Goal: Information Seeking & Learning: Learn about a topic

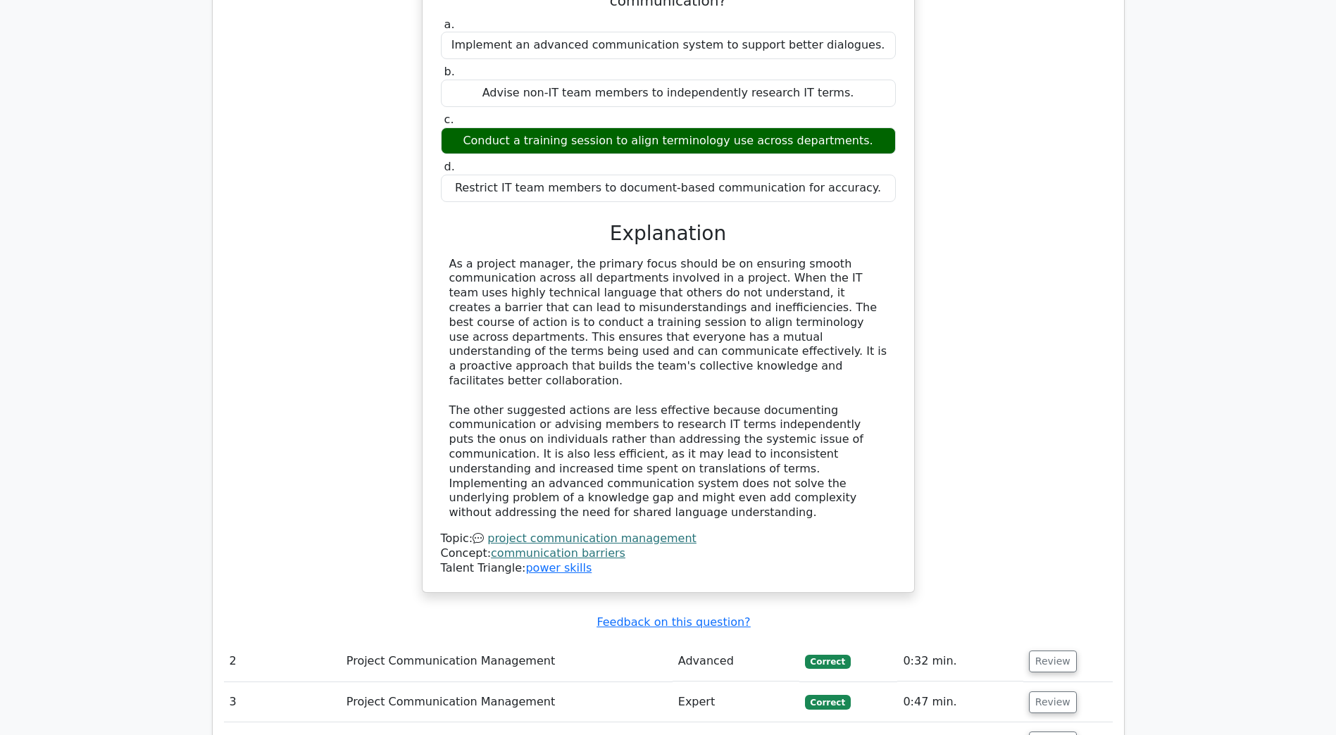
scroll to position [1479, 0]
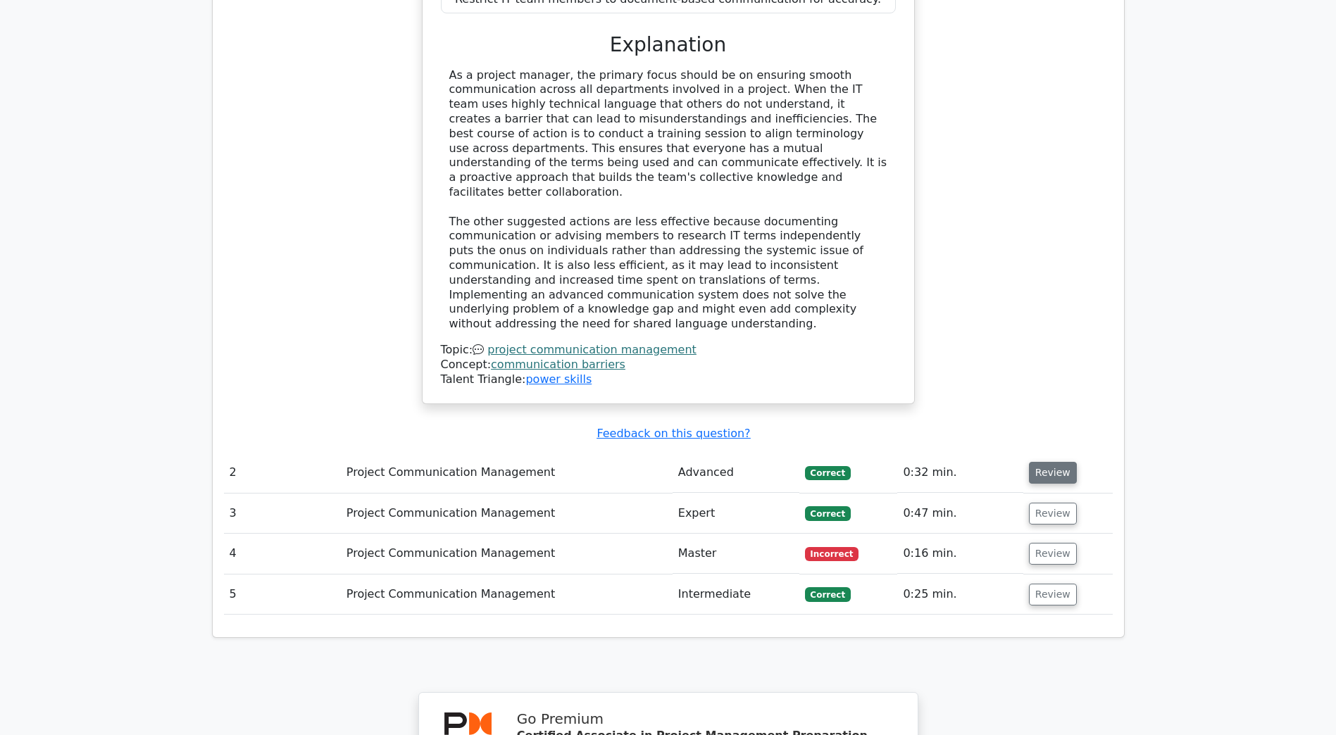
click at [1061, 462] on button "Review" at bounding box center [1053, 473] width 48 height 22
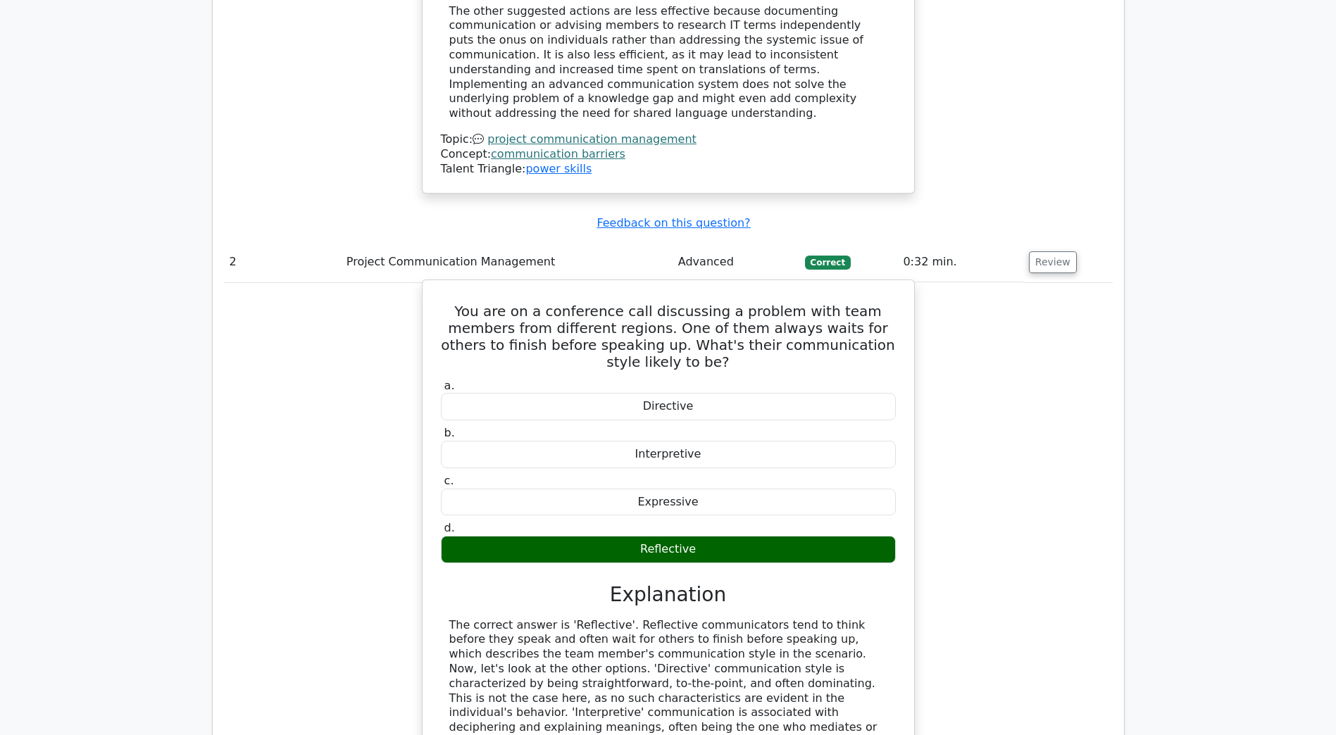
scroll to position [1902, 0]
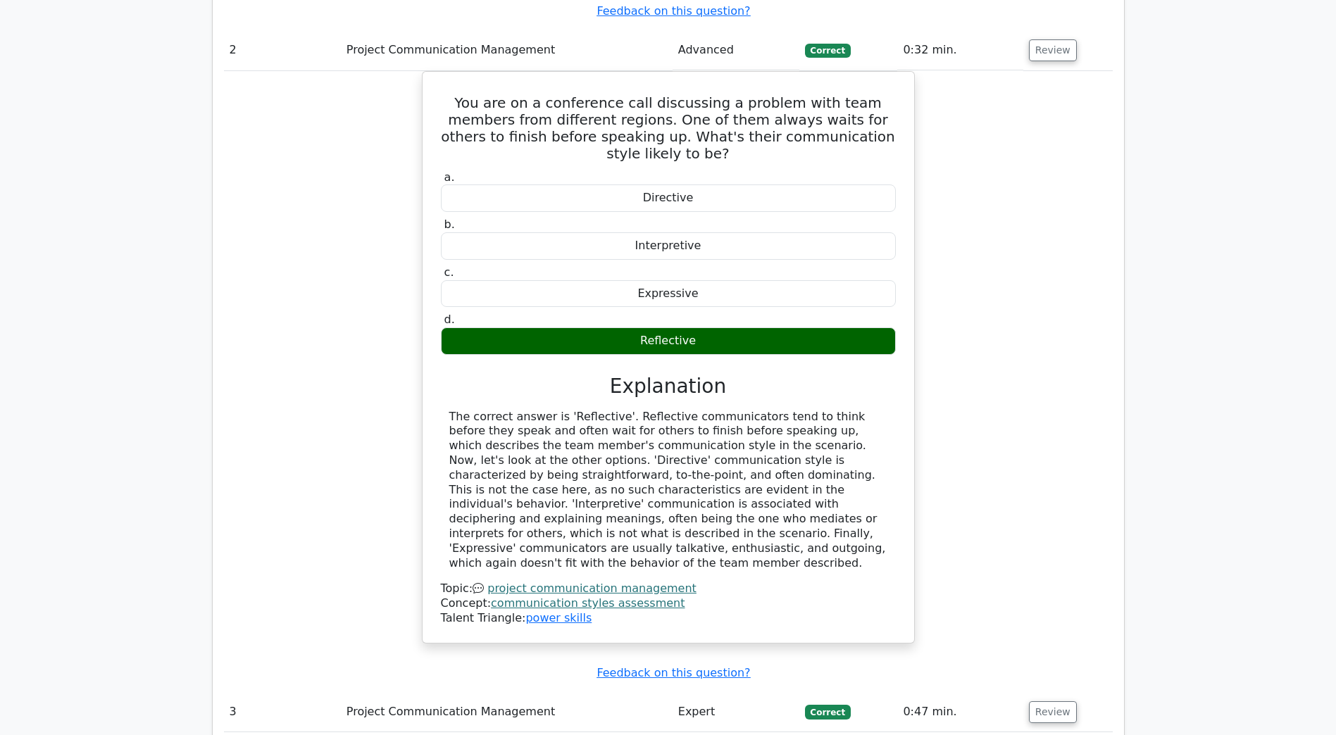
click at [749, 692] on td "Expert" at bounding box center [736, 712] width 127 height 40
click at [1059, 702] on button "Review" at bounding box center [1053, 713] width 48 height 22
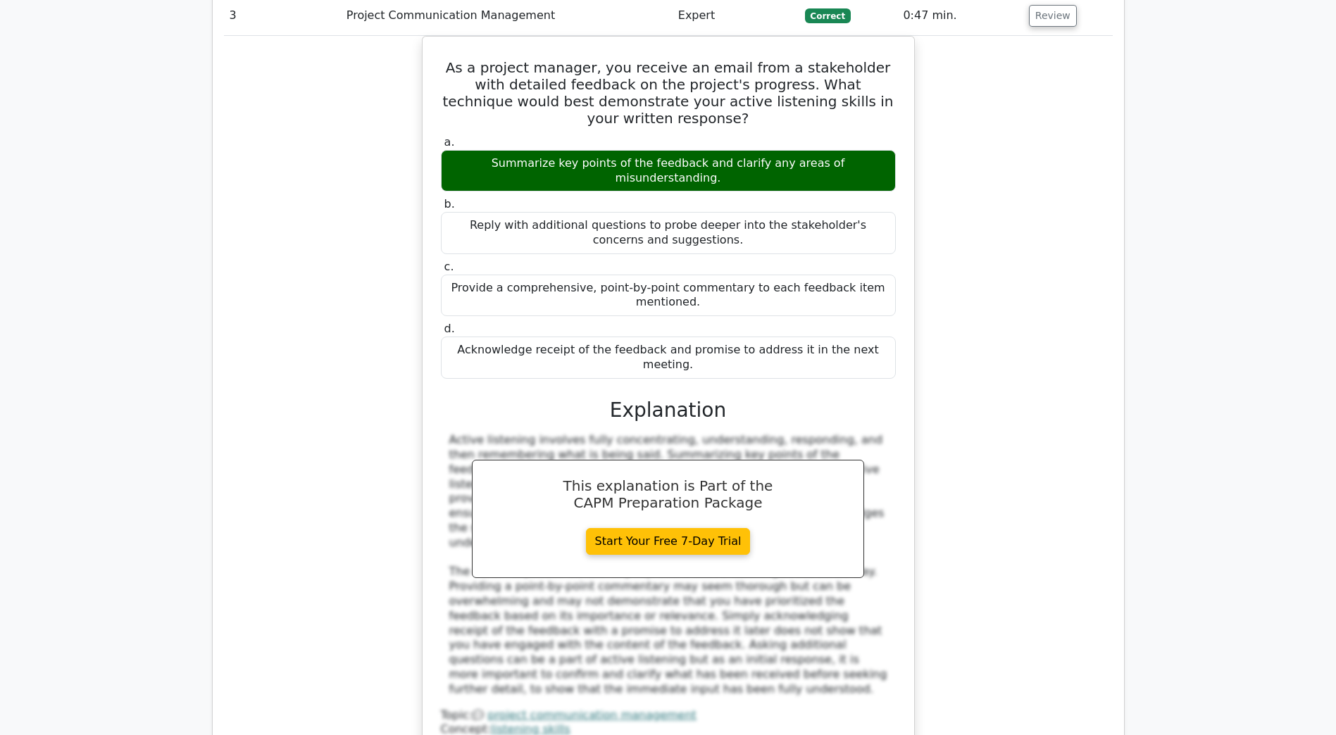
scroll to position [2747, 0]
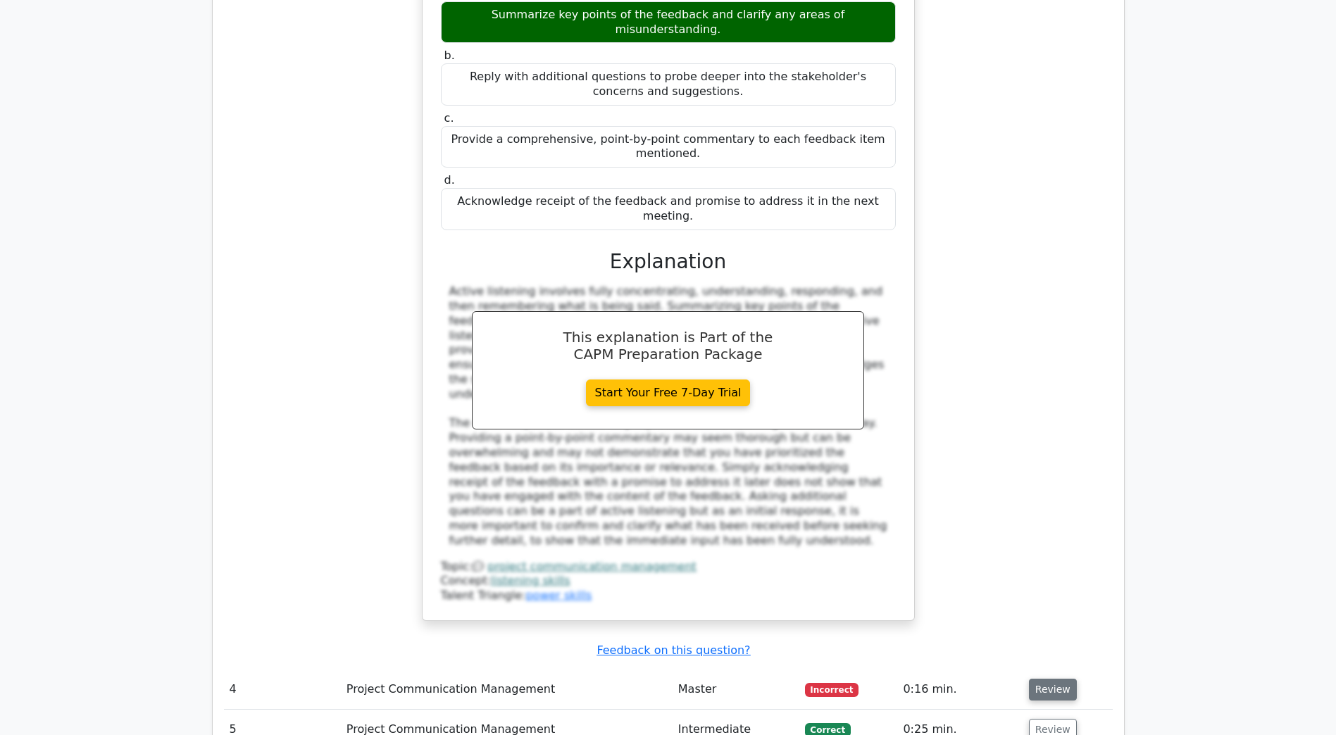
click at [1034, 679] on button "Review" at bounding box center [1053, 690] width 48 height 22
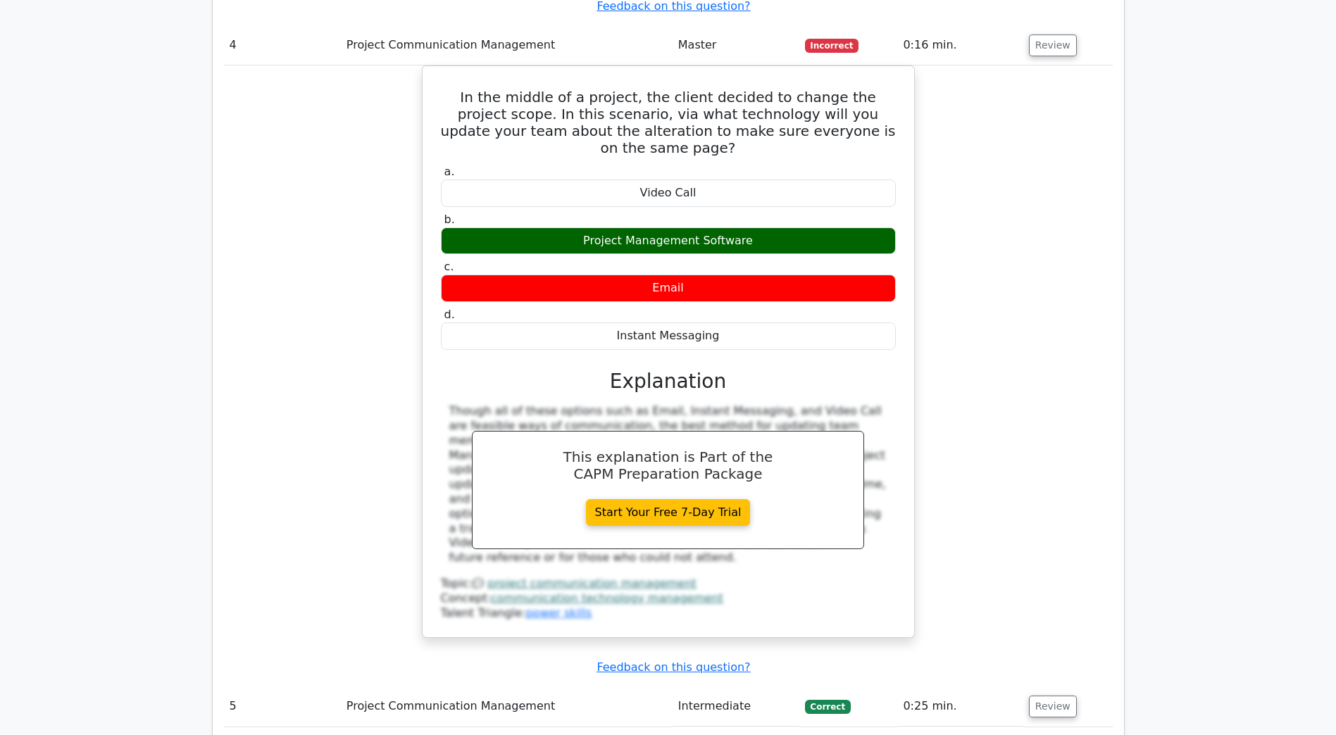
scroll to position [3592, 0]
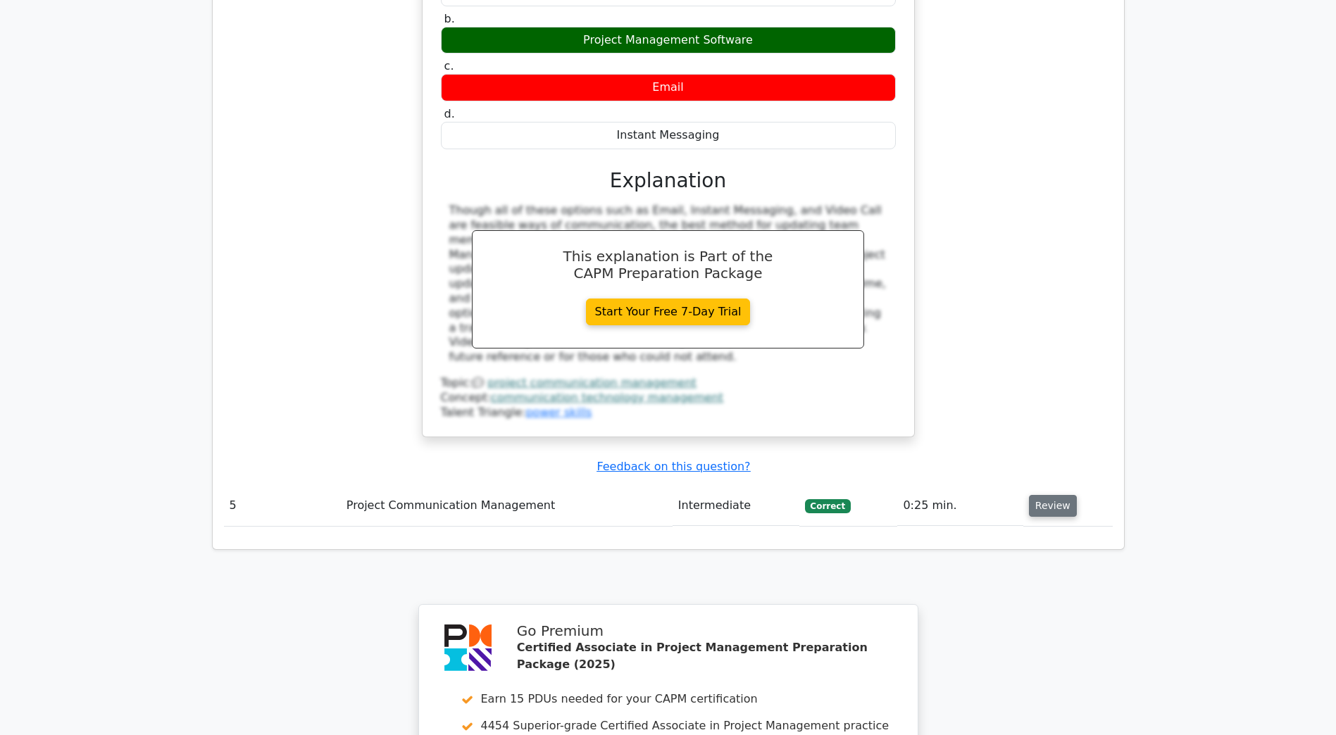
click at [1042, 495] on button "Review" at bounding box center [1053, 506] width 48 height 22
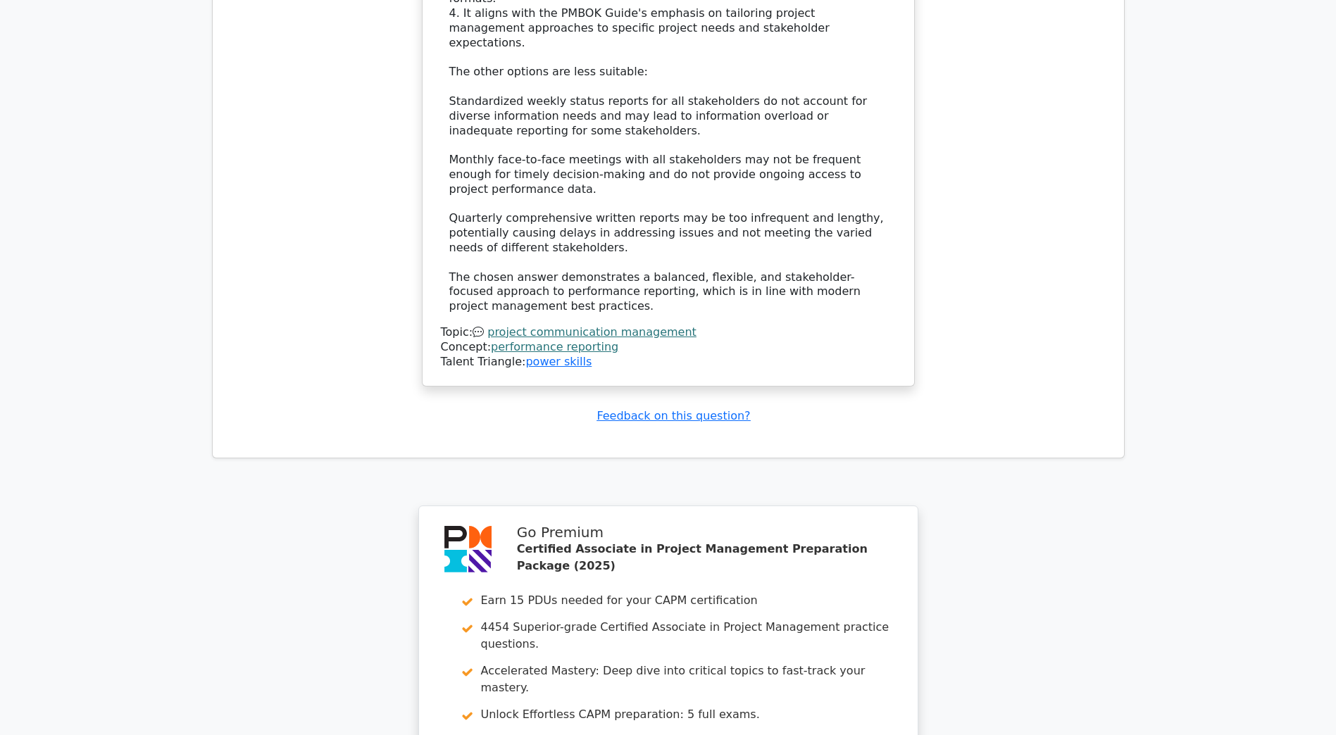
scroll to position [4801, 0]
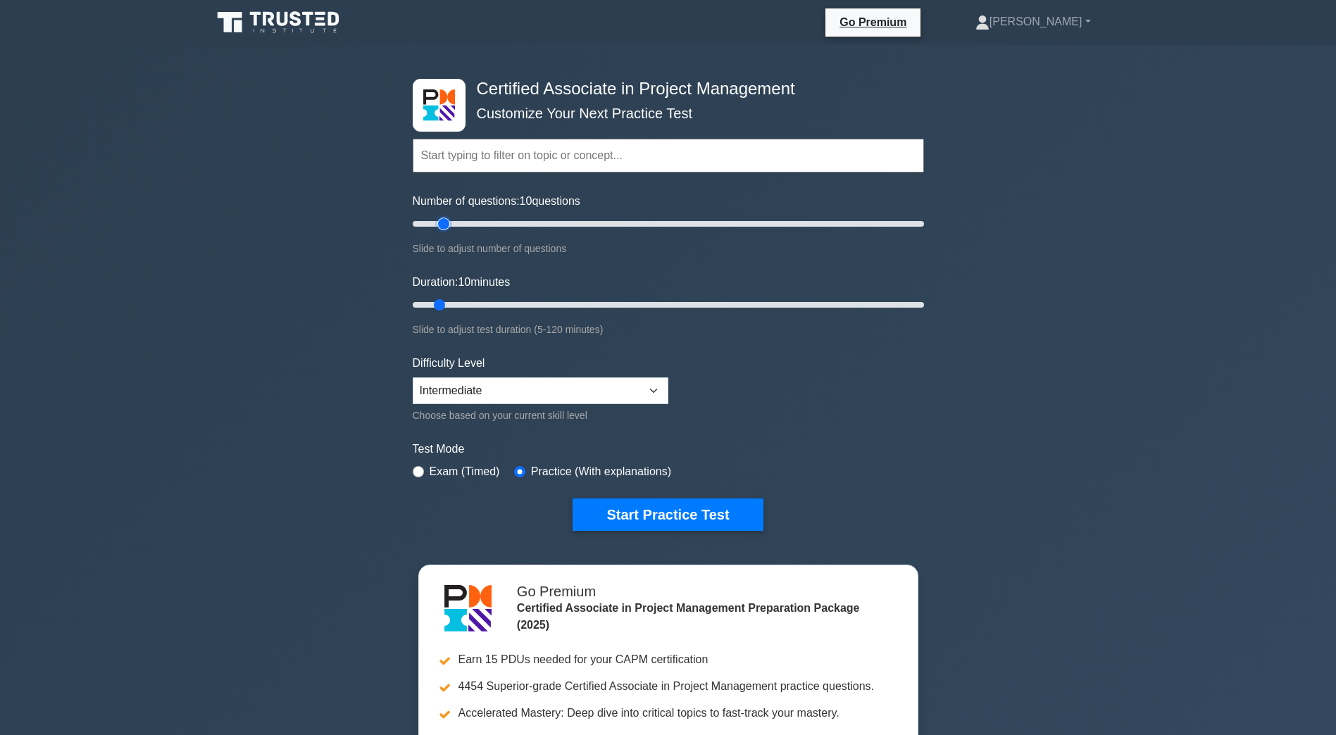
type input "15"
click at [447, 223] on input "Number of questions: 10 questions" at bounding box center [668, 224] width 511 height 17
click at [487, 384] on select "Beginner Intermediate Expert" at bounding box center [541, 391] width 256 height 27
select select "expert"
click at [413, 378] on select "Beginner Intermediate Expert" at bounding box center [541, 391] width 256 height 27
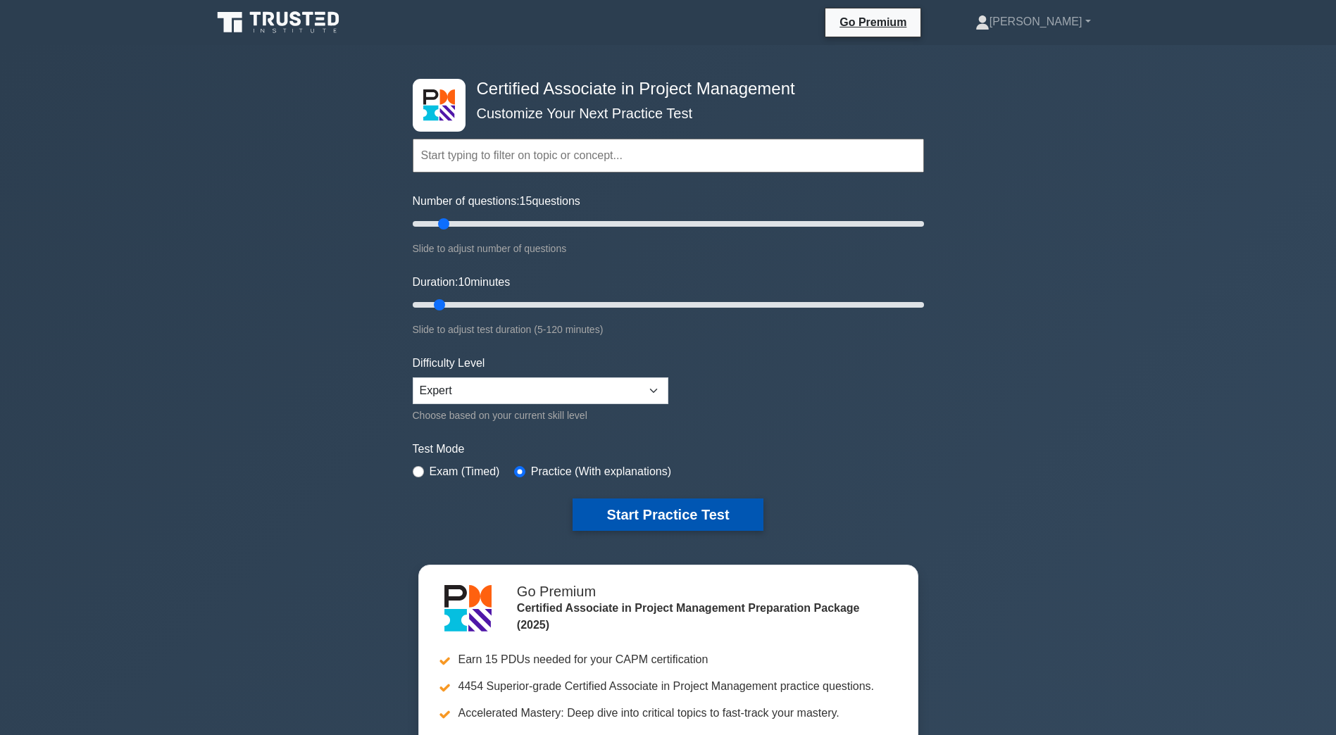
click at [658, 512] on button "Start Practice Test" at bounding box center [668, 515] width 190 height 32
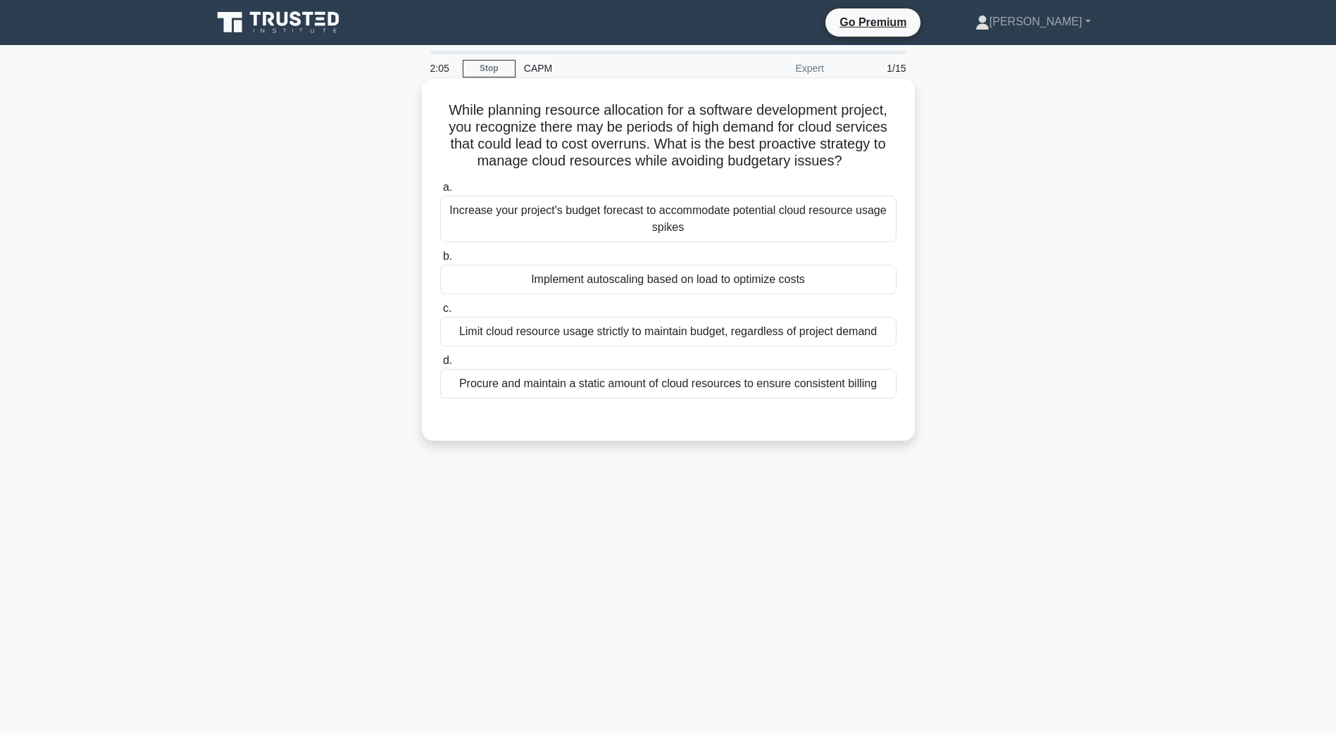
click at [745, 293] on div "Implement autoscaling based on load to optimize costs" at bounding box center [668, 280] width 456 height 30
click at [440, 261] on input "b. Implement autoscaling based on load to optimize costs" at bounding box center [440, 256] width 0 height 9
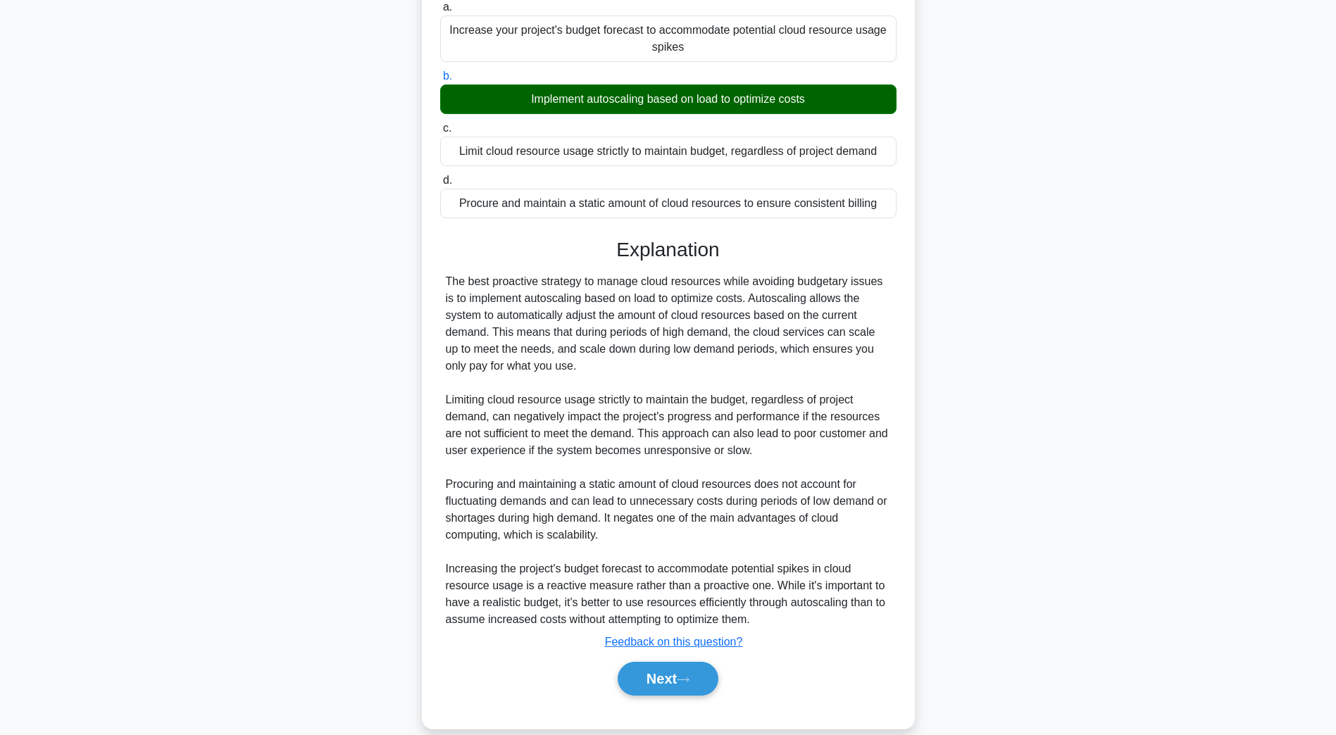
scroll to position [201, 0]
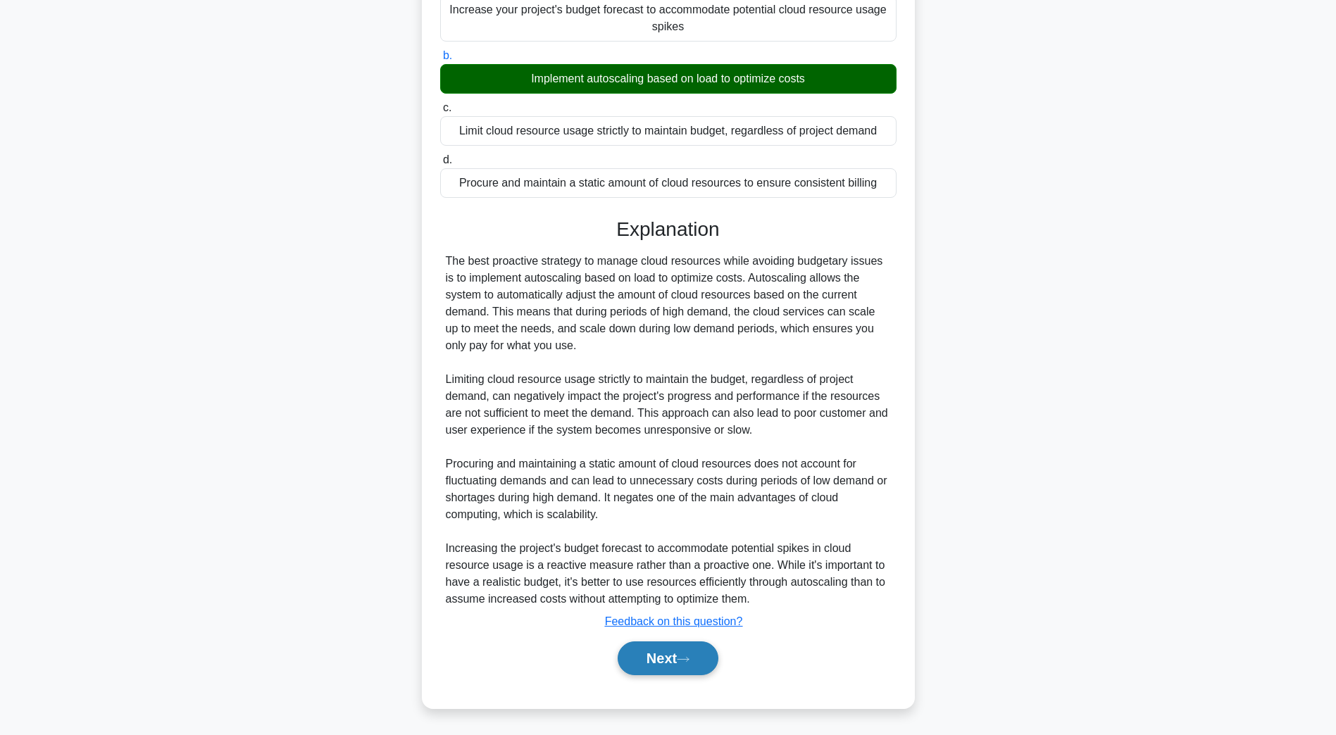
click at [663, 671] on button "Next" at bounding box center [668, 659] width 101 height 34
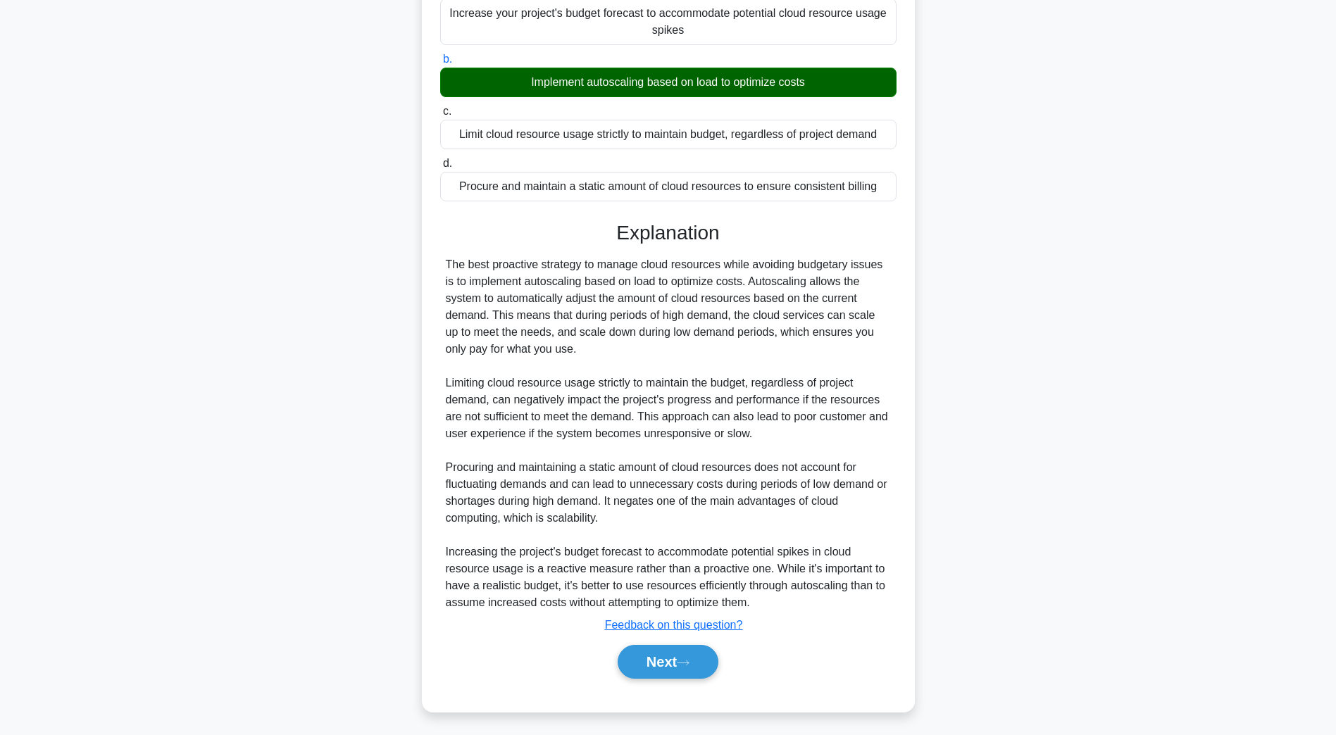
scroll to position [25, 0]
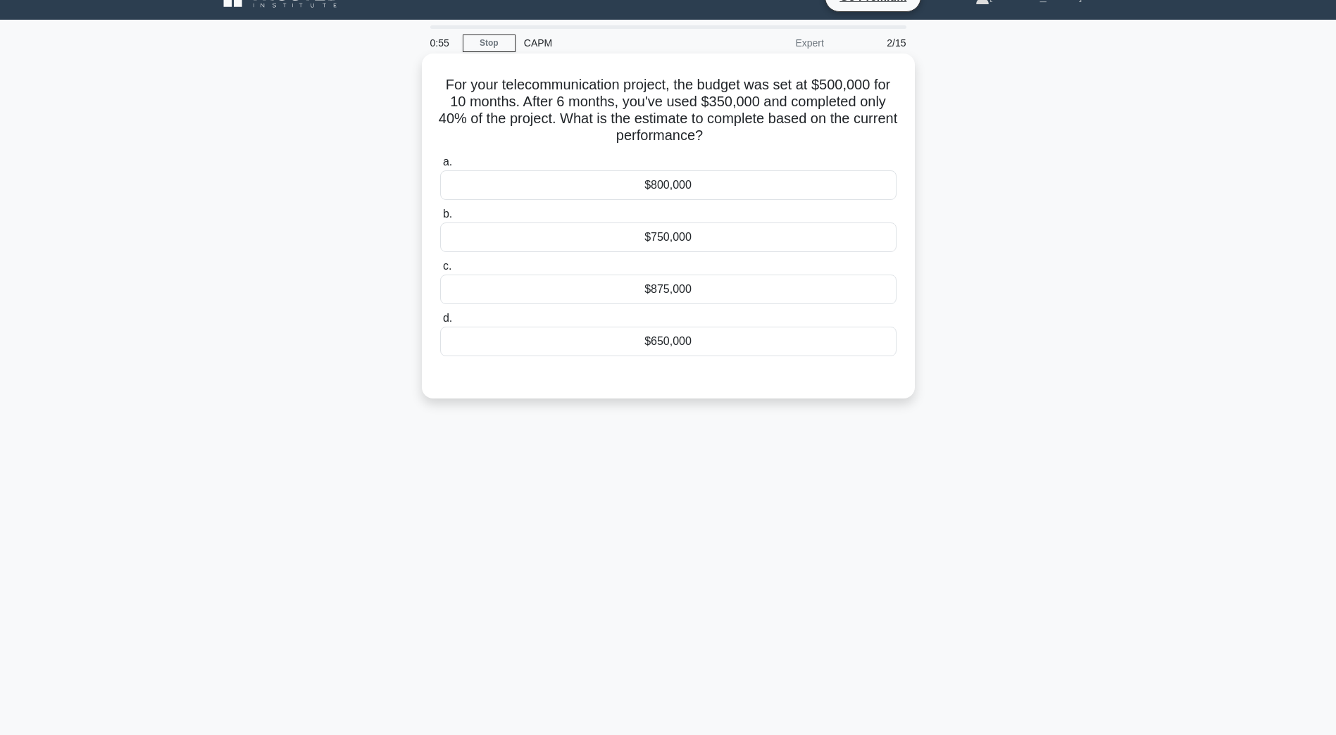
click at [695, 248] on div "$750,000" at bounding box center [668, 238] width 456 height 30
click at [440, 219] on input "b. $750,000" at bounding box center [440, 214] width 0 height 9
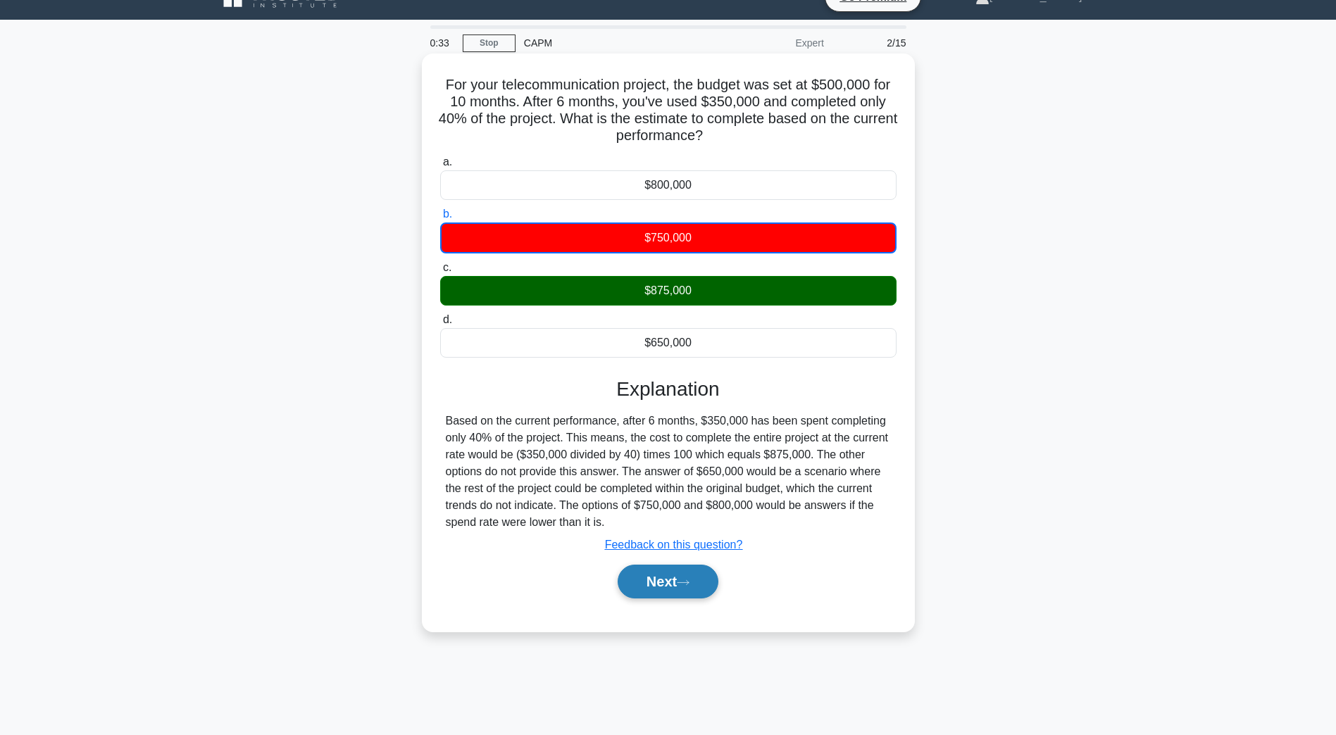
click at [671, 593] on button "Next" at bounding box center [668, 582] width 101 height 34
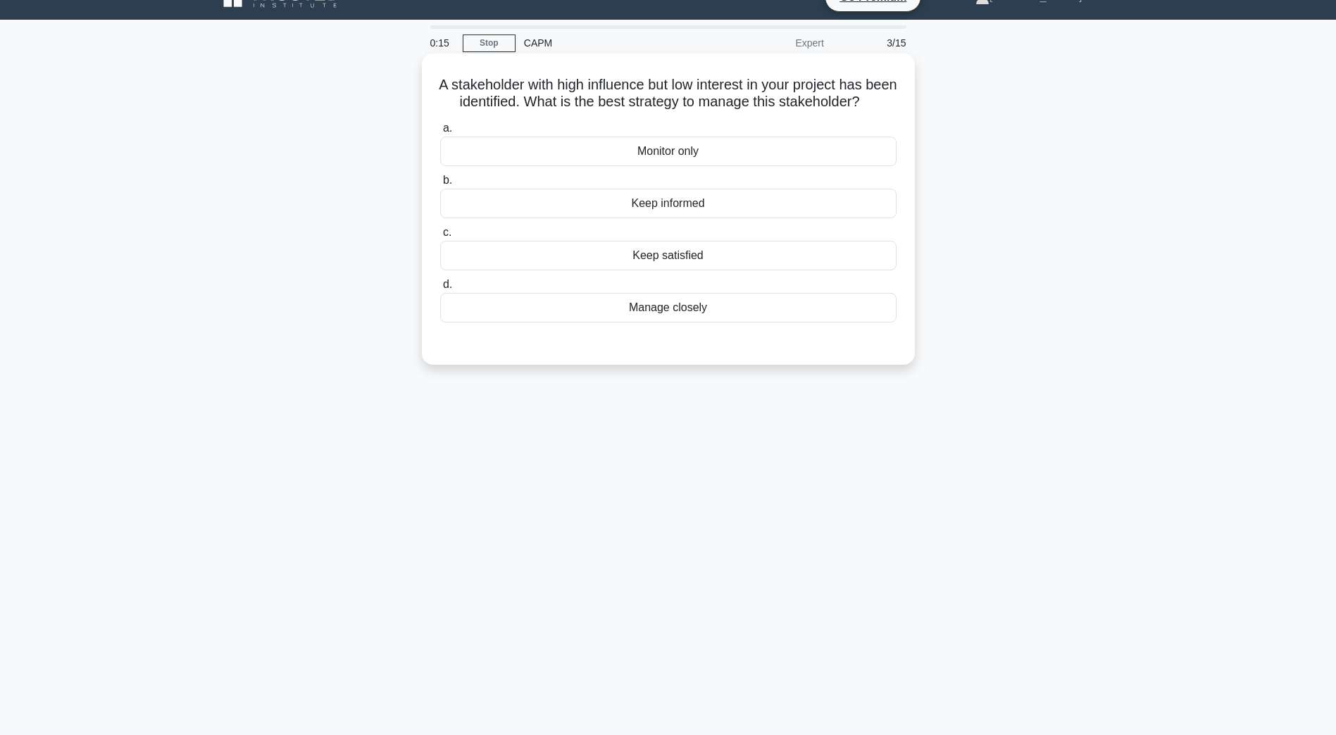
click at [604, 218] on div "Keep informed" at bounding box center [668, 204] width 456 height 30
click at [440, 185] on input "b. Keep informed" at bounding box center [440, 180] width 0 height 9
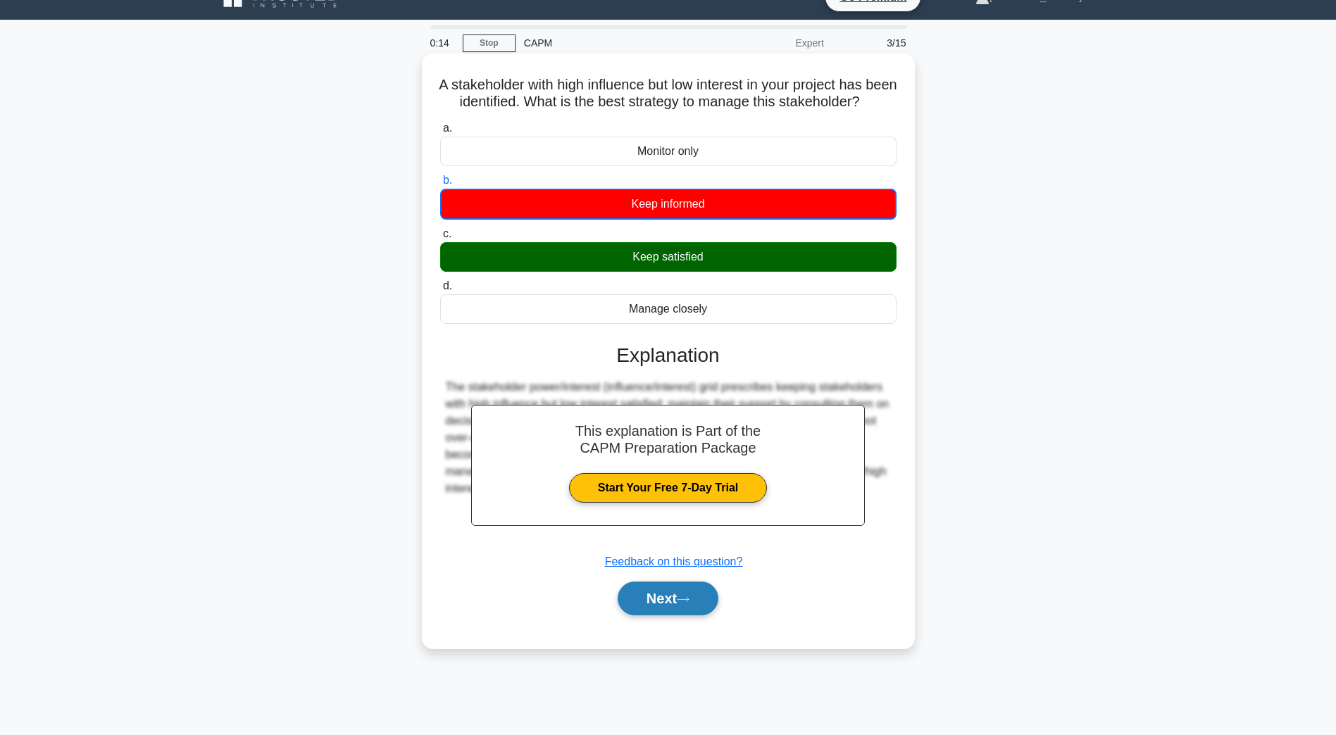
click at [697, 616] on button "Next" at bounding box center [668, 599] width 101 height 34
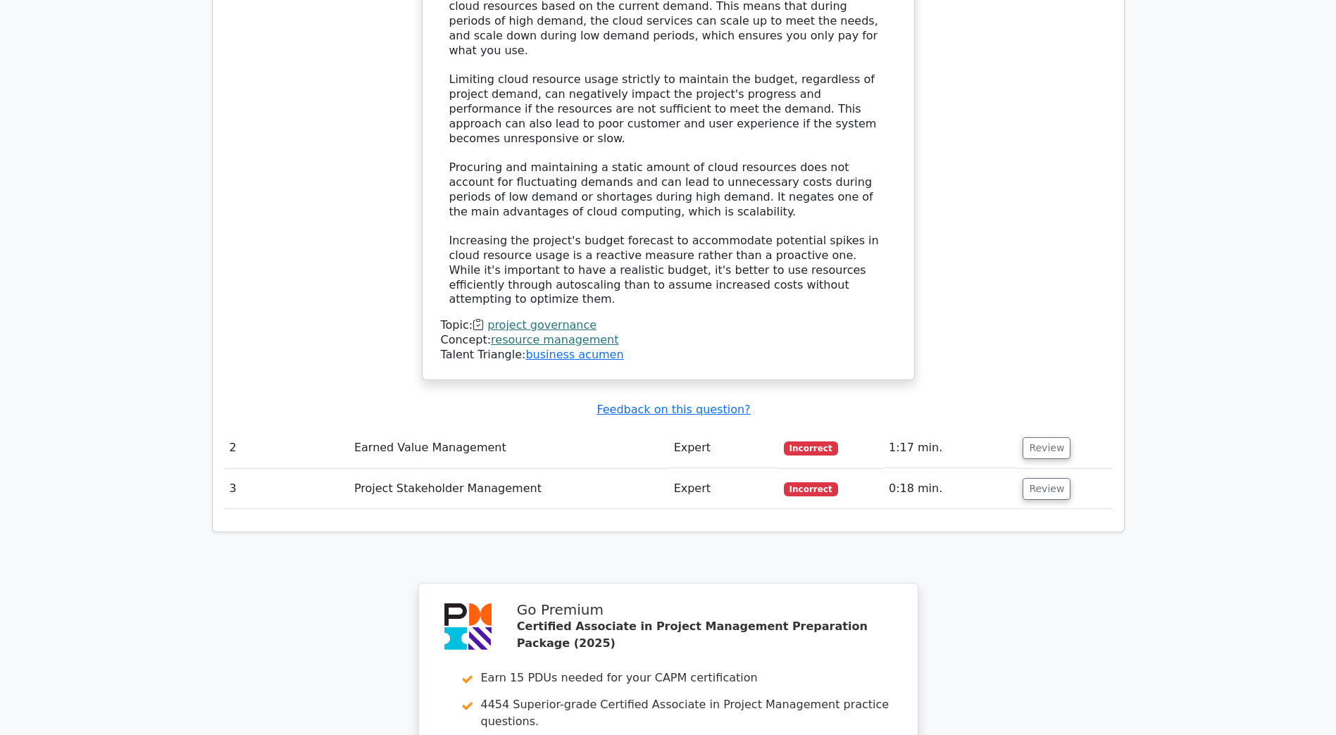
scroll to position [1964, 0]
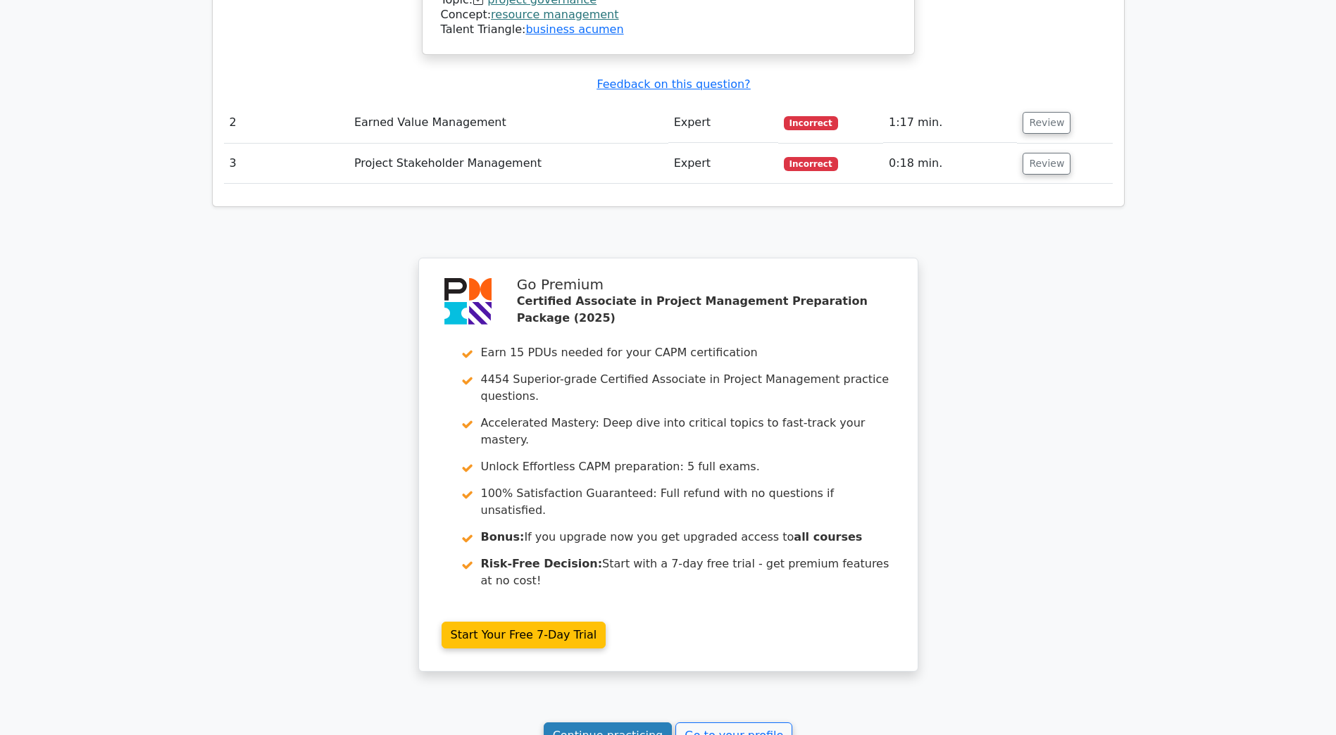
click at [623, 723] on link "Continue practicing" at bounding box center [608, 736] width 129 height 27
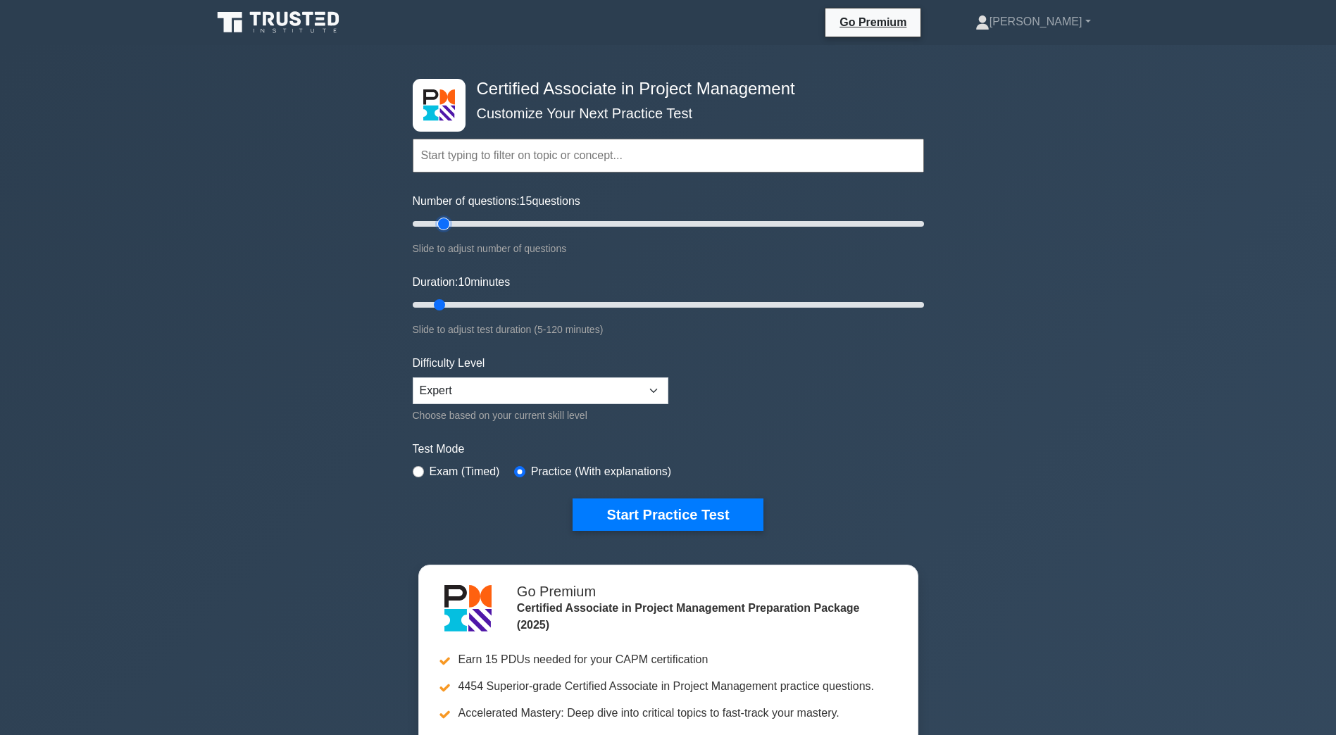
type input "15"
click at [444, 220] on input "Number of questions: 15 questions" at bounding box center [668, 224] width 511 height 17
click at [446, 304] on input "Duration: 10 minutes" at bounding box center [668, 305] width 511 height 17
type input "15"
click at [459, 306] on input "Duration: 10 minutes" at bounding box center [668, 305] width 511 height 17
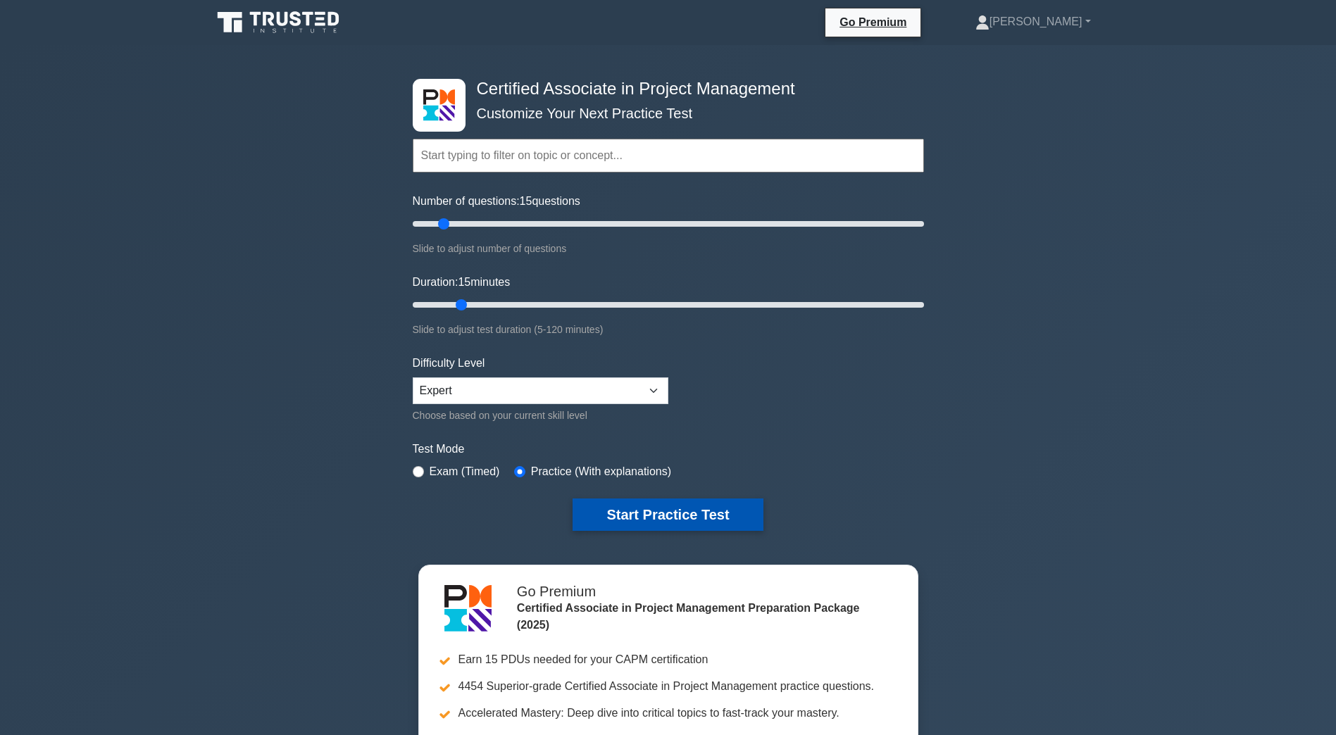
click at [673, 521] on button "Start Practice Test" at bounding box center [668, 515] width 190 height 32
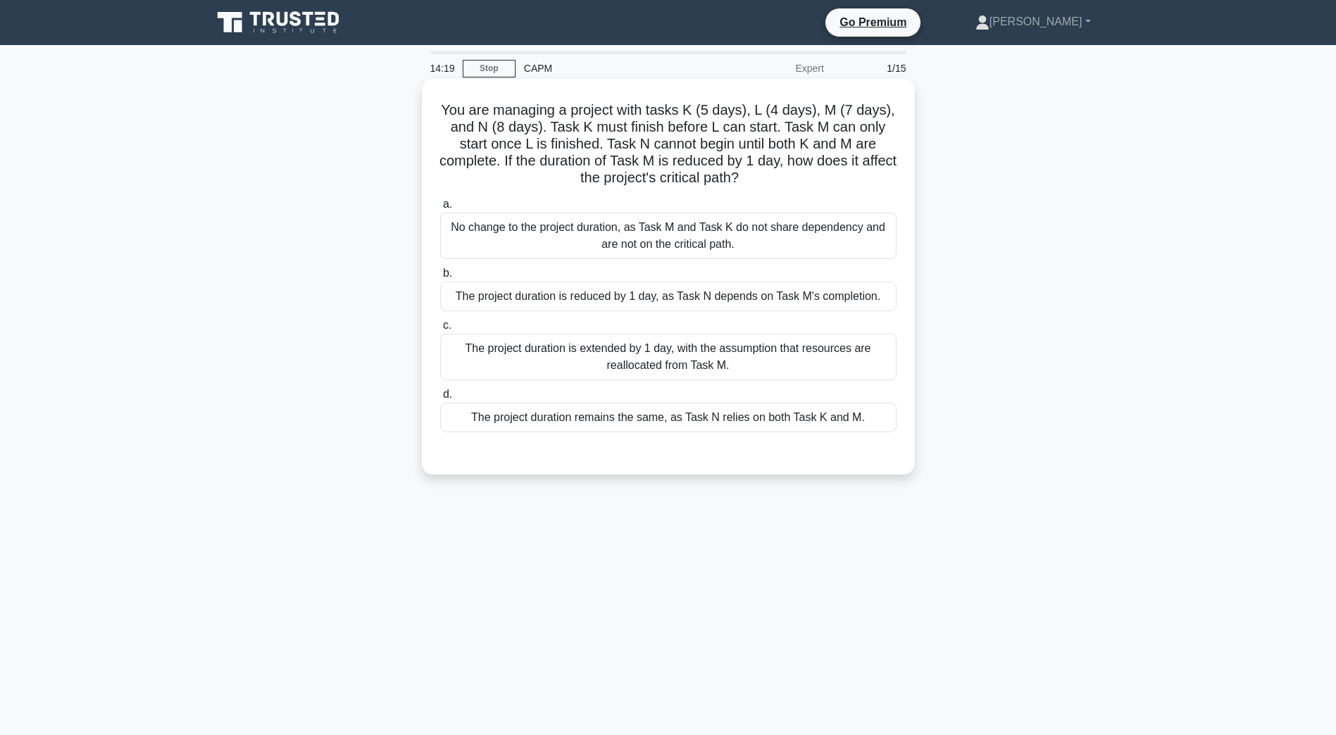
click at [716, 423] on div "The project duration remains the same, as Task N relies on both Task K and M." at bounding box center [668, 418] width 456 height 30
click at [440, 399] on input "d. The project duration remains the same, as Task N relies on both Task K and M." at bounding box center [440, 394] width 0 height 9
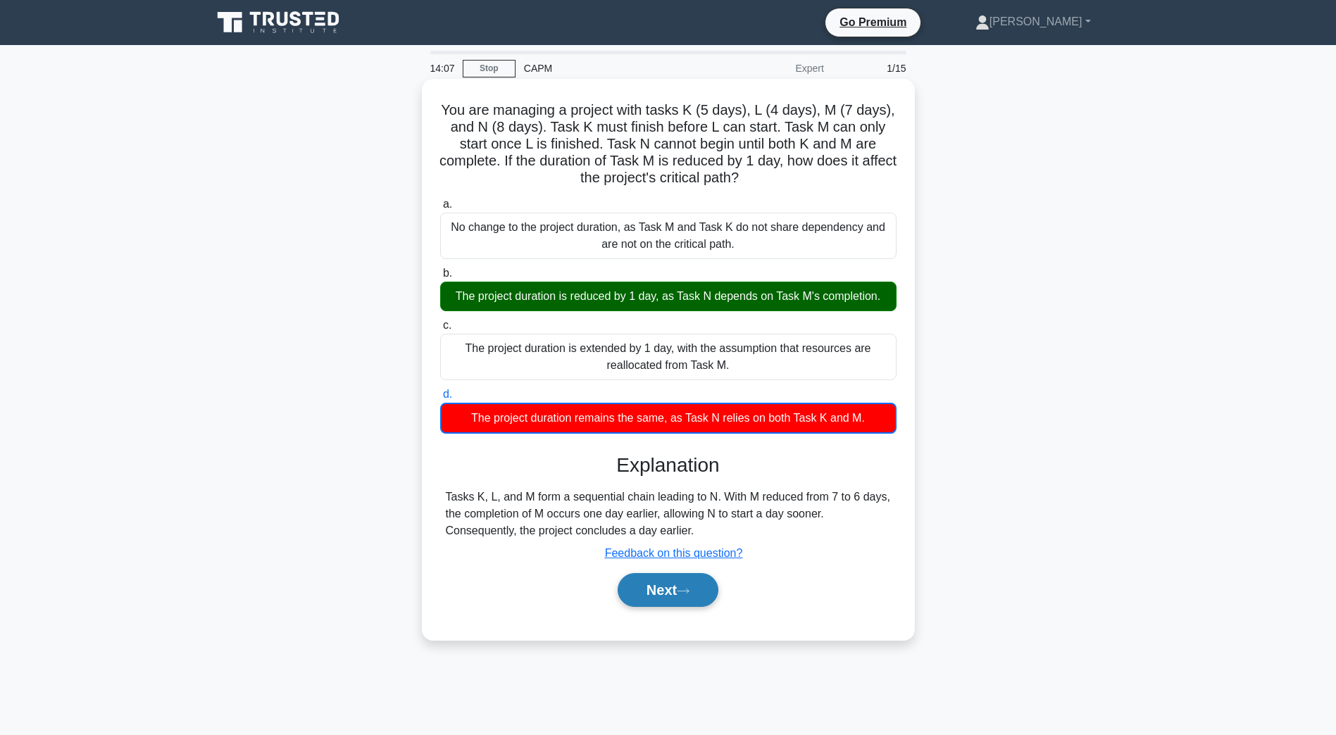
click at [662, 592] on button "Next" at bounding box center [668, 590] width 101 height 34
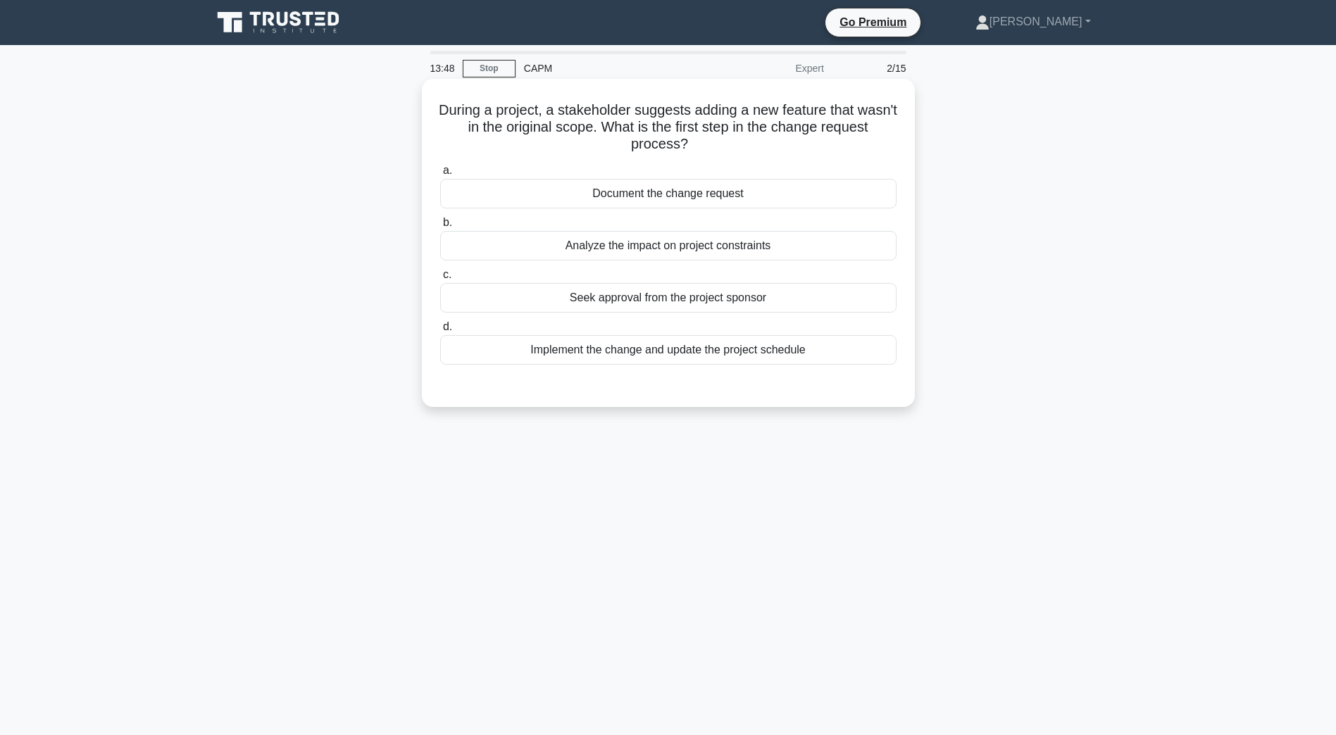
click at [663, 245] on div "Analyze the impact on project constraints" at bounding box center [668, 246] width 456 height 30
click at [440, 227] on input "b. Analyze the impact on project constraints" at bounding box center [440, 222] width 0 height 9
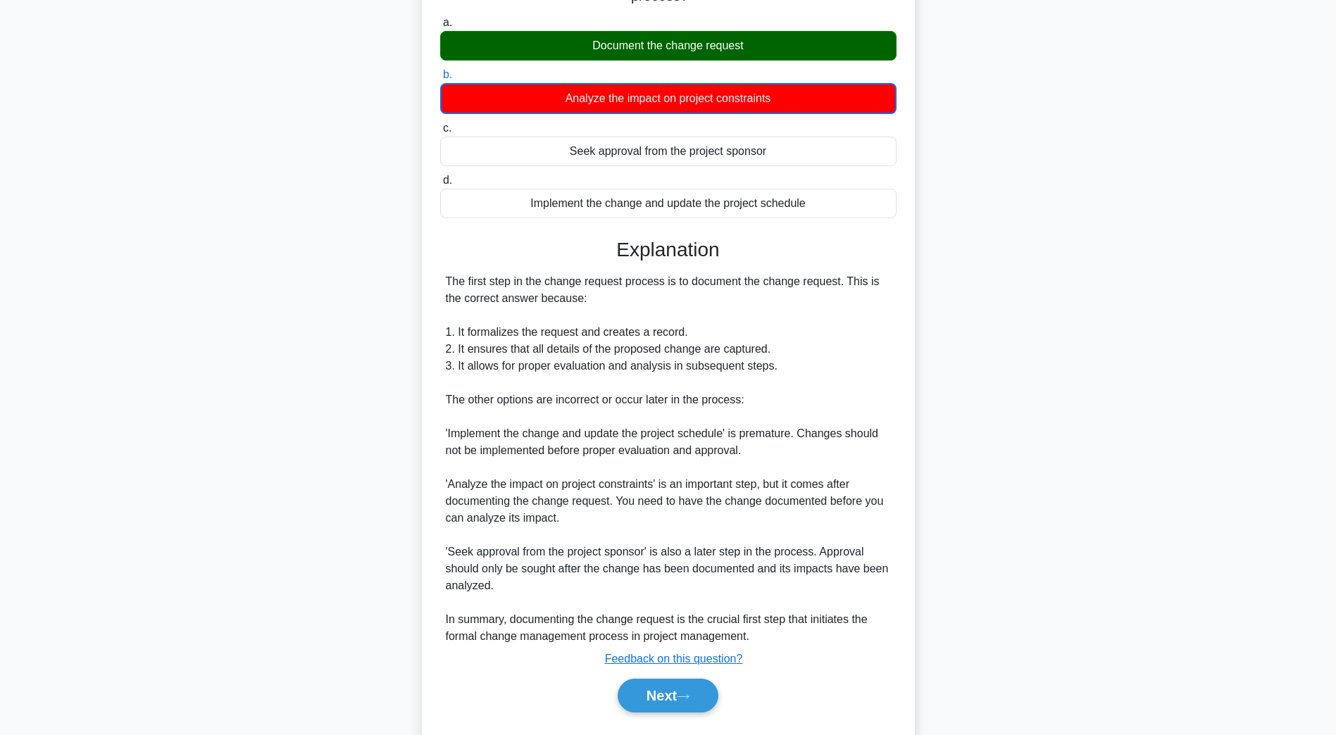
scroll to position [186, 0]
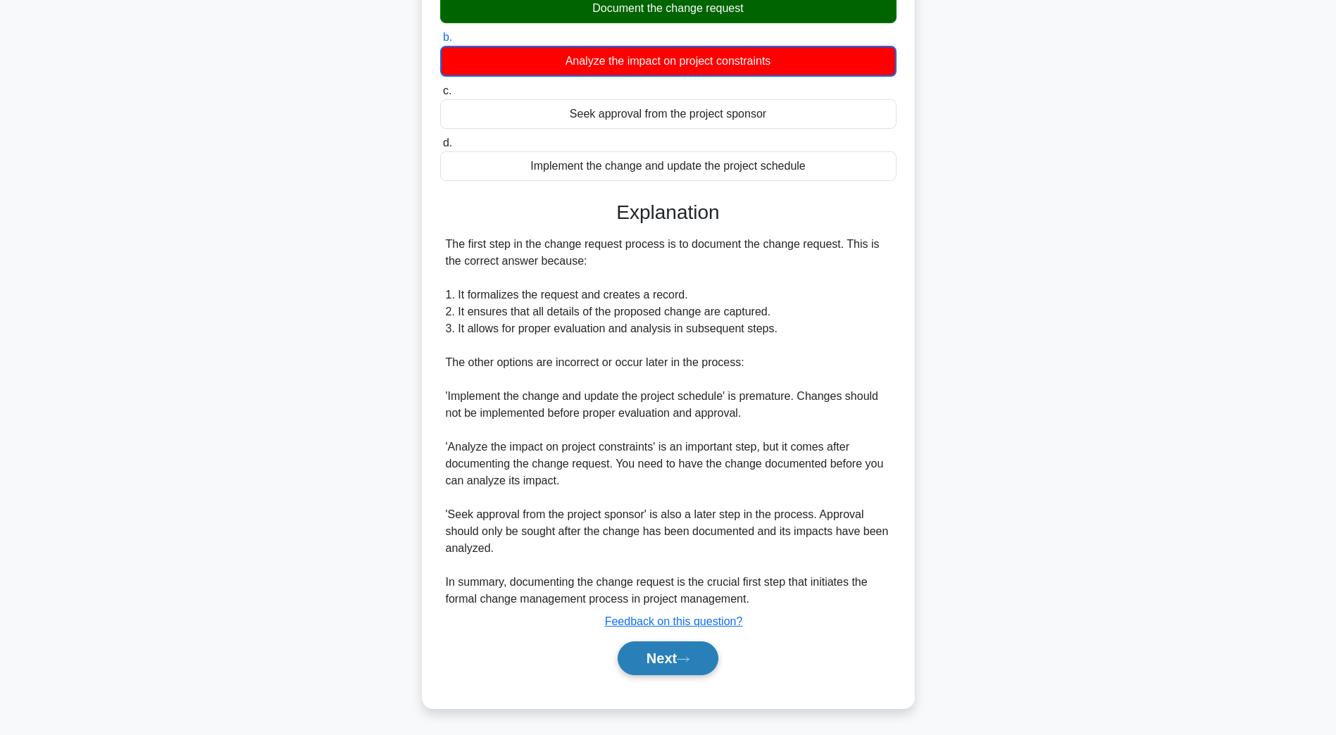
click at [675, 660] on button "Next" at bounding box center [668, 659] width 101 height 34
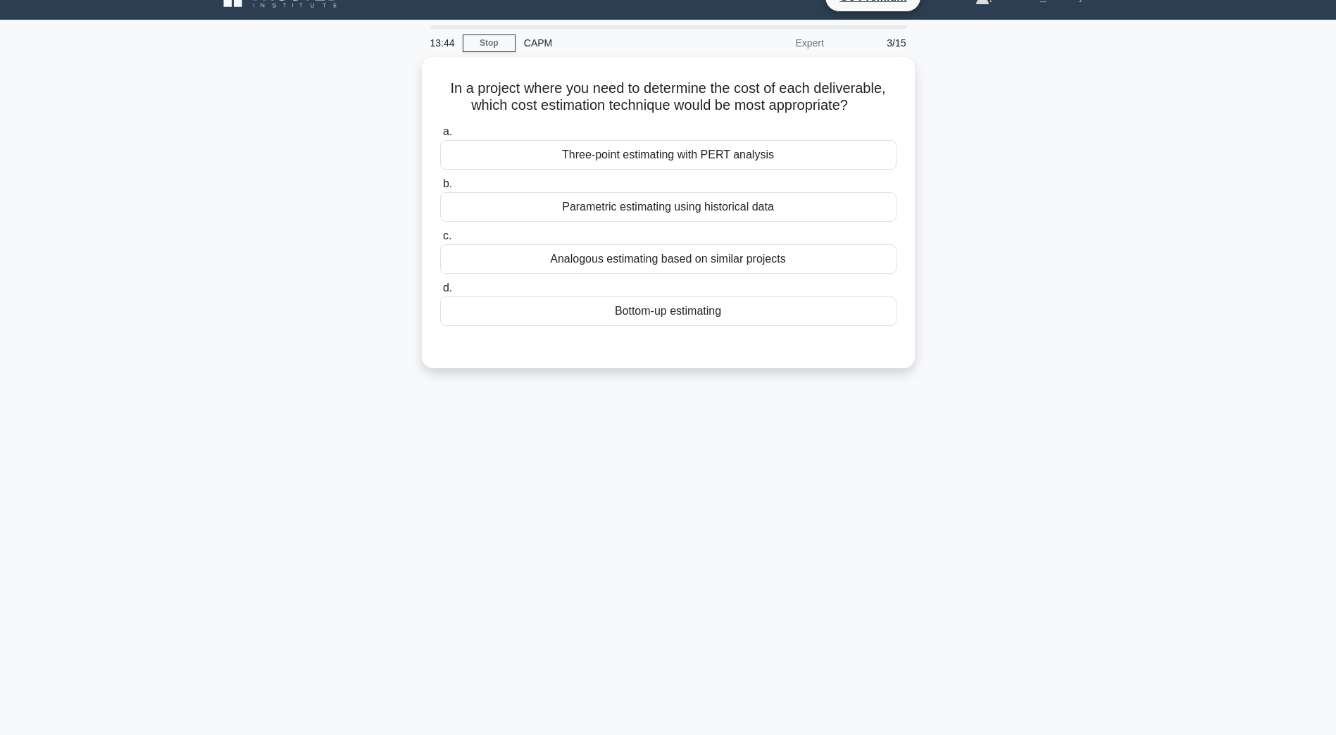
scroll to position [25, 0]
click at [629, 311] on div "Bottom-up estimating" at bounding box center [668, 308] width 456 height 30
click at [440, 289] on input "d. Bottom-up estimating" at bounding box center [440, 284] width 0 height 9
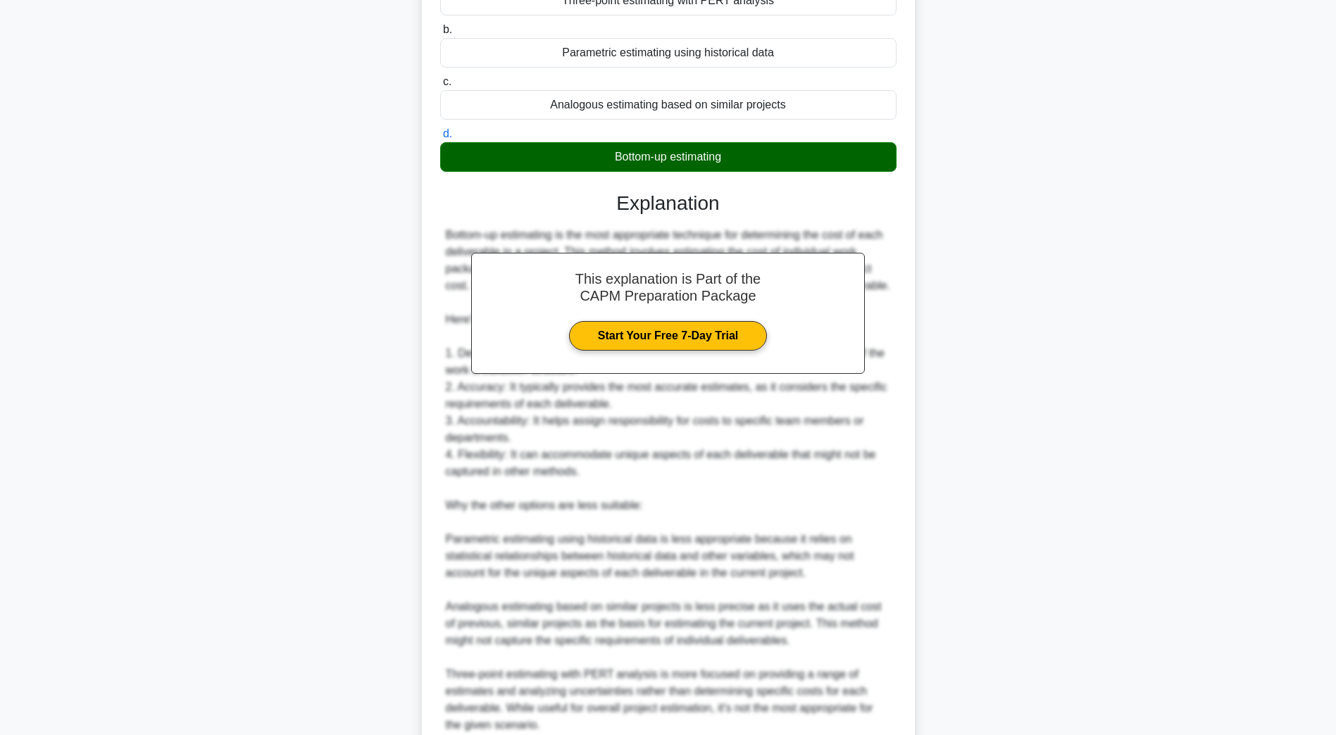
scroll to position [303, 0]
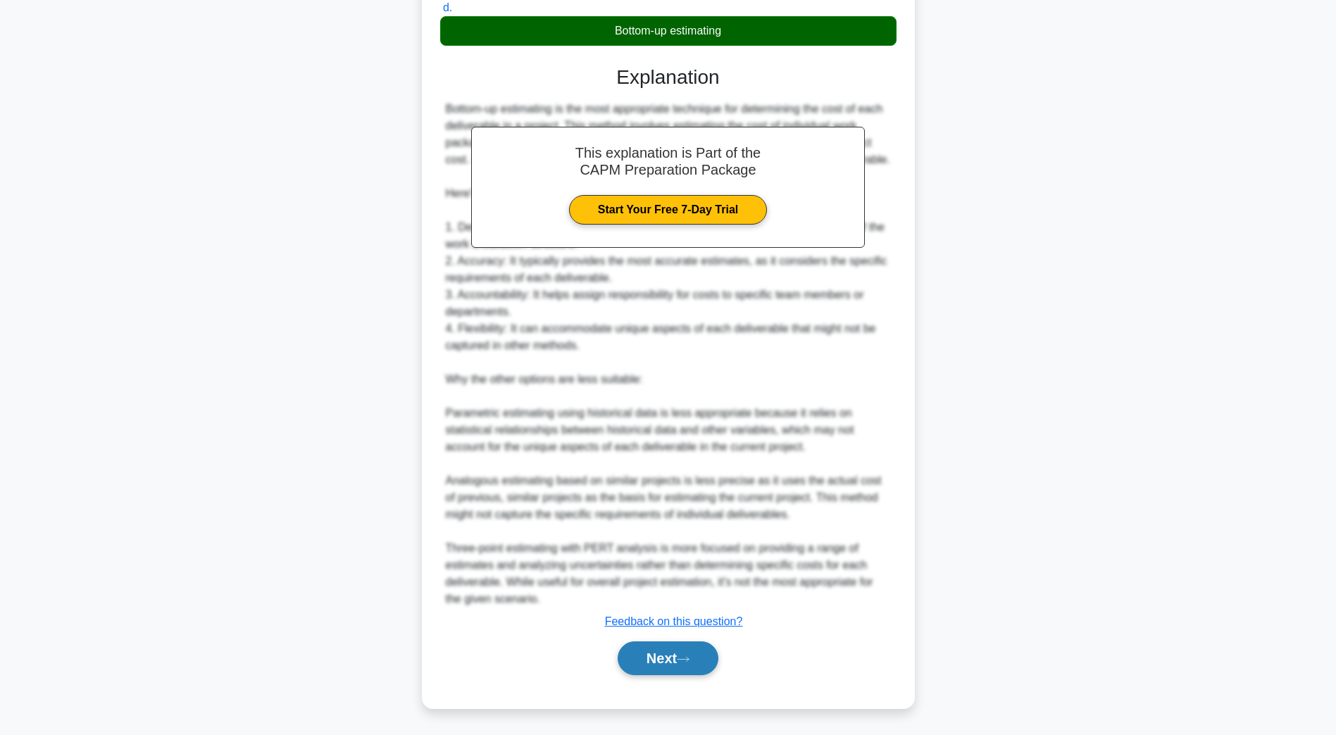
click at [654, 648] on button "Next" at bounding box center [668, 659] width 101 height 34
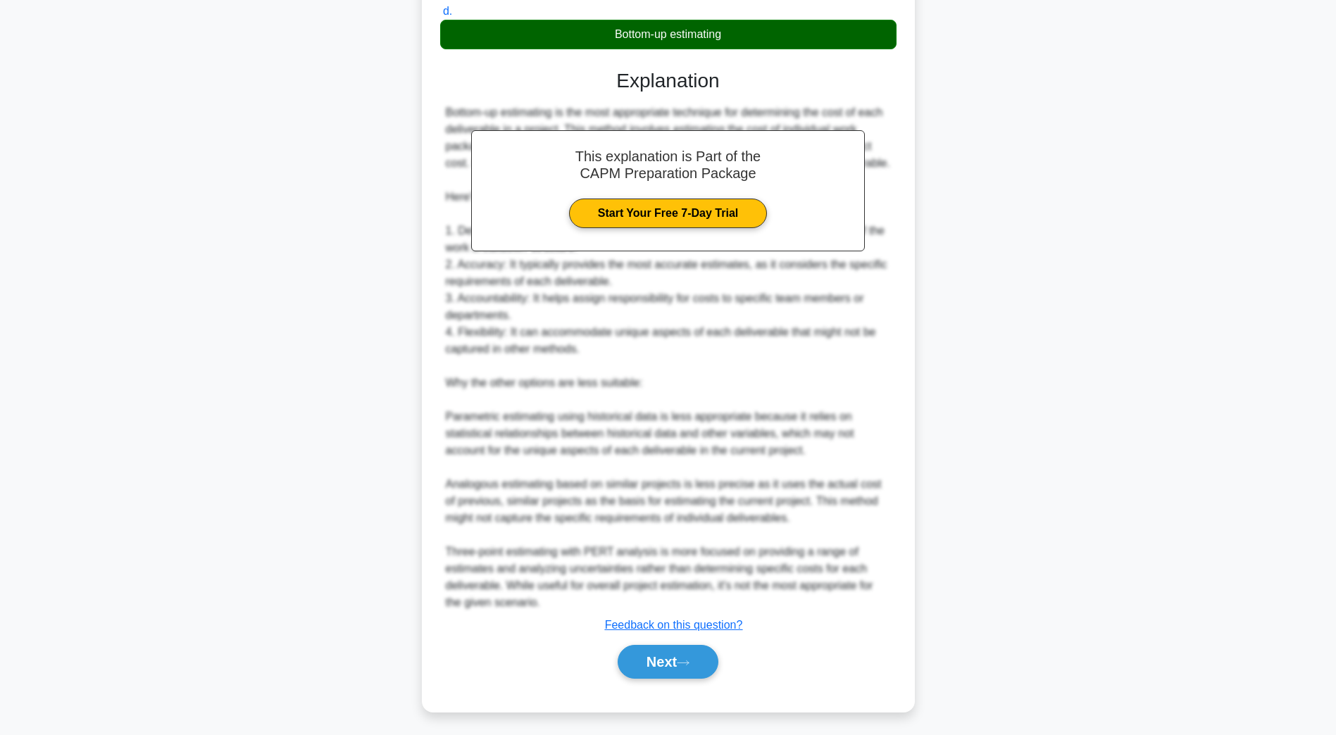
scroll to position [25, 0]
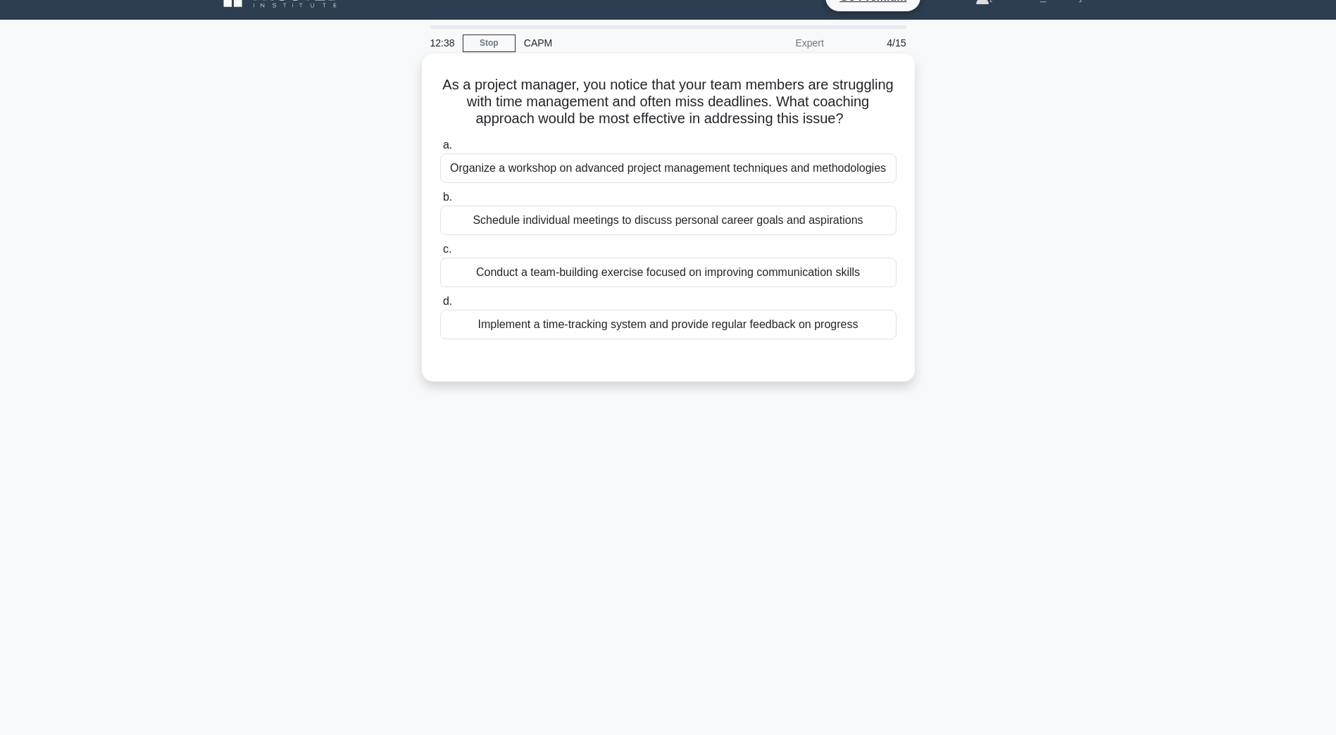
click at [677, 335] on div "Implement a time-tracking system and provide regular feedback on progress" at bounding box center [668, 325] width 456 height 30
click at [440, 306] on input "d. Implement a time-tracking system and provide regular feedback on progress" at bounding box center [440, 301] width 0 height 9
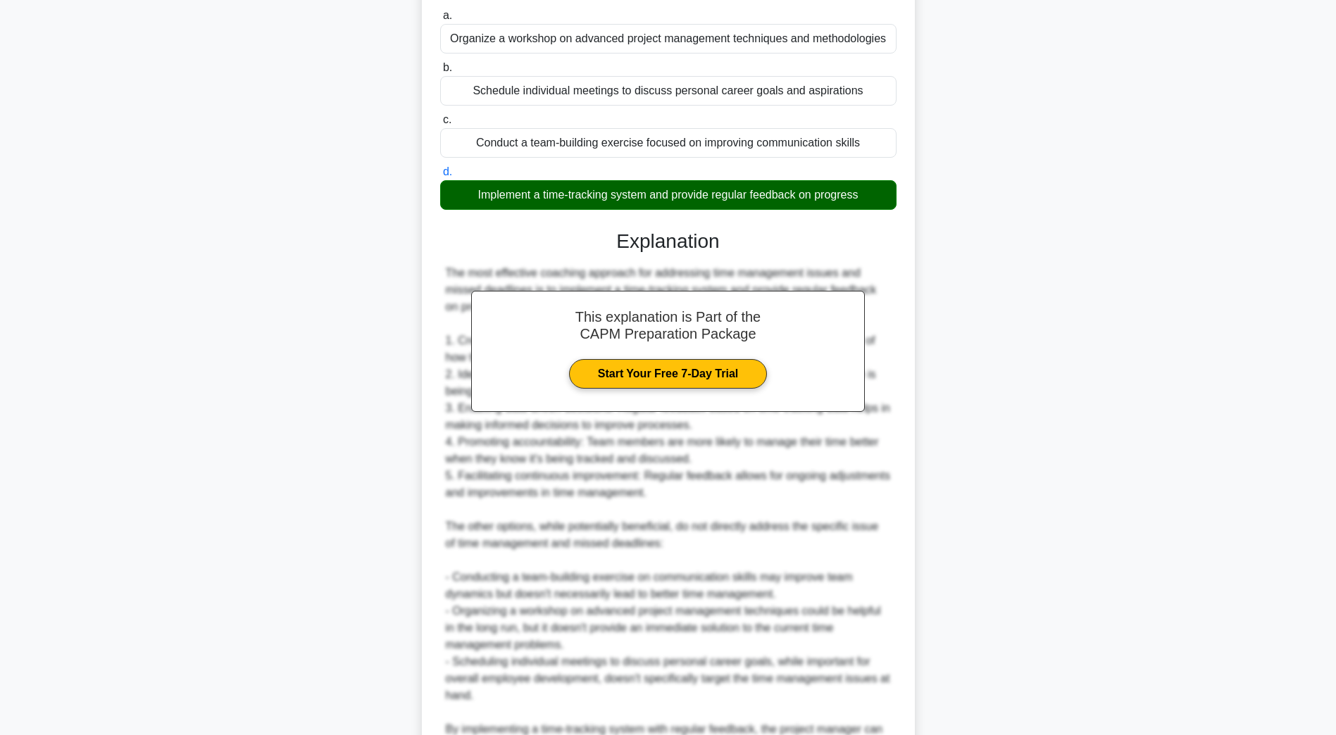
scroll to position [320, 0]
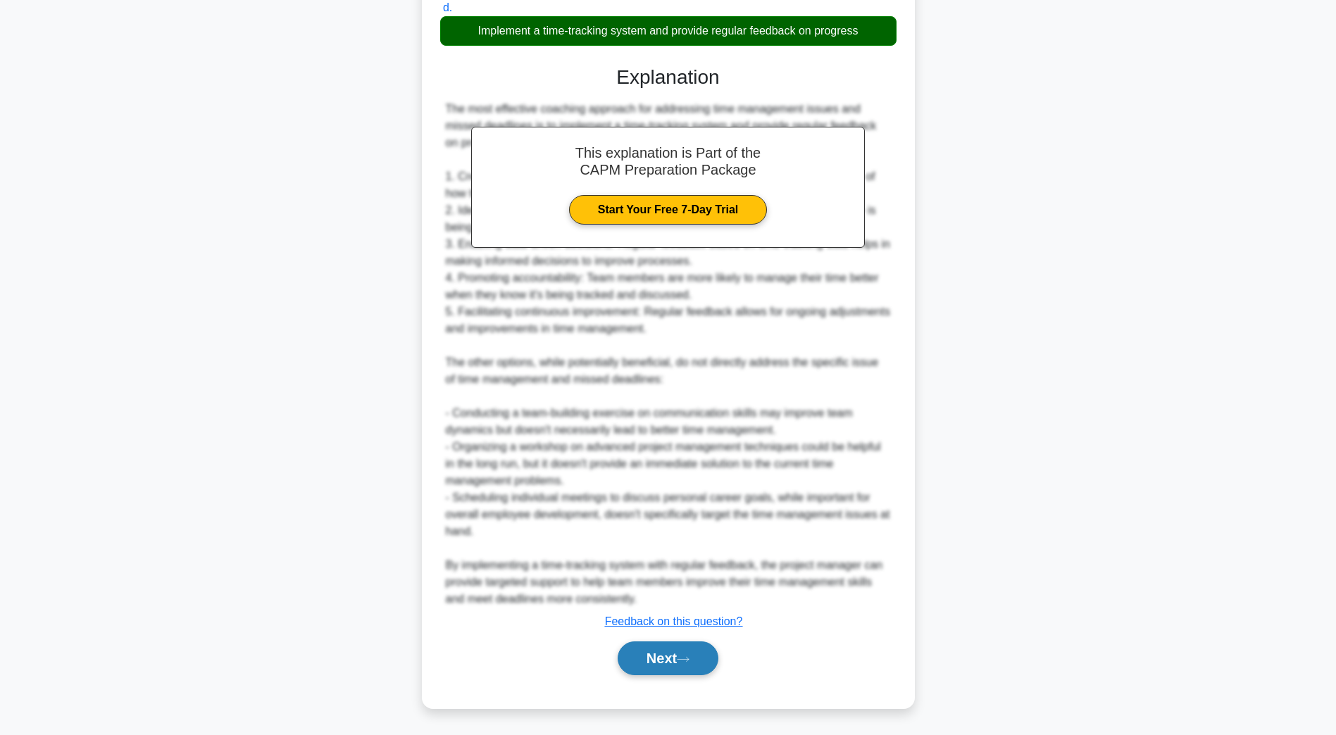
click at [705, 647] on button "Next" at bounding box center [668, 659] width 101 height 34
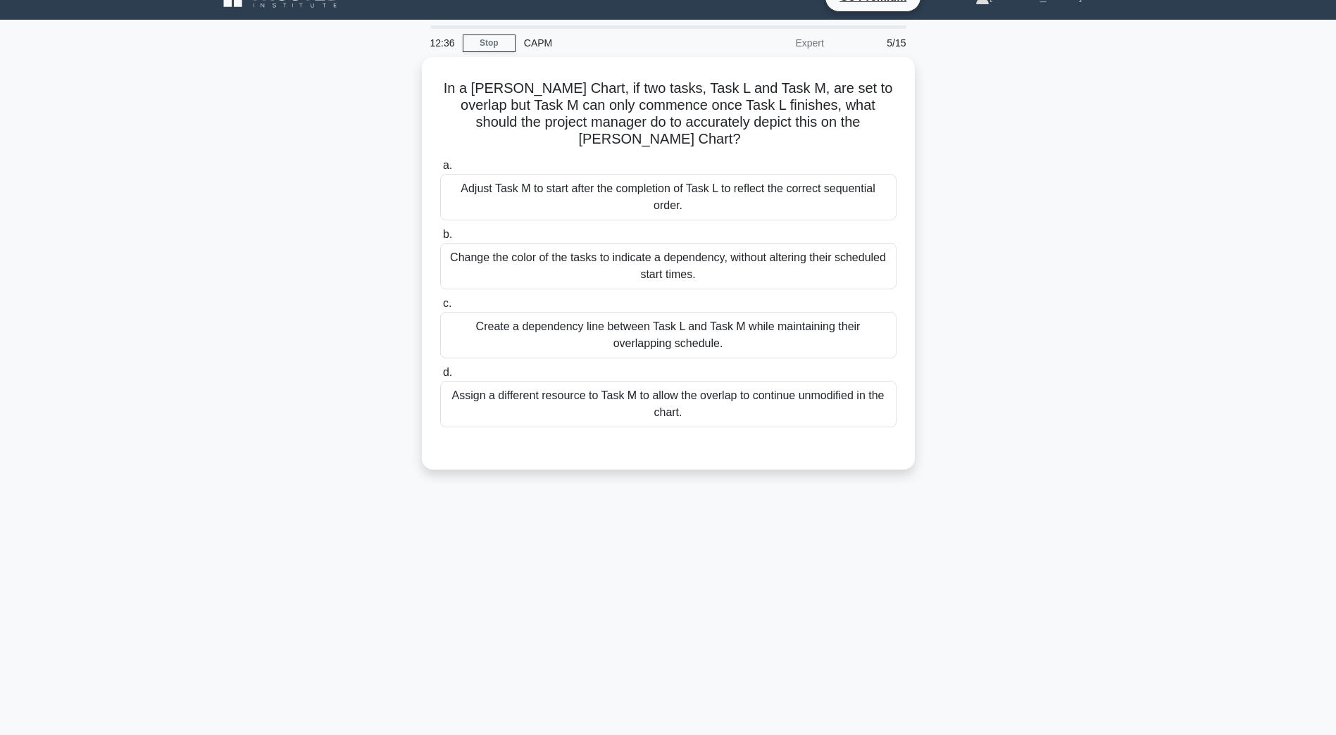
scroll to position [25, 0]
click at [582, 320] on div "Create a dependency line between Task L and Task M while maintaining their over…" at bounding box center [668, 331] width 456 height 46
click at [440, 305] on input "c. Create a dependency line between Task L and Task M while maintaining their o…" at bounding box center [440, 300] width 0 height 9
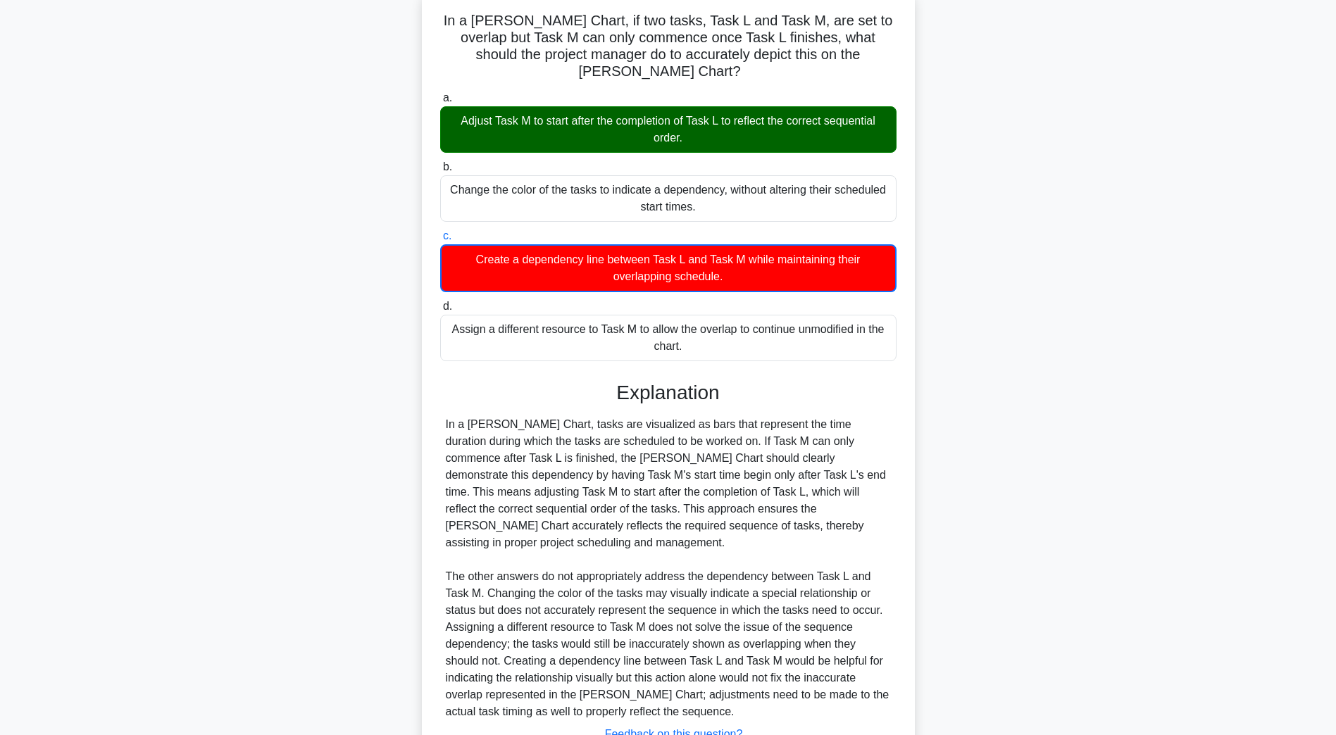
scroll to position [169, 0]
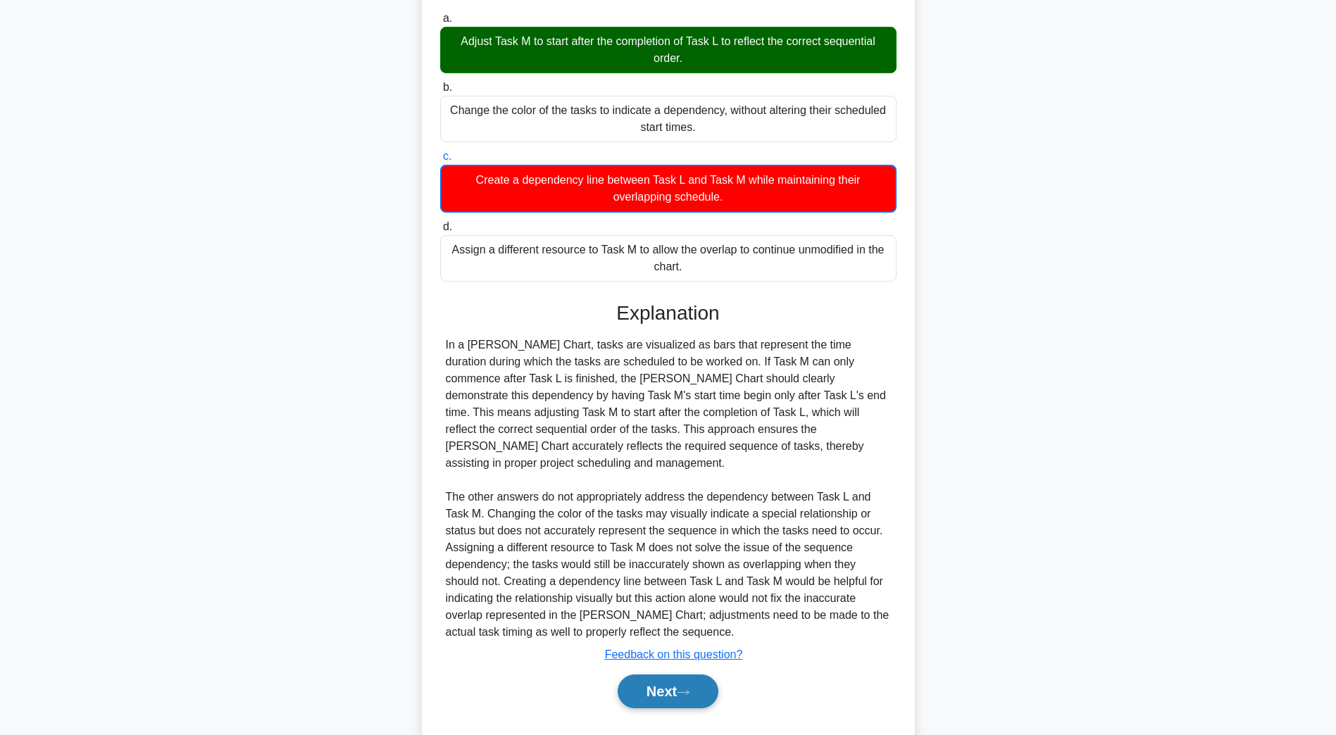
click at [663, 675] on button "Next" at bounding box center [668, 692] width 101 height 34
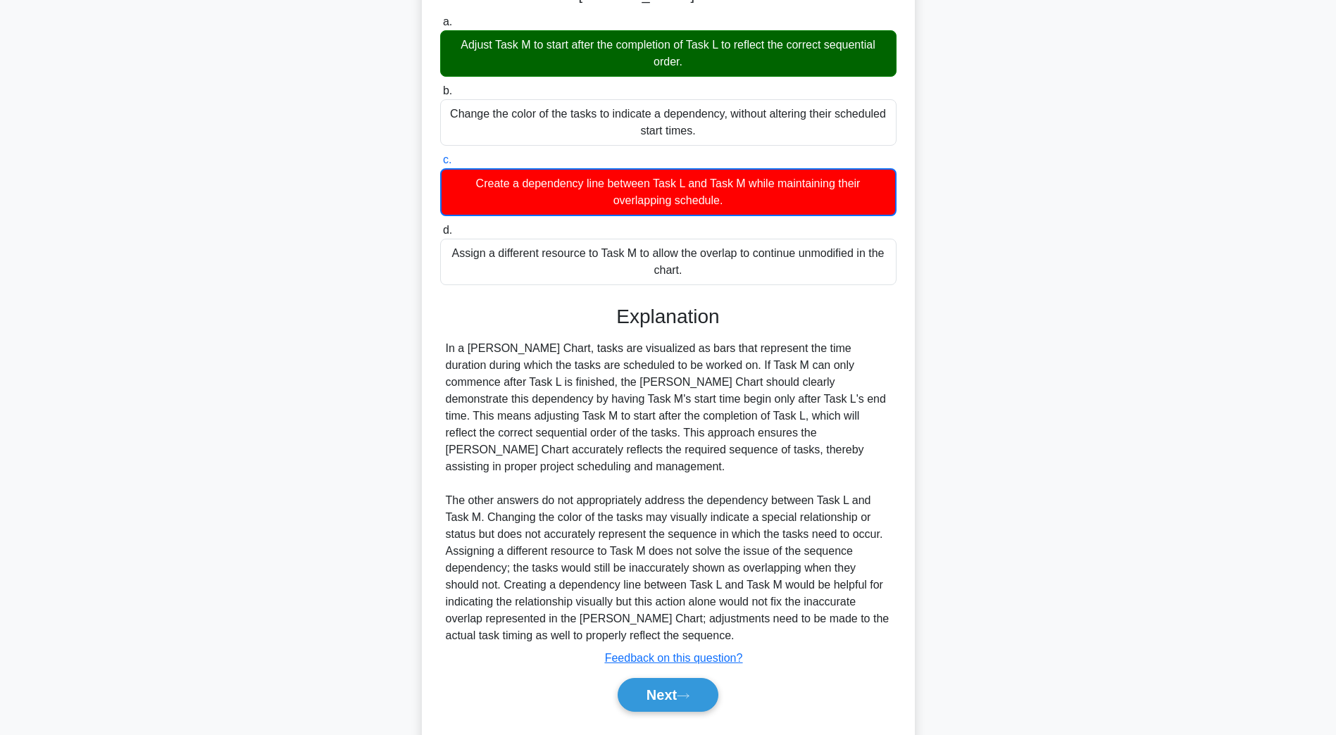
scroll to position [25, 0]
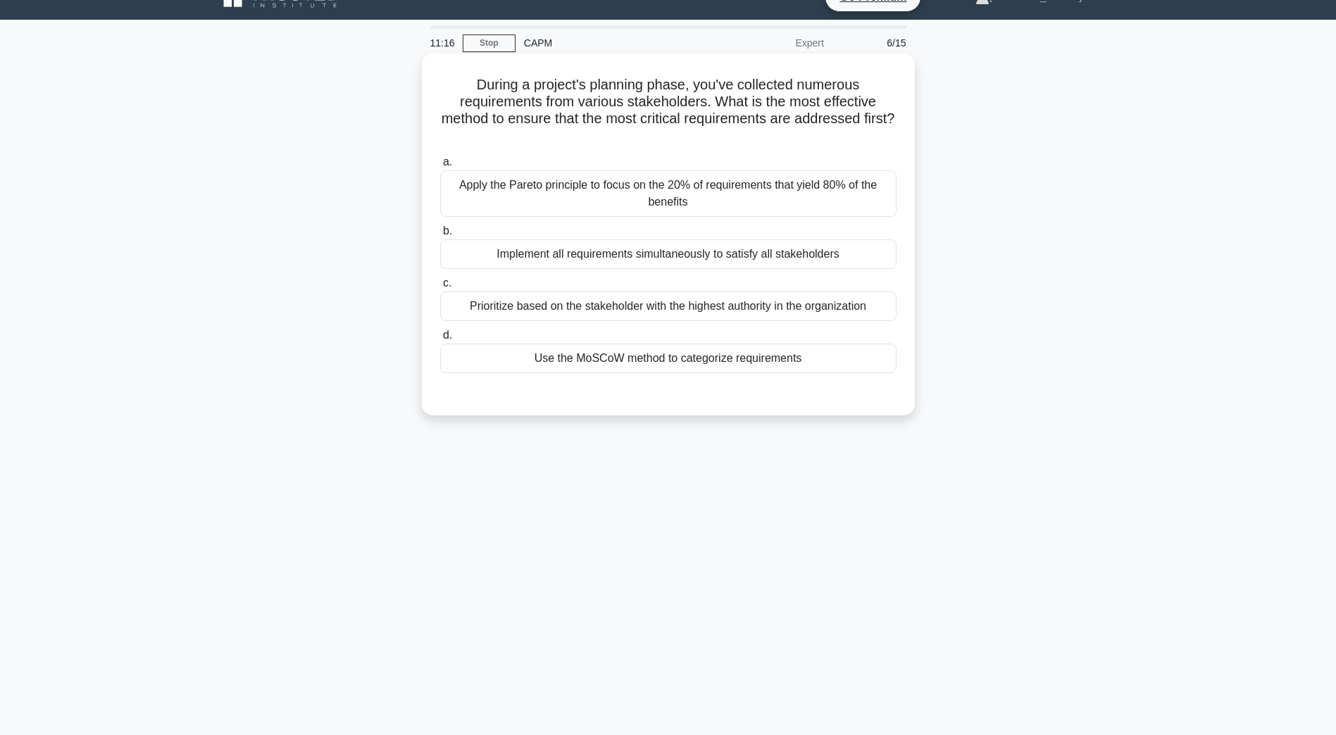
click at [758, 368] on div "Use the MoSCoW method to categorize requirements" at bounding box center [668, 359] width 456 height 30
click at [440, 340] on input "d. Use the MoSCoW method to categorize requirements" at bounding box center [440, 335] width 0 height 9
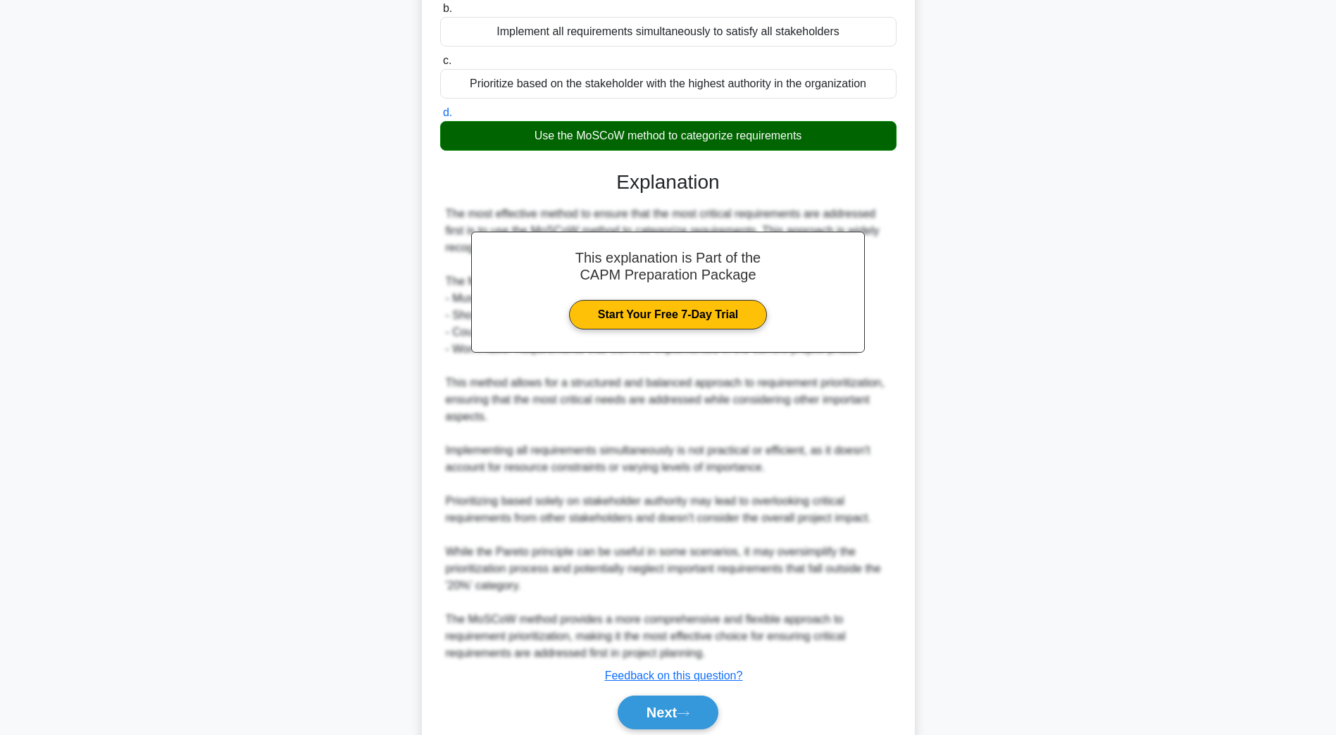
scroll to position [303, 0]
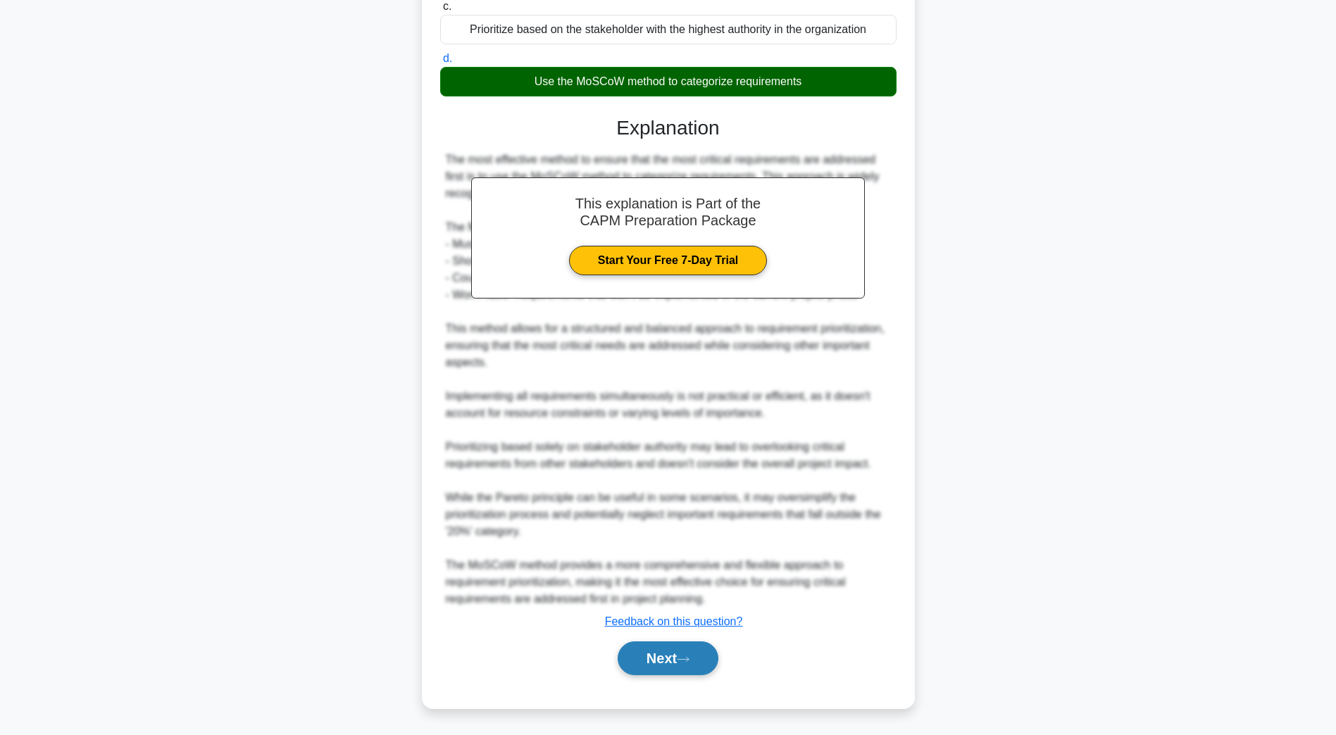
click at [698, 666] on button "Next" at bounding box center [668, 659] width 101 height 34
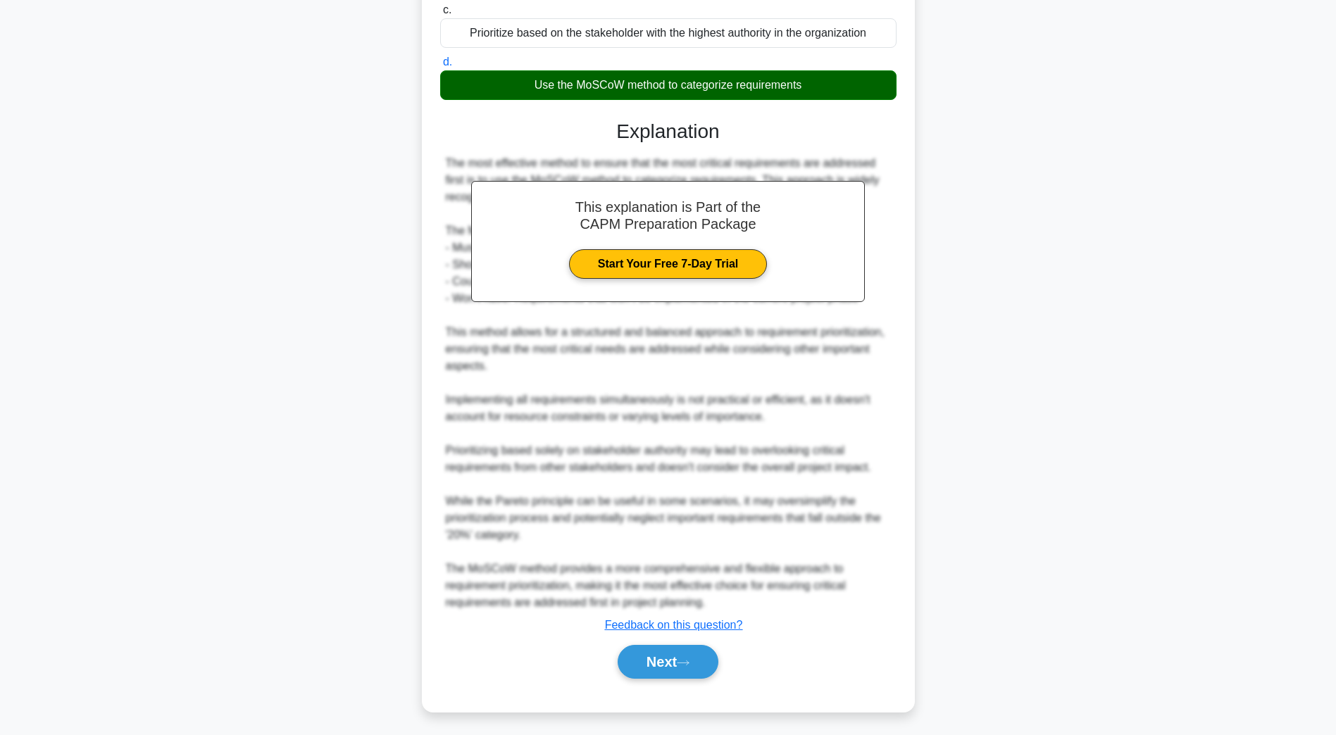
scroll to position [25, 0]
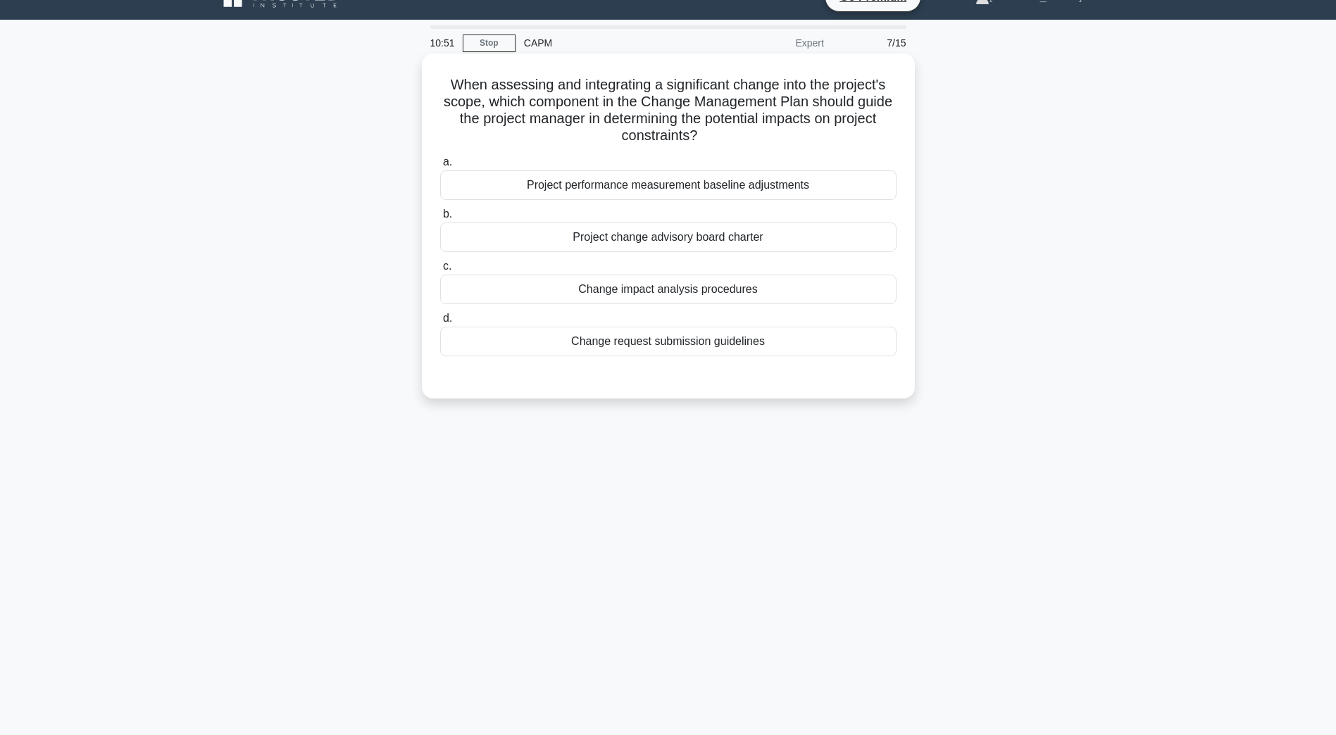
click at [664, 294] on div "Change impact analysis procedures" at bounding box center [668, 290] width 456 height 30
click at [440, 271] on input "c. Change impact analysis procedures" at bounding box center [440, 266] width 0 height 9
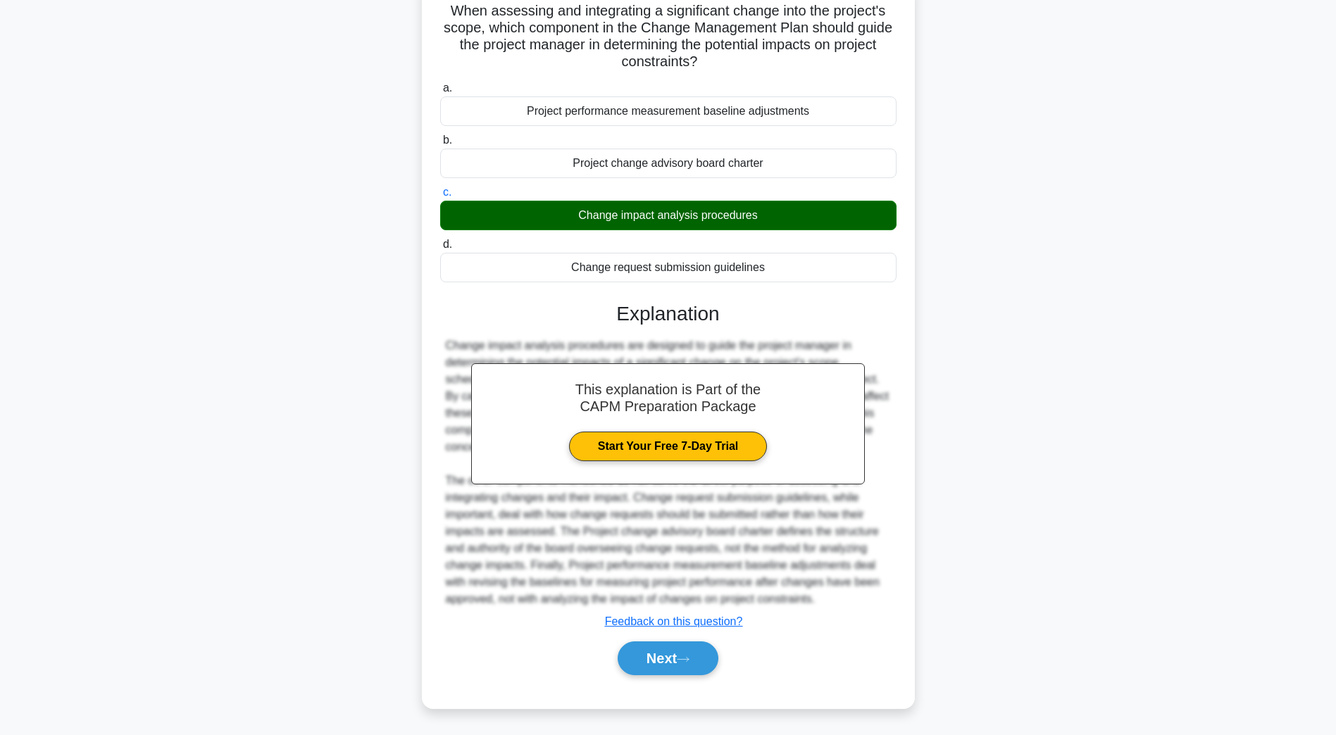
scroll to position [100, 0]
click at [642, 658] on button "Next" at bounding box center [668, 659] width 101 height 34
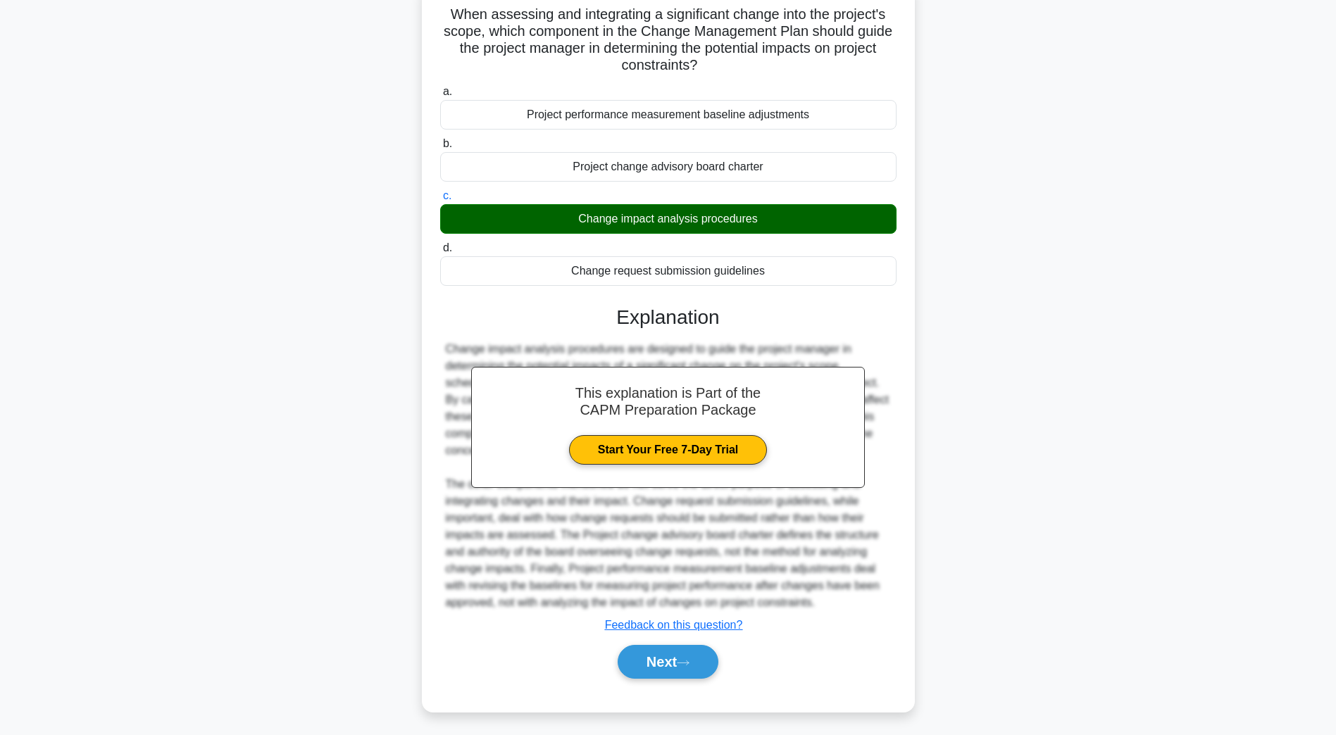
scroll to position [25, 0]
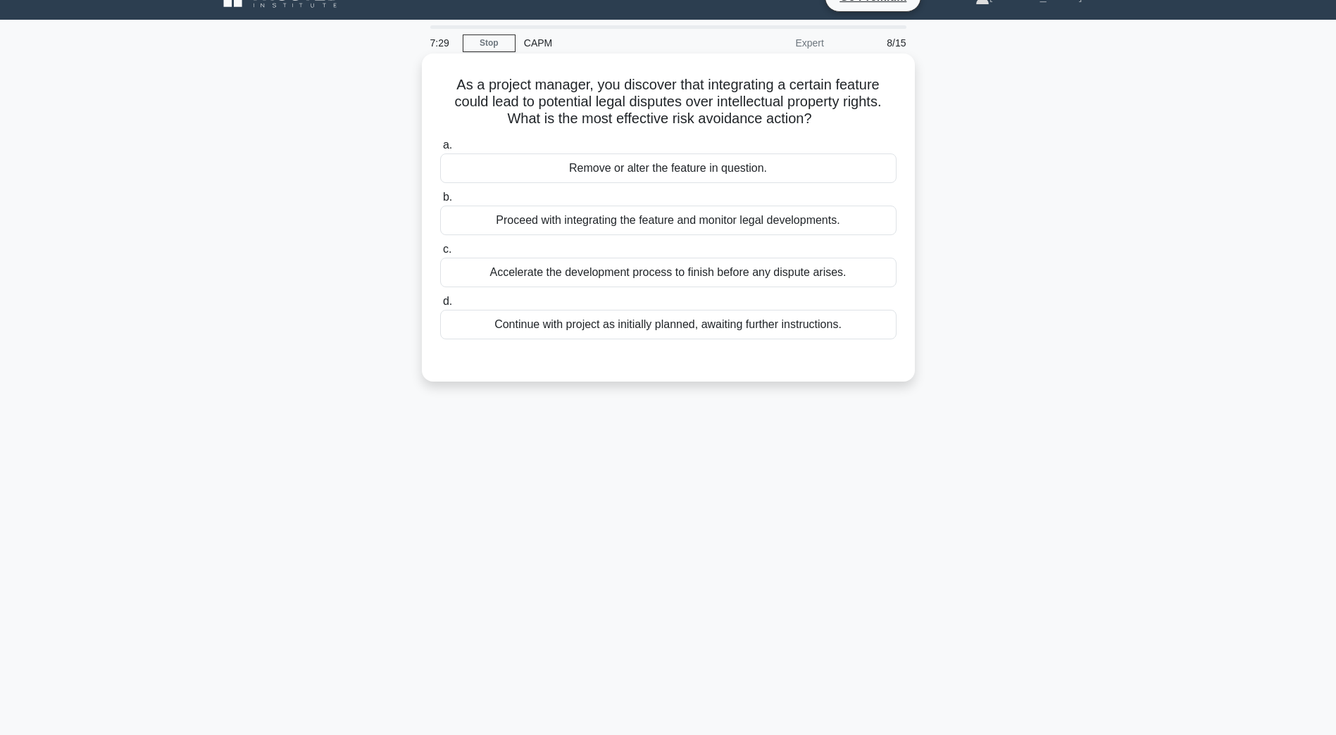
click at [625, 227] on div "Proceed with integrating the feature and monitor legal developments." at bounding box center [668, 221] width 456 height 30
click at [440, 202] on input "b. Proceed with integrating the feature and monitor legal developments." at bounding box center [440, 197] width 0 height 9
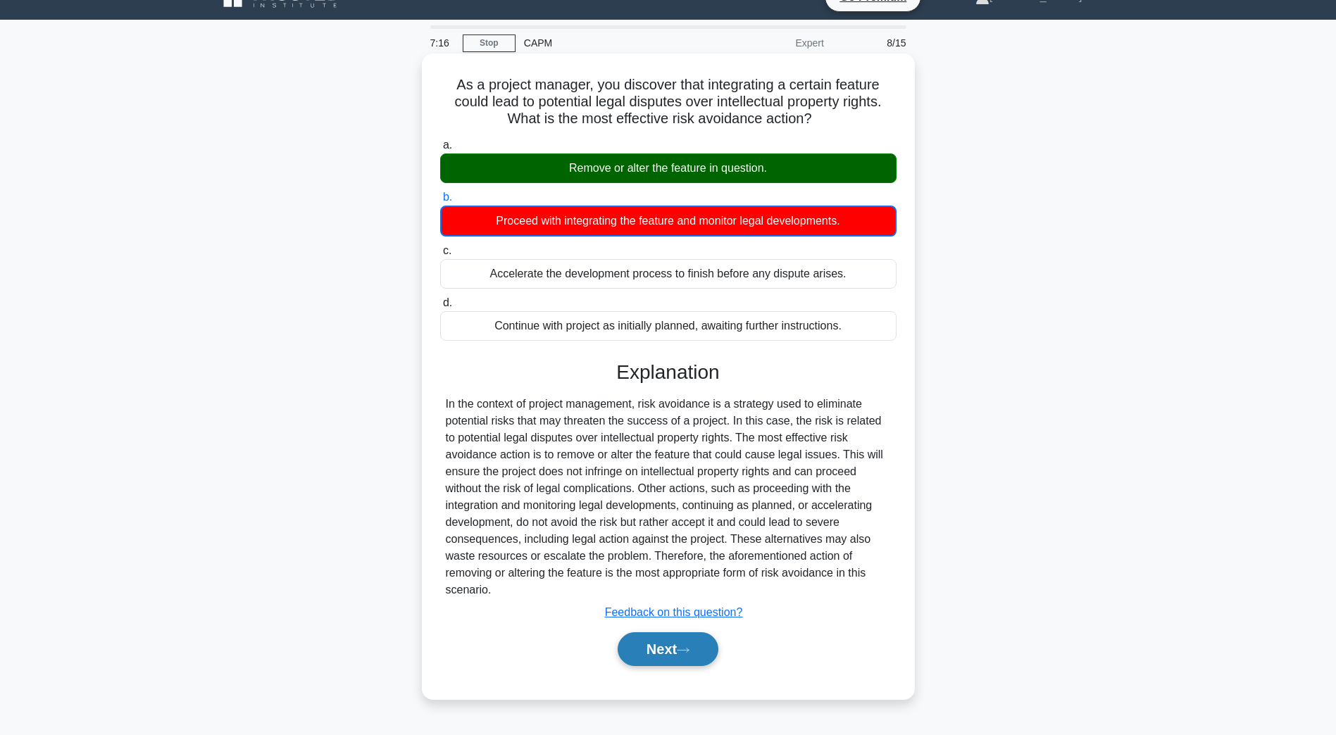
click at [651, 652] on button "Next" at bounding box center [668, 649] width 101 height 34
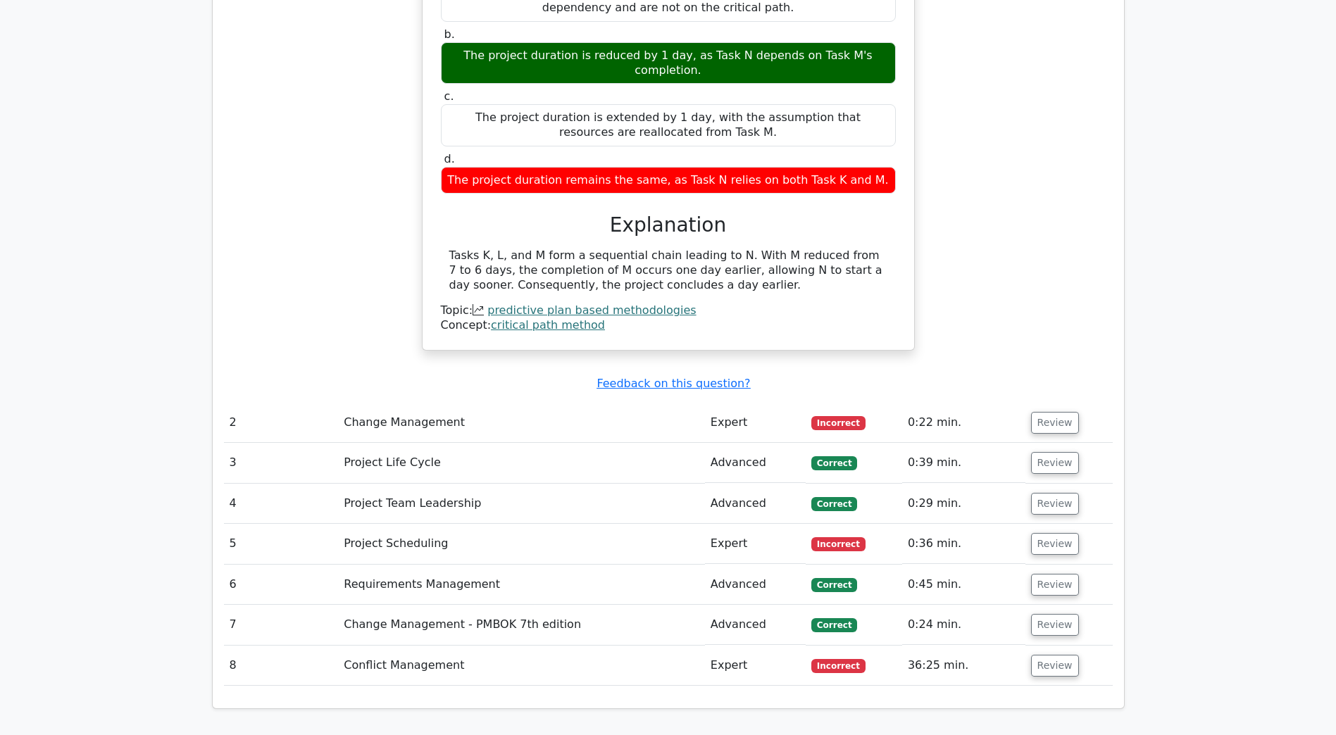
scroll to position [1761, 0]
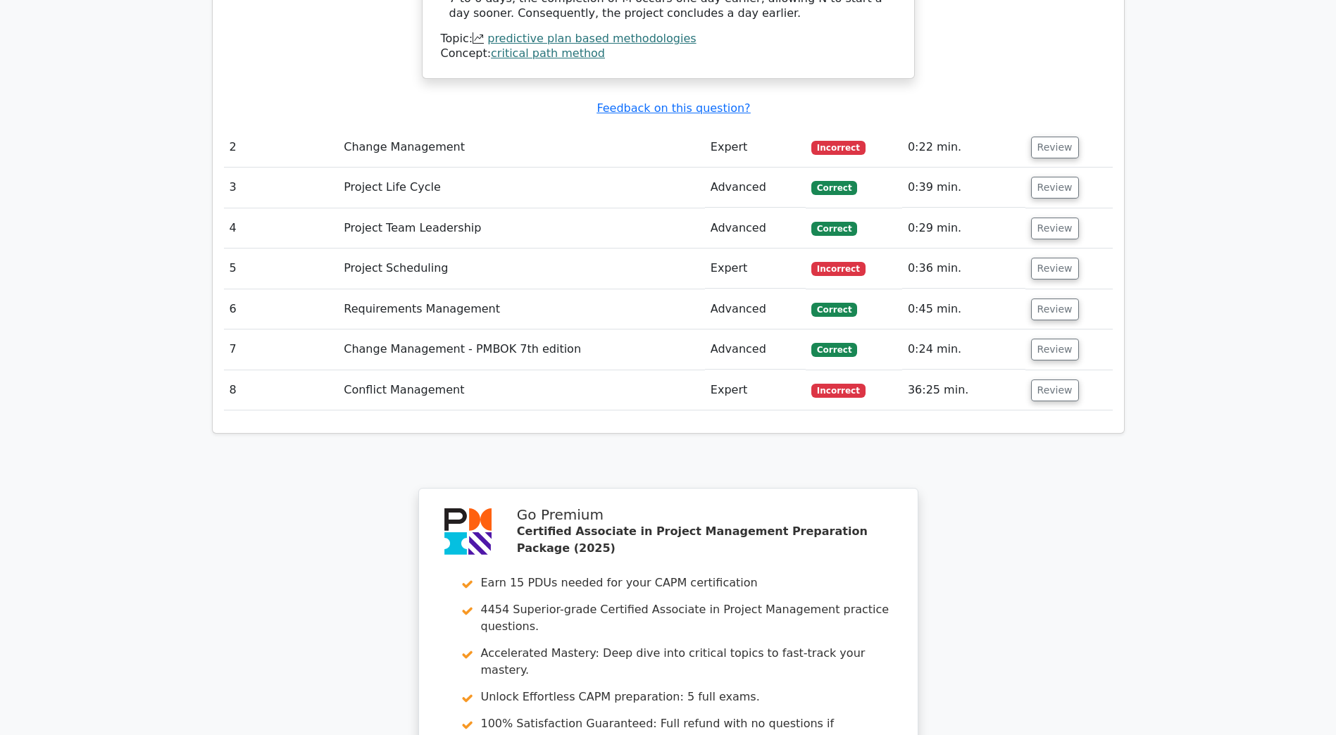
click at [492, 370] on td "Conflict Management" at bounding box center [521, 390] width 367 height 40
click at [1045, 380] on button "Review" at bounding box center [1055, 391] width 48 height 22
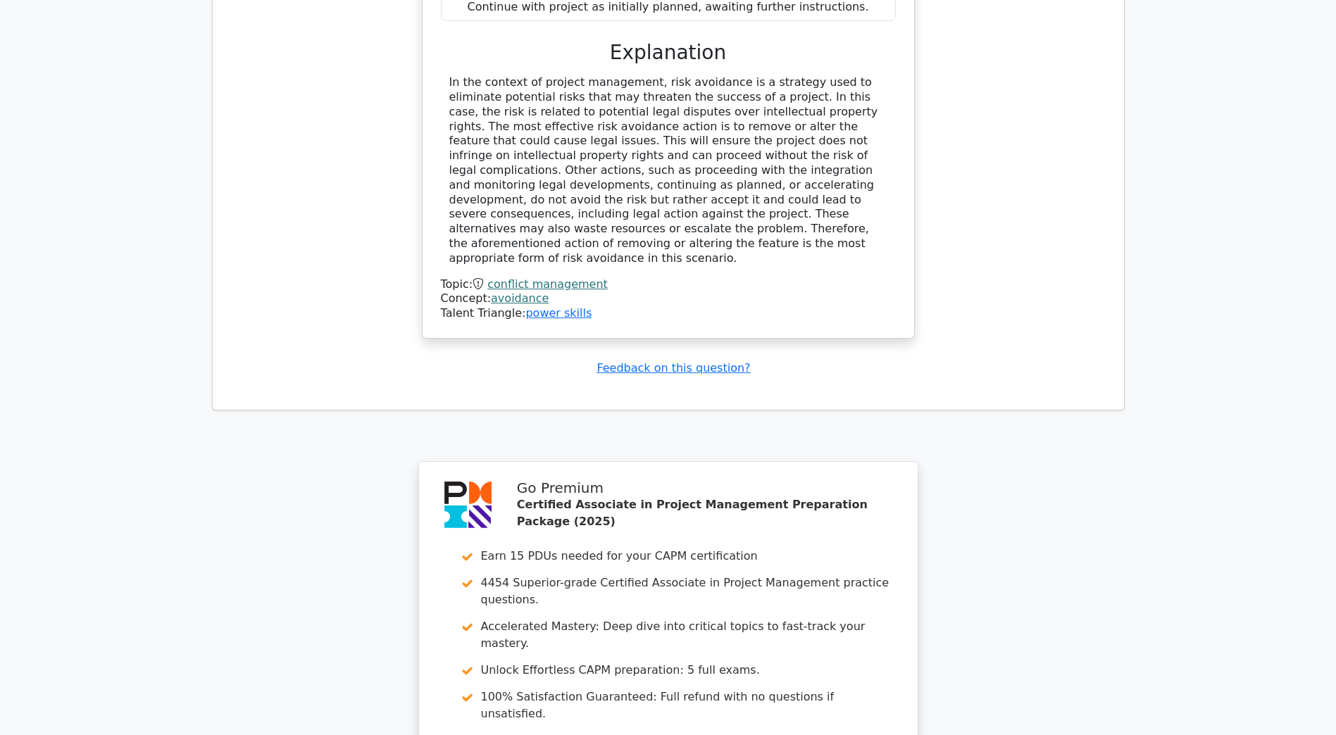
scroll to position [2686, 0]
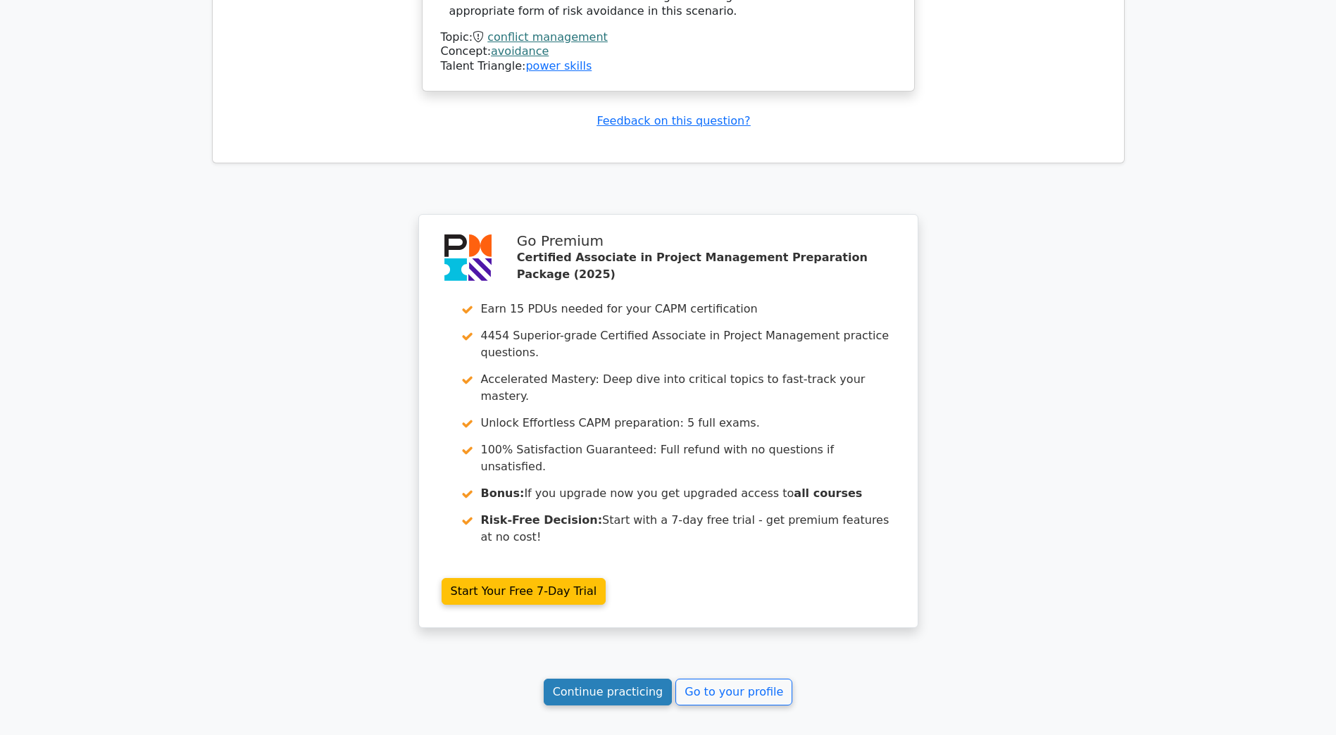
click at [654, 679] on link "Continue practicing" at bounding box center [608, 692] width 129 height 27
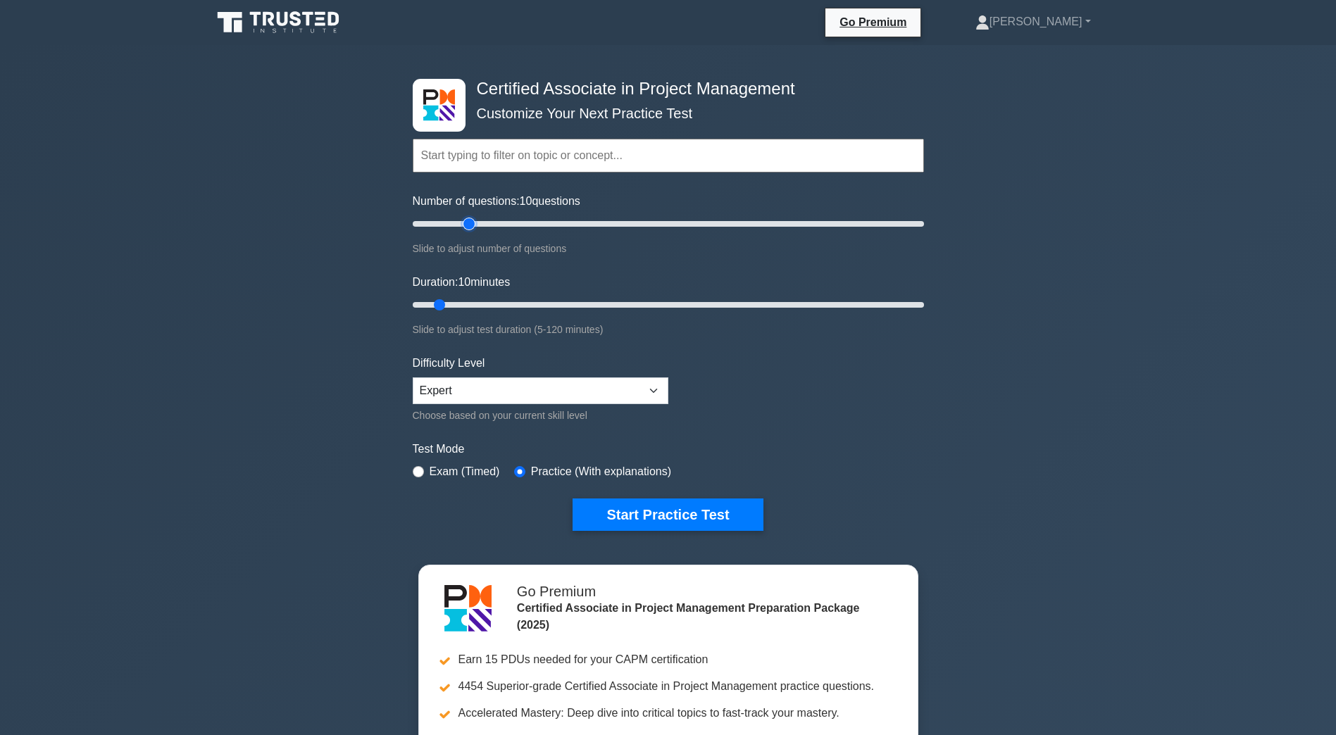
click at [464, 224] on input "Number of questions: 10 questions" at bounding box center [668, 224] width 511 height 17
click at [454, 223] on input "Number of questions: 25 questions" at bounding box center [668, 224] width 511 height 17
type input "15"
click at [444, 223] on input "Number of questions: 15 questions" at bounding box center [668, 224] width 511 height 17
type input "15"
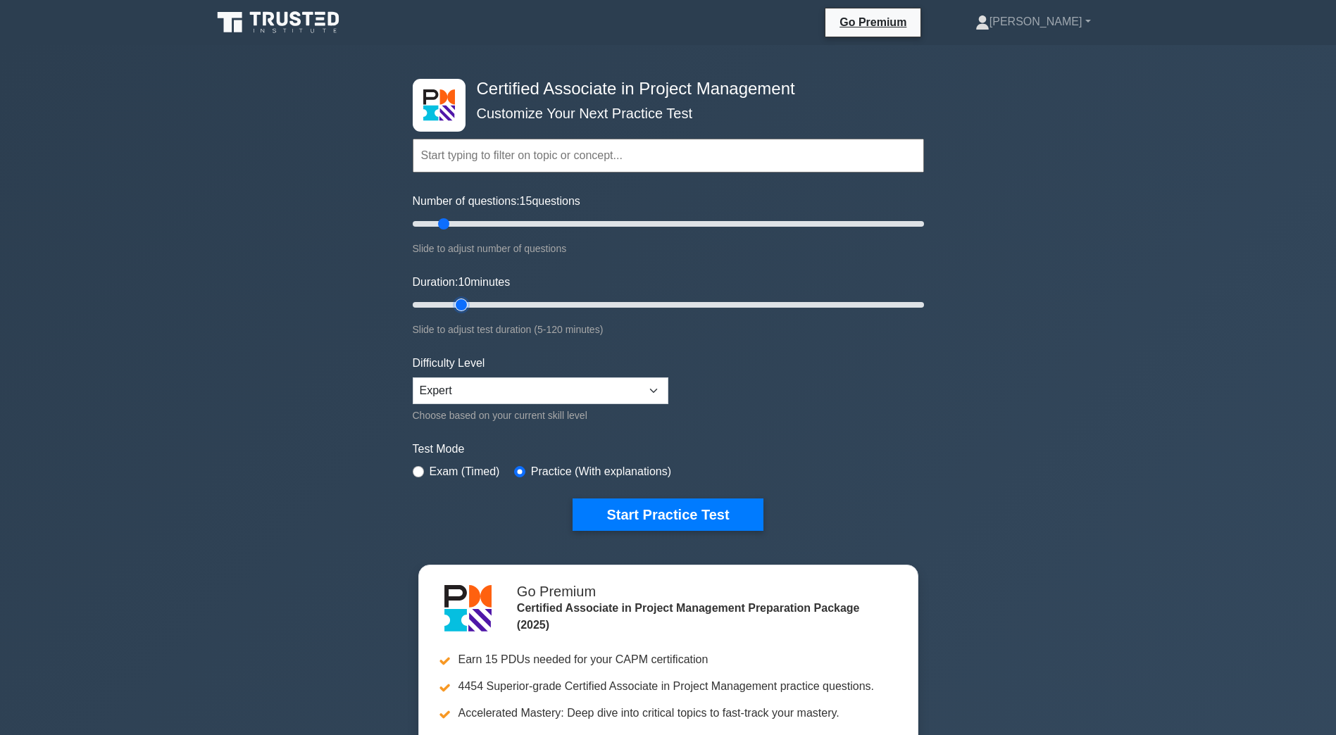
click at [451, 304] on input "Duration: 10 minutes" at bounding box center [668, 305] width 511 height 17
click at [622, 509] on button "Start Practice Test" at bounding box center [668, 515] width 190 height 32
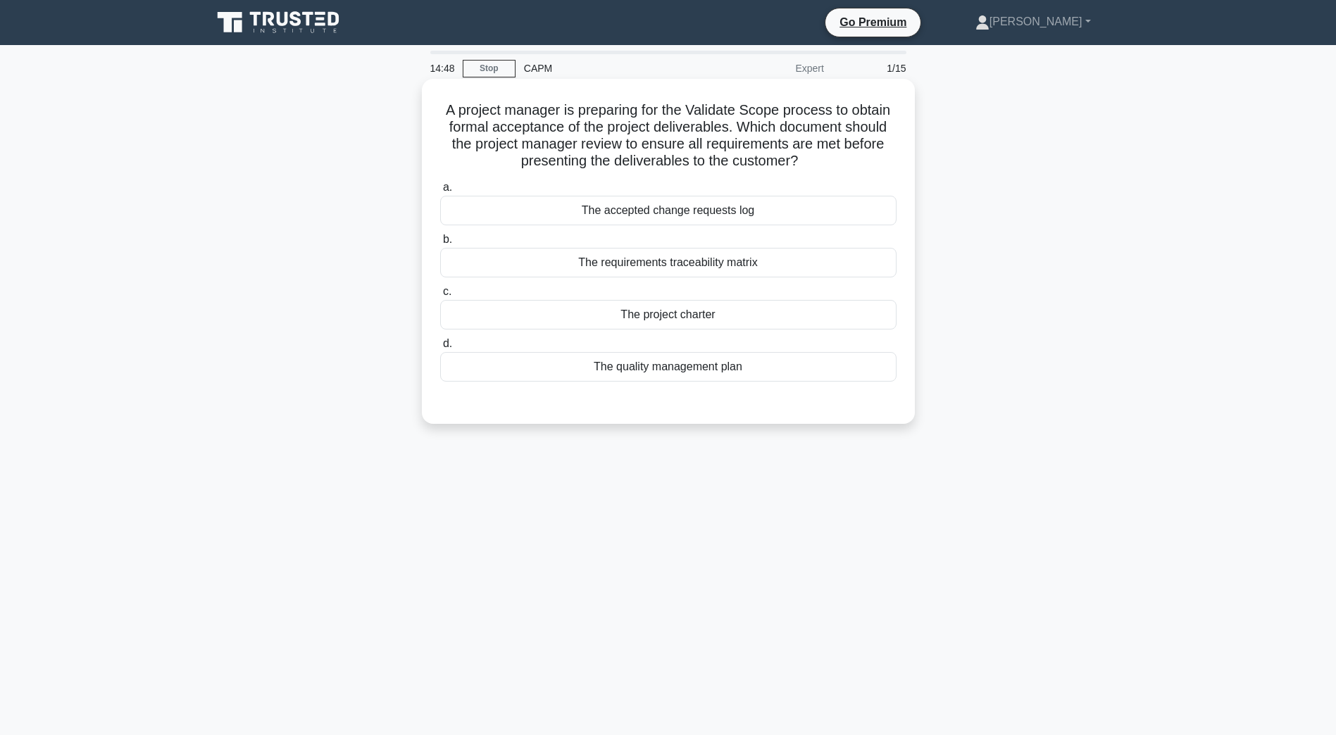
click at [711, 327] on div "The project charter" at bounding box center [668, 315] width 456 height 30
click at [440, 297] on input "c. The project charter" at bounding box center [440, 291] width 0 height 9
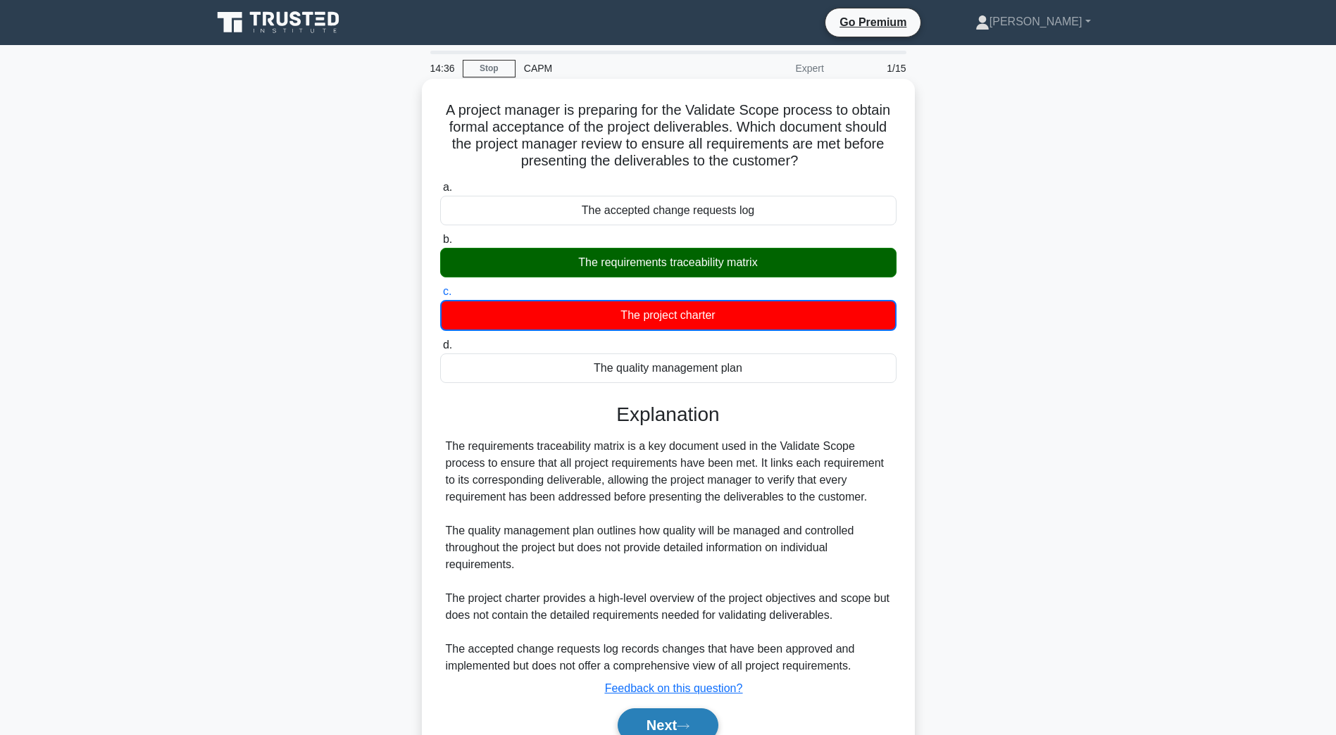
click at [681, 723] on button "Next" at bounding box center [668, 726] width 101 height 34
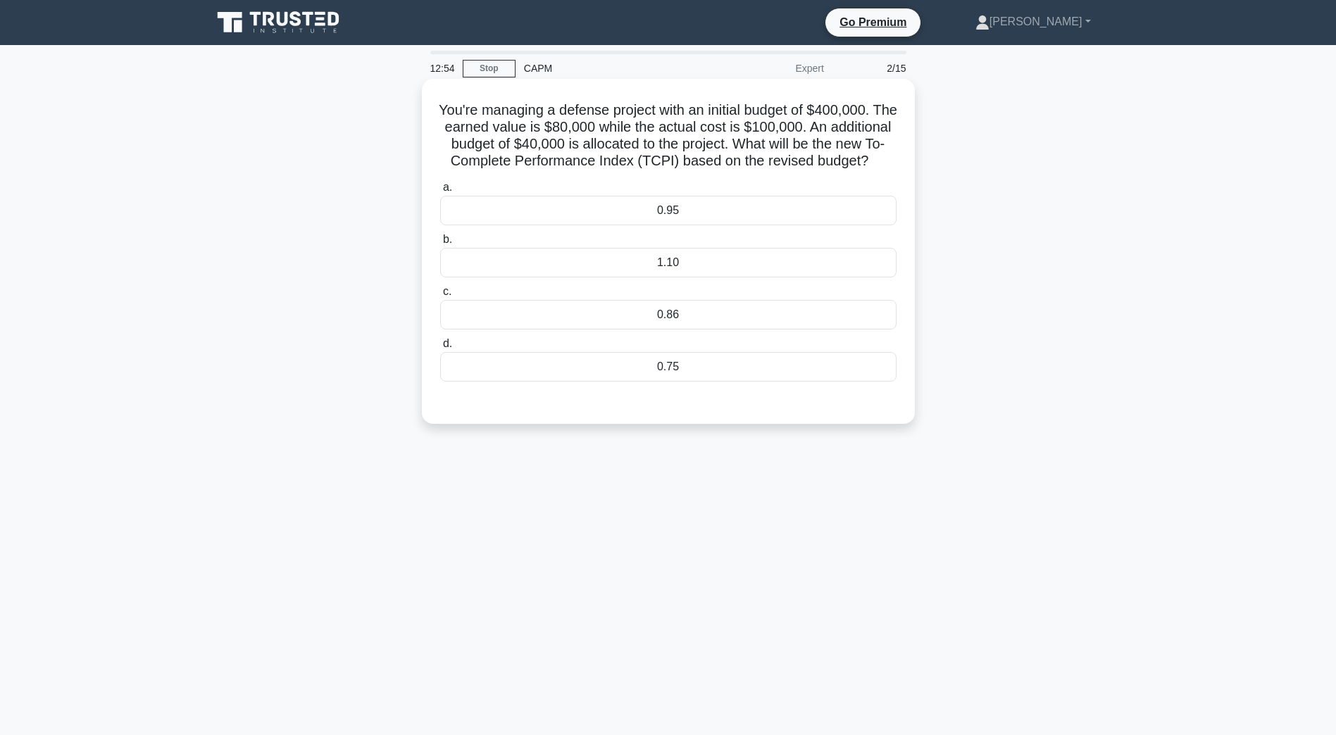
click at [673, 278] on div "1.10" at bounding box center [668, 263] width 456 height 30
click at [440, 244] on input "b. 1.10" at bounding box center [440, 239] width 0 height 9
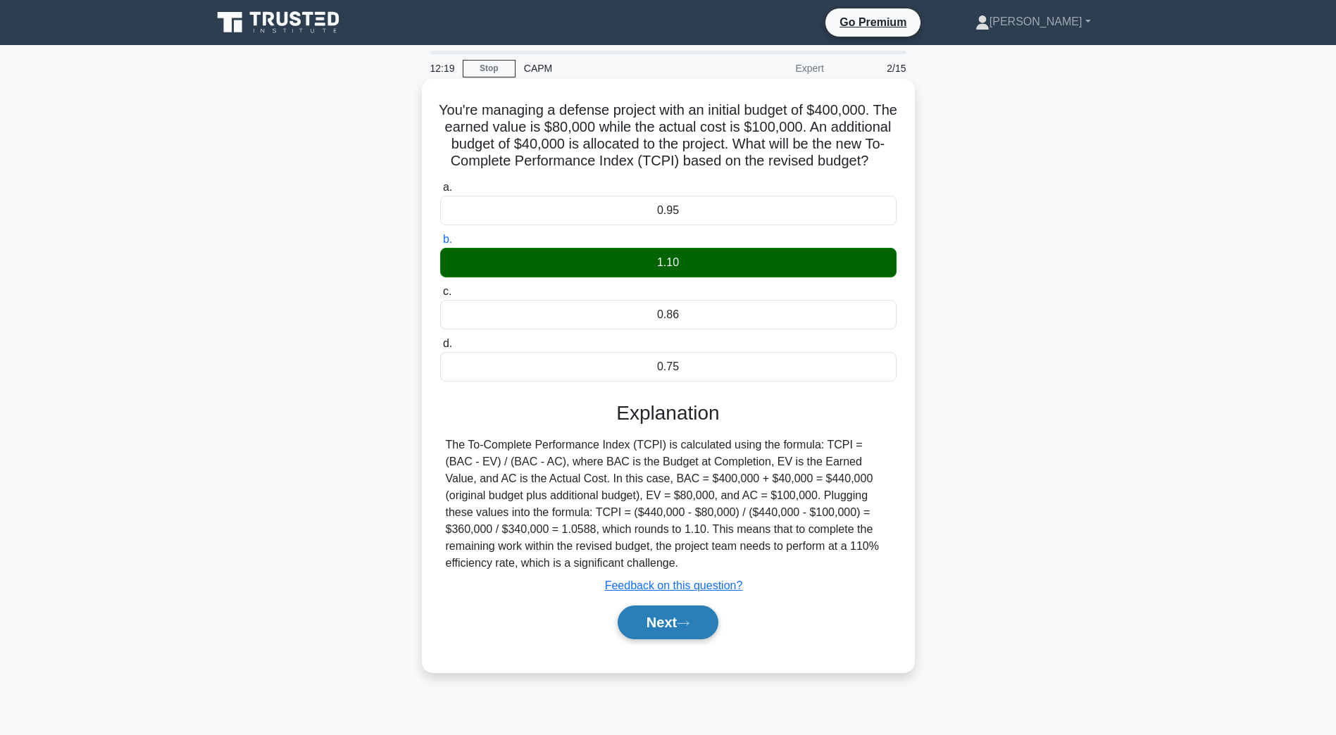
click at [687, 628] on icon at bounding box center [683, 624] width 13 height 8
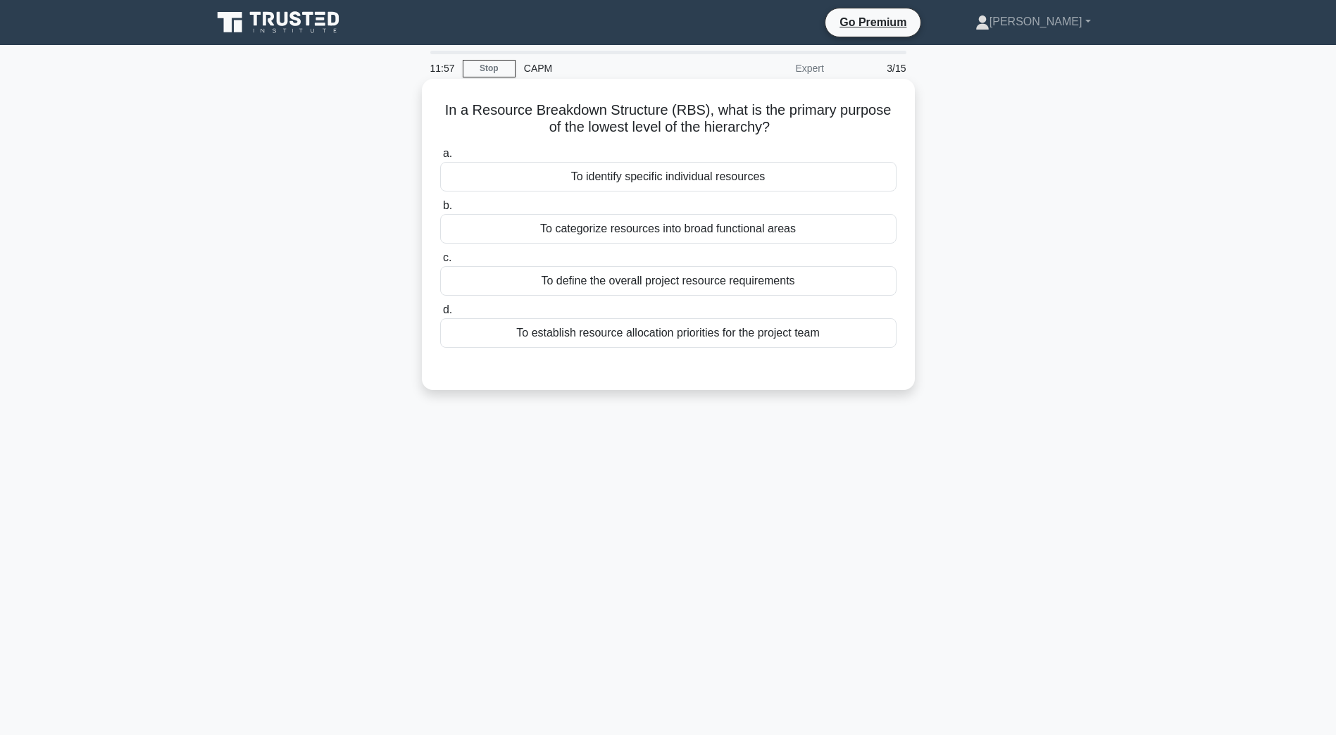
click at [644, 180] on div "To identify specific individual resources" at bounding box center [668, 177] width 456 height 30
click at [440, 158] on input "a. To identify specific individual resources" at bounding box center [440, 153] width 0 height 9
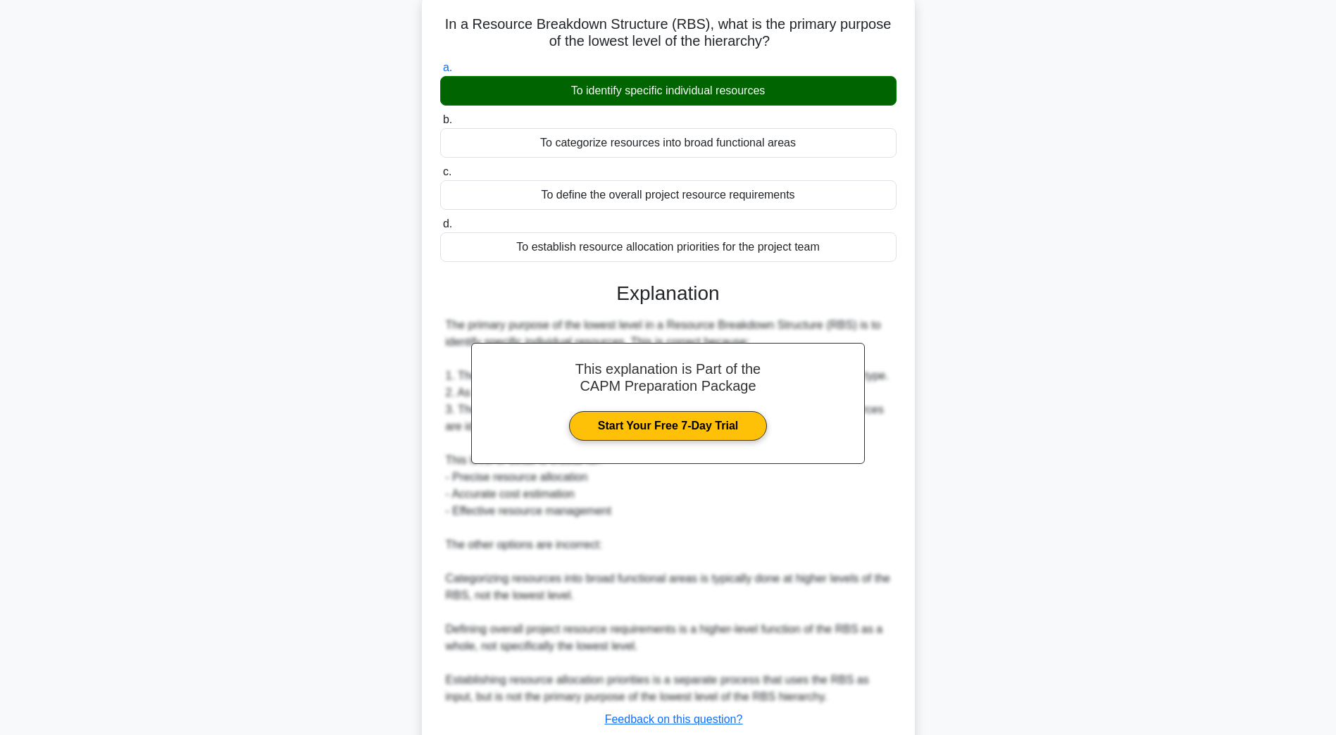
scroll to position [185, 0]
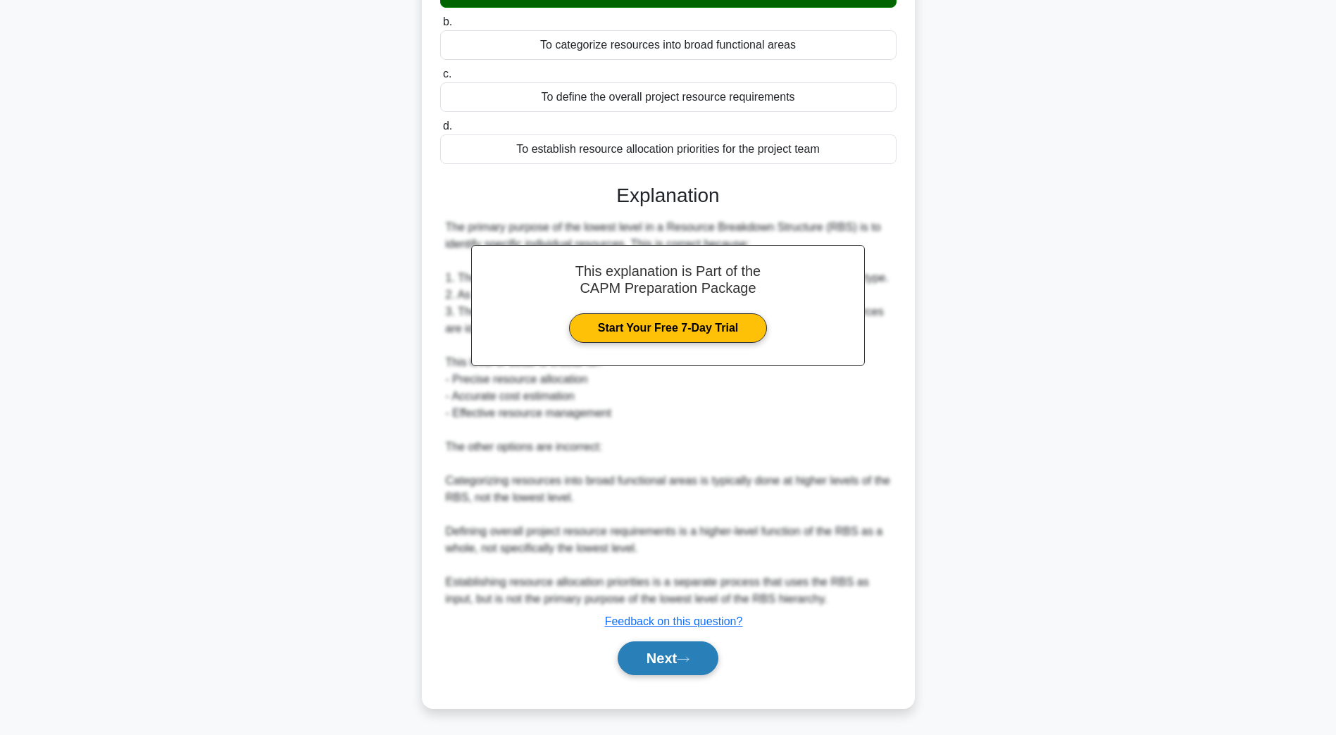
click at [683, 664] on button "Next" at bounding box center [668, 659] width 101 height 34
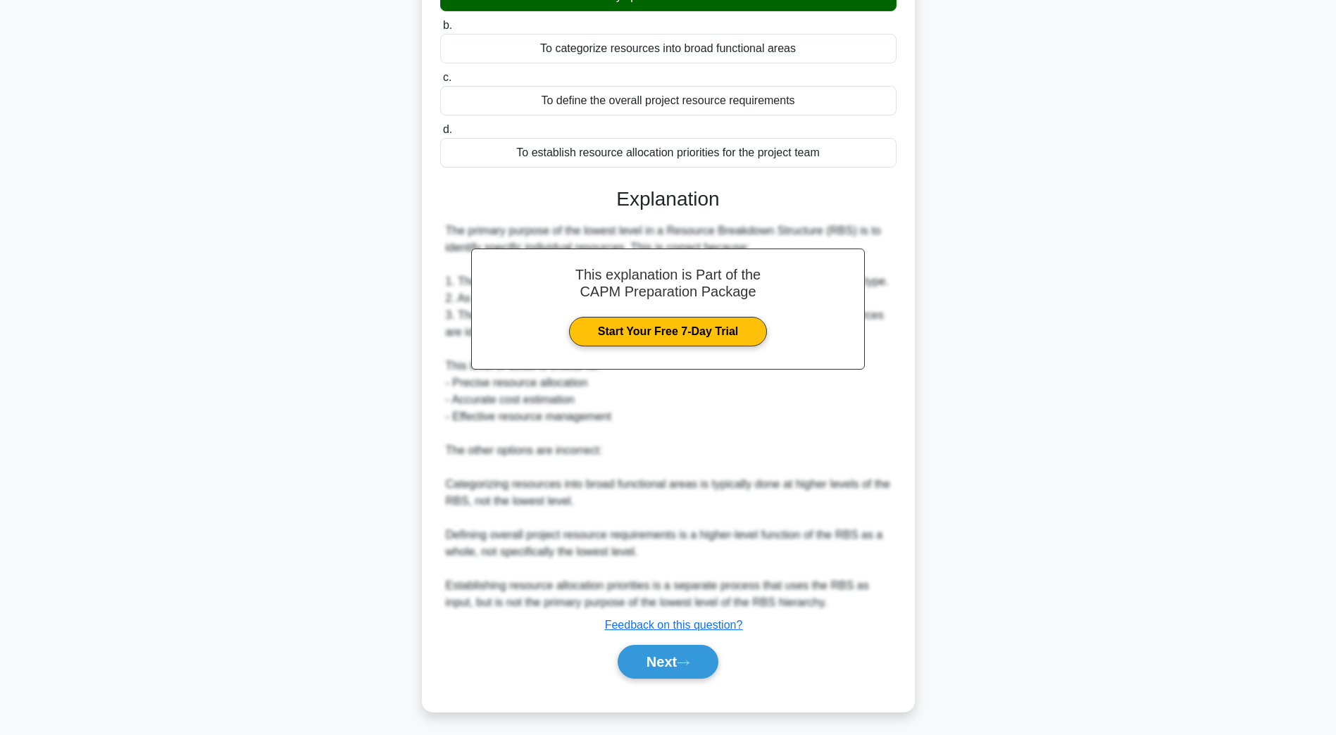
scroll to position [25, 0]
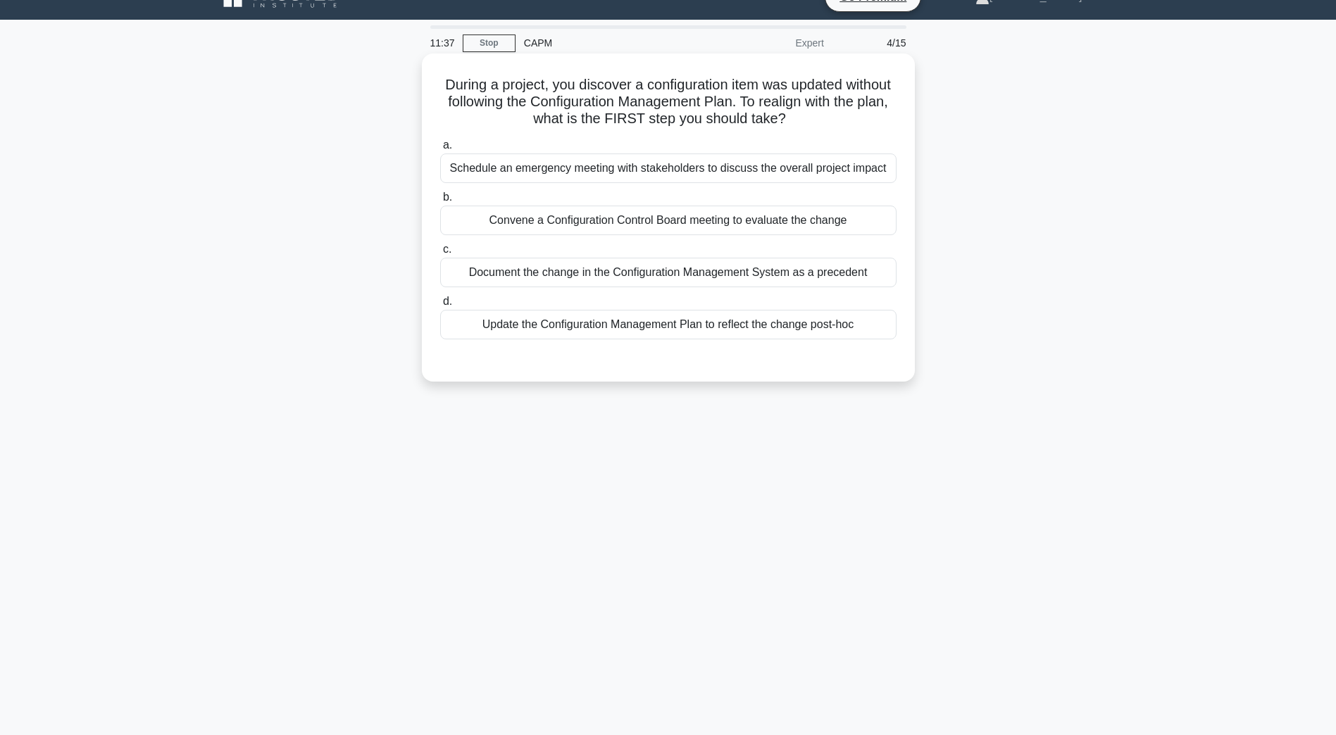
click at [625, 285] on div "Document the change in the Configuration Management System as a precedent" at bounding box center [668, 273] width 456 height 30
click at [440, 254] on input "c. Document the change in the Configuration Management System as a precedent" at bounding box center [440, 249] width 0 height 9
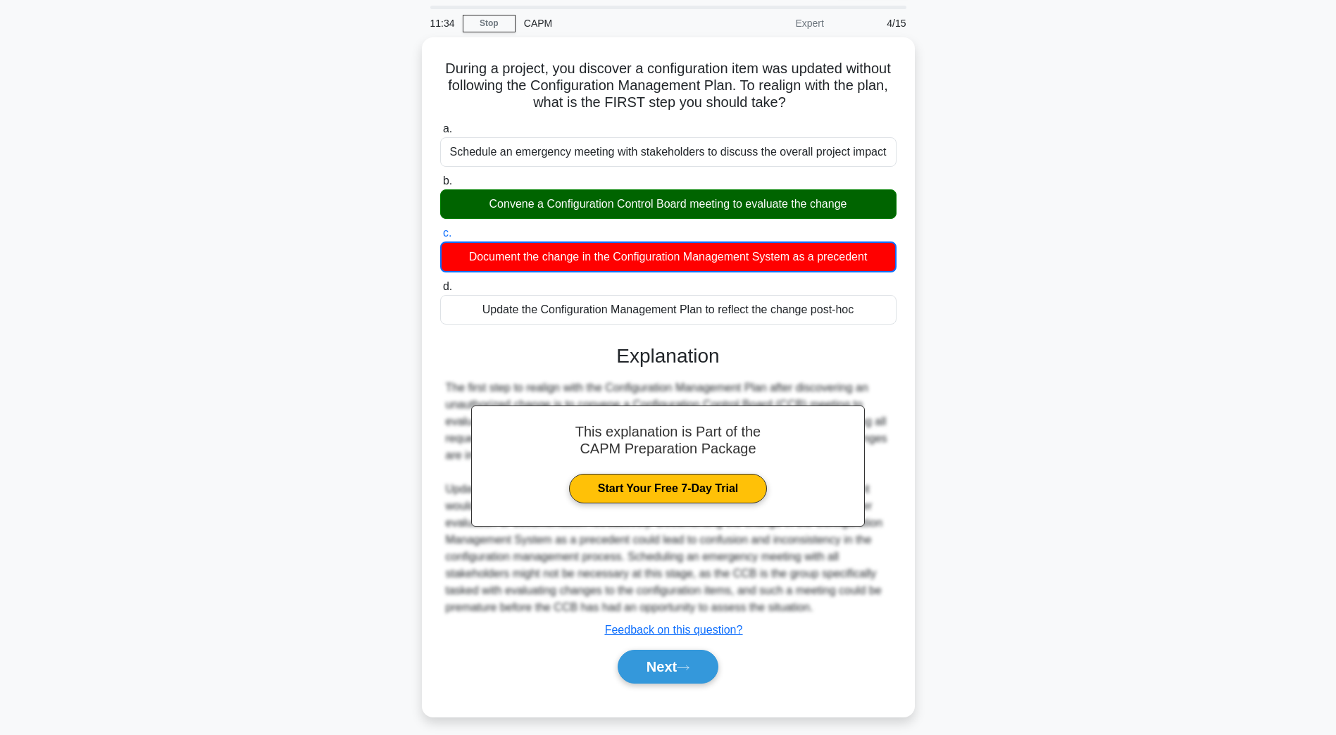
scroll to position [51, 0]
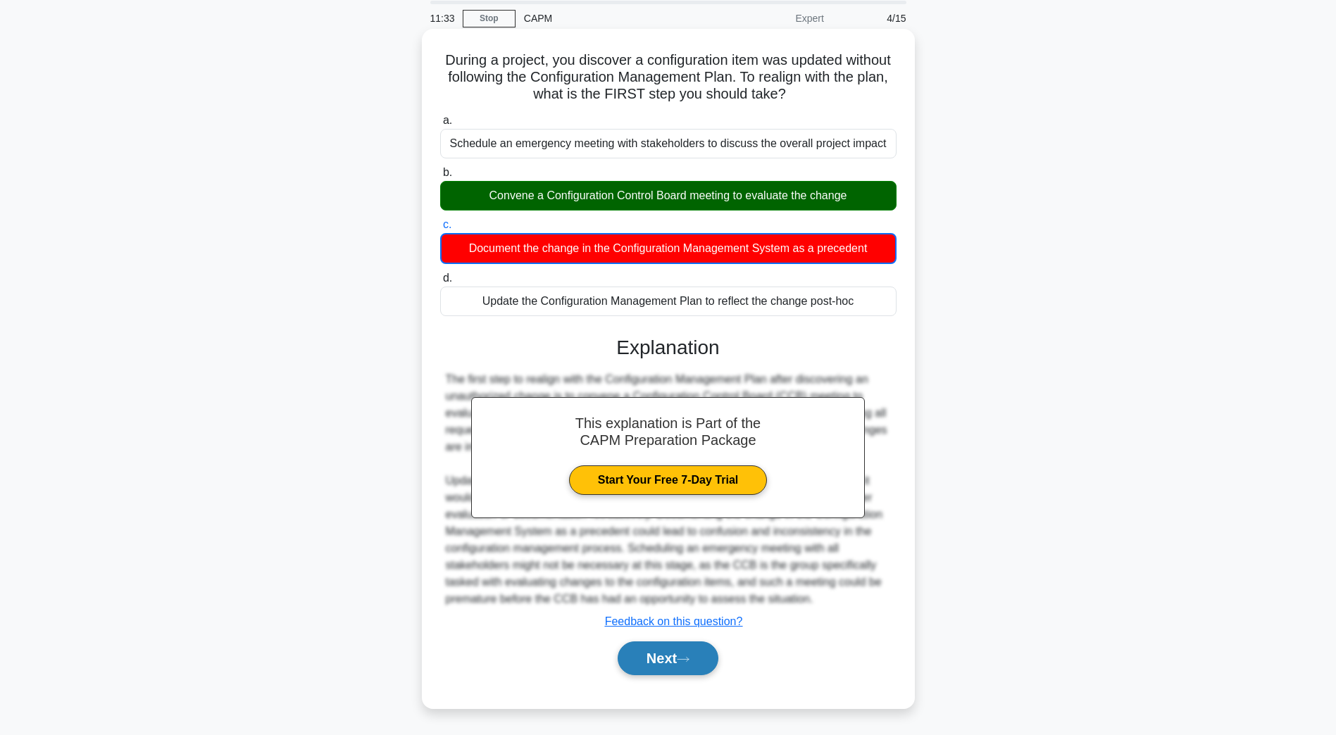
click at [686, 668] on button "Next" at bounding box center [668, 659] width 101 height 34
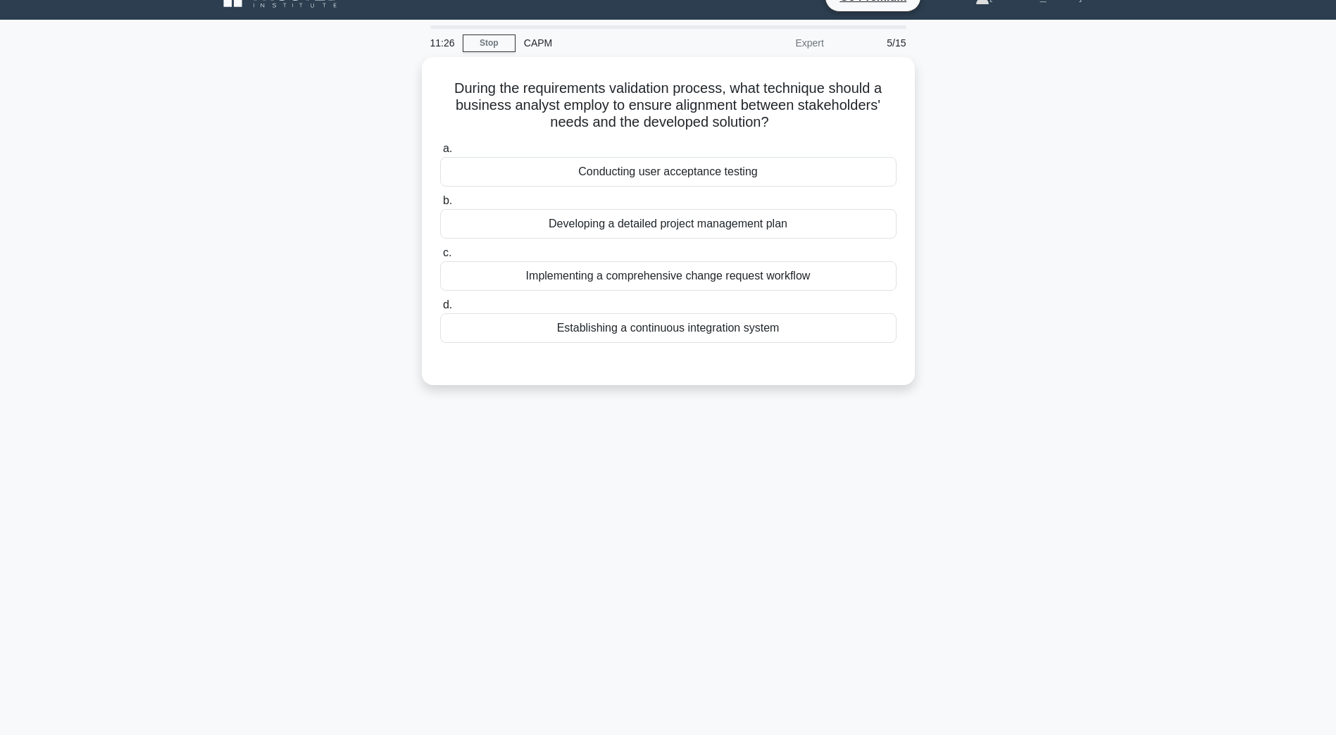
scroll to position [0, 0]
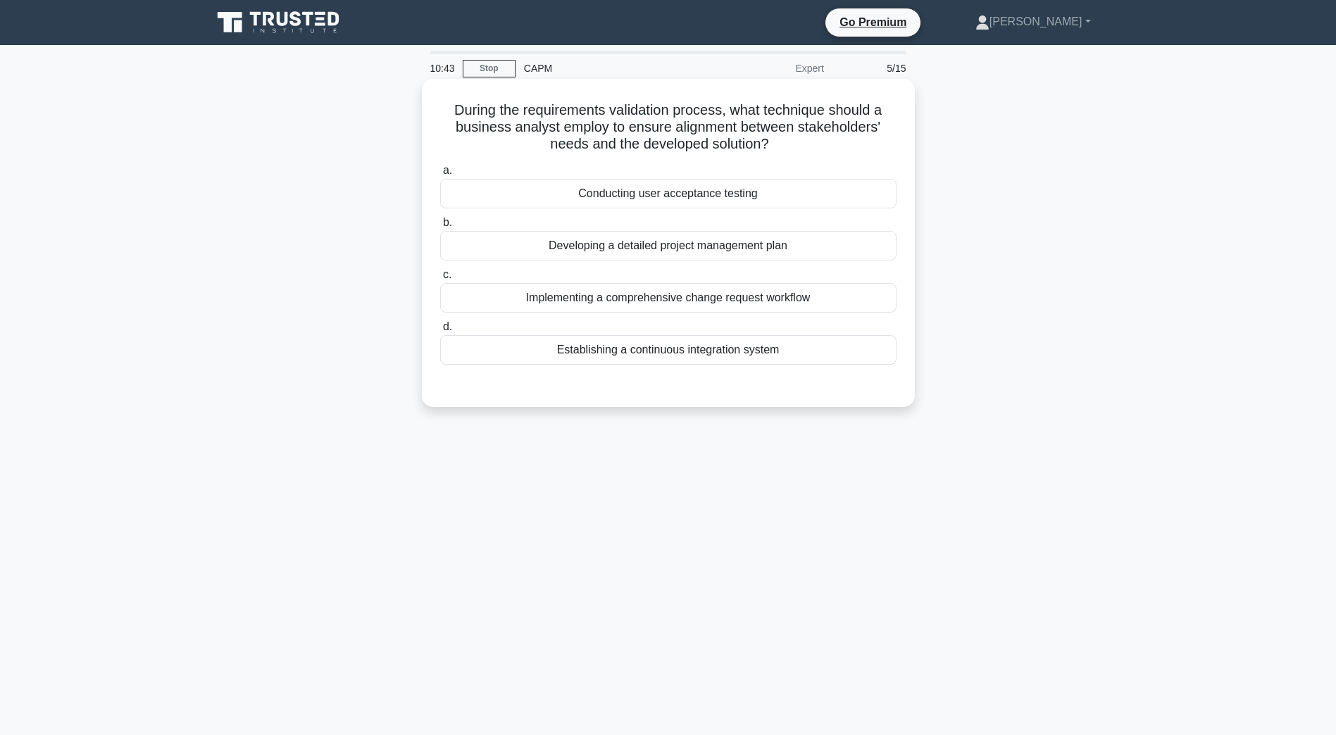
click at [609, 291] on div "Implementing a comprehensive change request workflow" at bounding box center [668, 298] width 456 height 30
click at [440, 280] on input "c. Implementing a comprehensive change request workflow" at bounding box center [440, 274] width 0 height 9
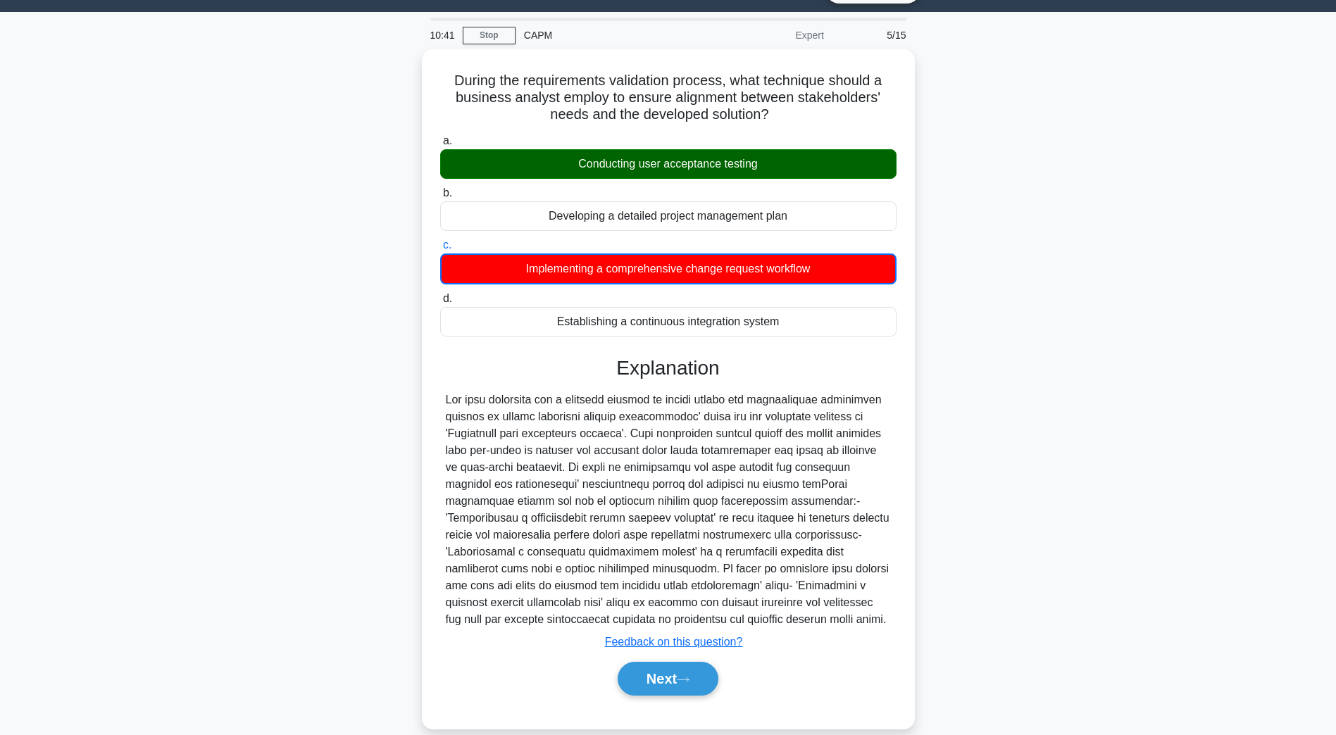
scroll to position [51, 0]
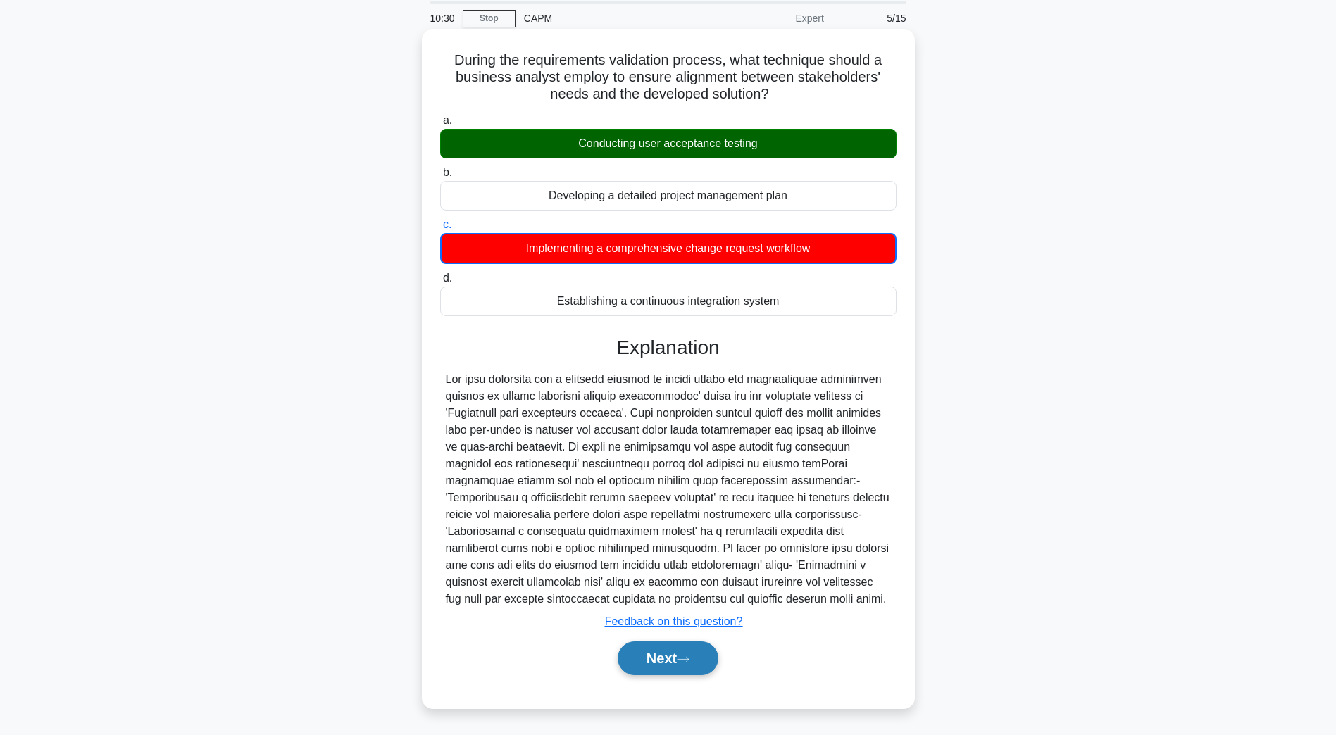
click at [663, 668] on button "Next" at bounding box center [668, 659] width 101 height 34
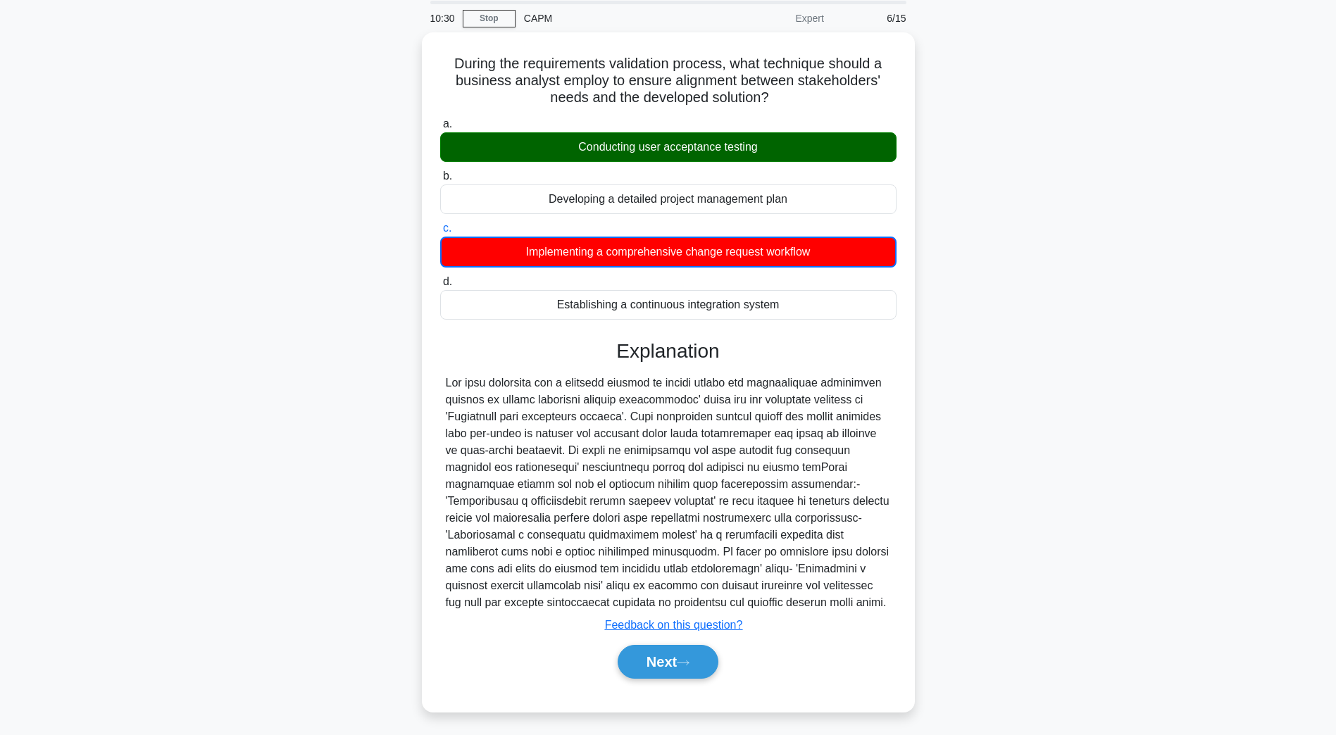
scroll to position [25, 0]
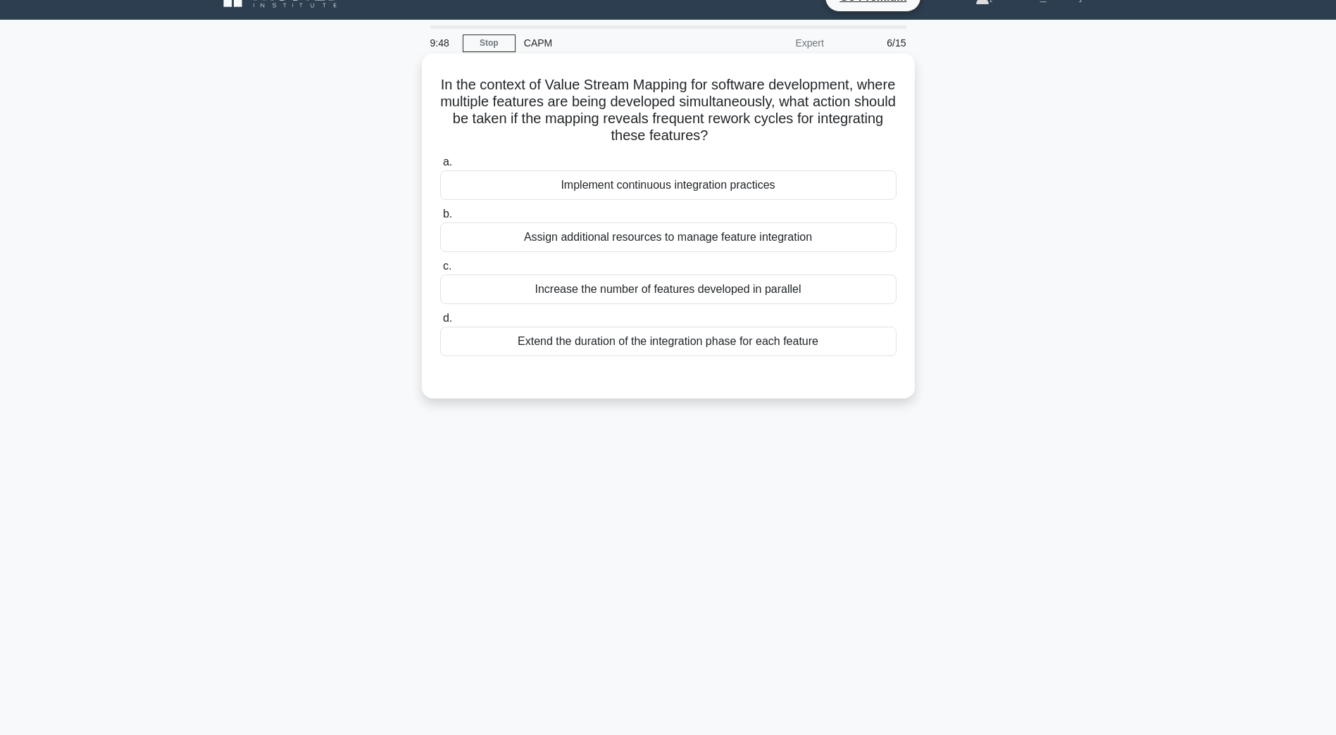
click at [557, 192] on div "Implement continuous integration practices" at bounding box center [668, 185] width 456 height 30
click at [440, 167] on input "a. Implement continuous integration practices" at bounding box center [440, 162] width 0 height 9
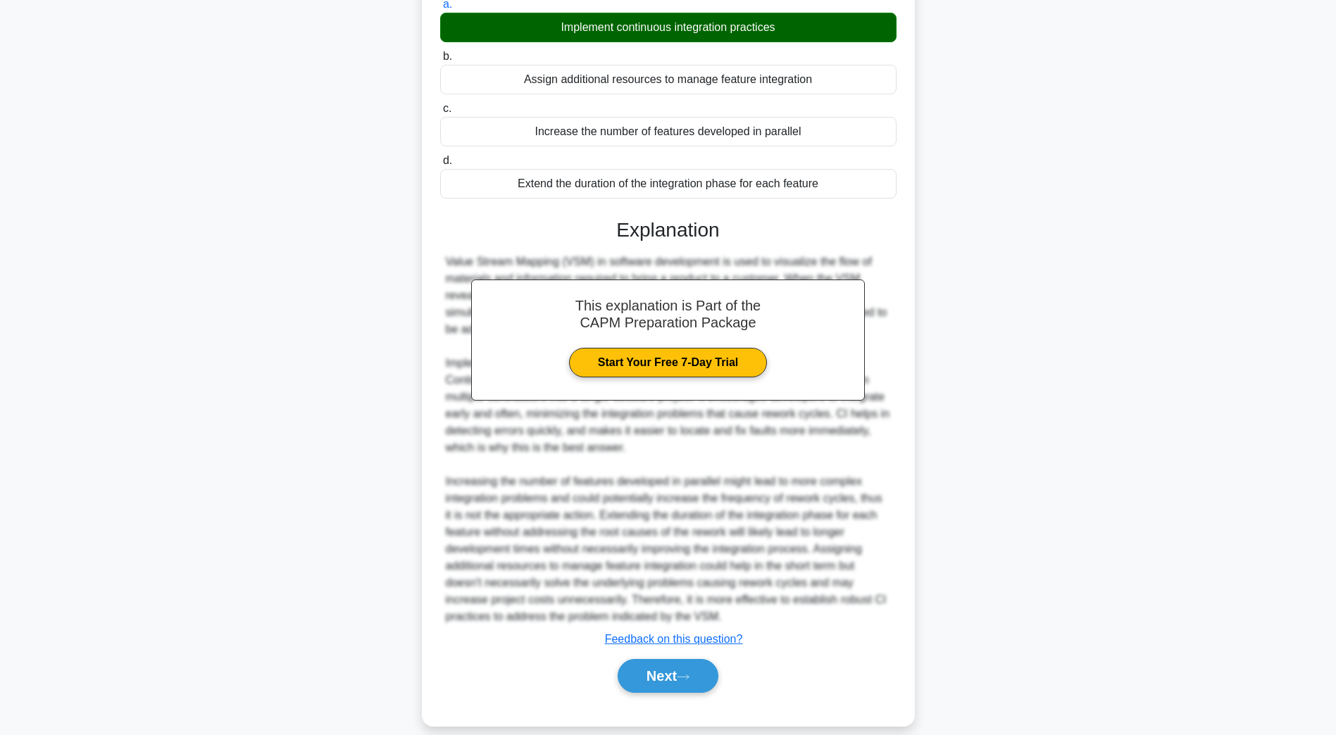
scroll to position [201, 0]
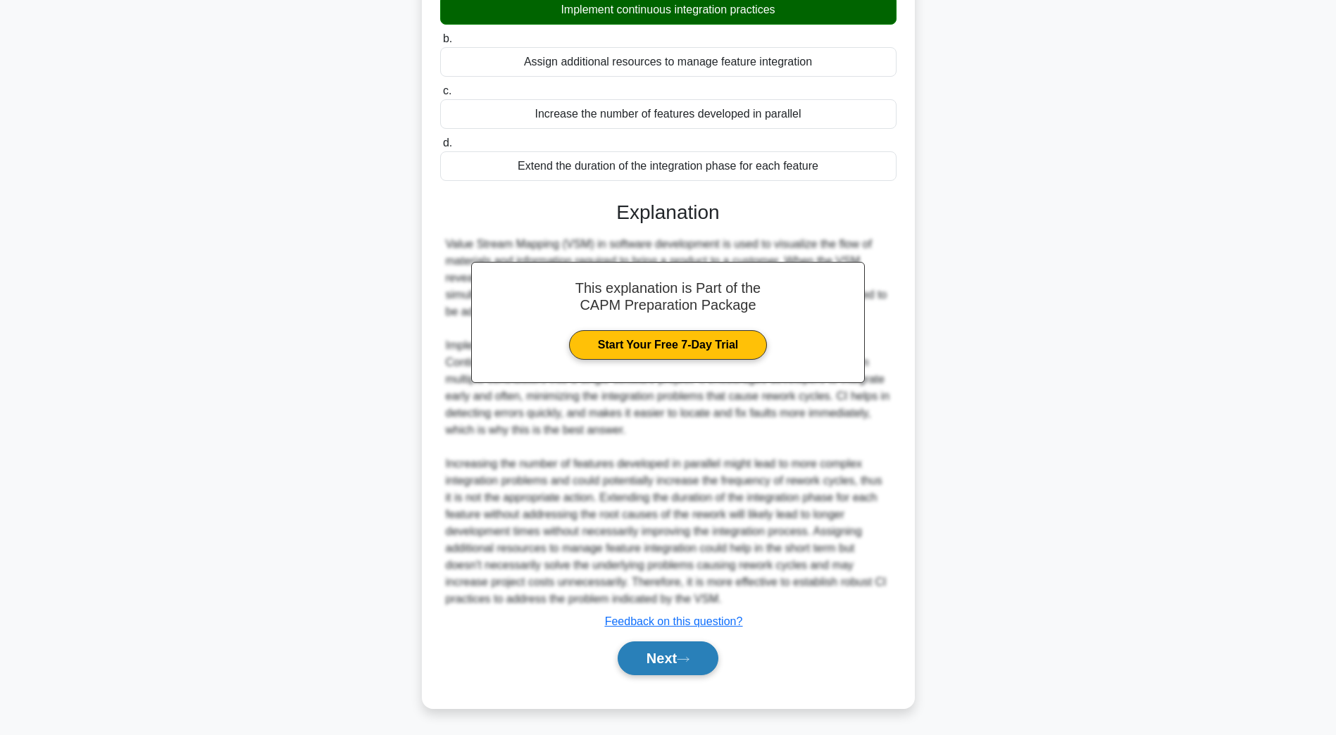
click at [658, 673] on button "Next" at bounding box center [668, 659] width 101 height 34
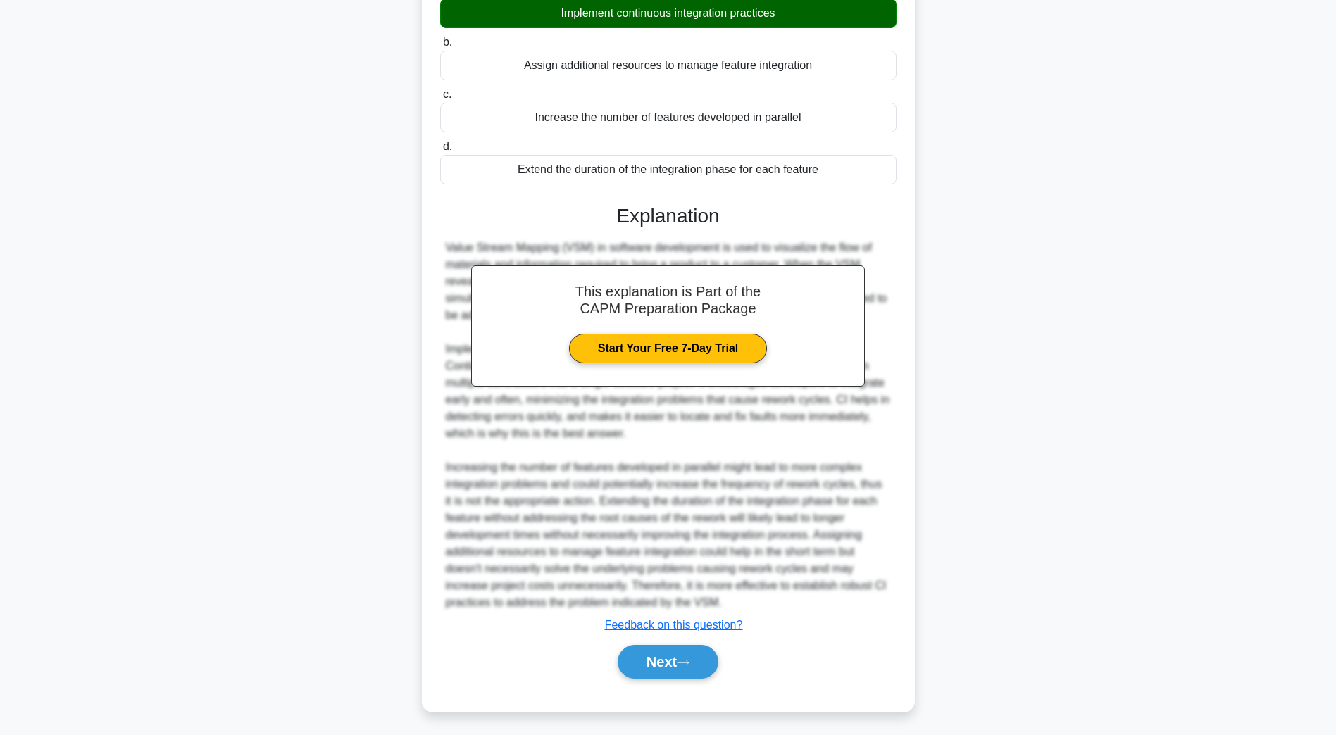
scroll to position [25, 0]
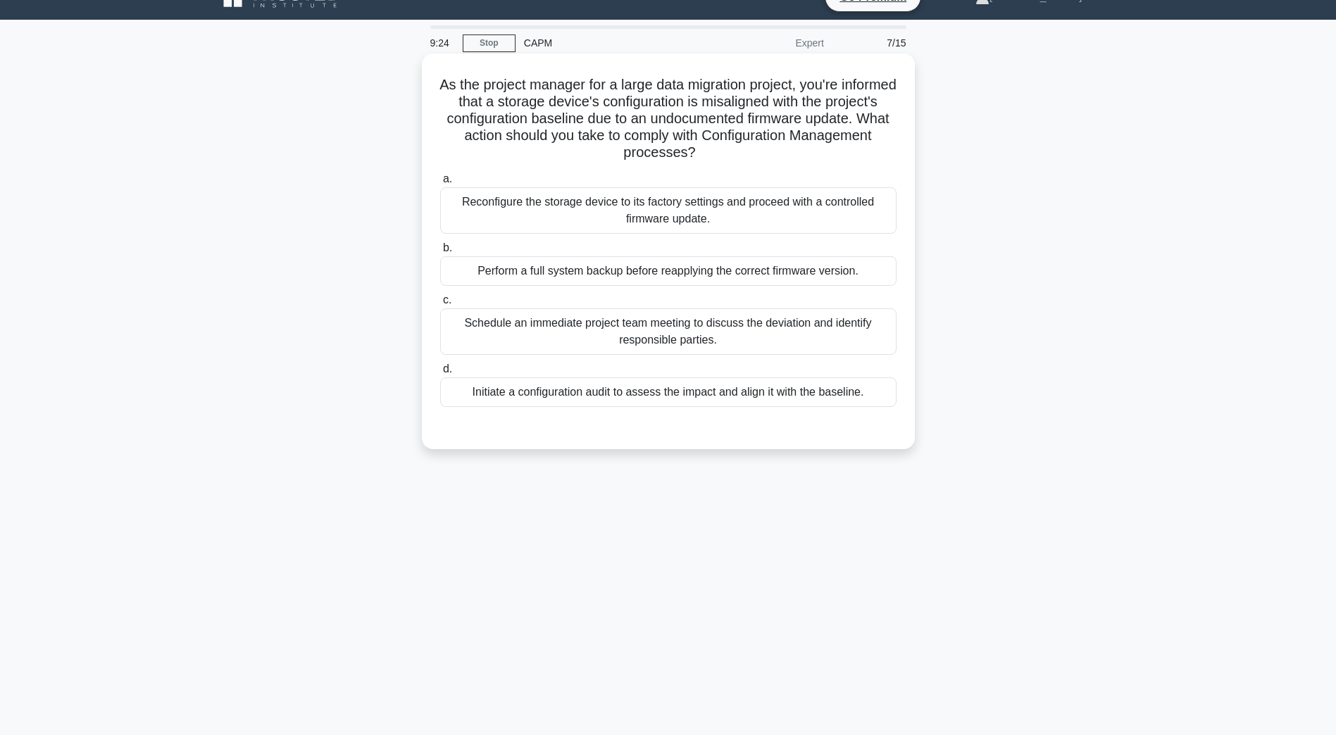
click at [585, 407] on div "Initiate a configuration audit to assess the impact and align it with the basel…" at bounding box center [668, 393] width 456 height 30
click at [440, 374] on input "d. Initiate a configuration audit to assess the impact and align it with the ba…" at bounding box center [440, 369] width 0 height 9
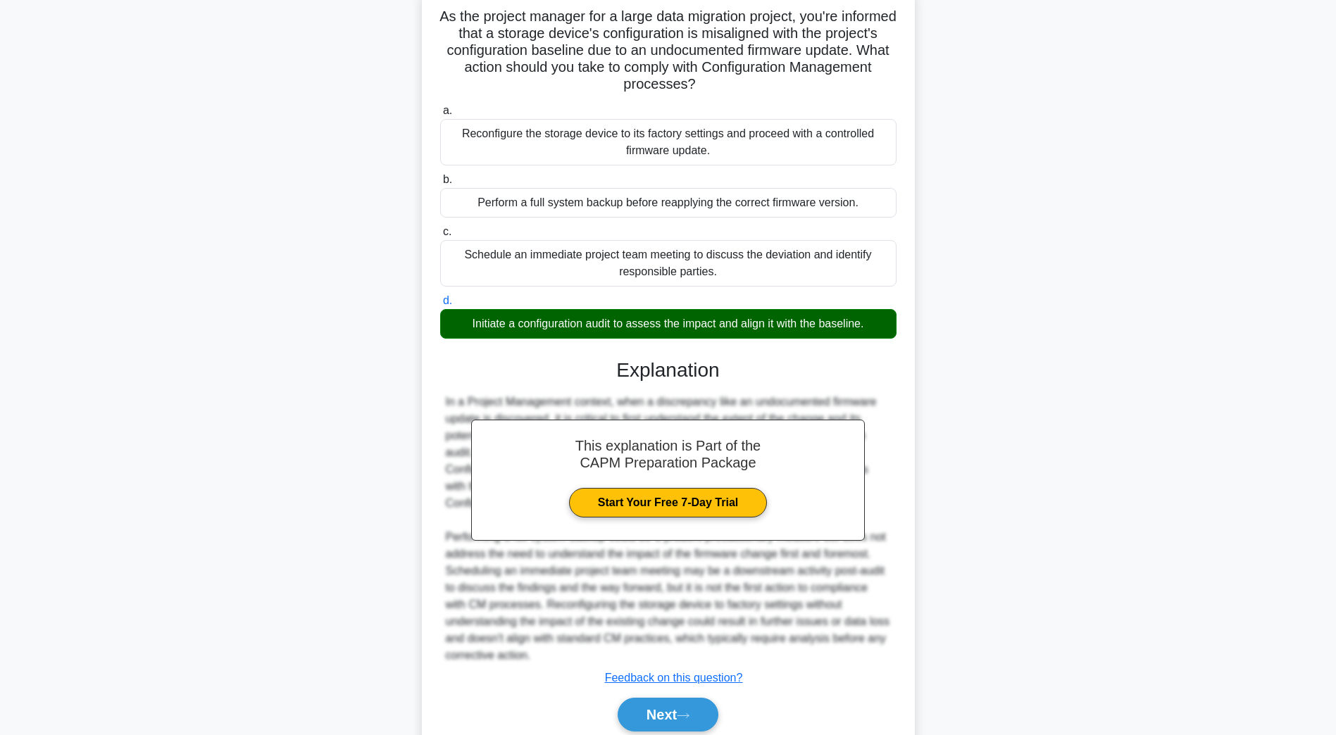
scroll to position [151, 0]
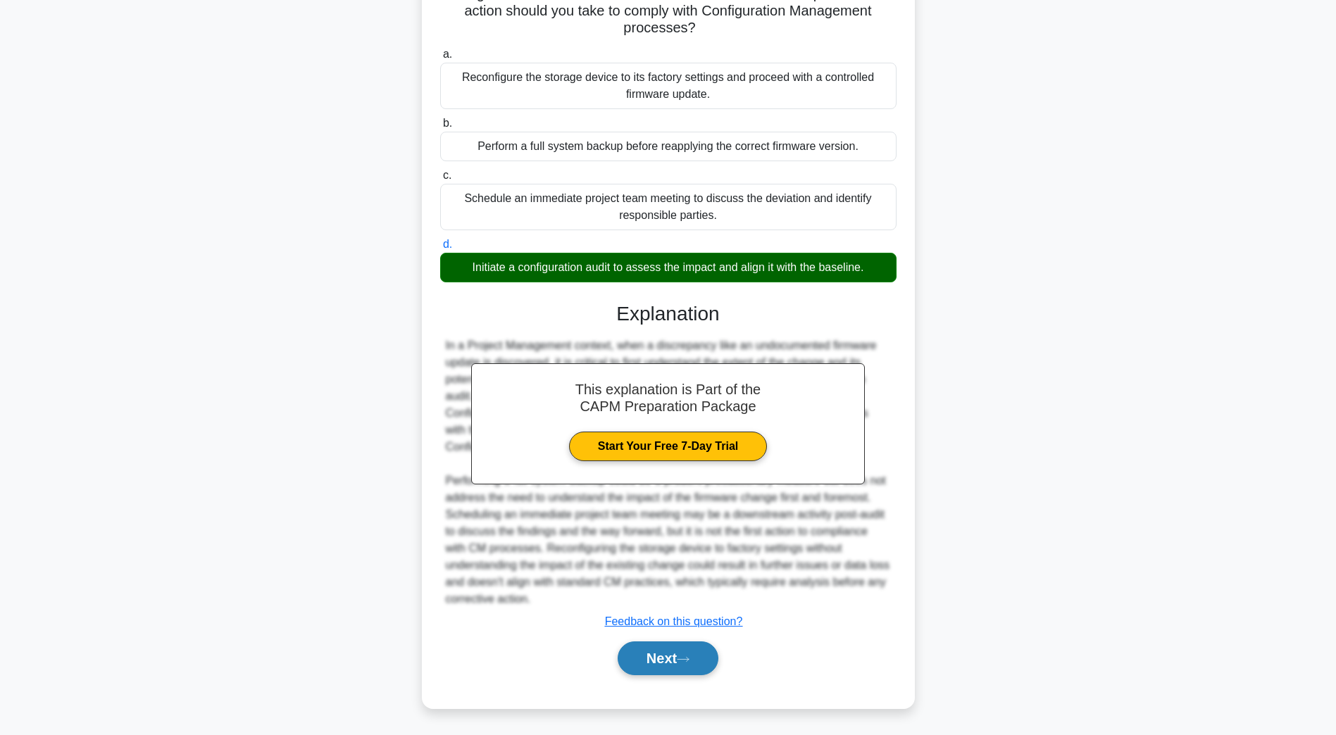
click at [690, 661] on icon at bounding box center [683, 660] width 13 height 8
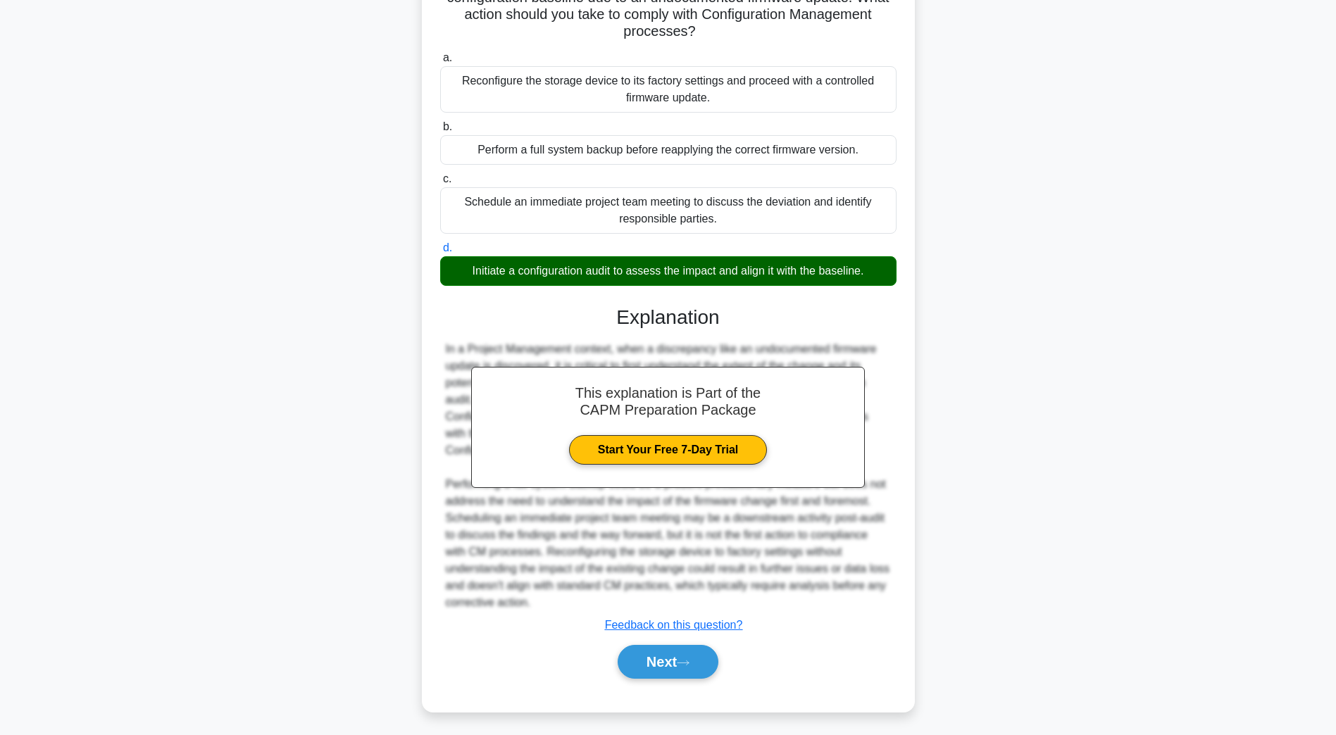
scroll to position [25, 0]
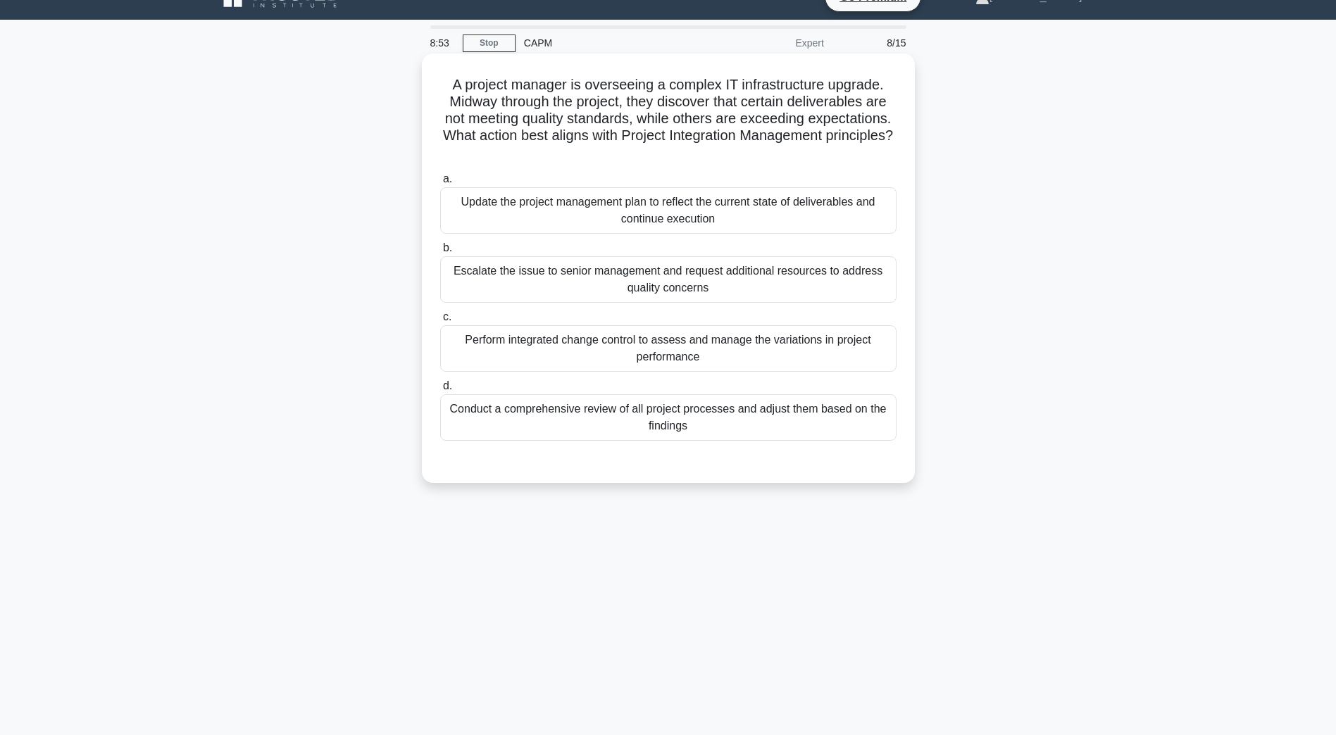
click at [513, 366] on div "Perform integrated change control to assess and manage the variations in projec…" at bounding box center [668, 348] width 456 height 46
click at [440, 322] on input "c. Perform integrated change control to assess and manage the variations in pro…" at bounding box center [440, 317] width 0 height 9
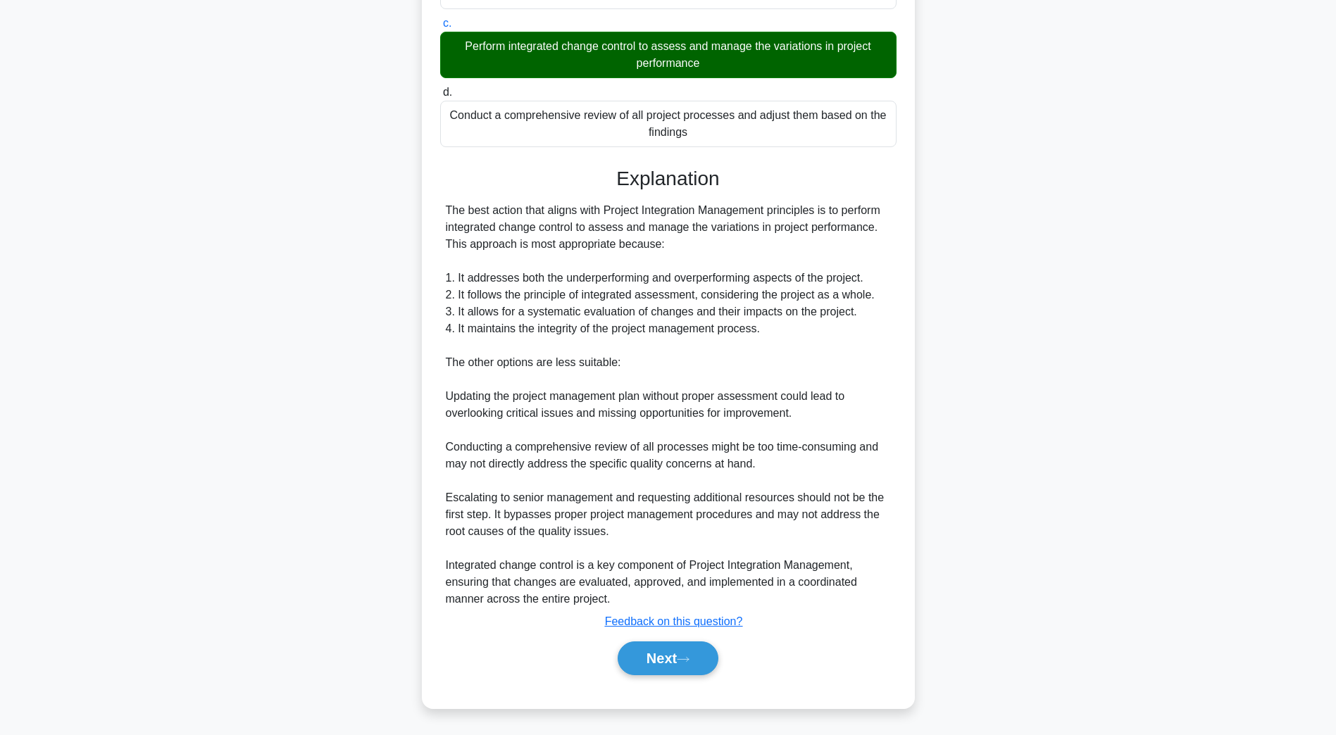
scroll to position [320, 0]
click at [634, 672] on button "Next" at bounding box center [668, 659] width 101 height 34
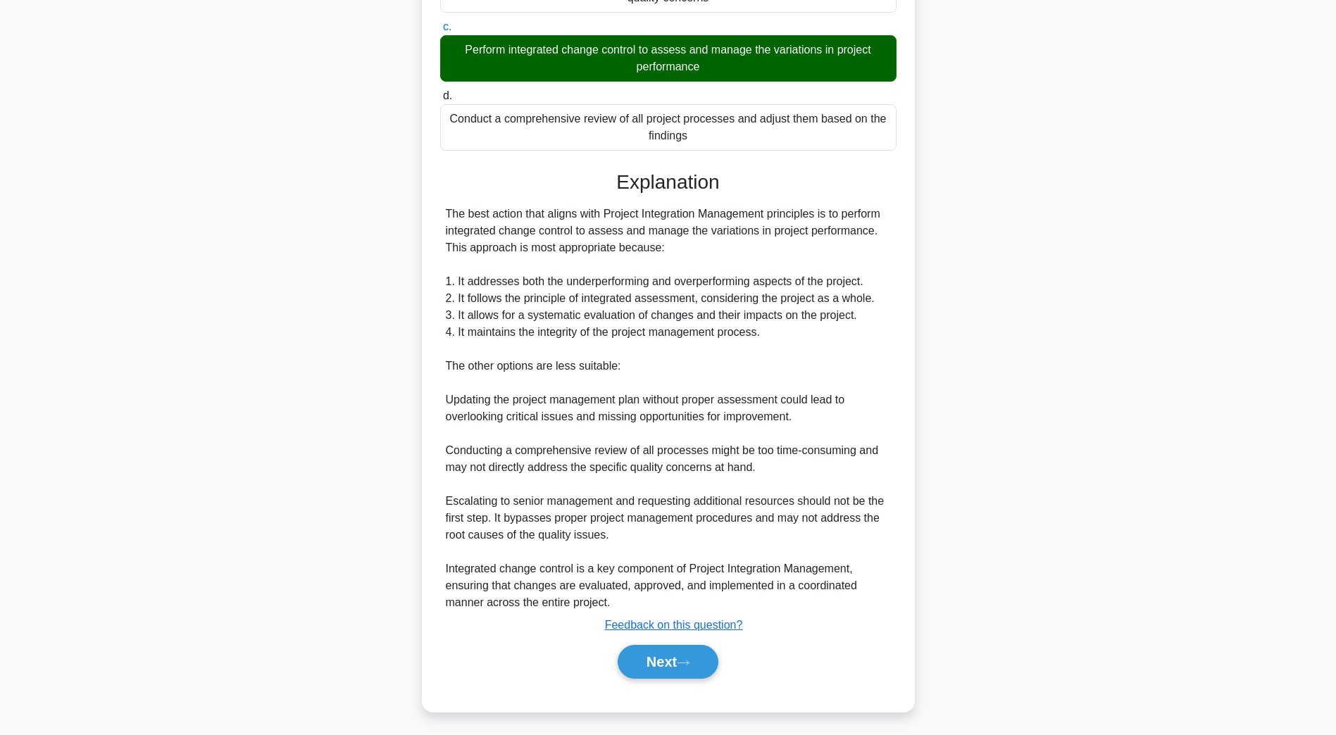
scroll to position [25, 0]
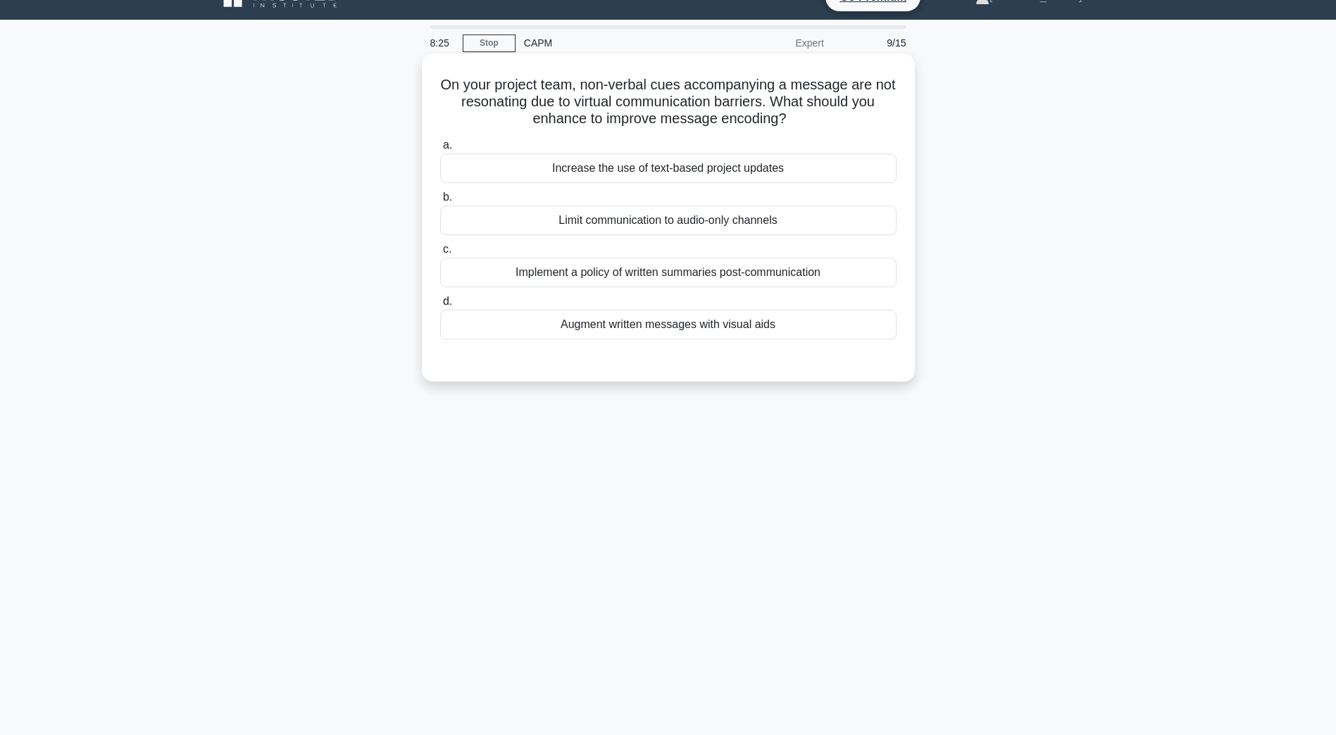
click at [554, 279] on div "Implement a policy of written summaries post-communication" at bounding box center [668, 273] width 456 height 30
click at [440, 254] on input "c. Implement a policy of written summaries post-communication" at bounding box center [440, 249] width 0 height 9
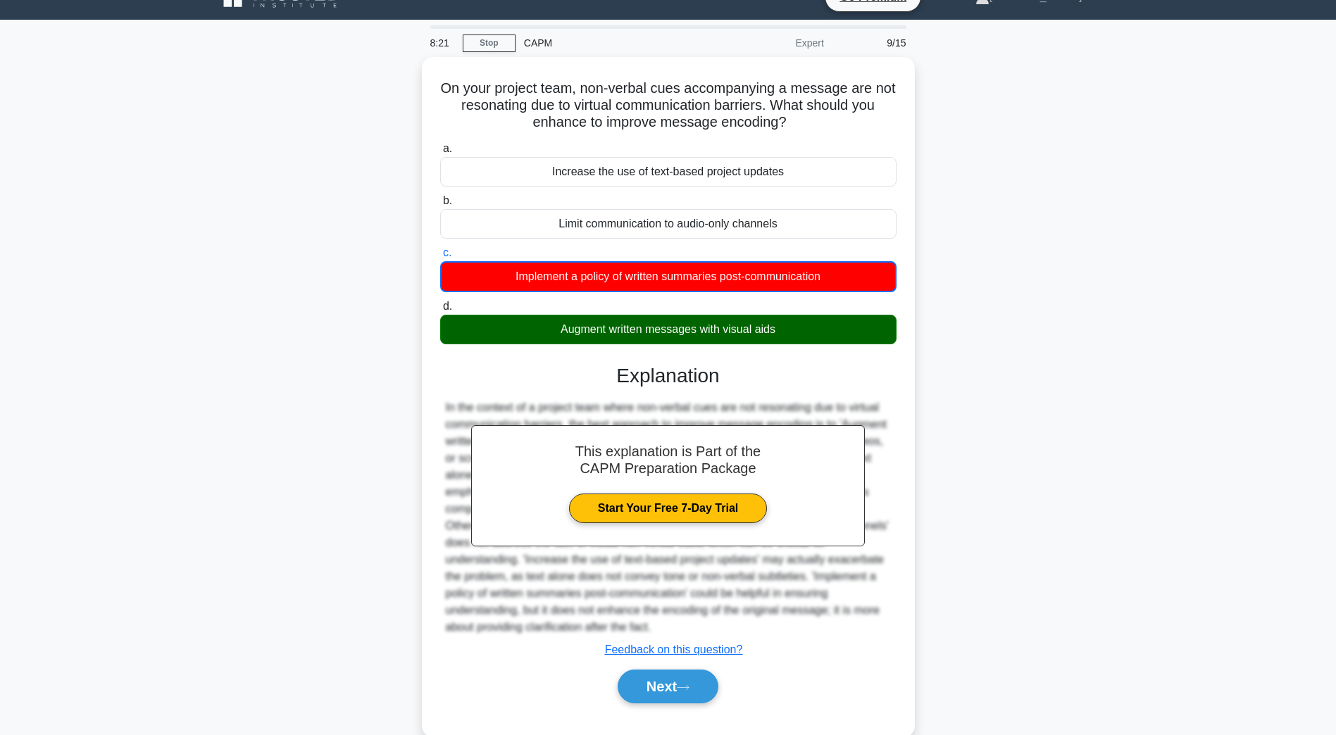
scroll to position [51, 0]
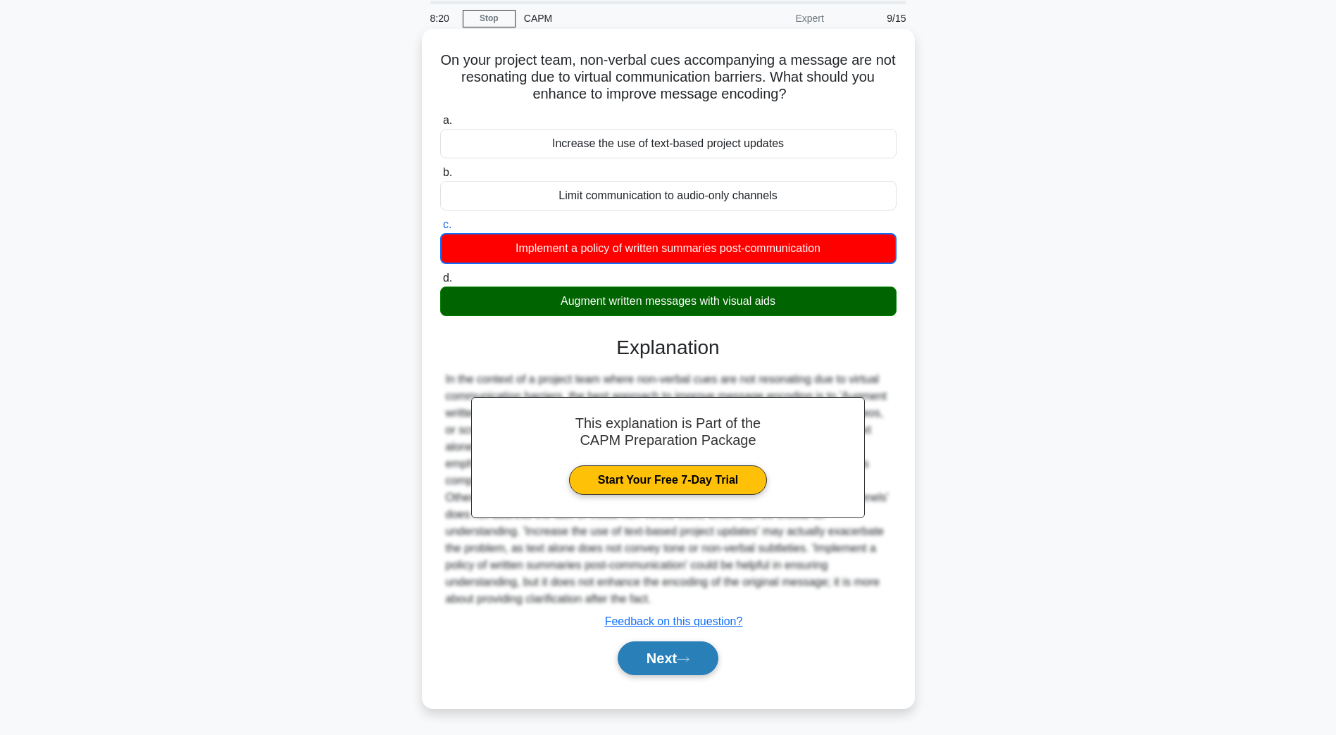
click at [640, 660] on button "Next" at bounding box center [668, 659] width 101 height 34
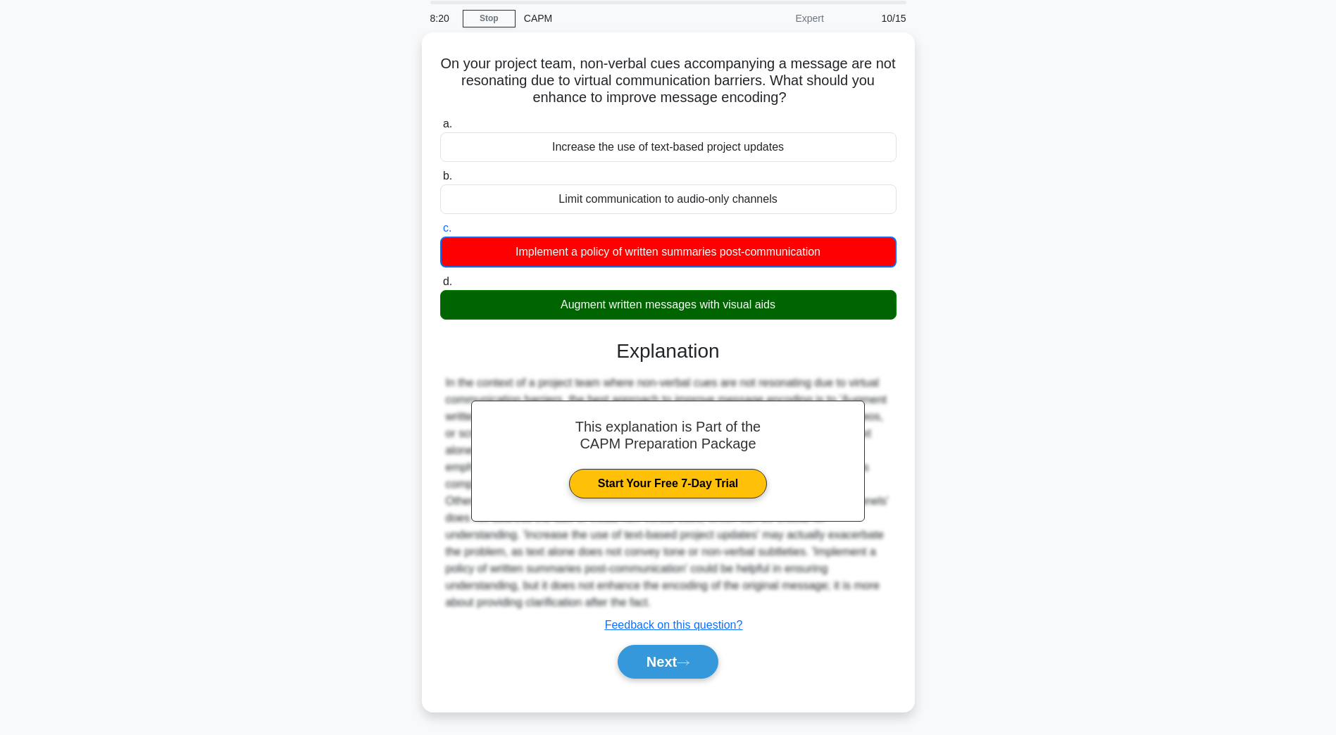
scroll to position [25, 0]
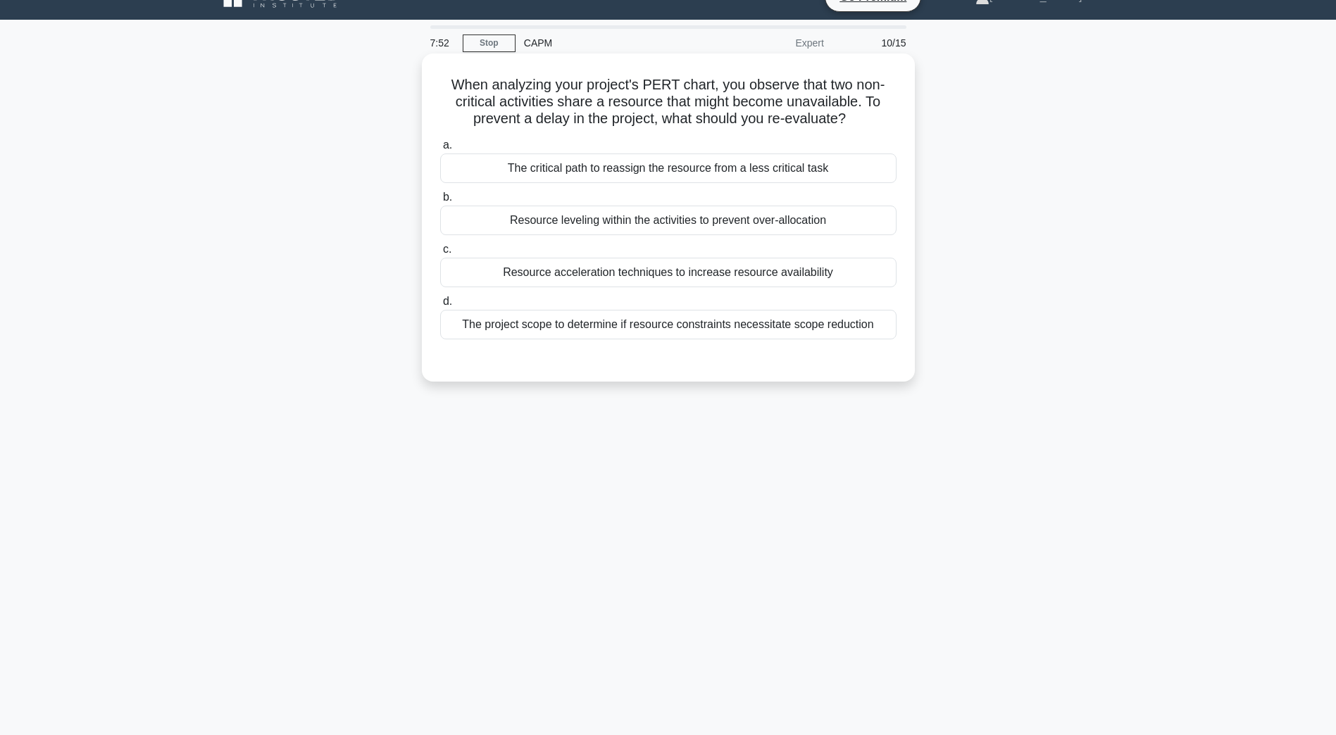
click at [519, 229] on div "Resource leveling within the activities to prevent over-allocation" at bounding box center [668, 221] width 456 height 30
click at [440, 202] on input "b. Resource leveling within the activities to prevent over-allocation" at bounding box center [440, 197] width 0 height 9
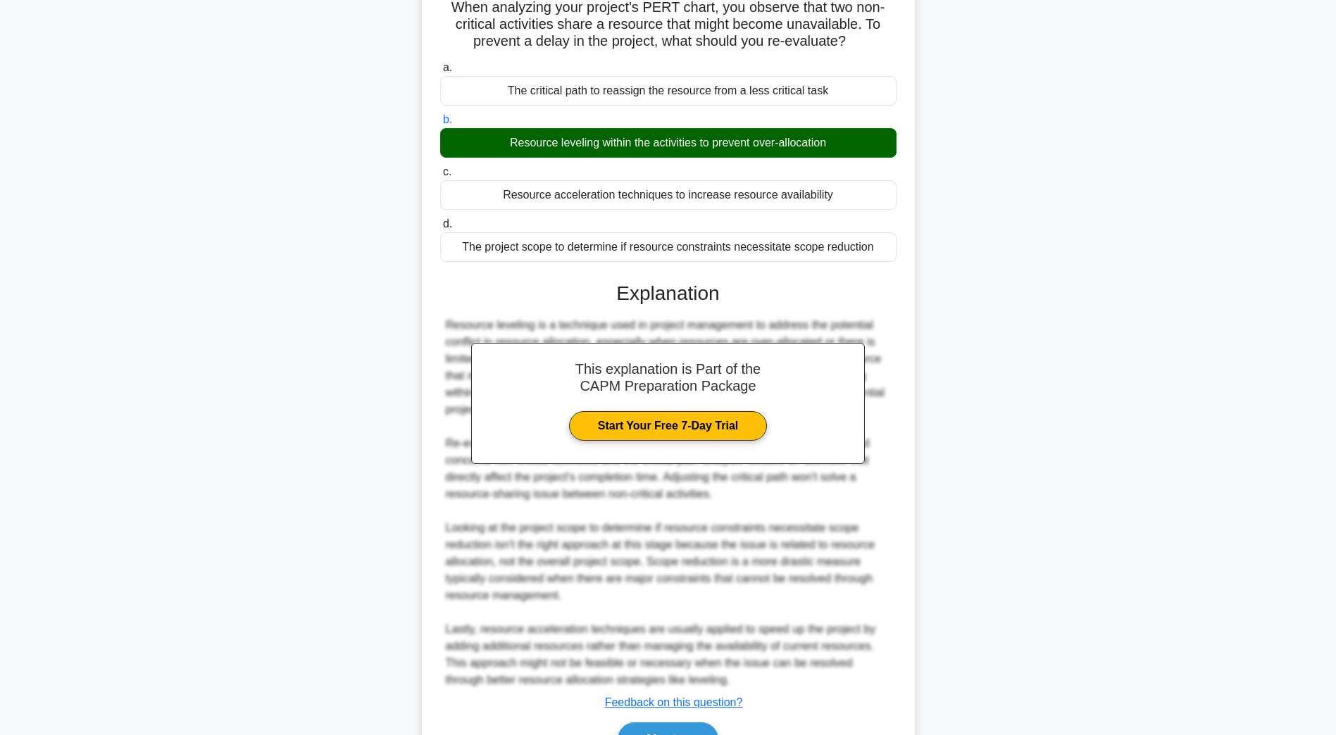
scroll to position [185, 0]
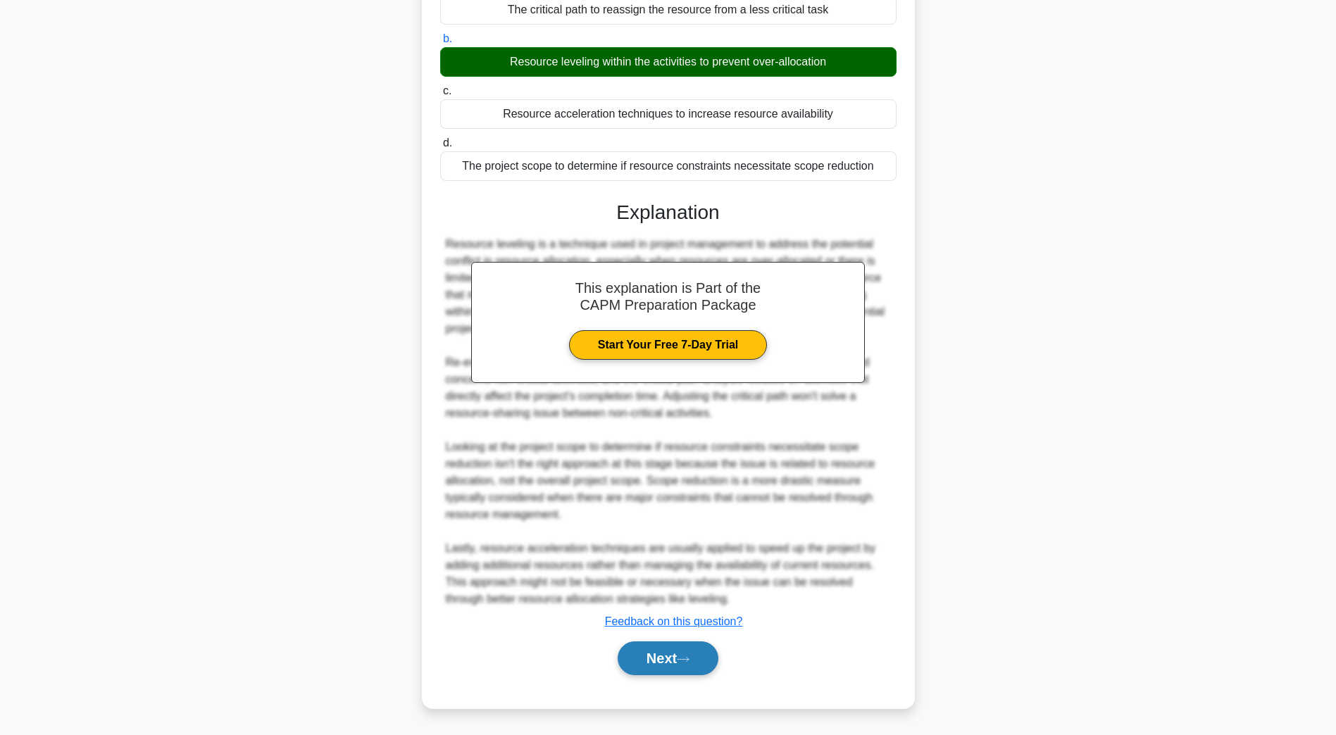
click at [625, 656] on button "Next" at bounding box center [668, 659] width 101 height 34
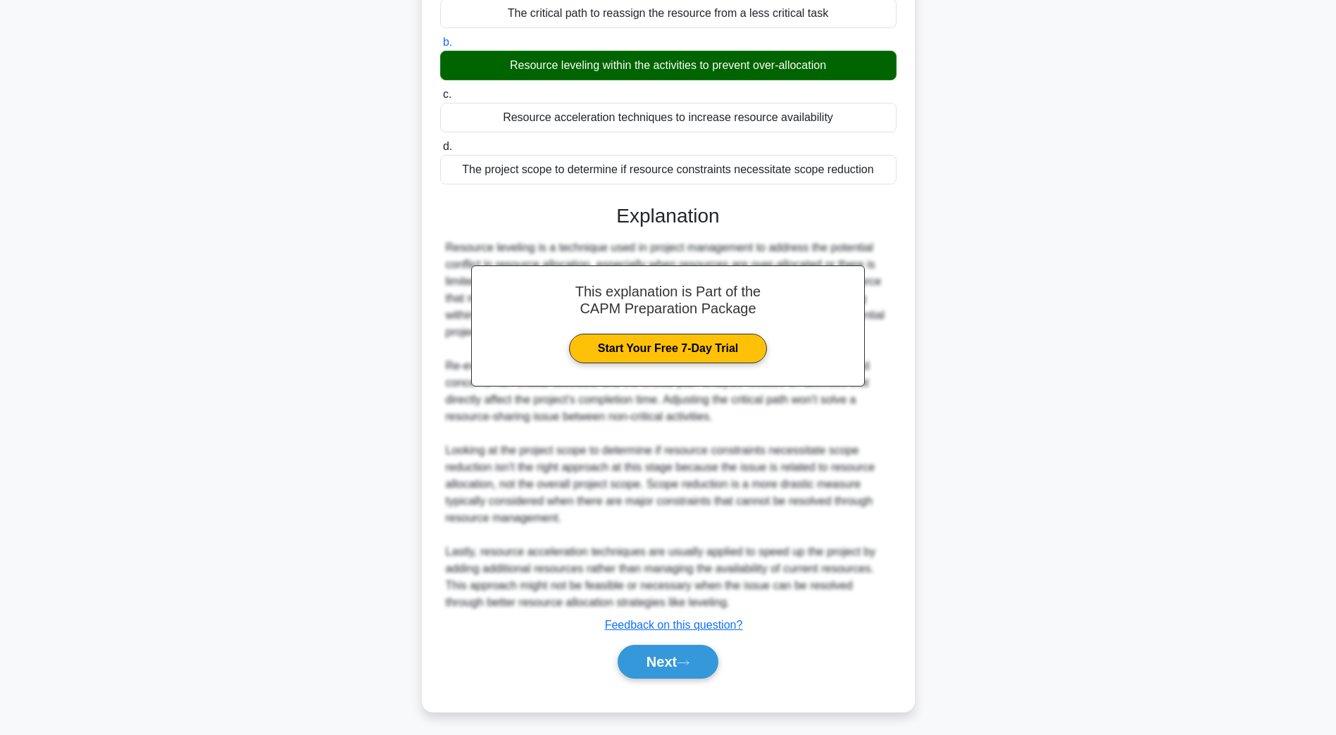
scroll to position [25, 0]
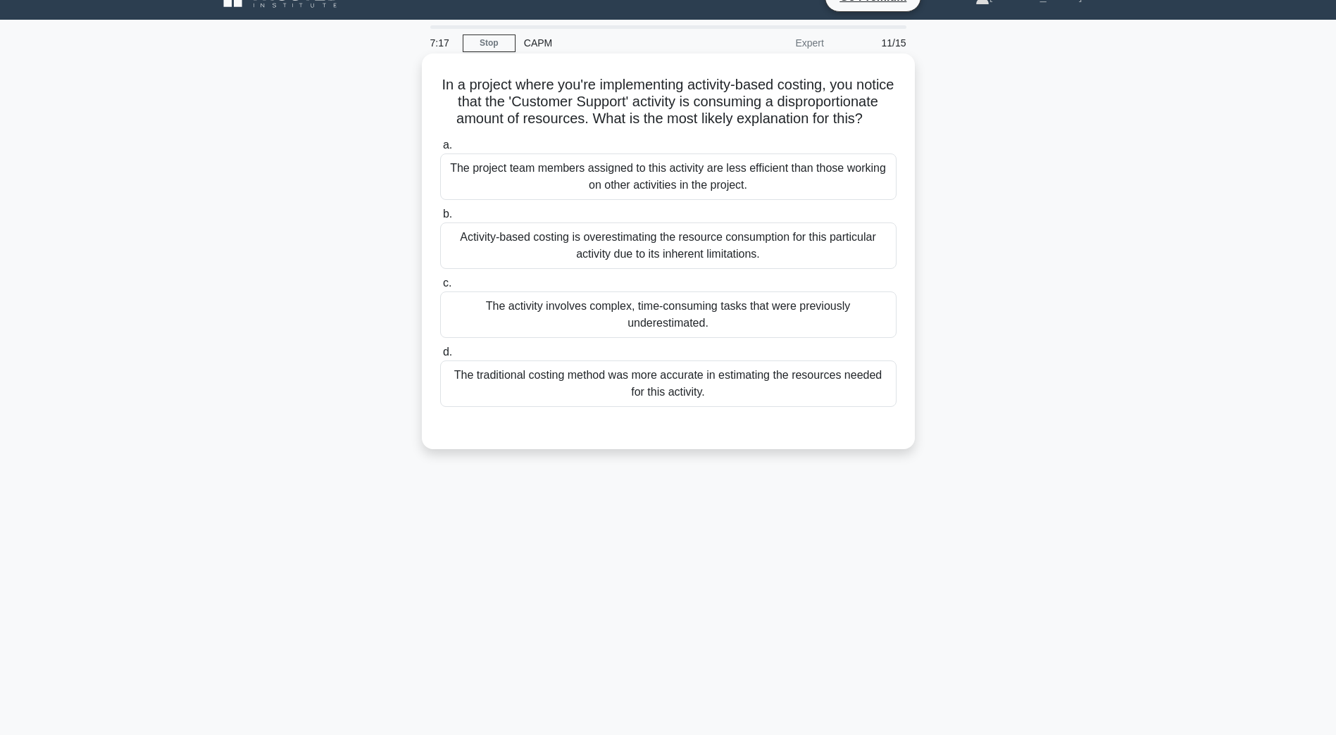
click at [530, 266] on div "Activity-based costing is overestimating the resource consumption for this part…" at bounding box center [668, 246] width 456 height 46
click at [440, 219] on input "b. Activity-based costing is overestimating the resource consumption for this p…" at bounding box center [440, 214] width 0 height 9
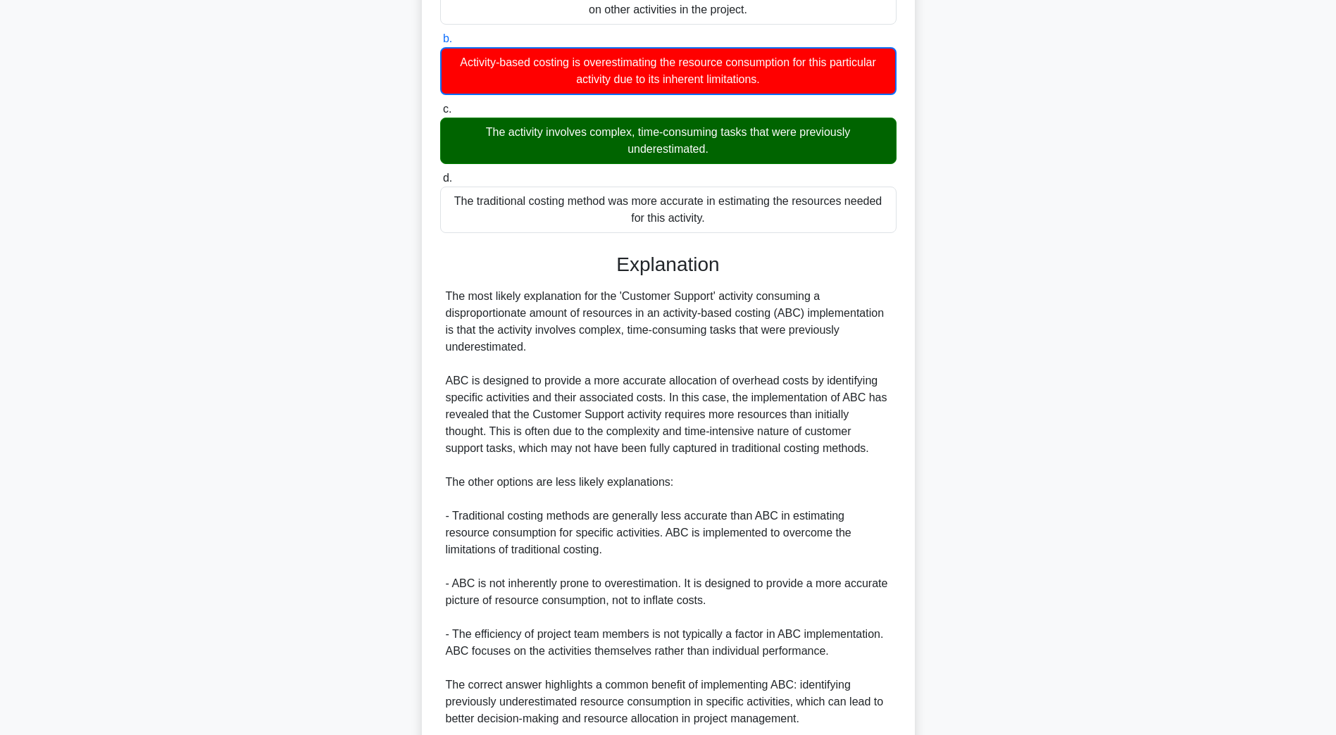
scroll to position [338, 0]
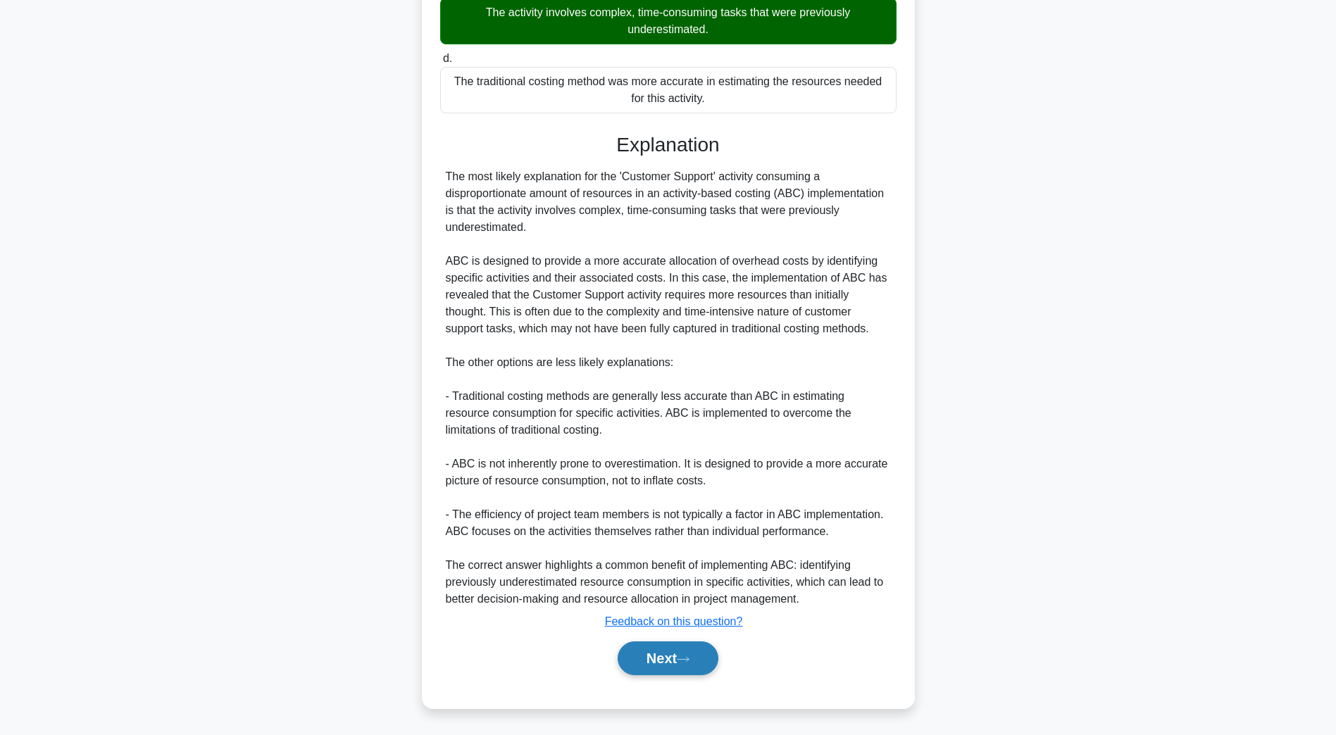
click at [671, 647] on button "Next" at bounding box center [668, 659] width 101 height 34
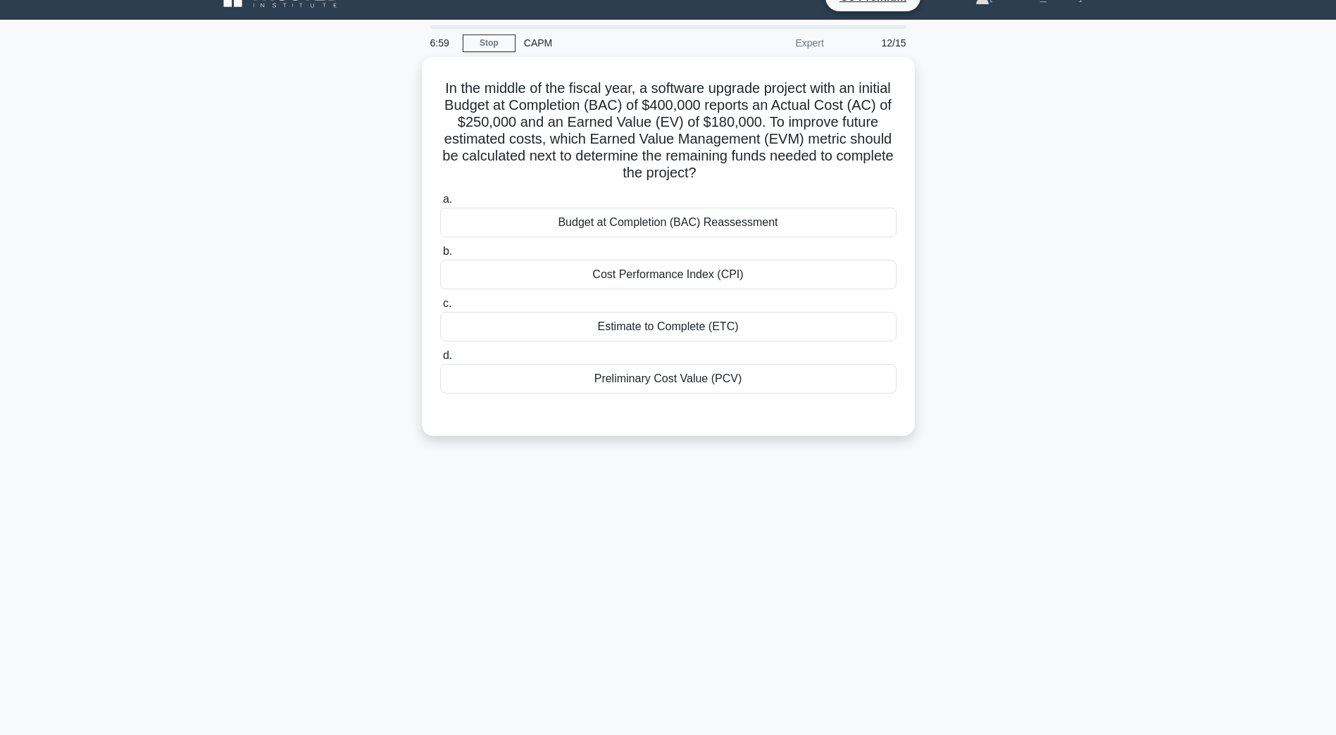
scroll to position [25, 0]
click at [668, 223] on div "Budget at Completion (BAC) Reassessment" at bounding box center [668, 219] width 456 height 30
click at [440, 201] on input "a. Budget at Completion (BAC) Reassessment" at bounding box center [440, 196] width 0 height 9
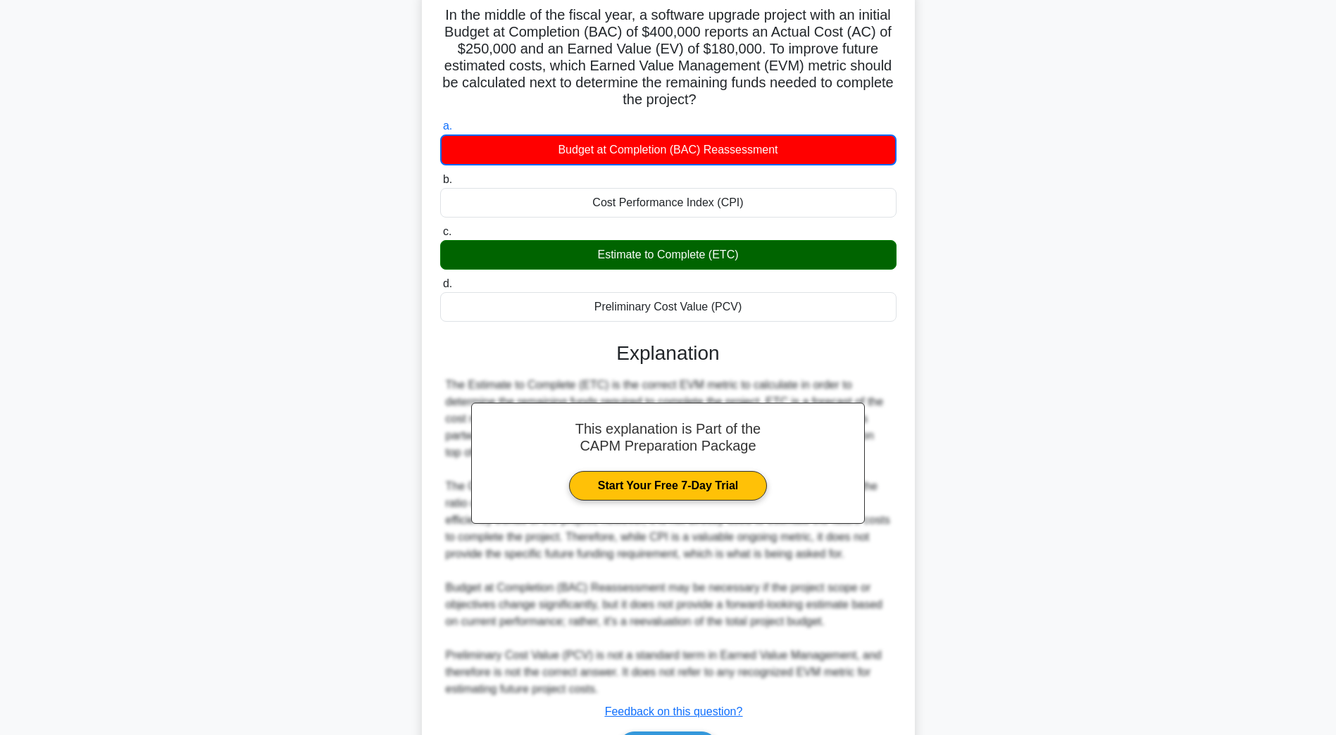
scroll to position [186, 0]
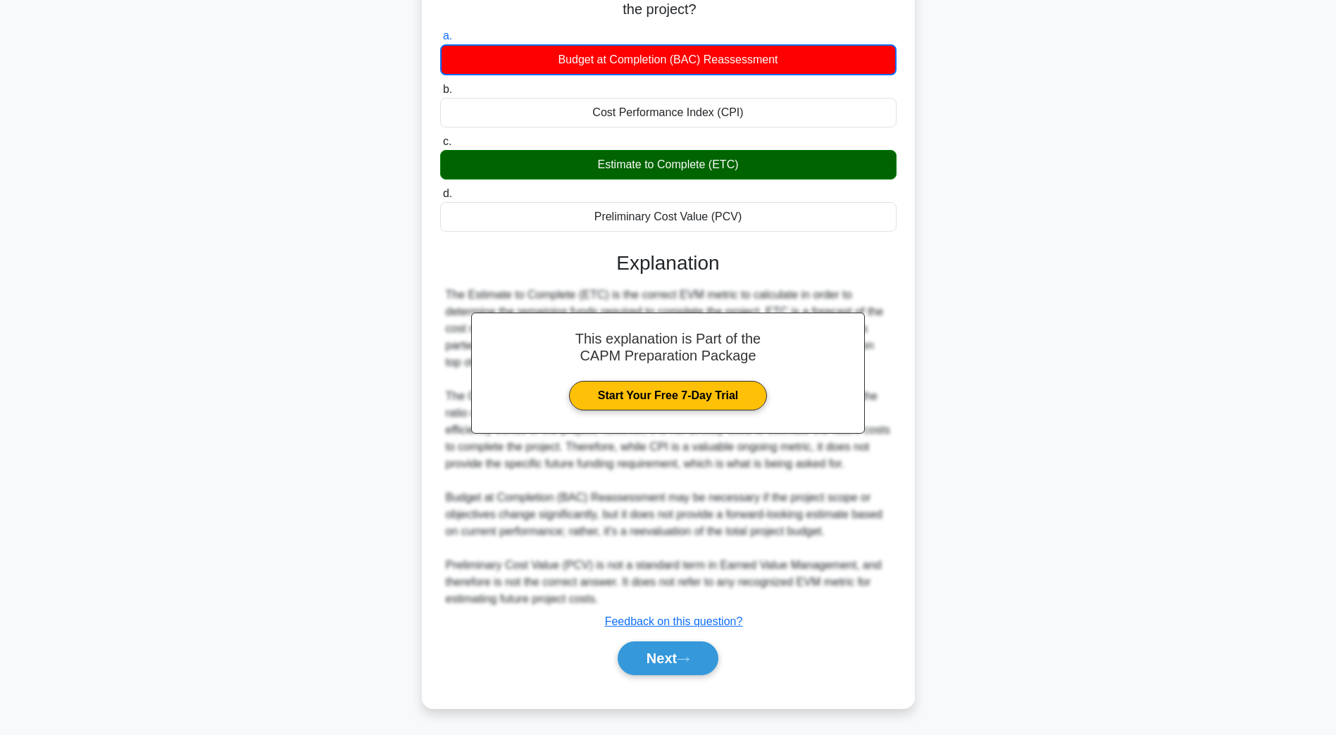
click at [721, 673] on div "Next" at bounding box center [668, 659] width 462 height 34
click at [671, 651] on button "Next" at bounding box center [668, 659] width 101 height 34
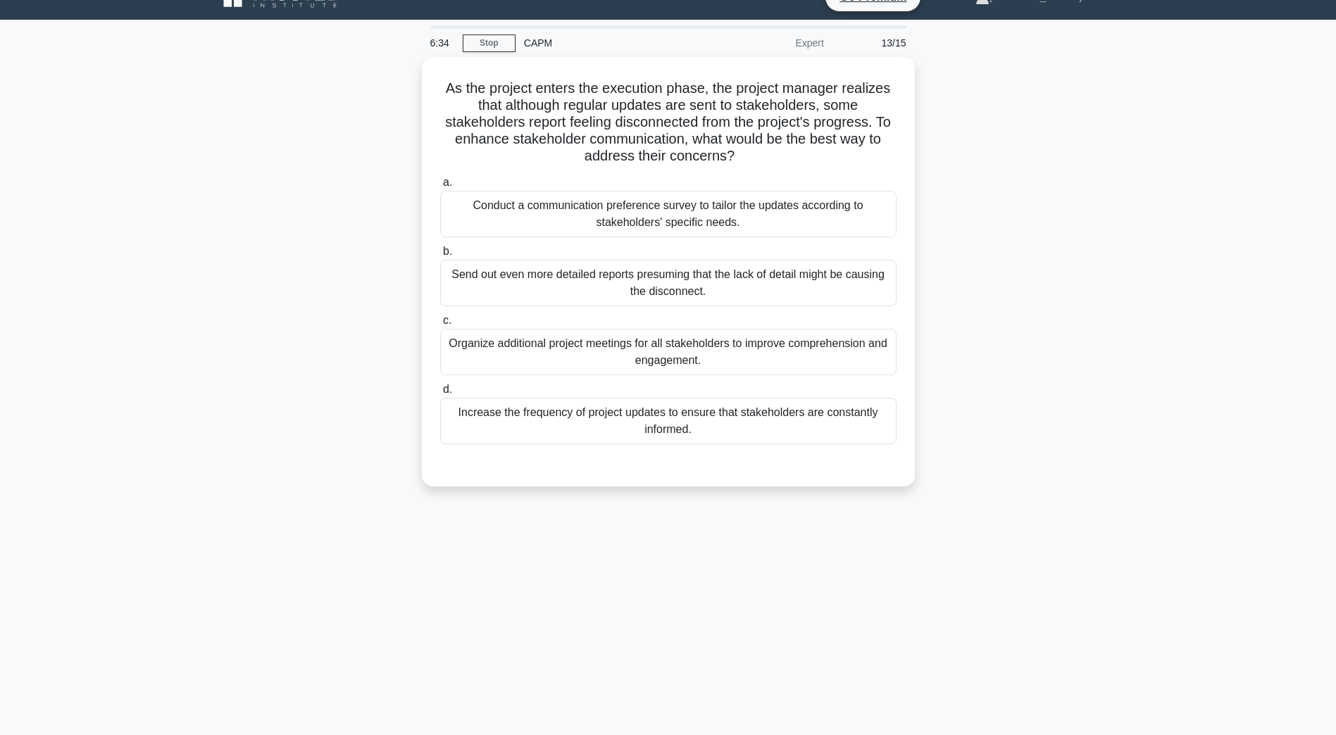
scroll to position [25, 0]
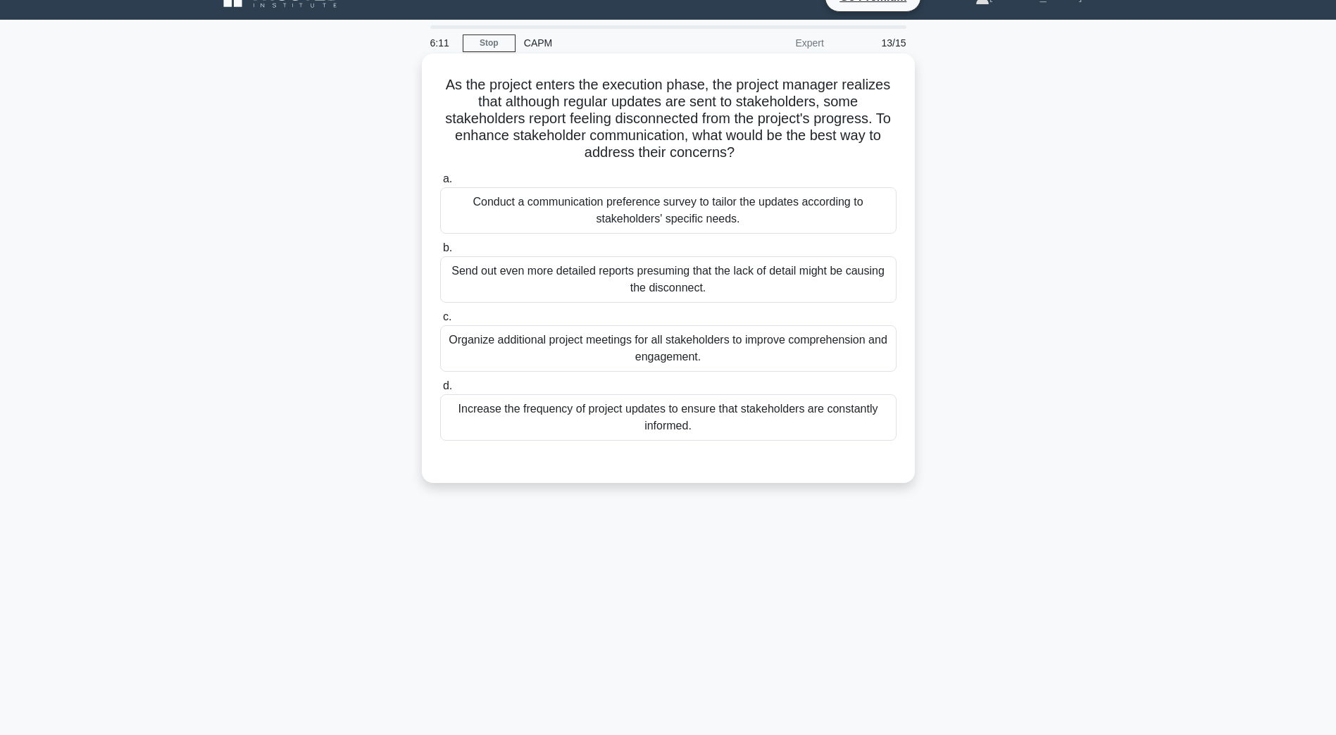
click at [612, 226] on div "Conduct a communication preference survey to tailor the updates according to st…" at bounding box center [668, 210] width 456 height 46
click at [440, 184] on input "a. Conduct a communication preference survey to tailor the updates according to…" at bounding box center [440, 179] width 0 height 9
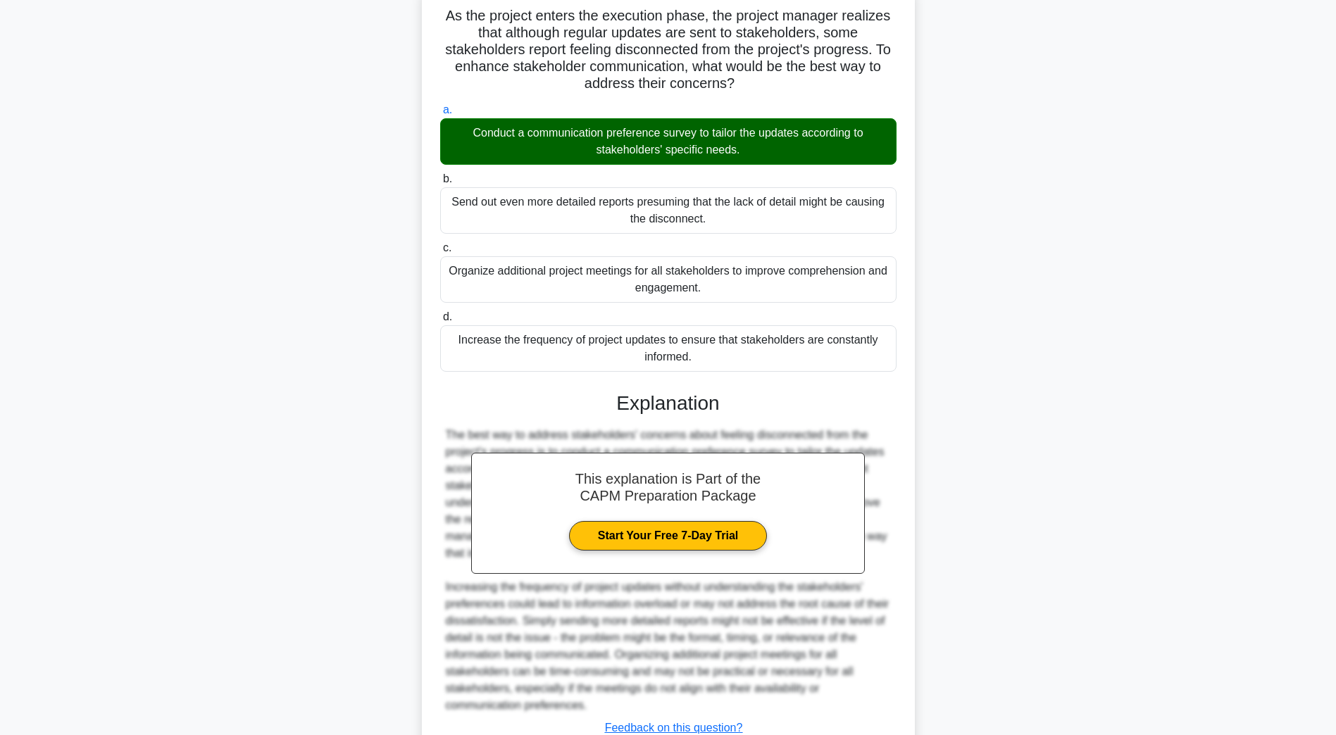
scroll to position [201, 0]
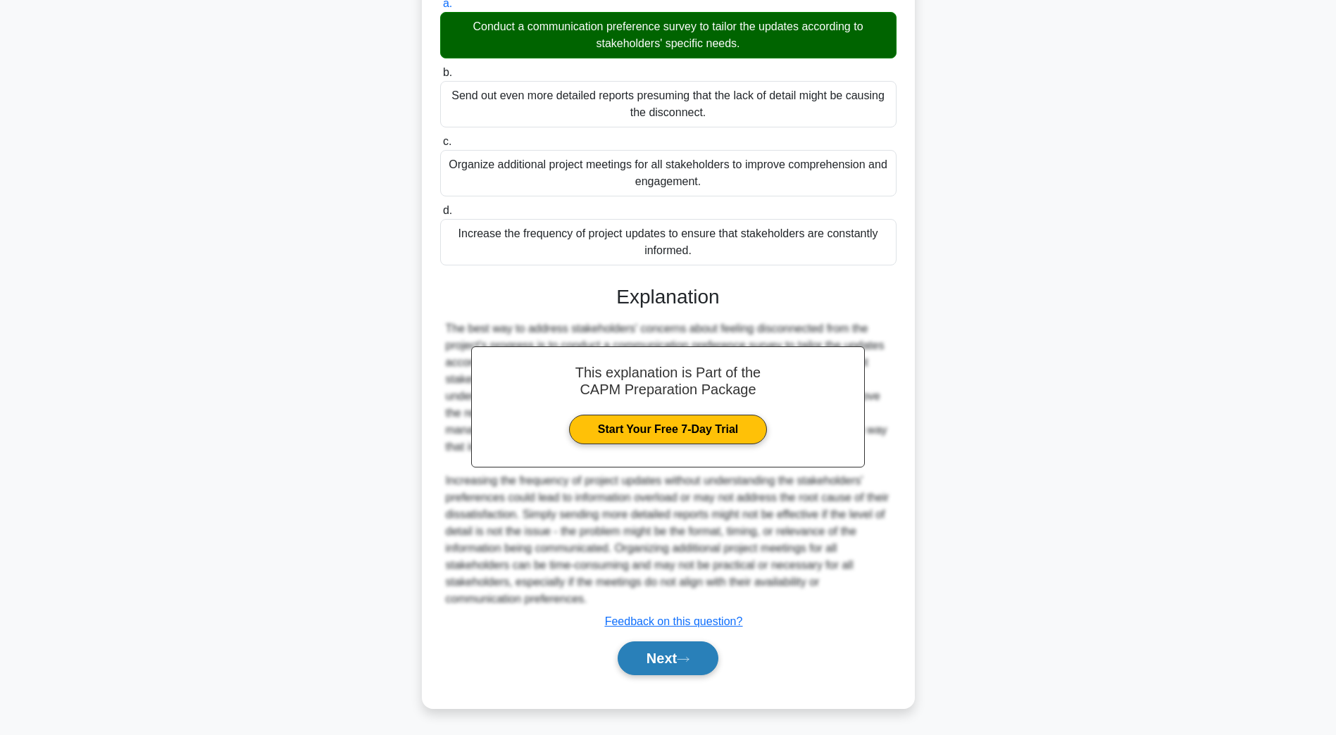
click at [696, 663] on button "Next" at bounding box center [668, 659] width 101 height 34
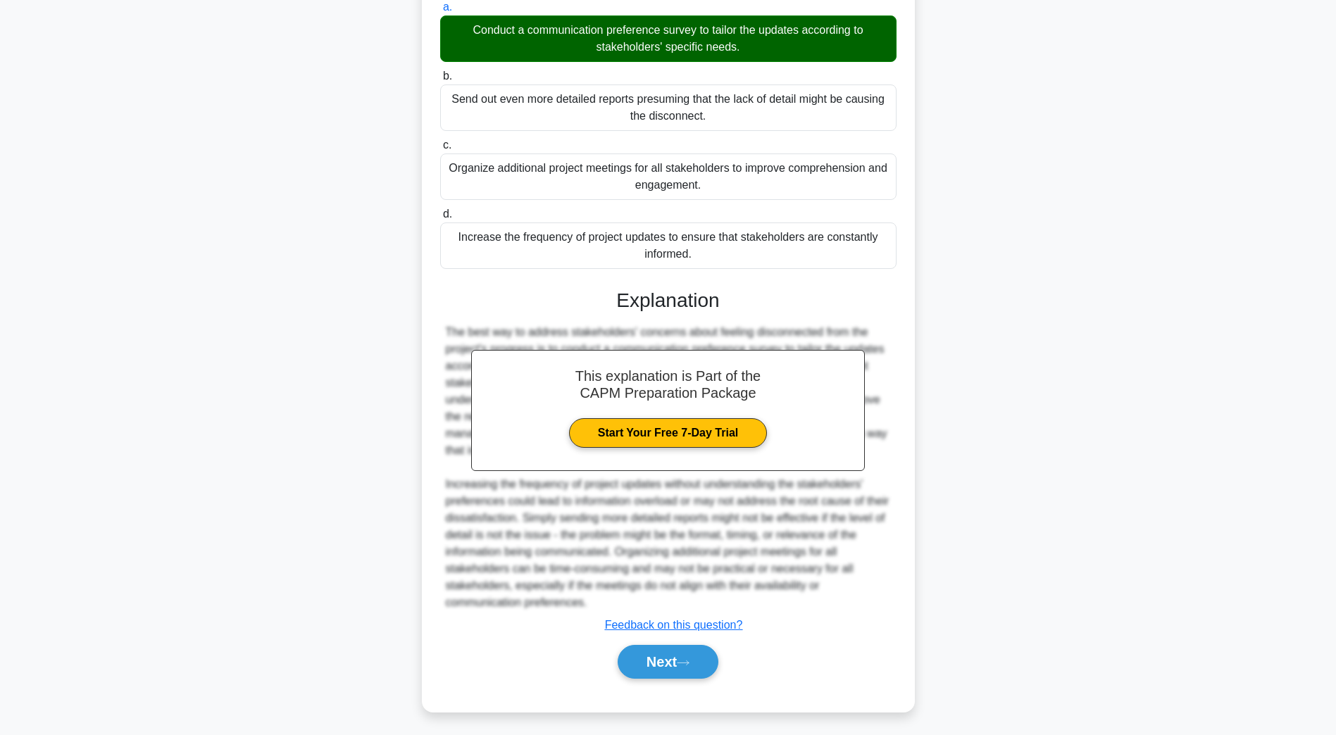
scroll to position [25, 0]
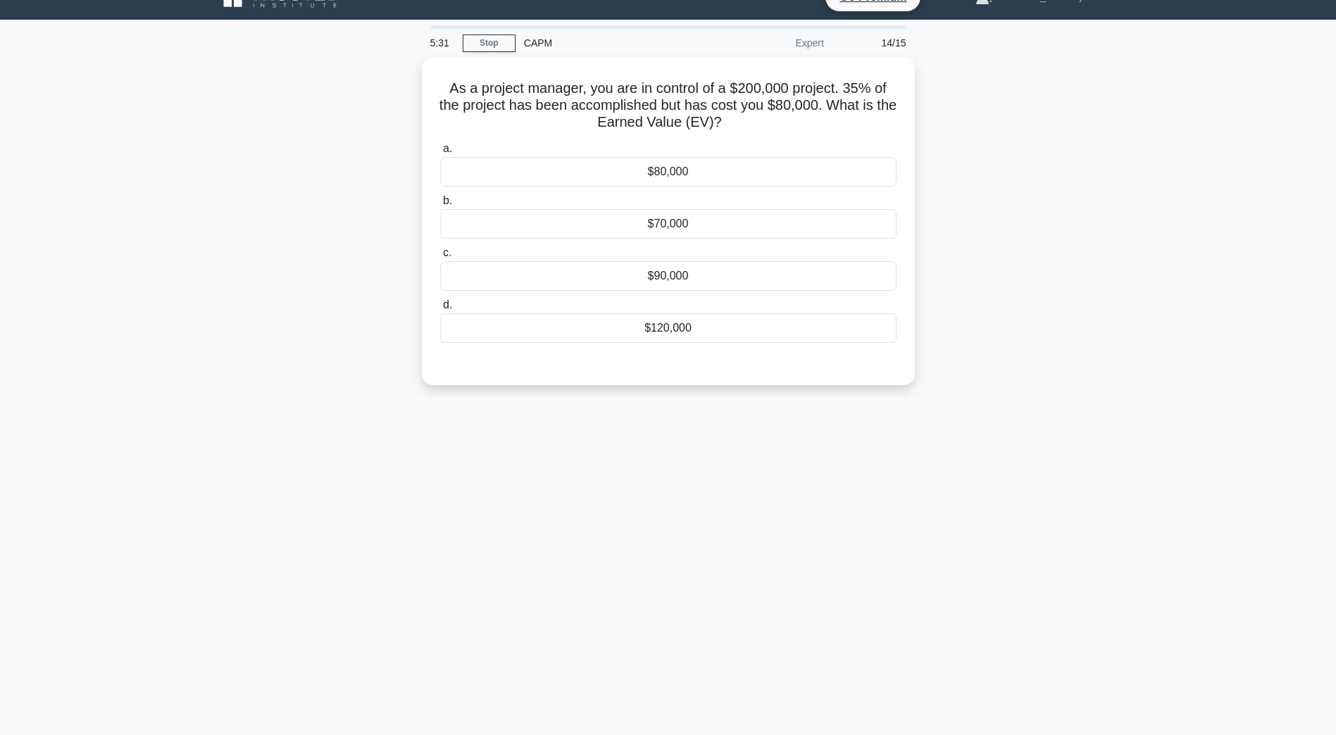
drag, startPoint x: 652, startPoint y: 225, endPoint x: 387, endPoint y: 247, distance: 266.5
click at [652, 225] on div "$70,000" at bounding box center [668, 224] width 456 height 30
click at [440, 206] on input "b. $70,000" at bounding box center [440, 201] width 0 height 9
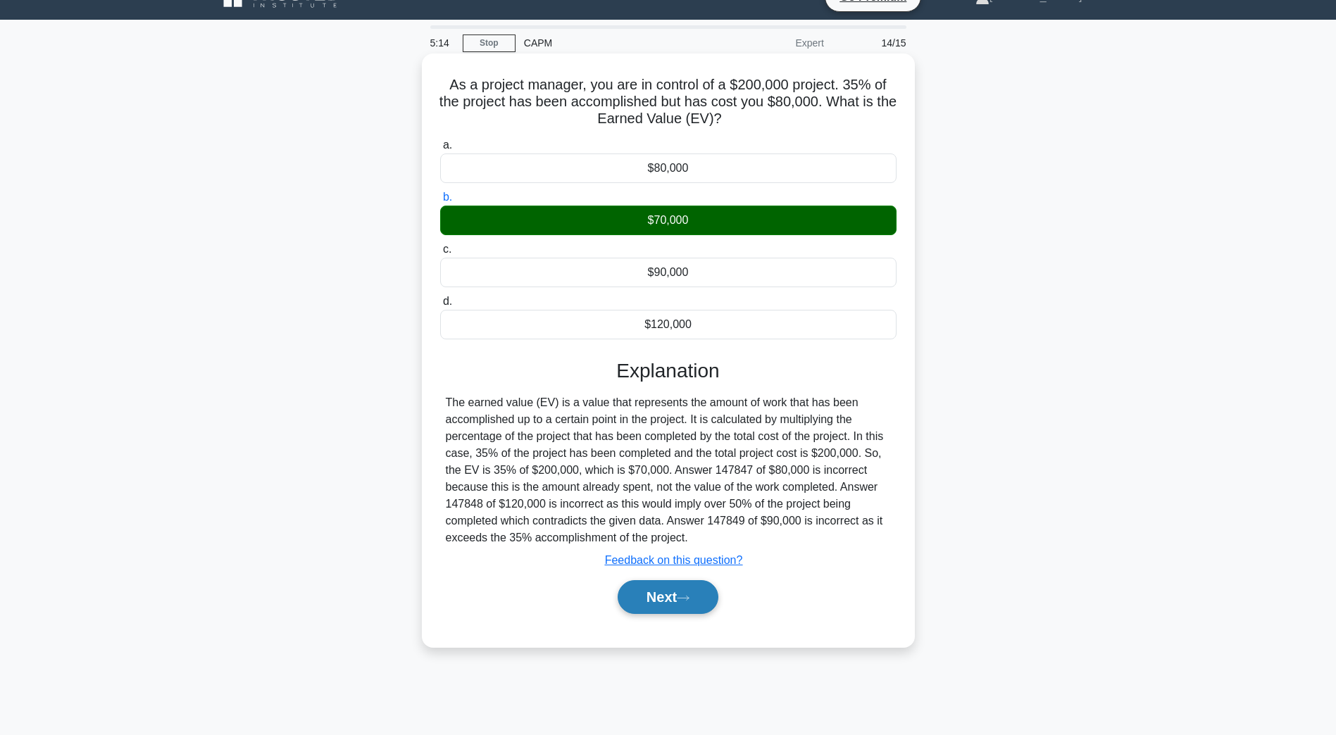
click at [674, 614] on button "Next" at bounding box center [668, 597] width 101 height 34
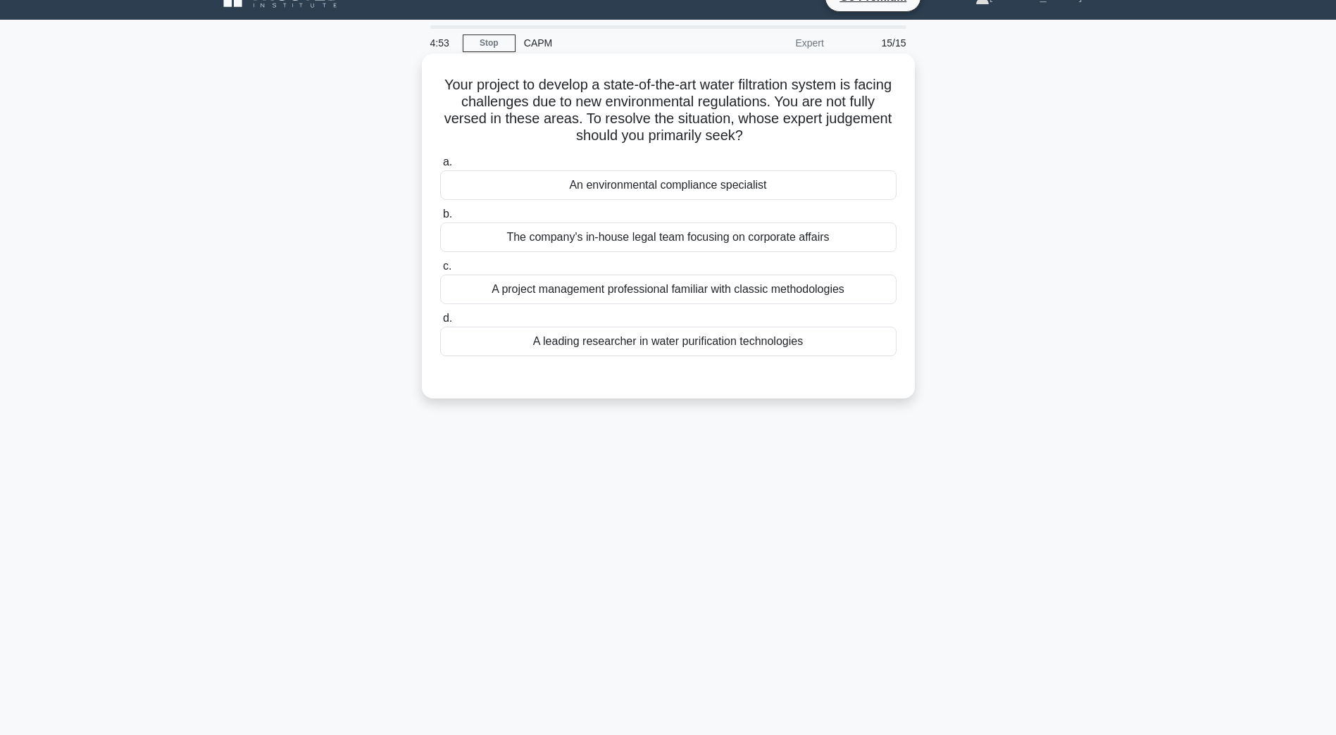
click at [559, 184] on div "An environmental compliance specialist" at bounding box center [668, 185] width 456 height 30
click at [440, 167] on input "a. An environmental compliance specialist" at bounding box center [440, 162] width 0 height 9
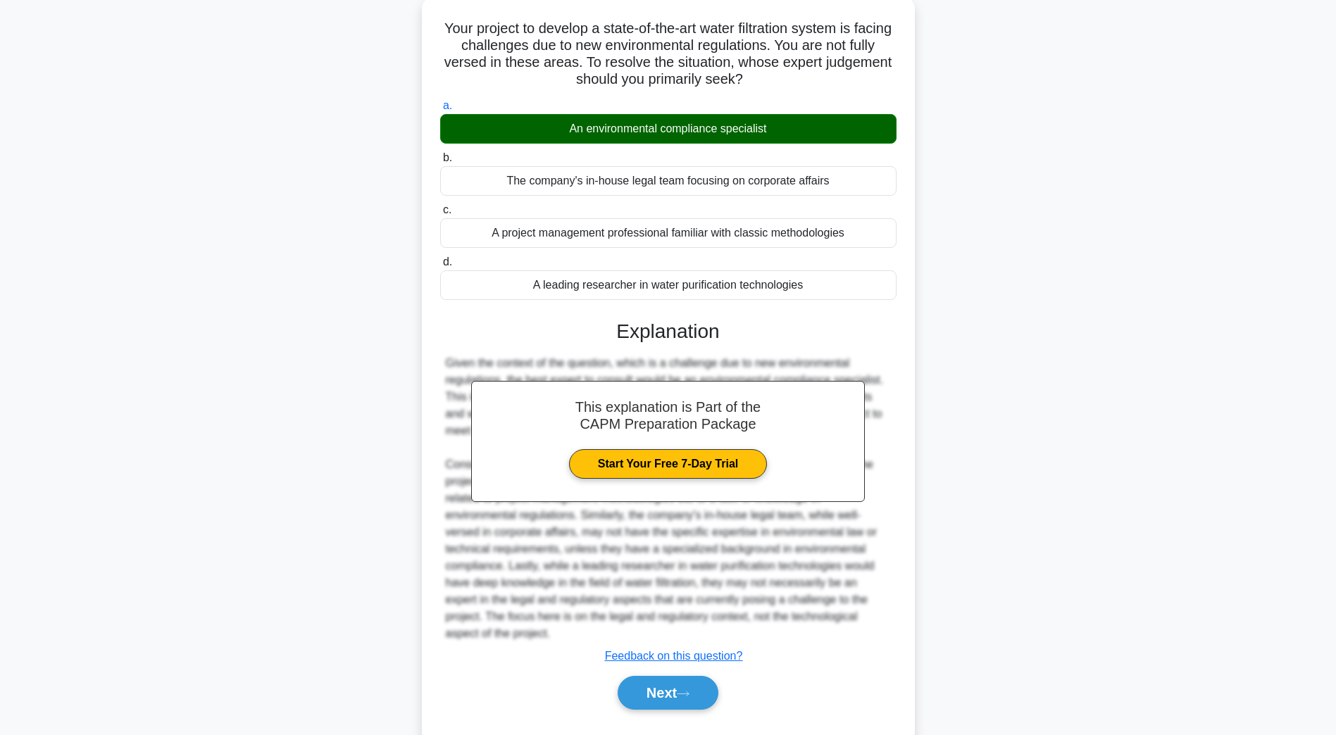
scroll to position [117, 0]
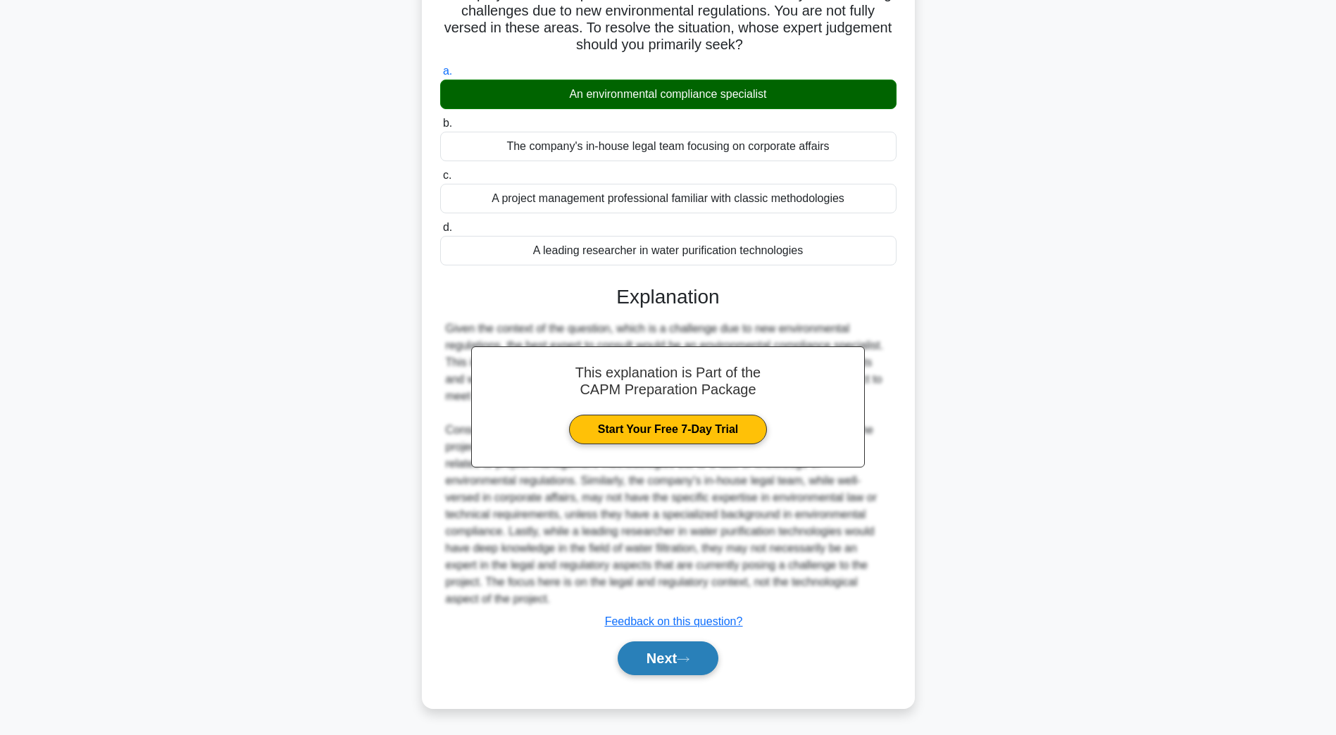
click at [652, 652] on button "Next" at bounding box center [668, 659] width 101 height 34
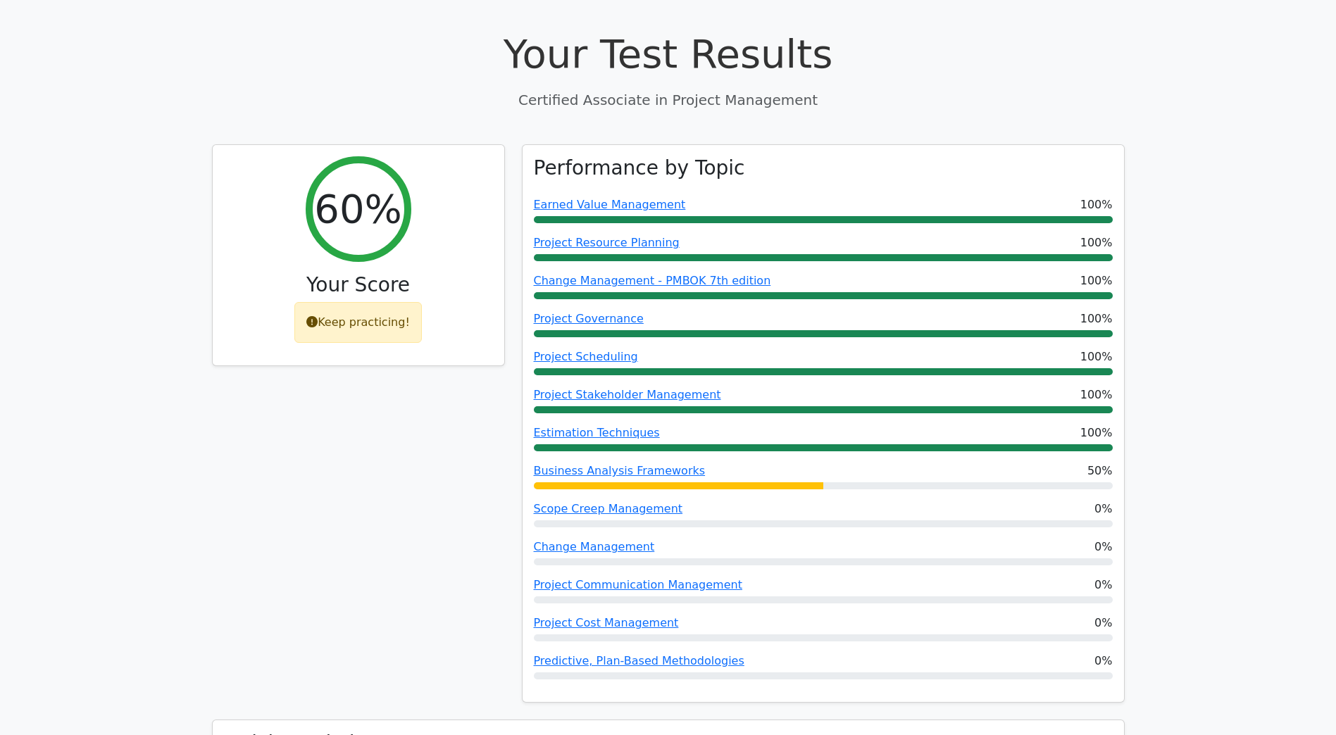
scroll to position [493, 0]
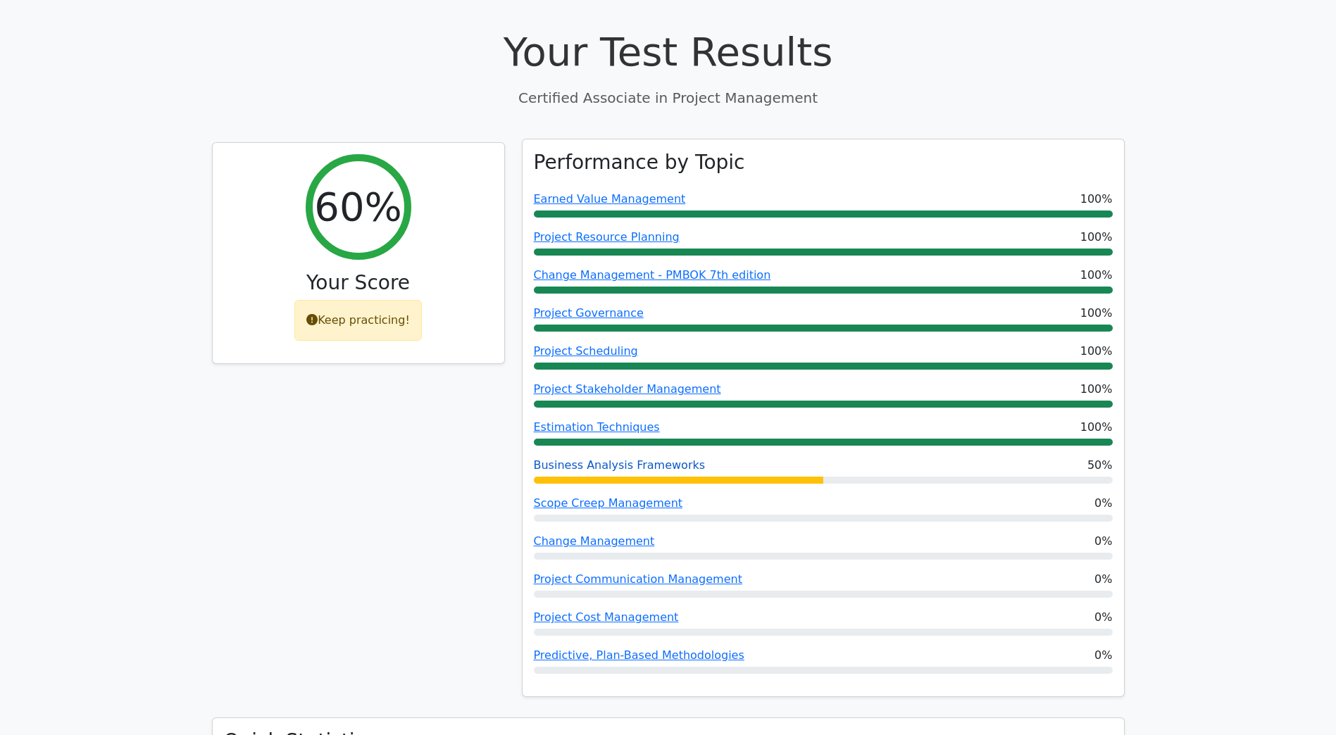
click at [580, 459] on link "Business Analysis Frameworks" at bounding box center [620, 465] width 172 height 13
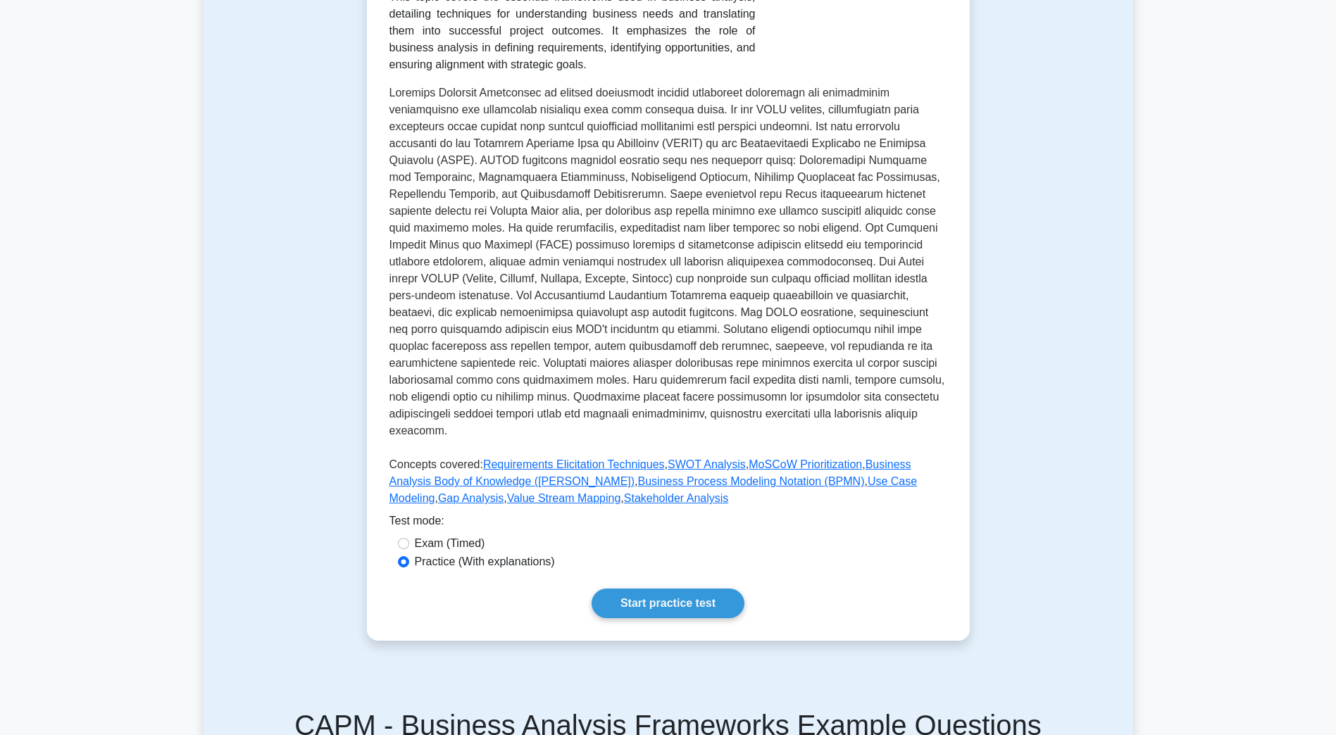
scroll to position [282, 0]
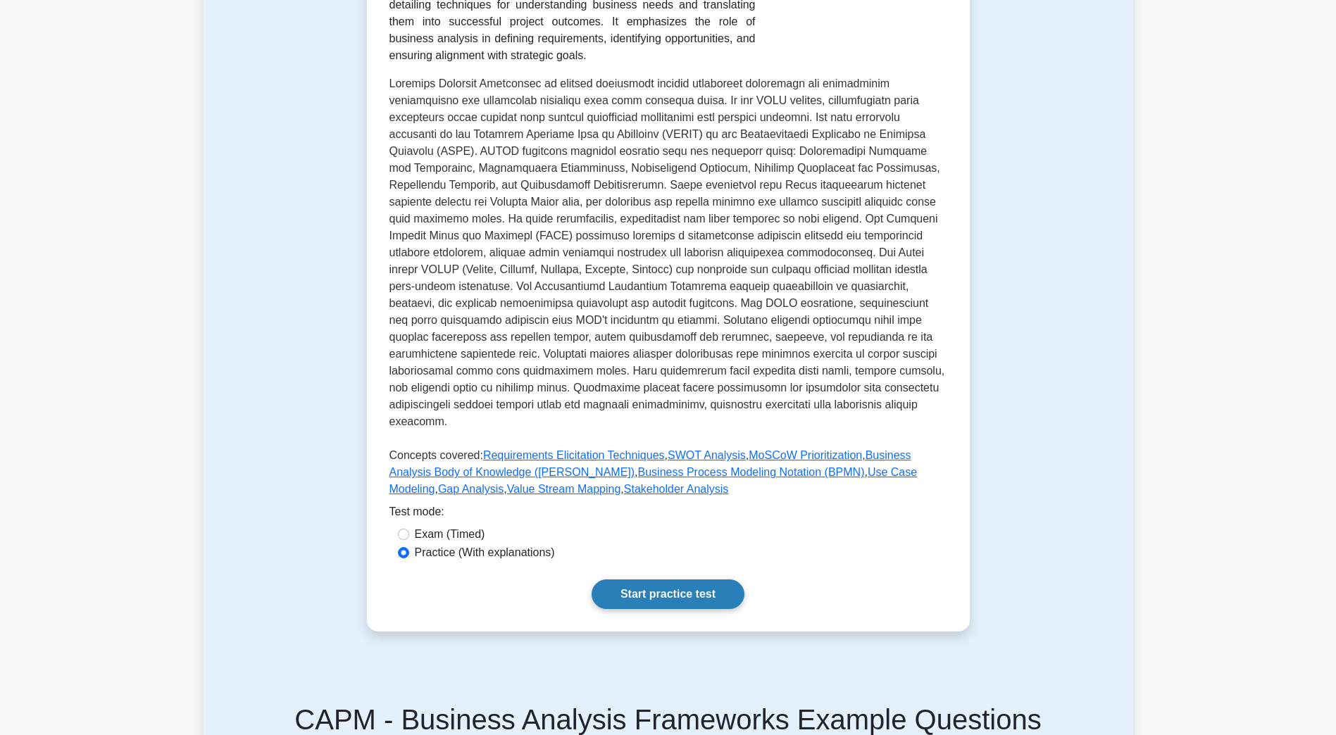
click at [733, 588] on link "Start practice test" at bounding box center [668, 595] width 153 height 30
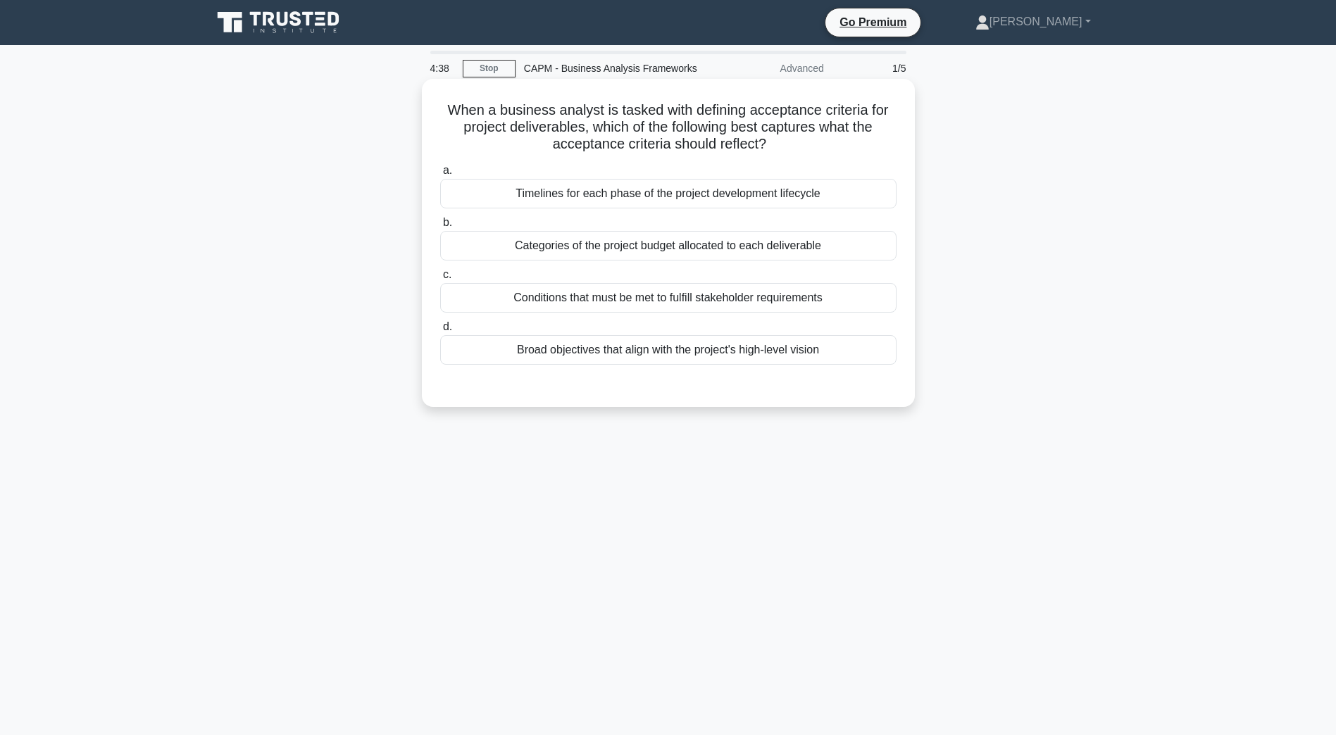
click at [702, 300] on div "Conditions that must be met to fulfill stakeholder requirements" at bounding box center [668, 298] width 456 height 30
click at [440, 280] on input "c. Conditions that must be met to fulfill stakeholder requirements" at bounding box center [440, 274] width 0 height 9
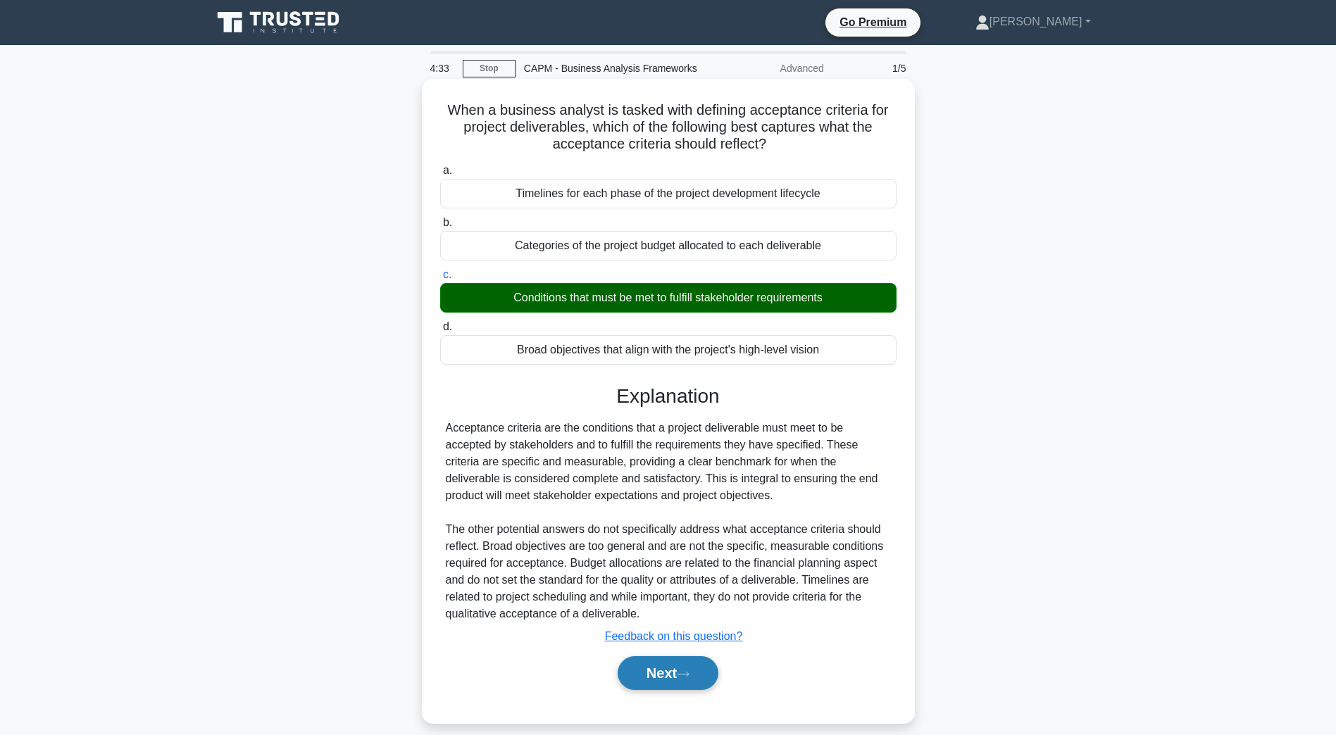
click at [689, 676] on icon at bounding box center [683, 674] width 11 height 4
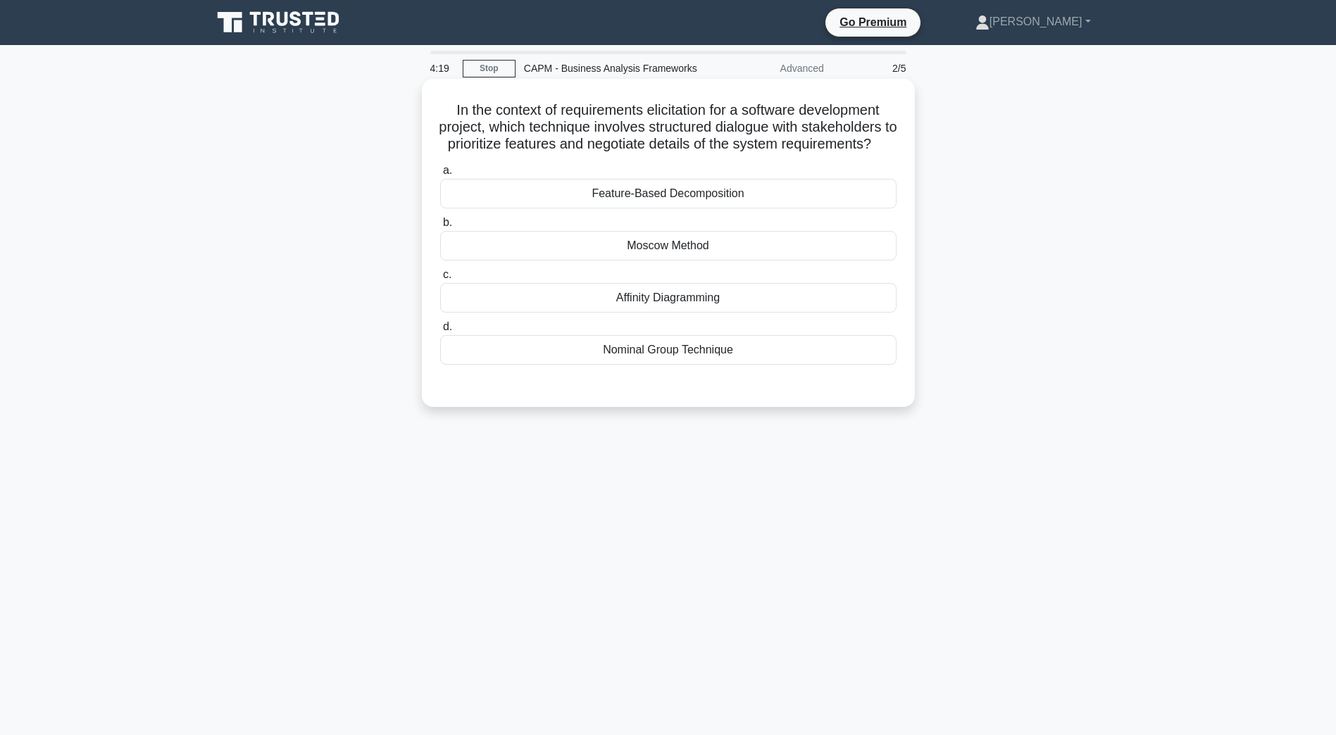
click at [698, 261] on div "Moscow Method" at bounding box center [668, 246] width 456 height 30
click at [440, 227] on input "b. Moscow Method" at bounding box center [440, 222] width 0 height 9
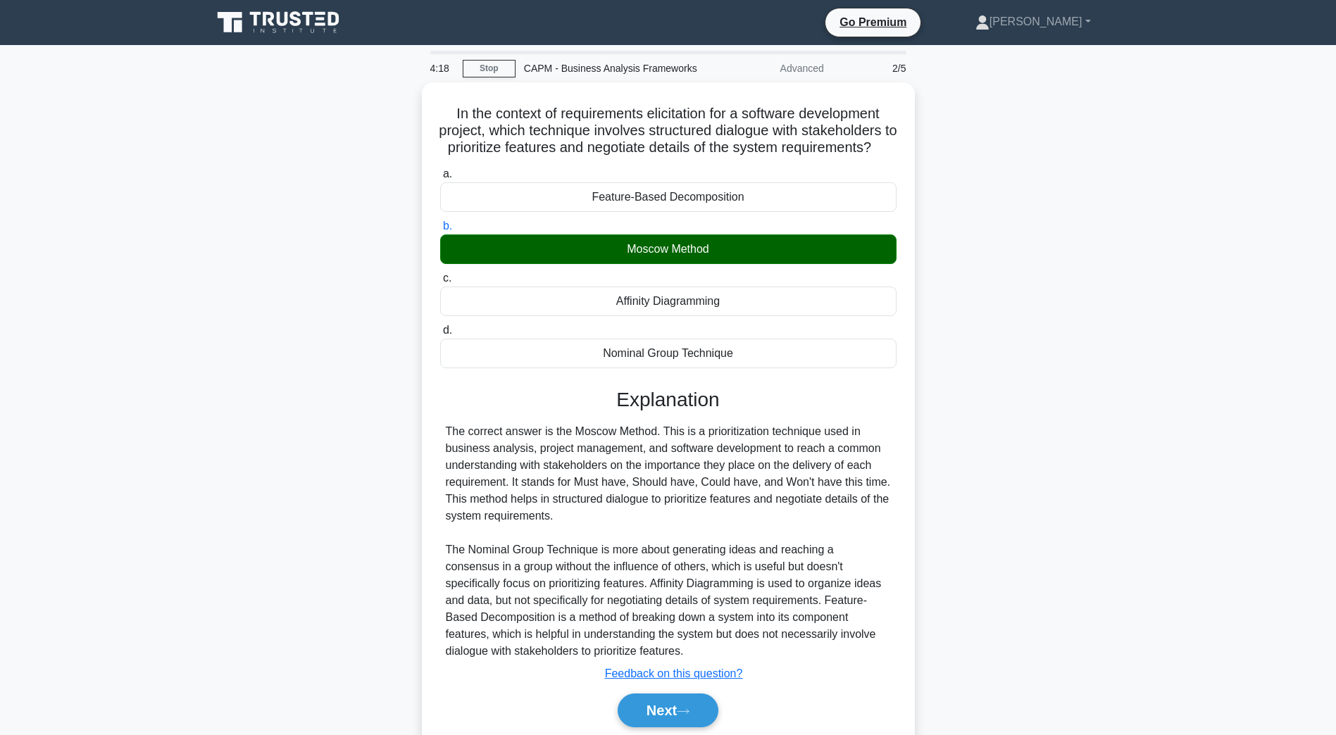
scroll to position [66, 0]
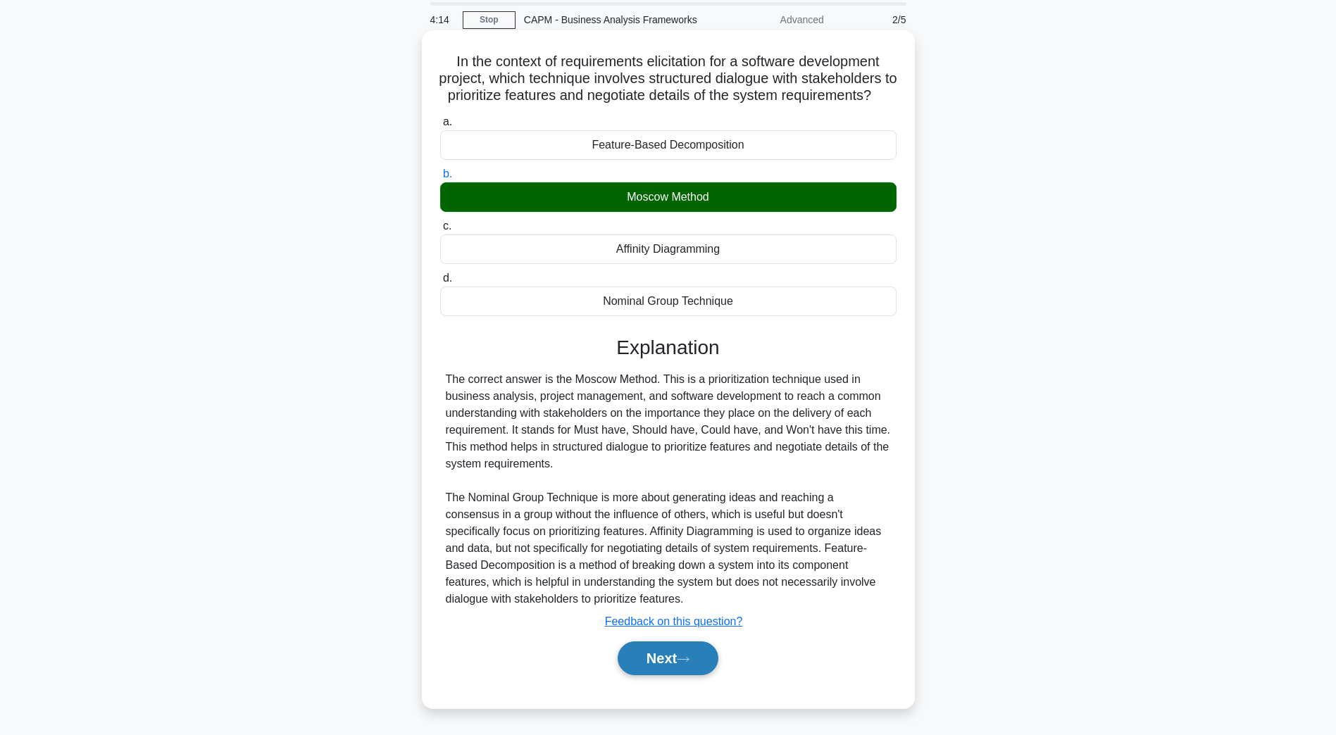
click at [675, 661] on button "Next" at bounding box center [668, 659] width 101 height 34
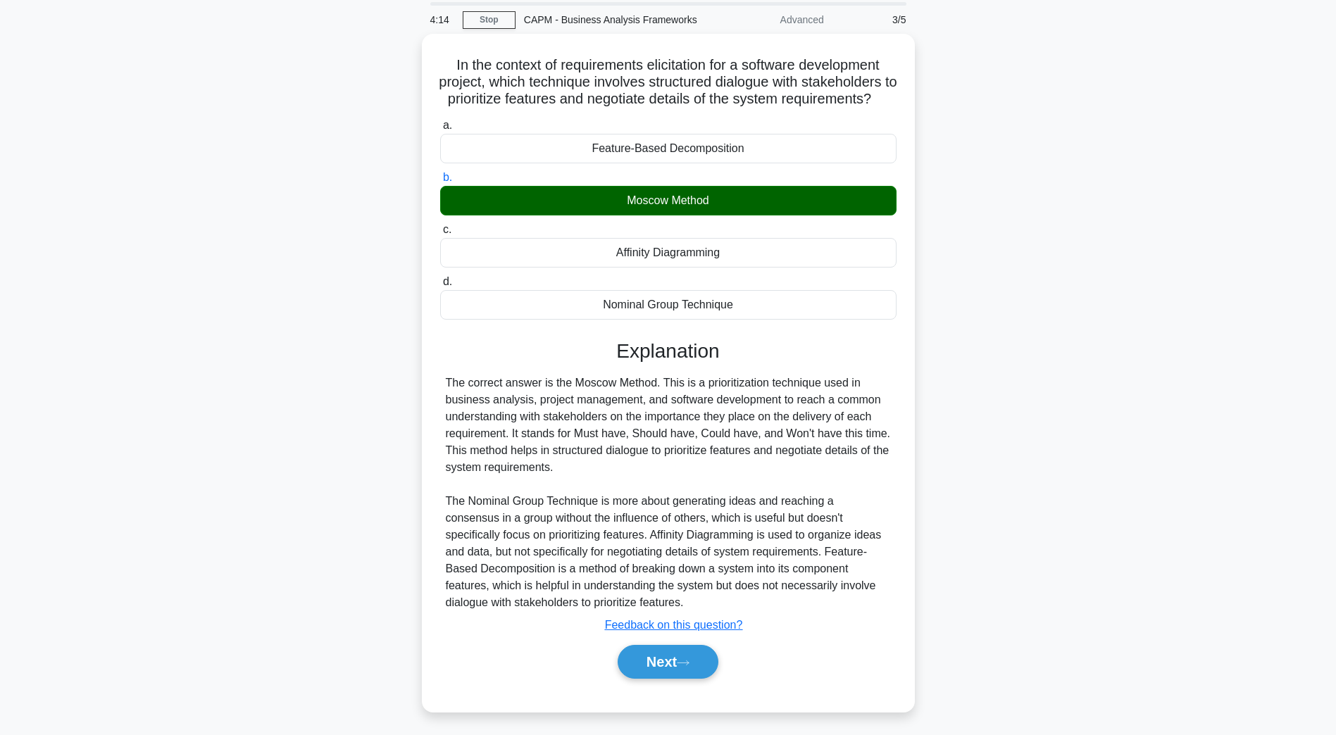
scroll to position [25, 0]
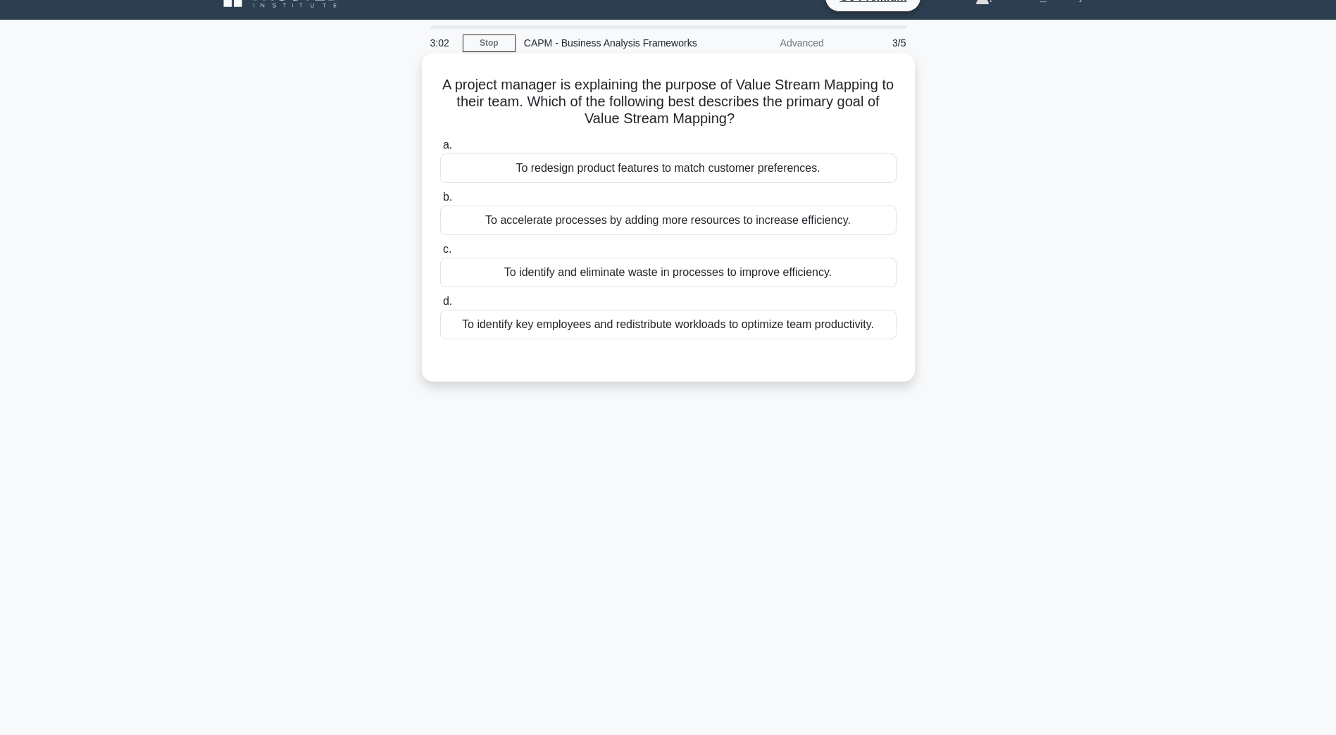
click at [692, 278] on div "To identify and eliminate waste in processes to improve efficiency." at bounding box center [668, 273] width 456 height 30
click at [440, 254] on input "c. To identify and eliminate waste in processes to improve efficiency." at bounding box center [440, 249] width 0 height 9
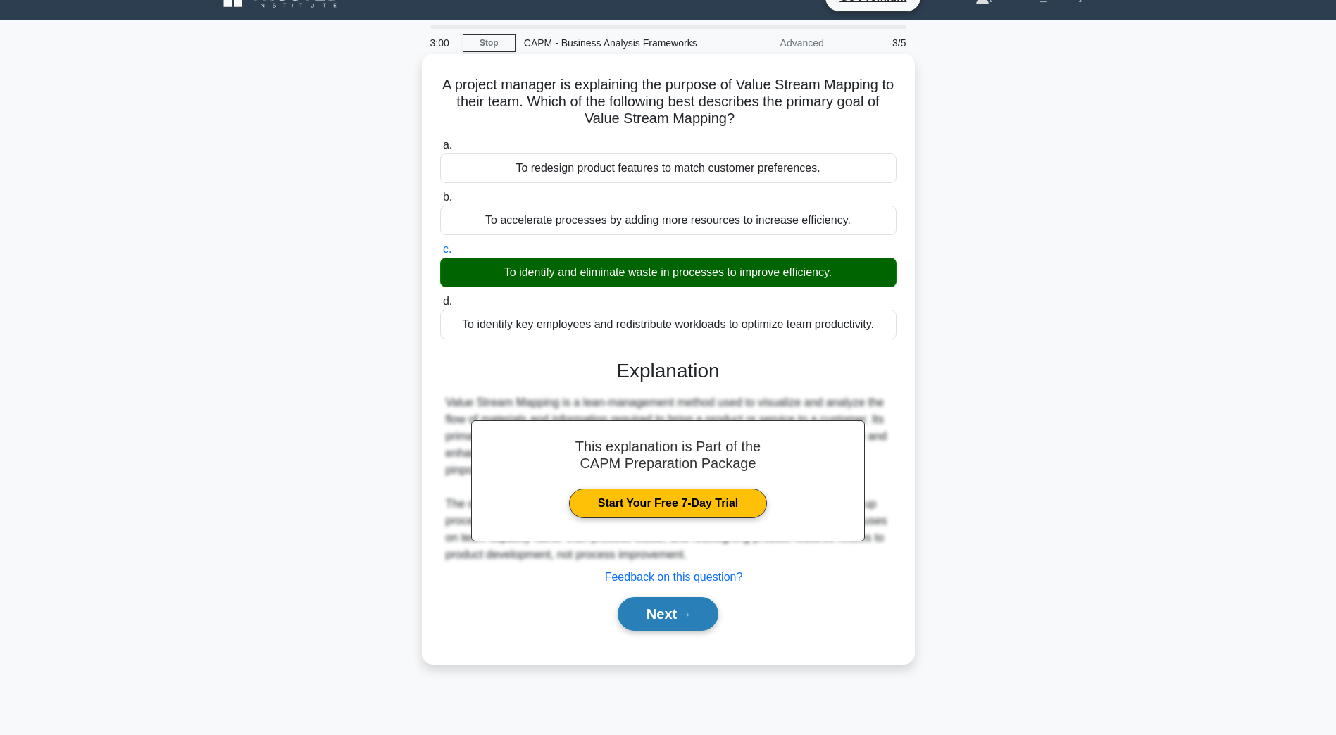
click at [651, 624] on button "Next" at bounding box center [668, 614] width 101 height 34
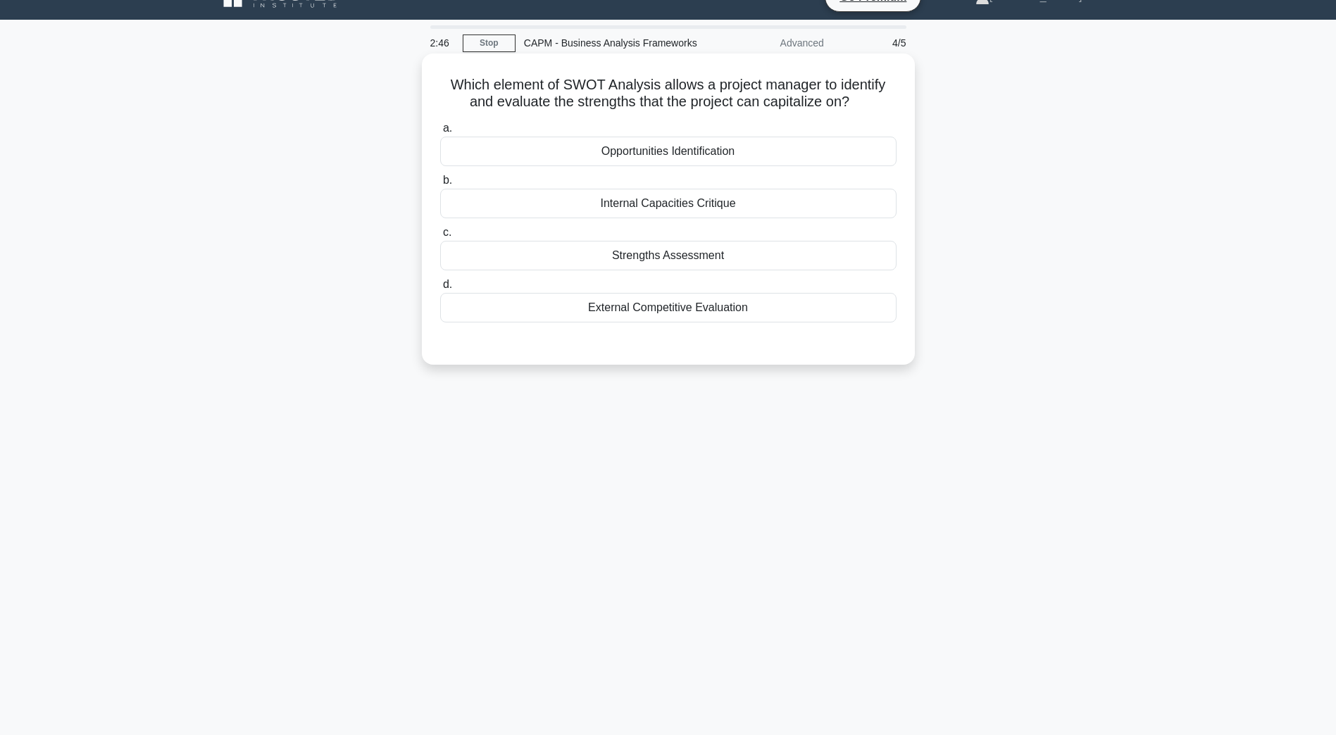
click at [590, 257] on div "Strengths Assessment" at bounding box center [668, 256] width 456 height 30
click at [440, 237] on input "c. Strengths Assessment" at bounding box center [440, 232] width 0 height 9
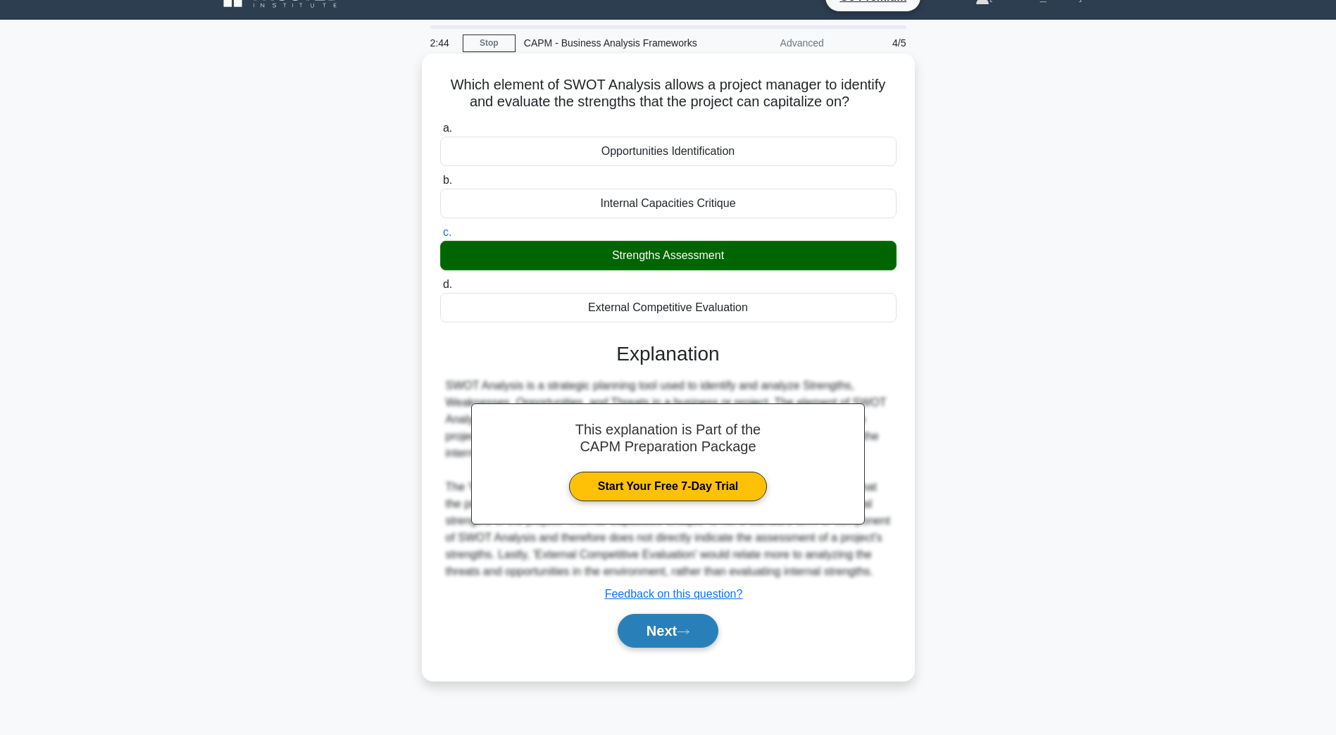
click at [689, 648] on button "Next" at bounding box center [668, 631] width 101 height 34
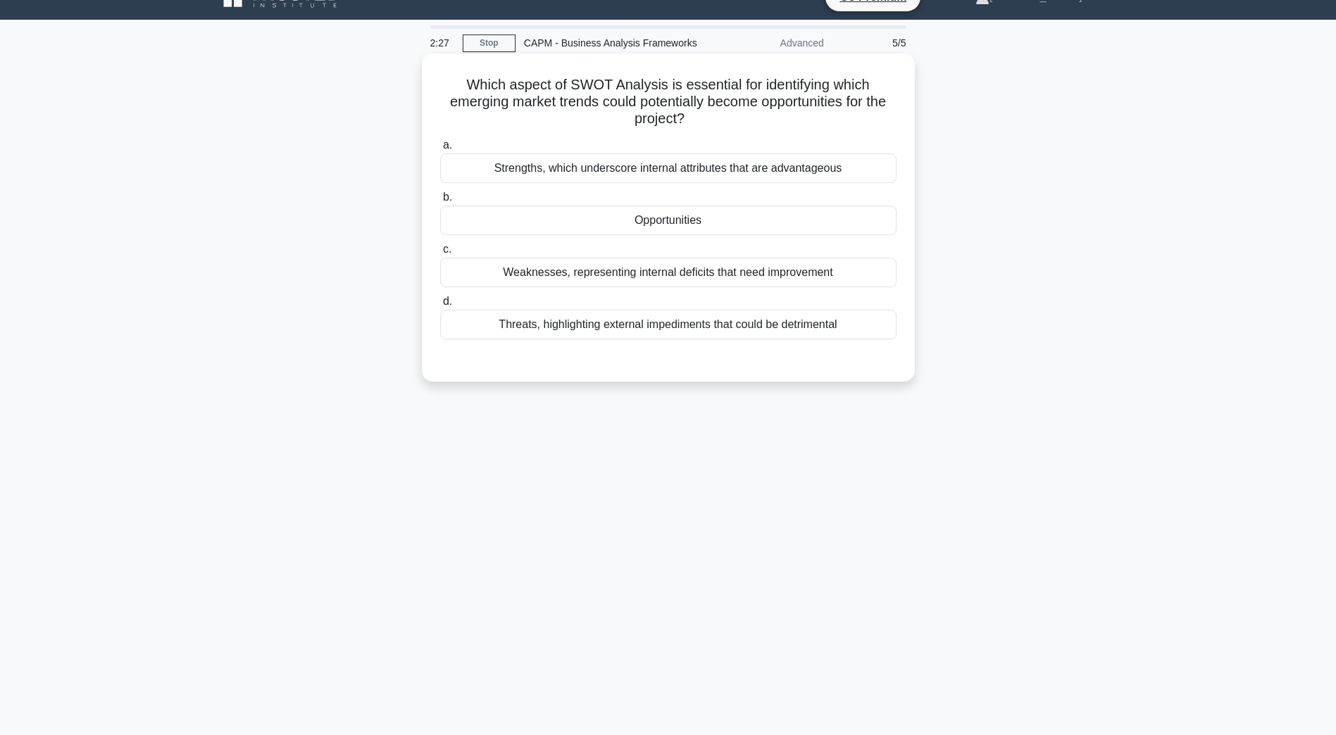
click at [639, 223] on div "Opportunities" at bounding box center [668, 221] width 456 height 30
click at [440, 202] on input "b. Opportunities" at bounding box center [440, 197] width 0 height 9
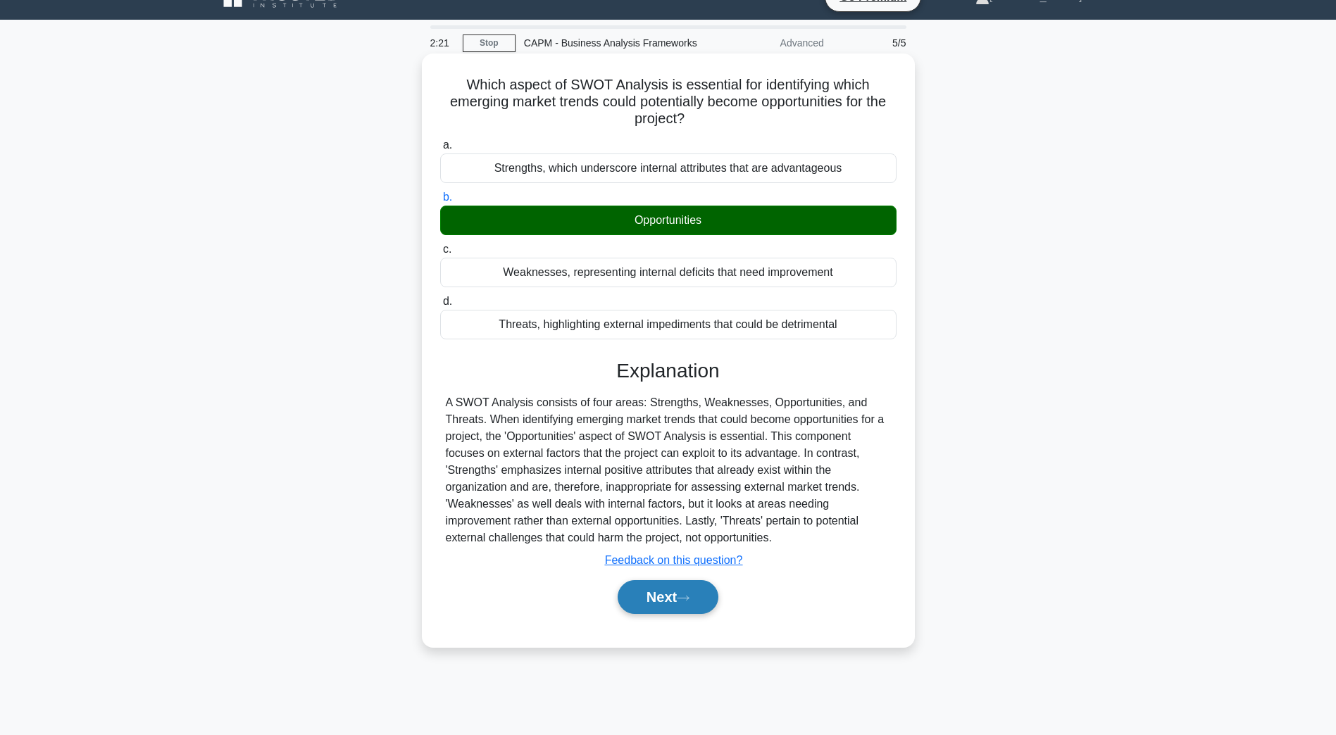
click at [666, 597] on button "Next" at bounding box center [668, 597] width 101 height 34
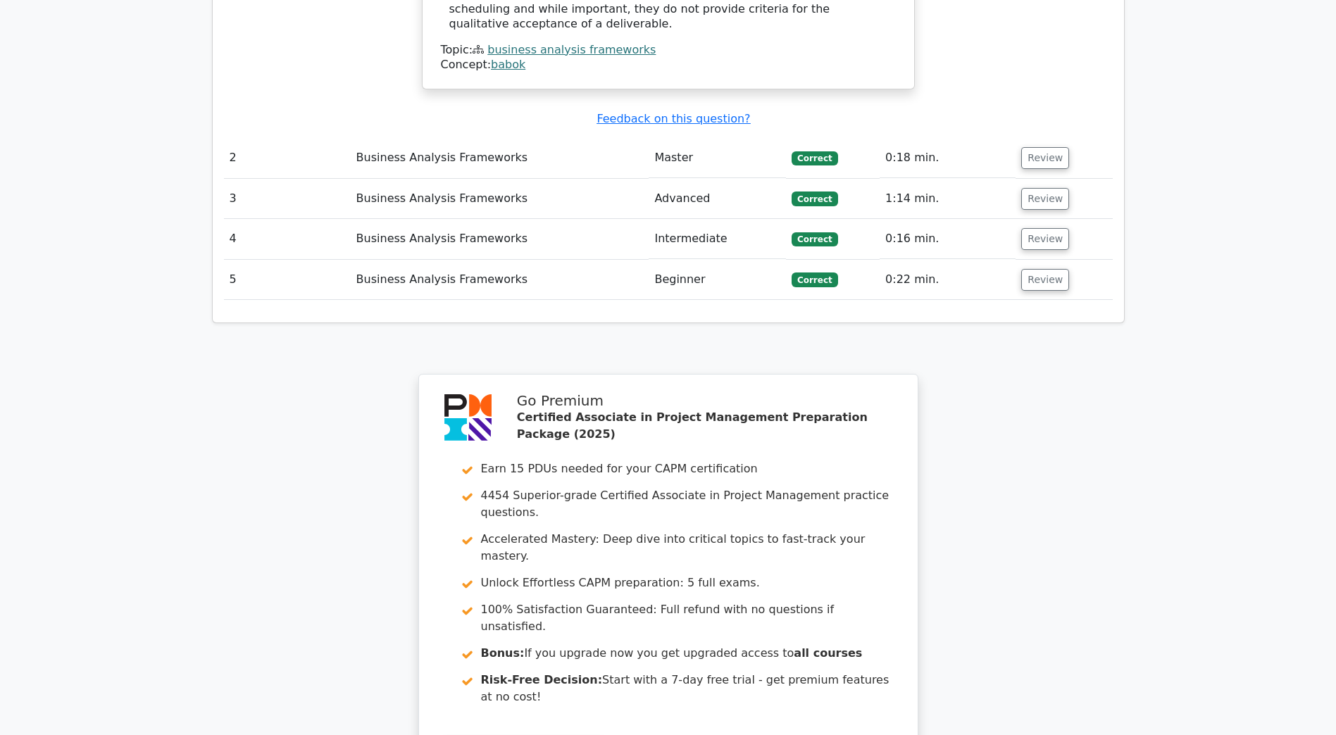
scroll to position [1867, 0]
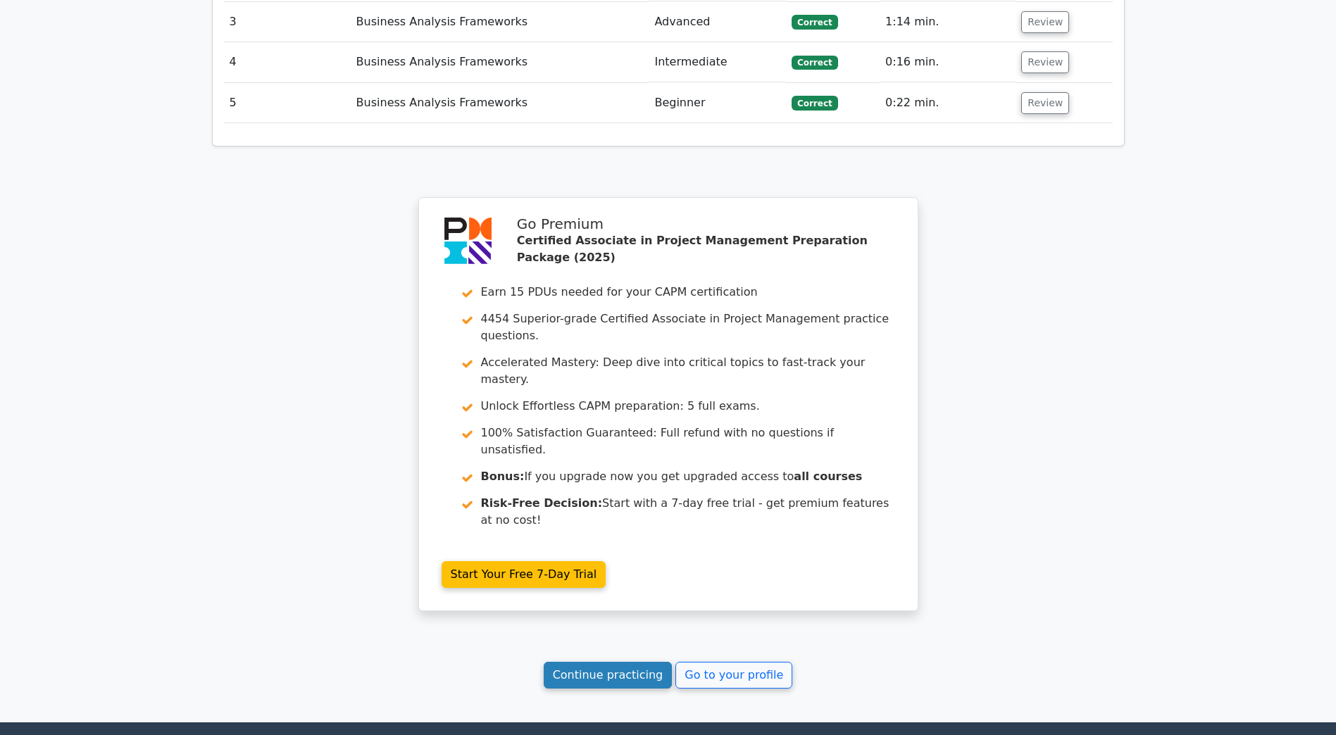
click at [587, 662] on link "Continue practicing" at bounding box center [608, 675] width 129 height 27
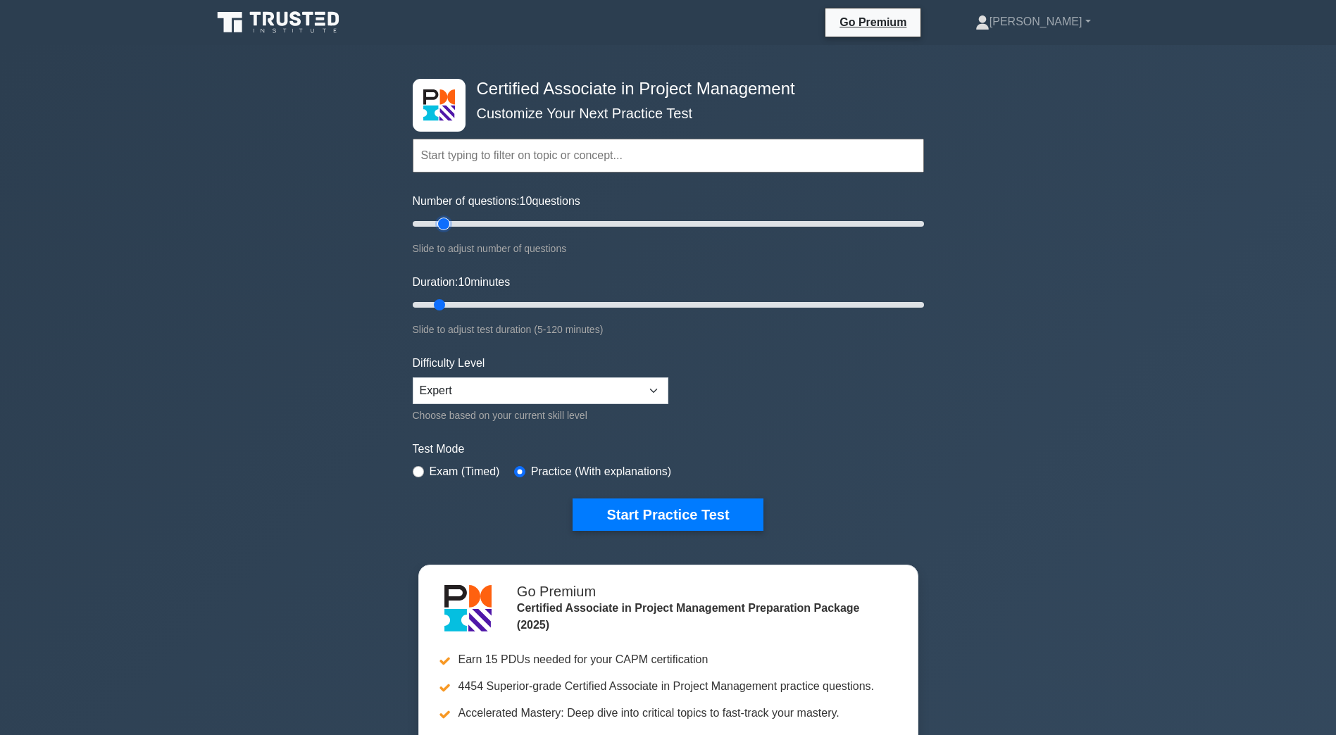
type input "15"
click at [440, 226] on input "Number of questions: 10 questions" at bounding box center [668, 224] width 511 height 17
click at [444, 304] on input "Duration: 10 minutes" at bounding box center [668, 305] width 511 height 17
click at [450, 306] on input "Duration: 10 minutes" at bounding box center [668, 305] width 511 height 17
type input "15"
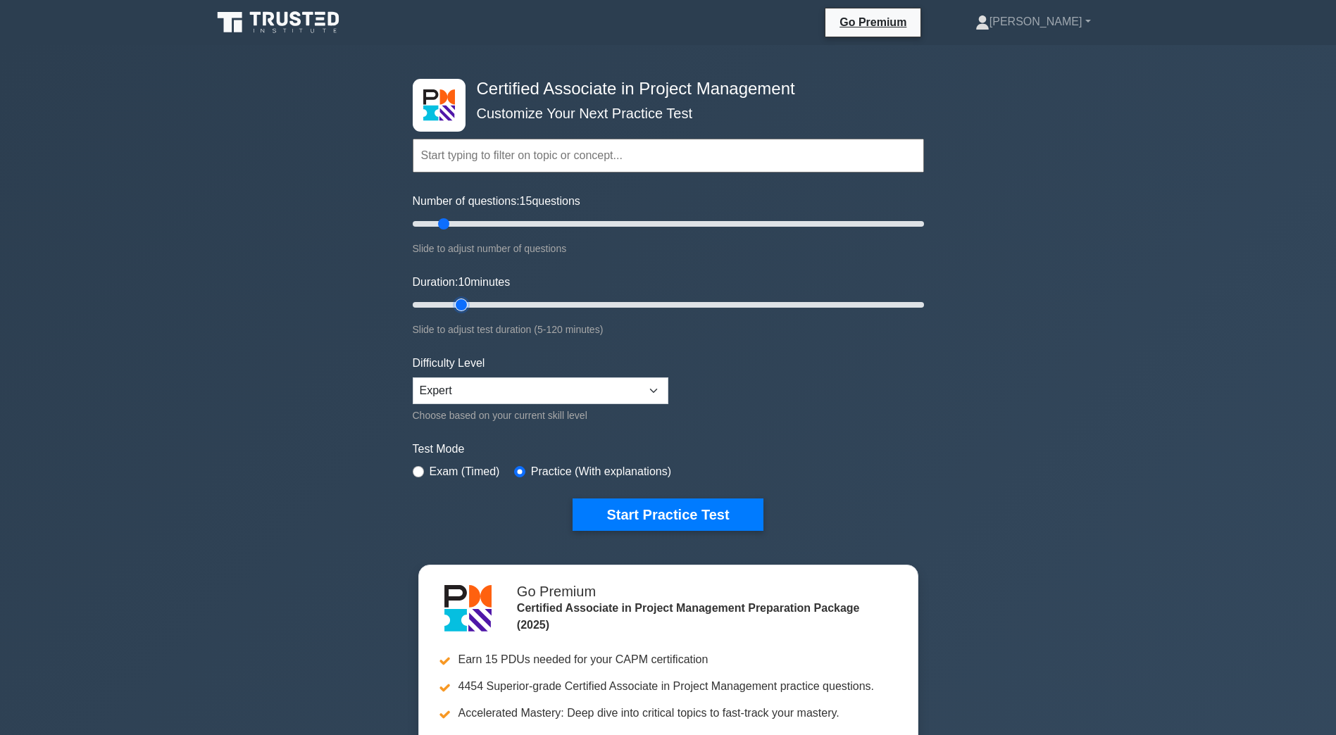
click at [454, 304] on input "Duration: 10 minutes" at bounding box center [668, 305] width 511 height 17
click at [478, 380] on select "Beginner Intermediate Expert" at bounding box center [541, 391] width 256 height 27
select select "intermediate"
click at [413, 378] on select "Beginner Intermediate Expert" at bounding box center [541, 391] width 256 height 27
click at [662, 511] on button "Start Practice Test" at bounding box center [668, 515] width 190 height 32
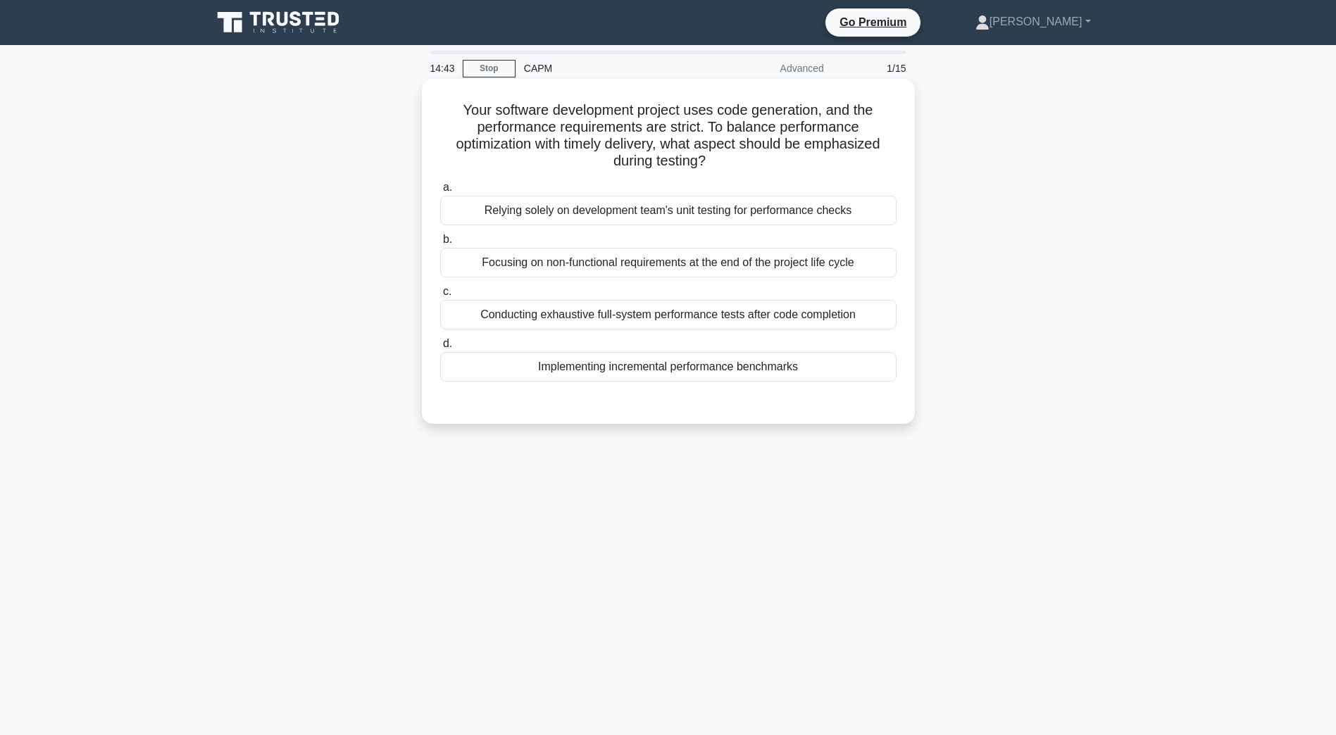
click at [702, 367] on div "Implementing incremental performance benchmarks" at bounding box center [668, 367] width 456 height 30
click at [440, 349] on input "d. Implementing incremental performance benchmarks" at bounding box center [440, 343] width 0 height 9
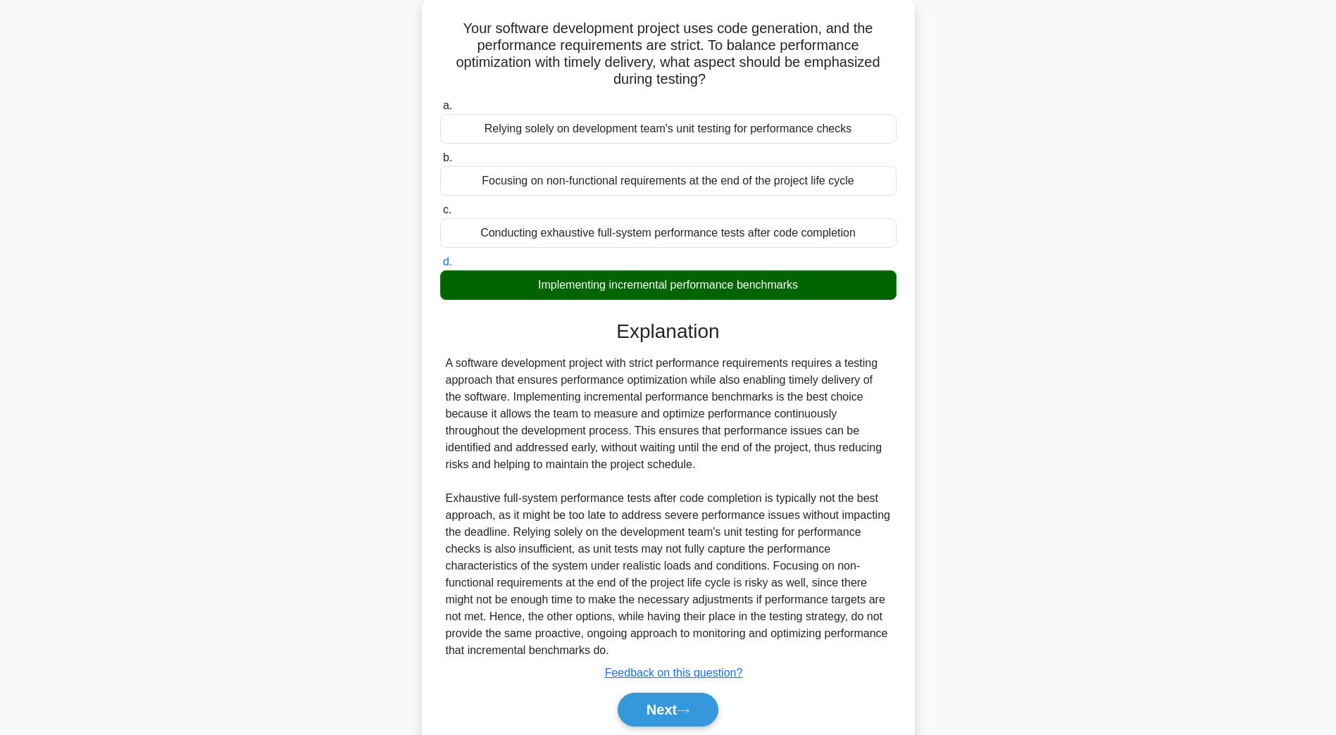
scroll to position [134, 0]
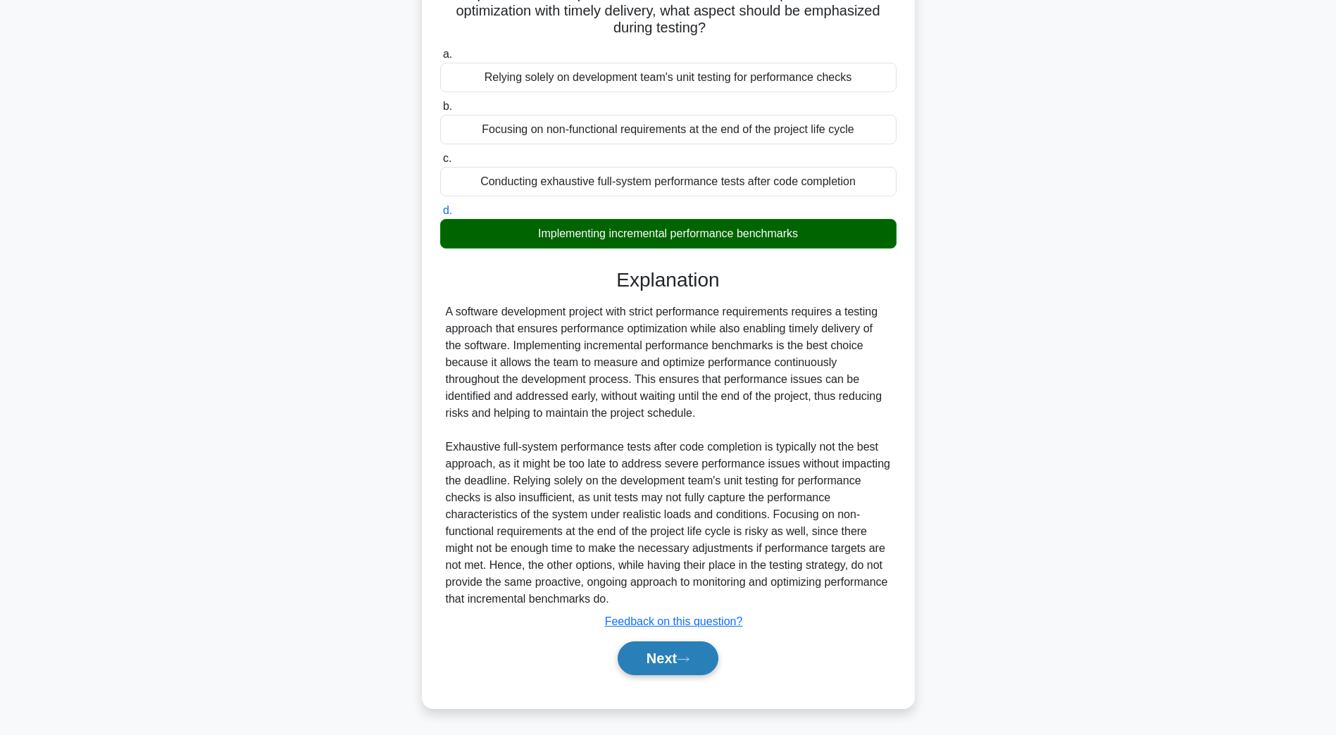
click at [660, 663] on button "Next" at bounding box center [668, 659] width 101 height 34
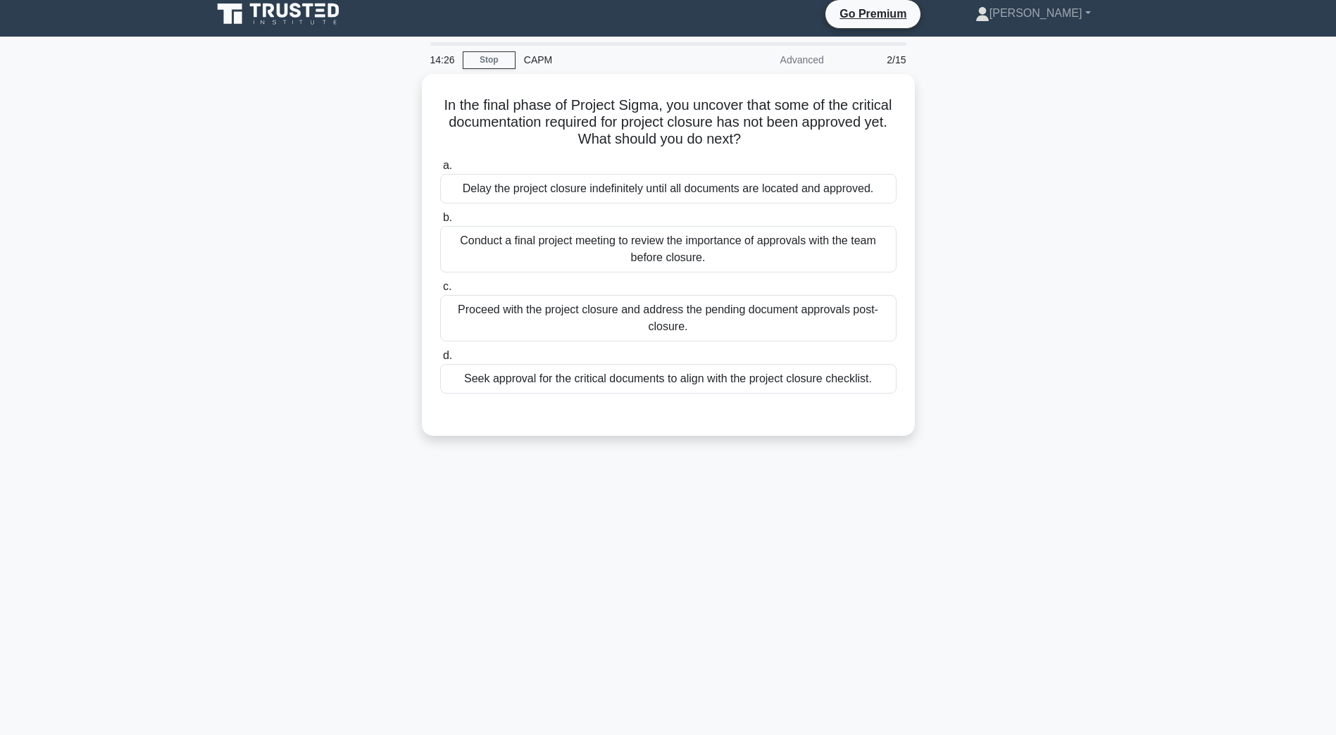
scroll to position [0, 0]
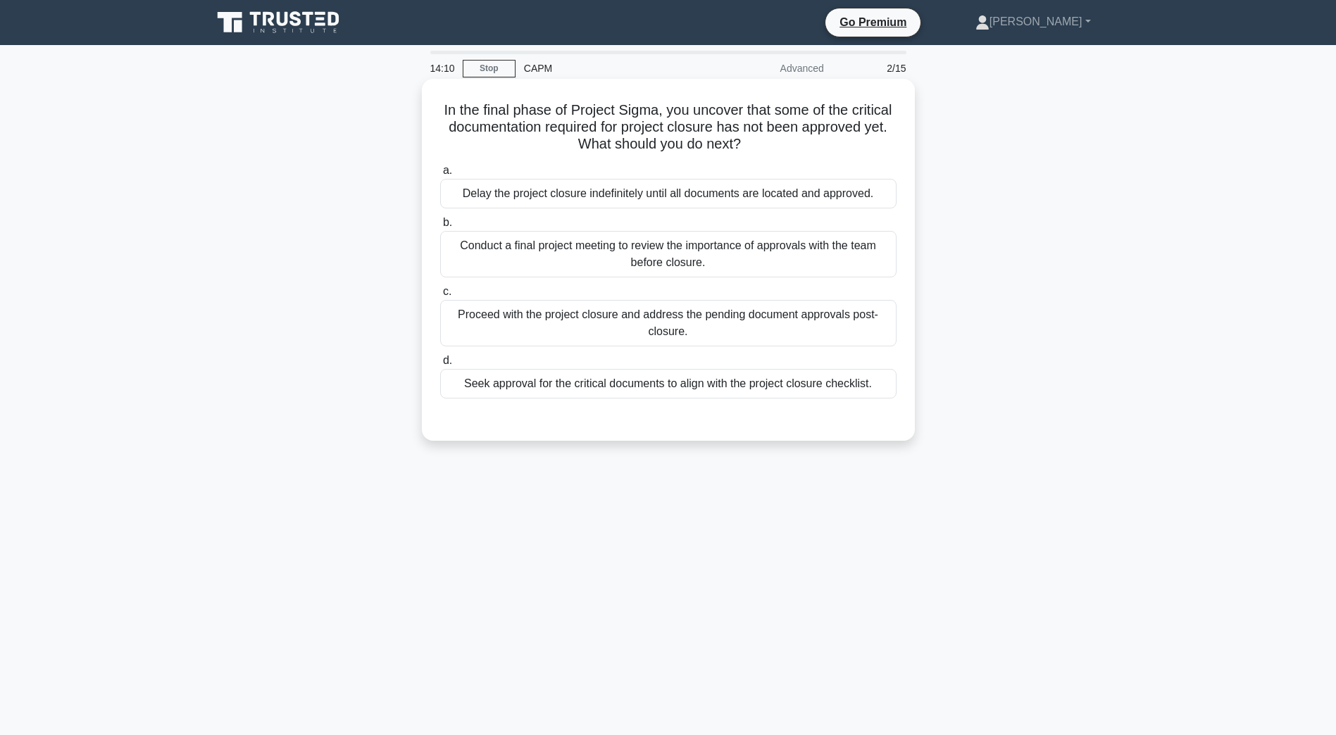
click at [525, 249] on div "Conduct a final project meeting to review the importance of approvals with the …" at bounding box center [668, 254] width 456 height 46
click at [440, 227] on input "b. Conduct a final project meeting to review the importance of approvals with t…" at bounding box center [440, 222] width 0 height 9
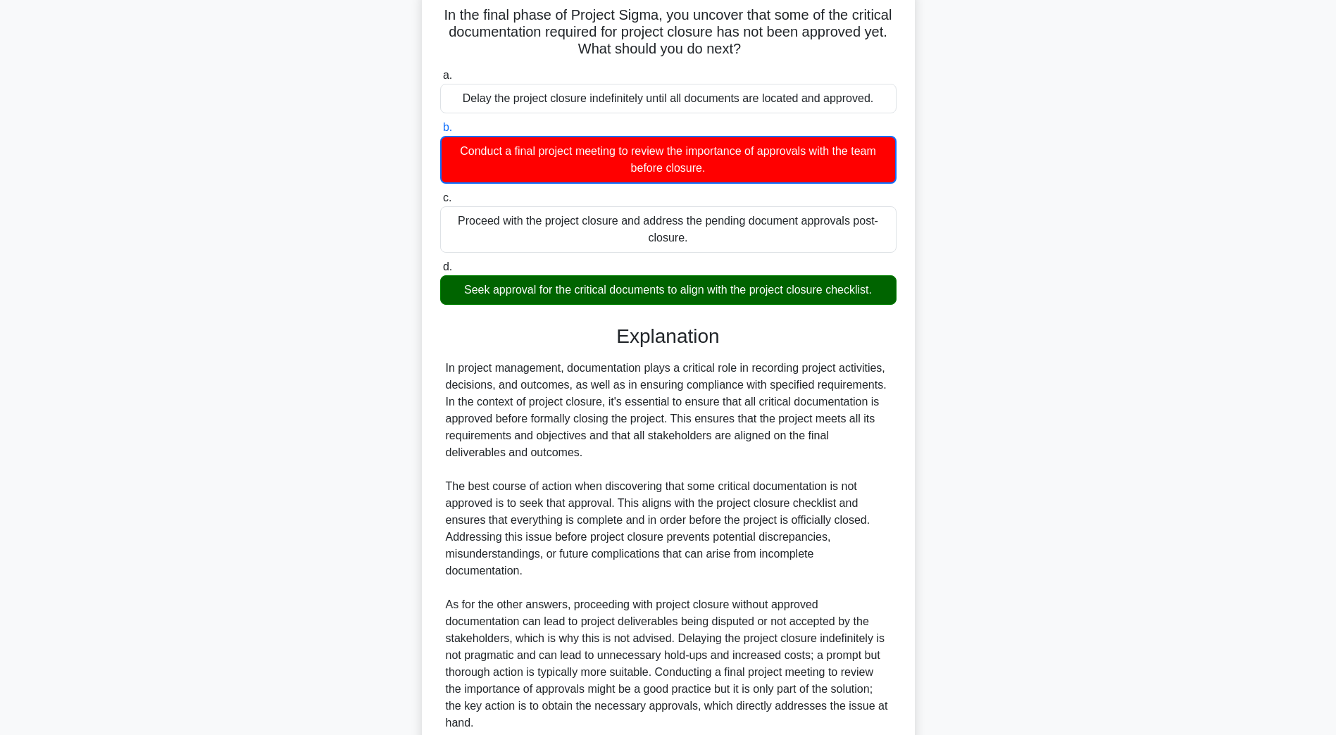
scroll to position [220, 0]
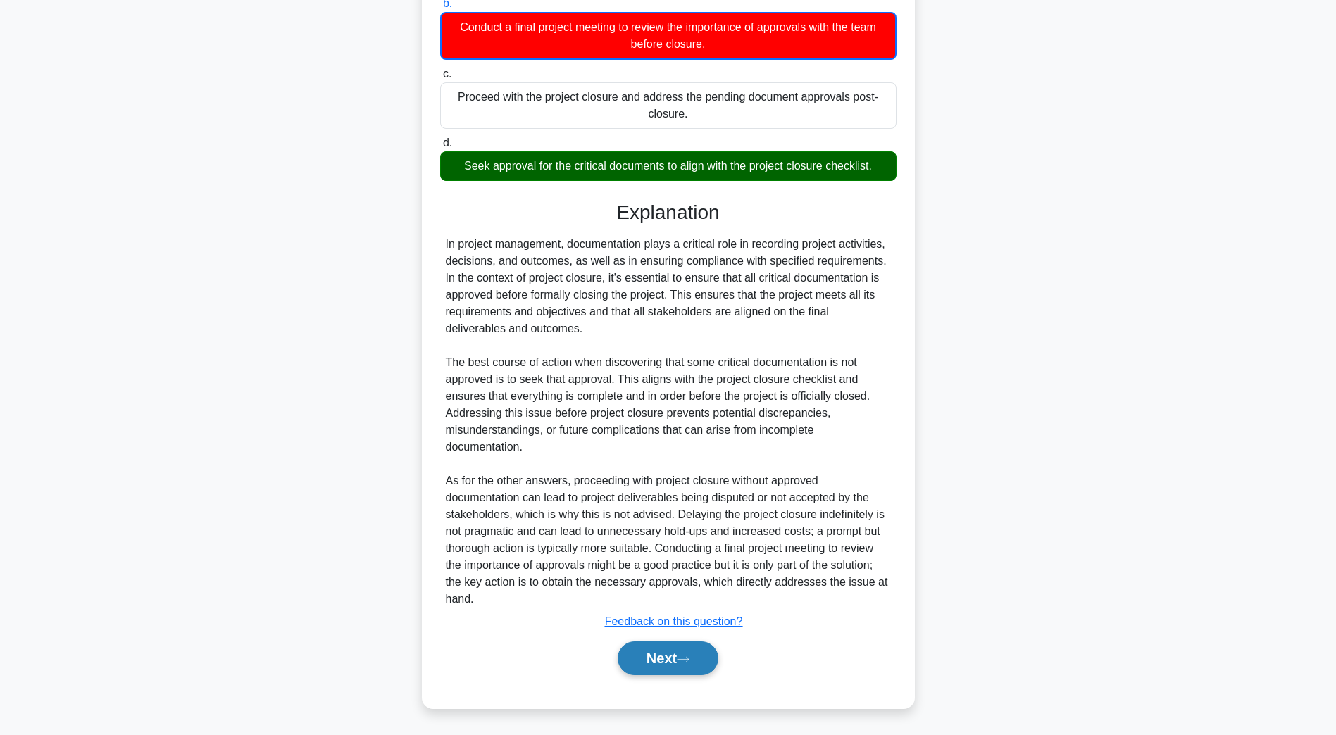
click at [660, 652] on button "Next" at bounding box center [668, 659] width 101 height 34
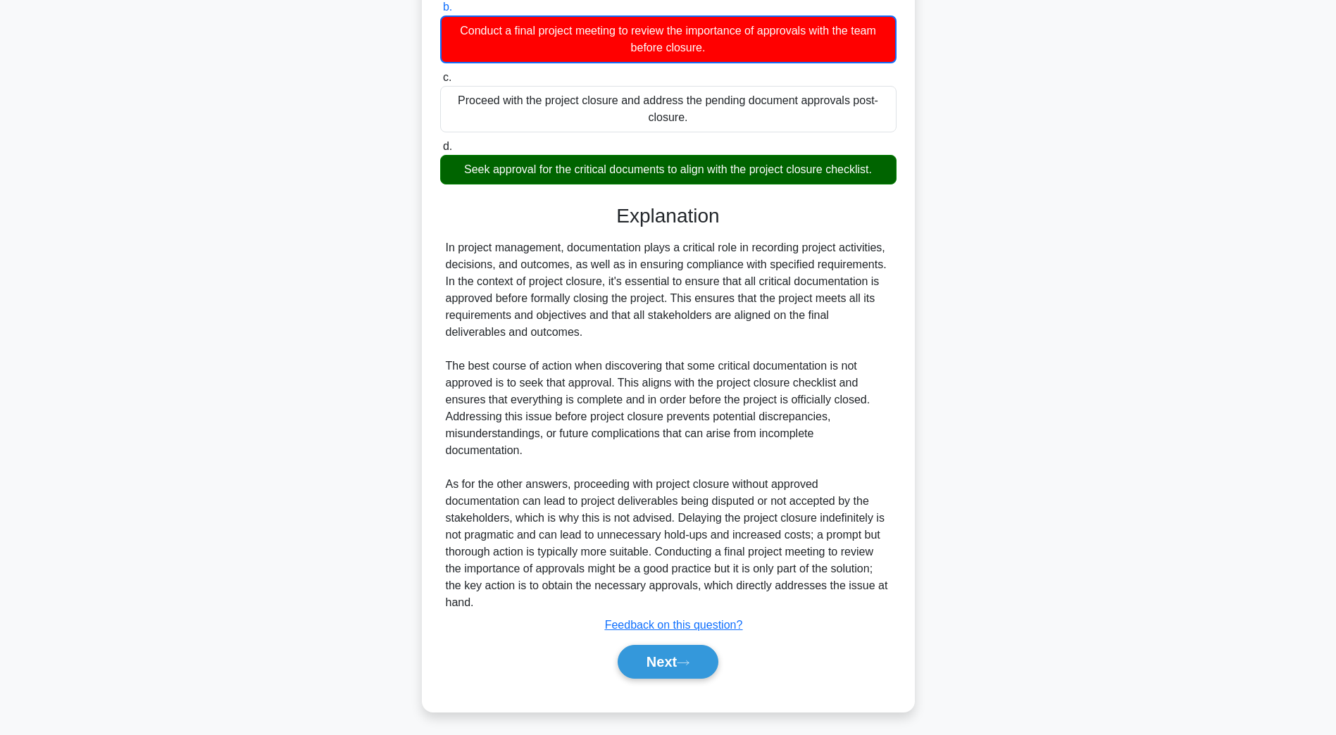
scroll to position [25, 0]
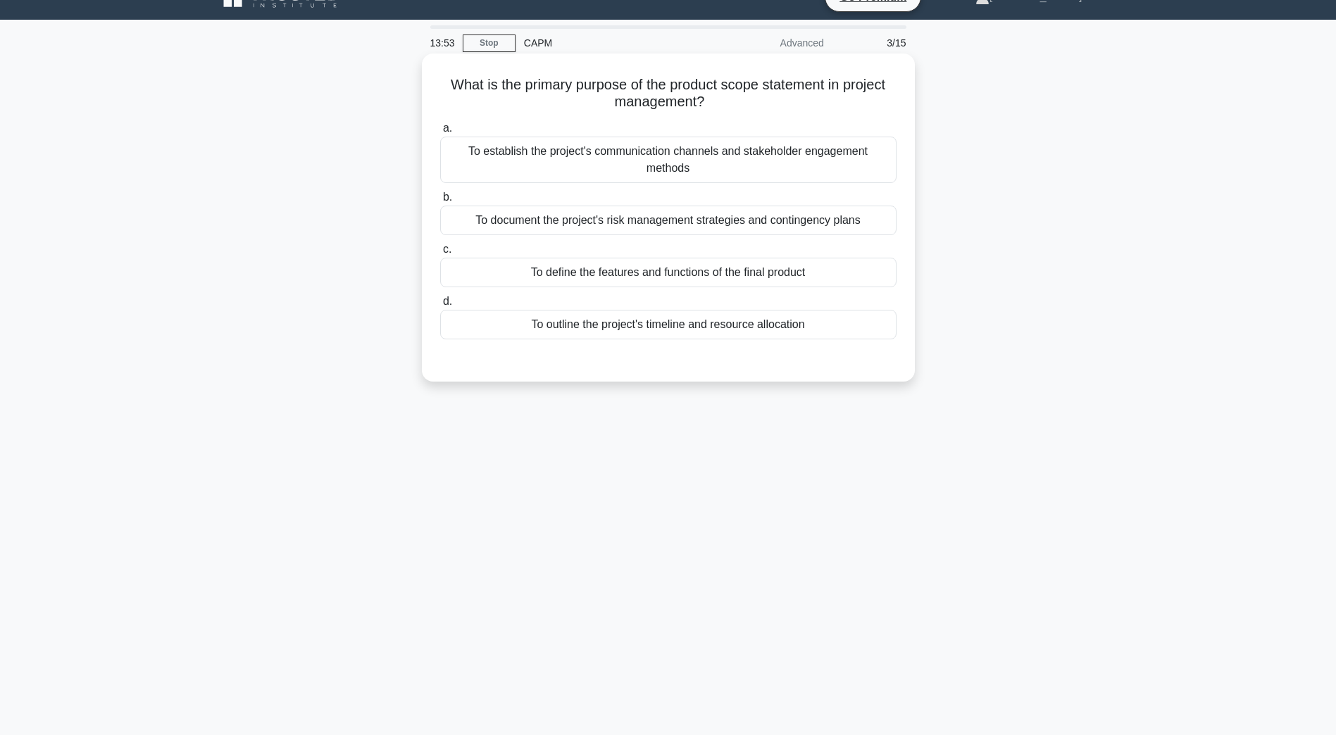
click at [641, 269] on div "To define the features and functions of the final product" at bounding box center [668, 273] width 456 height 30
click at [440, 254] on input "c. To define the features and functions of the final product" at bounding box center [440, 249] width 0 height 9
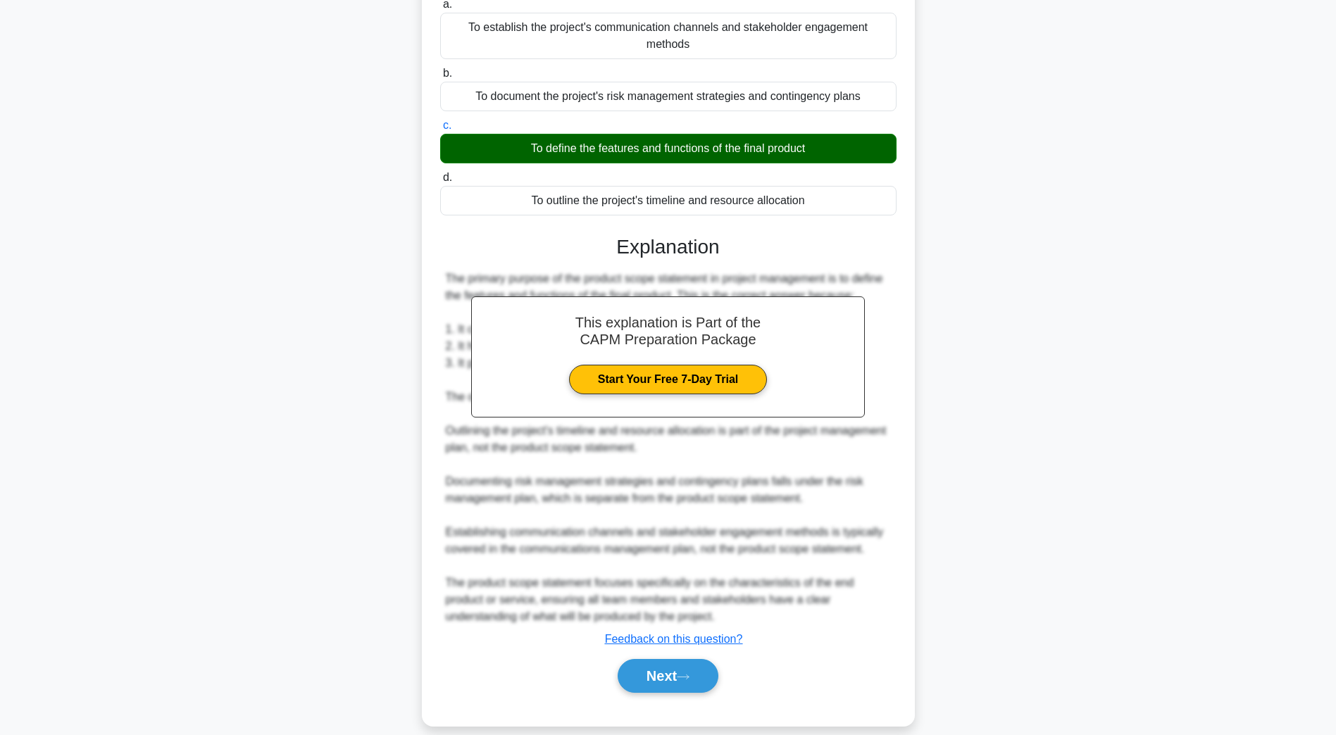
scroll to position [168, 0]
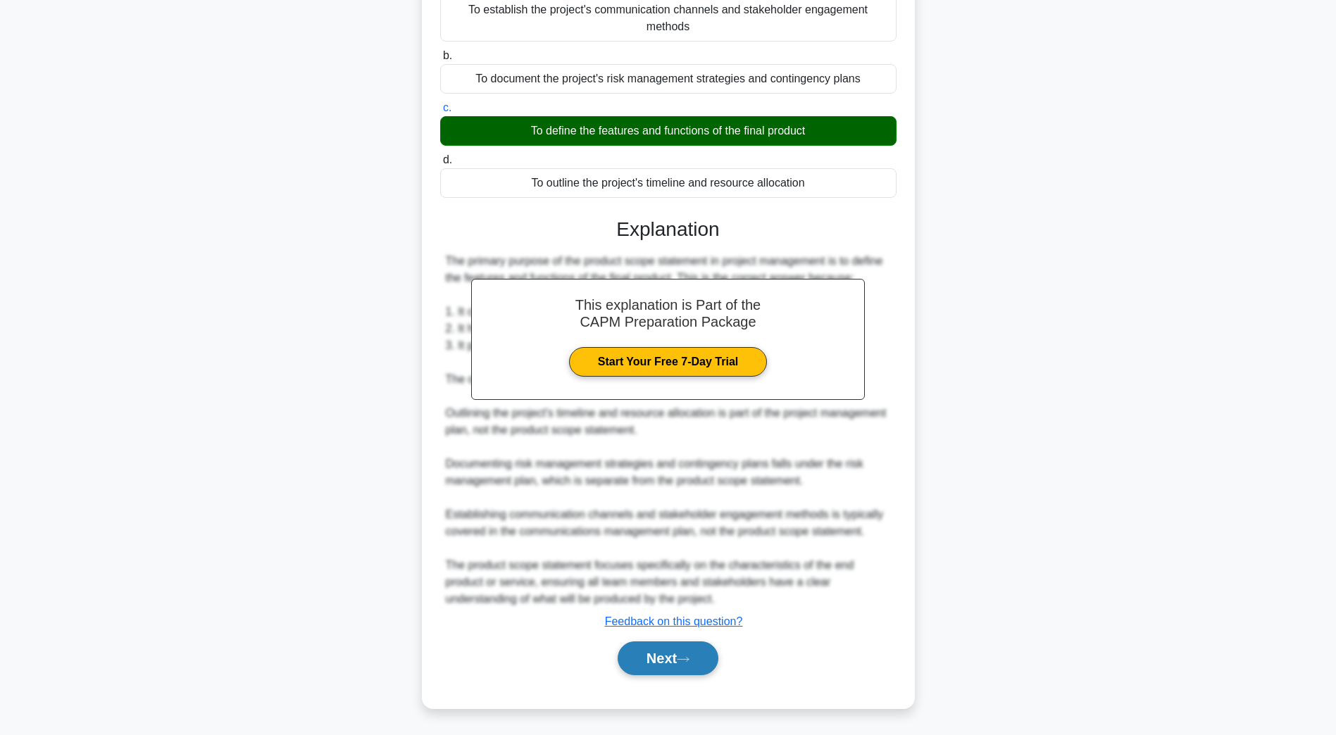
click at [642, 665] on button "Next" at bounding box center [668, 659] width 101 height 34
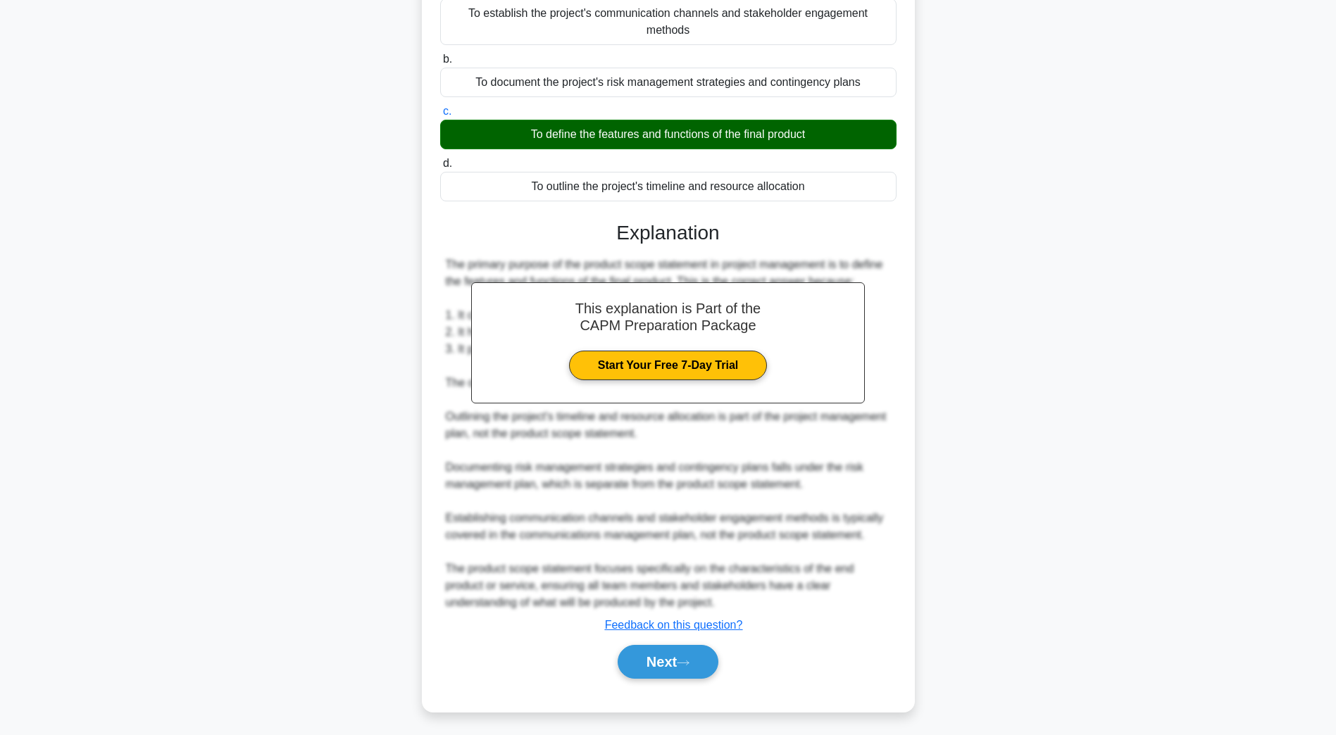
scroll to position [25, 0]
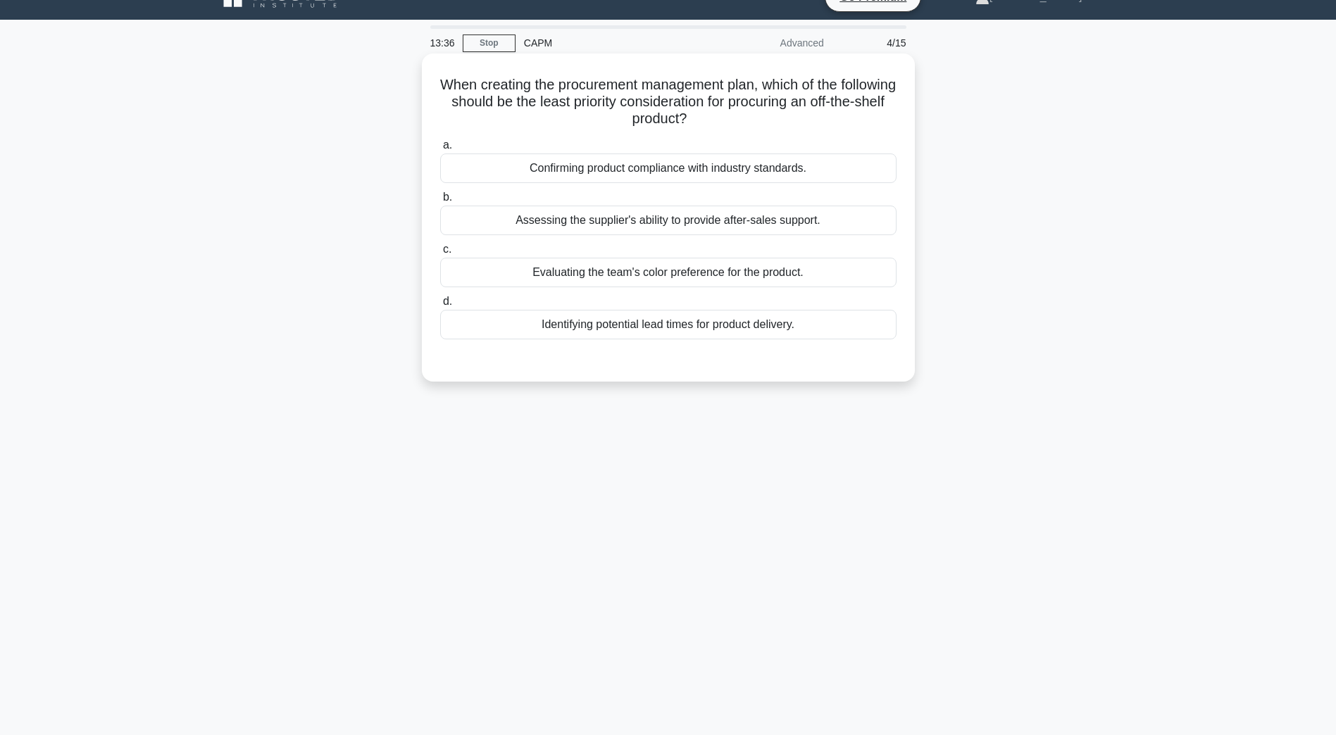
click at [590, 290] on div "a. Confirming product compliance with industry standards. b. Assessing the supp…" at bounding box center [668, 238] width 473 height 208
click at [581, 277] on div "Evaluating the team's color preference for the product." at bounding box center [668, 273] width 456 height 30
click at [440, 254] on input "c. Evaluating the team's color preference for the product." at bounding box center [440, 249] width 0 height 9
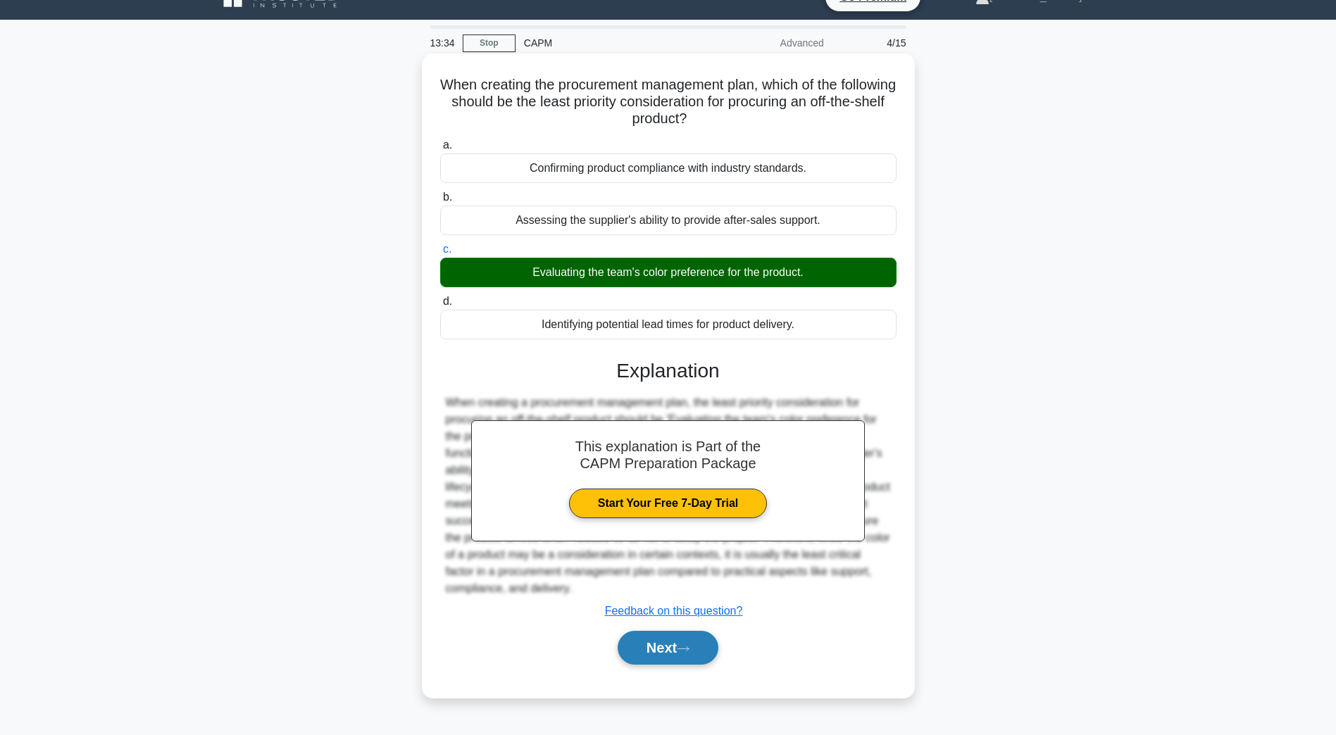
click at [660, 637] on button "Next" at bounding box center [668, 648] width 101 height 34
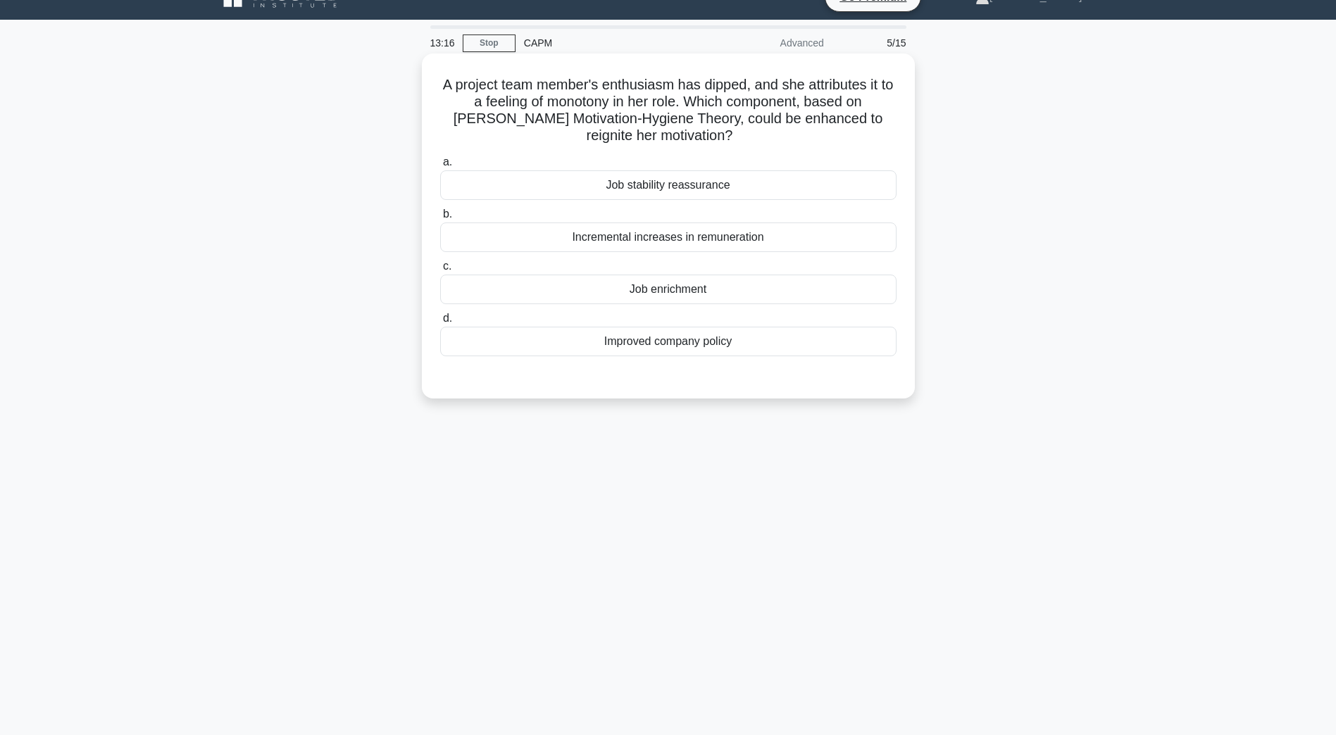
click at [643, 287] on div "Job enrichment" at bounding box center [668, 290] width 456 height 30
click at [440, 271] on input "c. Job enrichment" at bounding box center [440, 266] width 0 height 9
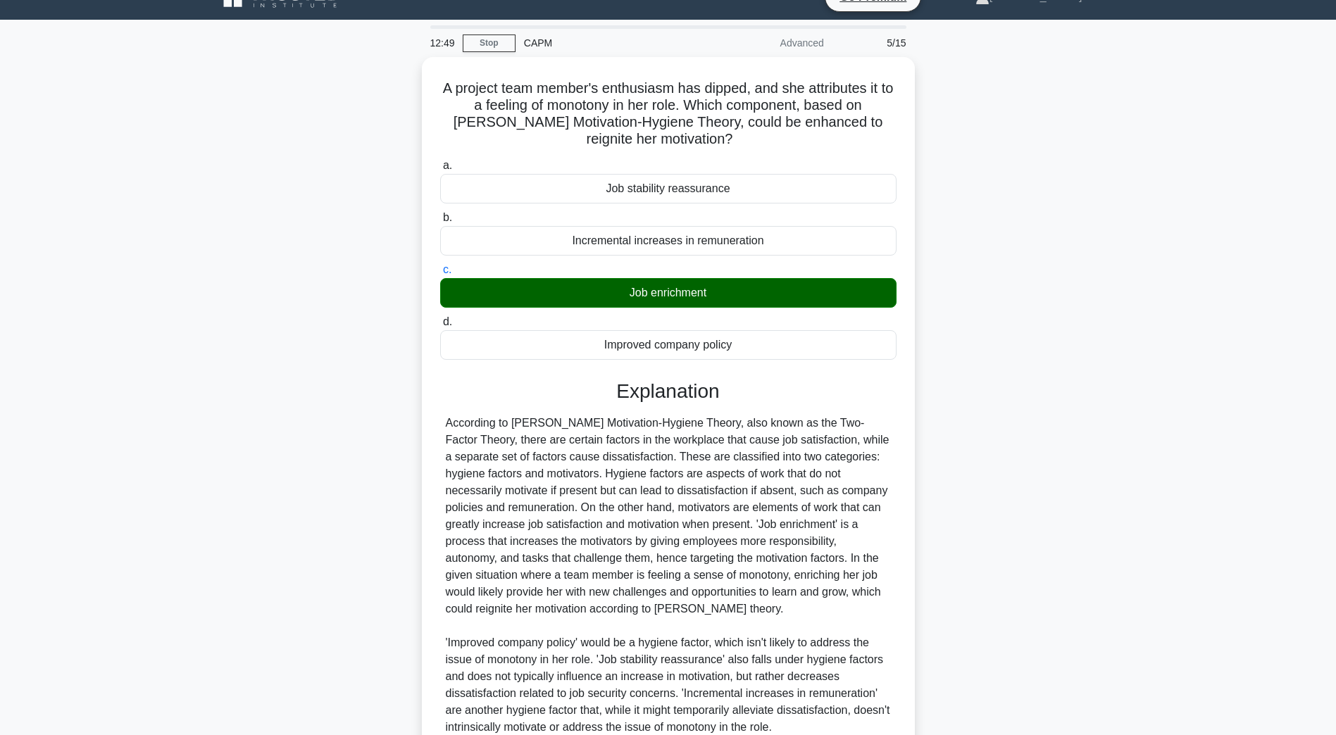
scroll to position [151, 0]
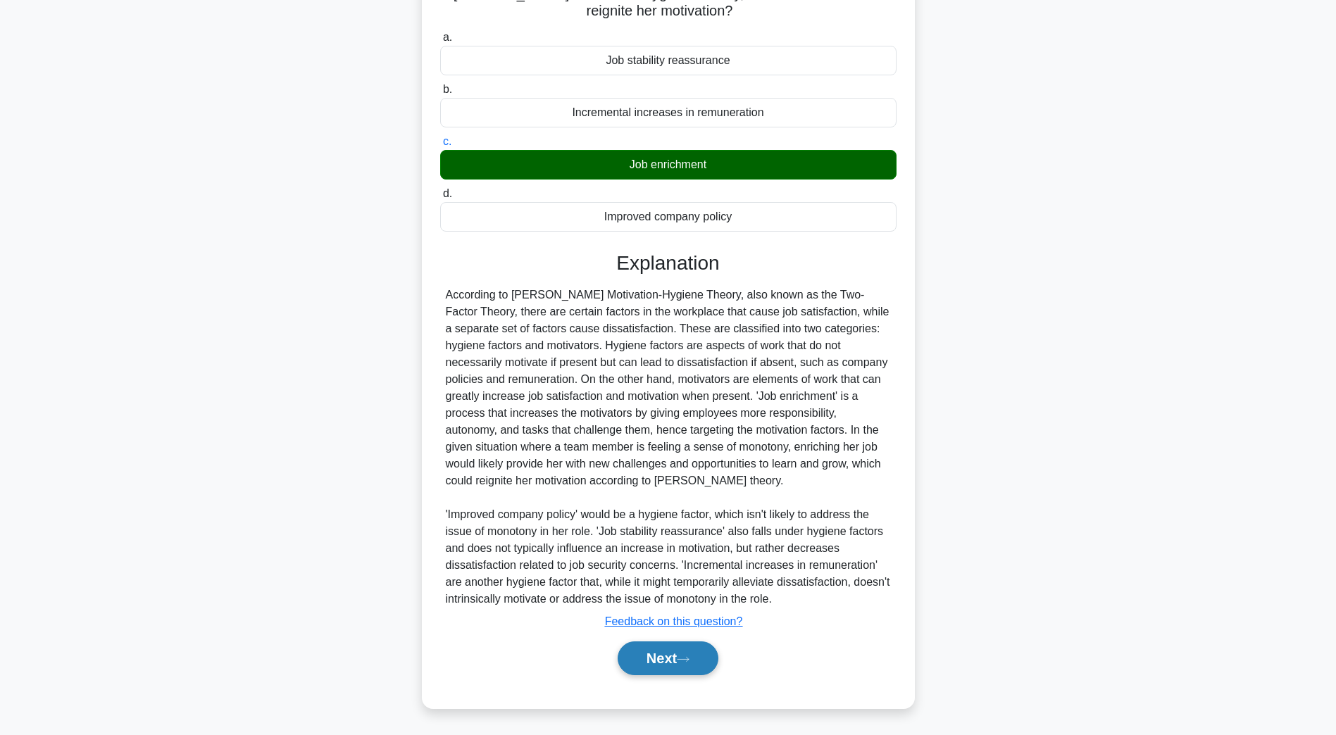
click at [679, 659] on button "Next" at bounding box center [668, 659] width 101 height 34
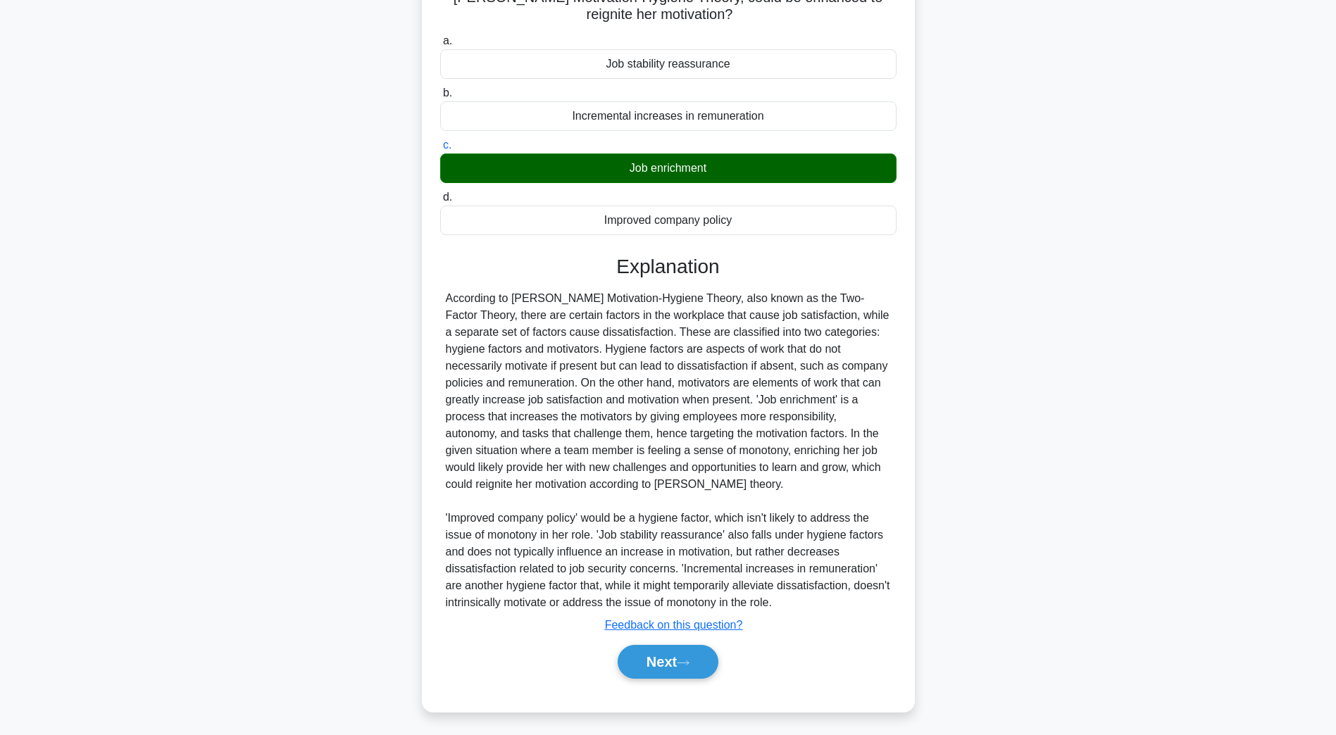
scroll to position [25, 0]
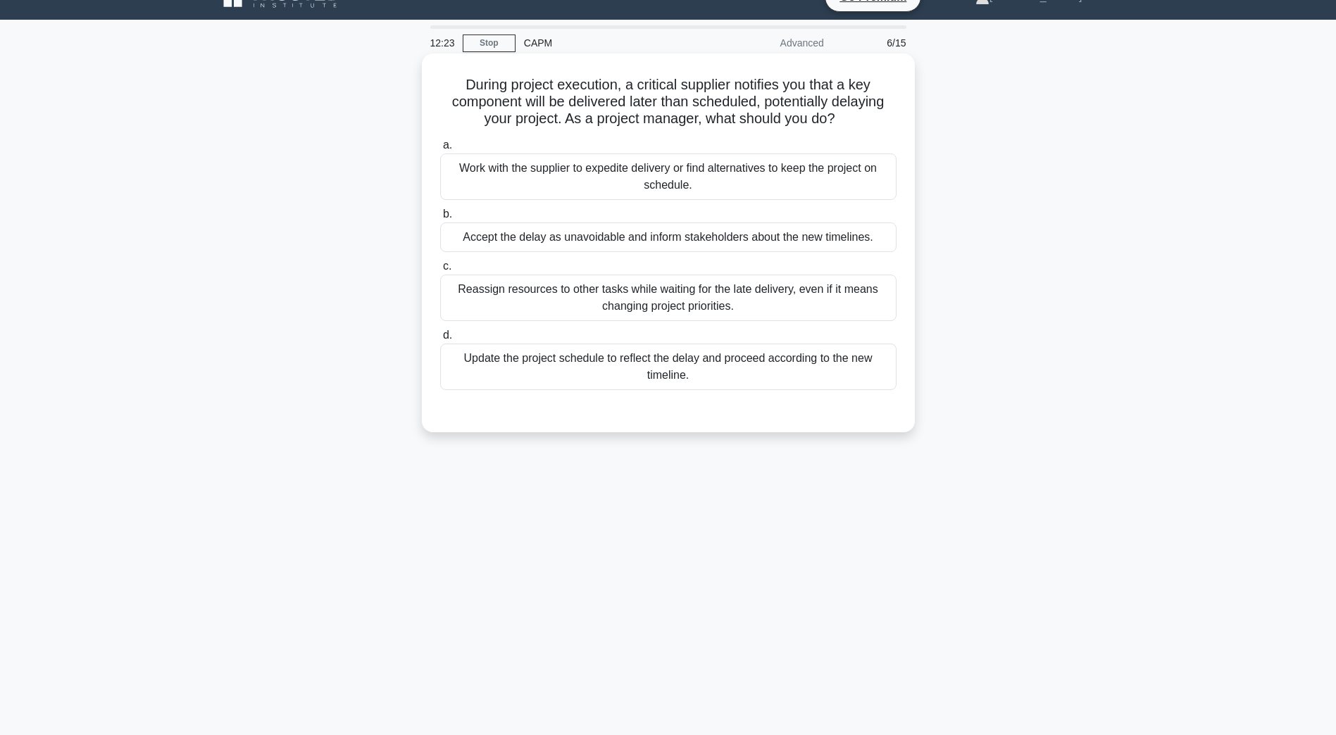
click at [595, 183] on div "Work with the supplier to expedite delivery or find alternatives to keep the pr…" at bounding box center [668, 177] width 456 height 46
click at [440, 150] on input "a. Work with the supplier to expedite delivery or find alternatives to keep the…" at bounding box center [440, 145] width 0 height 9
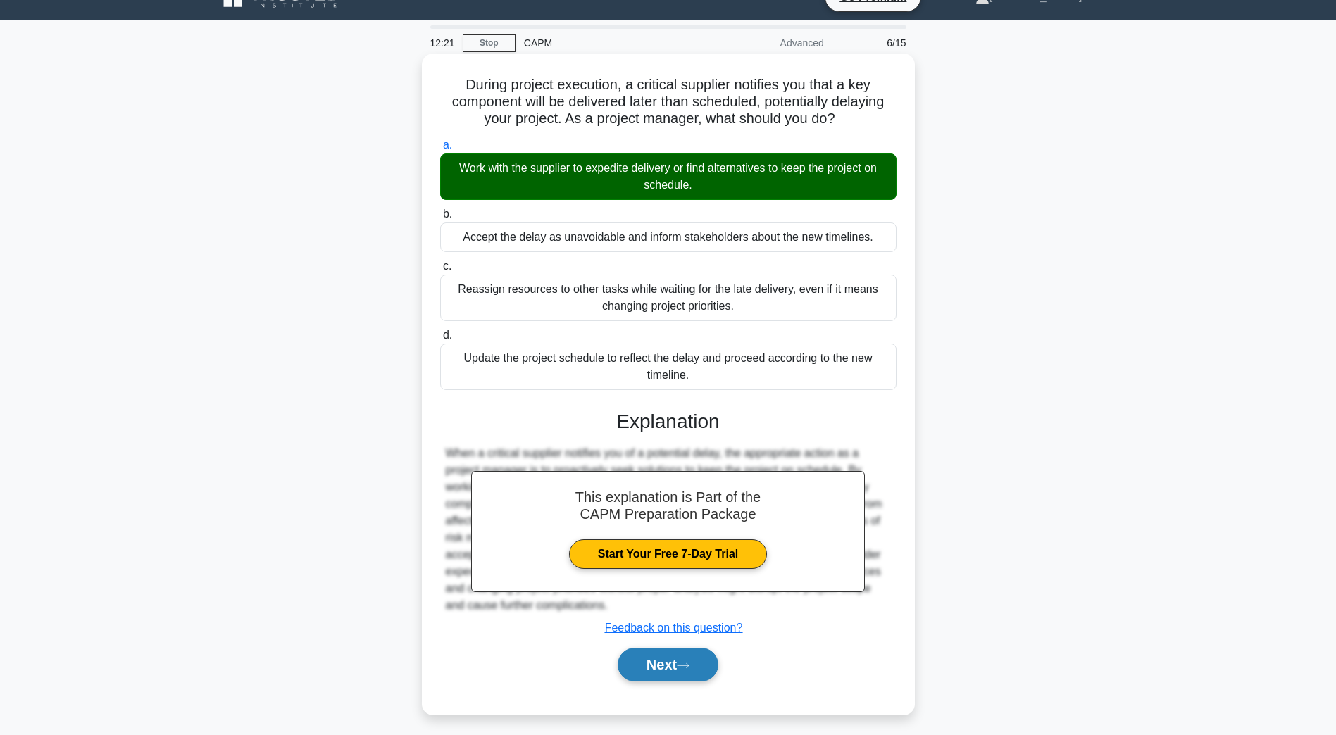
click at [650, 659] on button "Next" at bounding box center [668, 665] width 101 height 34
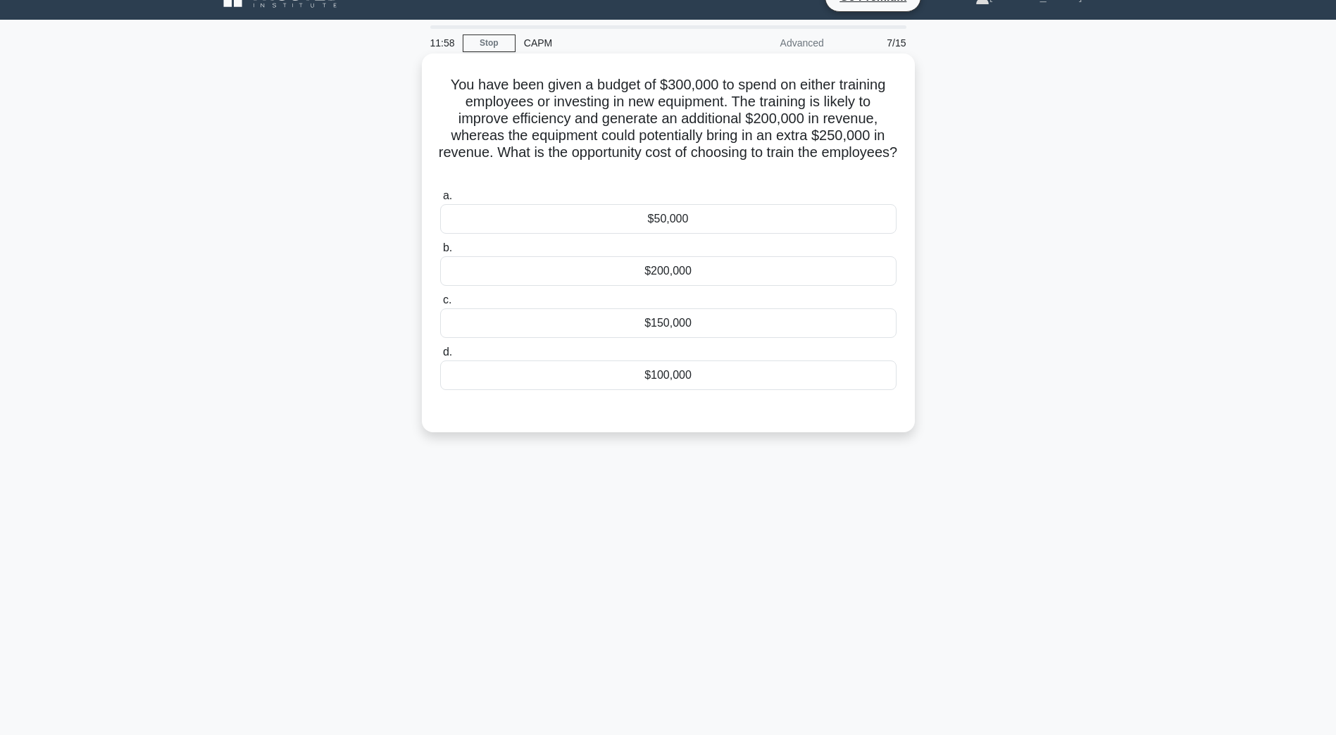
click at [659, 379] on div "$100,000" at bounding box center [668, 376] width 456 height 30
click at [440, 357] on input "d. $100,000" at bounding box center [440, 352] width 0 height 9
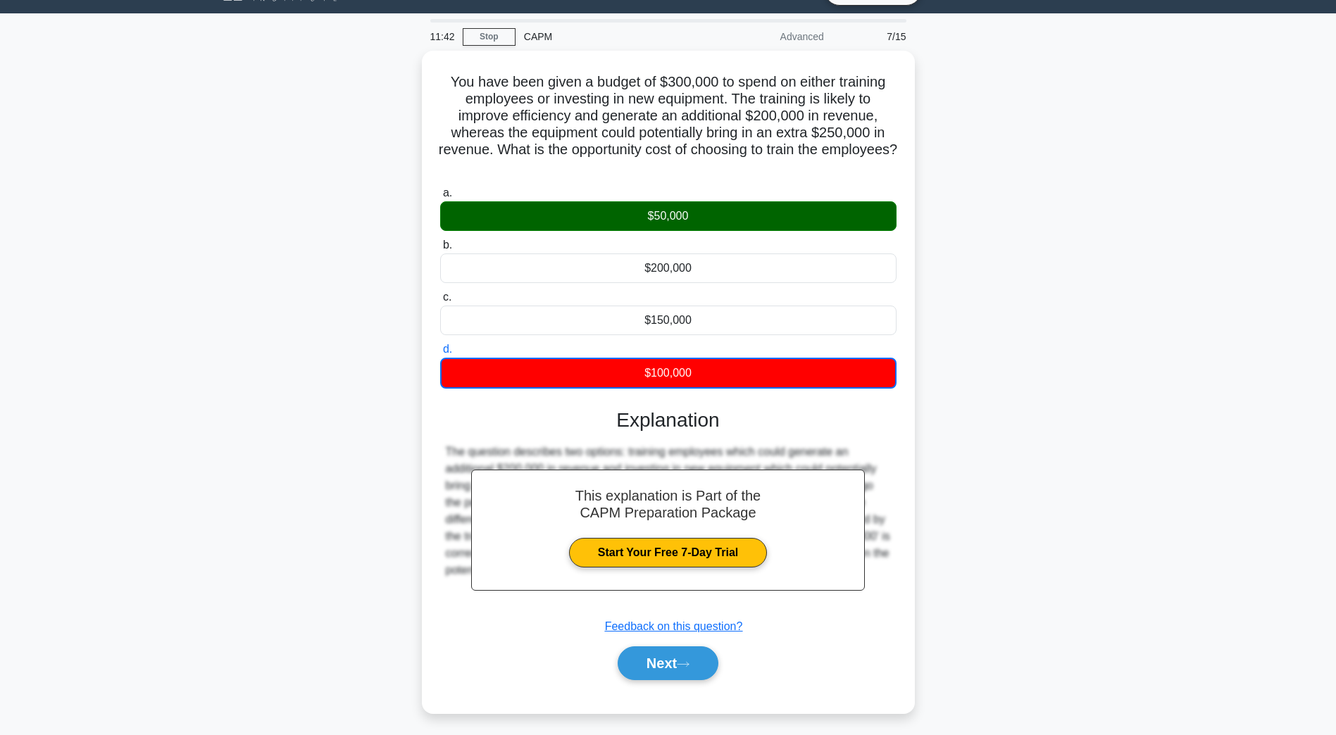
scroll to position [34, 0]
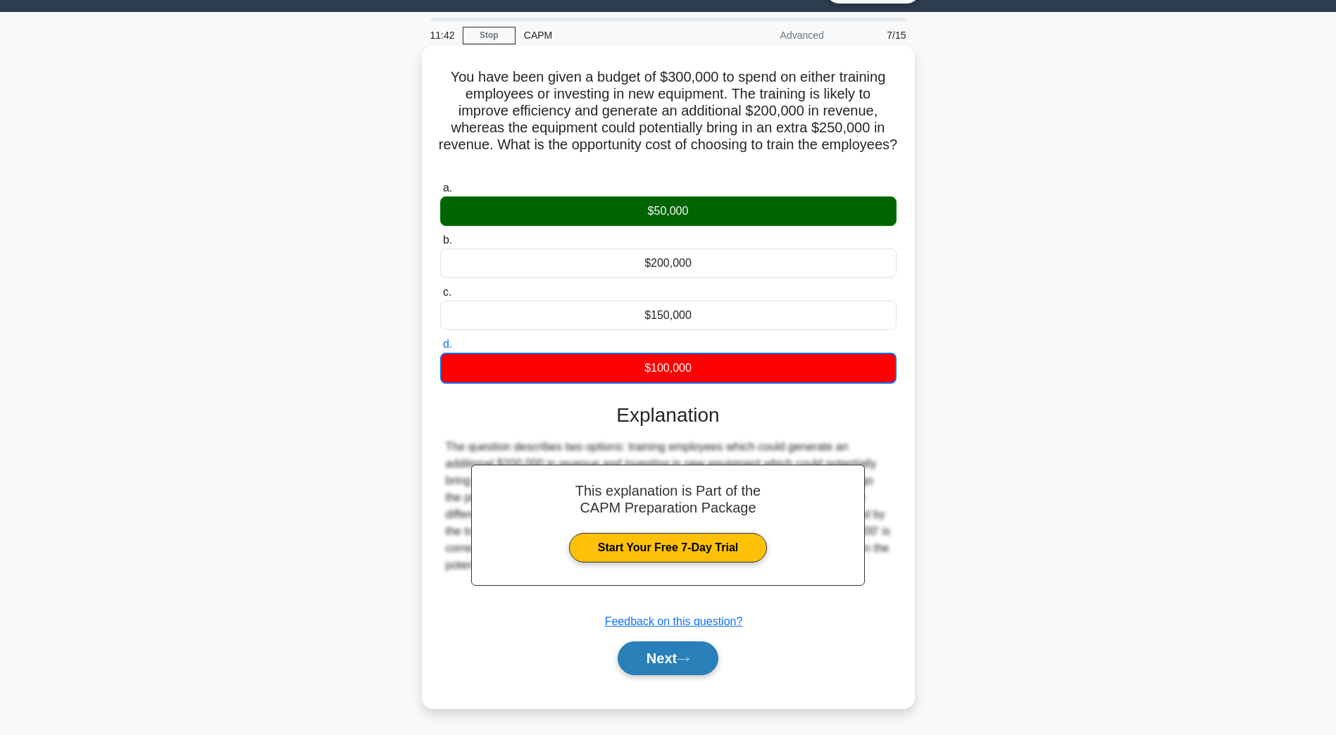
click at [663, 662] on button "Next" at bounding box center [668, 659] width 101 height 34
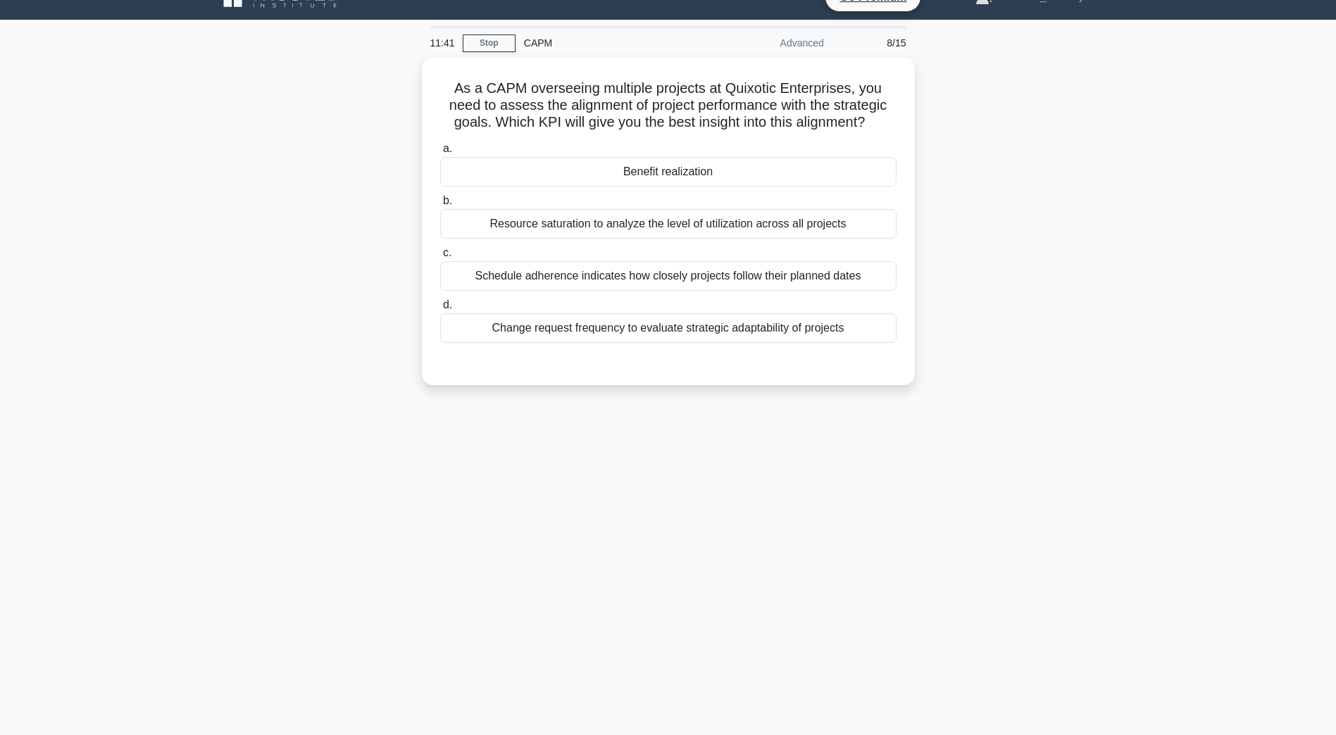
scroll to position [25, 0]
click at [573, 274] on div "Schedule adherence indicates how closely projects follow their planned dates" at bounding box center [668, 273] width 456 height 30
click at [440, 254] on input "c. Schedule adherence indicates how closely projects follow their planned dates" at bounding box center [440, 249] width 0 height 9
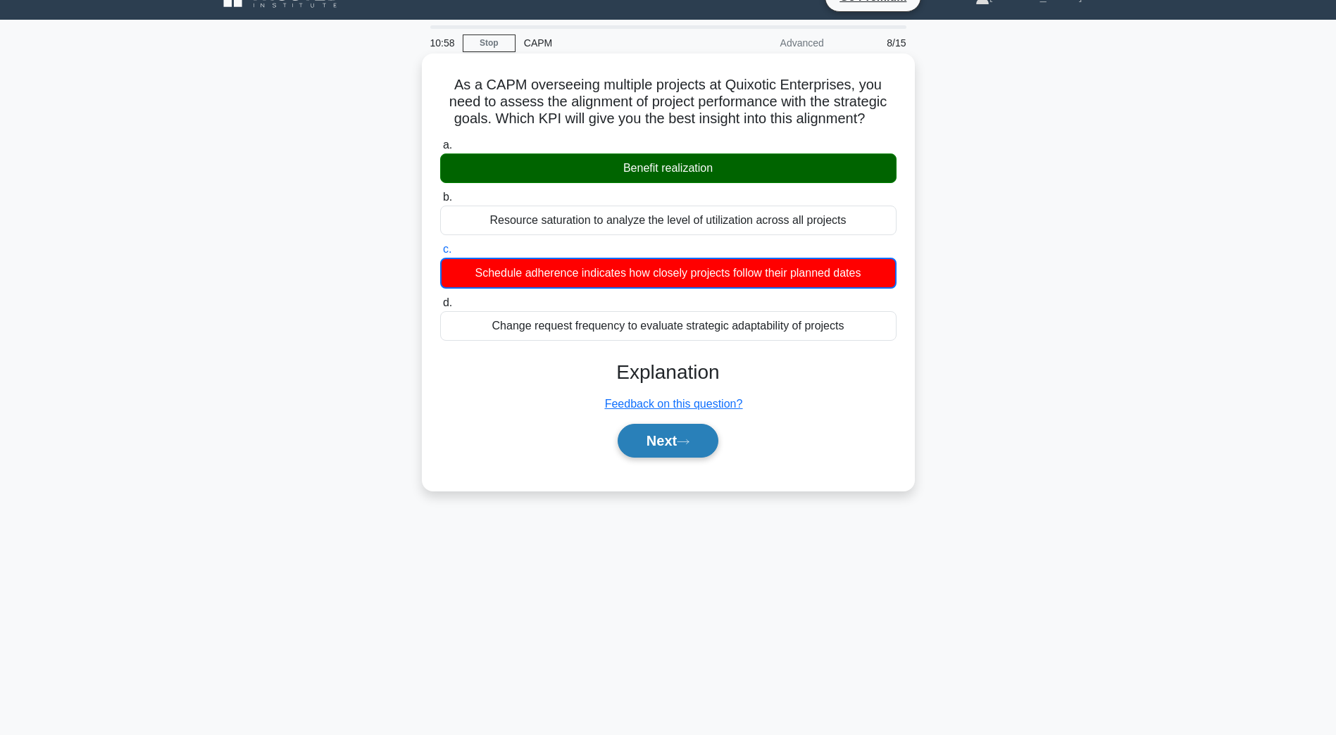
click at [658, 434] on button "Next" at bounding box center [668, 441] width 101 height 34
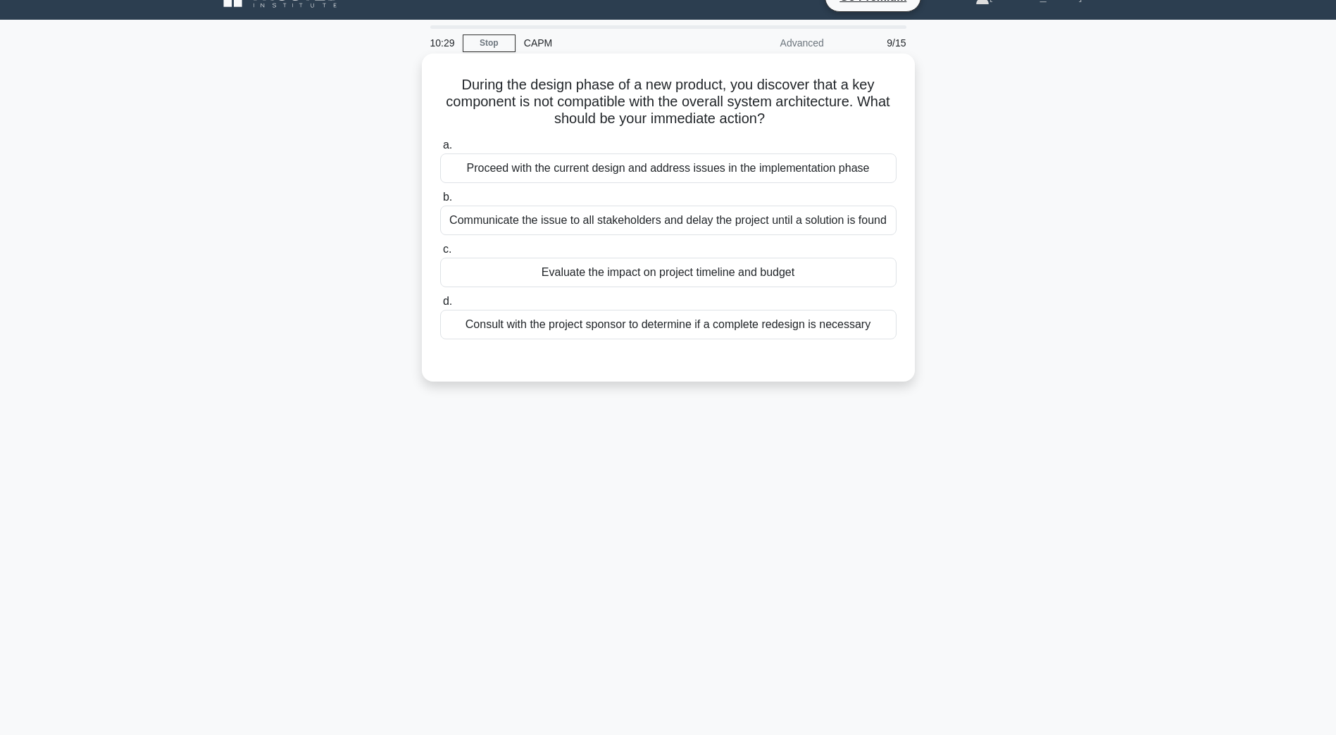
click at [719, 278] on div "Evaluate the impact on project timeline and budget" at bounding box center [668, 273] width 456 height 30
click at [440, 254] on input "c. Evaluate the impact on project timeline and budget" at bounding box center [440, 249] width 0 height 9
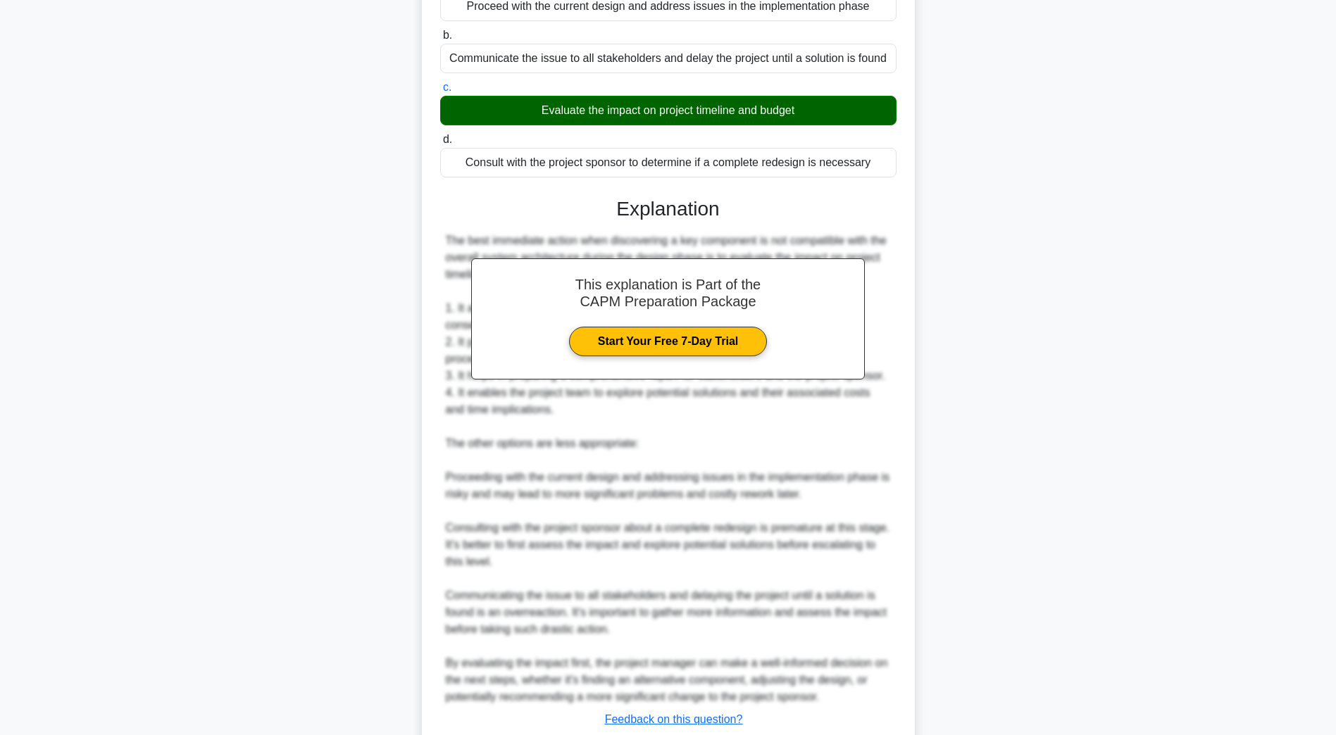
scroll to position [286, 0]
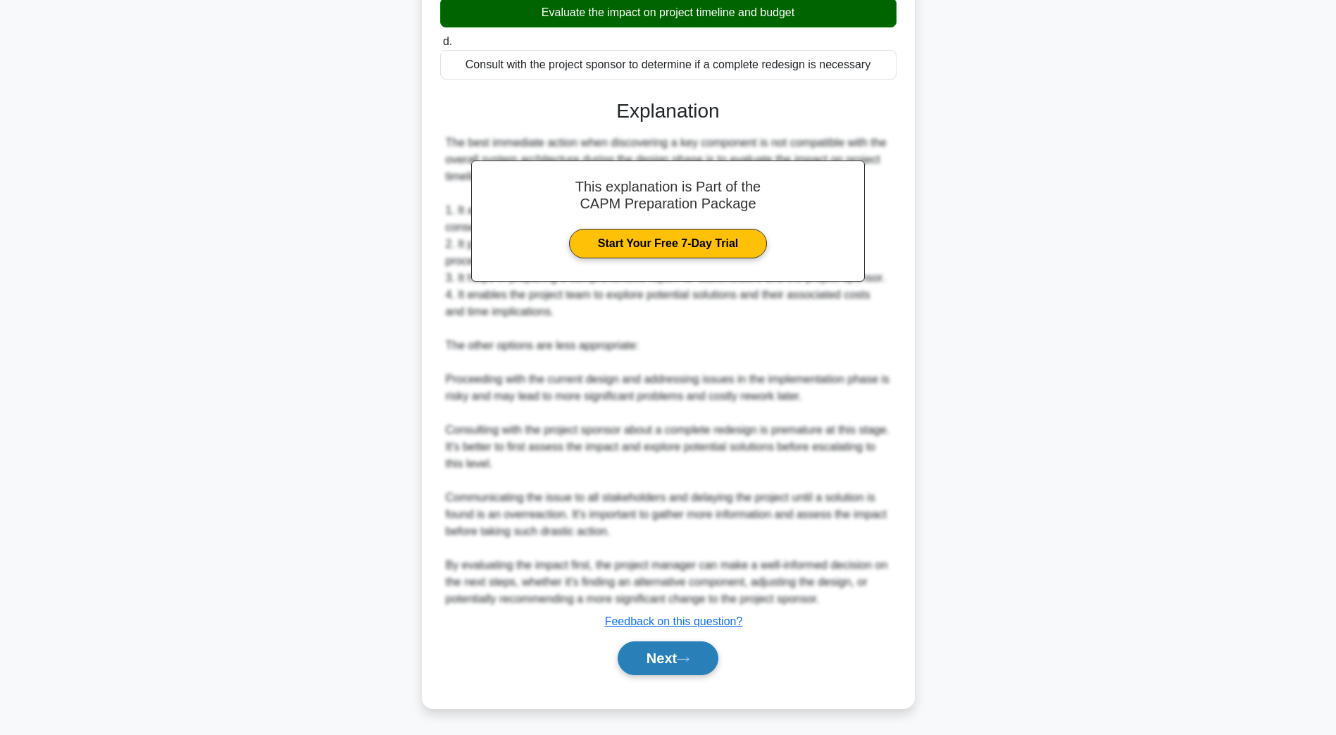
click at [666, 652] on button "Next" at bounding box center [668, 659] width 101 height 34
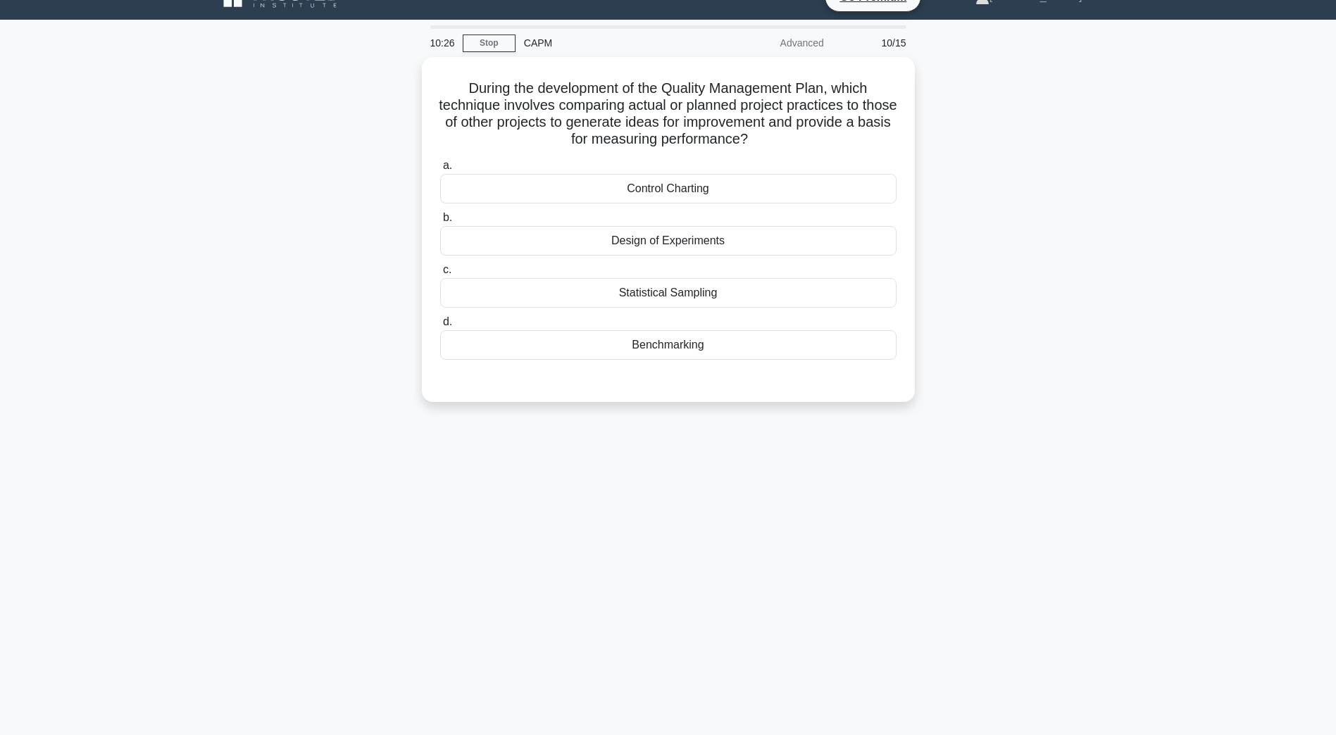
scroll to position [25, 0]
click at [659, 354] on div "Benchmarking" at bounding box center [668, 342] width 456 height 30
click at [440, 323] on input "d. Benchmarking" at bounding box center [440, 318] width 0 height 9
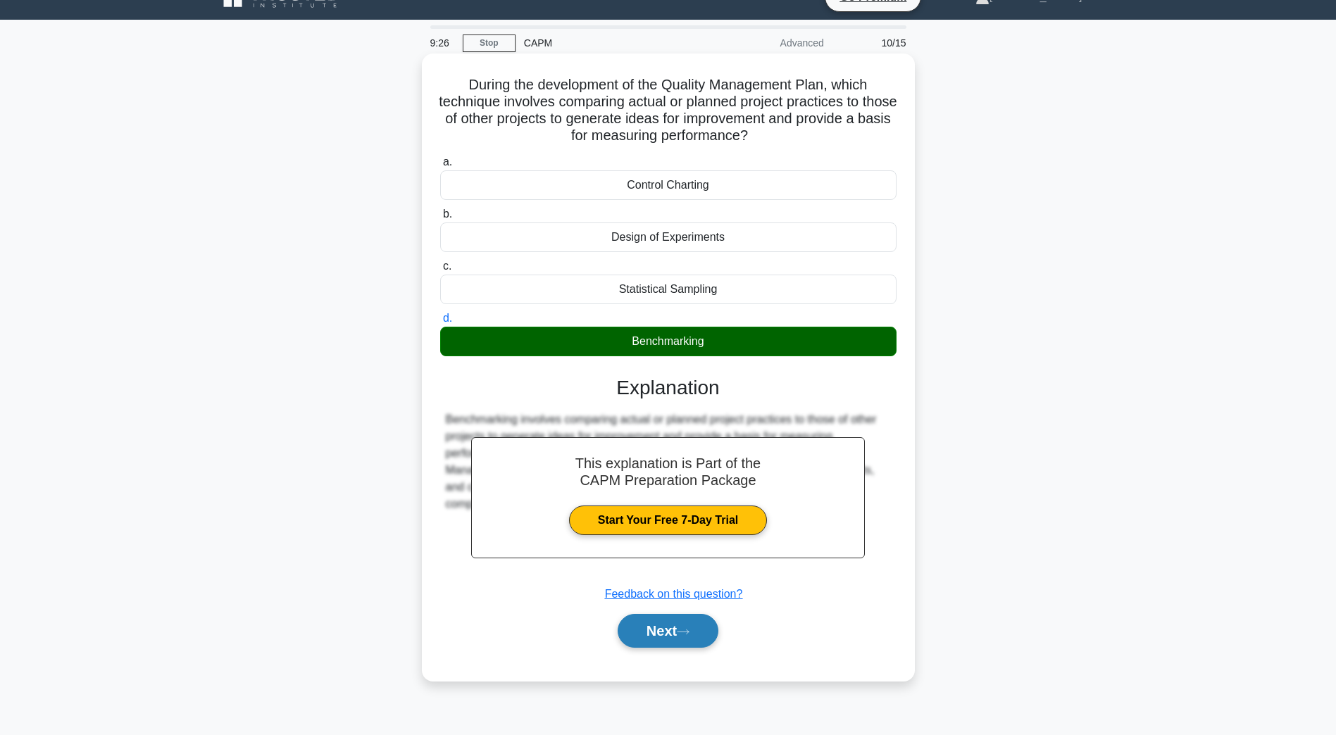
click at [683, 626] on button "Next" at bounding box center [668, 631] width 101 height 34
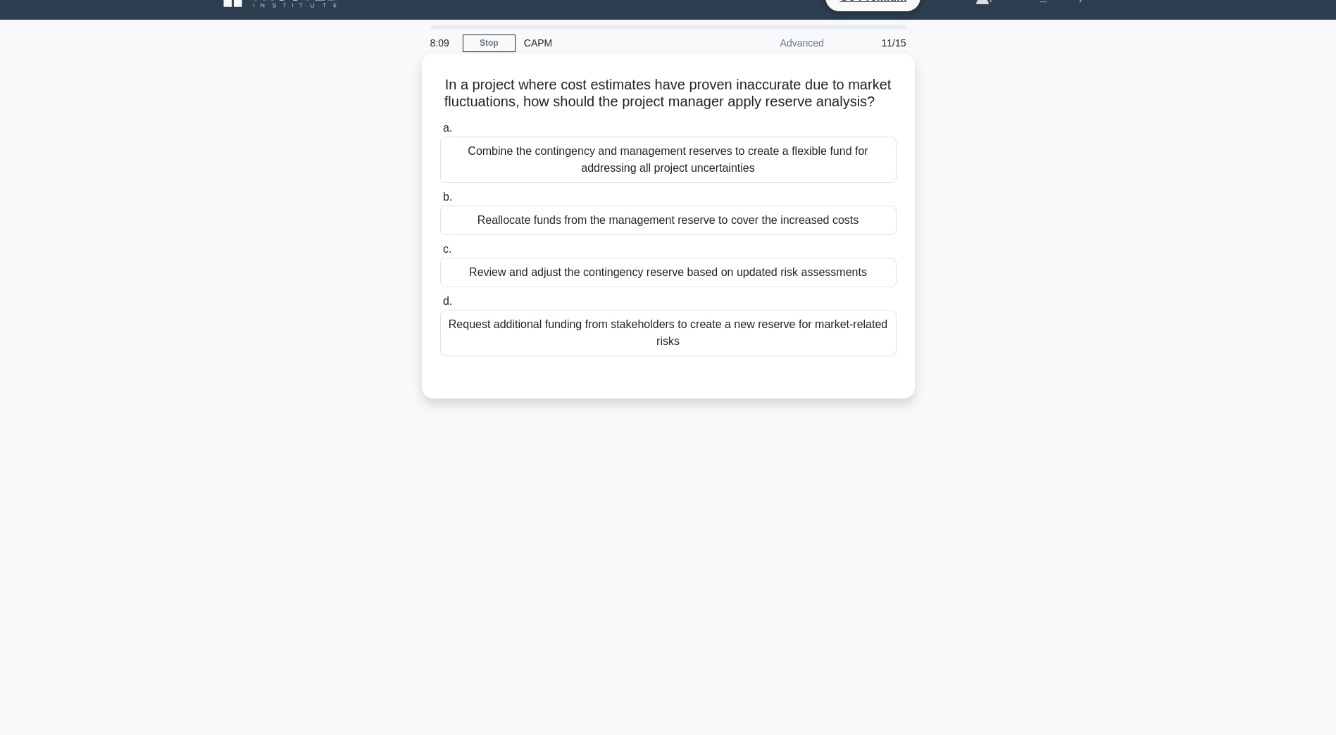
click at [537, 183] on div "Combine the contingency and management reserves to create a flexible fund for a…" at bounding box center [668, 160] width 456 height 46
click at [440, 133] on input "a. Combine the contingency and management reserves to create a flexible fund fo…" at bounding box center [440, 128] width 0 height 9
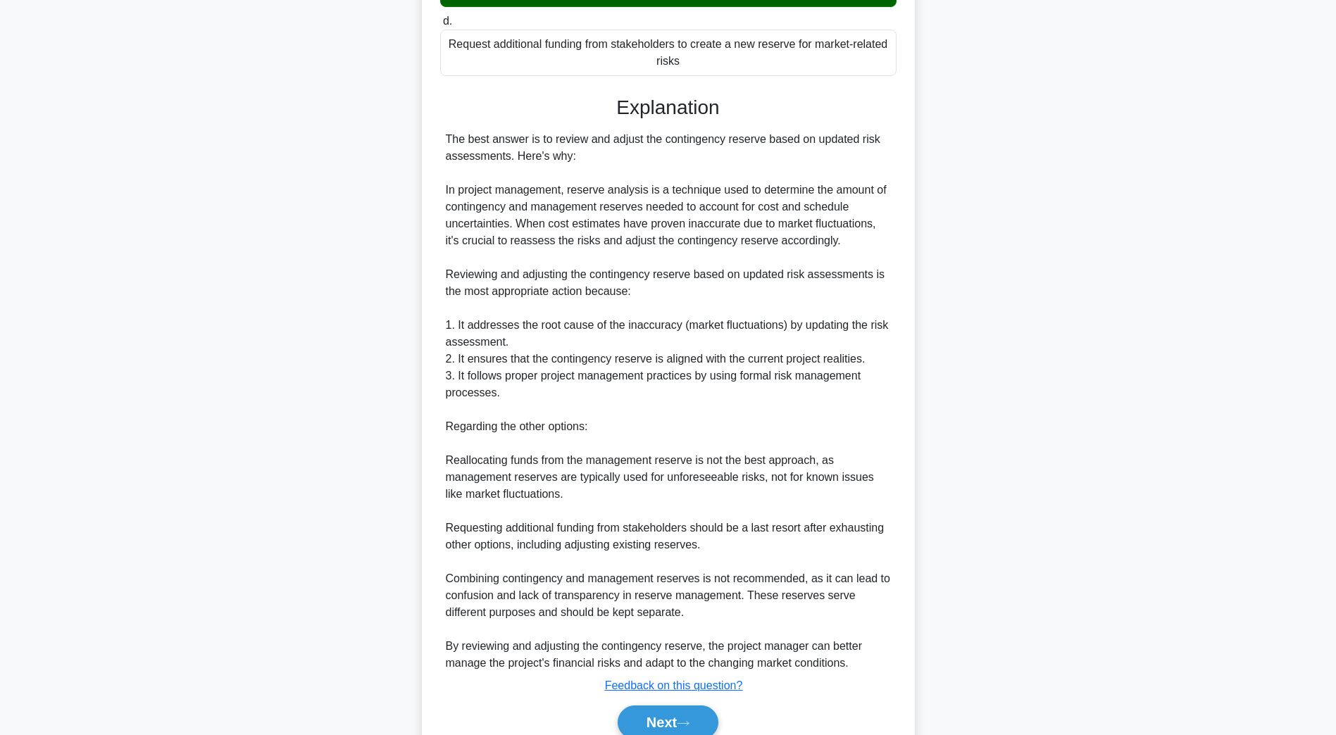
scroll to position [389, 0]
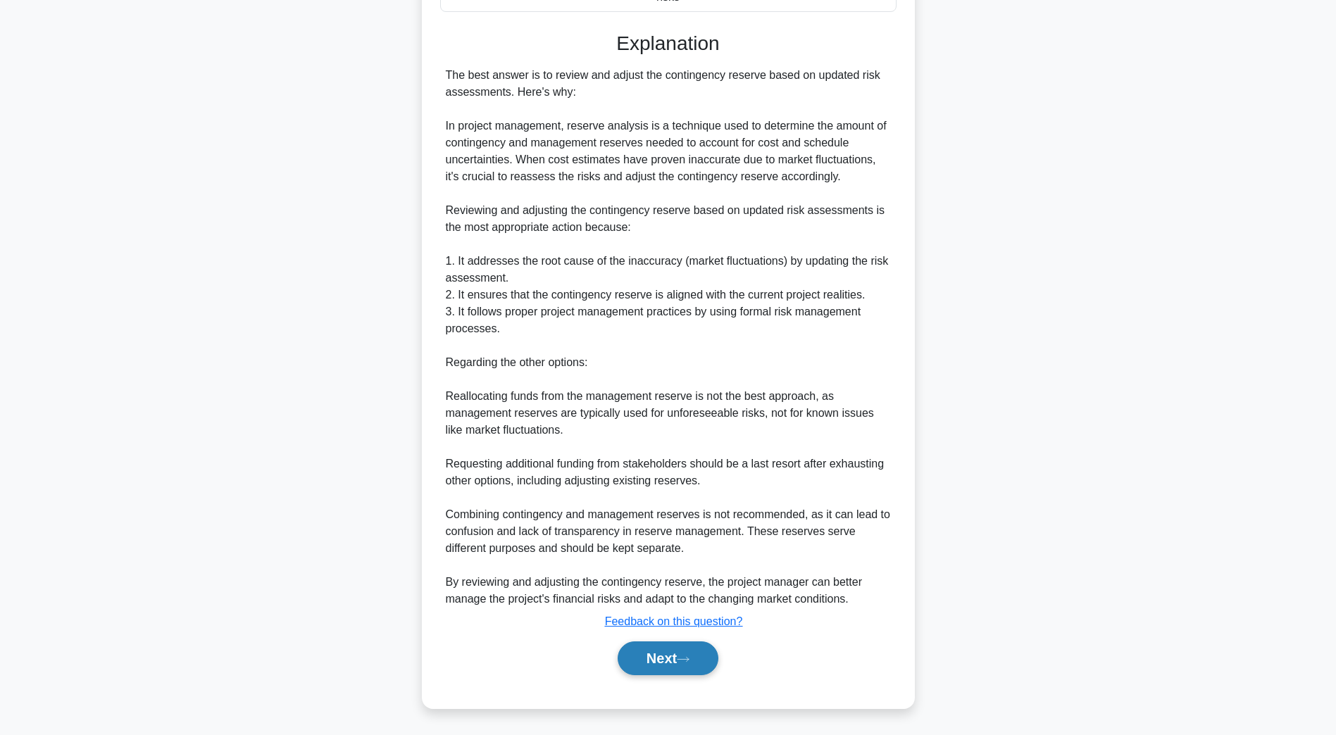
click at [668, 667] on button "Next" at bounding box center [668, 659] width 101 height 34
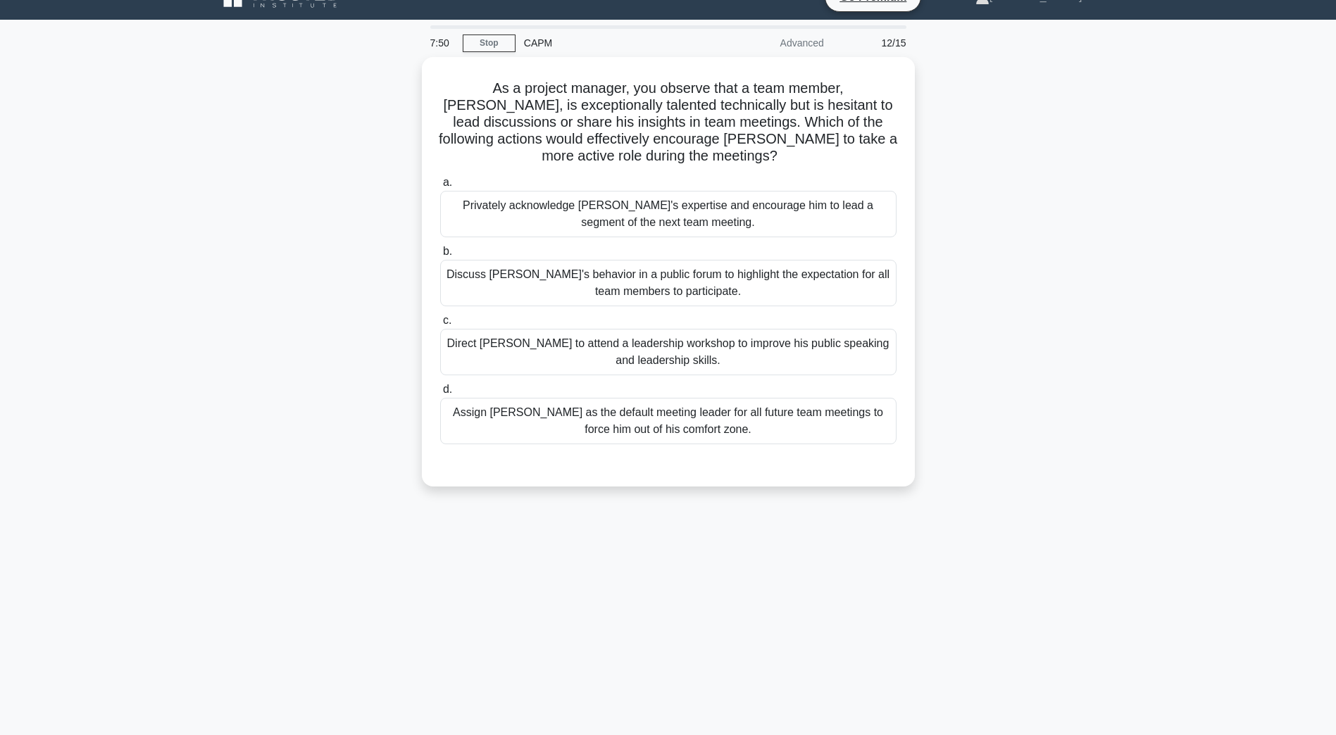
scroll to position [25, 0]
click at [497, 223] on div "Privately acknowledge Jack's expertise and encourage him to lead a segment of t…" at bounding box center [668, 210] width 456 height 46
click at [440, 184] on input "a. Privately acknowledge Jack's expertise and encourage him to lead a segment o…" at bounding box center [440, 179] width 0 height 9
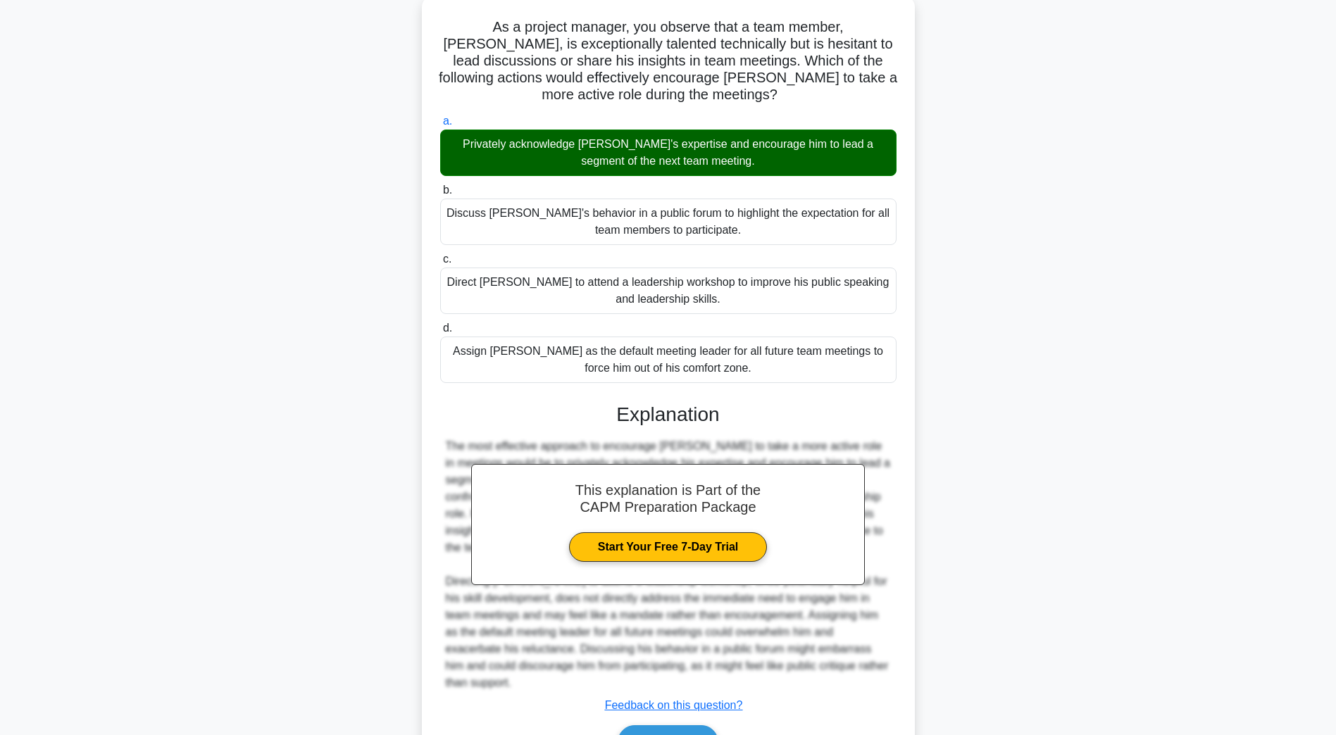
scroll to position [151, 0]
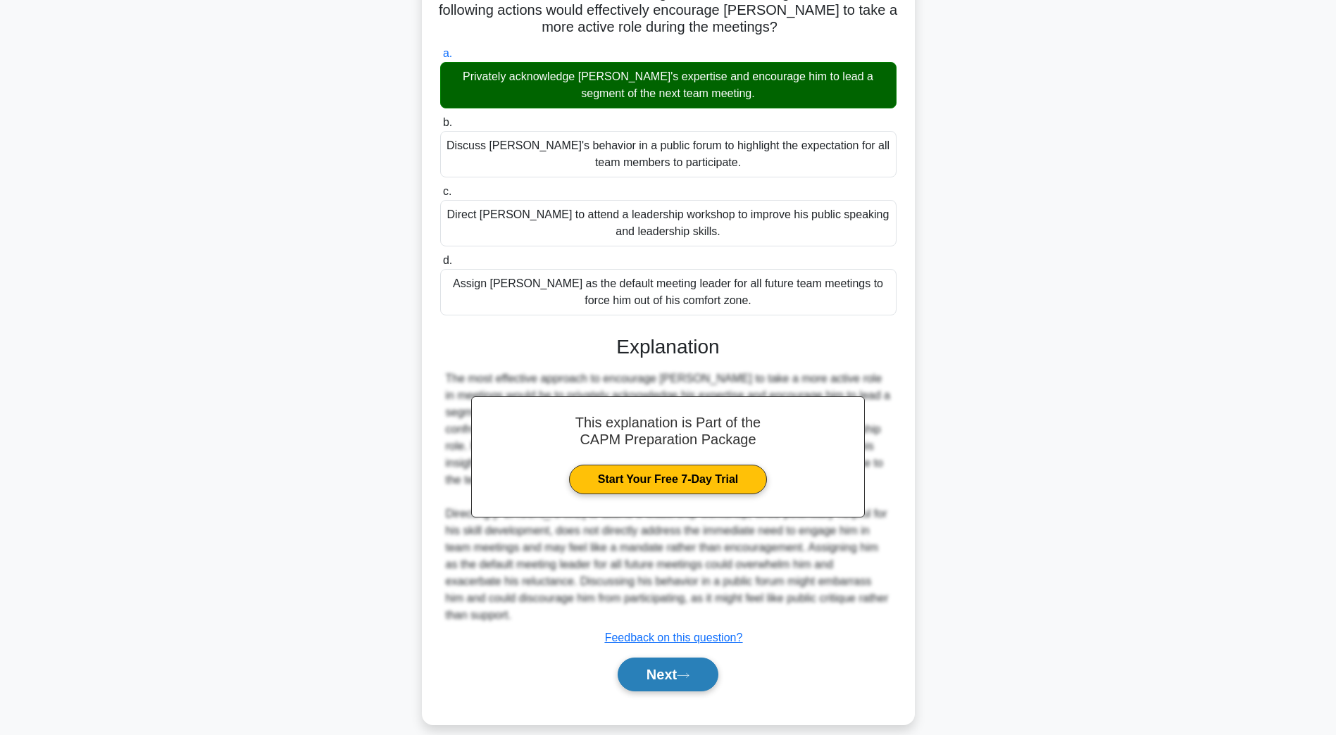
click at [649, 661] on button "Next" at bounding box center [668, 675] width 101 height 34
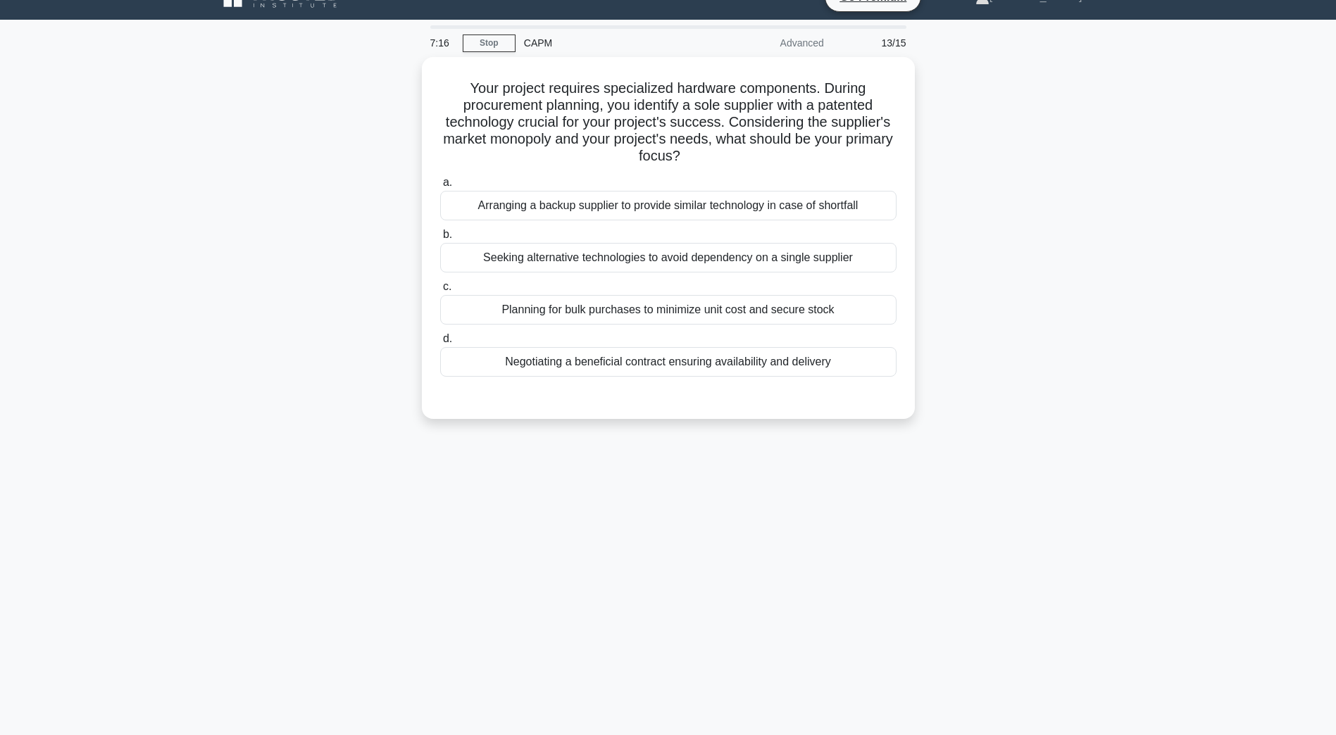
scroll to position [25, 0]
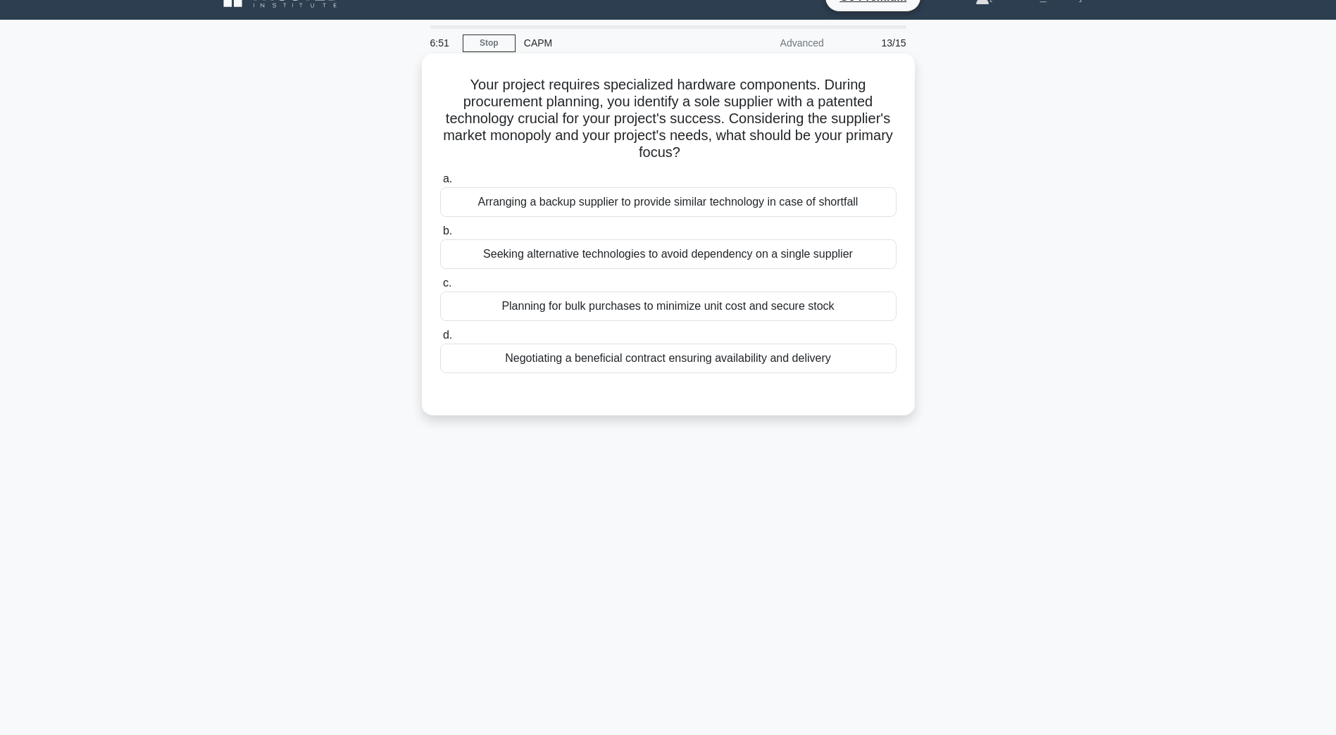
click at [576, 305] on div "Planning for bulk purchases to minimize unit cost and secure stock" at bounding box center [668, 307] width 456 height 30
click at [440, 288] on input "c. Planning for bulk purchases to minimize unit cost and secure stock" at bounding box center [440, 283] width 0 height 9
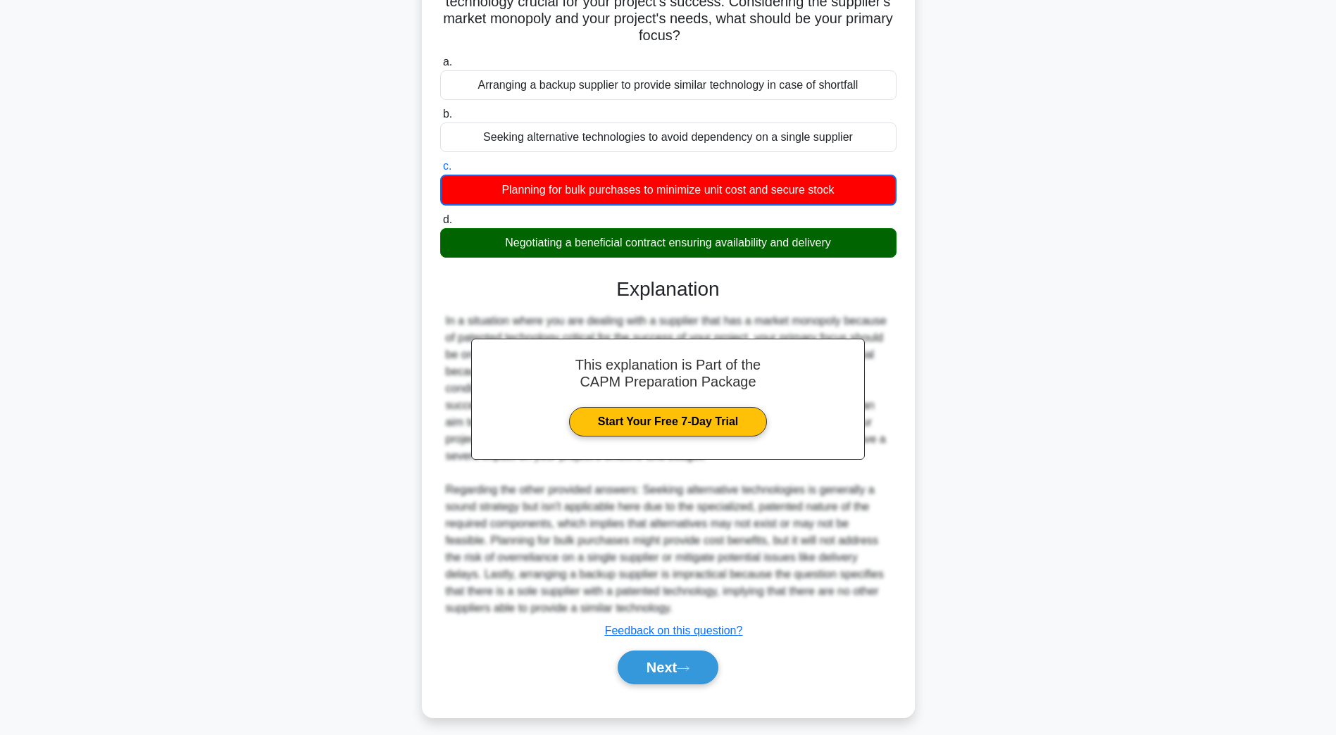
scroll to position [152, 0]
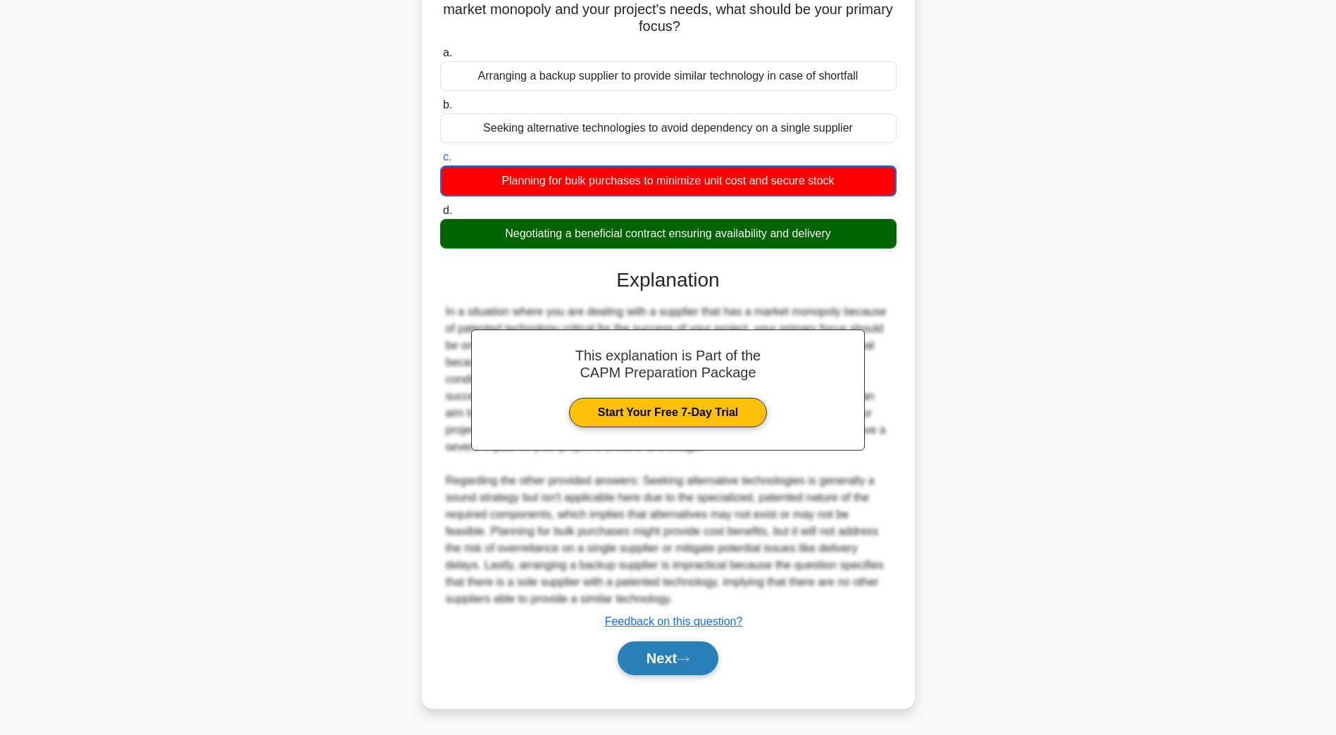
click at [651, 651] on button "Next" at bounding box center [668, 659] width 101 height 34
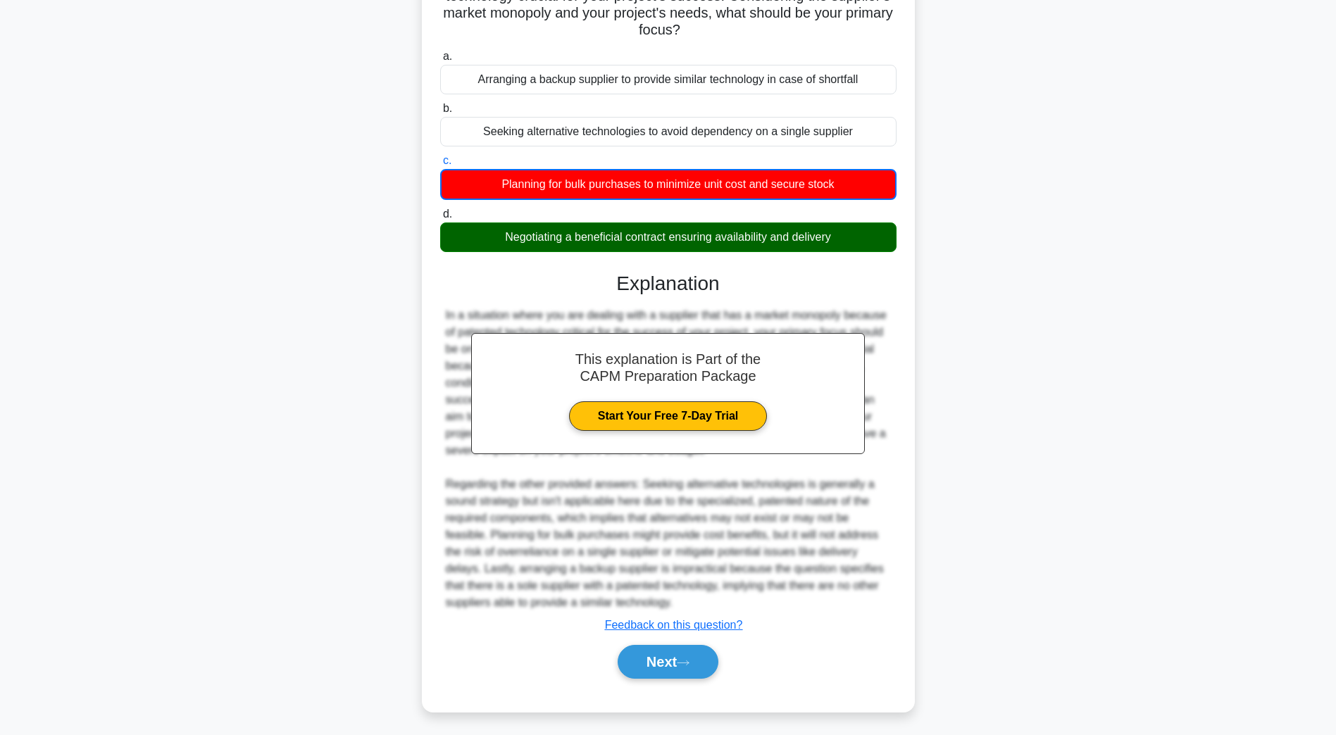
scroll to position [25, 0]
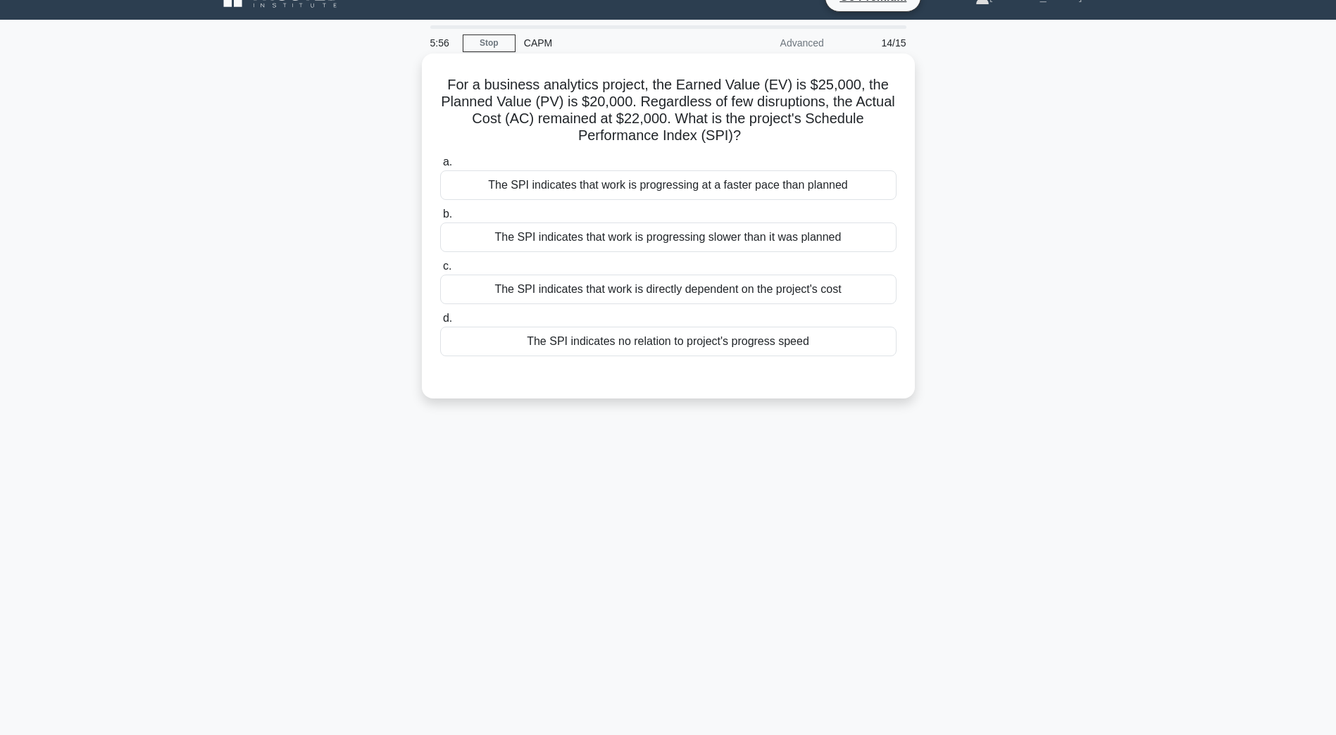
click at [682, 192] on div "The SPI indicates that work is progressing at a faster pace than planned" at bounding box center [668, 185] width 456 height 30
click at [440, 167] on input "a. The SPI indicates that work is progressing at a faster pace than planned" at bounding box center [440, 162] width 0 height 9
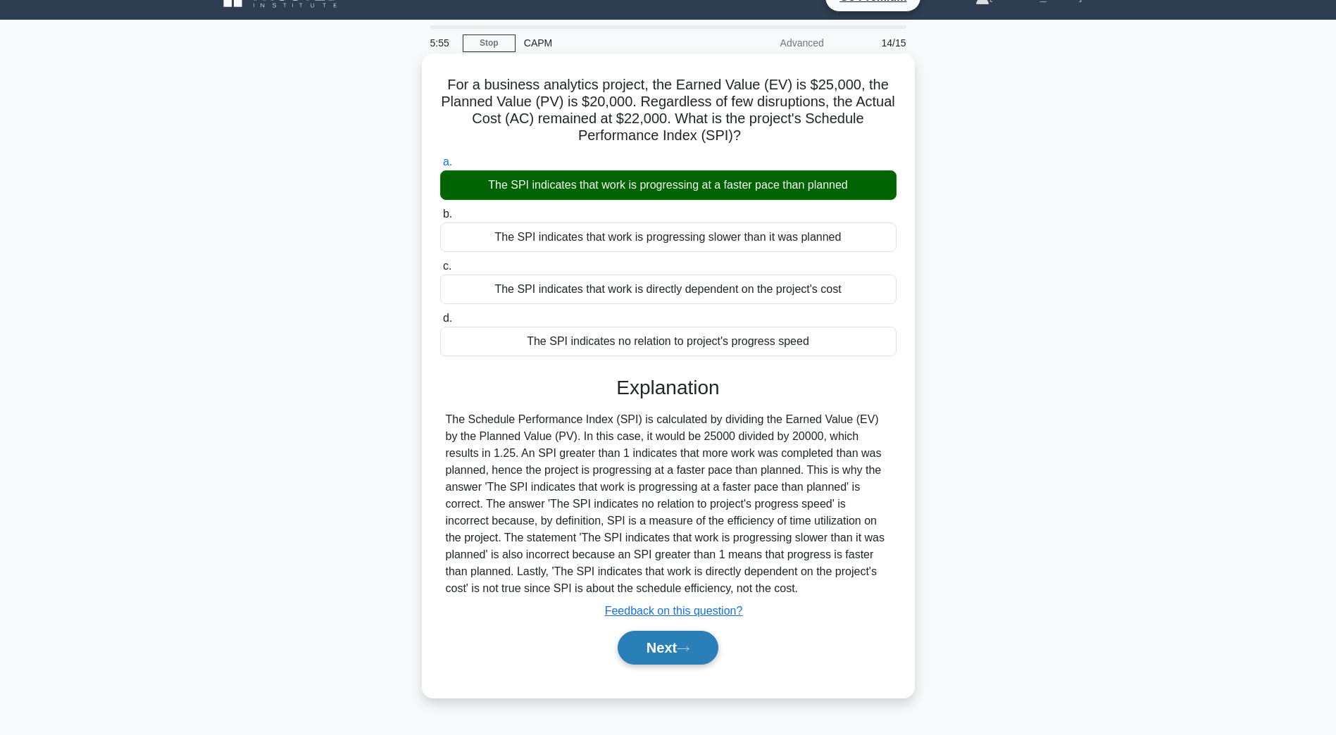
click at [687, 649] on icon at bounding box center [683, 649] width 13 height 8
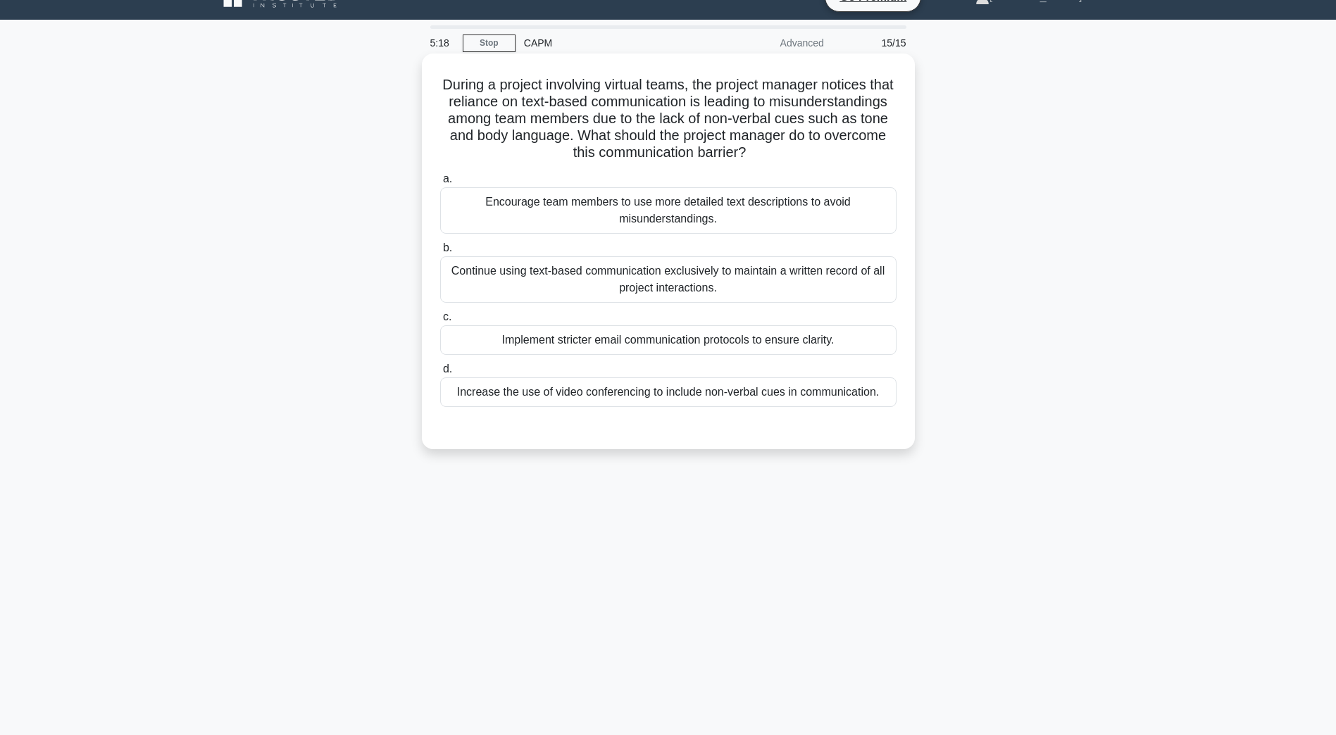
click at [497, 221] on div "Encourage team members to use more detailed text descriptions to avoid misunder…" at bounding box center [668, 210] width 456 height 46
click at [440, 184] on input "a. Encourage team members to use more detailed text descriptions to avoid misun…" at bounding box center [440, 179] width 0 height 9
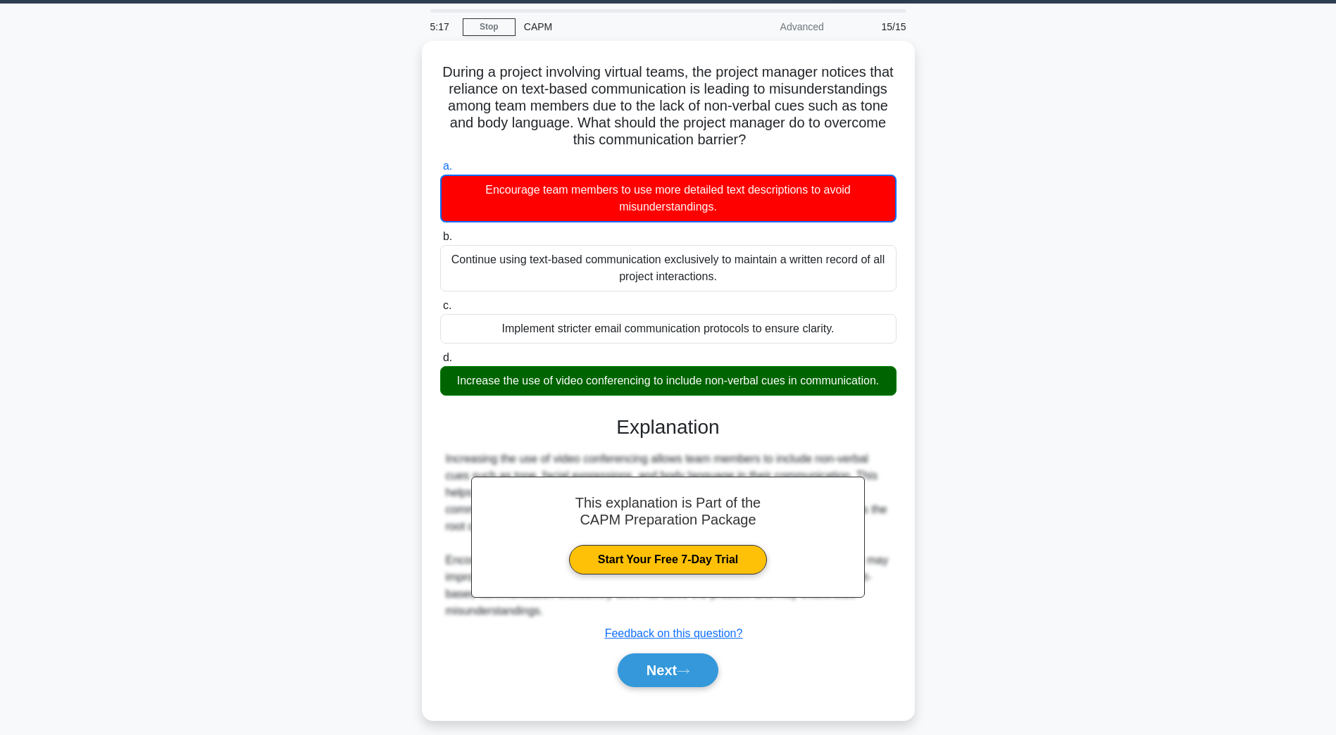
scroll to position [51, 0]
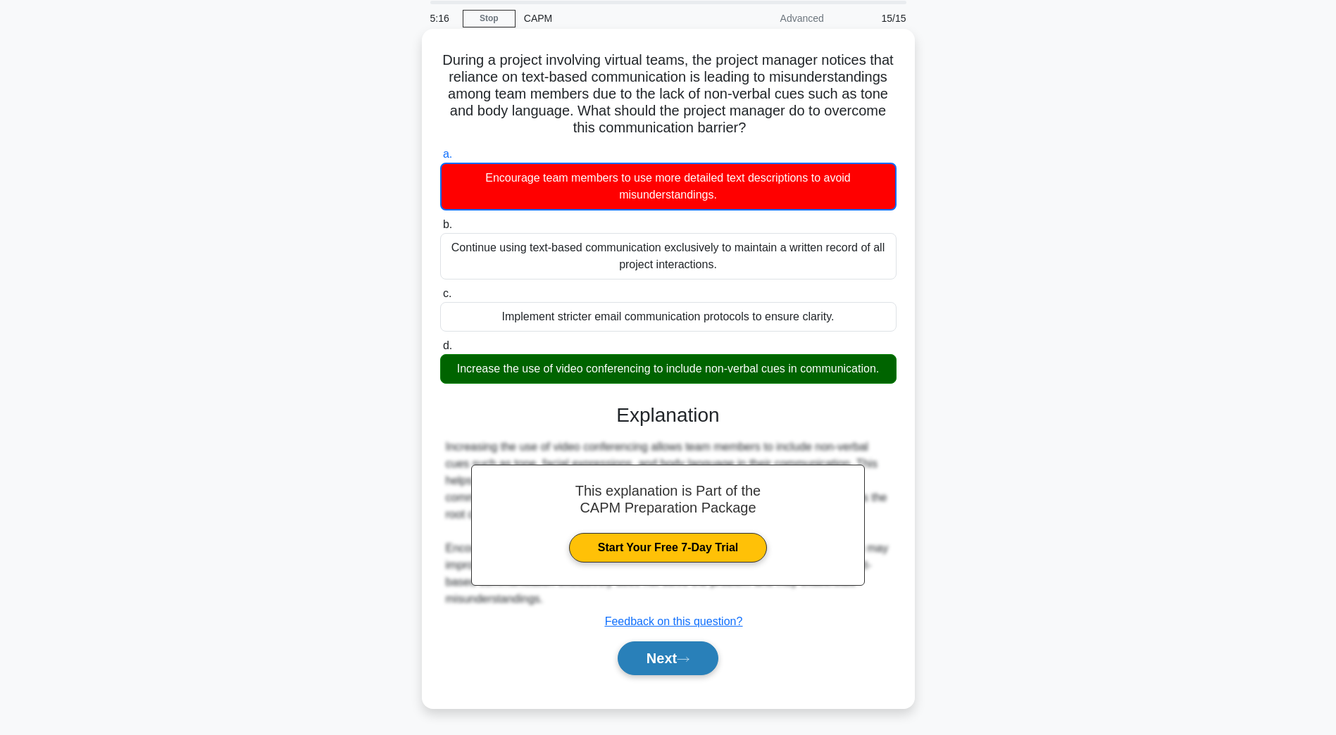
click at [666, 663] on button "Next" at bounding box center [668, 659] width 101 height 34
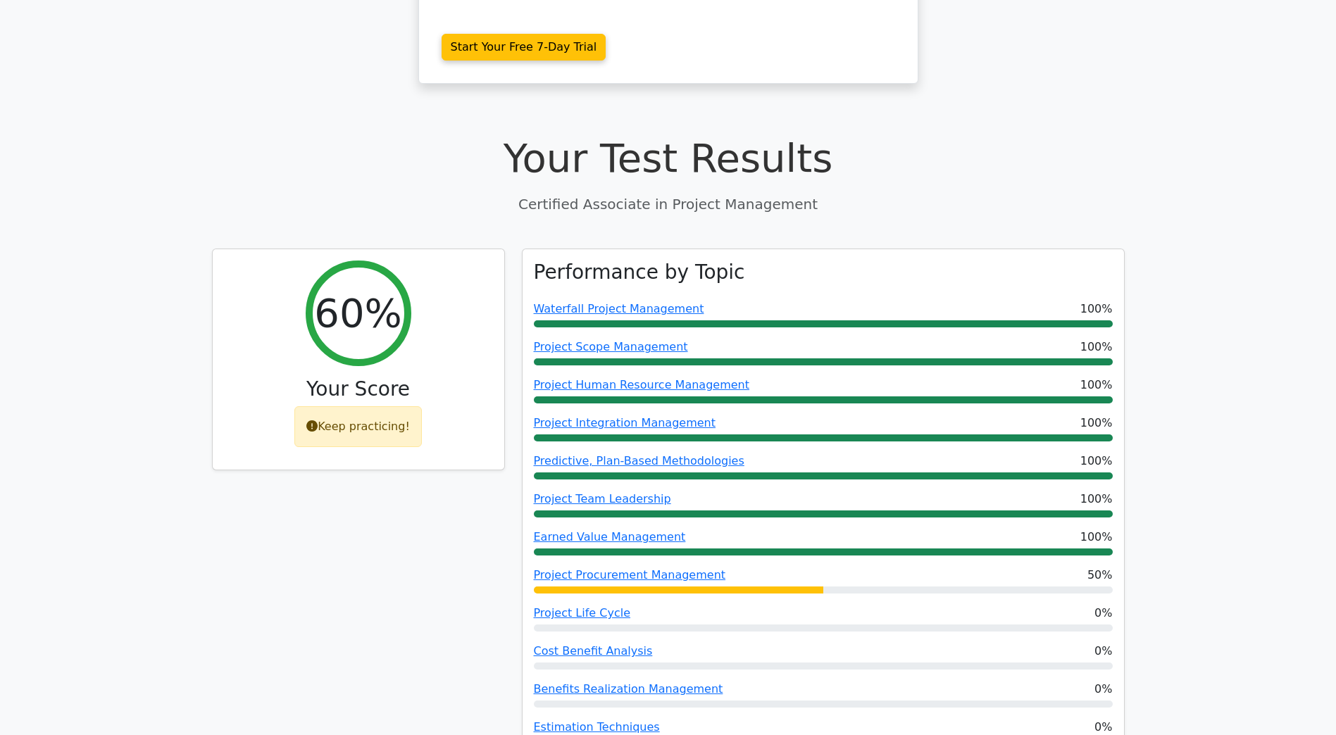
scroll to position [563, 0]
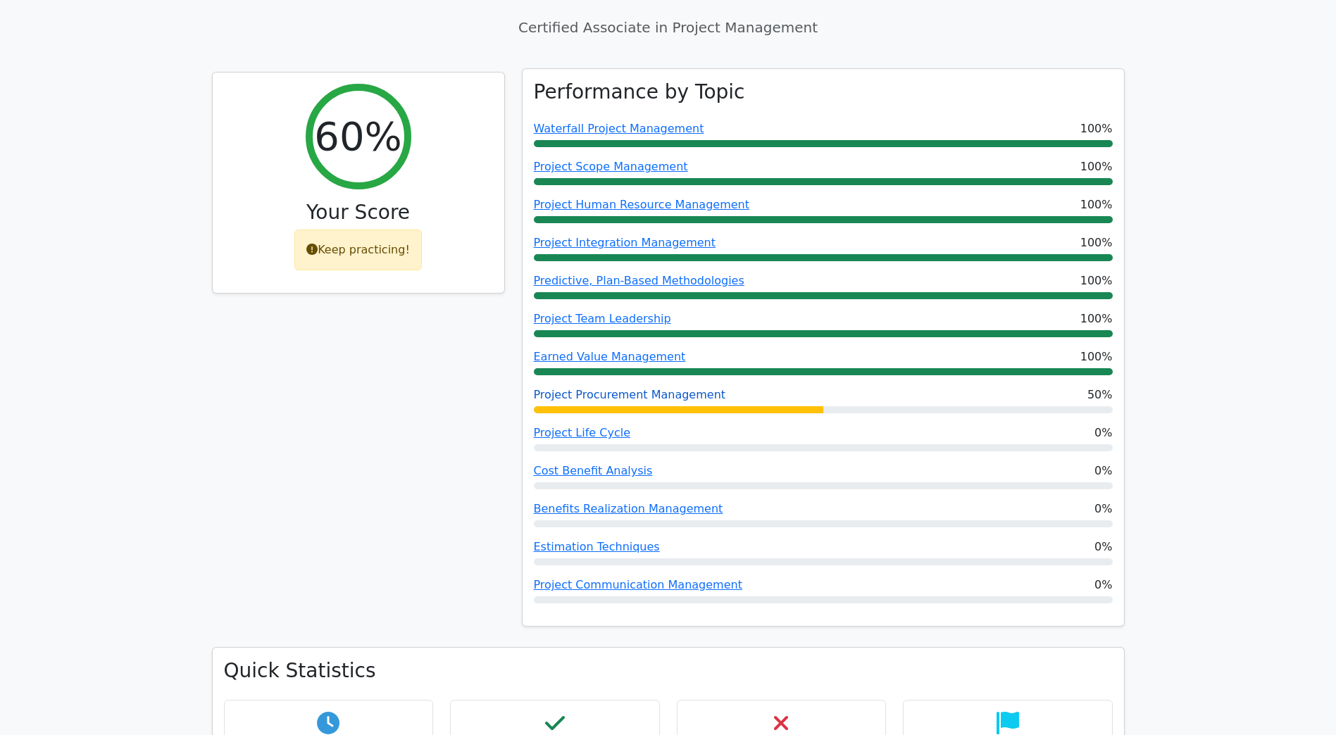
click at [568, 388] on link "Project Procurement Management" at bounding box center [630, 394] width 192 height 13
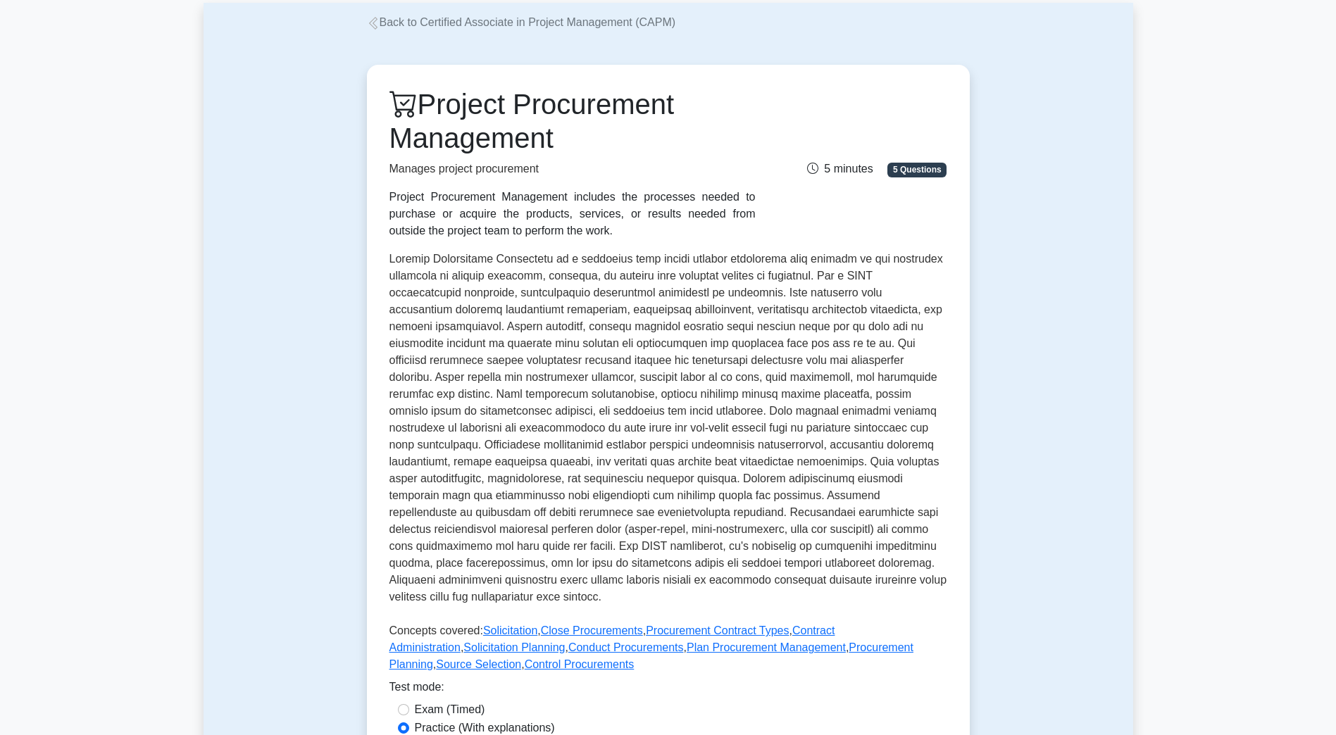
scroll to position [211, 0]
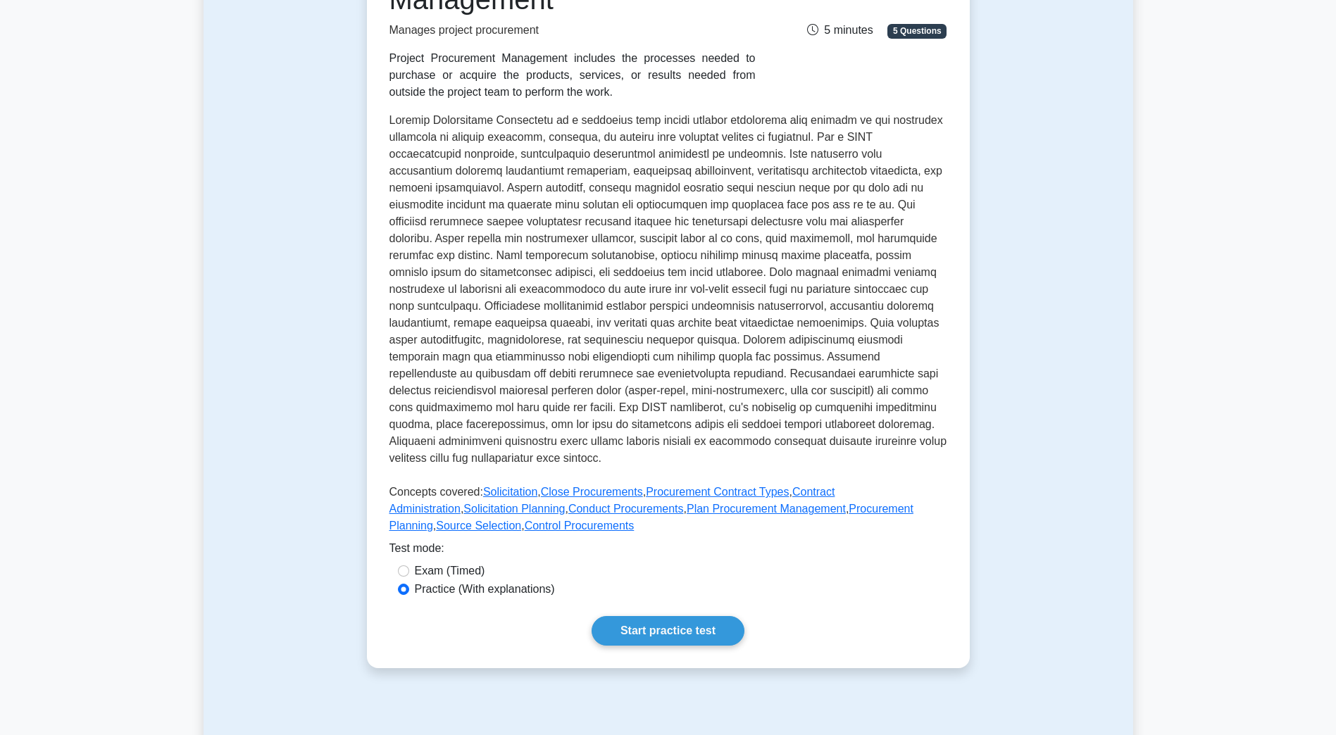
drag, startPoint x: 626, startPoint y: 640, endPoint x: 601, endPoint y: 610, distance: 39.1
click at [626, 640] on link "Start practice test" at bounding box center [668, 631] width 153 height 30
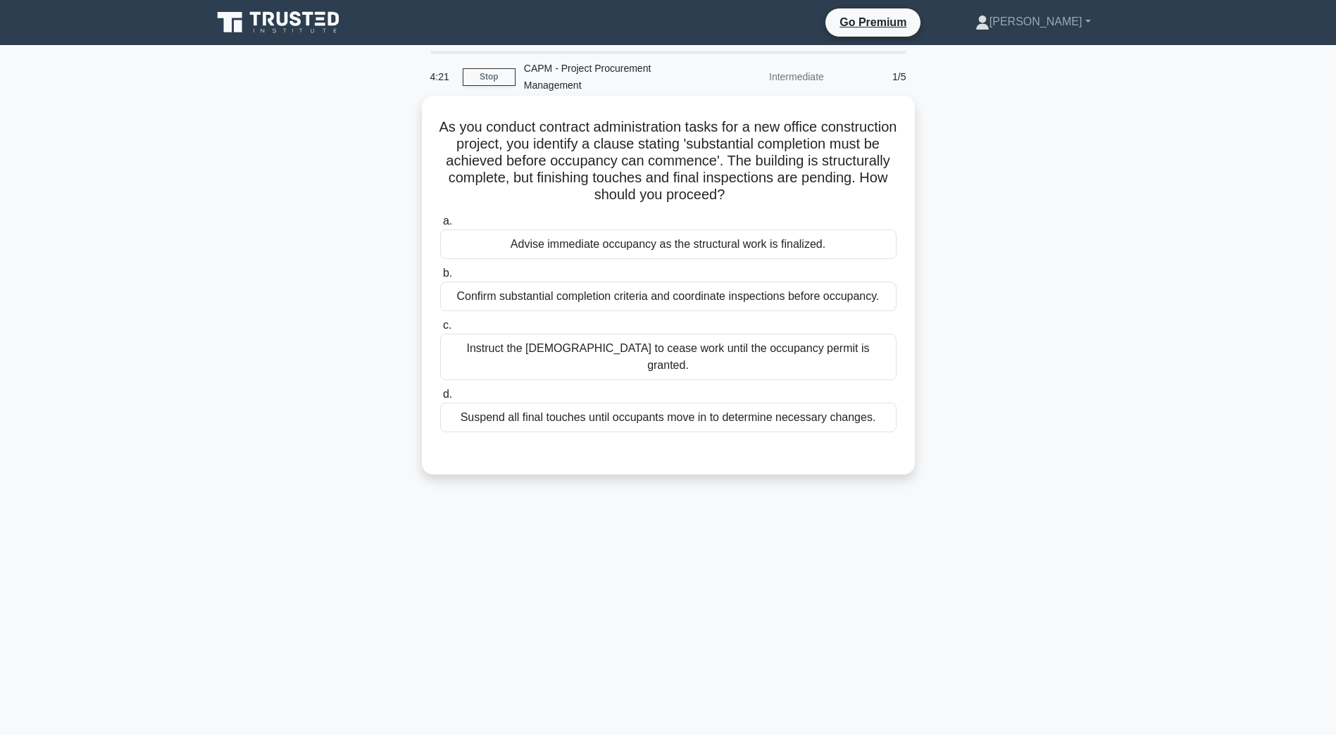
click at [573, 301] on div "Confirm substantial completion criteria and coordinate inspections before occup…" at bounding box center [668, 297] width 456 height 30
click at [440, 278] on input "b. Confirm substantial completion criteria and coordinate inspections before oc…" at bounding box center [440, 273] width 0 height 9
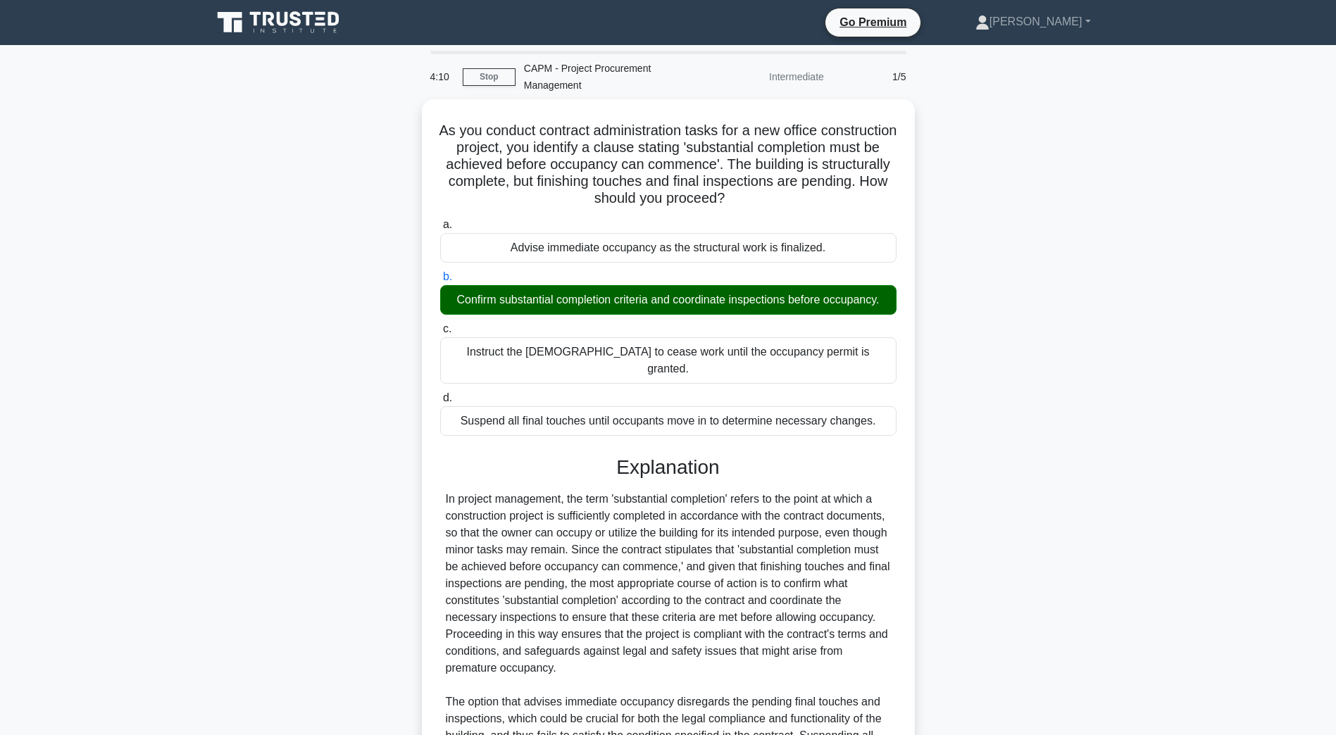
scroll to position [141, 0]
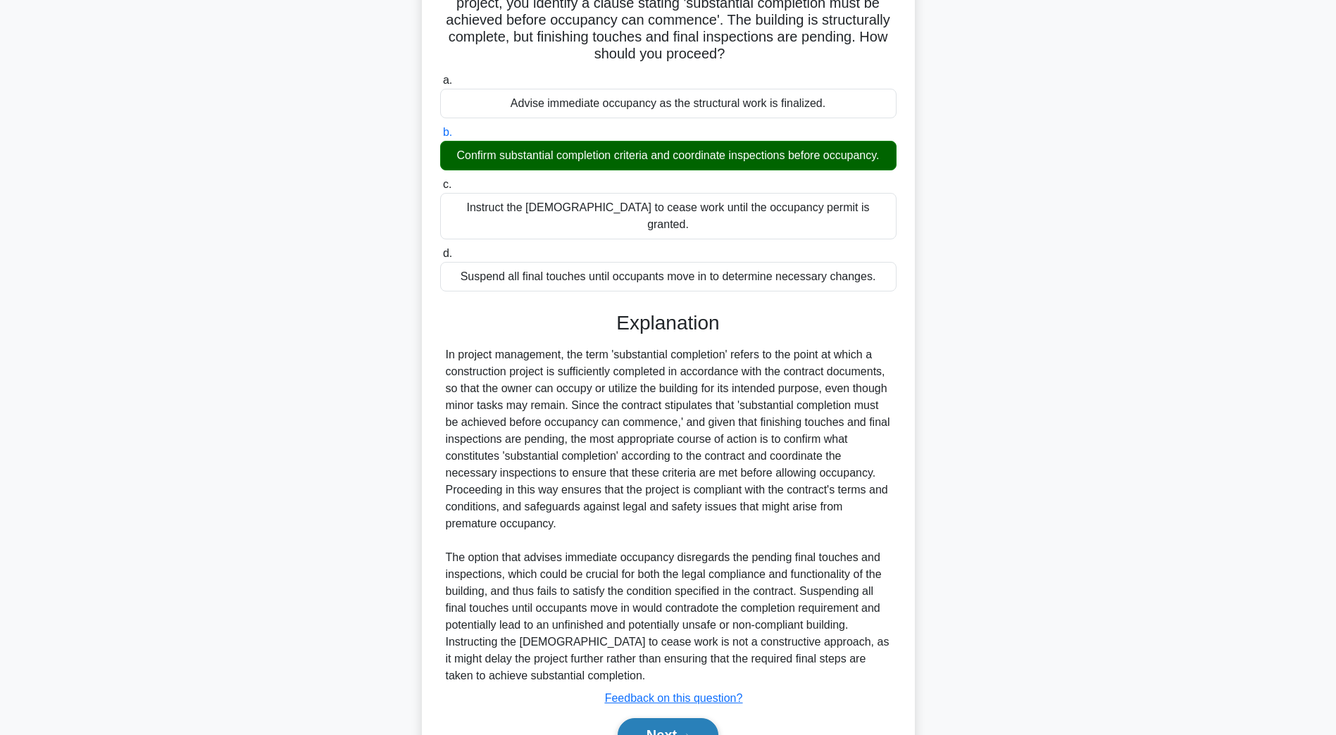
click at [697, 723] on button "Next" at bounding box center [668, 735] width 101 height 34
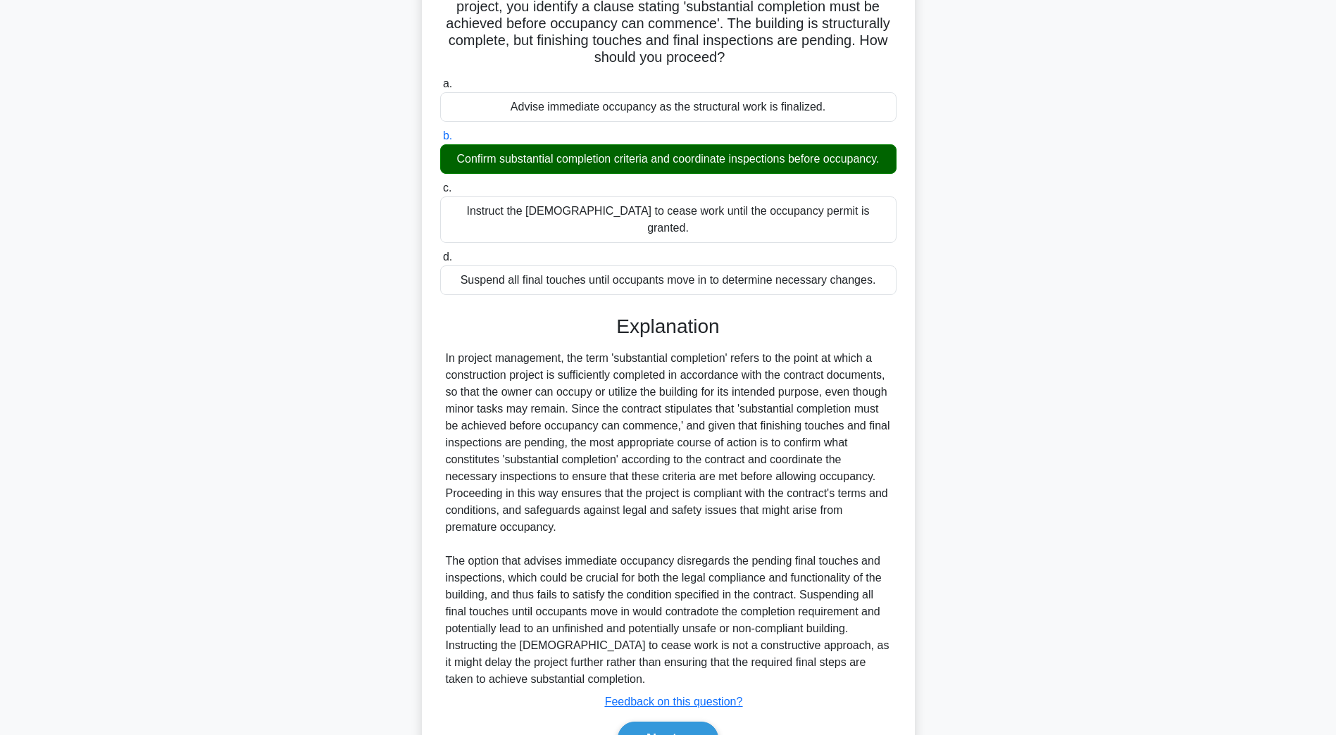
scroll to position [25, 0]
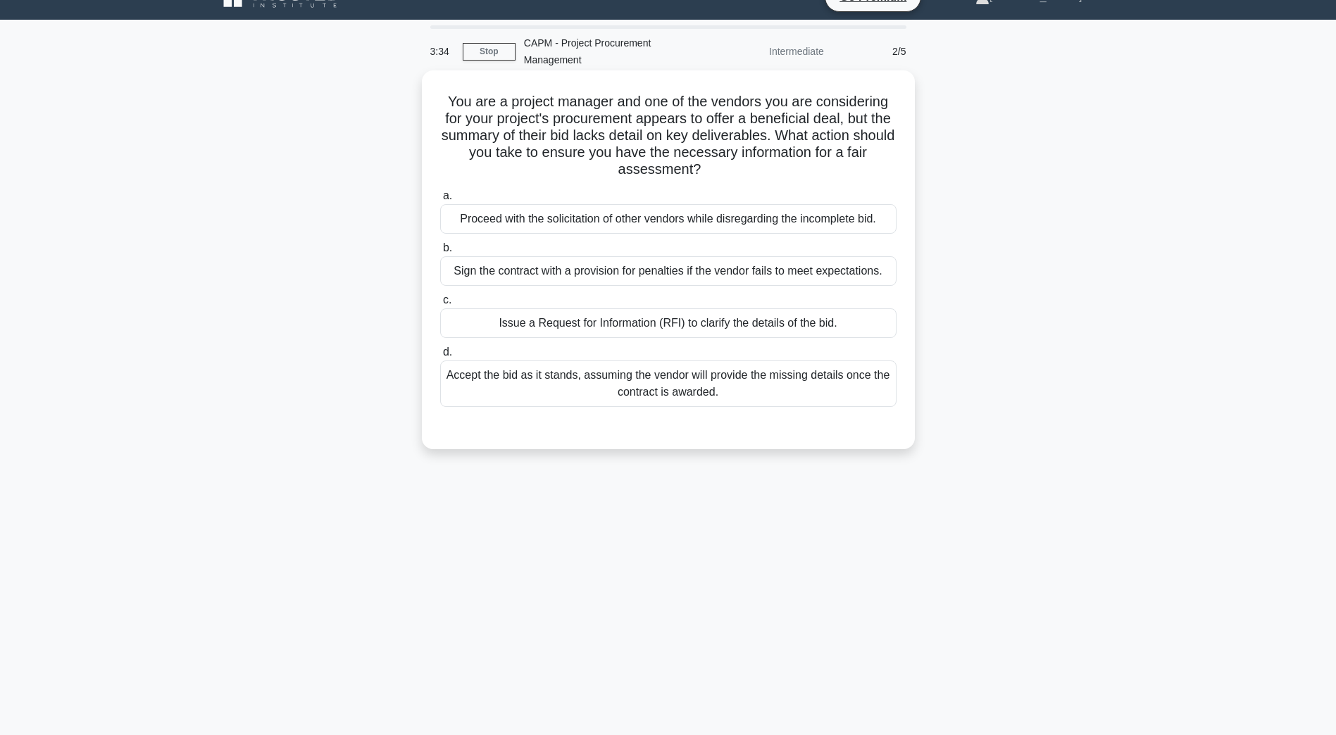
click at [634, 324] on div "Issue a Request for Information (RFI) to clarify the details of the bid." at bounding box center [668, 323] width 456 height 30
click at [440, 305] on input "c. Issue a Request for Information (RFI) to clarify the details of the bid." at bounding box center [440, 300] width 0 height 9
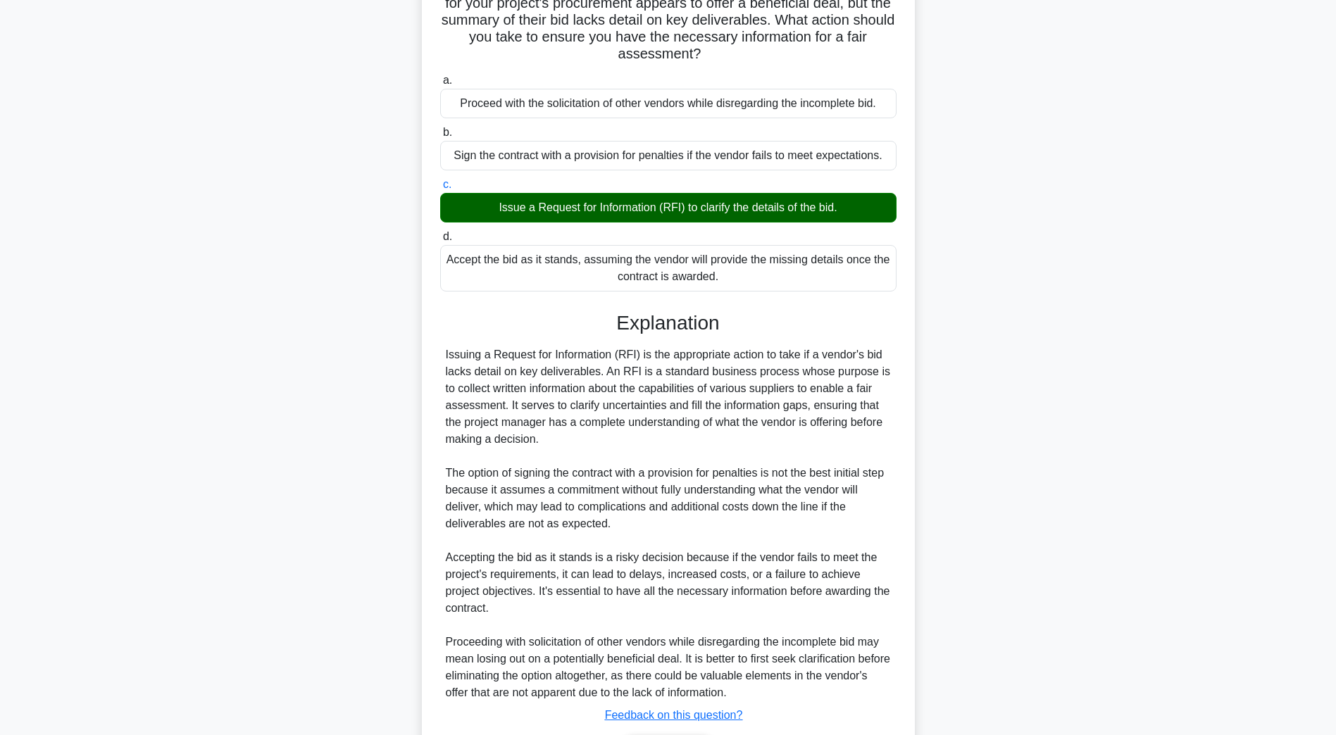
scroll to position [235, 0]
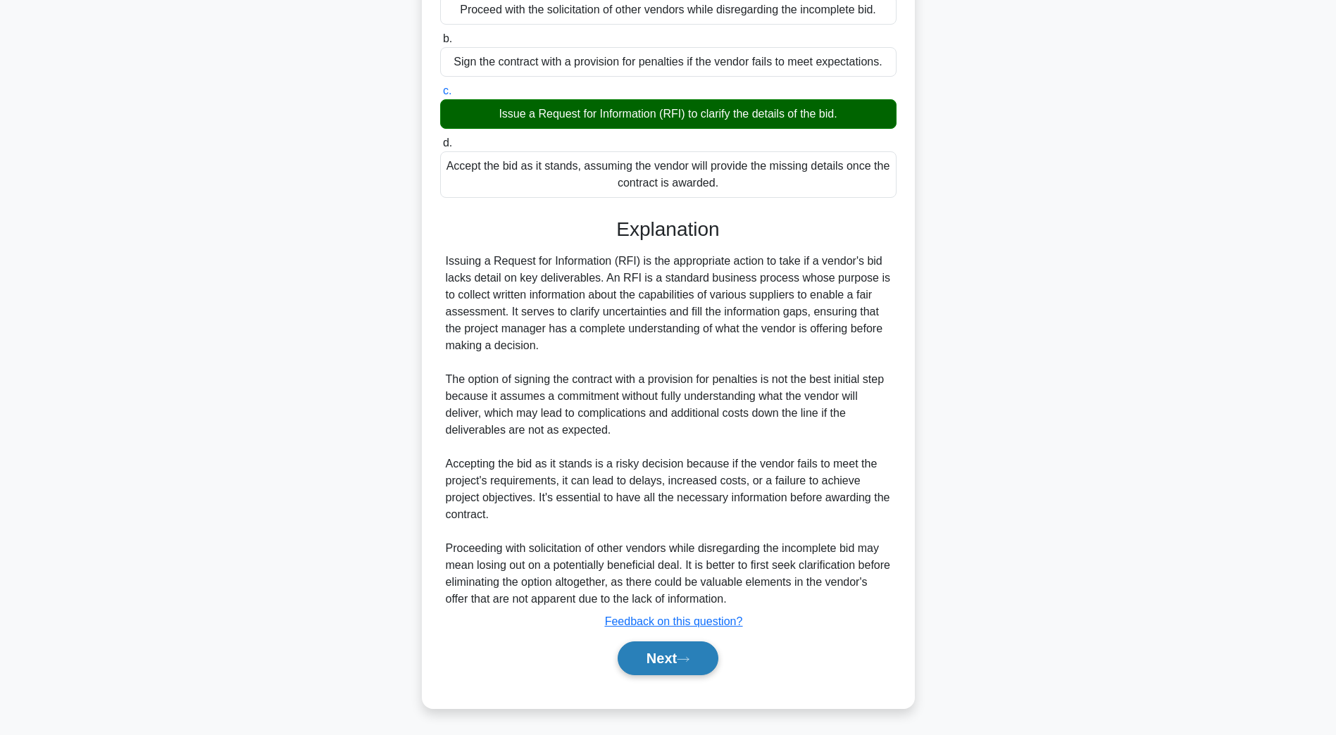
click at [689, 657] on icon at bounding box center [683, 660] width 13 height 8
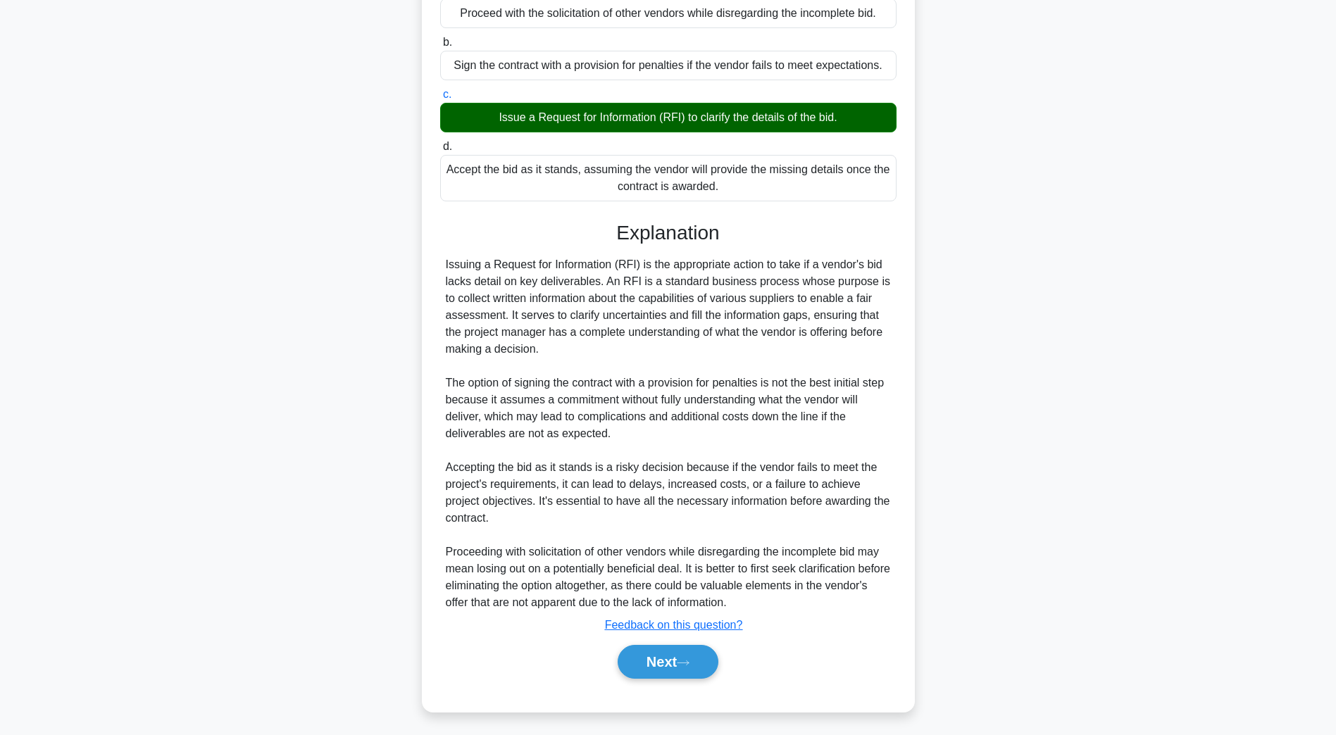
scroll to position [25, 0]
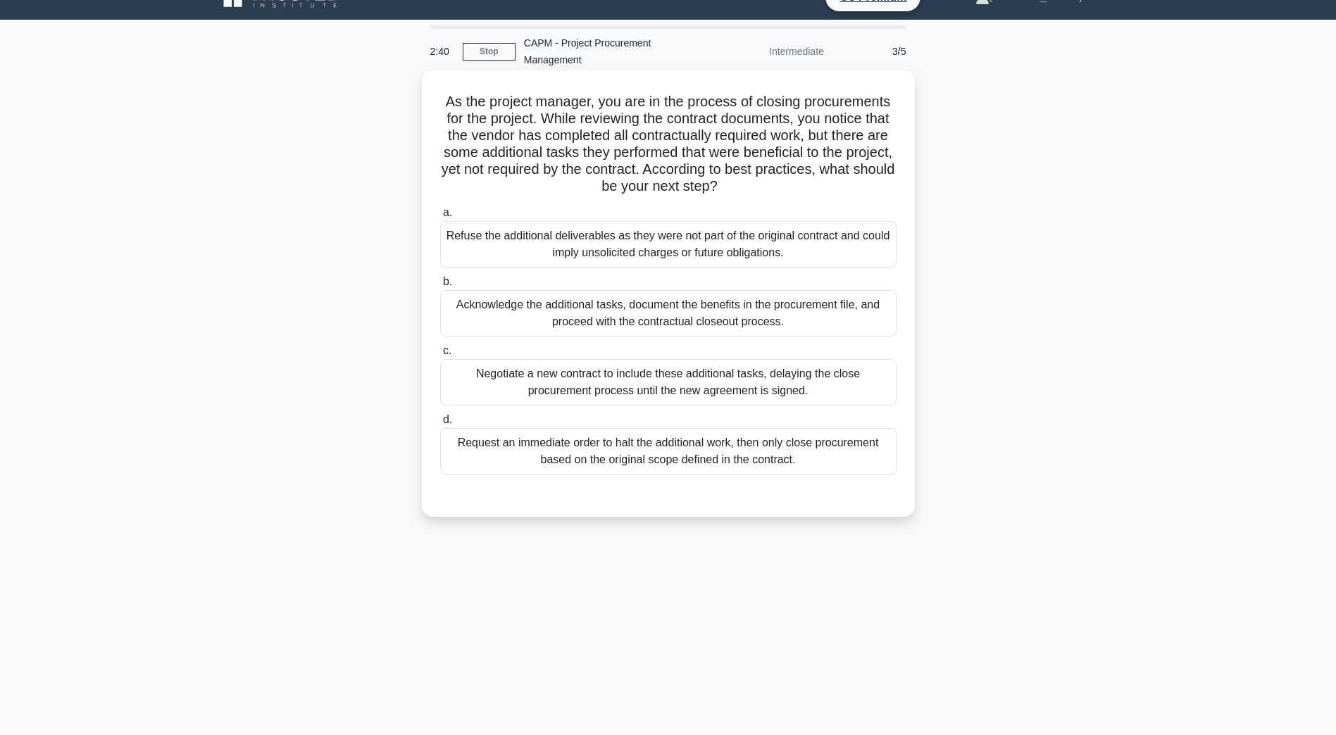
click at [646, 312] on div "Acknowledge the additional tasks, document the benefits in the procurement file…" at bounding box center [668, 313] width 456 height 46
click at [440, 287] on input "b. Acknowledge the additional tasks, document the benefits in the procurement f…" at bounding box center [440, 282] width 0 height 9
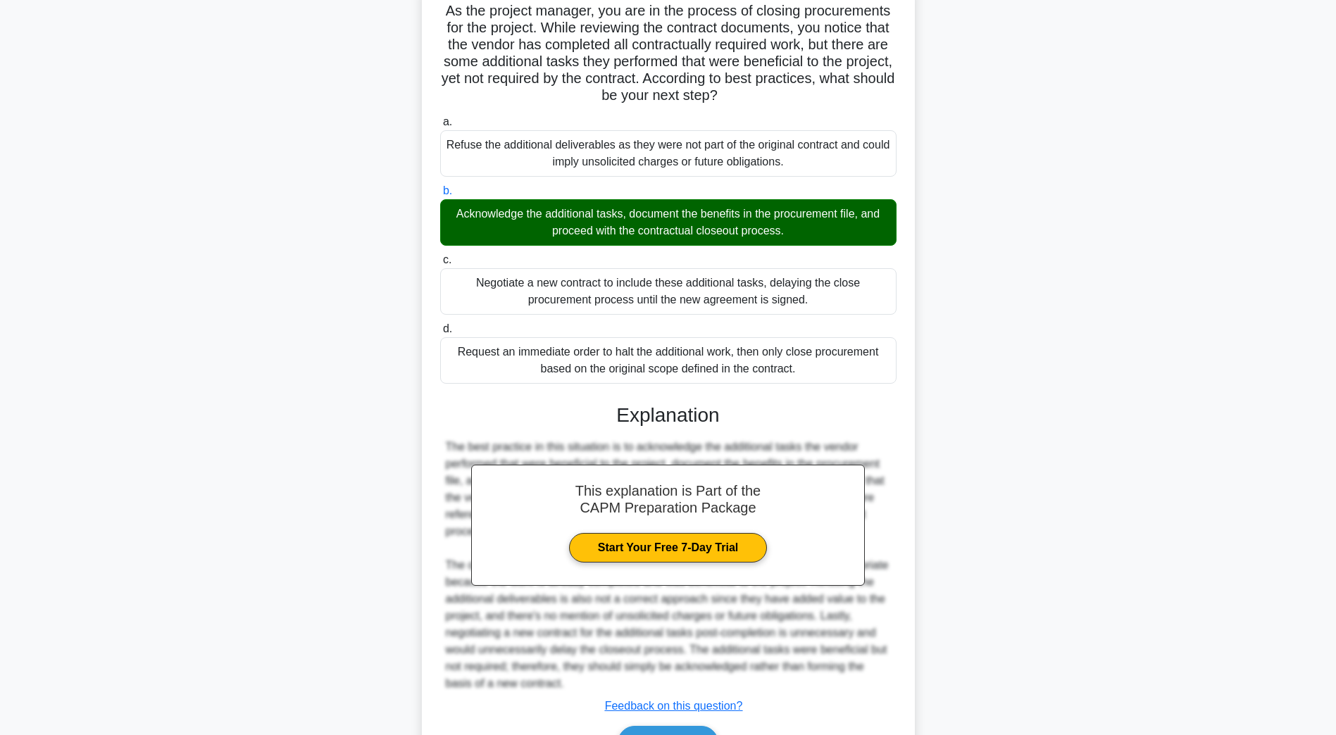
scroll to position [201, 0]
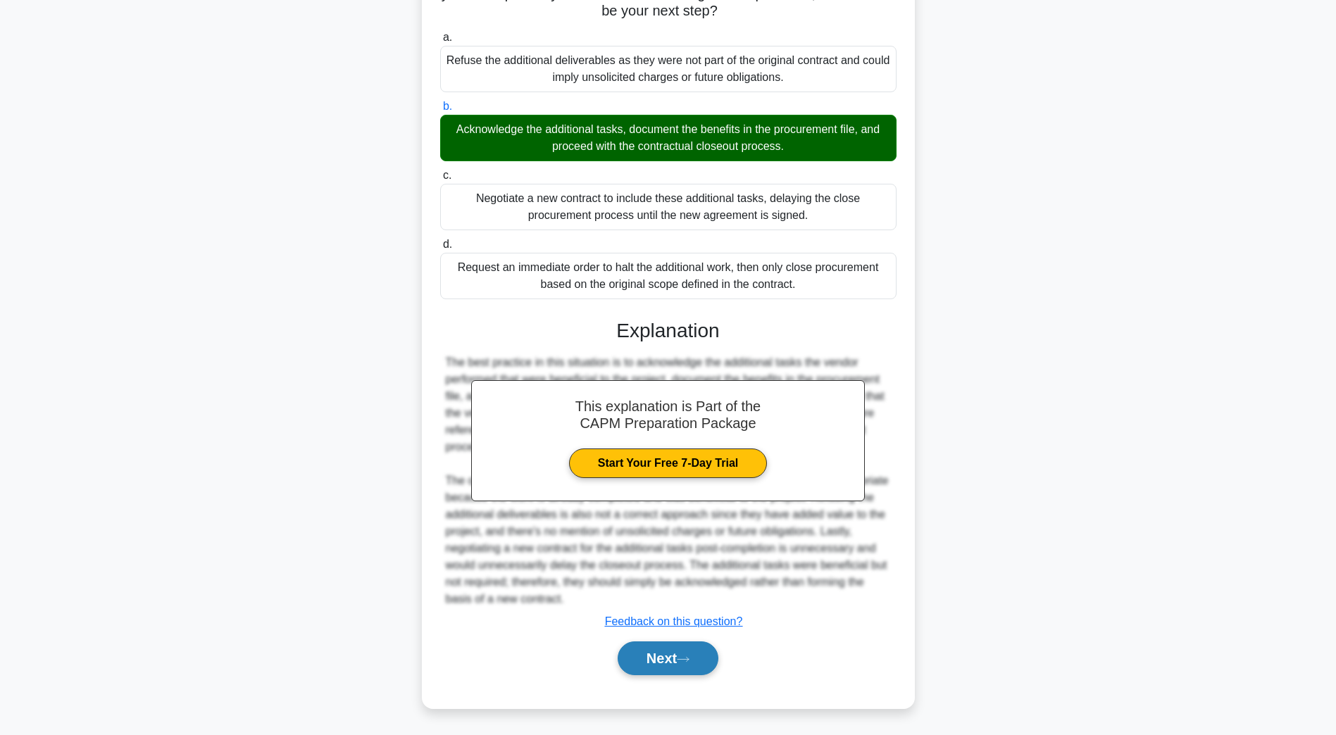
click at [640, 662] on button "Next" at bounding box center [668, 659] width 101 height 34
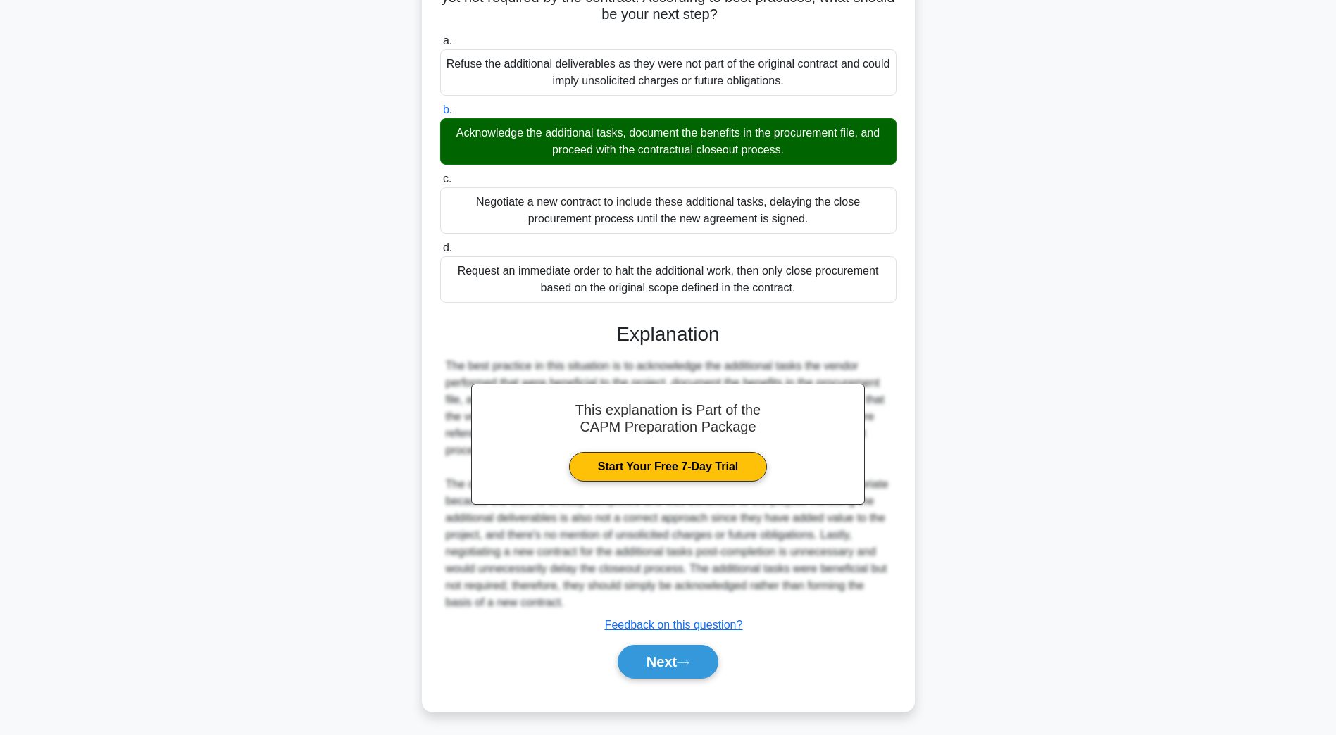
scroll to position [25, 0]
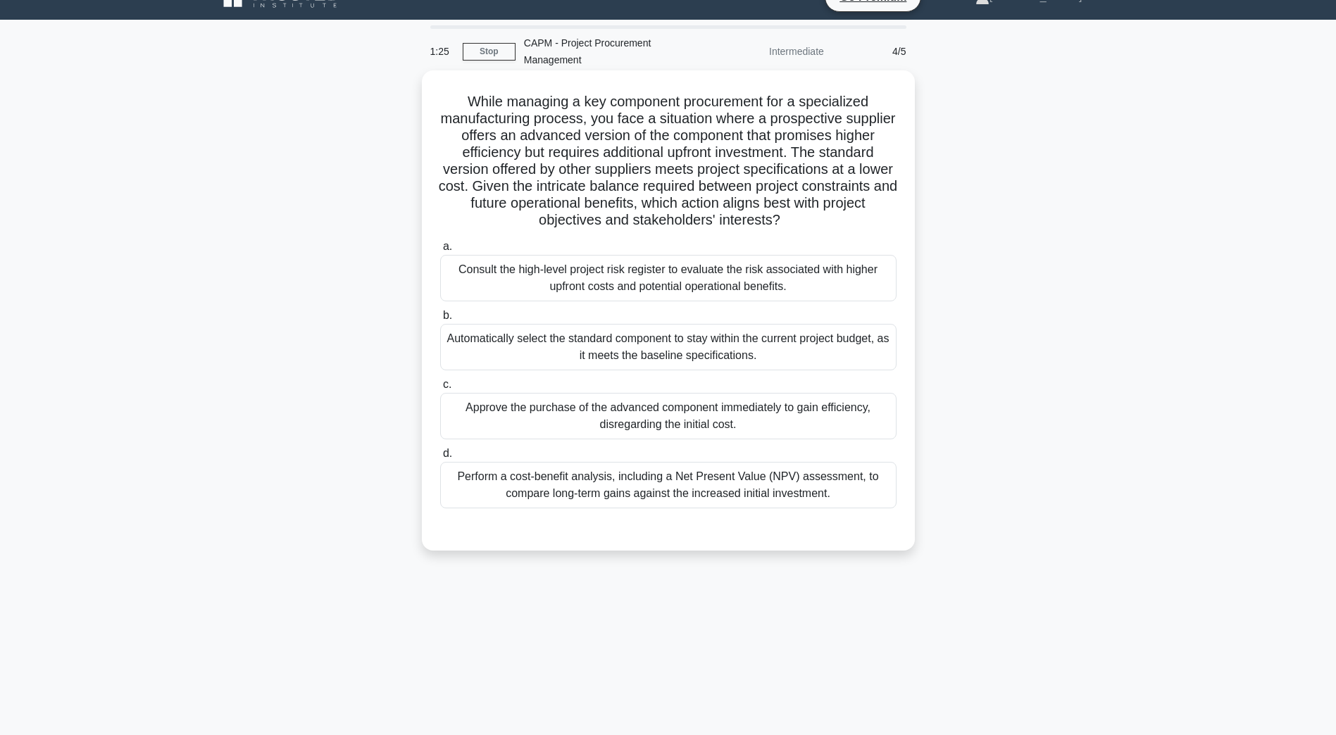
click at [669, 485] on div "Perform a cost-benefit analysis, including a Net Present Value (NPV) assessment…" at bounding box center [668, 485] width 456 height 46
click at [440, 459] on input "d. Perform a cost-benefit analysis, including a Net Present Value (NPV) assessm…" at bounding box center [440, 453] width 0 height 9
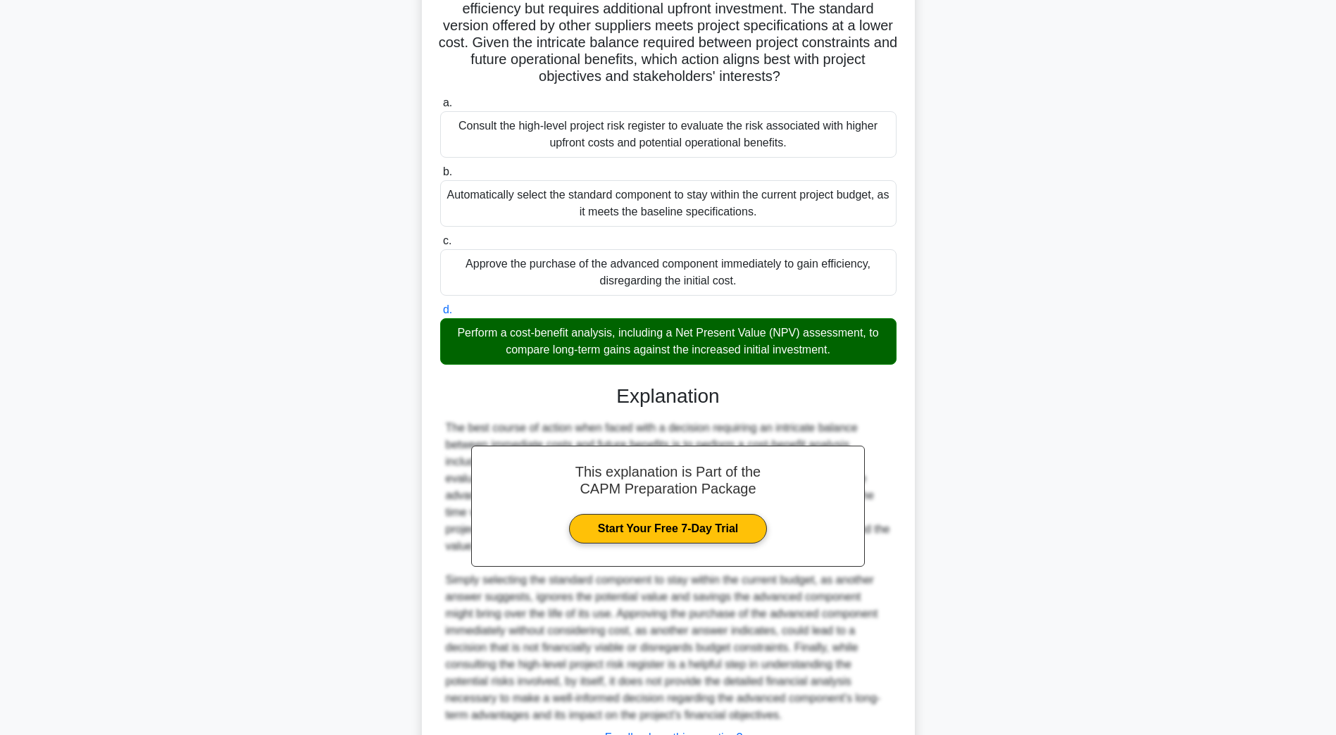
scroll to position [286, 0]
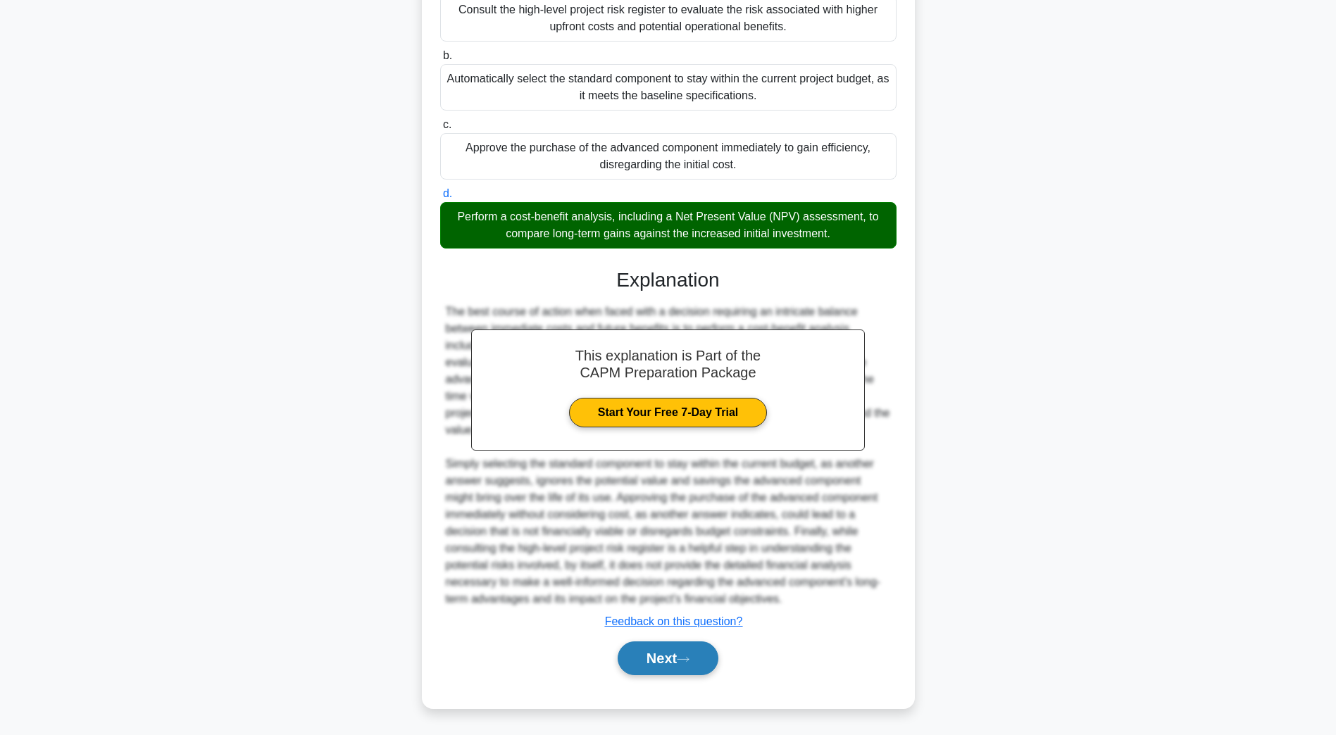
click at [704, 661] on button "Next" at bounding box center [668, 659] width 101 height 34
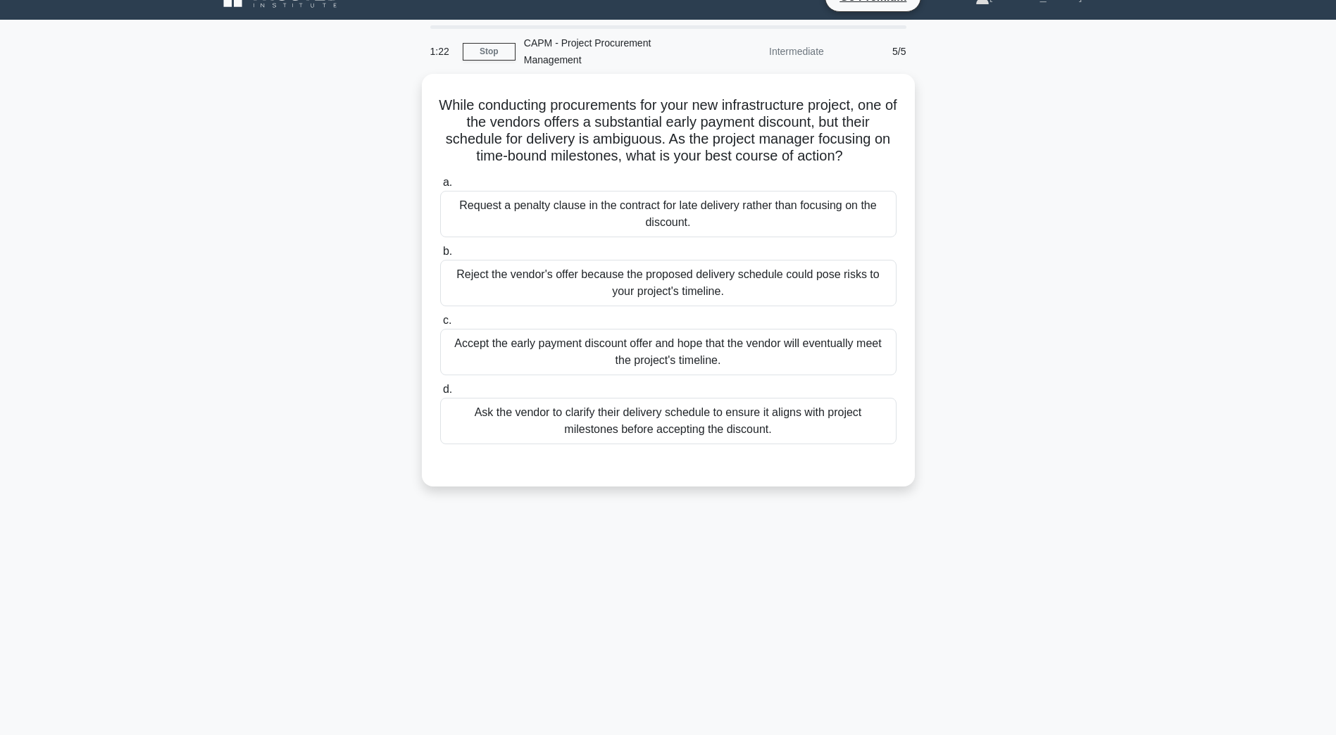
scroll to position [25, 0]
click at [646, 435] on div "Ask the vendor to clarify their delivery schedule to ensure it aligns with proj…" at bounding box center [668, 417] width 456 height 46
click at [440, 391] on input "d. Ask the vendor to clarify their delivery schedule to ensure it aligns with p…" at bounding box center [440, 386] width 0 height 9
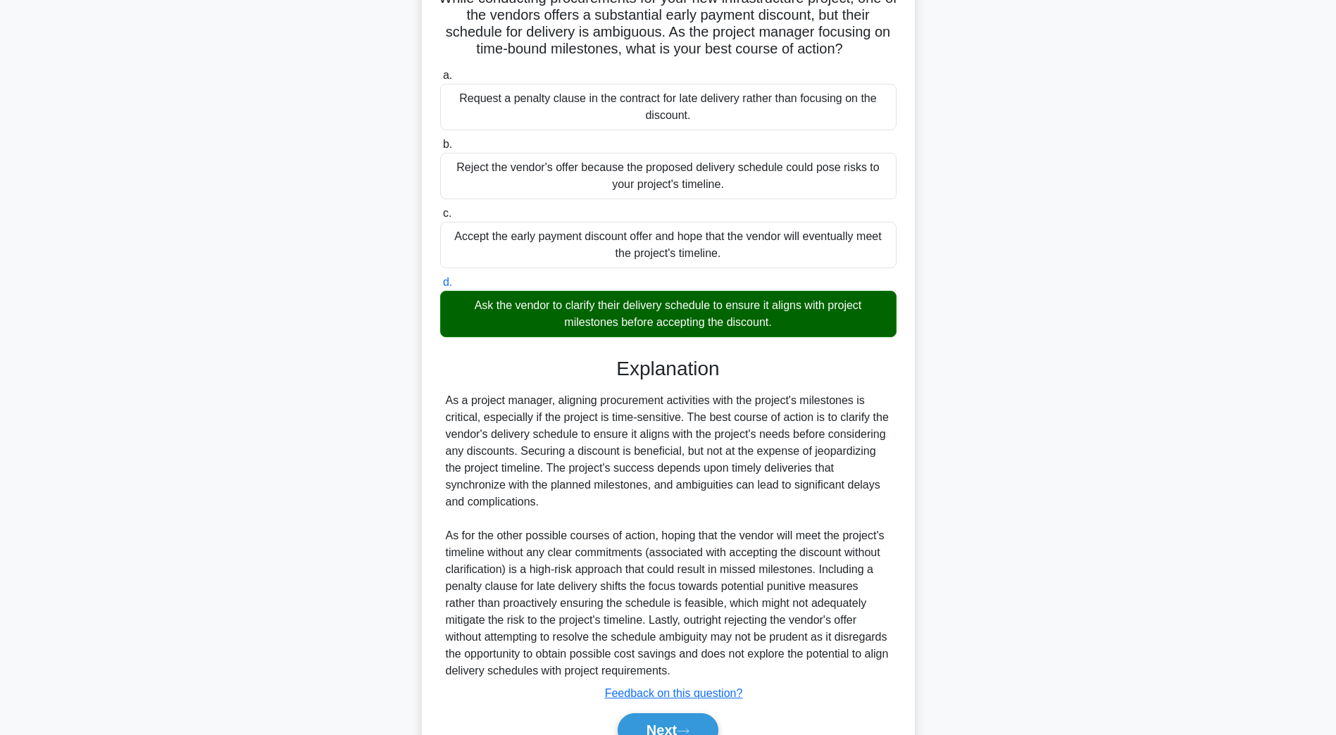
scroll to position [218, 0]
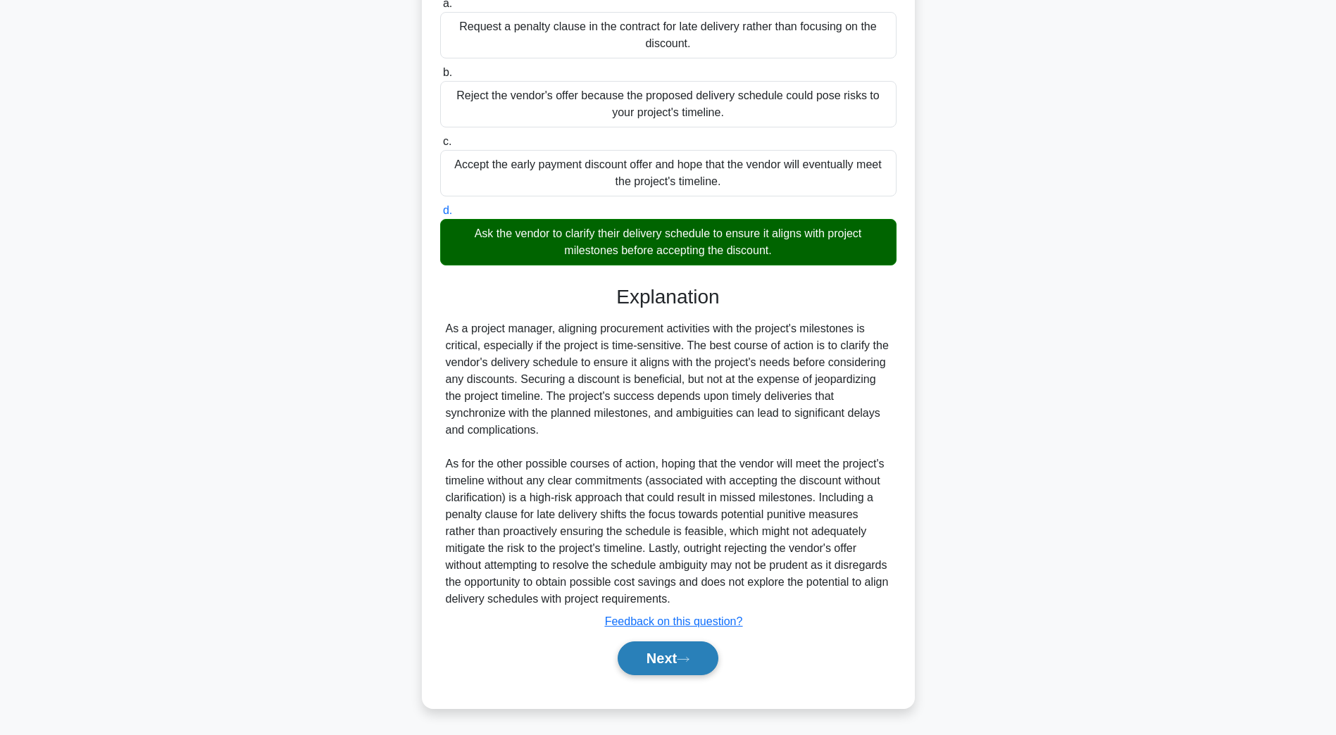
click at [649, 662] on button "Next" at bounding box center [668, 659] width 101 height 34
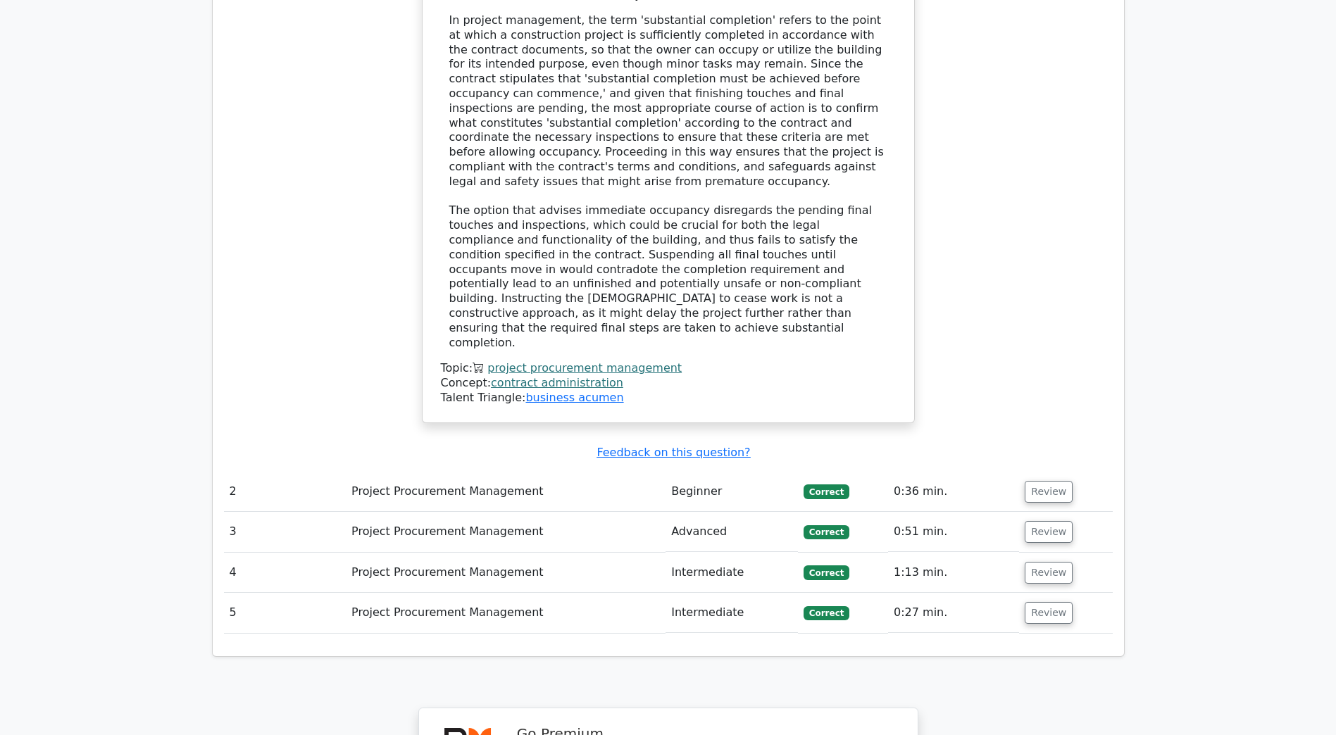
scroll to position [1902, 0]
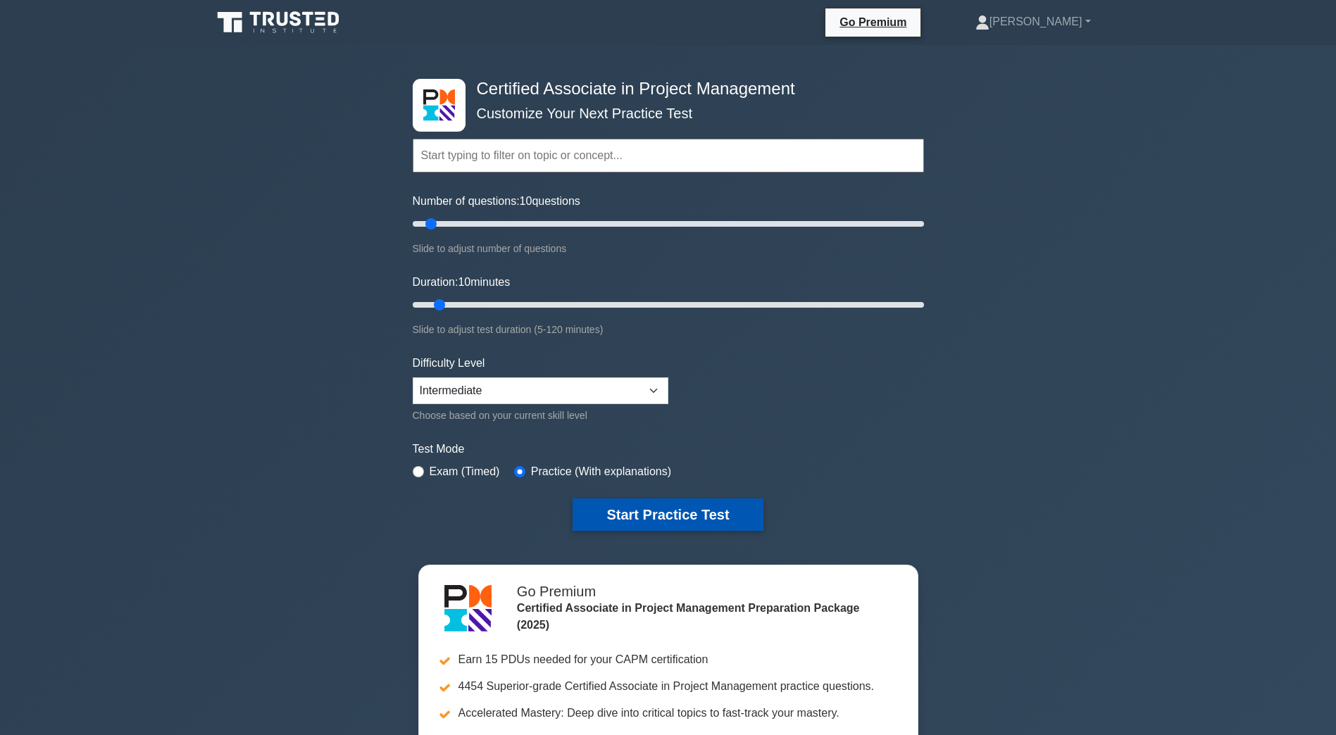
click at [675, 510] on button "Start Practice Test" at bounding box center [668, 515] width 190 height 32
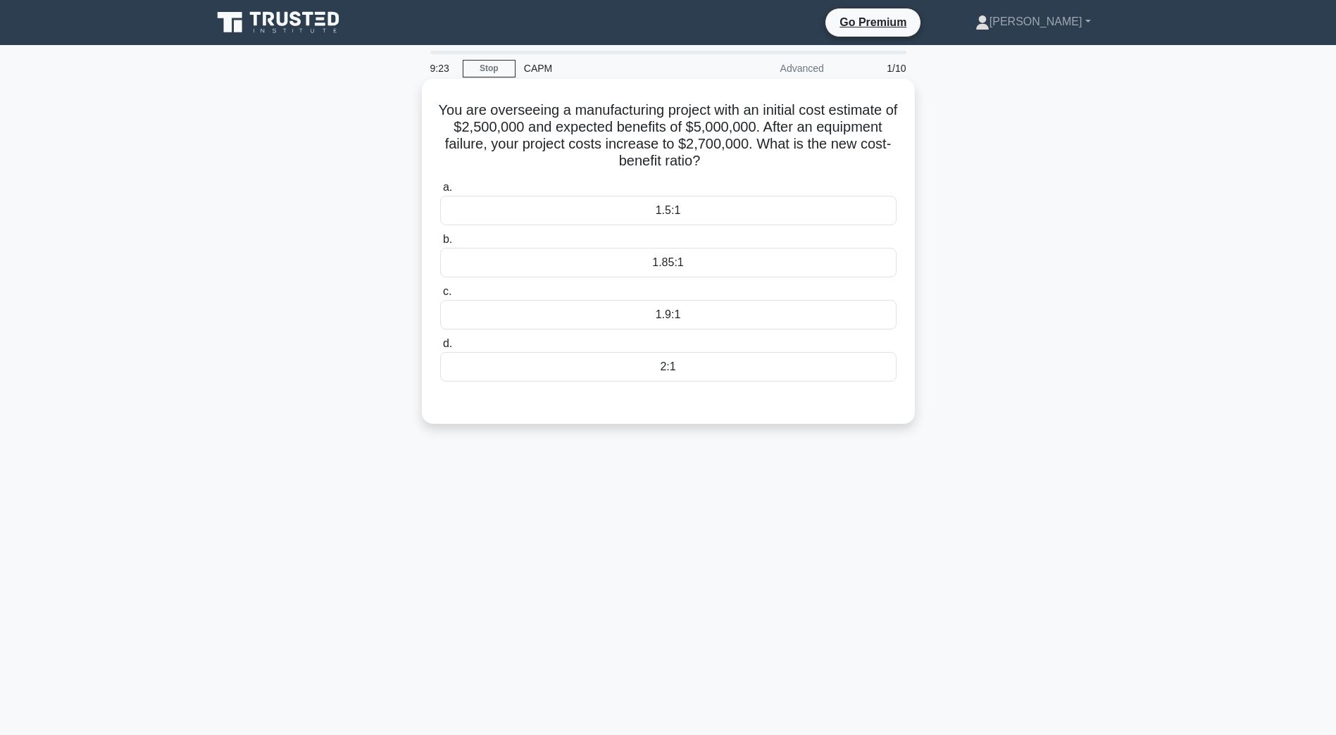
click at [711, 211] on div "1.5:1" at bounding box center [668, 211] width 456 height 30
click at [440, 192] on input "a. 1.5:1" at bounding box center [440, 187] width 0 height 9
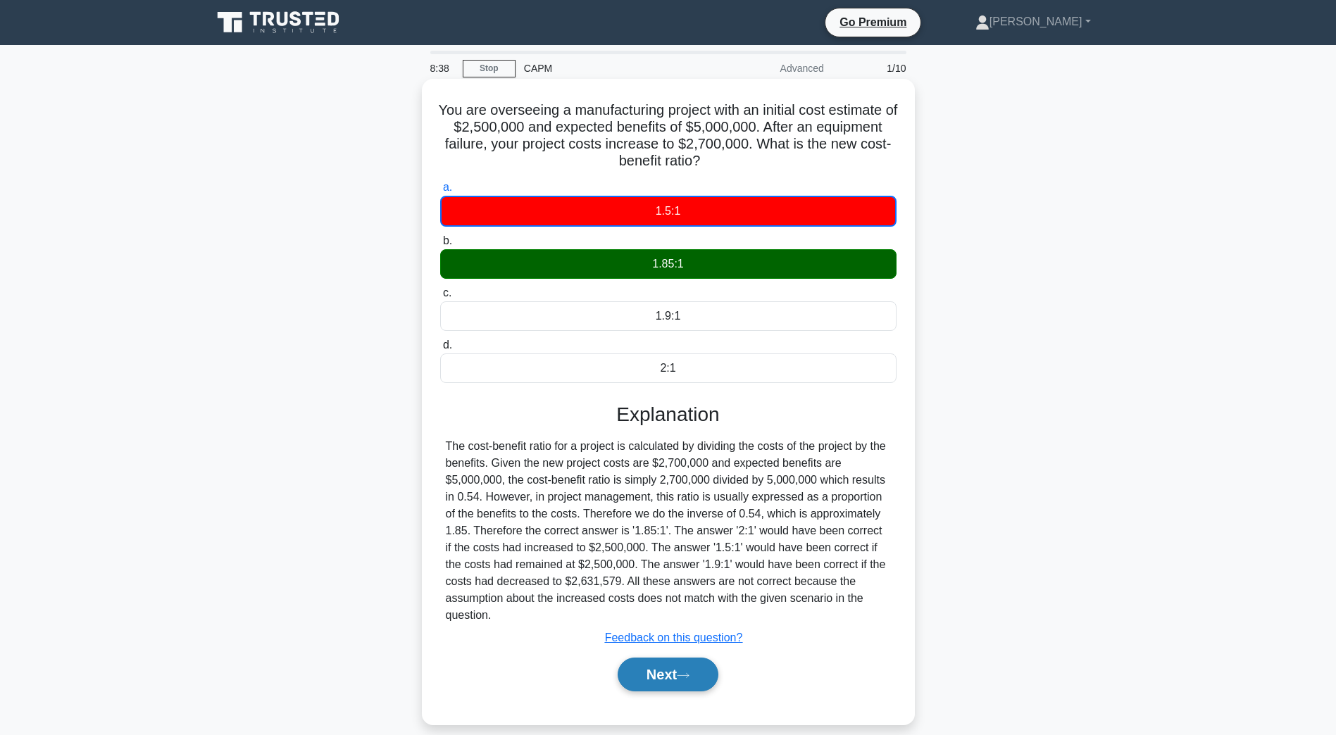
click at [663, 658] on button "Next" at bounding box center [668, 675] width 101 height 34
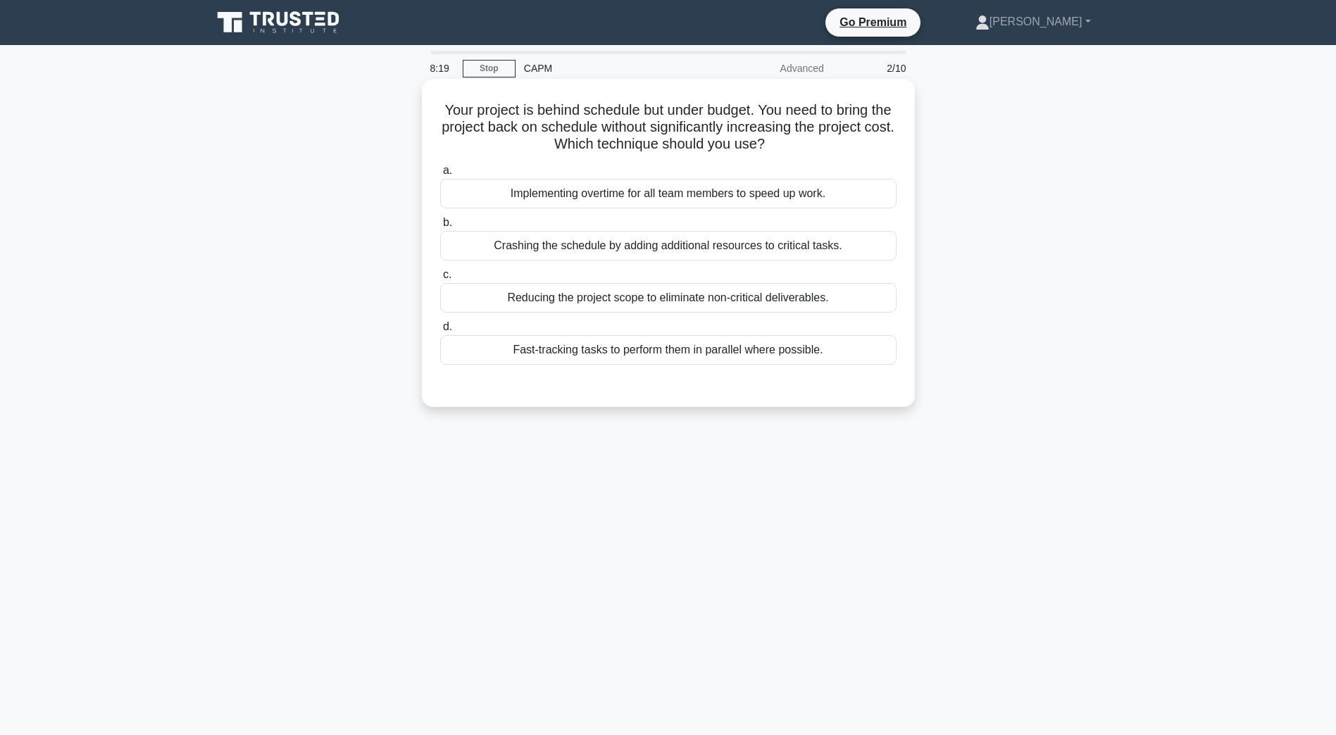
click at [559, 354] on div "Fast-tracking tasks to perform them in parallel where possible." at bounding box center [668, 350] width 456 height 30
click at [440, 332] on input "d. Fast-tracking tasks to perform them in parallel where possible." at bounding box center [440, 327] width 0 height 9
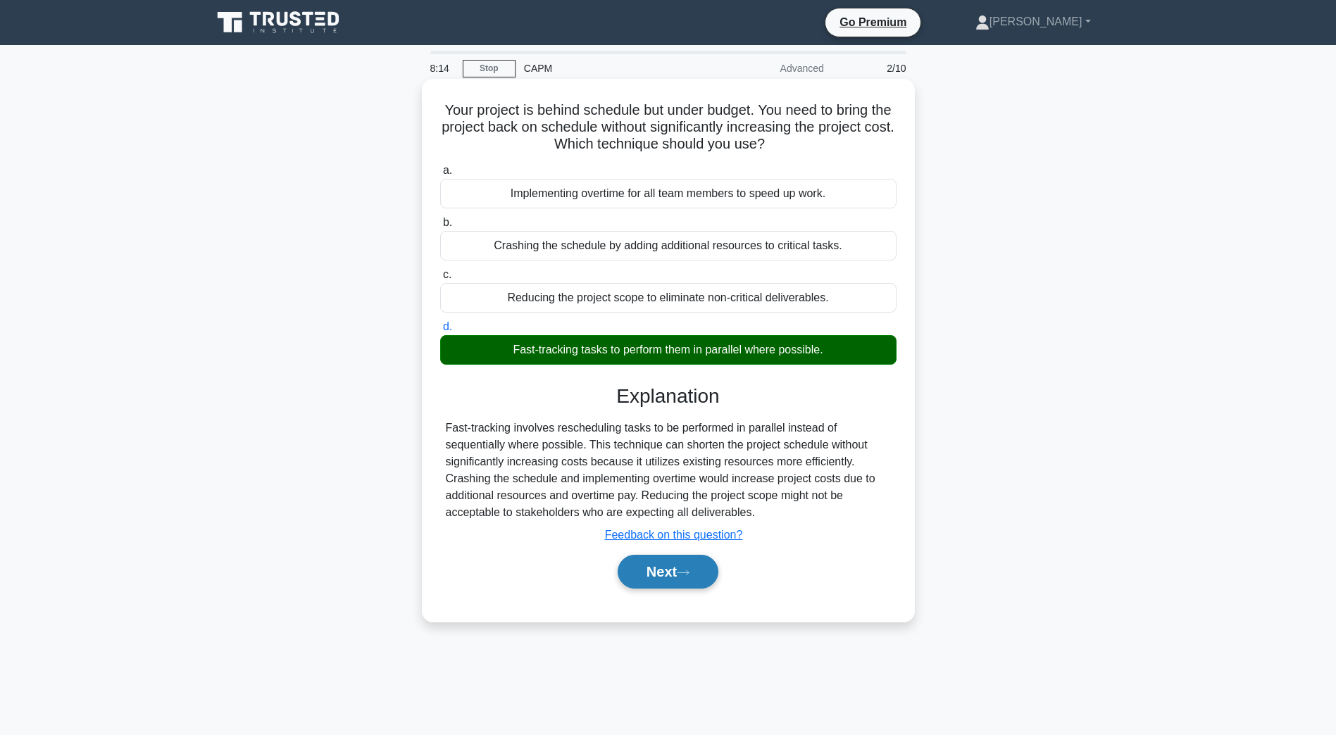
click at [652, 570] on button "Next" at bounding box center [668, 572] width 101 height 34
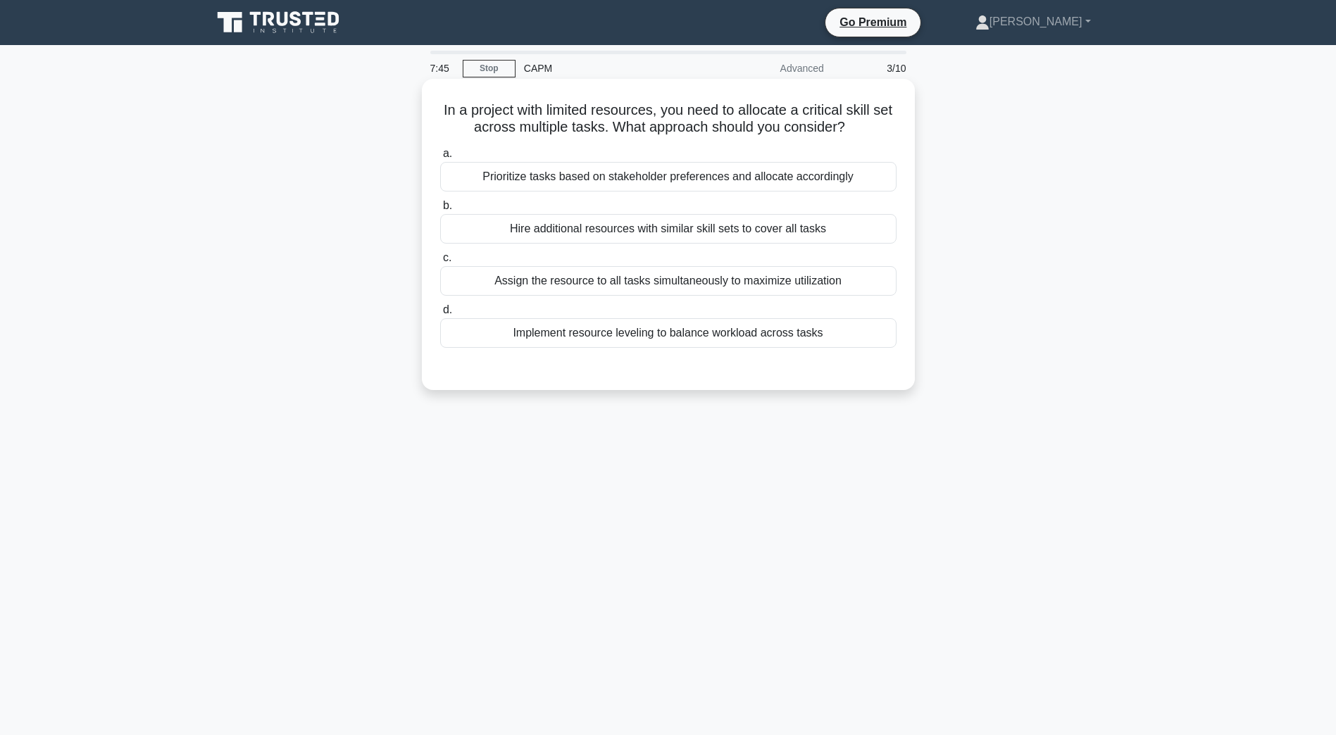
click at [625, 351] on div "a. Prioritize tasks based on stakeholder preferences and allocate accordingly b…" at bounding box center [668, 257] width 459 height 231
drag, startPoint x: 625, startPoint y: 351, endPoint x: 622, endPoint y: 342, distance: 10.5
click at [622, 342] on div "Implement resource leveling to balance workload across tasks" at bounding box center [668, 333] width 456 height 30
click at [440, 315] on input "d. Implement resource leveling to balance workload across tasks" at bounding box center [440, 310] width 0 height 9
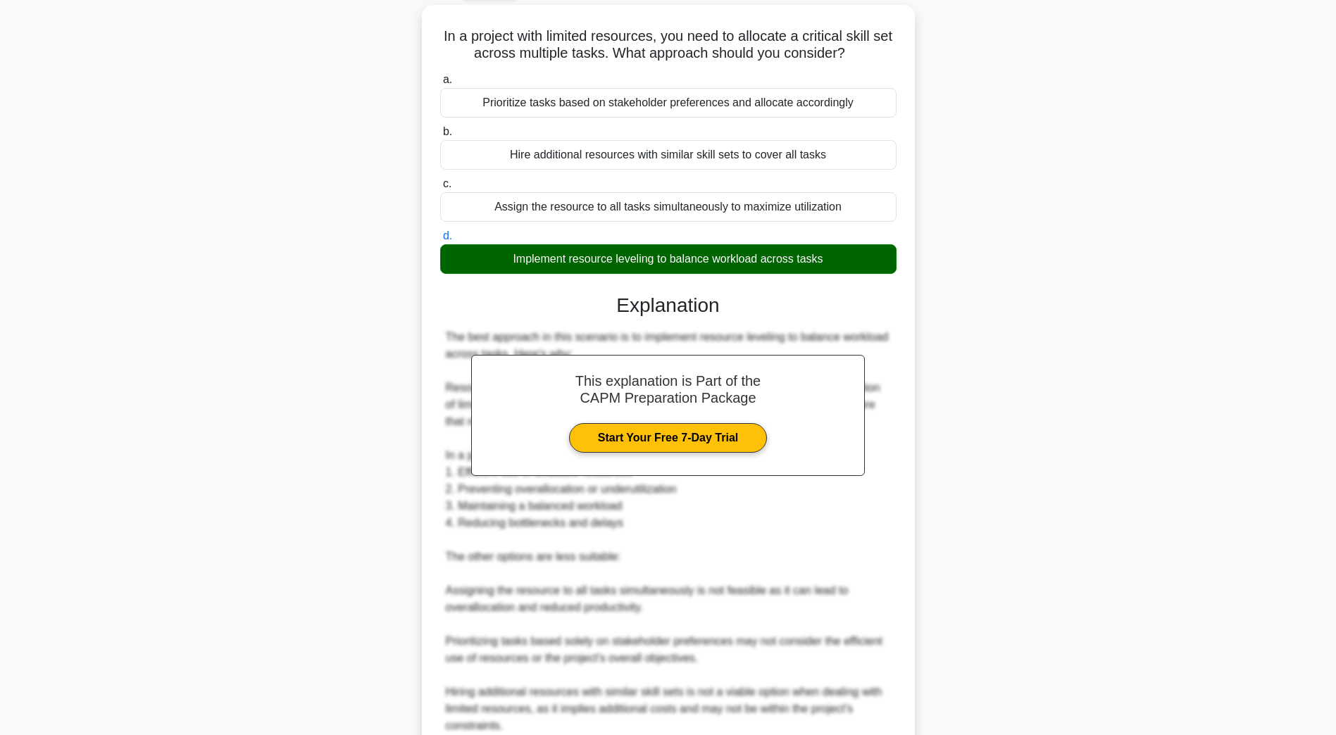
scroll to position [211, 0]
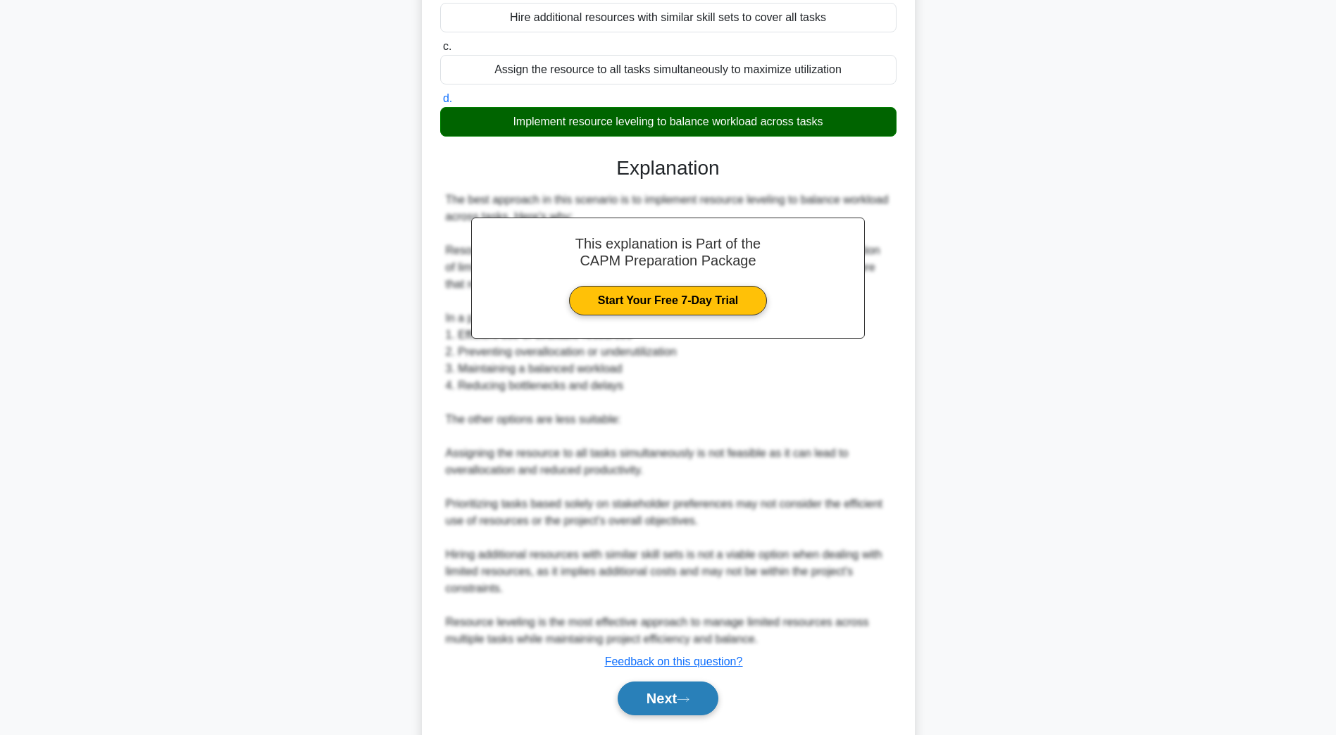
click at [690, 698] on icon at bounding box center [683, 700] width 13 height 8
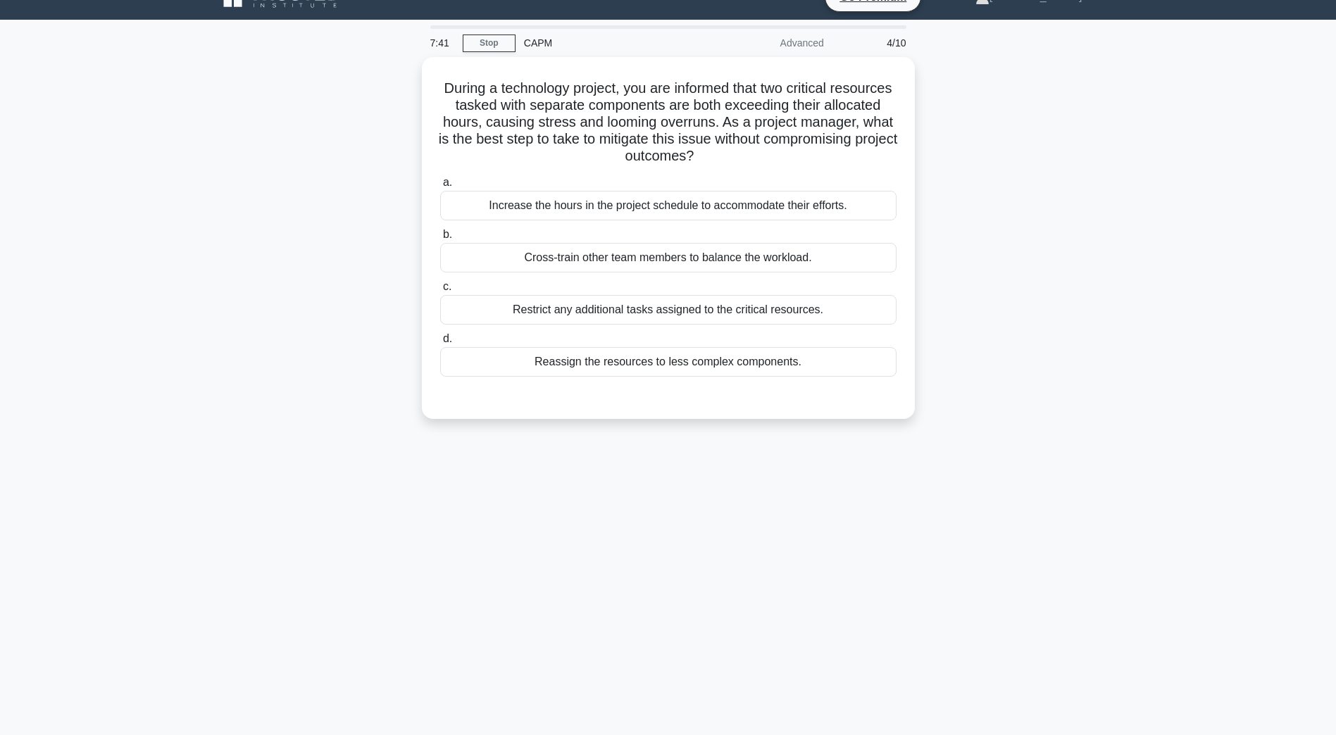
scroll to position [25, 0]
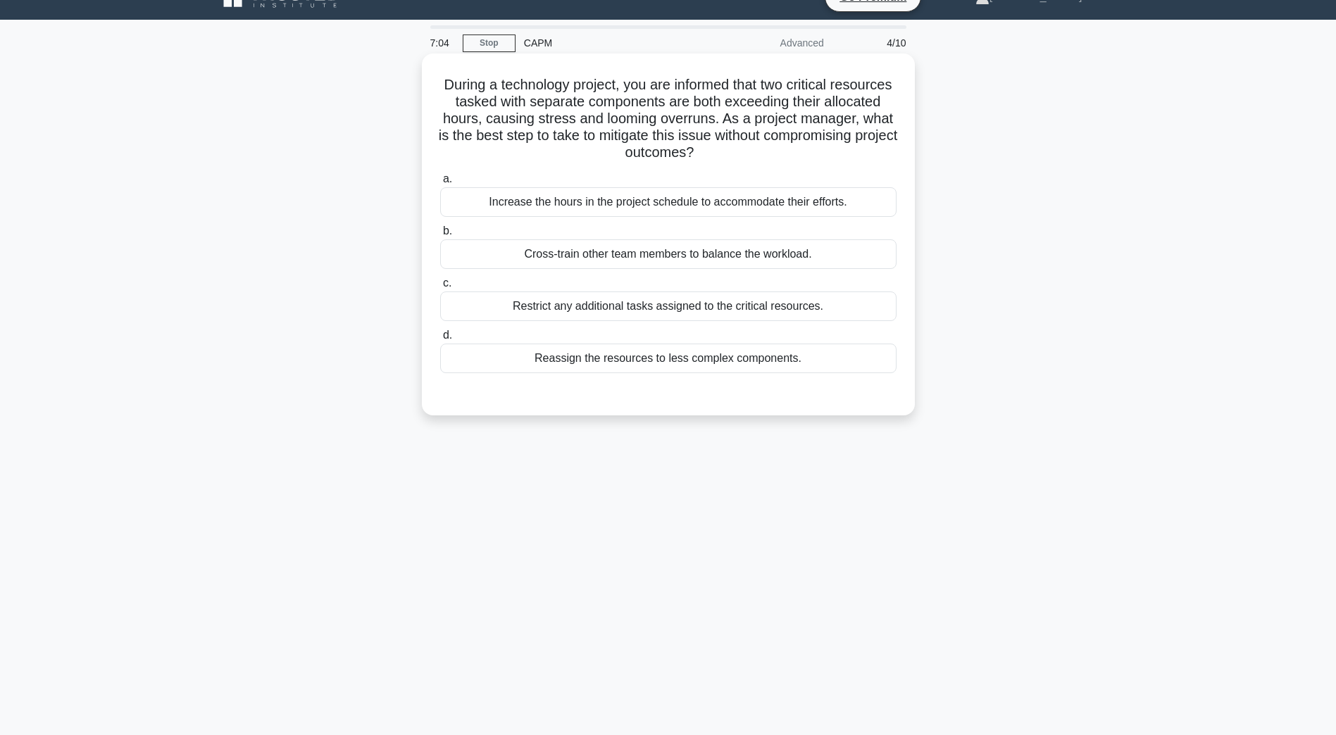
click at [544, 255] on div "Cross-train other team members to balance the workload." at bounding box center [668, 254] width 456 height 30
click at [440, 236] on input "b. Cross-train other team members to balance the workload." at bounding box center [440, 231] width 0 height 9
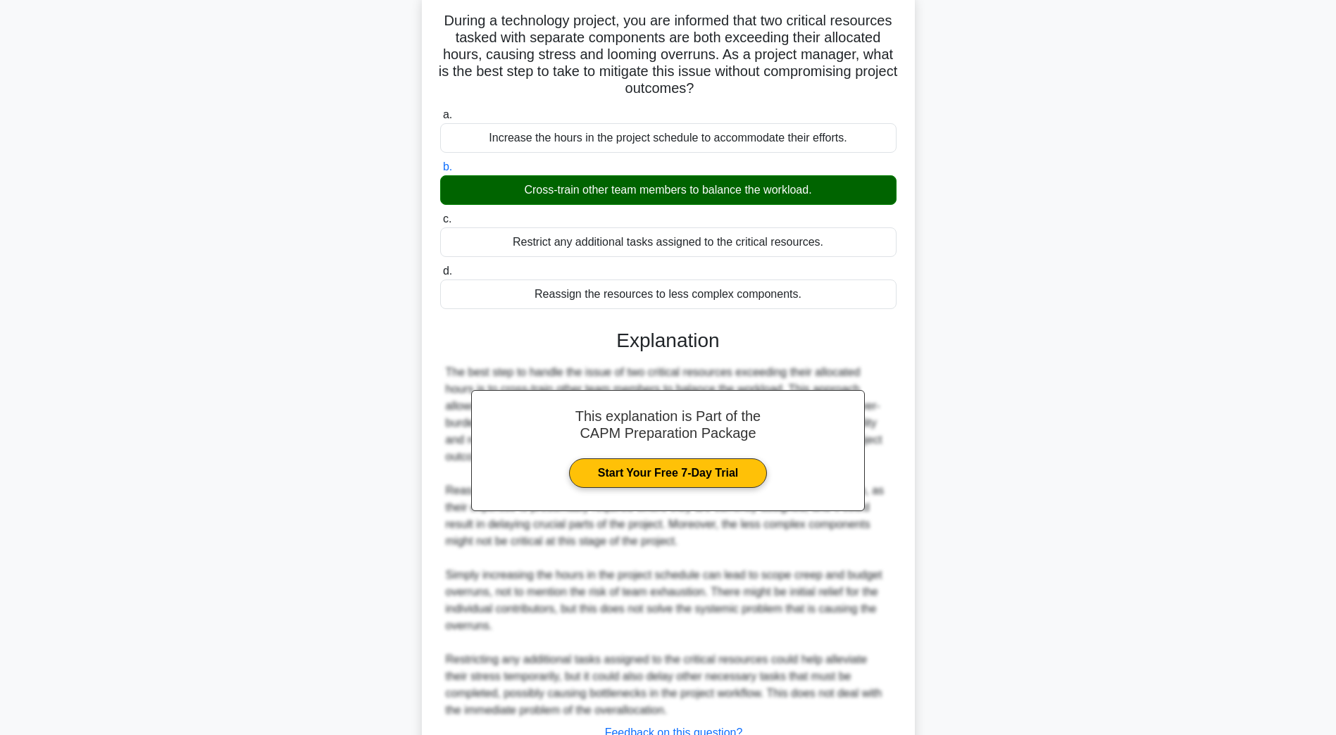
scroll to position [185, 0]
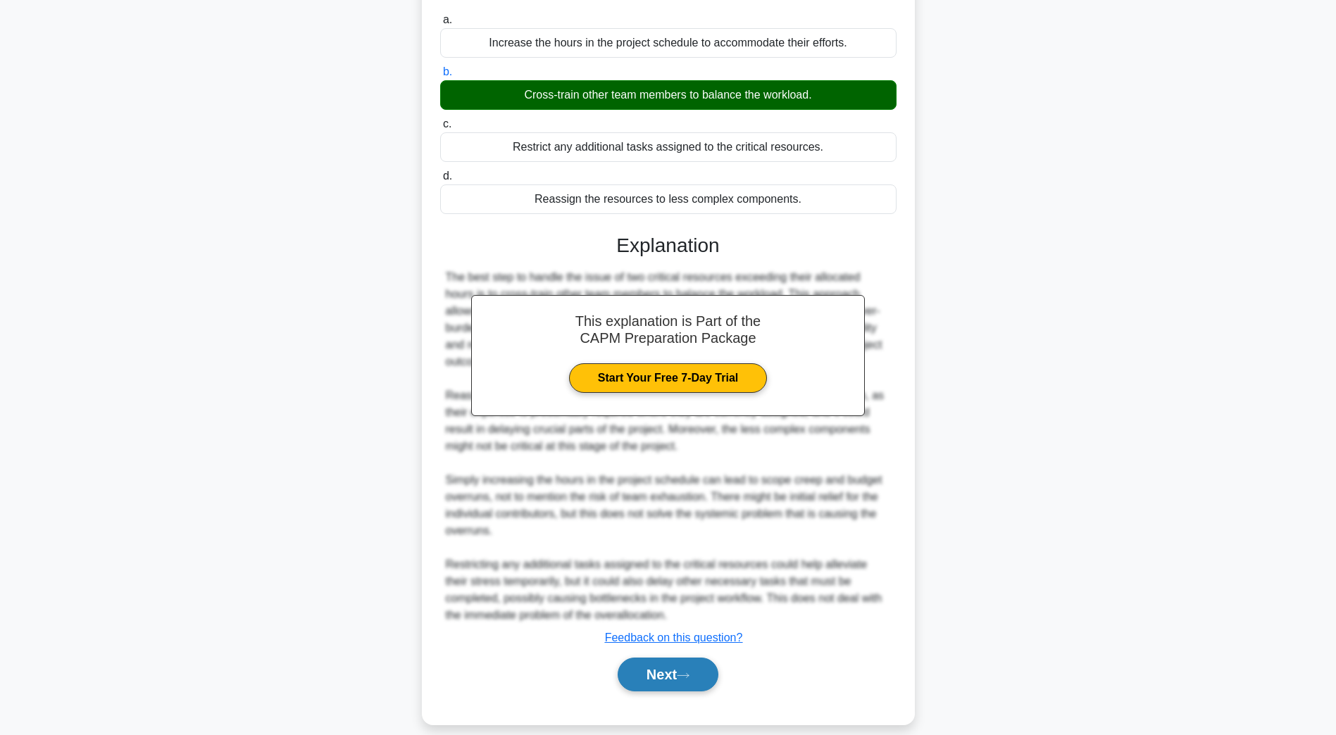
click at [648, 658] on button "Next" at bounding box center [668, 675] width 101 height 34
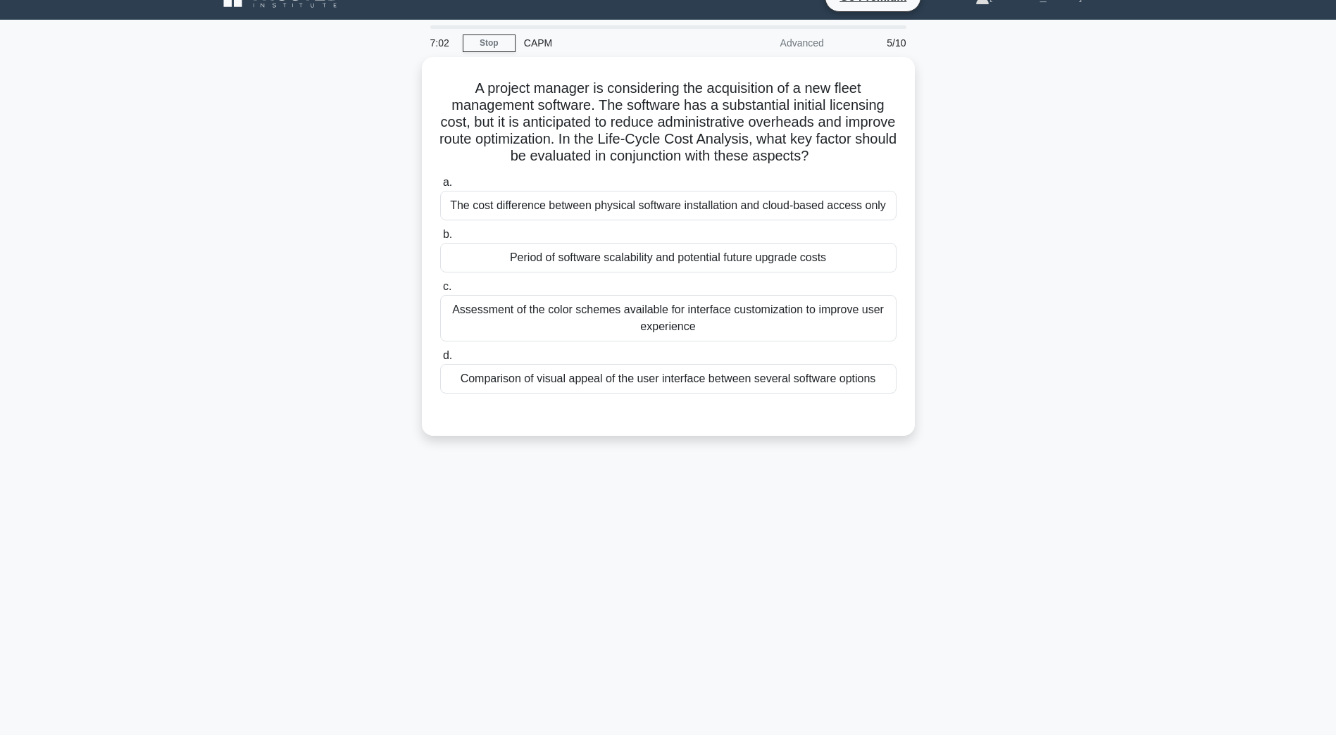
scroll to position [25, 0]
click at [572, 251] on div "Period of software scalability and potential future upgrade costs" at bounding box center [668, 254] width 456 height 30
click at [440, 236] on input "b. Period of software scalability and potential future upgrade costs" at bounding box center [440, 231] width 0 height 9
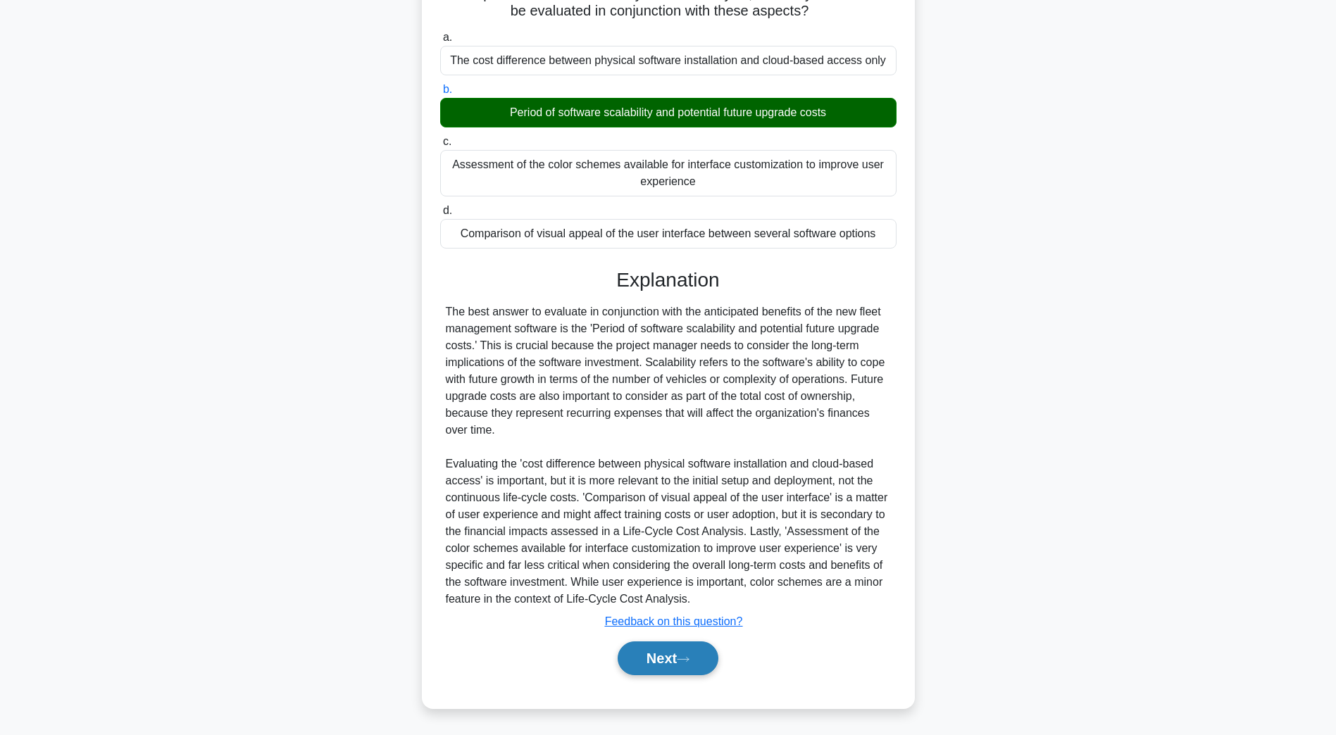
scroll to position [168, 0]
click at [666, 652] on button "Next" at bounding box center [668, 659] width 101 height 34
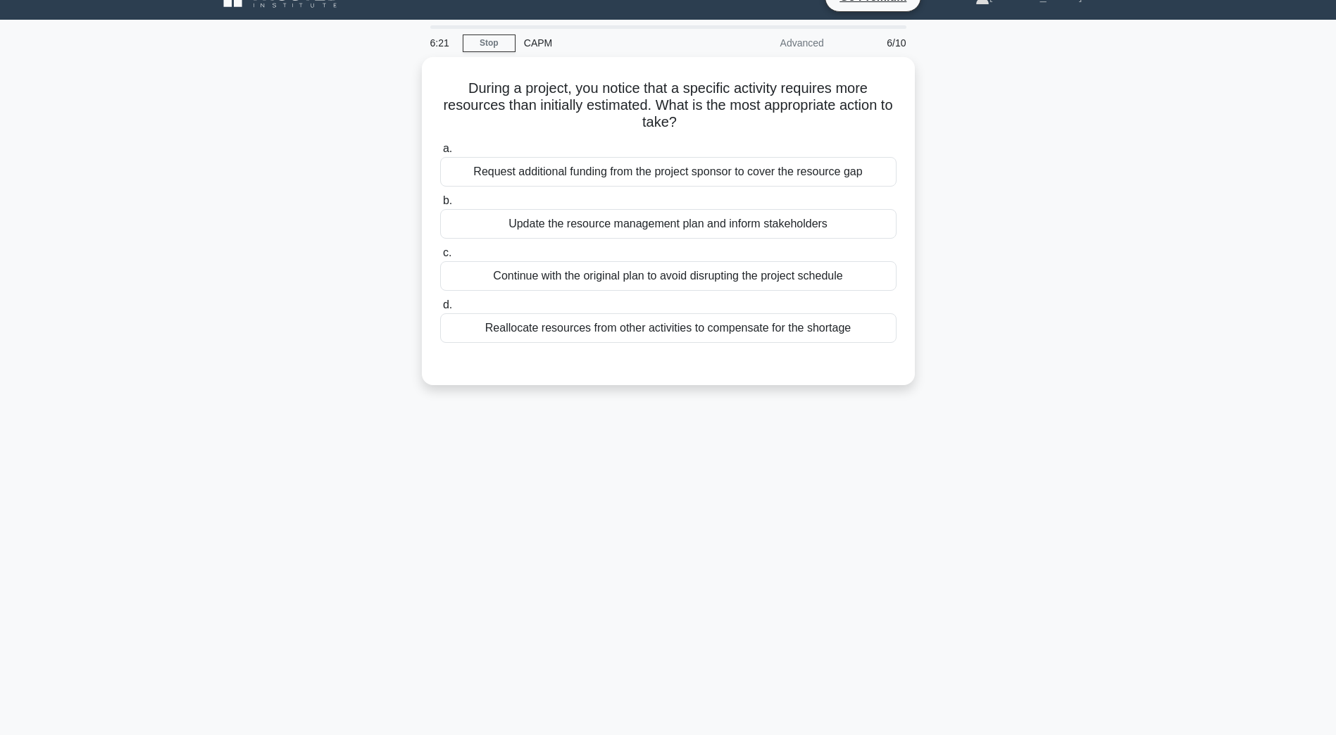
scroll to position [25, 0]
click at [606, 331] on div "Reallocate resources from other activities to compensate for the shortage" at bounding box center [668, 325] width 456 height 30
click at [440, 306] on input "d. Reallocate resources from other activities to compensate for the shortage" at bounding box center [440, 301] width 0 height 9
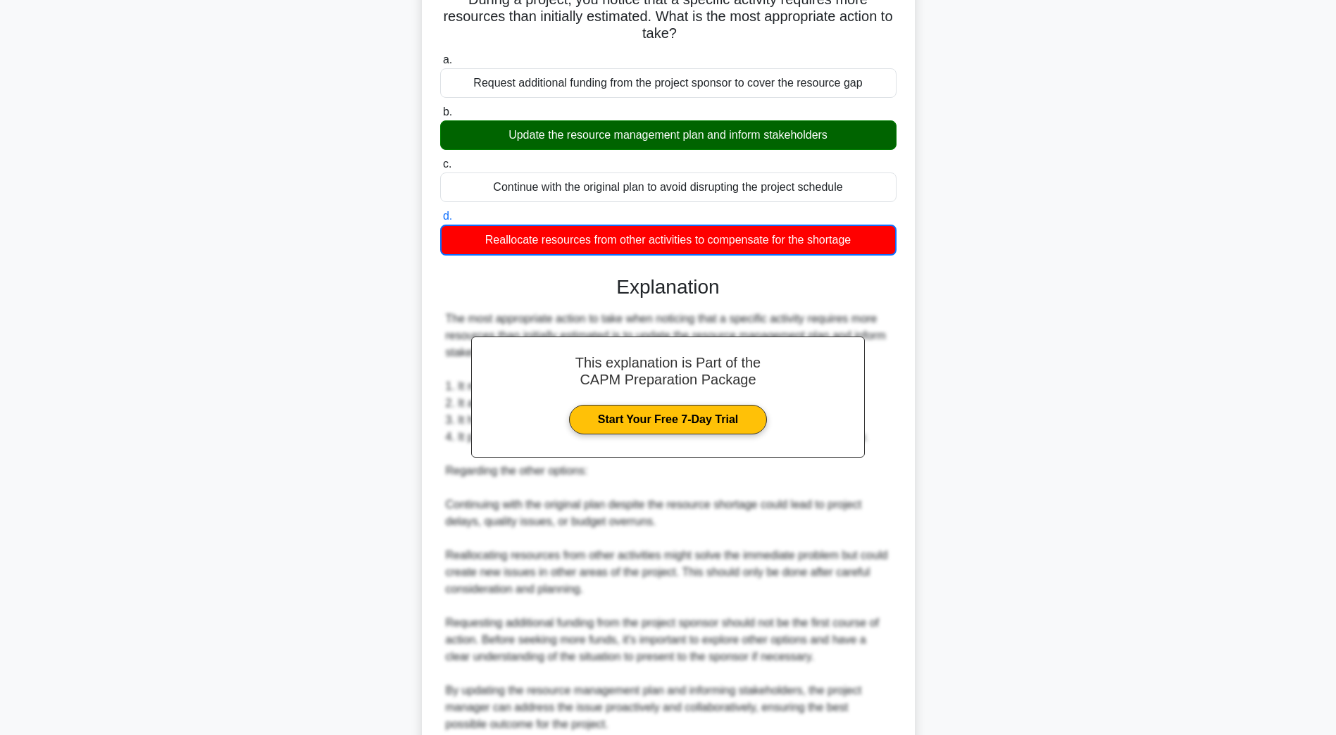
scroll to position [237, 0]
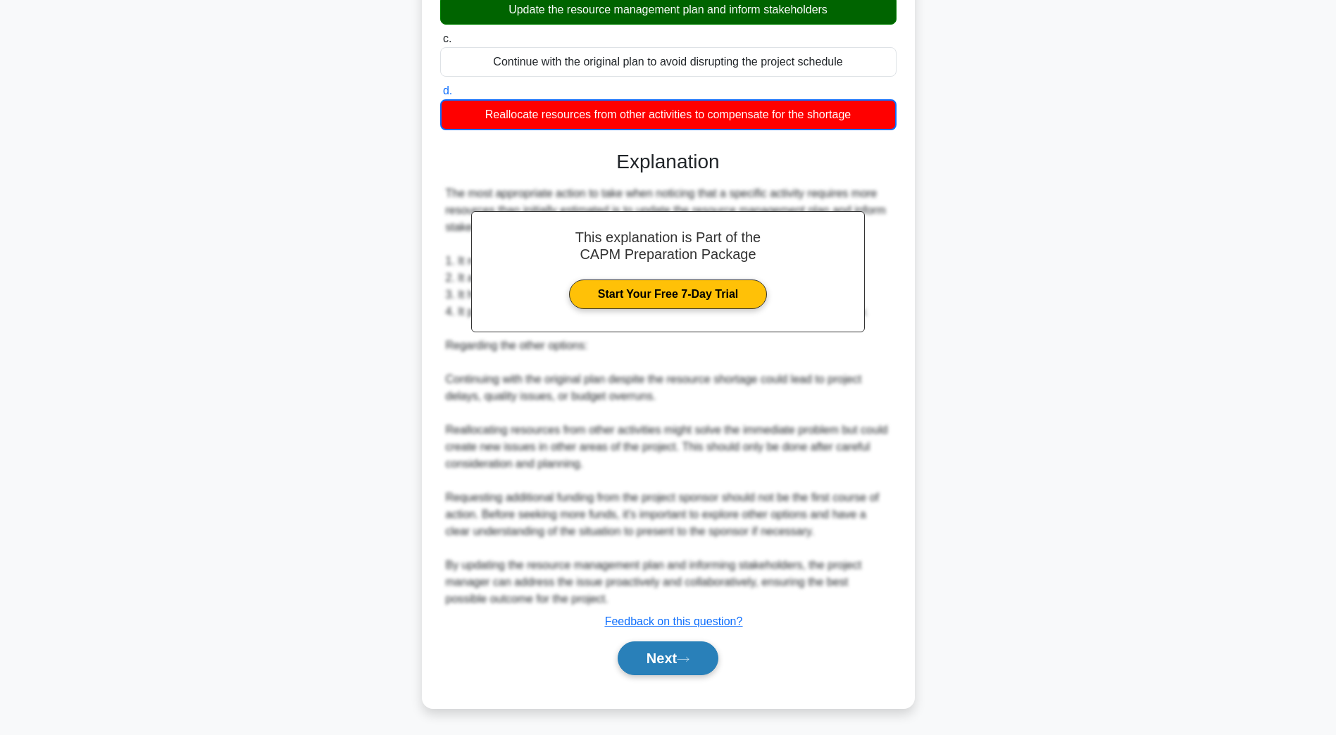
click at [668, 661] on button "Next" at bounding box center [668, 659] width 101 height 34
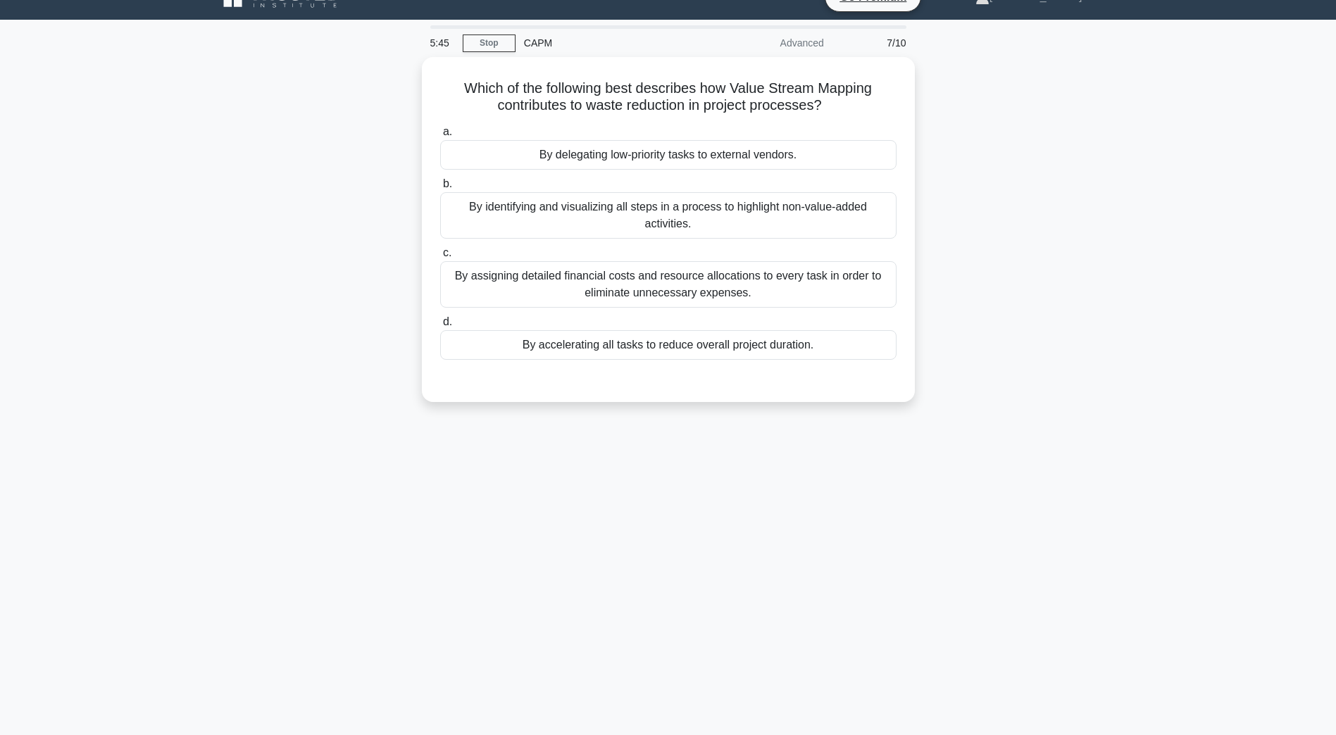
scroll to position [25, 0]
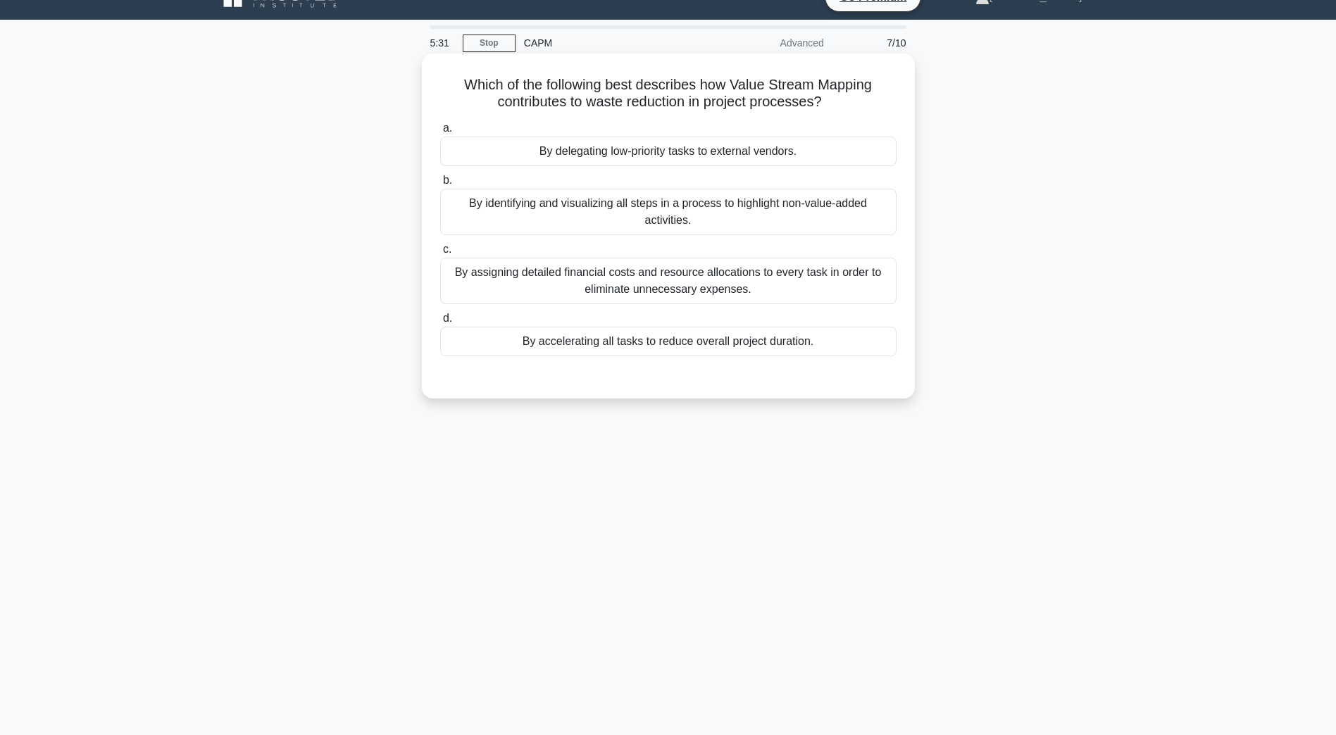
click at [612, 218] on div "By identifying and visualizing all steps in a process to highlight non-value-ad…" at bounding box center [668, 212] width 456 height 46
click at [440, 185] on input "b. By identifying and visualizing all steps in a process to highlight non-value…" at bounding box center [440, 180] width 0 height 9
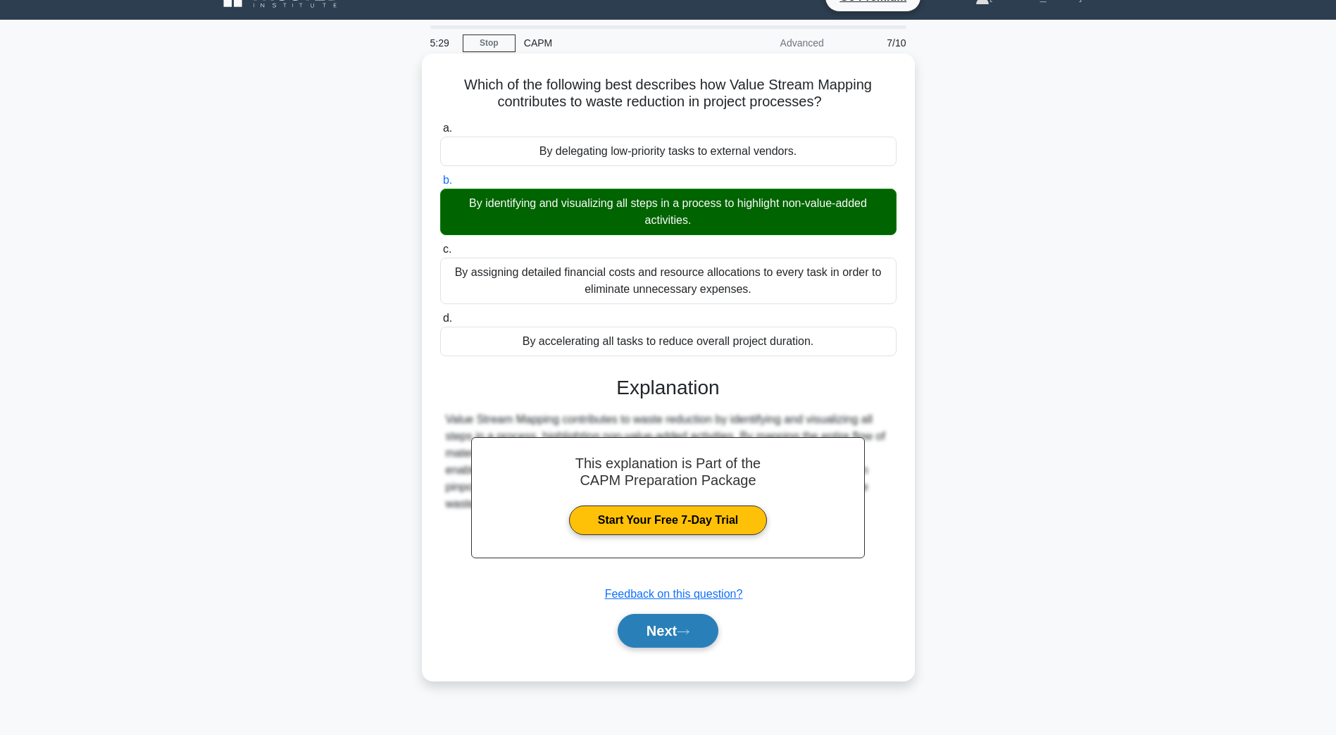
click at [678, 634] on button "Next" at bounding box center [668, 631] width 101 height 34
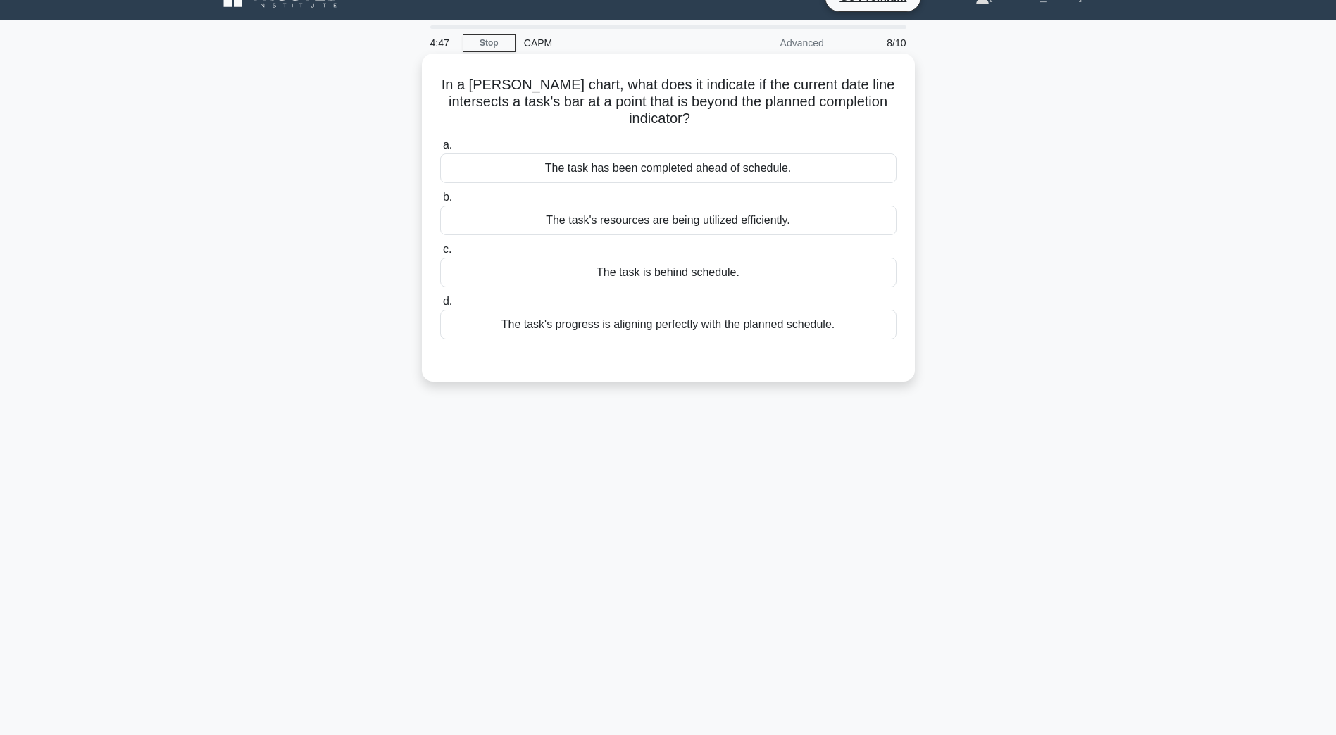
drag, startPoint x: 622, startPoint y: 273, endPoint x: 609, endPoint y: 277, distance: 13.2
click at [622, 273] on div "The task is behind schedule." at bounding box center [668, 273] width 456 height 30
click at [440, 254] on input "c. The task is behind schedule." at bounding box center [440, 249] width 0 height 9
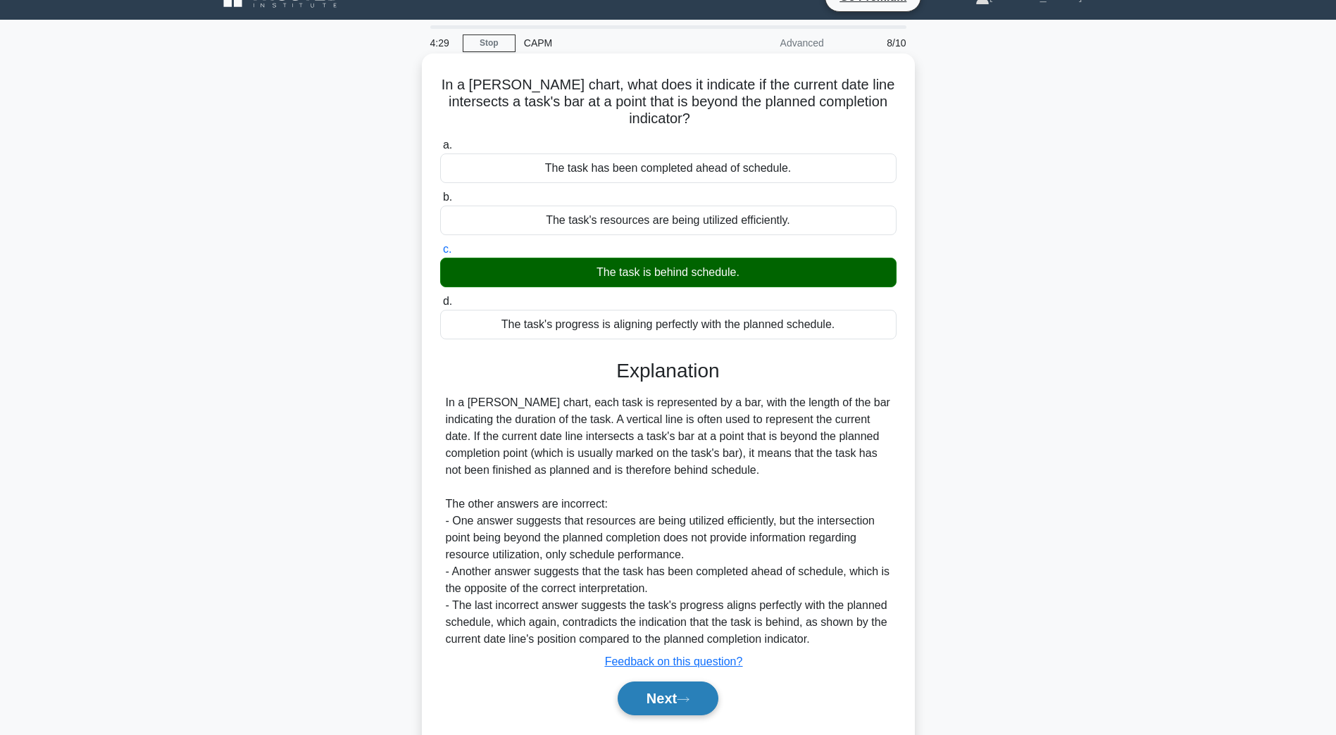
click at [659, 709] on button "Next" at bounding box center [668, 699] width 101 height 34
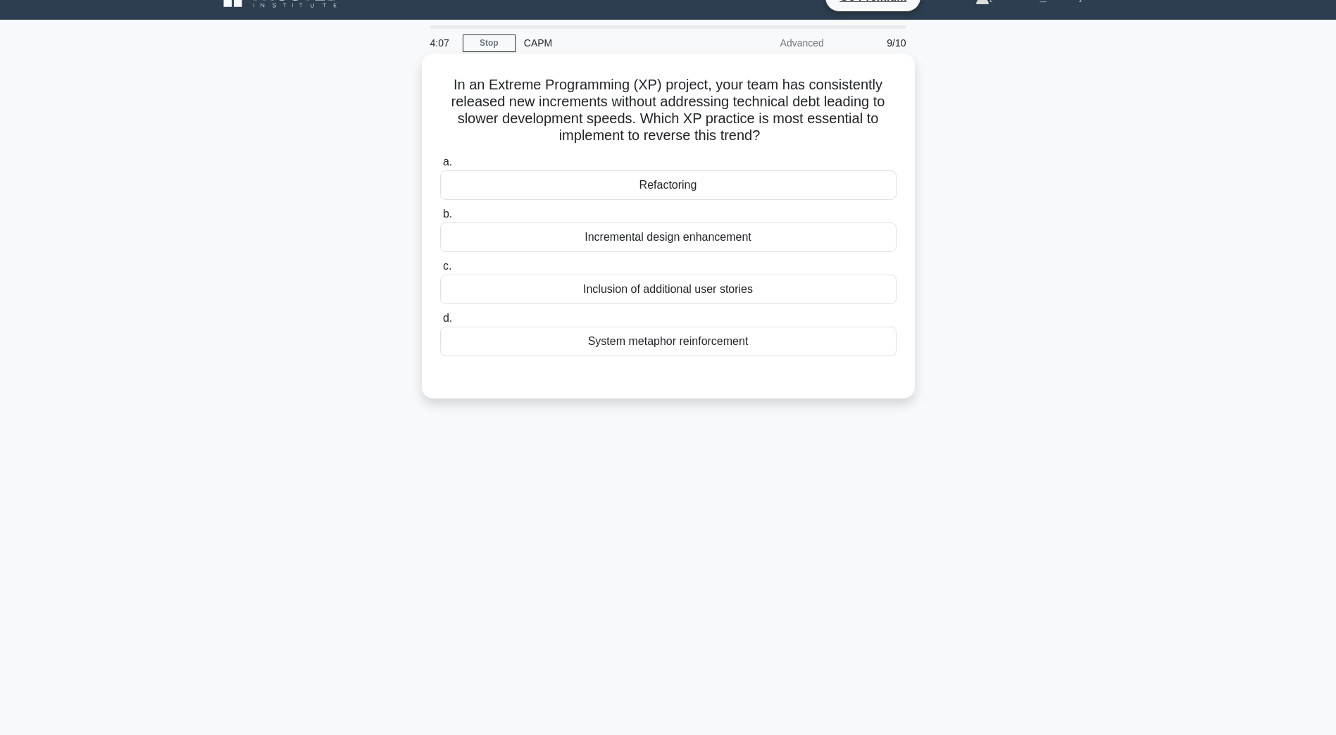
click at [652, 186] on div "Refactoring" at bounding box center [668, 185] width 456 height 30
click at [440, 167] on input "a. Refactoring" at bounding box center [440, 162] width 0 height 9
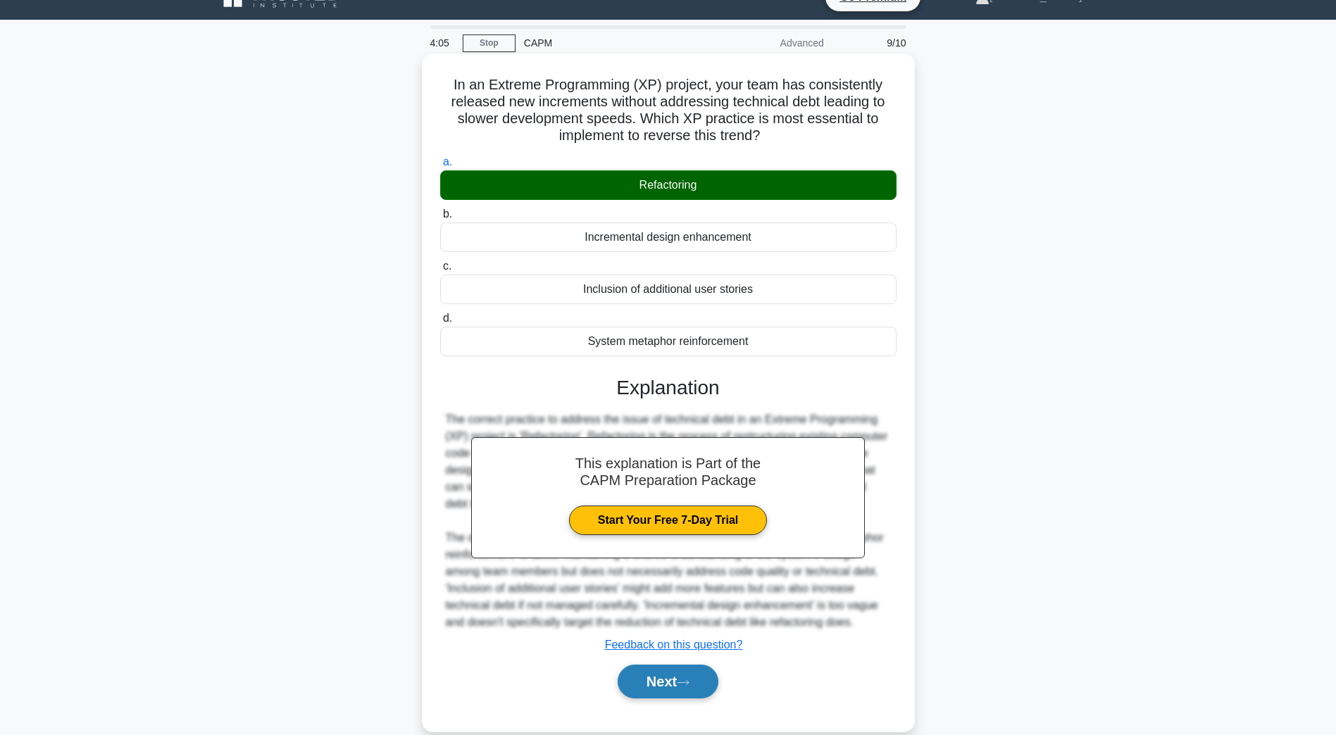
click at [635, 682] on button "Next" at bounding box center [668, 682] width 101 height 34
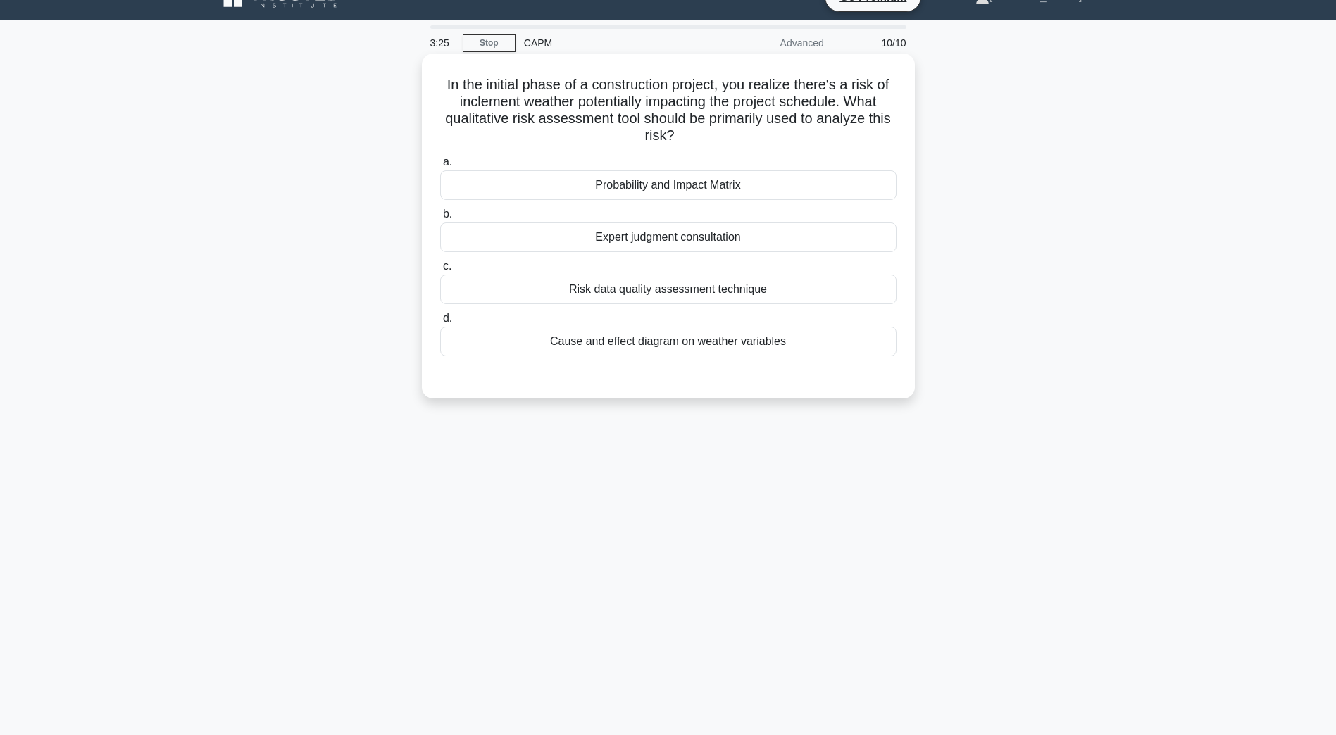
click at [685, 199] on div "Probability and Impact Matrix" at bounding box center [668, 185] width 456 height 30
click at [440, 167] on input "a. Probability and Impact Matrix" at bounding box center [440, 162] width 0 height 9
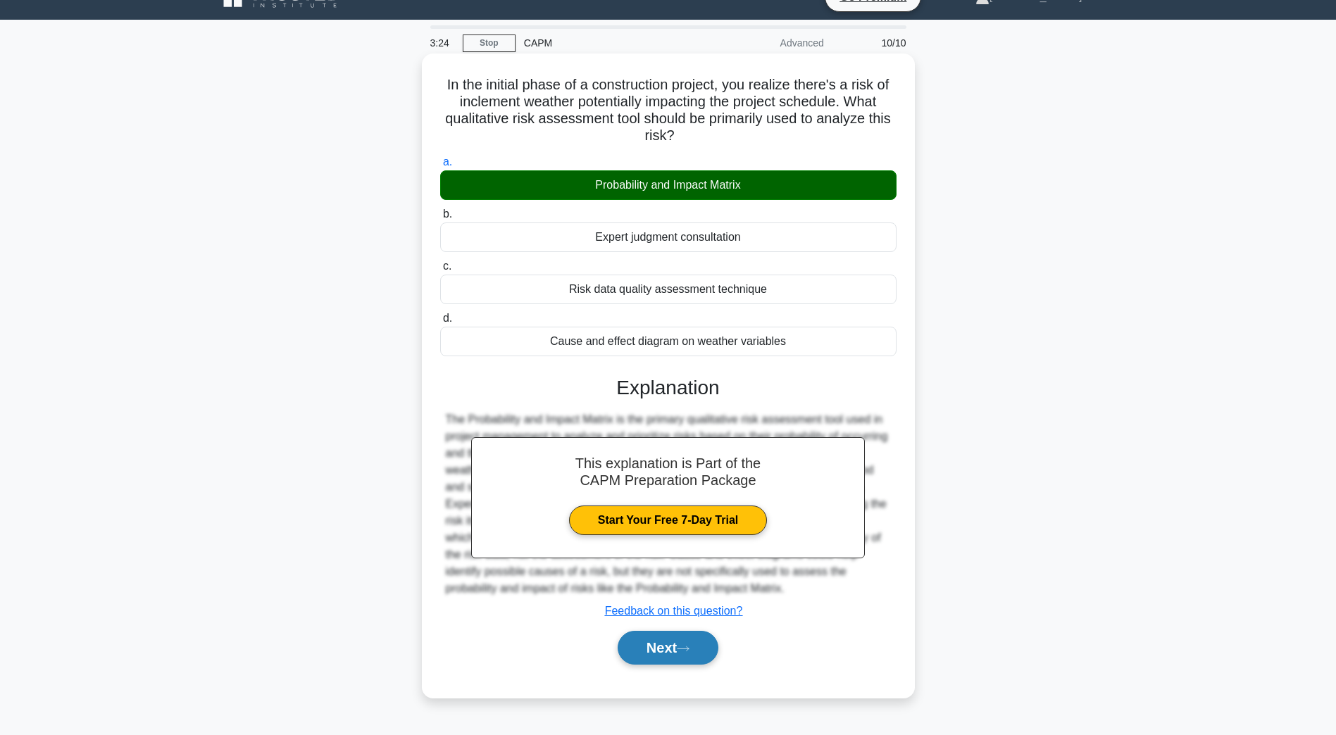
click at [648, 640] on button "Next" at bounding box center [668, 648] width 101 height 34
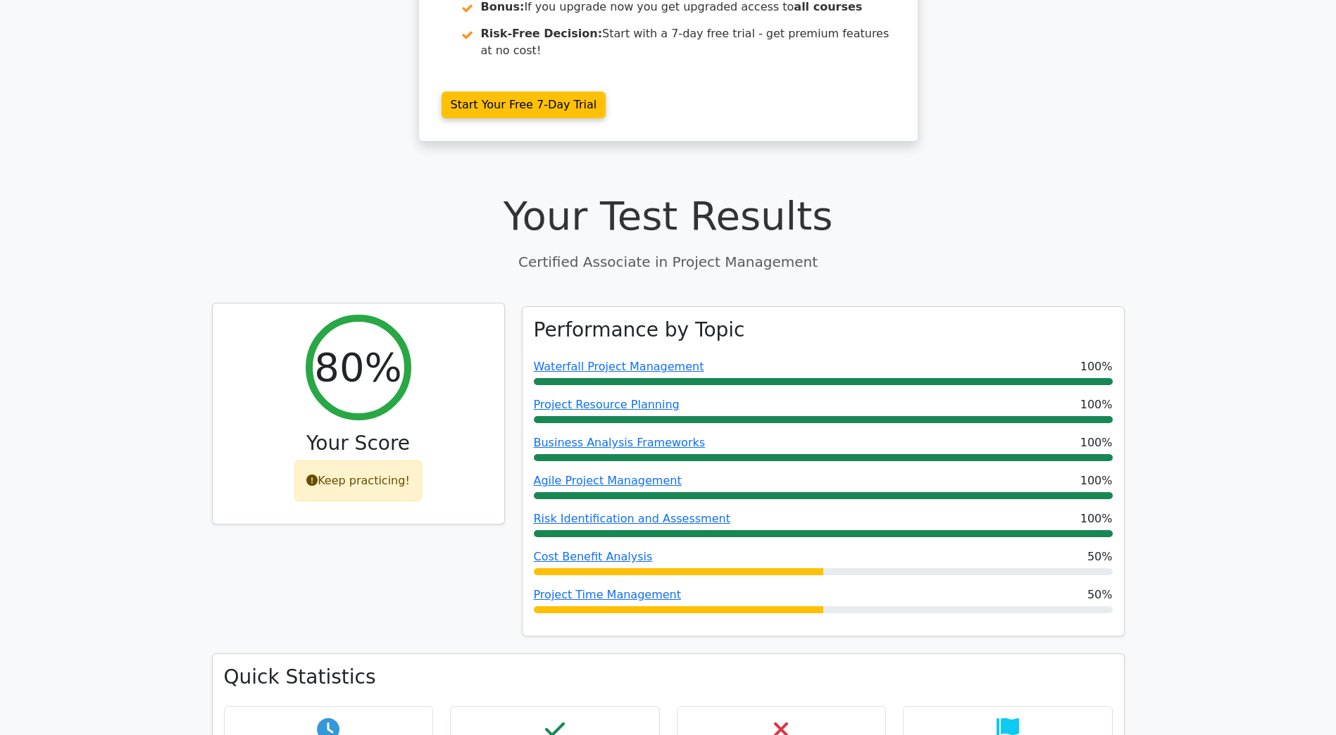
scroll to position [423, 0]
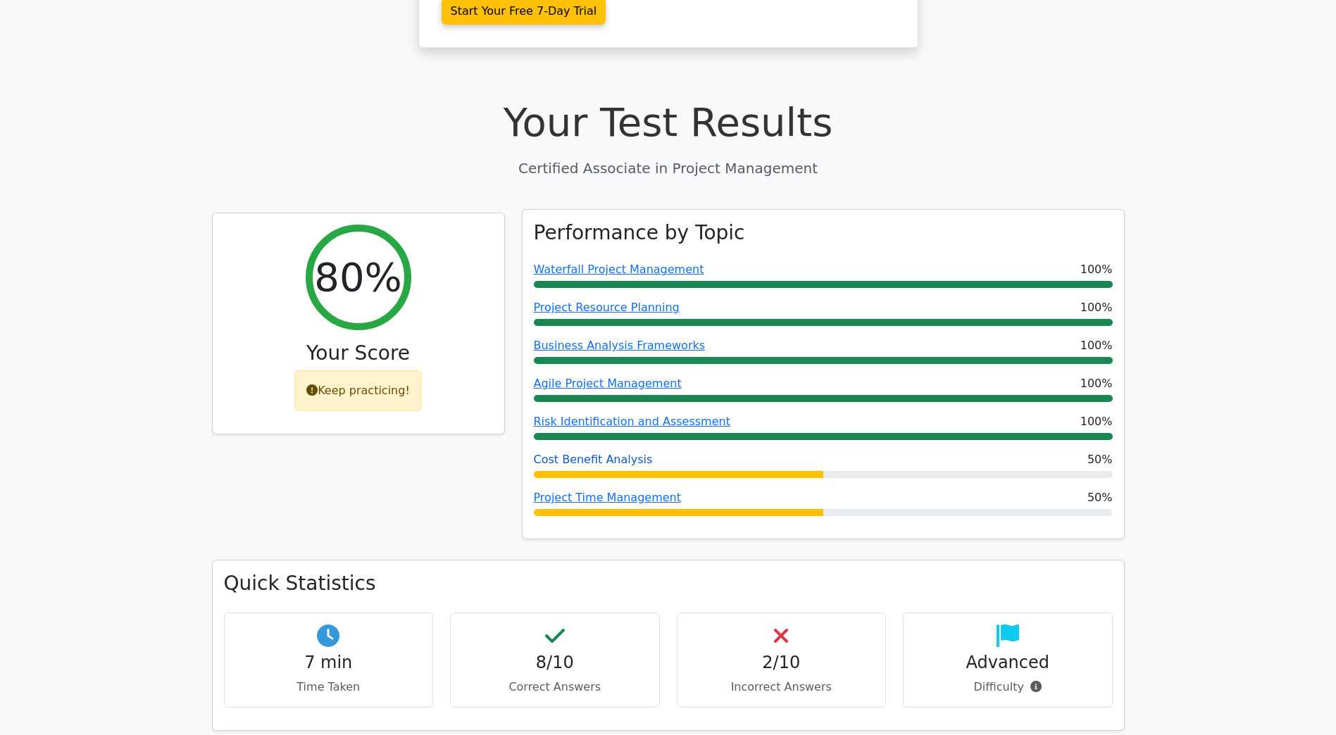
click at [558, 453] on link "Cost Benefit Analysis" at bounding box center [593, 459] width 119 height 13
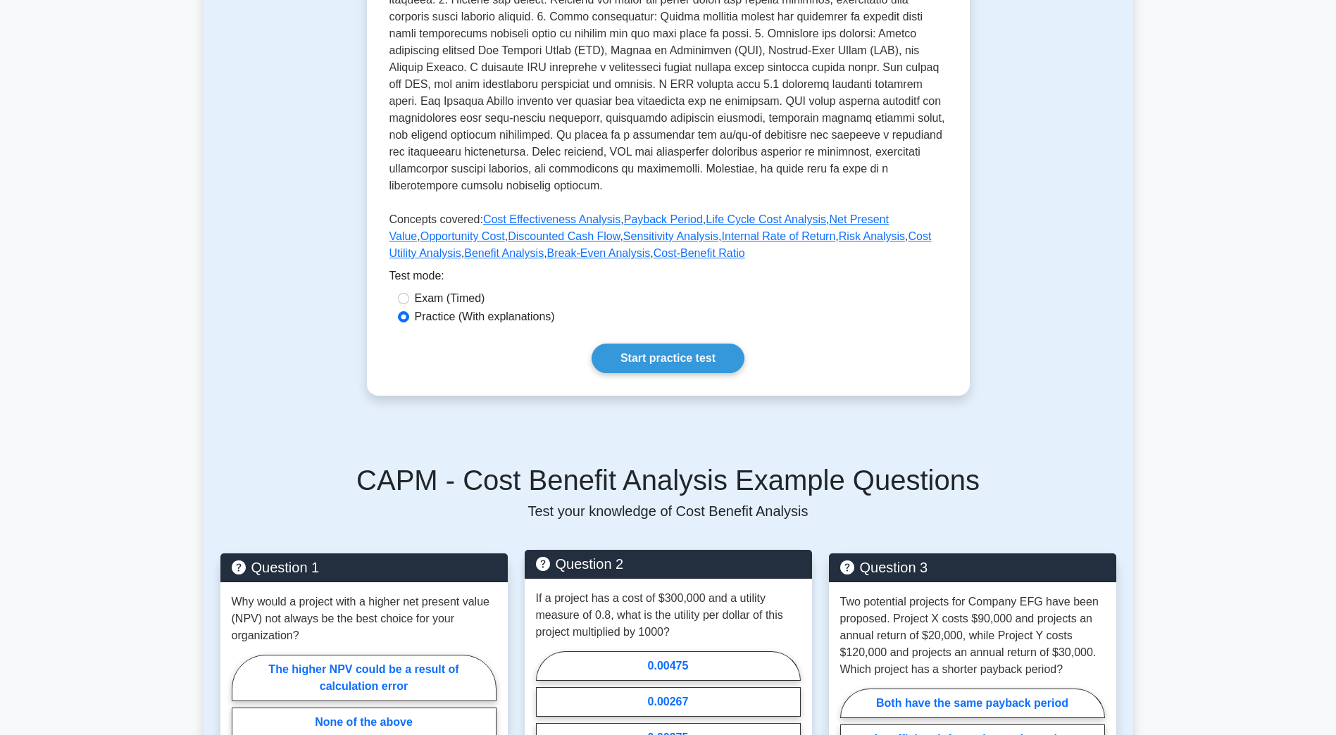
scroll to position [423, 0]
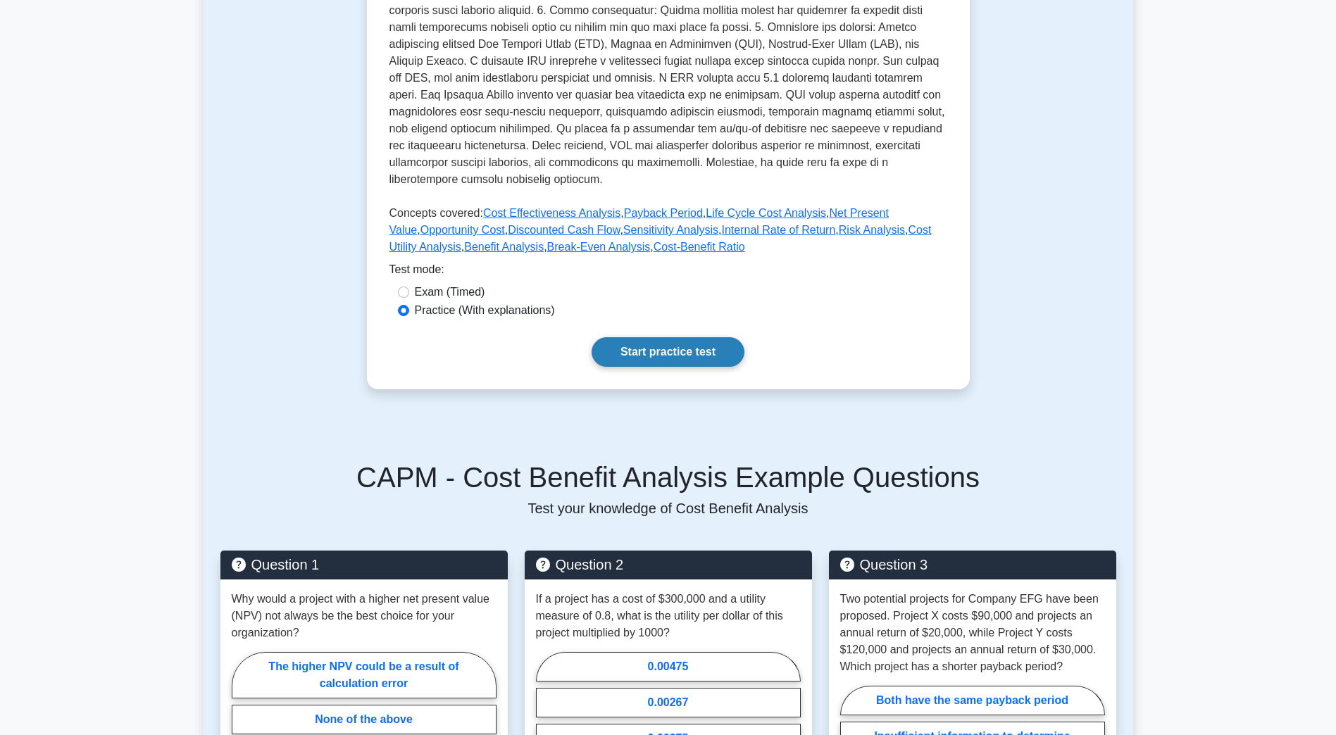
click at [667, 337] on link "Start practice test" at bounding box center [668, 352] width 153 height 30
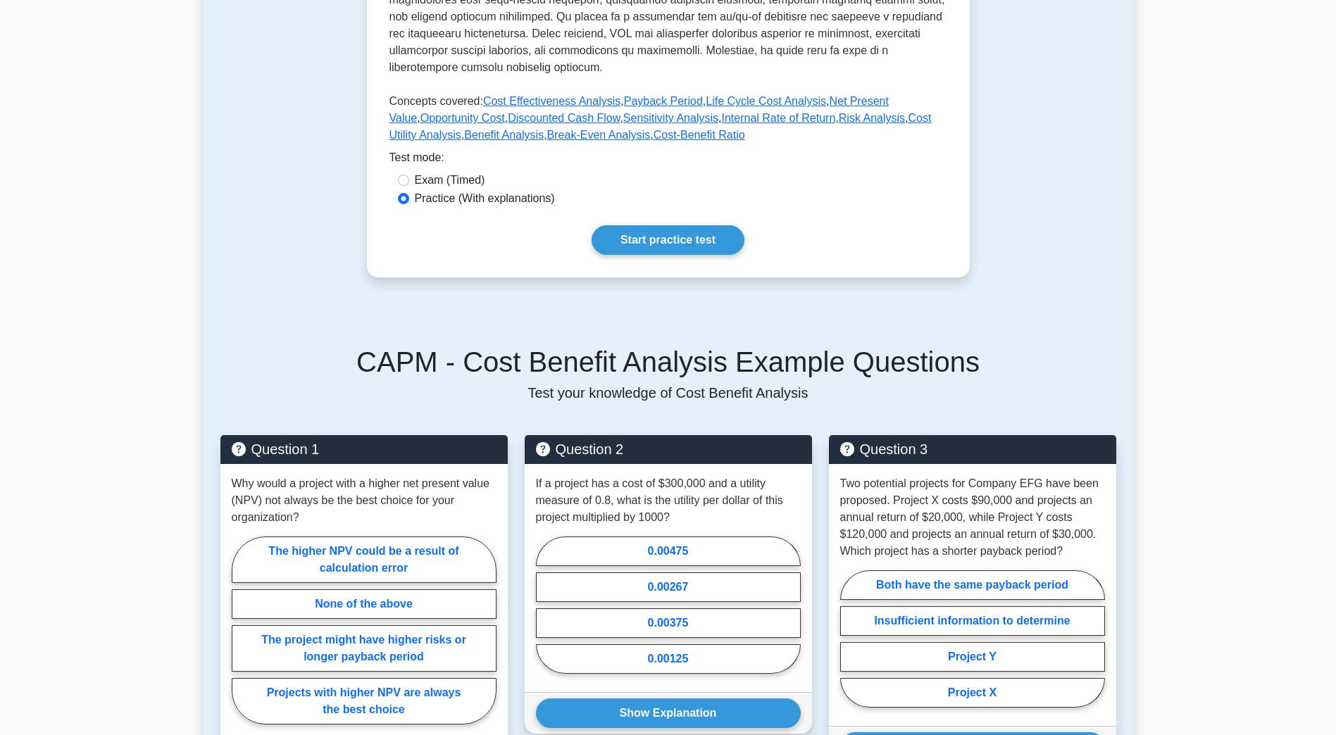
scroll to position [704, 0]
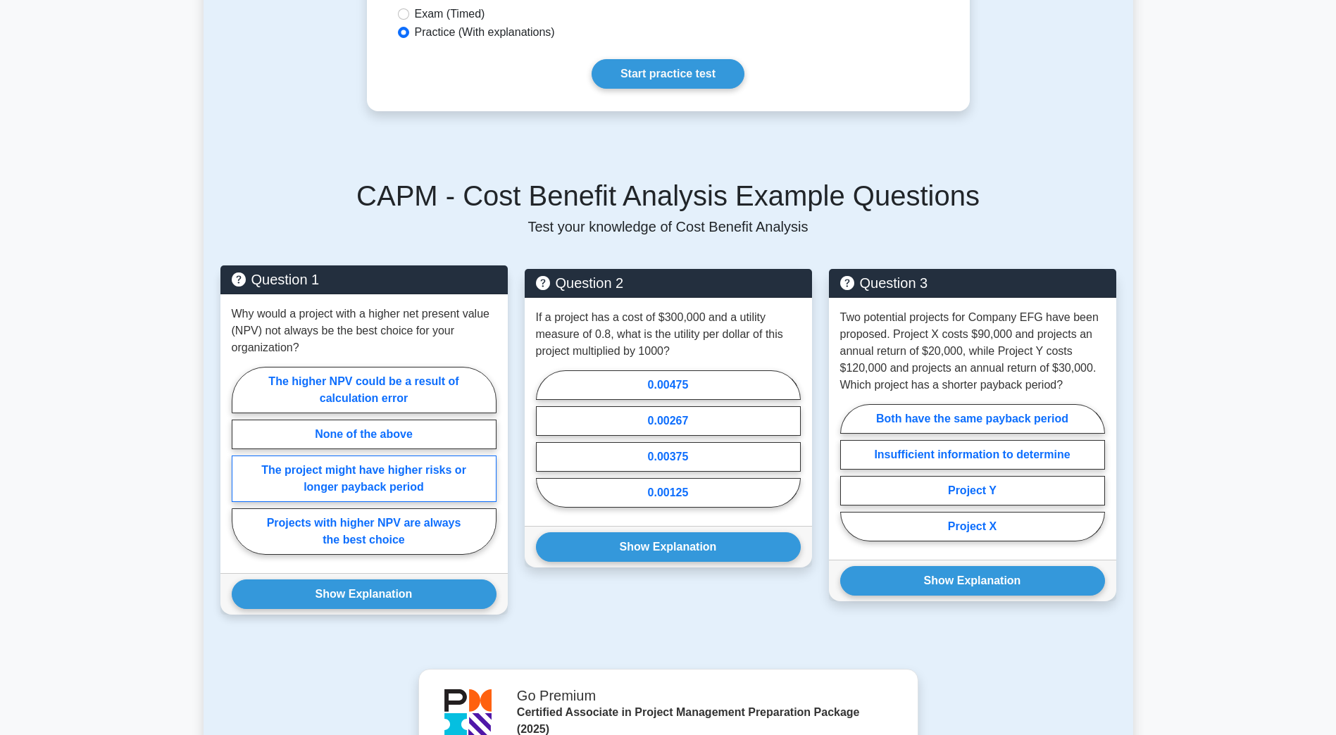
click at [313, 473] on label "The project might have higher risks or longer payback period" at bounding box center [364, 479] width 265 height 46
click at [241, 470] on input "The project might have higher risks or longer payback period" at bounding box center [236, 465] width 9 height 9
radio input "true"
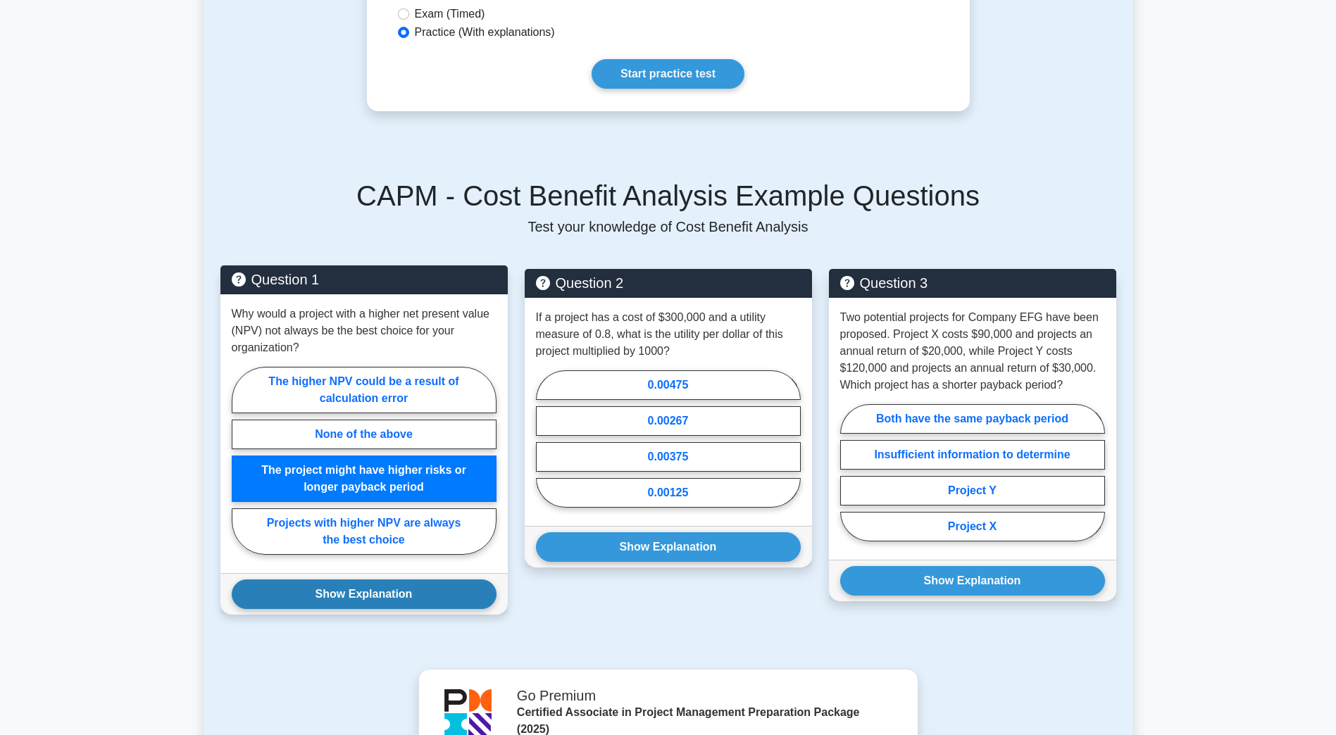
click at [377, 582] on button "Show Explanation" at bounding box center [364, 595] width 265 height 30
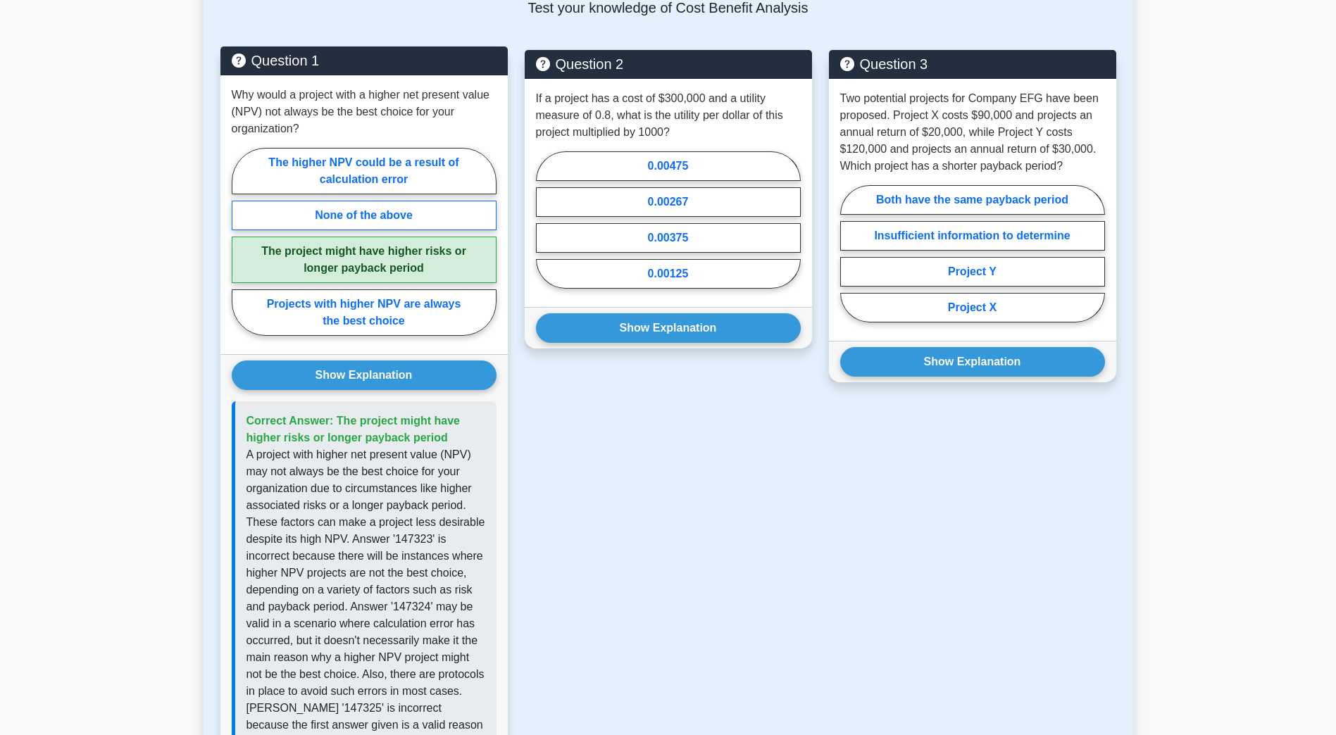
scroll to position [845, 0]
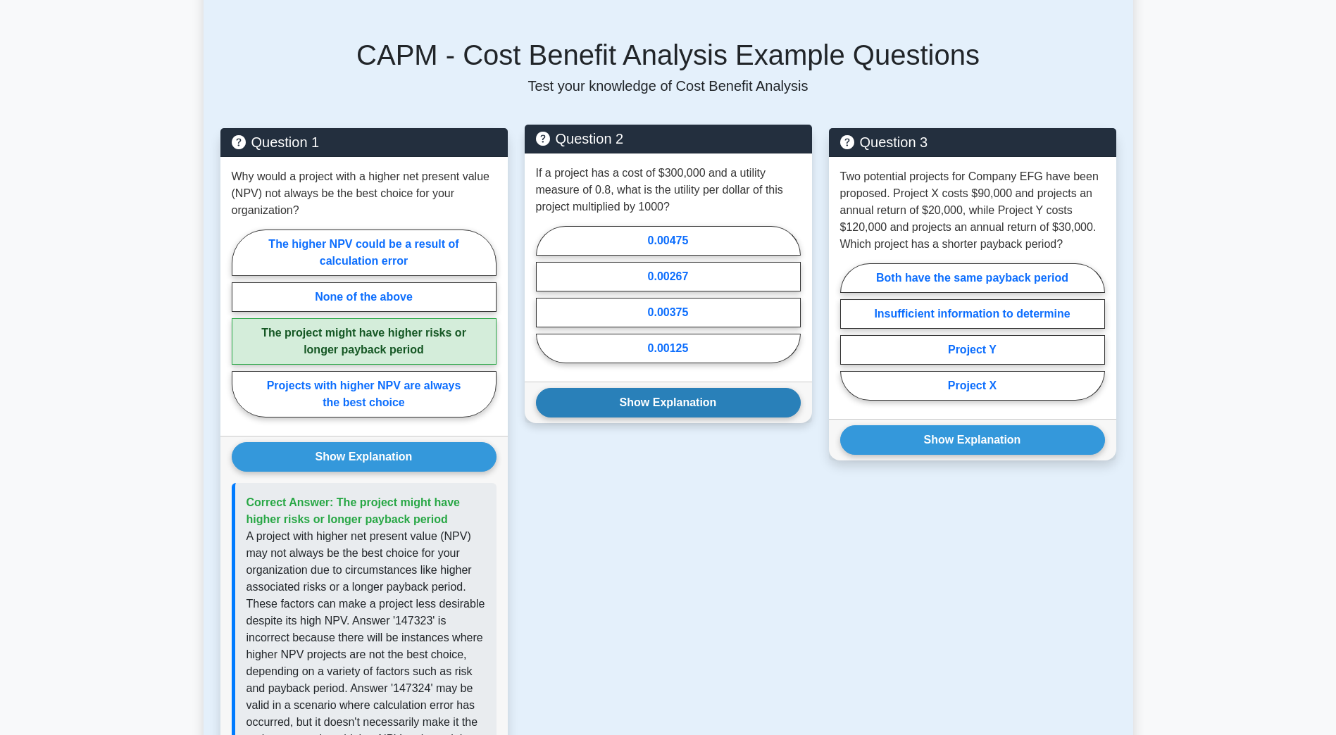
click at [666, 394] on button "Show Explanation" at bounding box center [668, 403] width 265 height 30
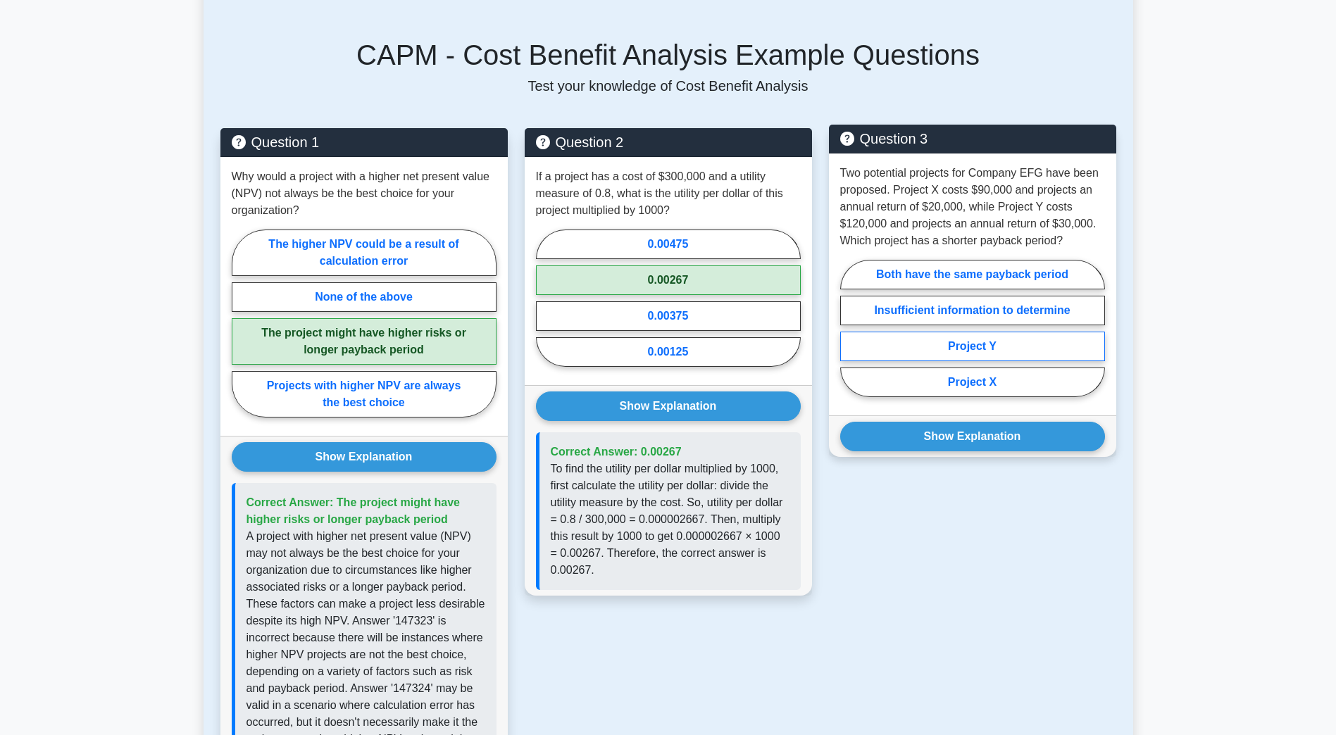
click at [948, 339] on label "Project Y" at bounding box center [972, 347] width 265 height 30
click at [849, 337] on input "Project Y" at bounding box center [844, 332] width 9 height 9
radio input "true"
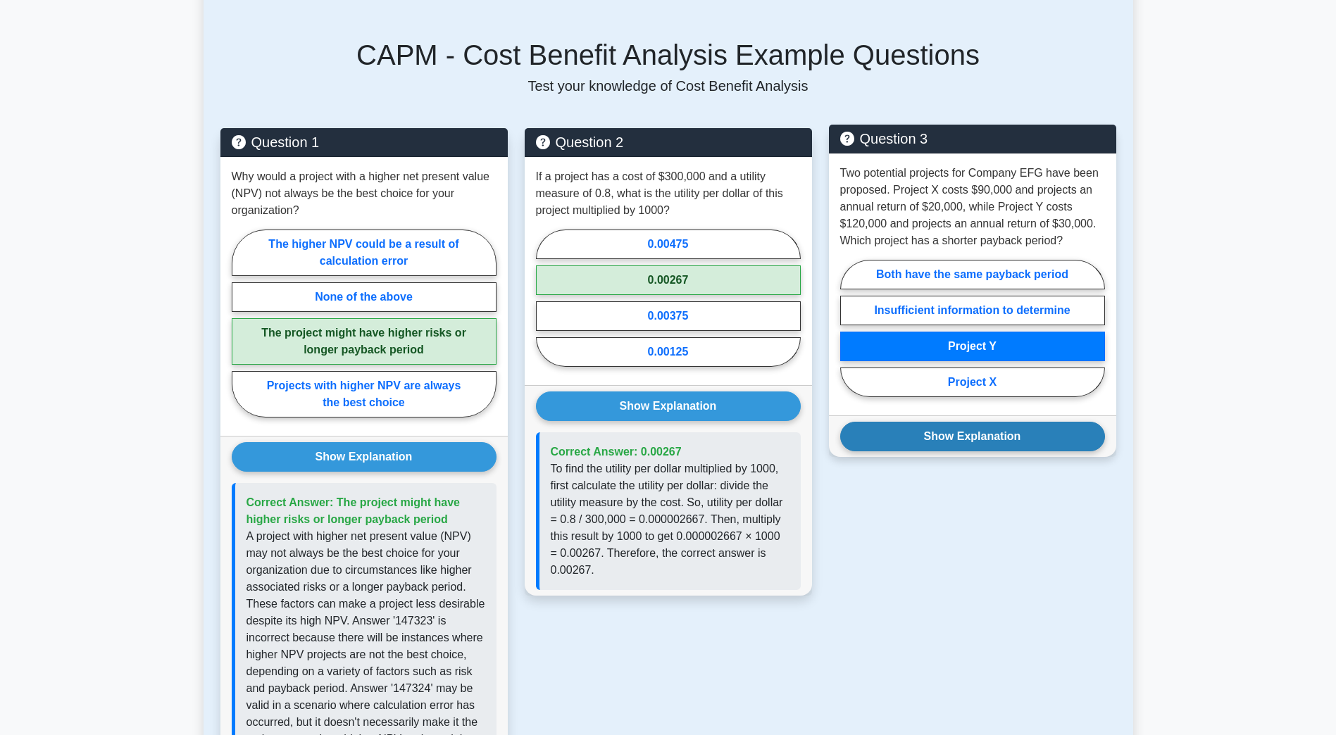
click at [939, 428] on button "Show Explanation" at bounding box center [972, 437] width 265 height 30
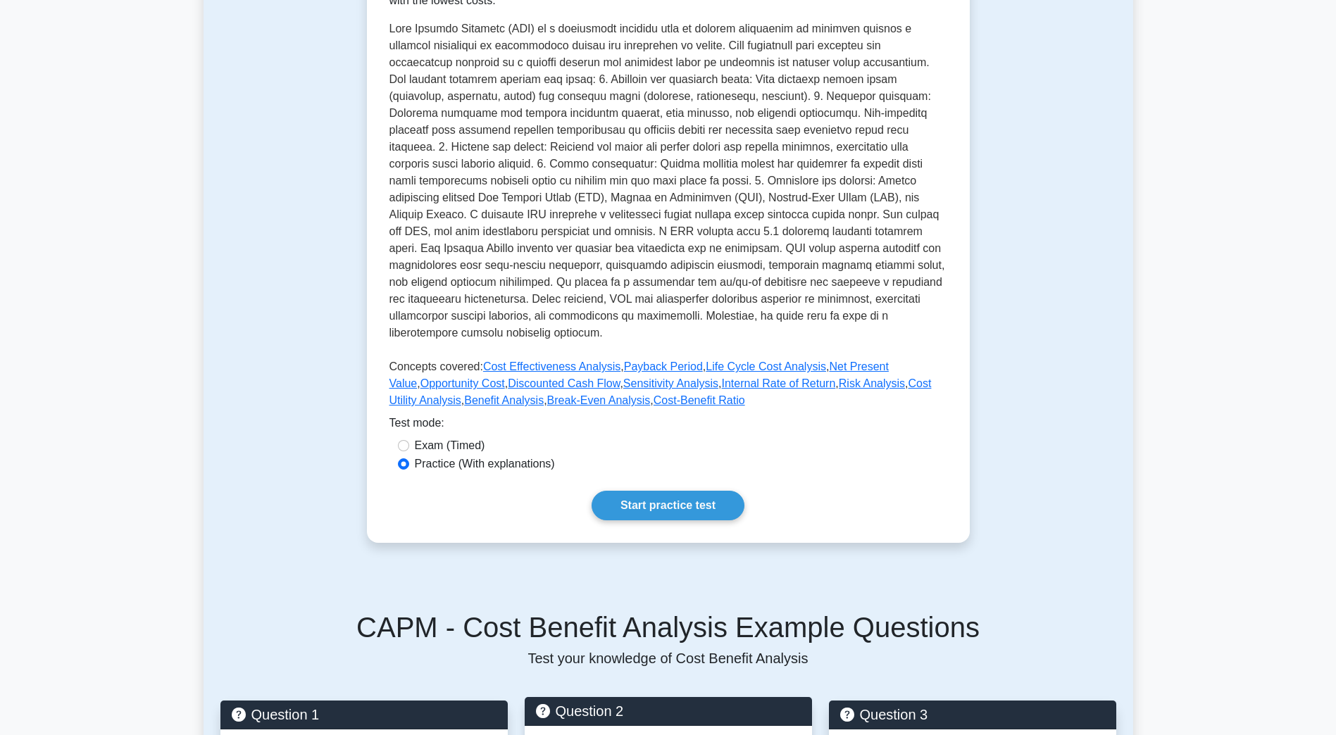
scroll to position [141, 0]
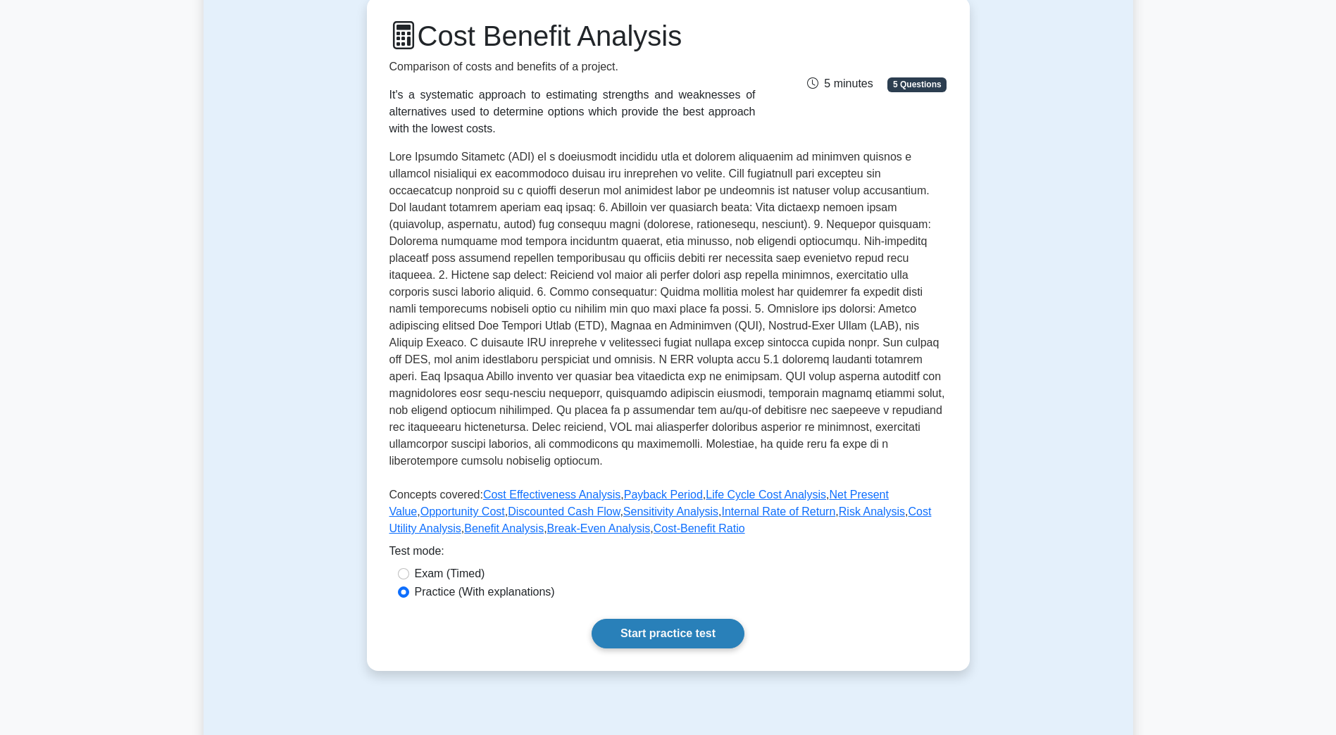
click at [683, 619] on link "Start practice test" at bounding box center [668, 634] width 153 height 30
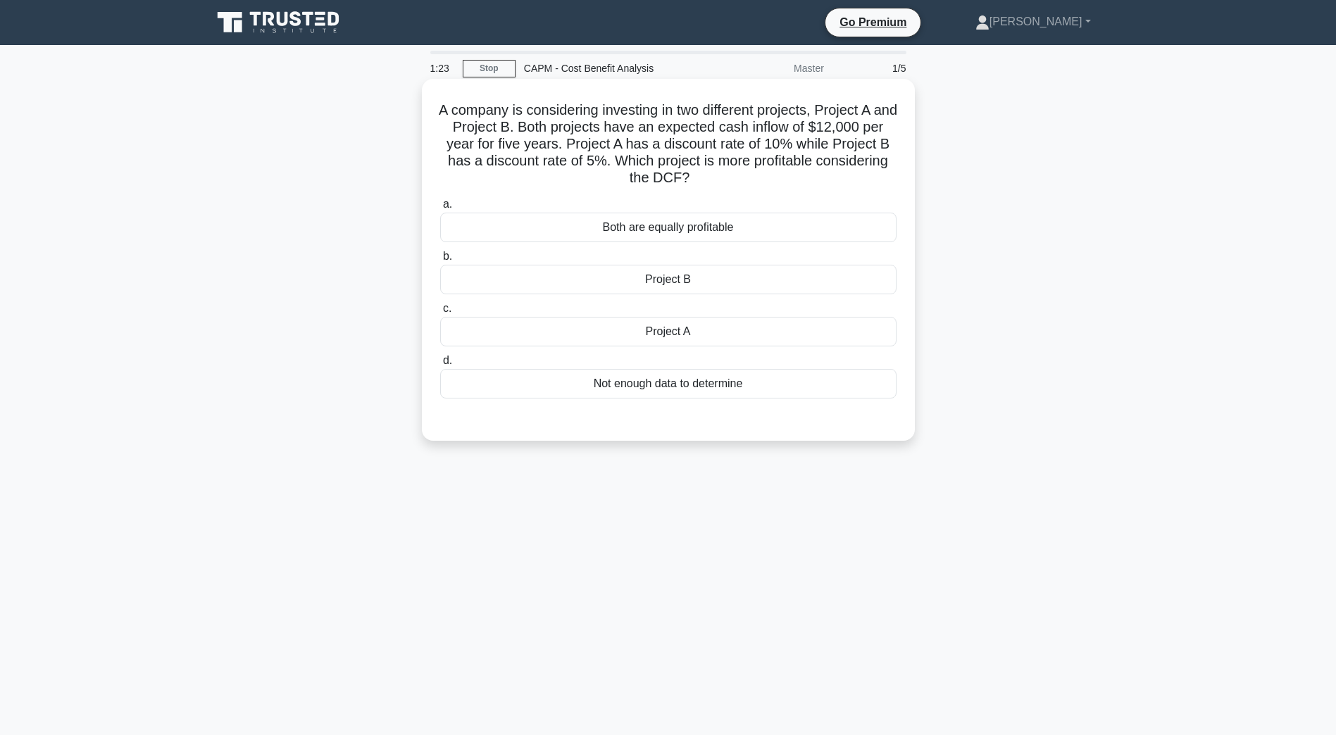
click at [661, 285] on div "Project B" at bounding box center [668, 280] width 456 height 30
click at [440, 261] on input "b. Project B" at bounding box center [440, 256] width 0 height 9
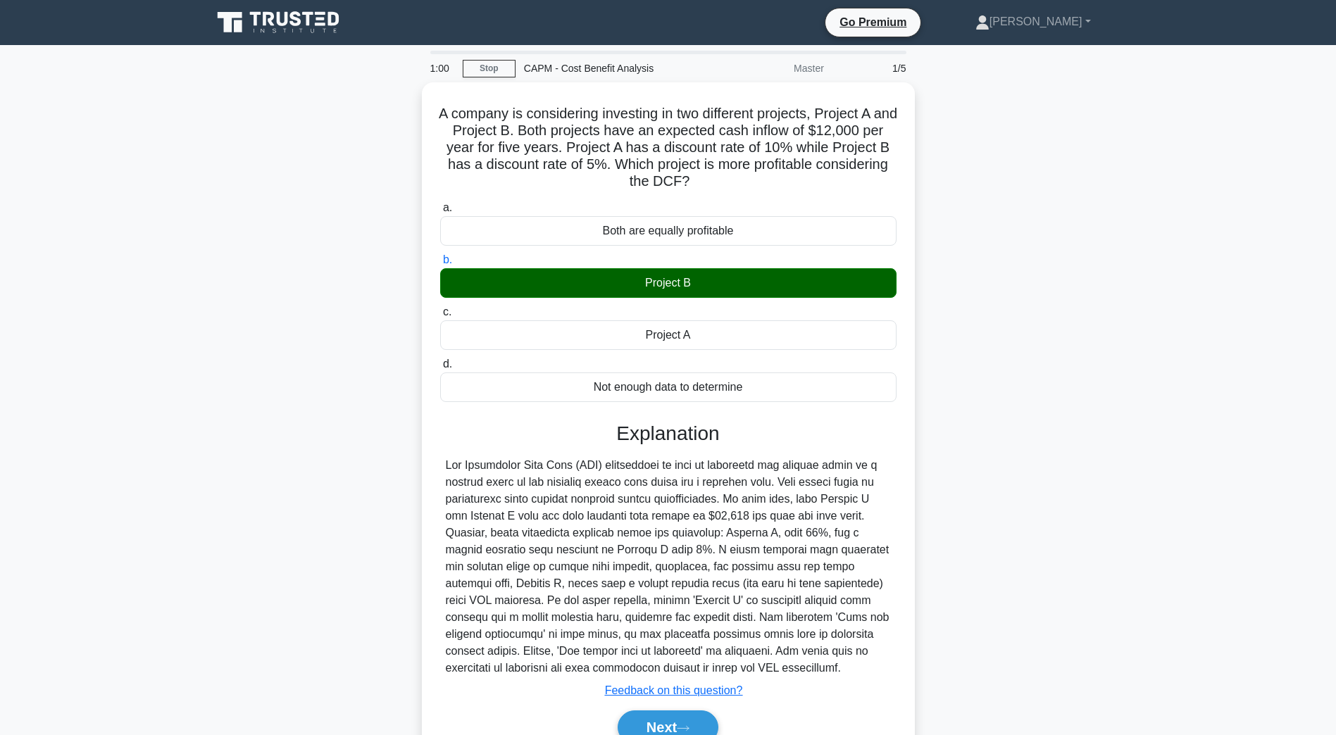
scroll to position [66, 0]
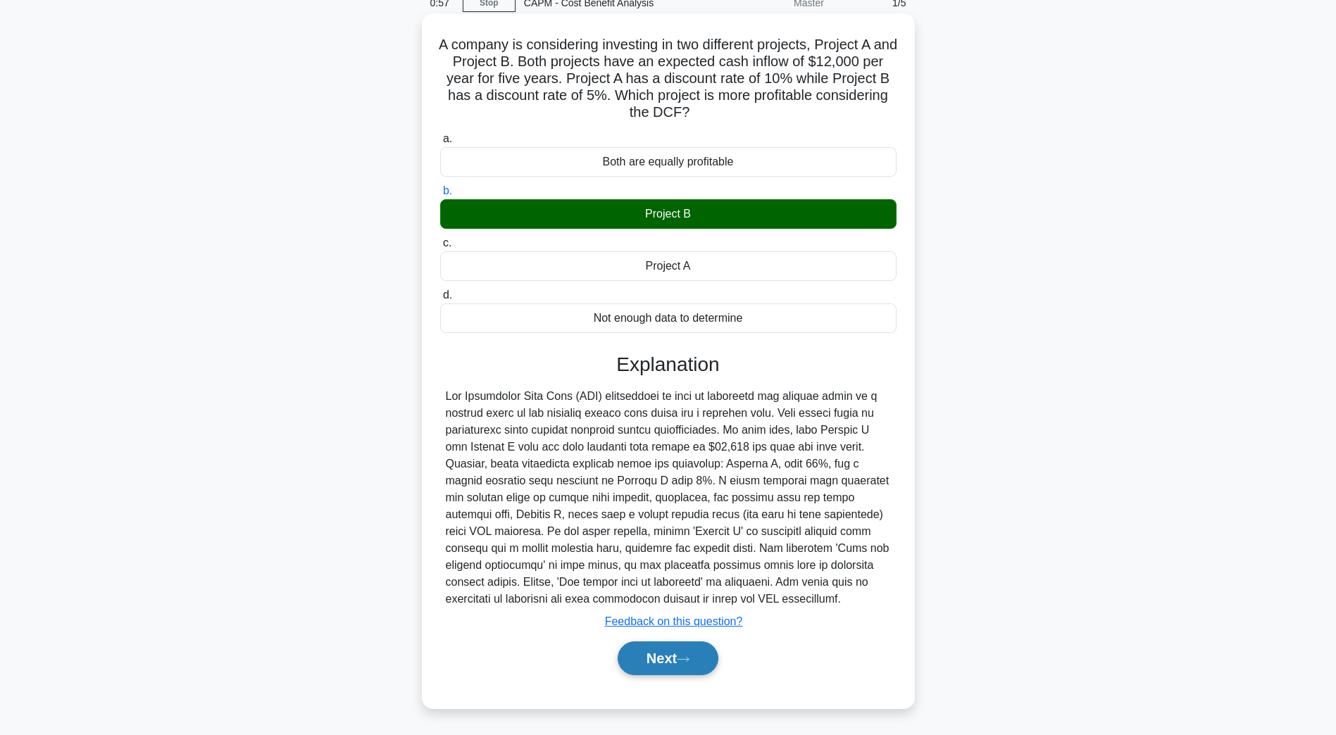
click at [652, 656] on button "Next" at bounding box center [668, 659] width 101 height 34
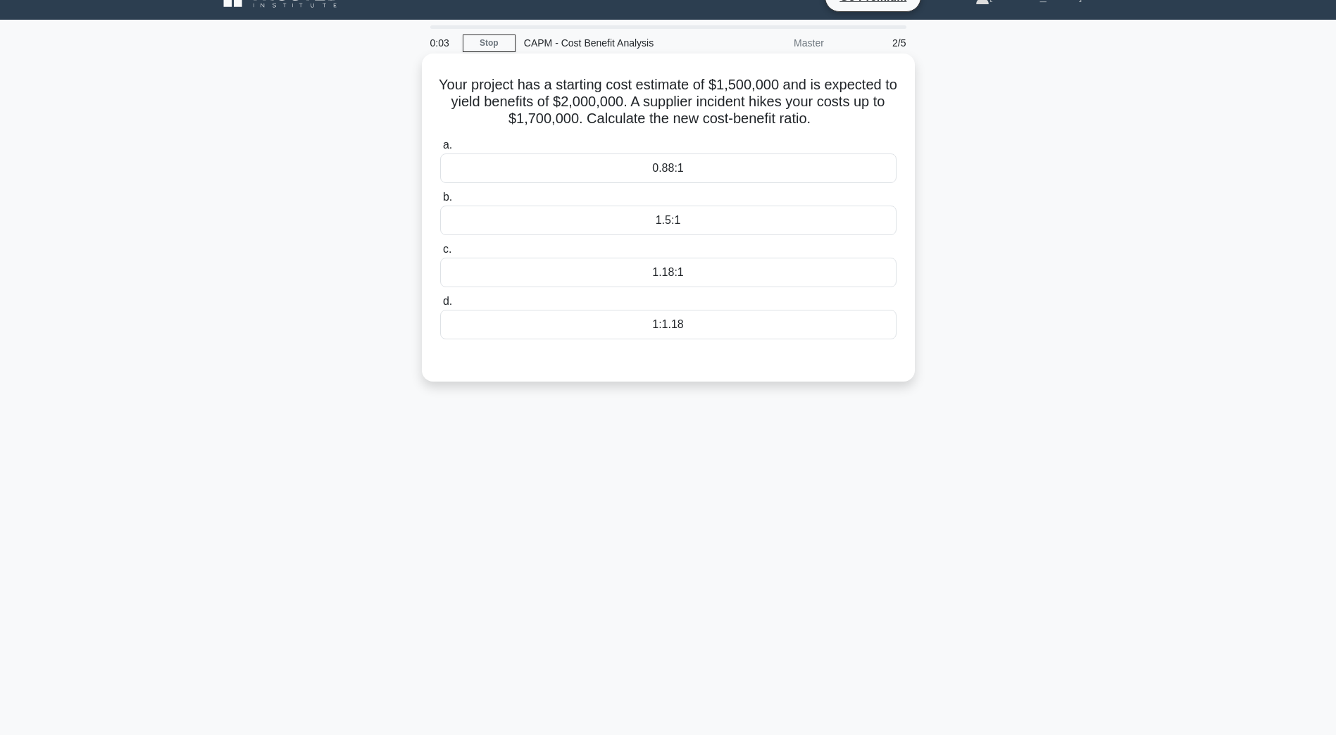
click at [709, 173] on div "0.88:1" at bounding box center [668, 169] width 456 height 30
click at [440, 150] on input "a. 0.88:1" at bounding box center [440, 145] width 0 height 9
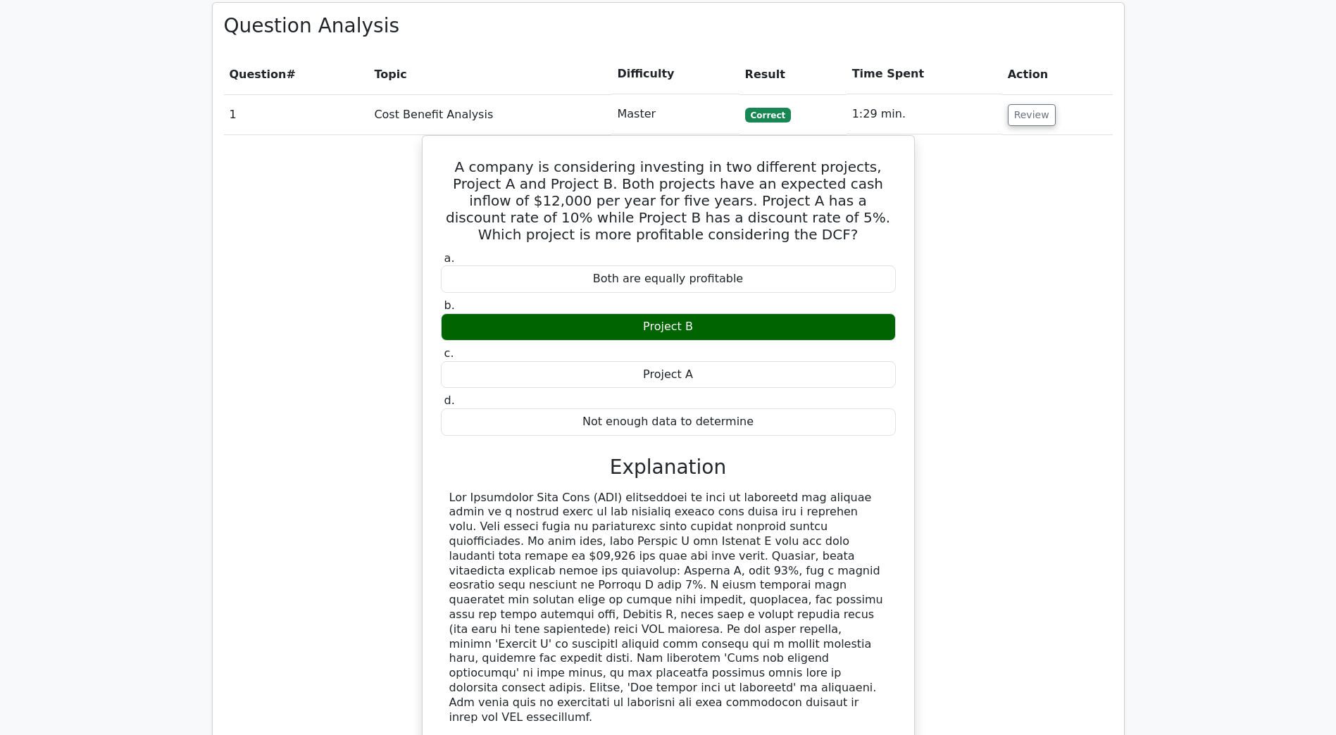
scroll to position [493, 0]
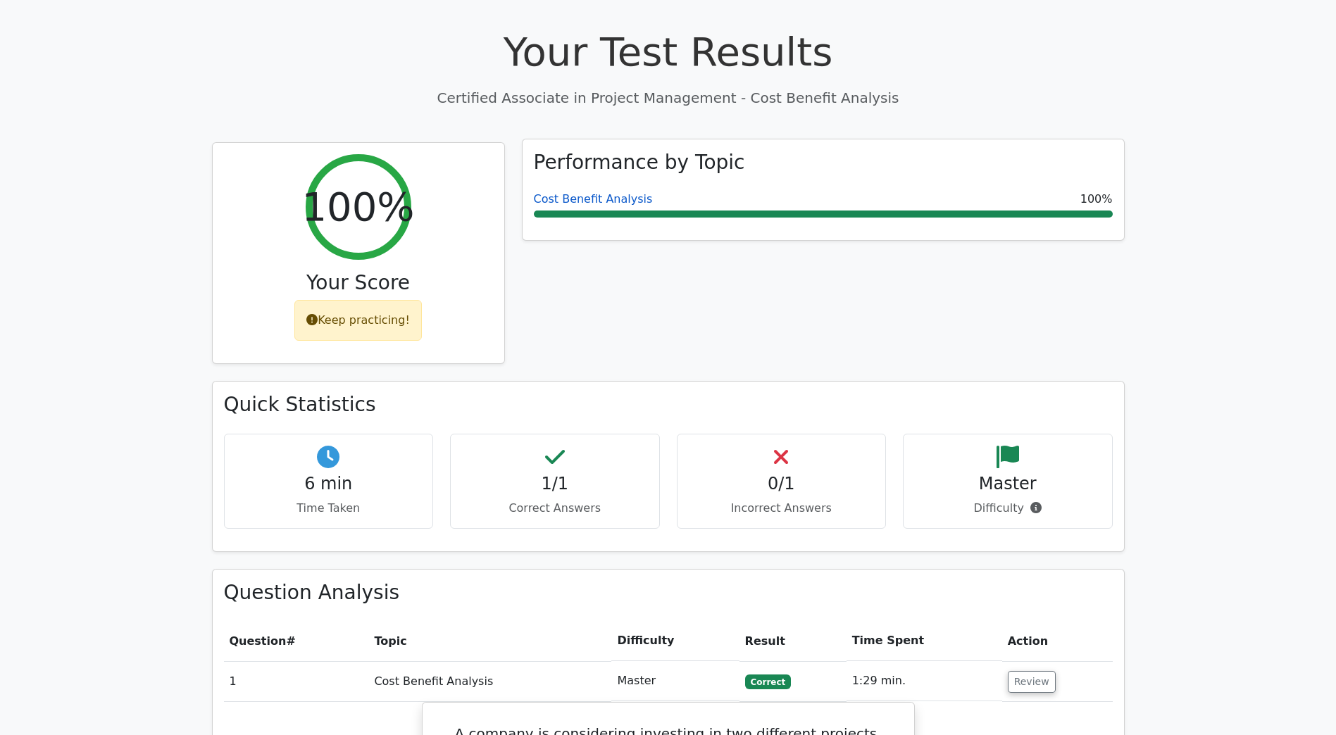
click at [564, 192] on link "Cost Benefit Analysis" at bounding box center [593, 198] width 119 height 13
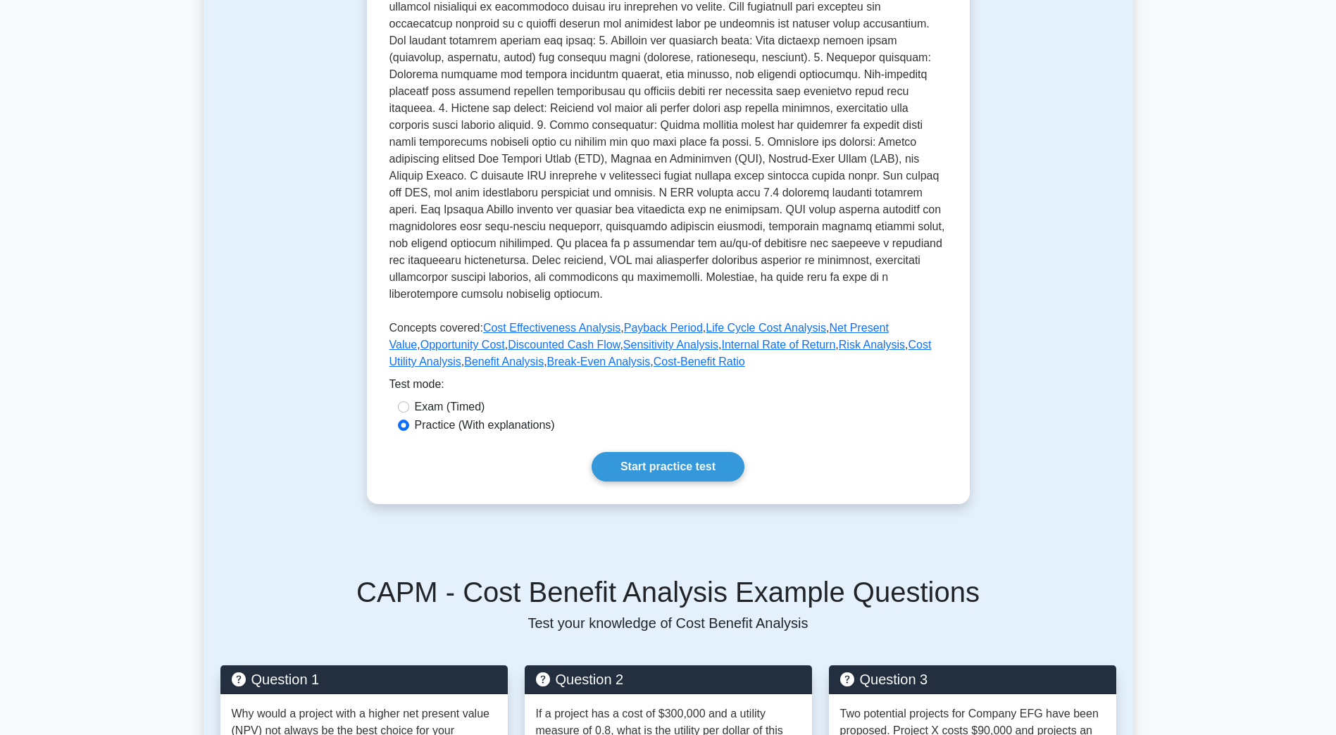
scroll to position [493, 0]
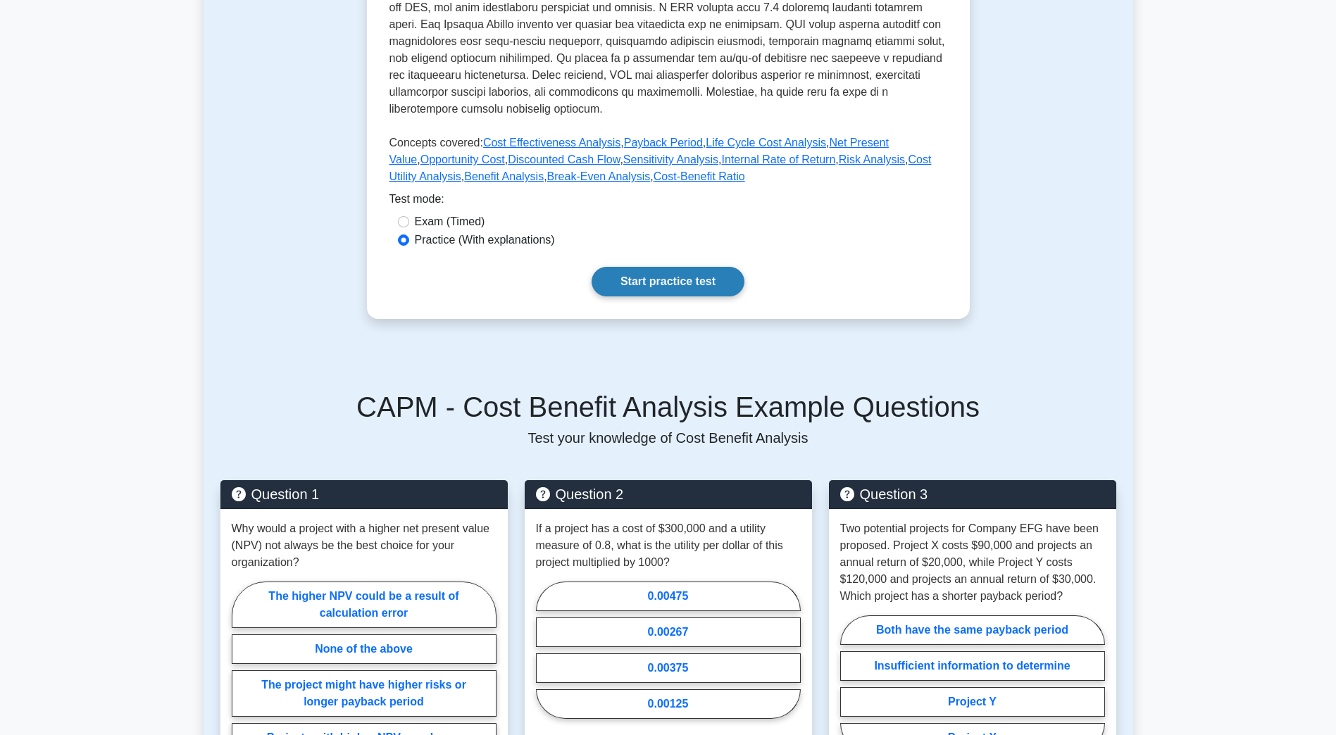
click at [704, 274] on link "Start practice test" at bounding box center [668, 282] width 153 height 30
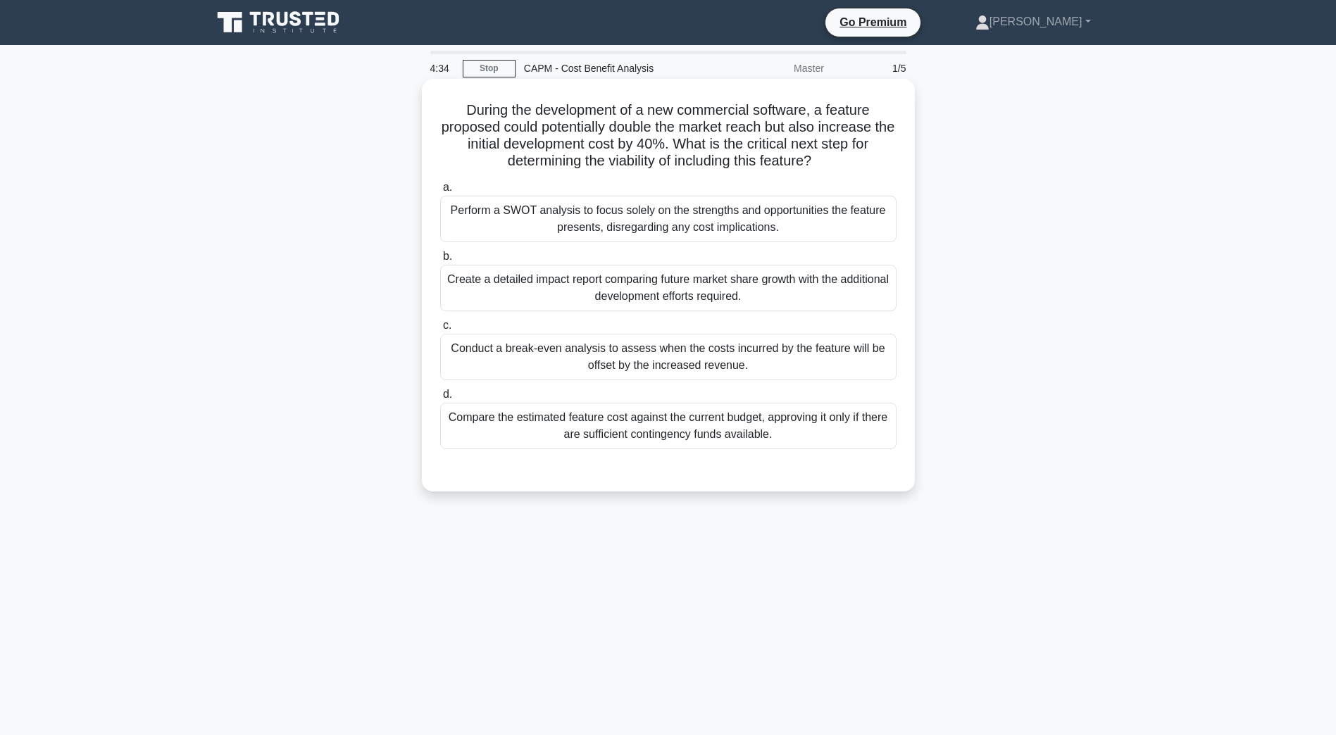
click at [563, 294] on div "Create a detailed impact report comparing future market share growth with the a…" at bounding box center [668, 288] width 456 height 46
click at [440, 261] on input "b. Create a detailed impact report comparing future market share growth with th…" at bounding box center [440, 256] width 0 height 9
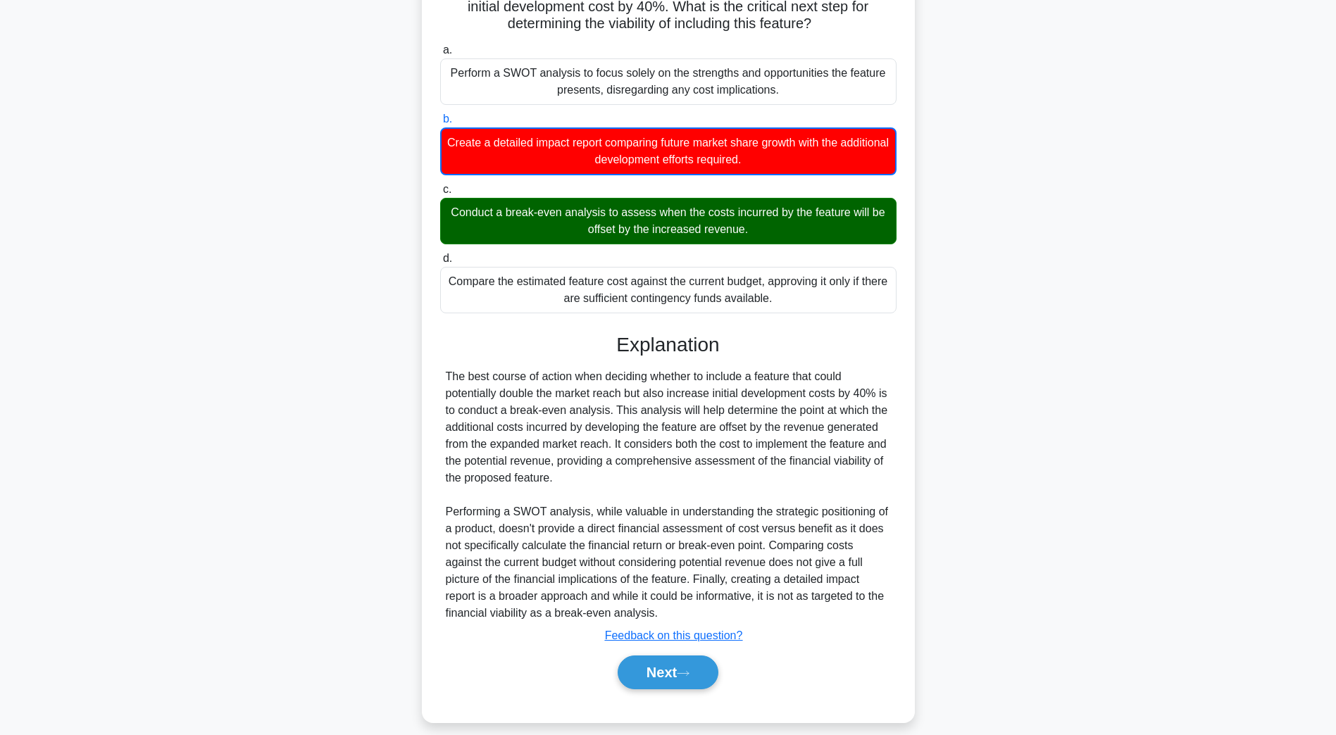
scroll to position [152, 0]
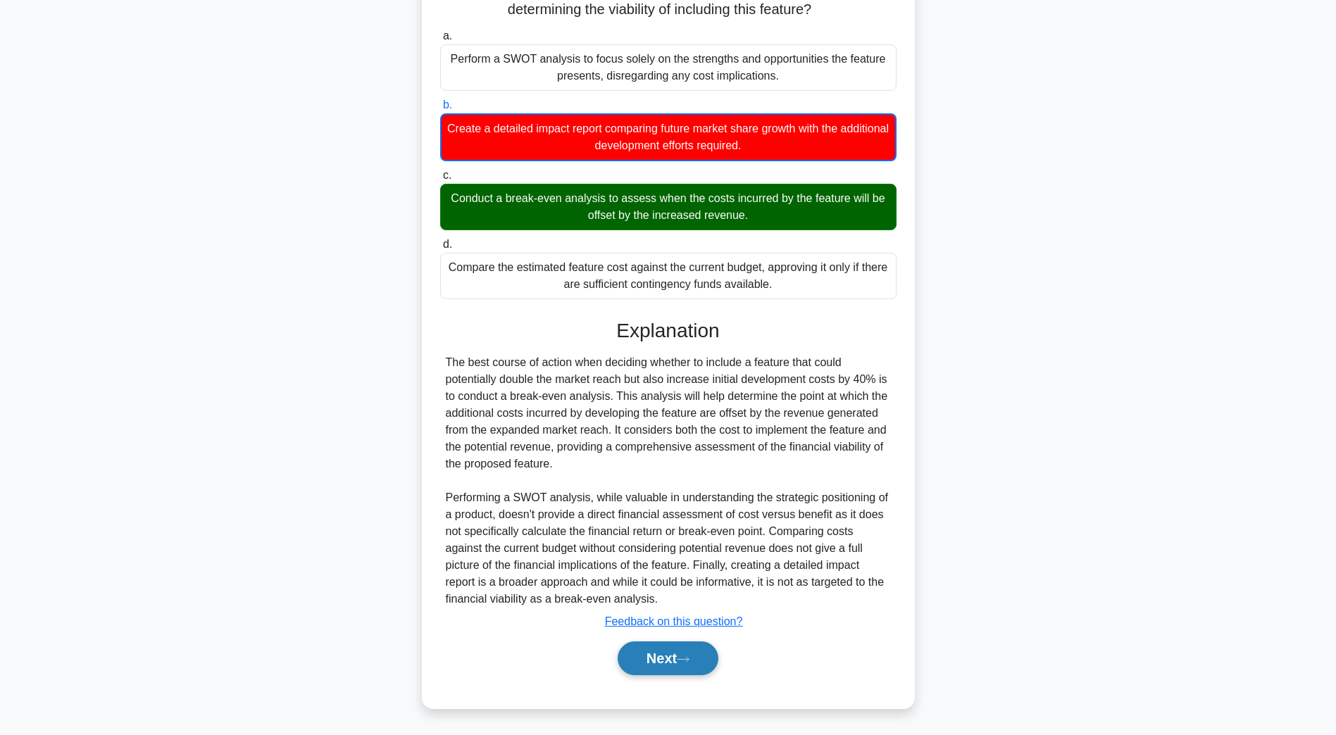
click at [656, 671] on button "Next" at bounding box center [668, 659] width 101 height 34
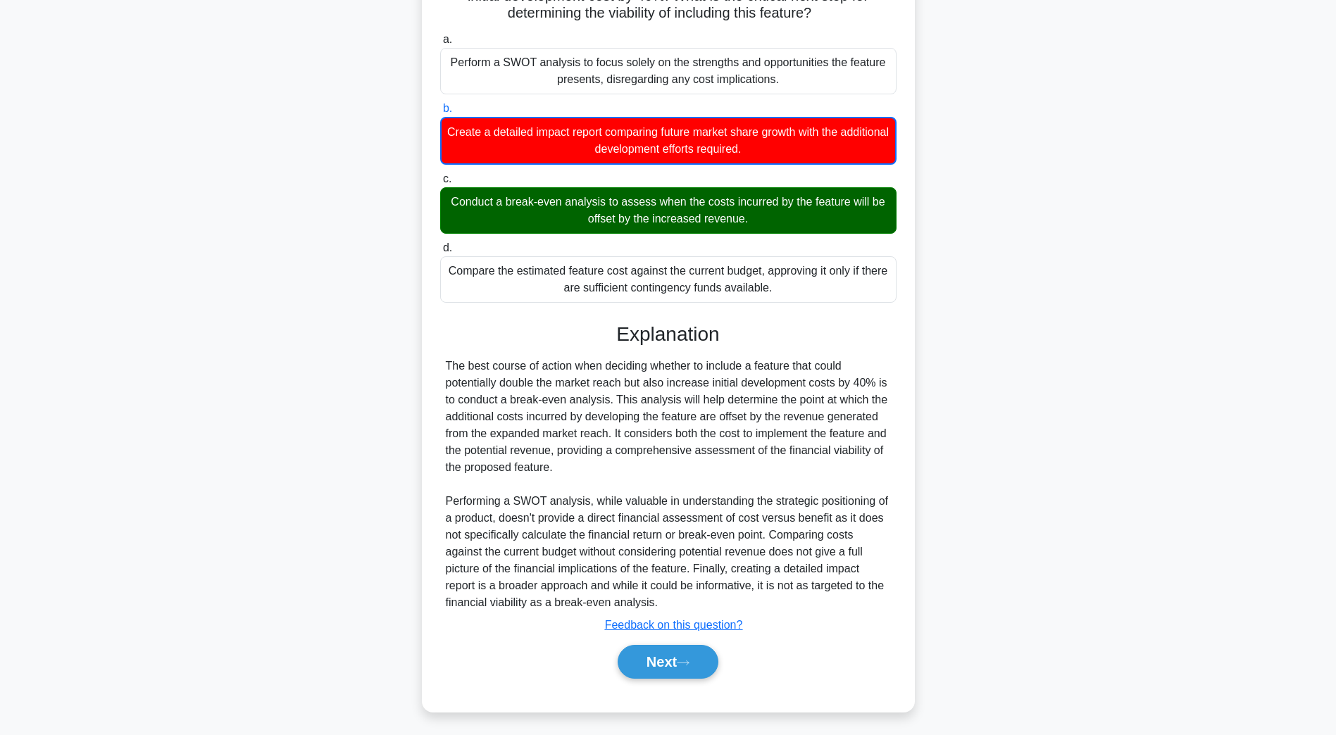
scroll to position [25, 0]
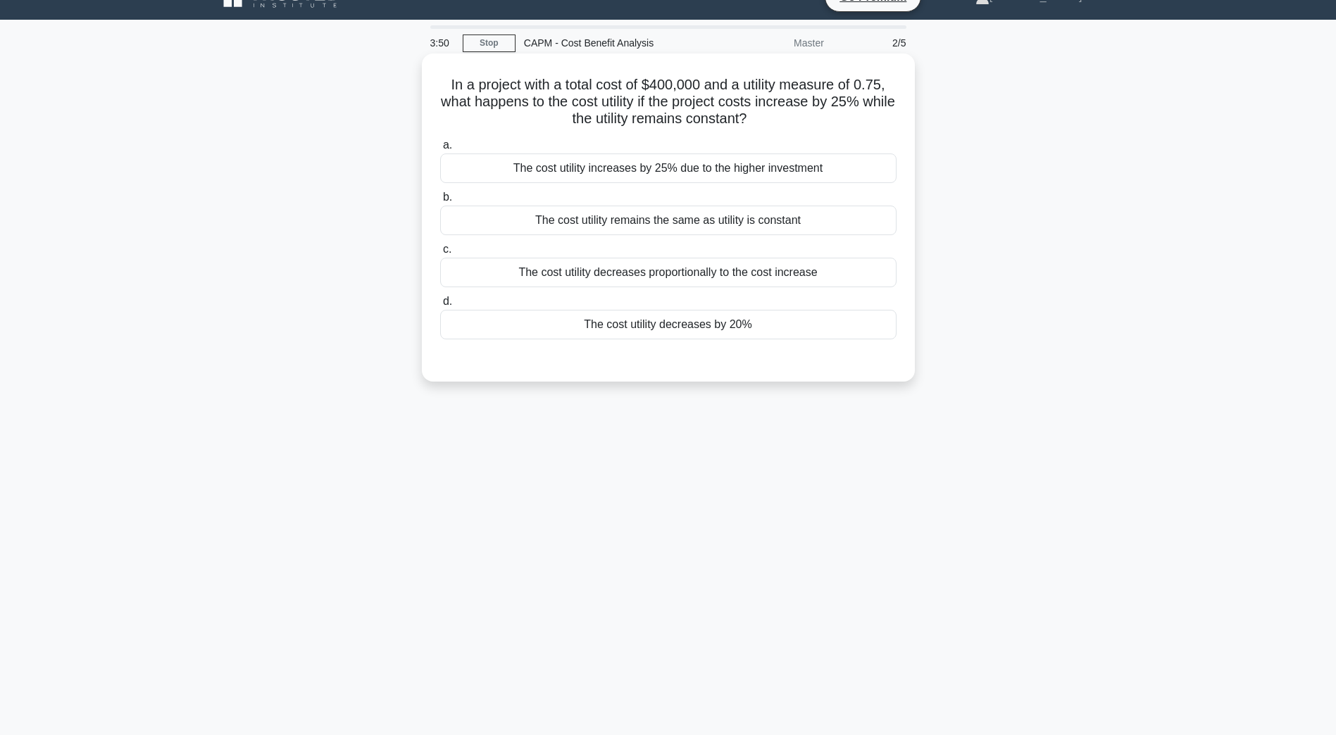
click at [623, 224] on div "The cost utility remains the same as utility is constant" at bounding box center [668, 221] width 456 height 30
click at [440, 202] on input "b. The cost utility remains the same as utility is constant" at bounding box center [440, 197] width 0 height 9
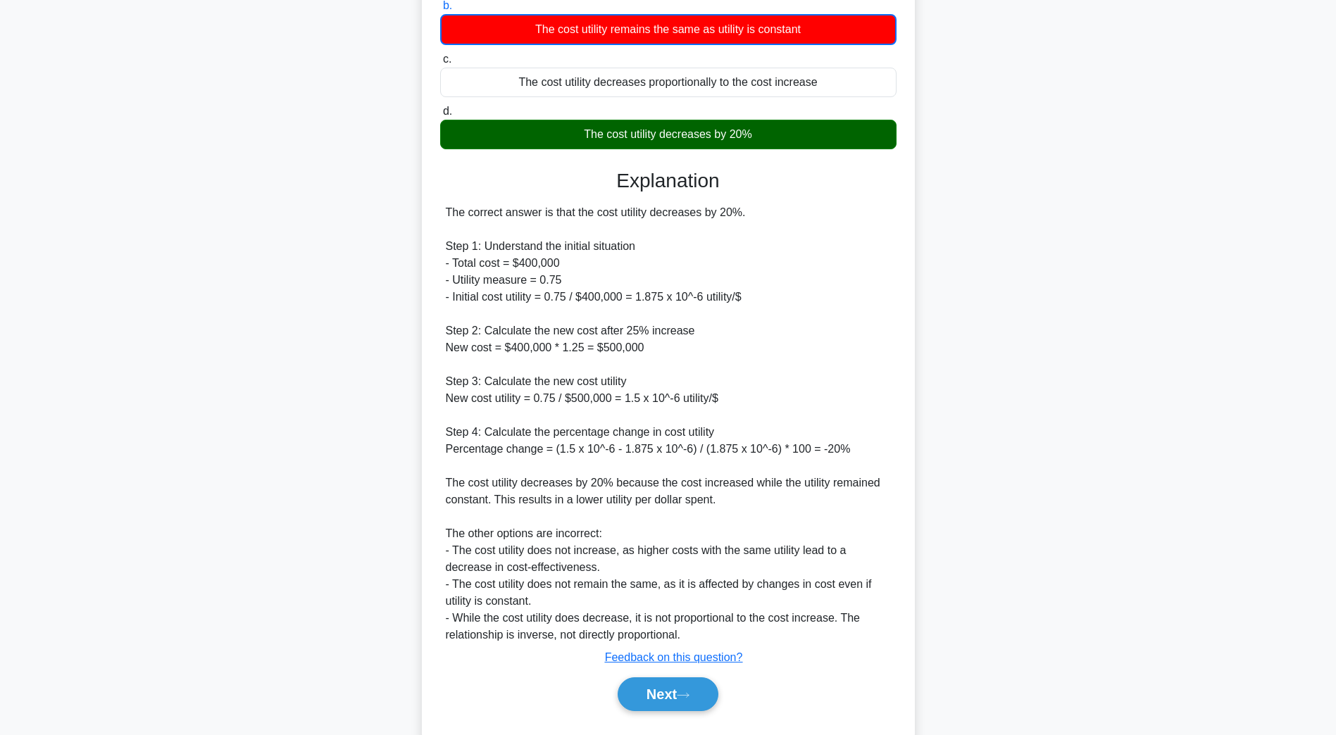
scroll to position [254, 0]
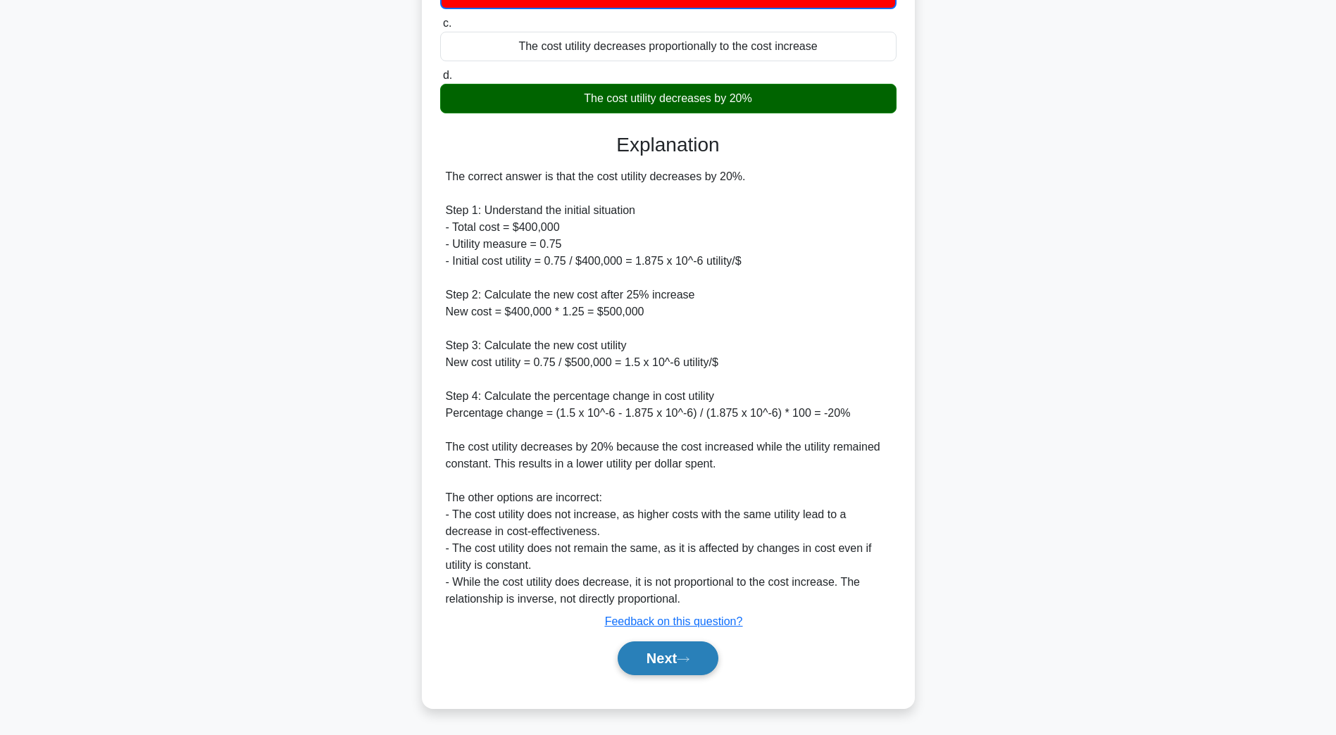
click at [654, 662] on button "Next" at bounding box center [668, 659] width 101 height 34
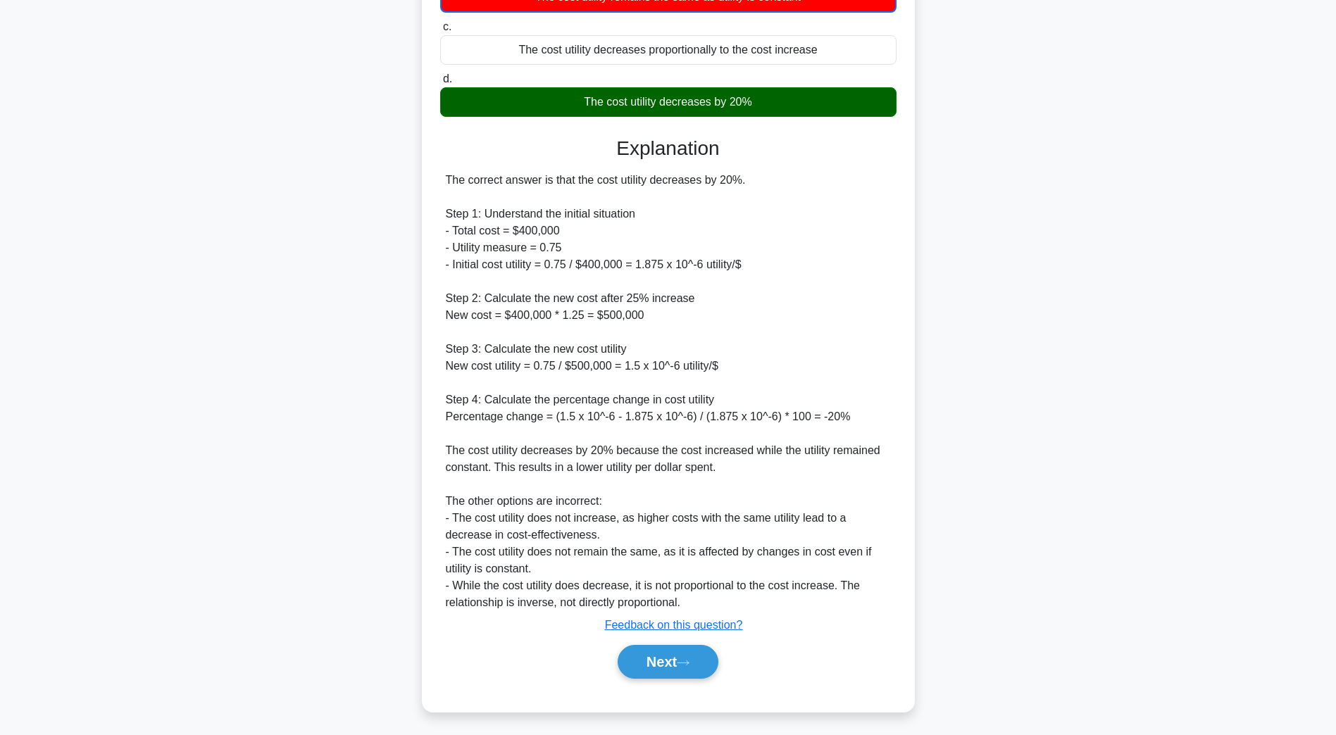
scroll to position [25, 0]
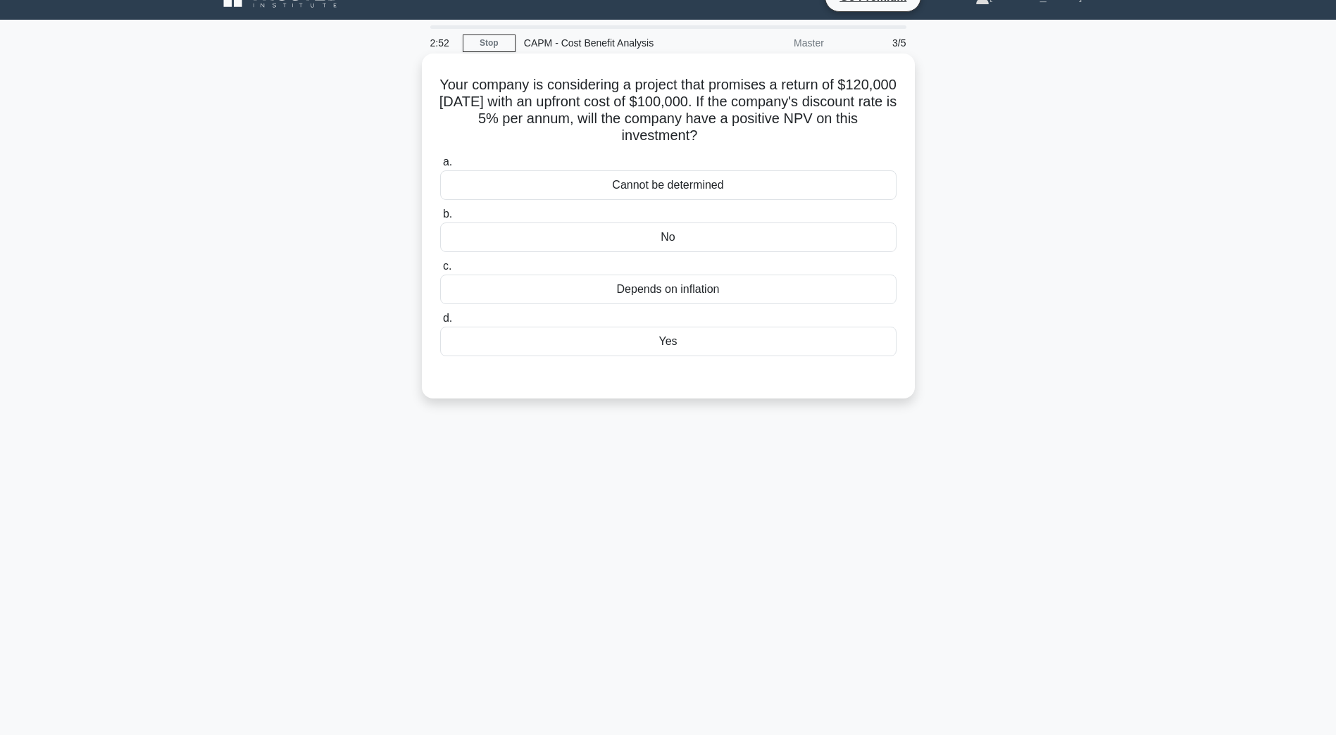
click at [658, 245] on div "No" at bounding box center [668, 238] width 456 height 30
click at [440, 219] on input "b. No" at bounding box center [440, 214] width 0 height 9
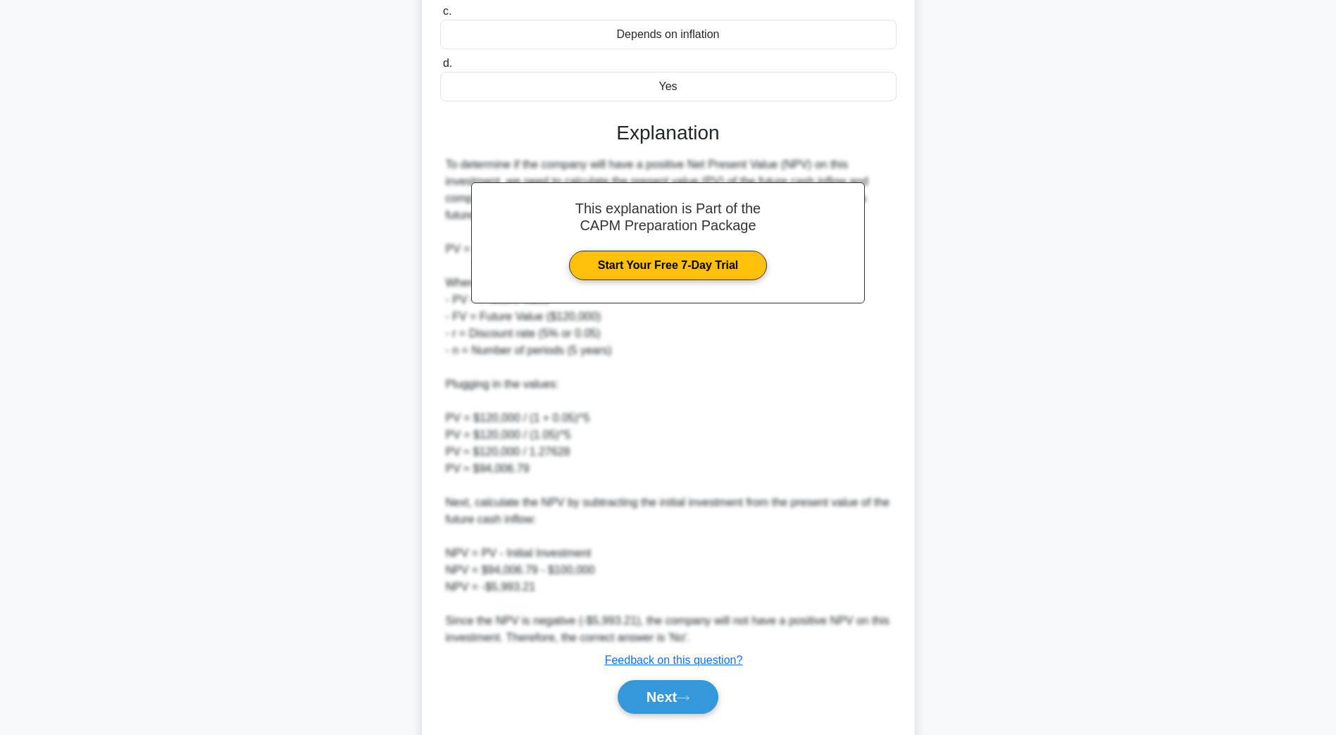
scroll to position [307, 0]
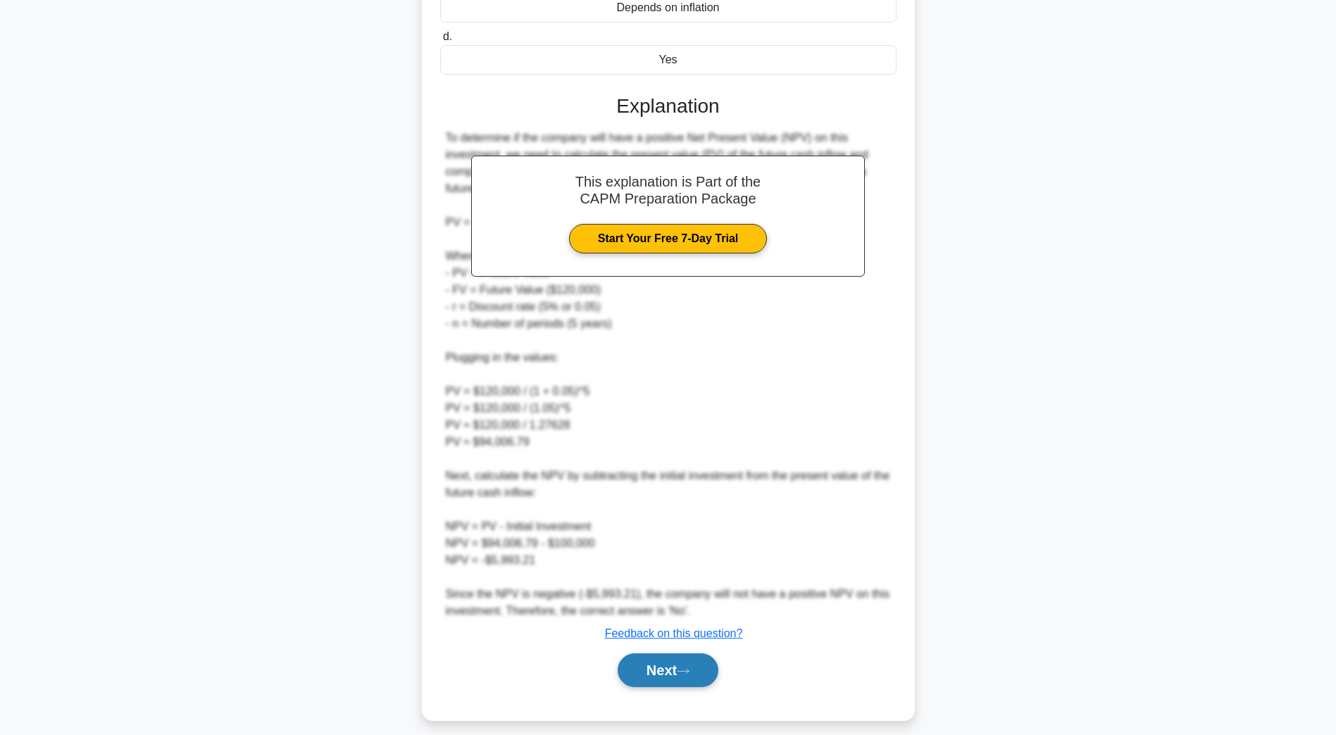
click at [635, 663] on button "Next" at bounding box center [668, 671] width 101 height 34
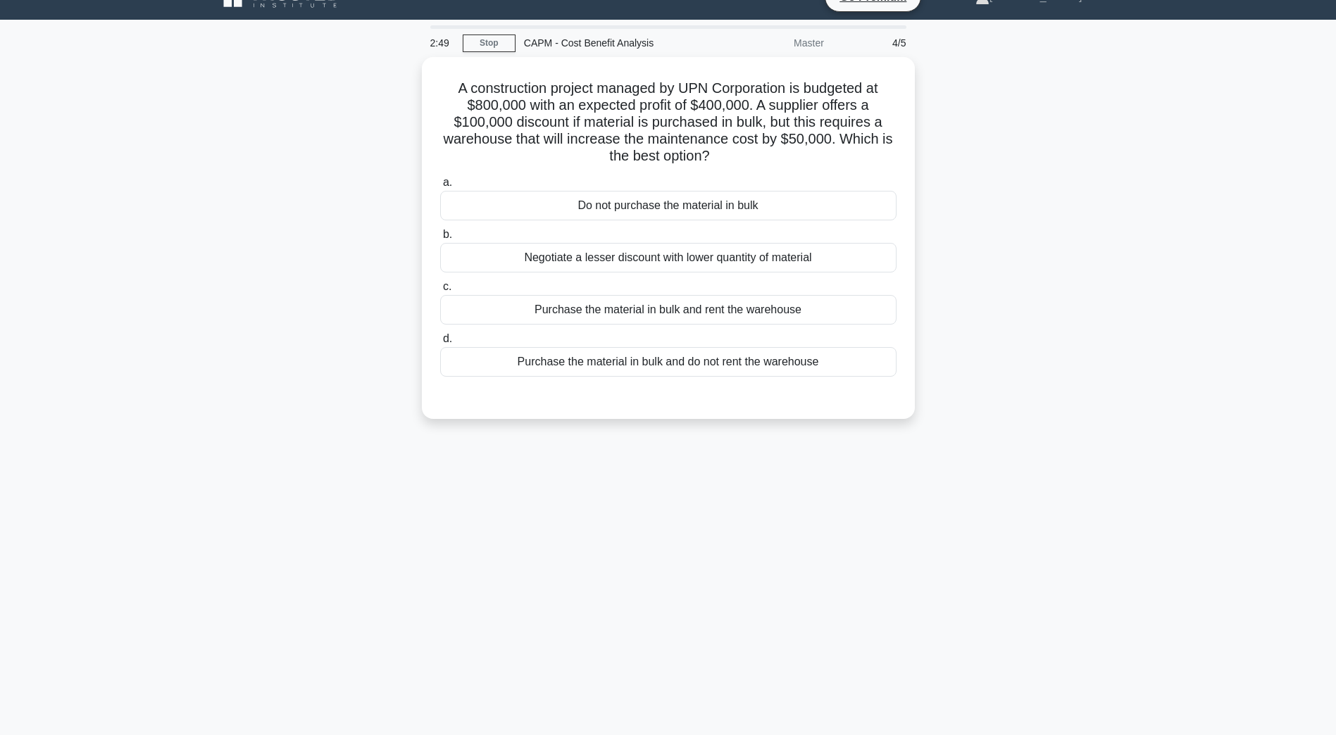
scroll to position [25, 0]
click at [590, 317] on div "Purchase the material in bulk and rent the warehouse" at bounding box center [668, 307] width 456 height 30
click at [440, 288] on input "c. Purchase the material in bulk and rent the warehouse" at bounding box center [440, 283] width 0 height 9
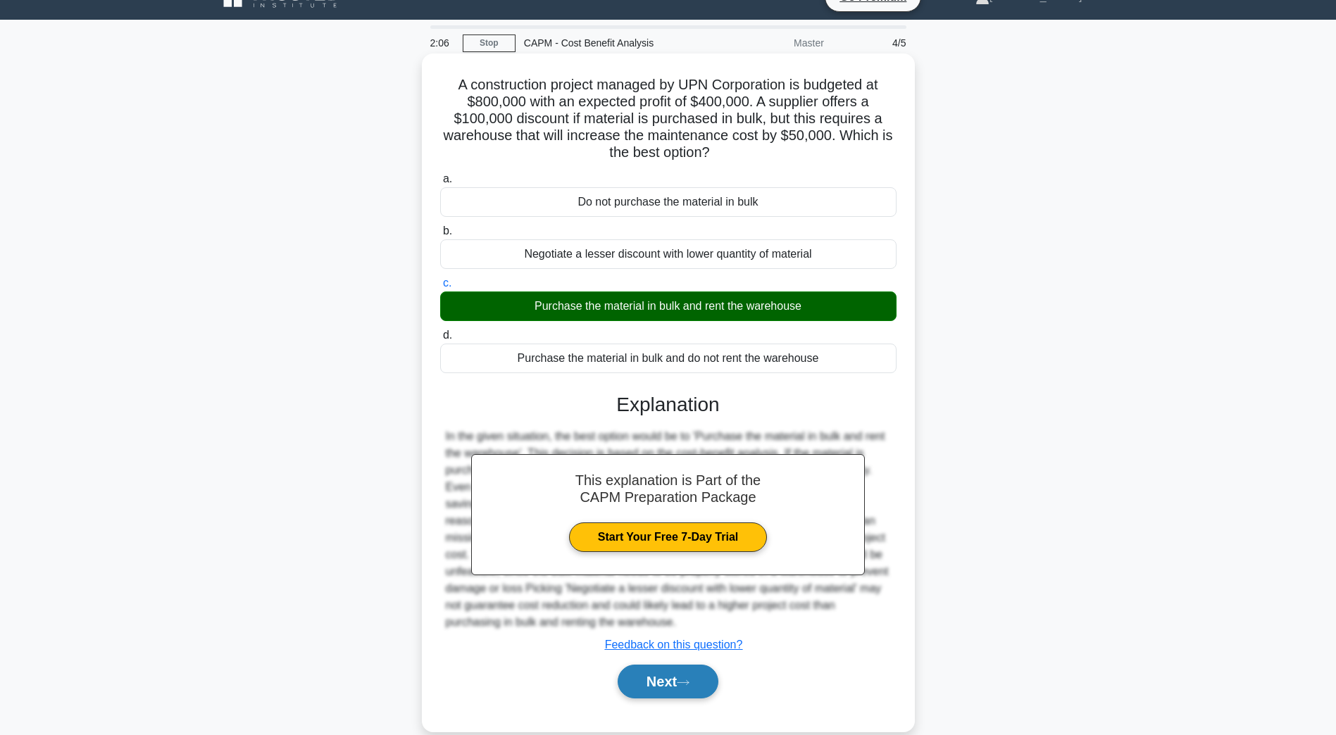
click at [682, 693] on button "Next" at bounding box center [668, 682] width 101 height 34
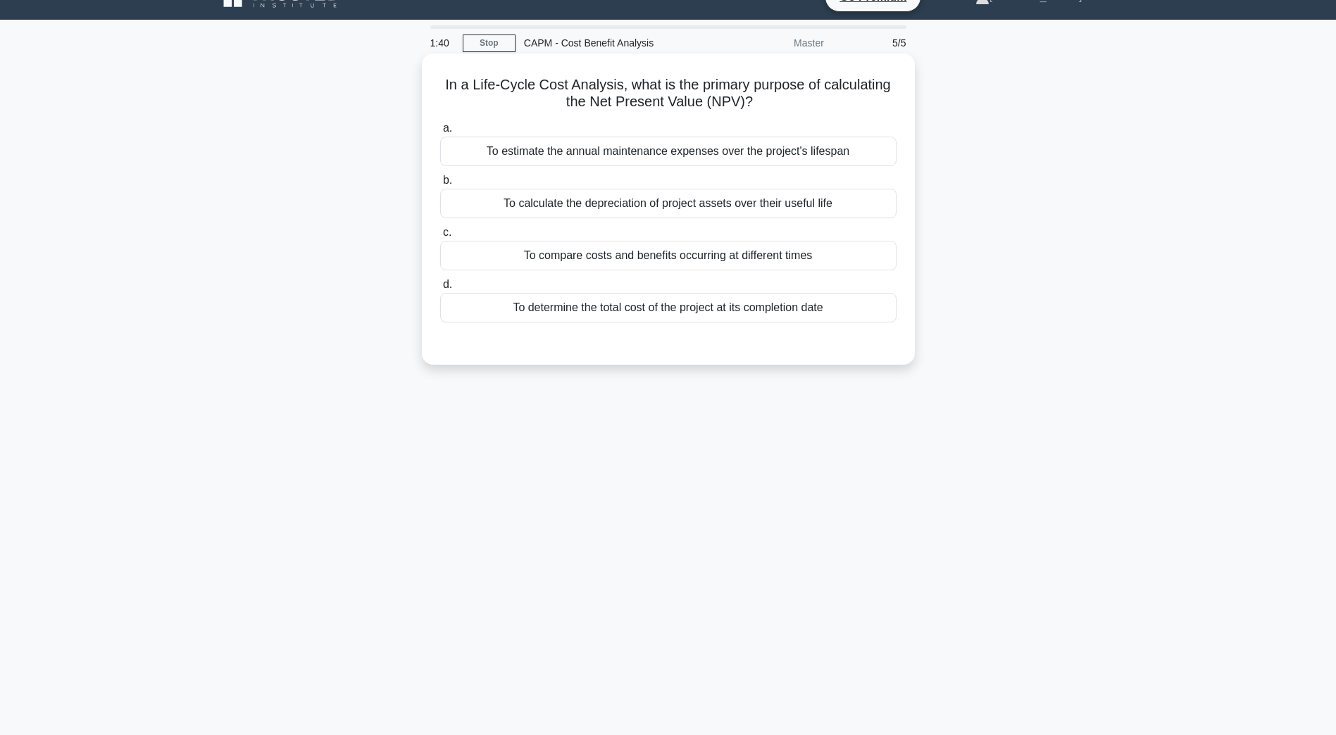
click at [642, 269] on div "To compare costs and benefits occurring at different times" at bounding box center [668, 256] width 456 height 30
click at [440, 237] on input "c. To compare costs and benefits occurring at different times" at bounding box center [440, 232] width 0 height 9
click at [630, 257] on div "To compare costs and benefits occurring at different times" at bounding box center [668, 256] width 456 height 31
click at [440, 237] on input "c. To compare costs and benefits occurring at different times" at bounding box center [440, 232] width 0 height 9
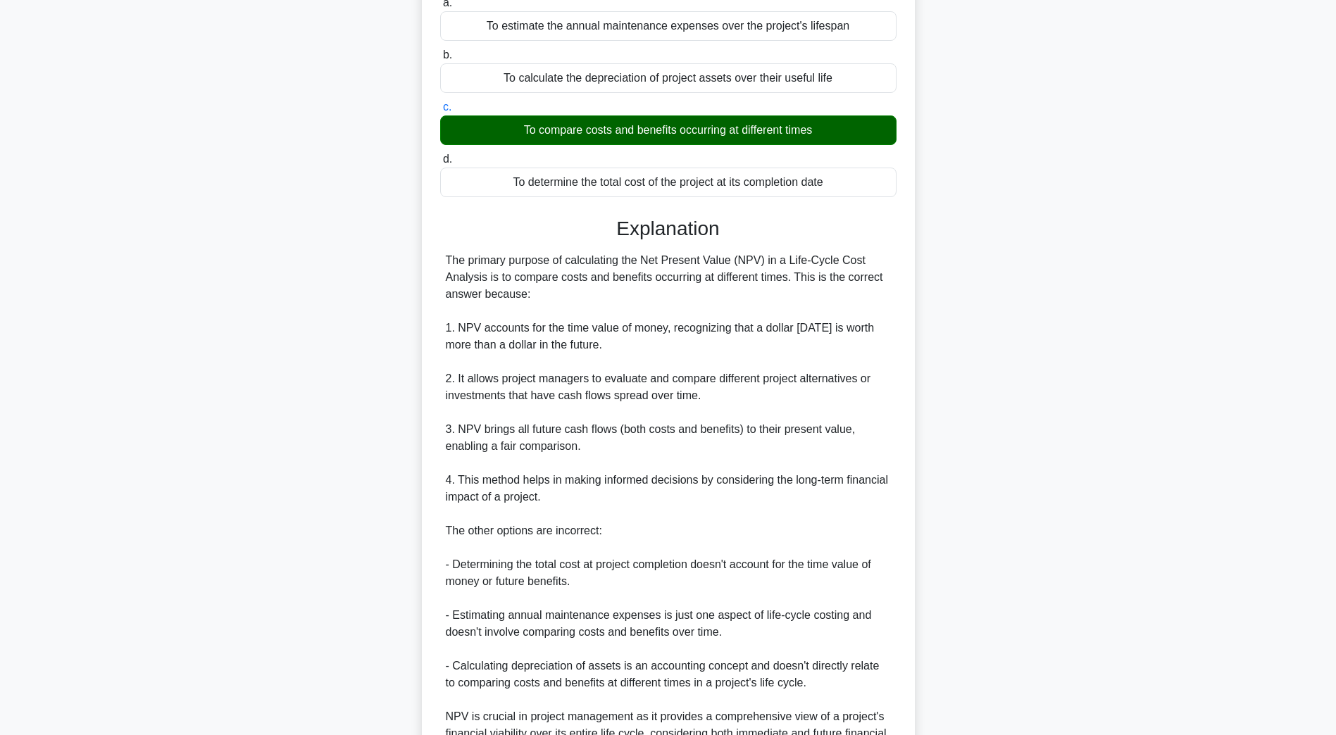
scroll to position [303, 0]
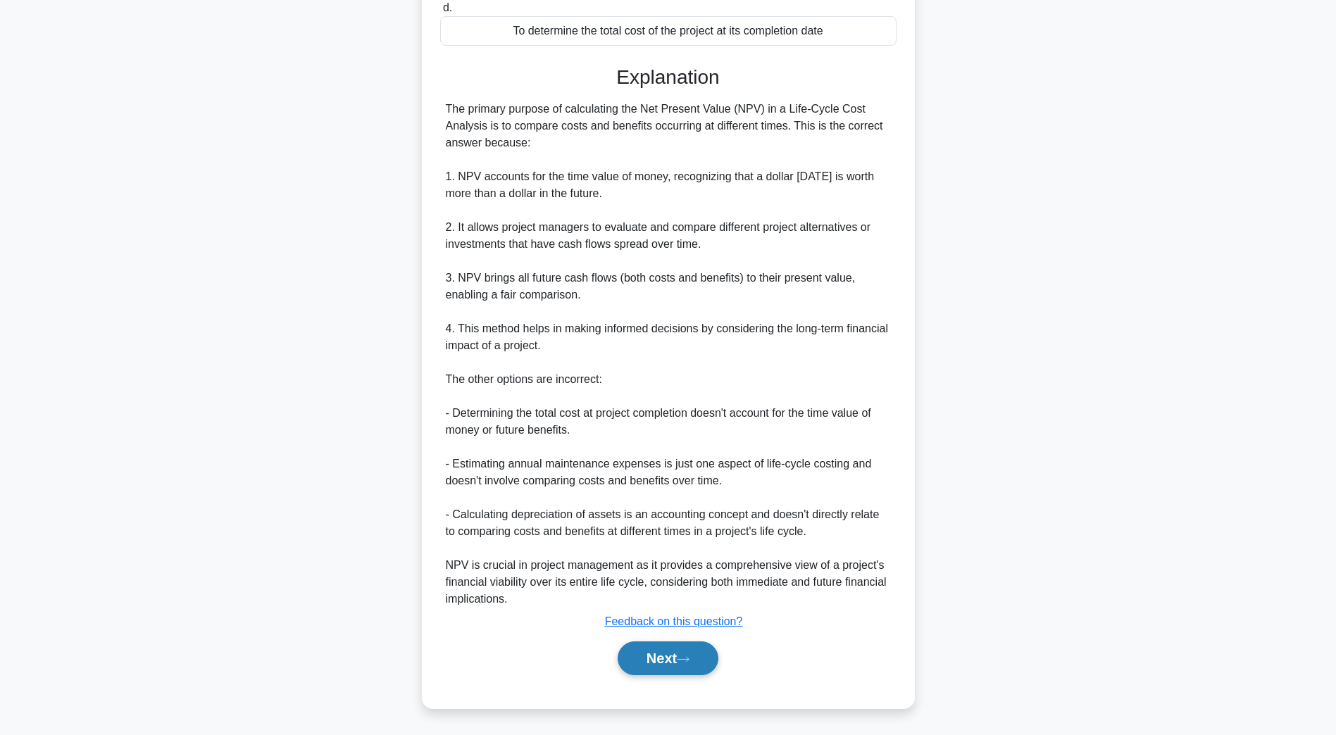
drag, startPoint x: 677, startPoint y: 658, endPoint x: 687, endPoint y: 666, distance: 13.1
click at [677, 658] on button "Next" at bounding box center [668, 659] width 101 height 34
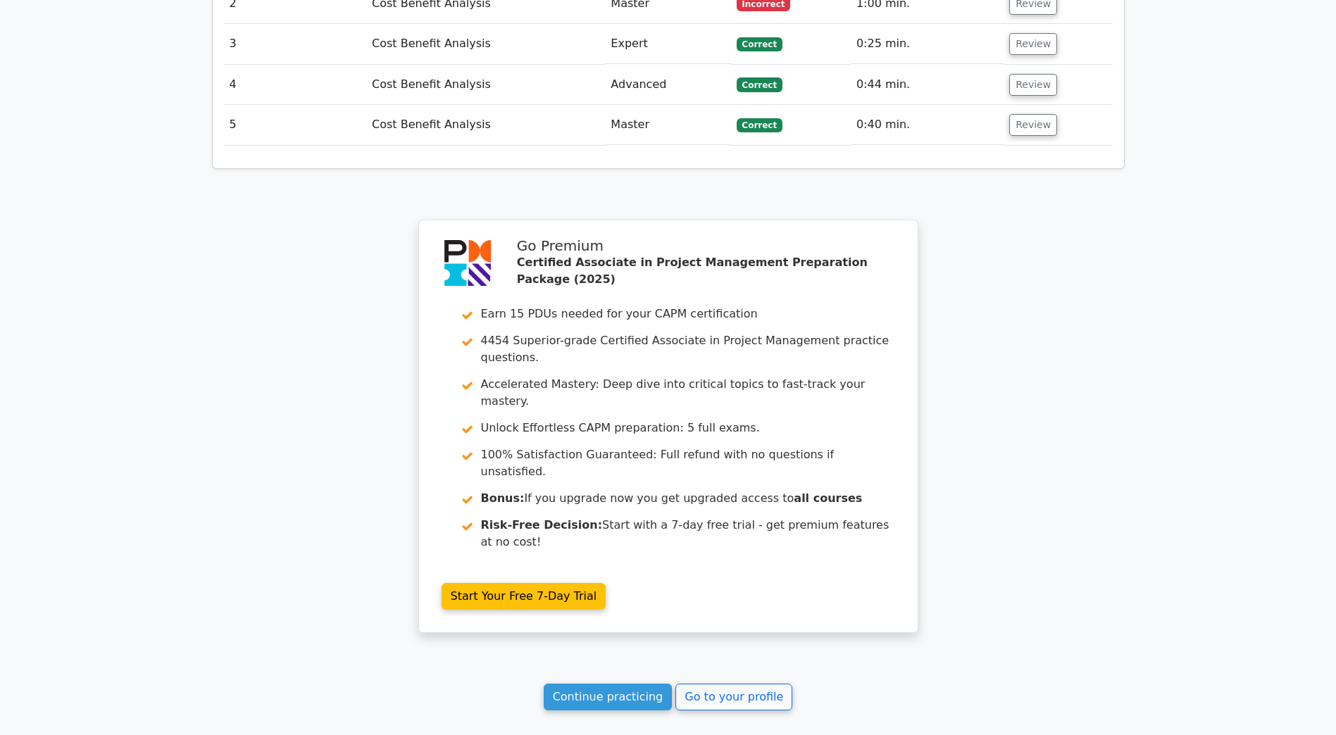
scroll to position [2002, 0]
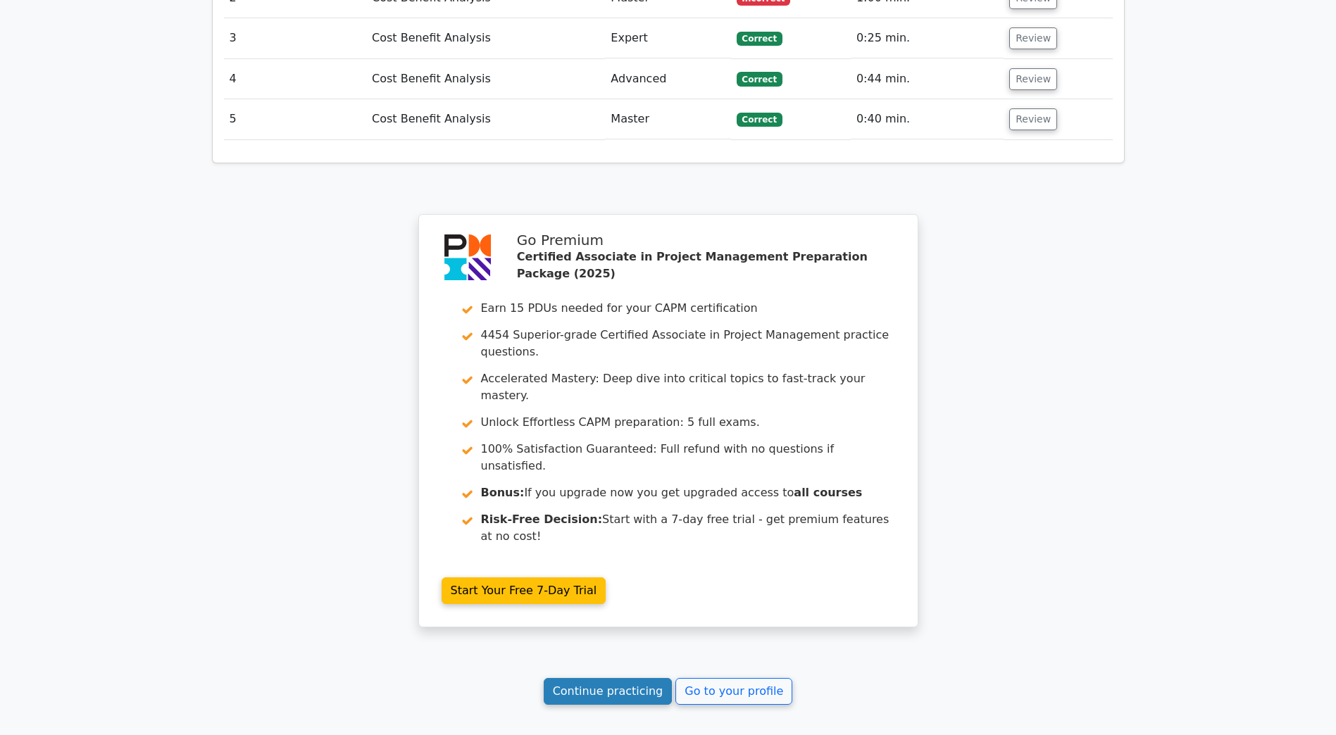
click at [592, 678] on link "Continue practicing" at bounding box center [608, 691] width 129 height 27
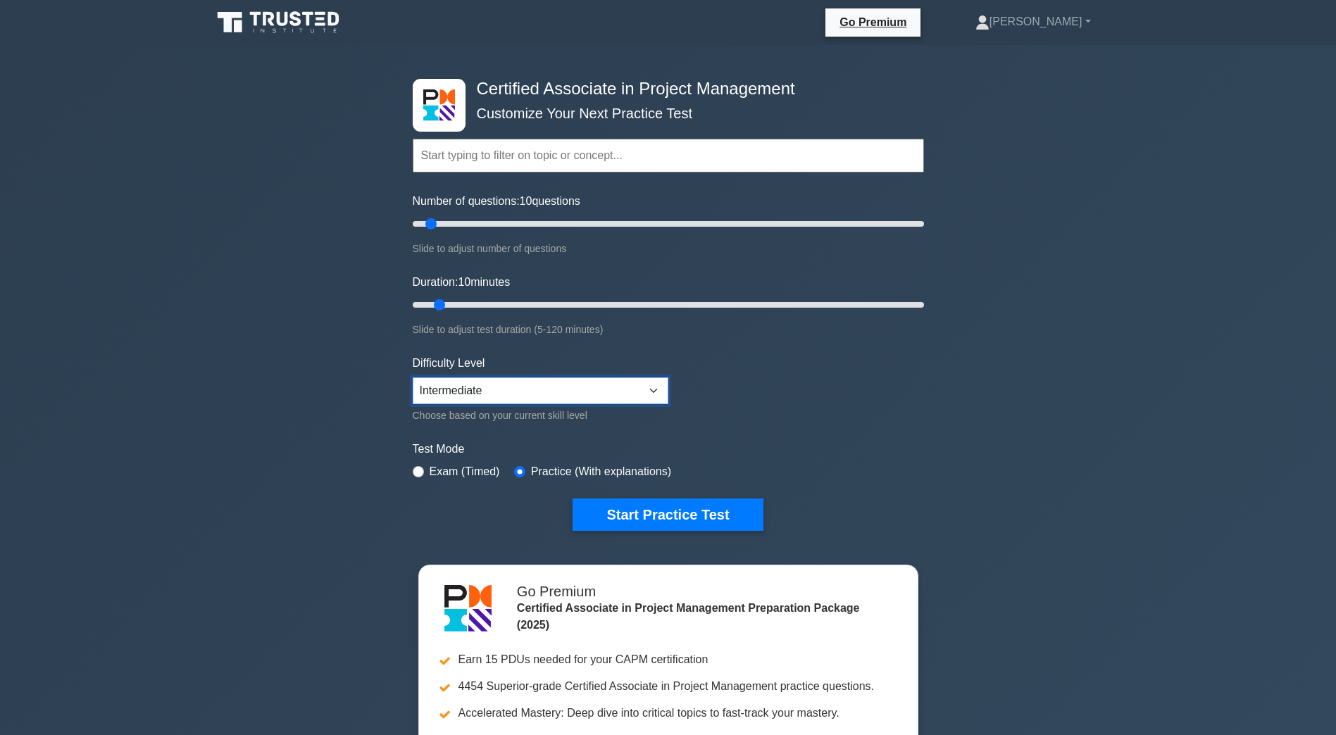
click at [525, 390] on select "Beginner Intermediate Expert" at bounding box center [541, 391] width 256 height 27
select select "beginner"
click at [413, 378] on select "Beginner Intermediate Expert" at bounding box center [541, 391] width 256 height 27
click at [680, 513] on button "Start Practice Test" at bounding box center [668, 515] width 190 height 32
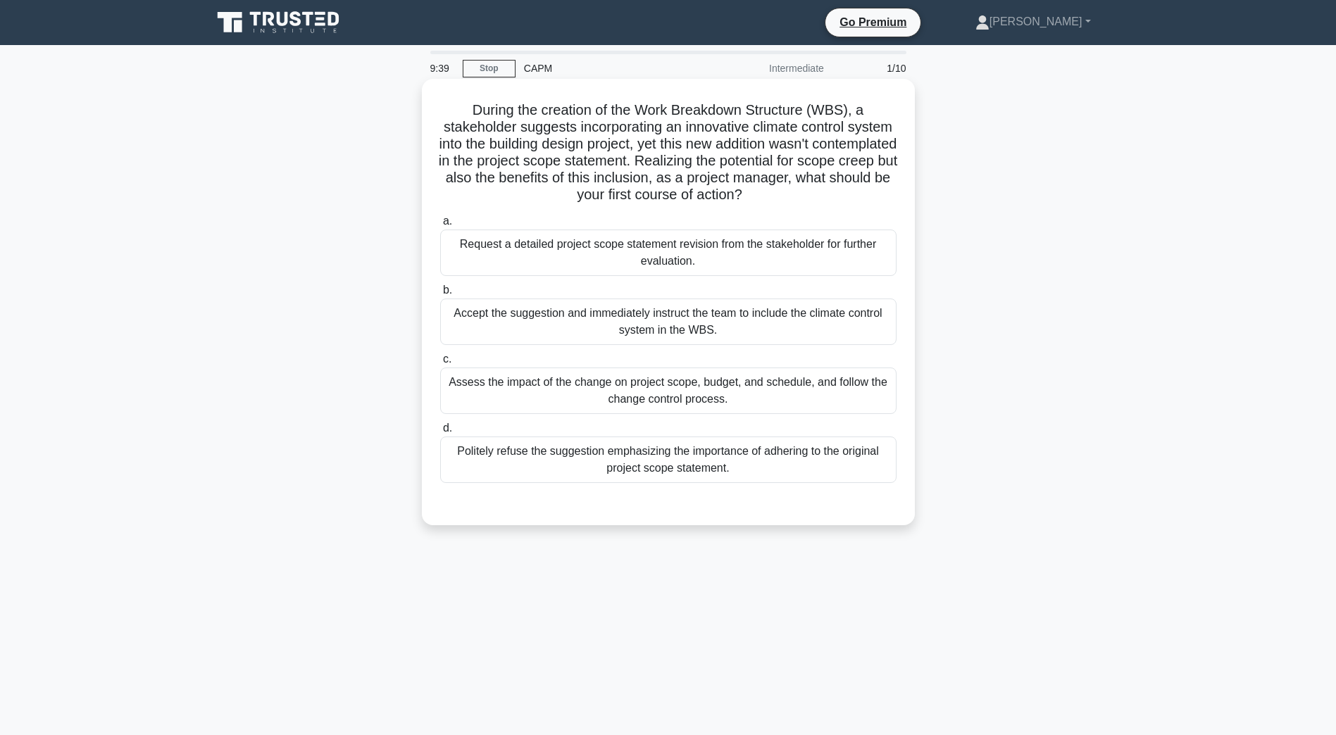
click at [633, 394] on div "Assess the impact of the change on project scope, budget, and schedule, and fol…" at bounding box center [668, 391] width 456 height 46
click at [440, 364] on input "c. Assess the impact of the change on project scope, budget, and schedule, and …" at bounding box center [440, 359] width 0 height 9
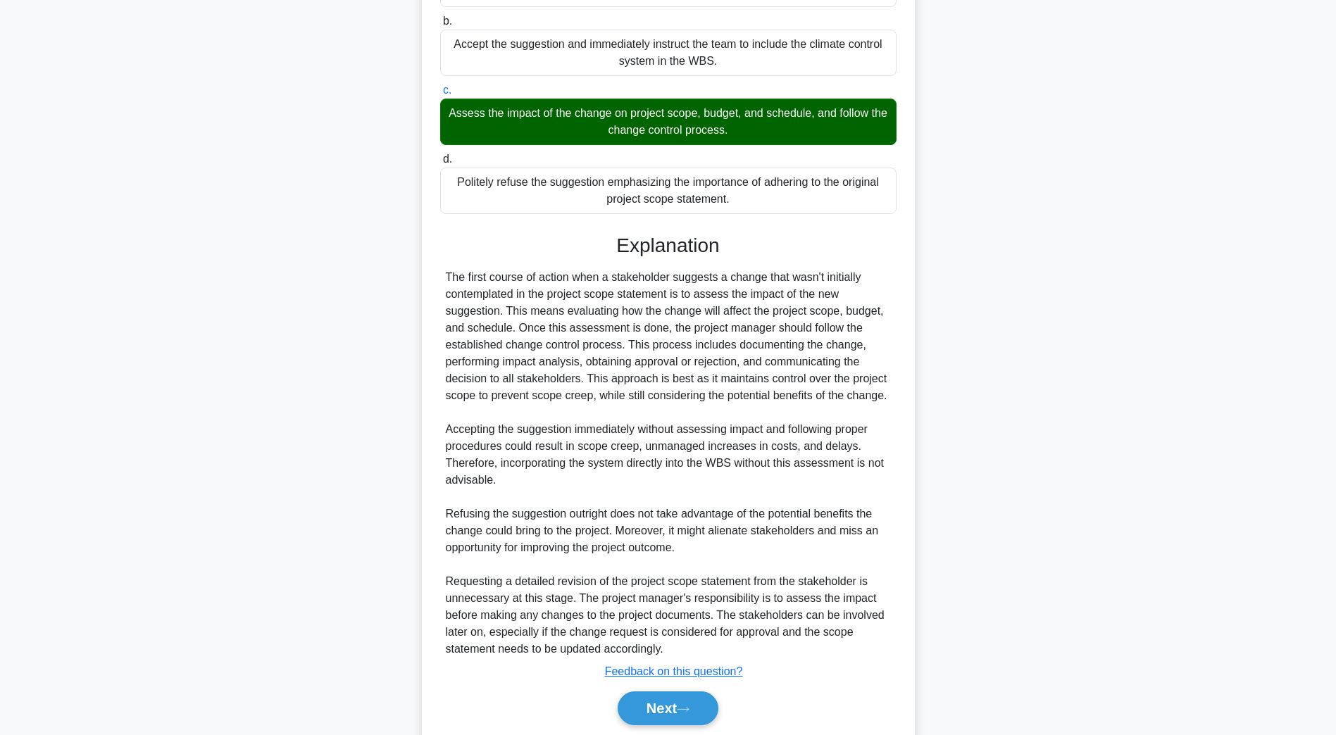
scroll to position [320, 0]
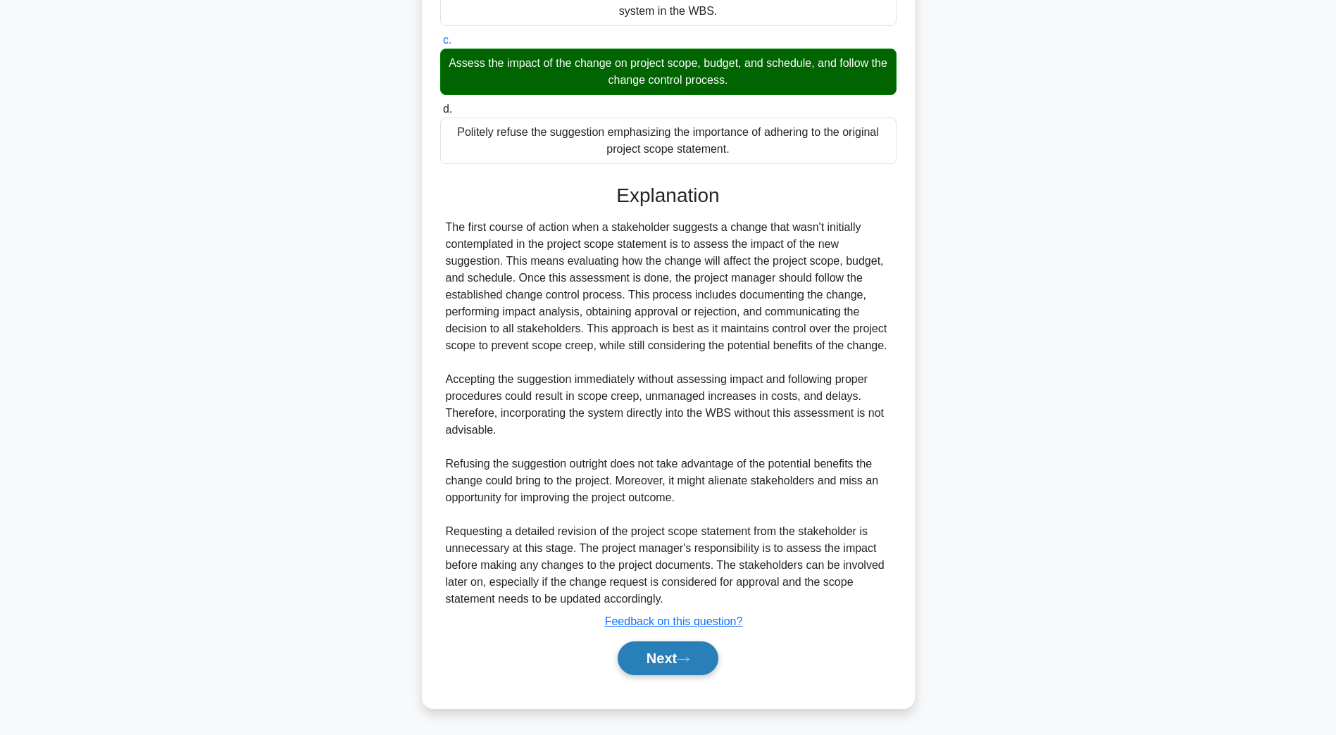
click at [673, 668] on button "Next" at bounding box center [668, 659] width 101 height 34
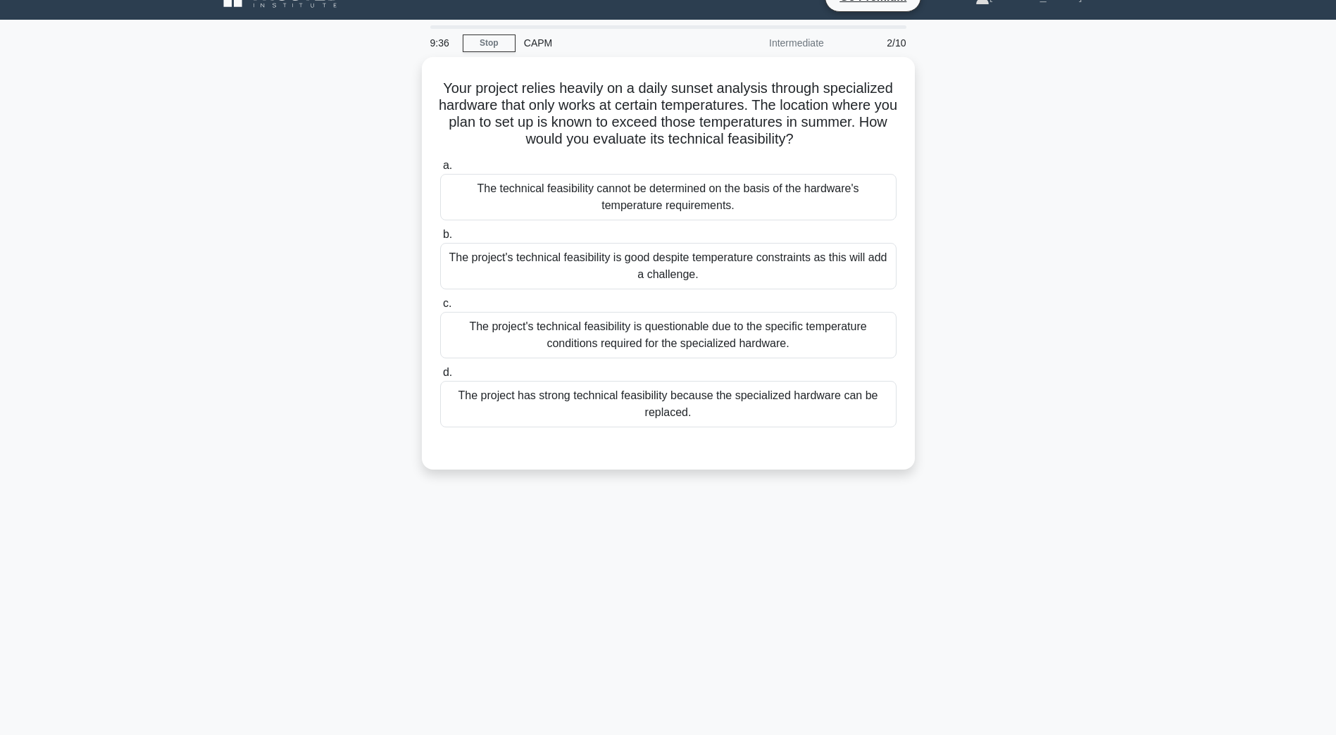
scroll to position [25, 0]
click at [618, 347] on div "The project's technical feasibility is questionable due to the specific tempera…" at bounding box center [668, 331] width 456 height 46
click at [440, 305] on input "c. The project's technical feasibility is questionable due to the specific temp…" at bounding box center [440, 300] width 0 height 9
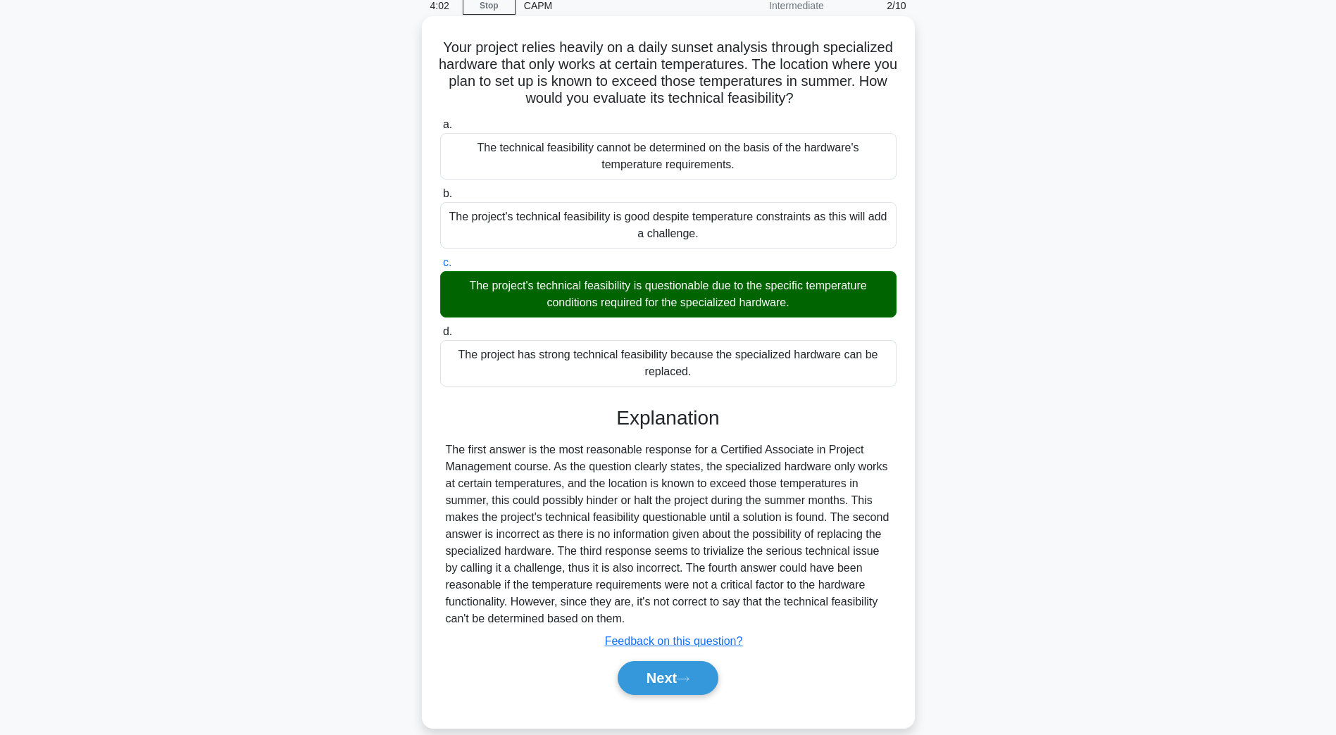
scroll to position [83, 0]
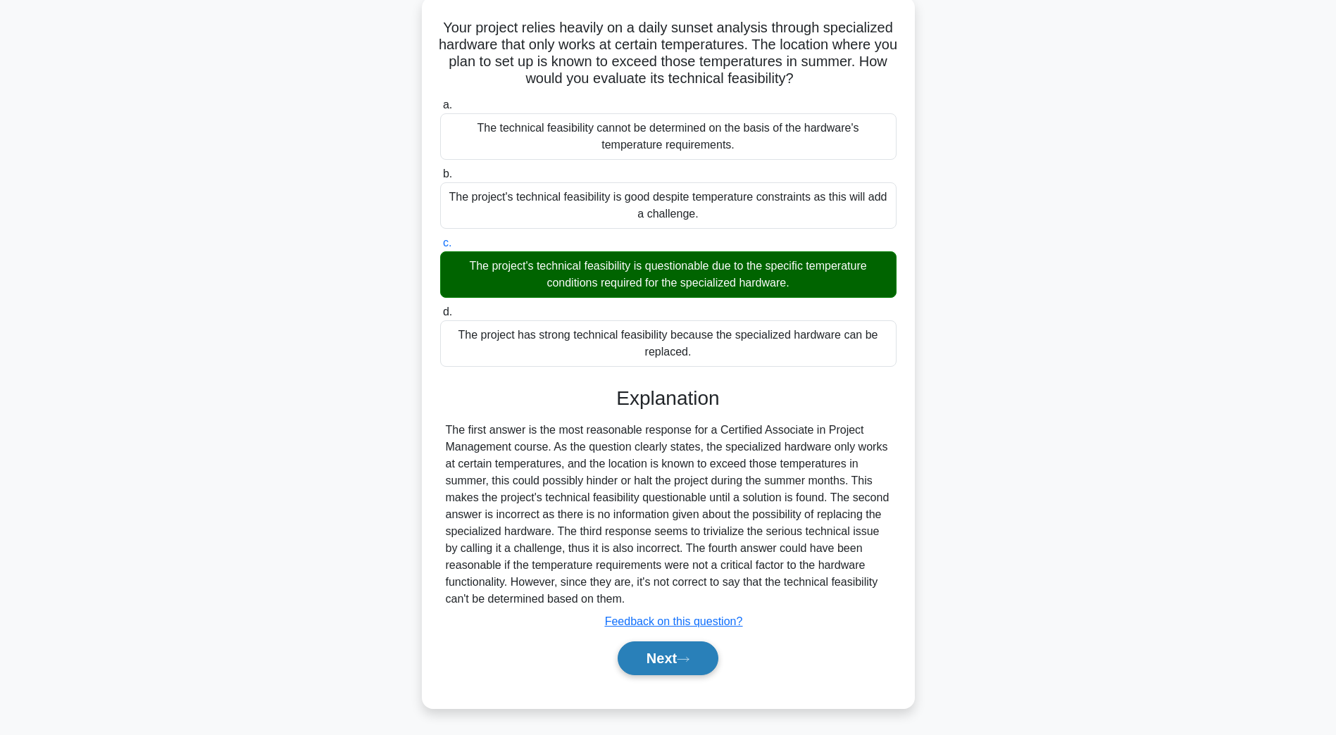
click at [642, 658] on button "Next" at bounding box center [668, 659] width 101 height 34
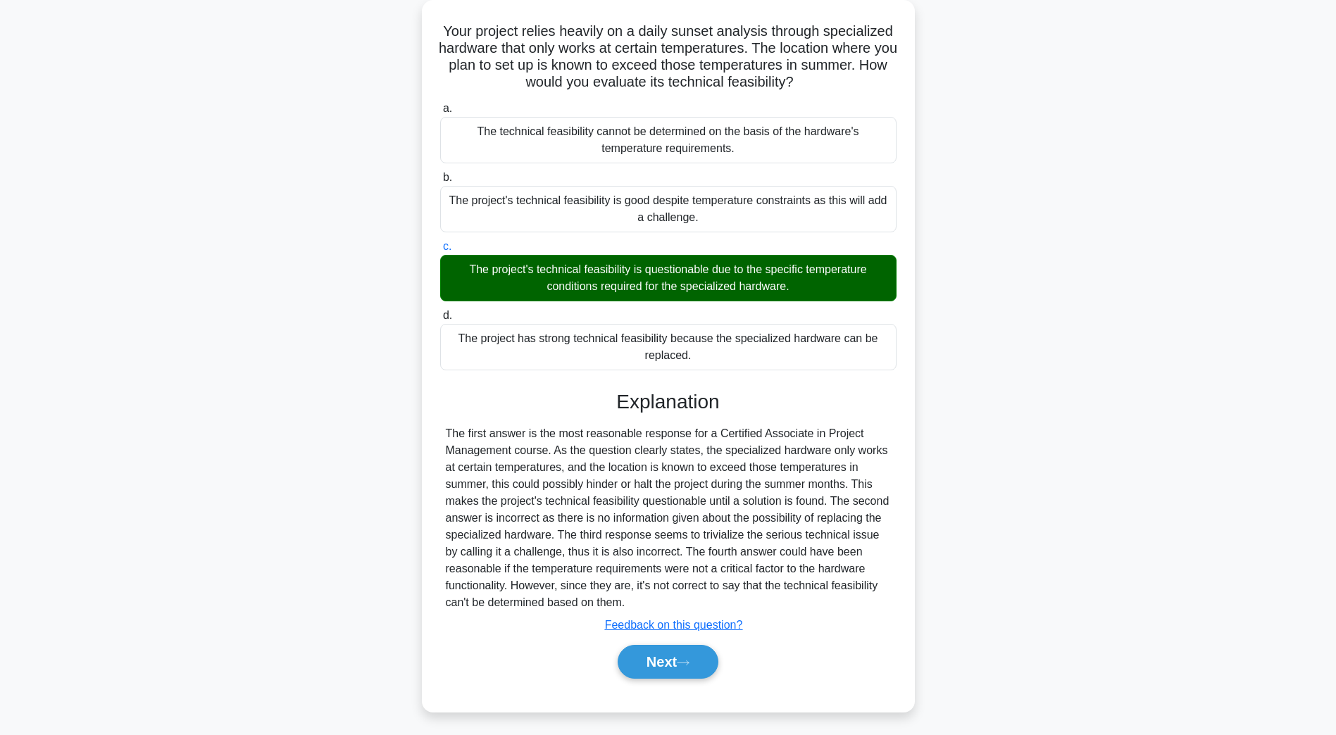
scroll to position [25, 0]
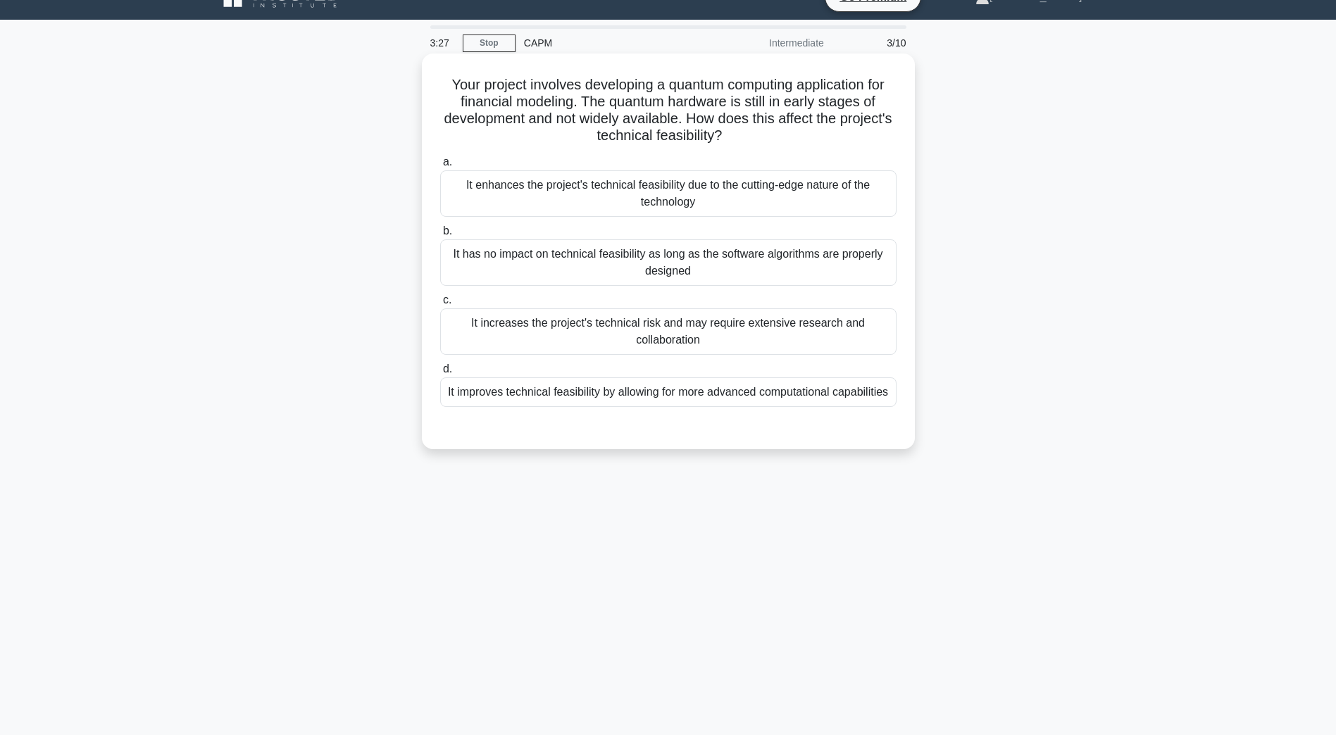
click at [681, 329] on div "It increases the project's technical risk and may require extensive research an…" at bounding box center [668, 331] width 456 height 46
click at [440, 305] on input "c. It increases the project's technical risk and may require extensive research…" at bounding box center [440, 300] width 0 height 9
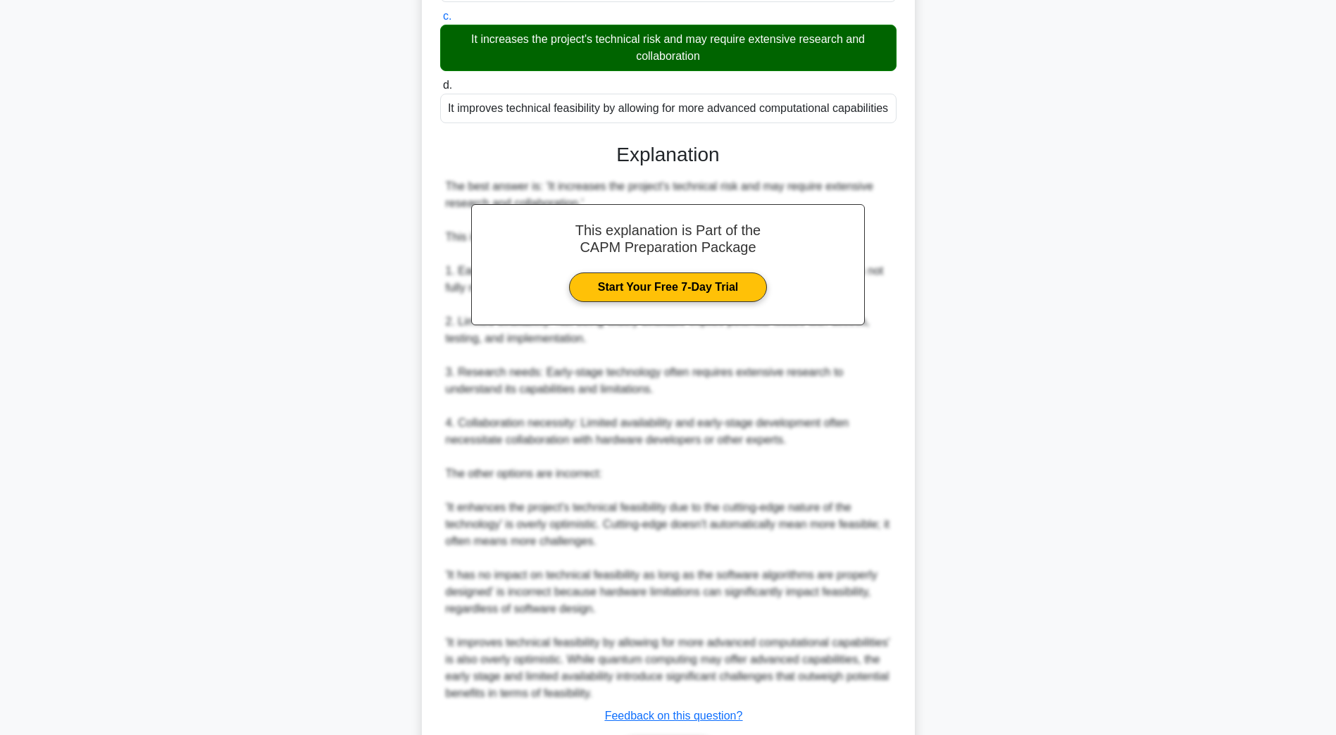
scroll to position [404, 0]
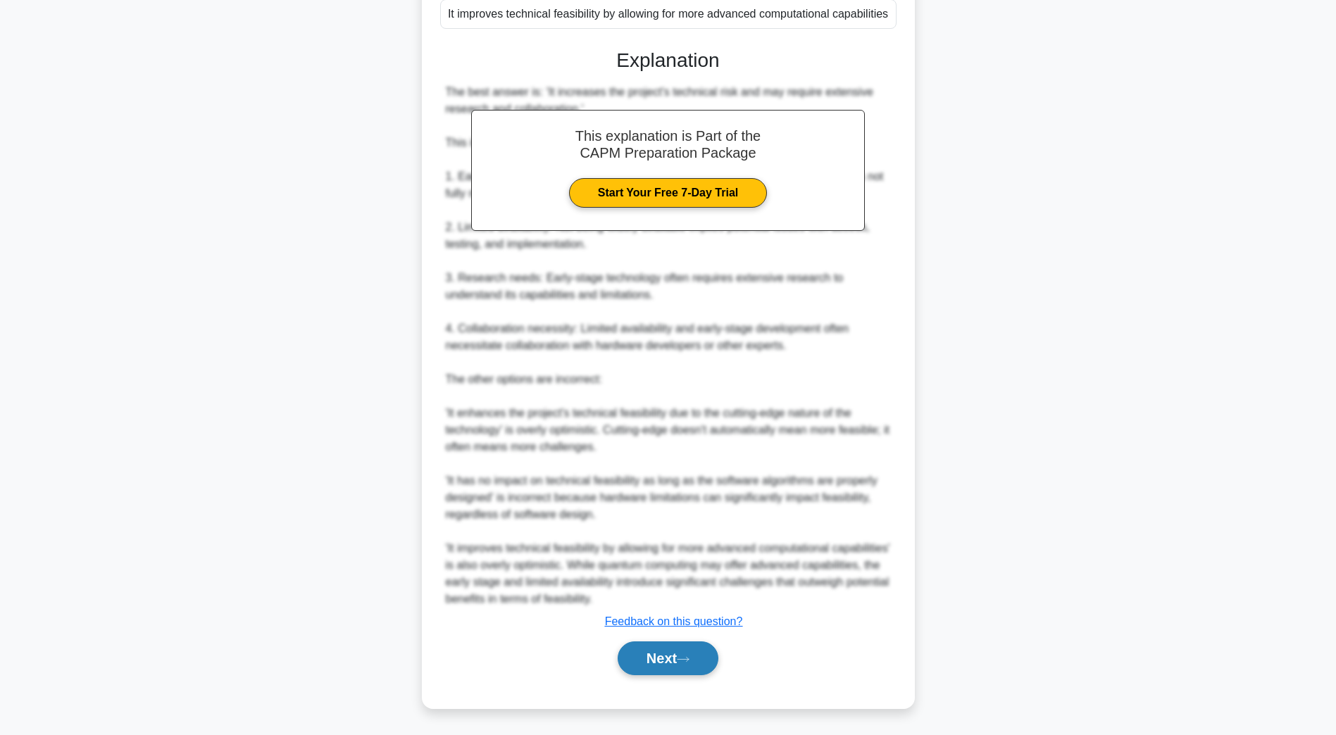
click at [674, 673] on button "Next" at bounding box center [668, 659] width 101 height 34
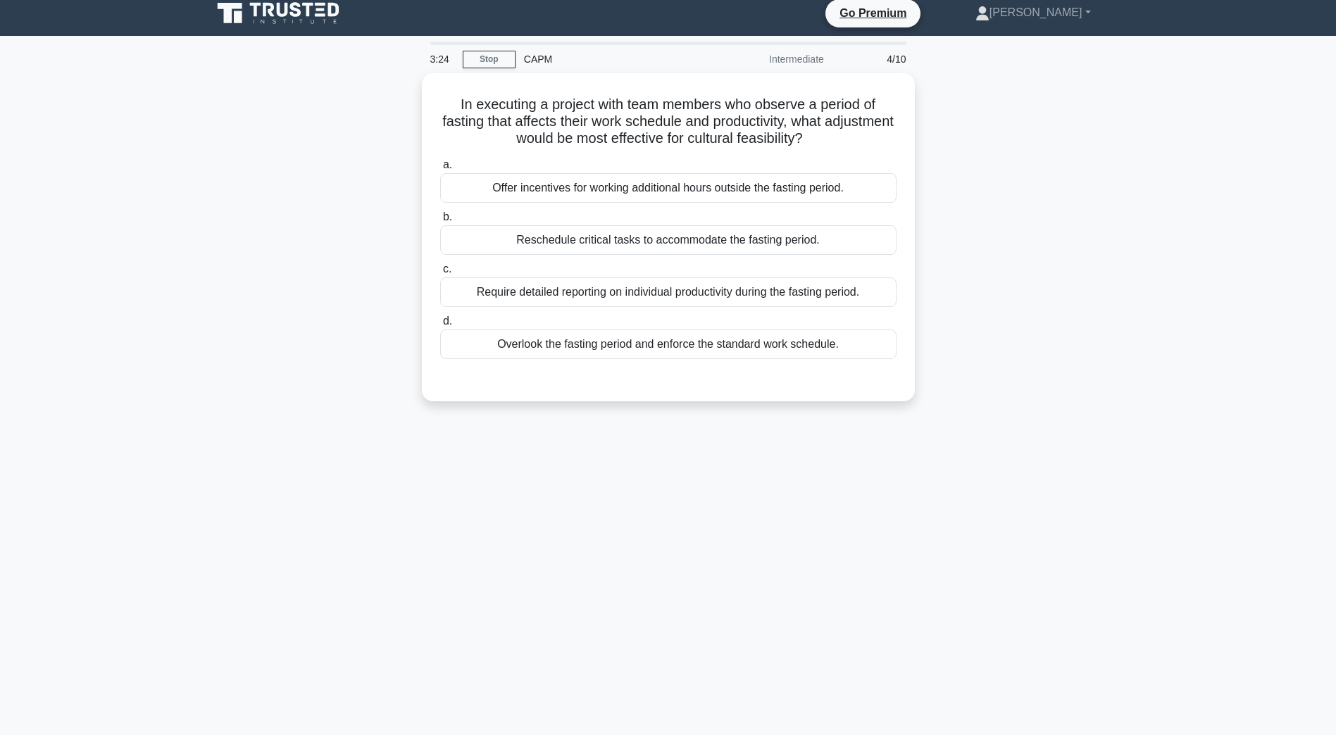
scroll to position [0, 0]
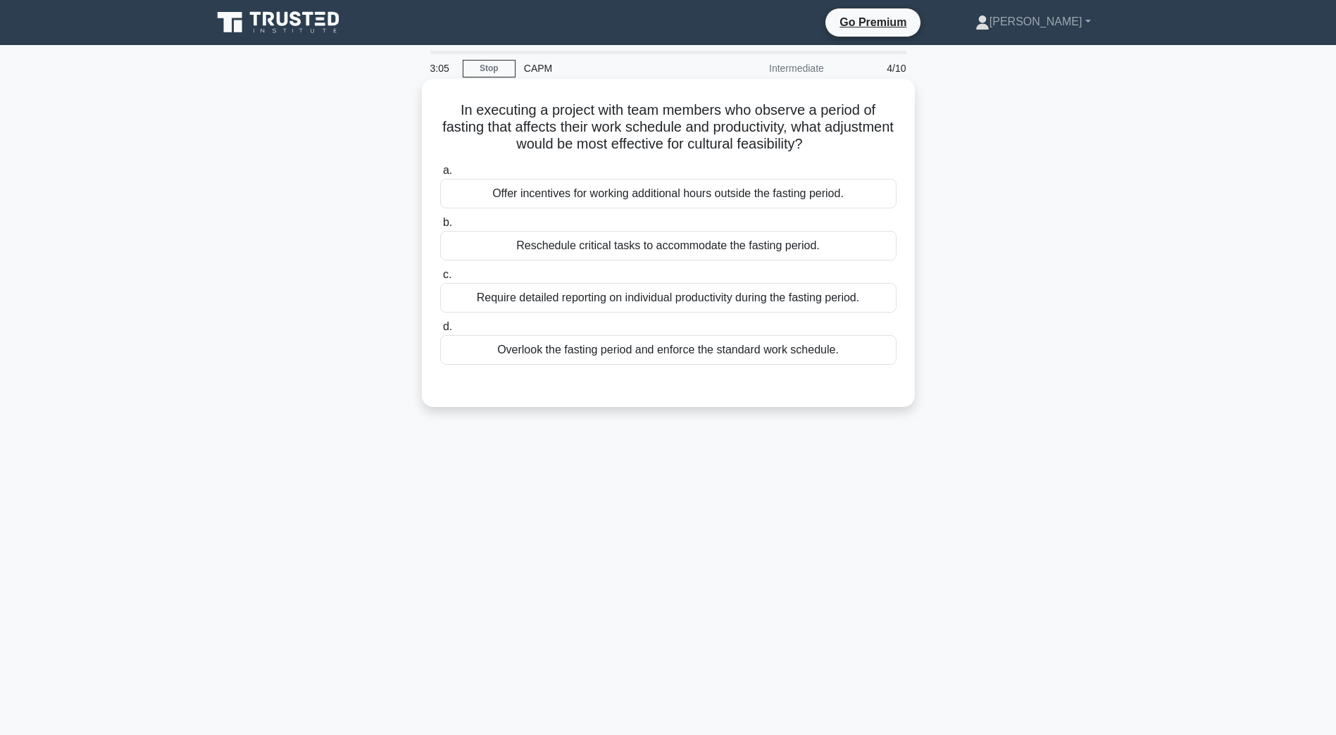
click at [594, 251] on div "Reschedule critical tasks to accommodate the fasting period." at bounding box center [668, 246] width 456 height 30
click at [440, 227] on input "b. Reschedule critical tasks to accommodate the fasting period." at bounding box center [440, 222] width 0 height 9
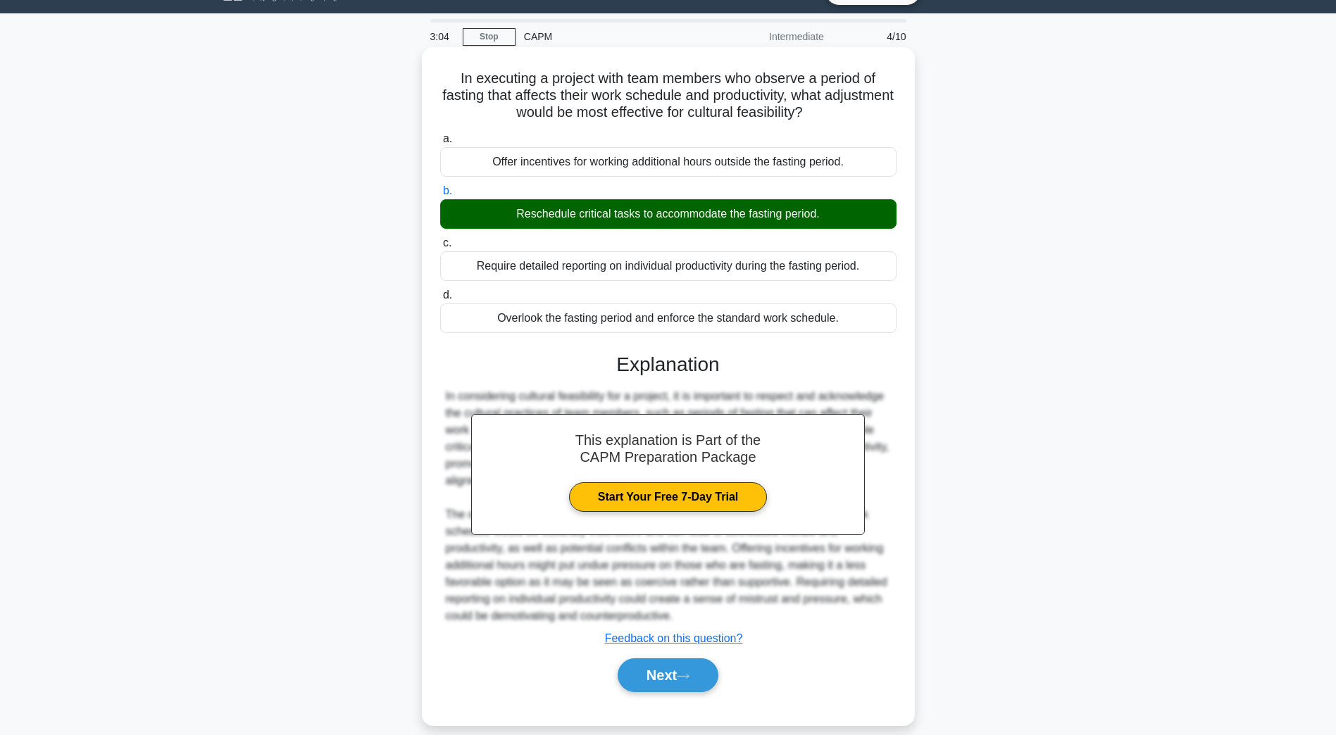
scroll to position [49, 0]
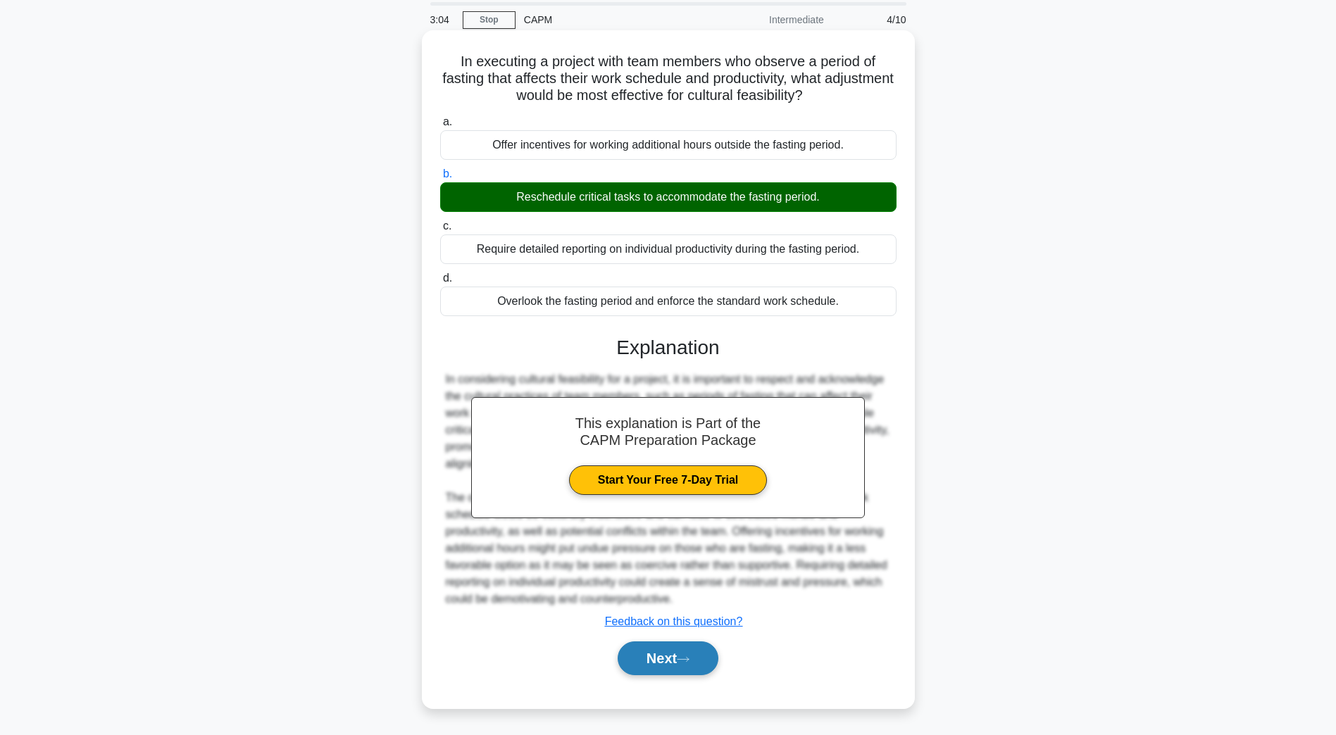
click at [675, 663] on button "Next" at bounding box center [668, 659] width 101 height 34
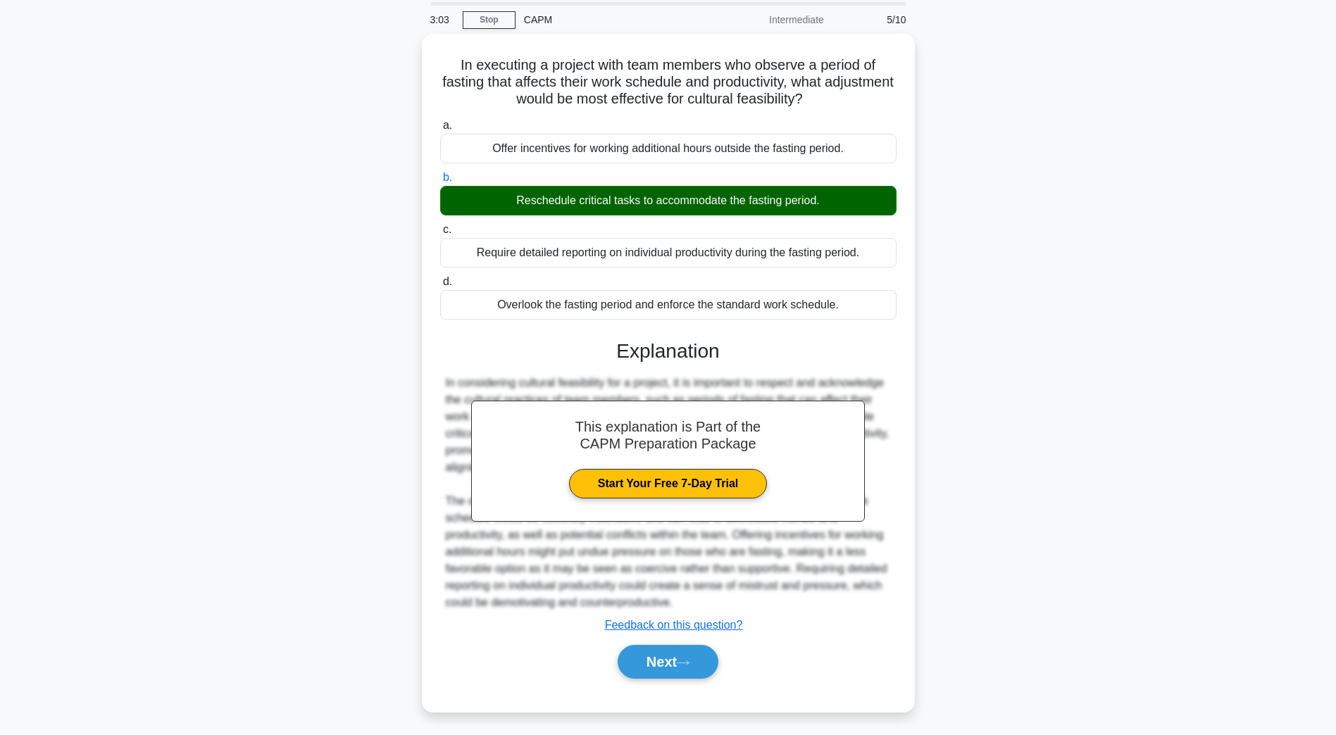
scroll to position [25, 0]
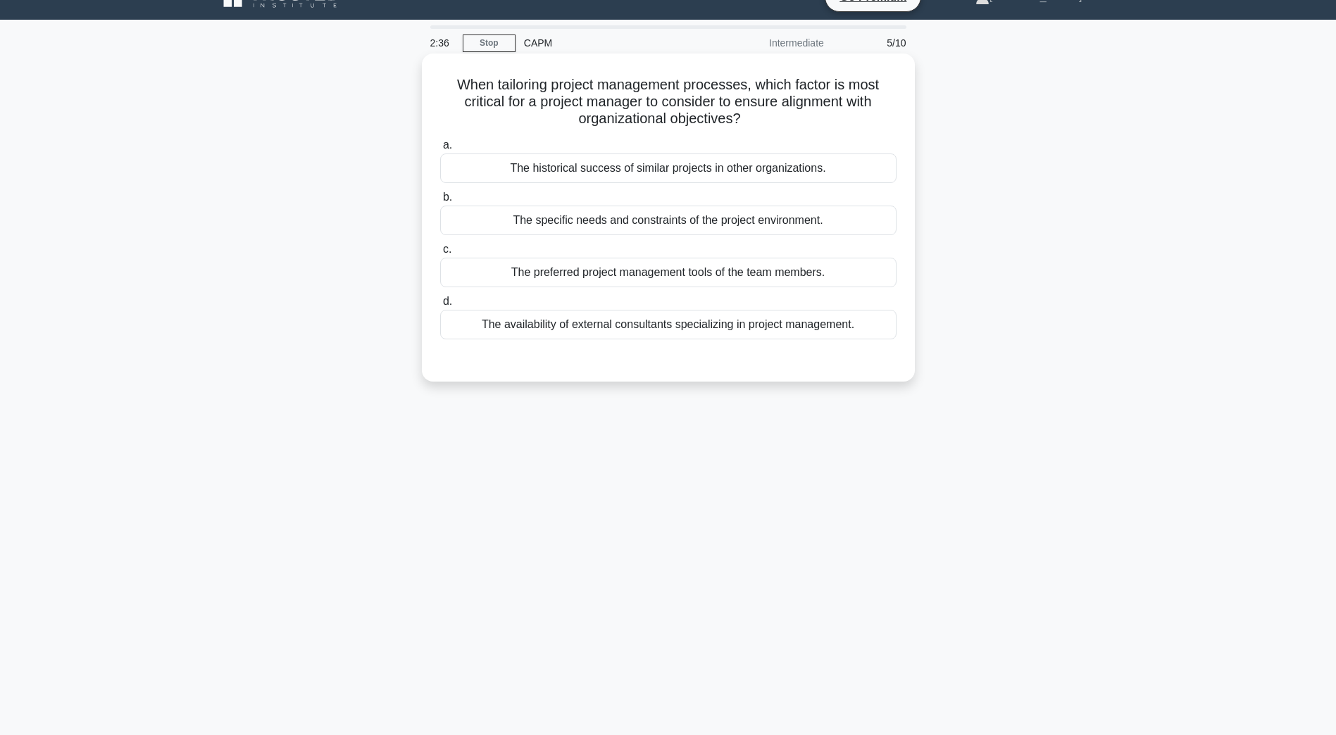
click at [648, 221] on div "The specific needs and constraints of the project environment." at bounding box center [668, 221] width 456 height 30
click at [440, 202] on input "b. The specific needs and constraints of the project environment." at bounding box center [440, 197] width 0 height 9
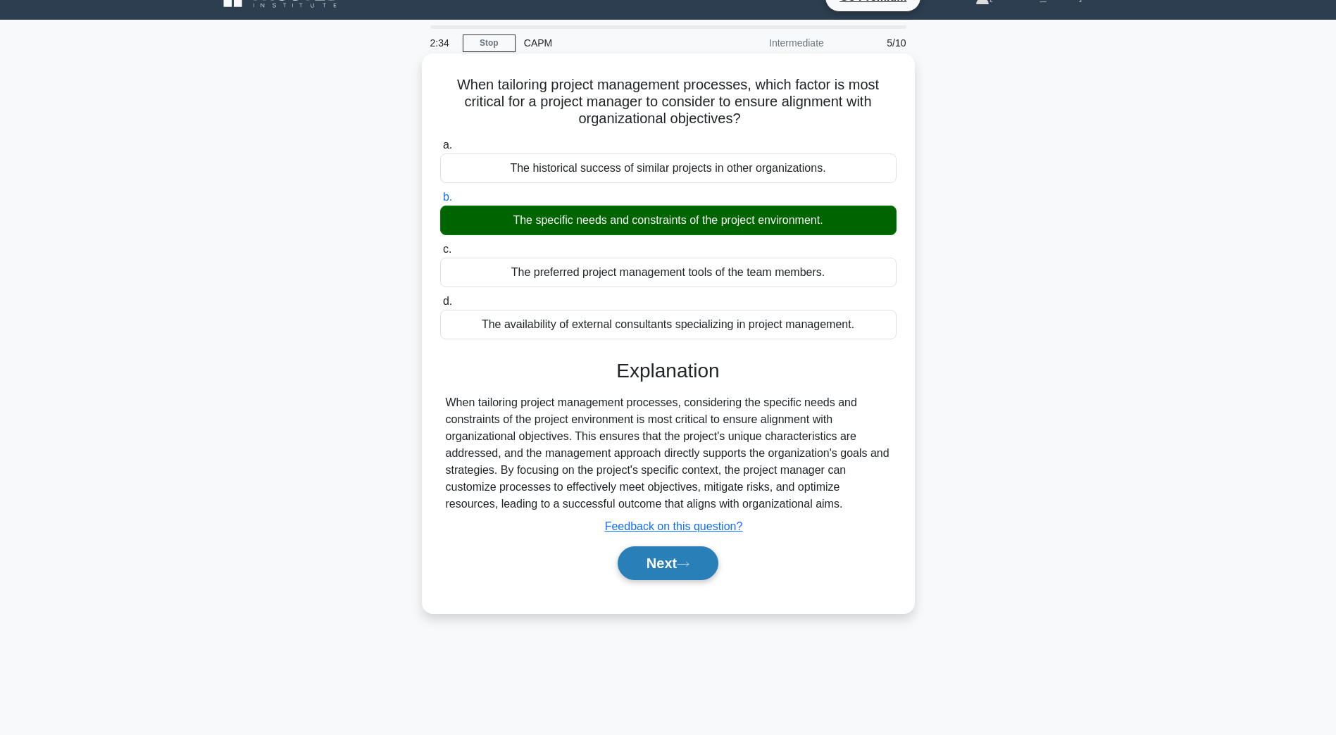
click at [663, 575] on button "Next" at bounding box center [668, 564] width 101 height 34
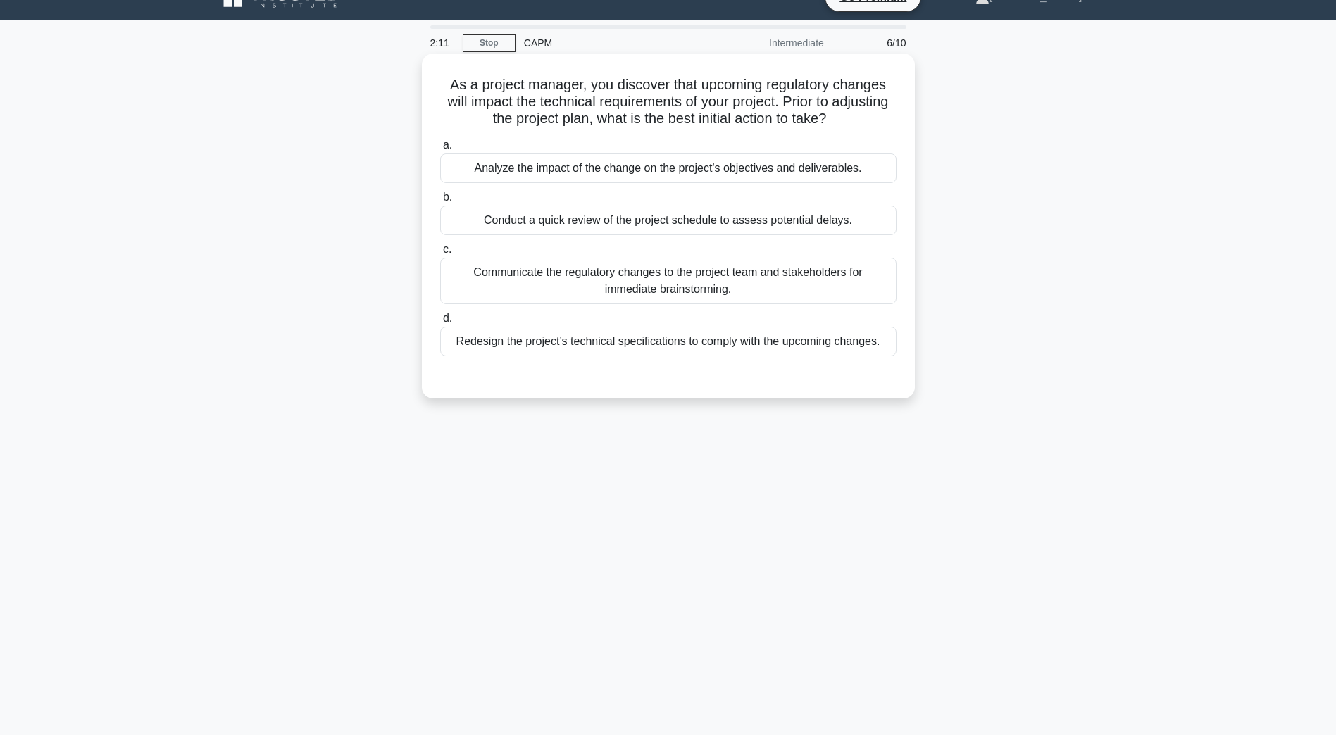
click at [632, 219] on div "Conduct a quick review of the project schedule to assess potential delays." at bounding box center [668, 221] width 456 height 30
click at [440, 202] on input "b. Conduct a quick review of the project schedule to assess potential delays." at bounding box center [440, 197] width 0 height 9
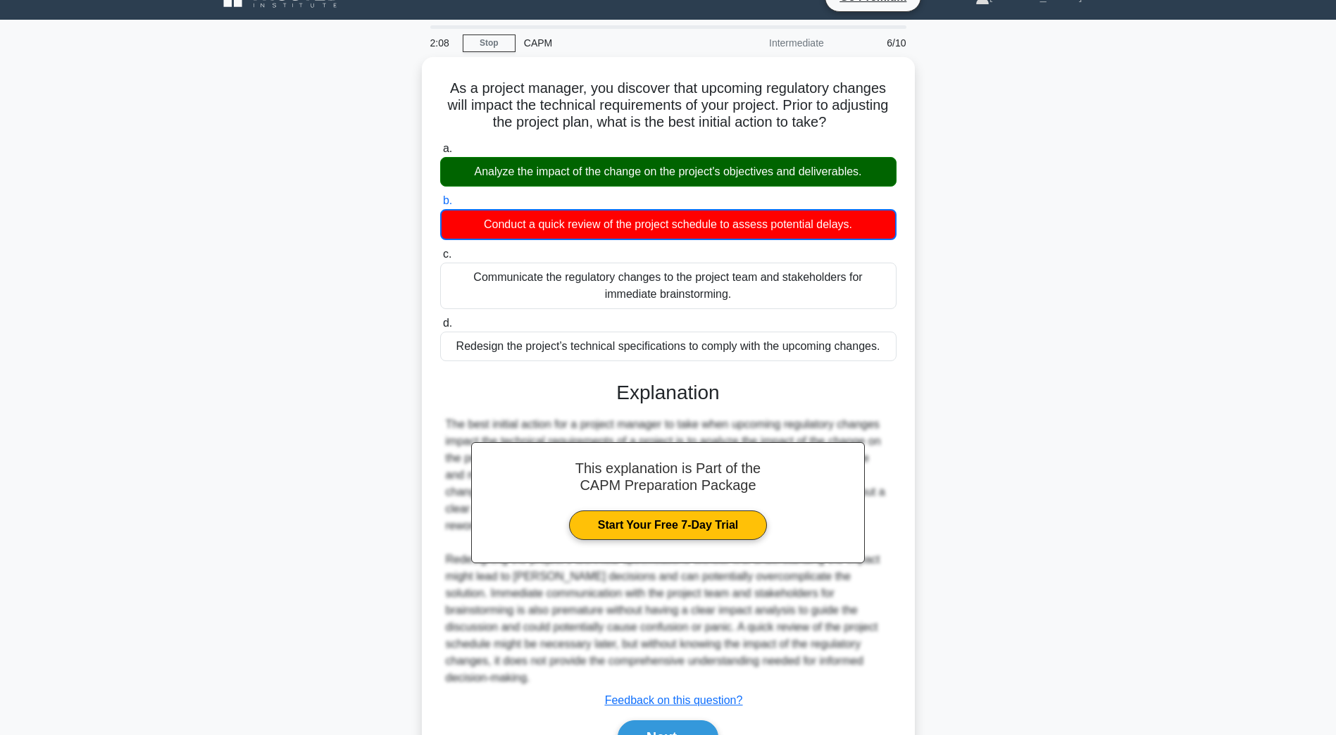
scroll to position [85, 0]
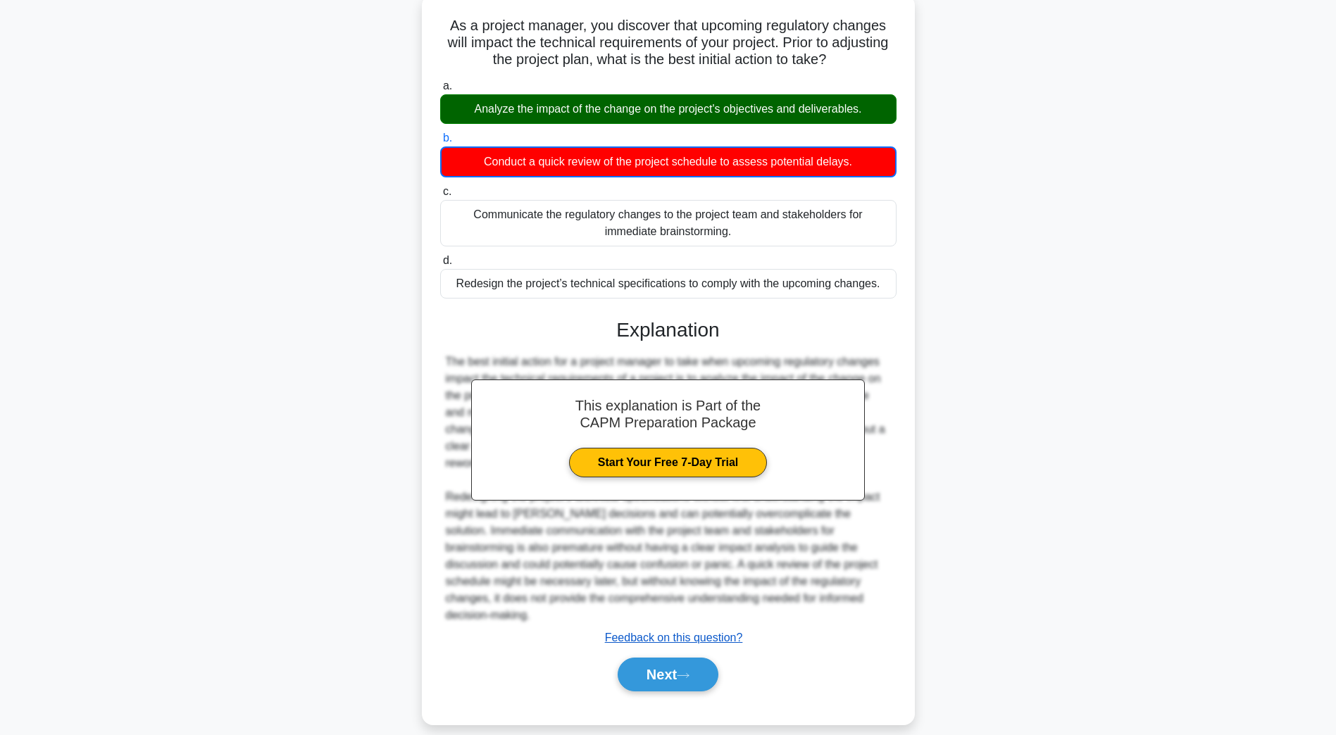
drag, startPoint x: 675, startPoint y: 656, endPoint x: 642, endPoint y: 623, distance: 46.8
click at [675, 658] on button "Next" at bounding box center [668, 675] width 101 height 34
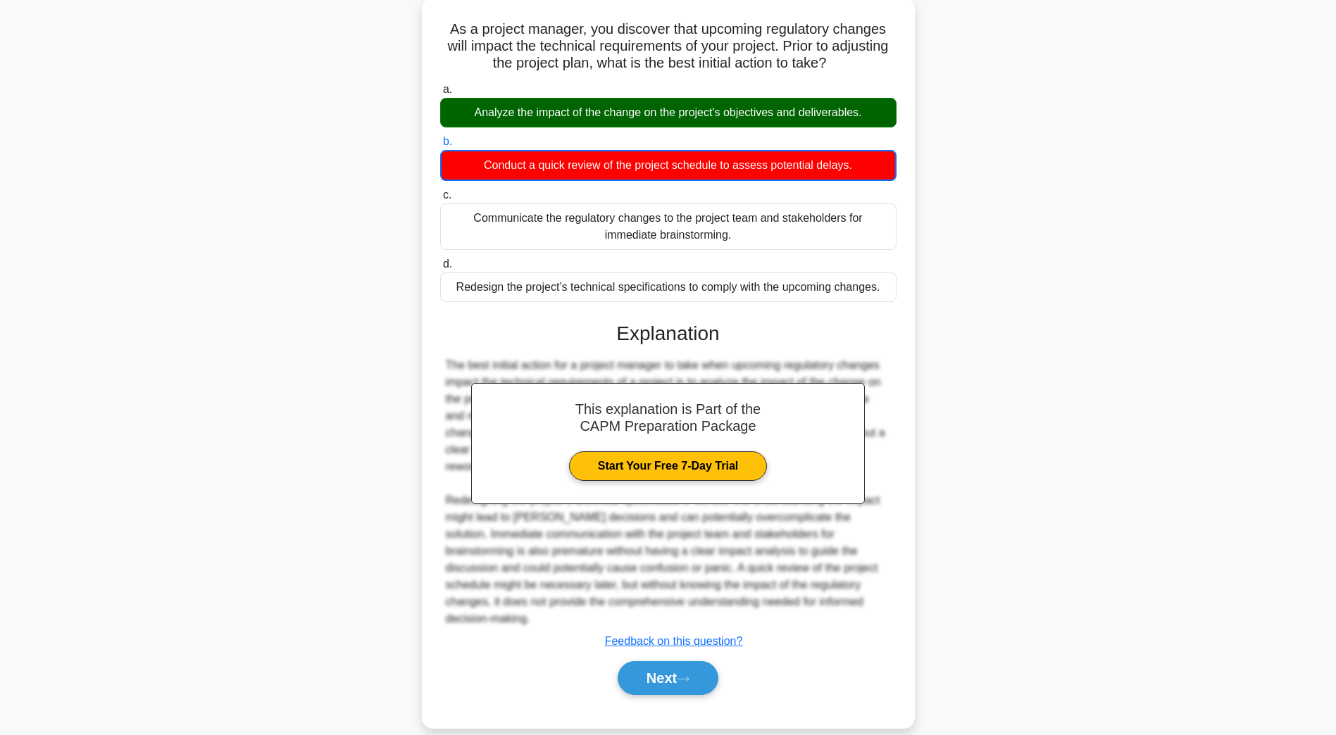
scroll to position [25, 0]
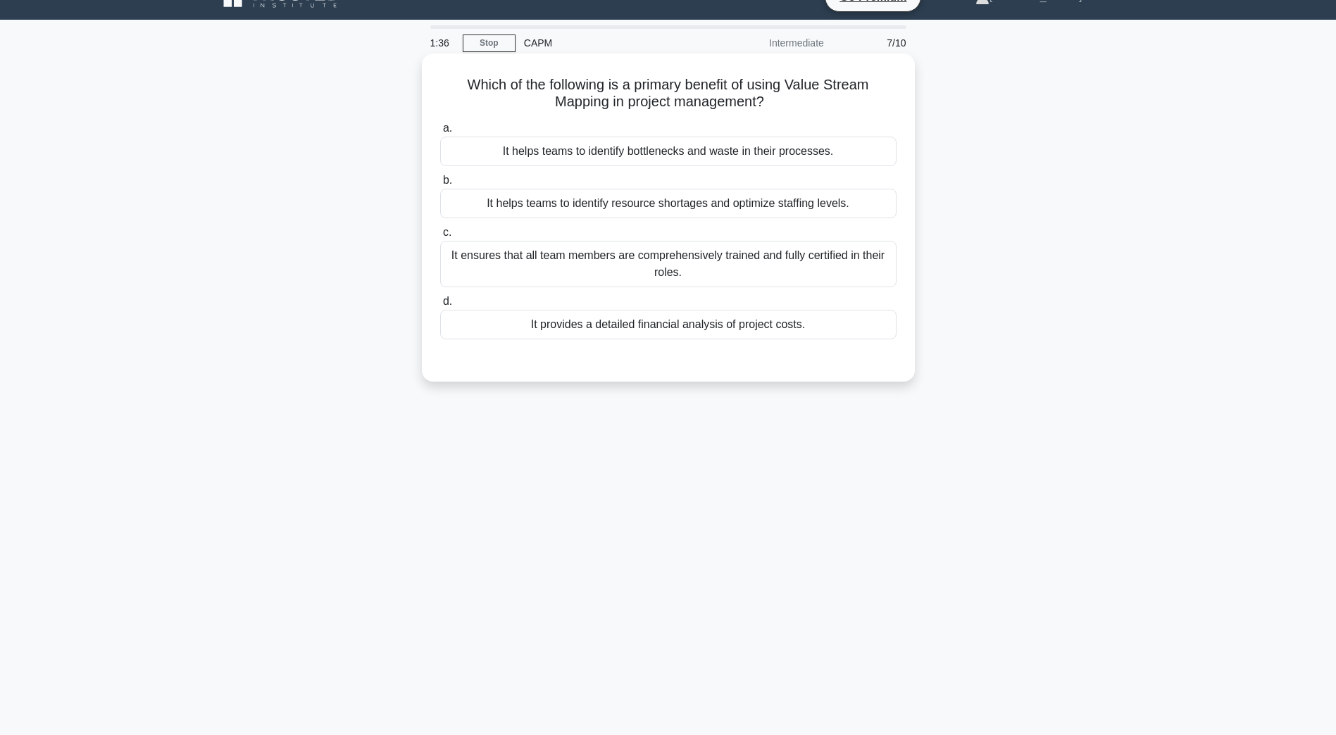
click at [634, 148] on div "It helps teams to identify bottlenecks and waste in their processes." at bounding box center [668, 152] width 456 height 30
click at [440, 133] on input "a. It helps teams to identify bottlenecks and waste in their processes." at bounding box center [440, 128] width 0 height 9
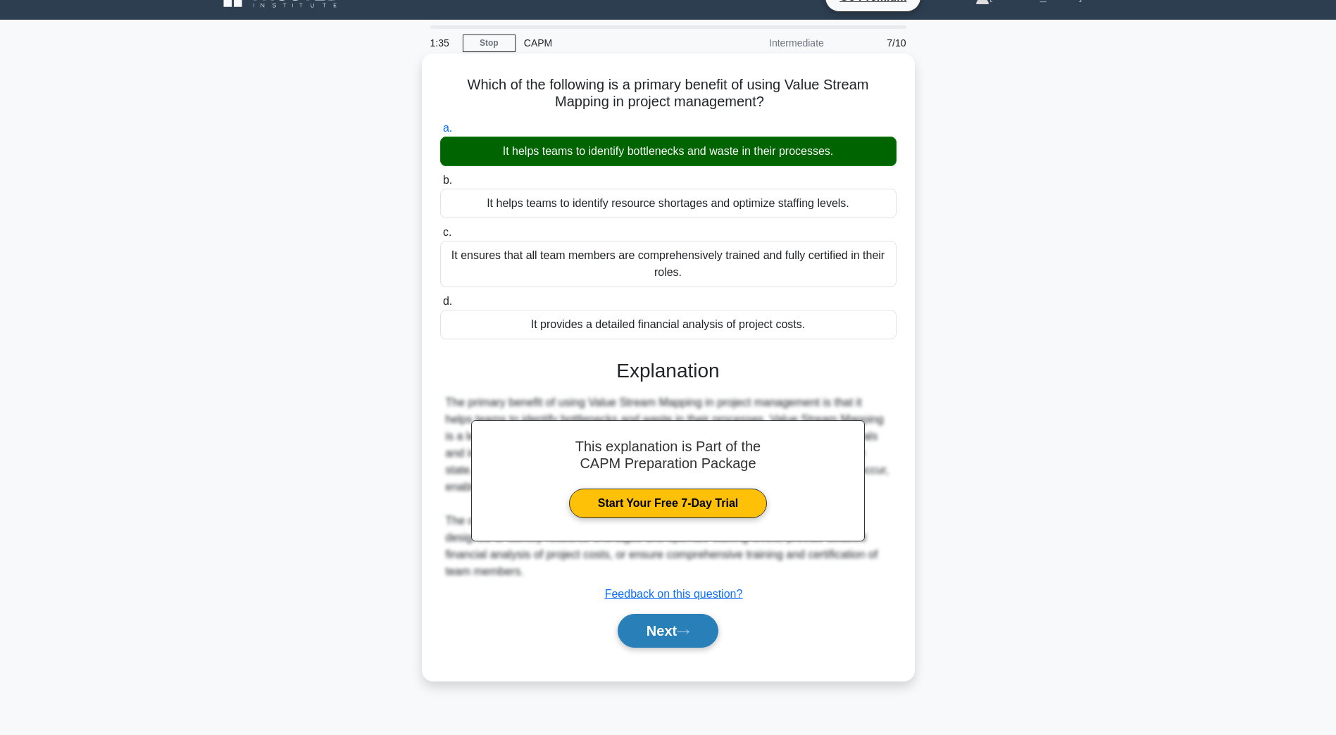
click at [631, 630] on button "Next" at bounding box center [668, 631] width 101 height 34
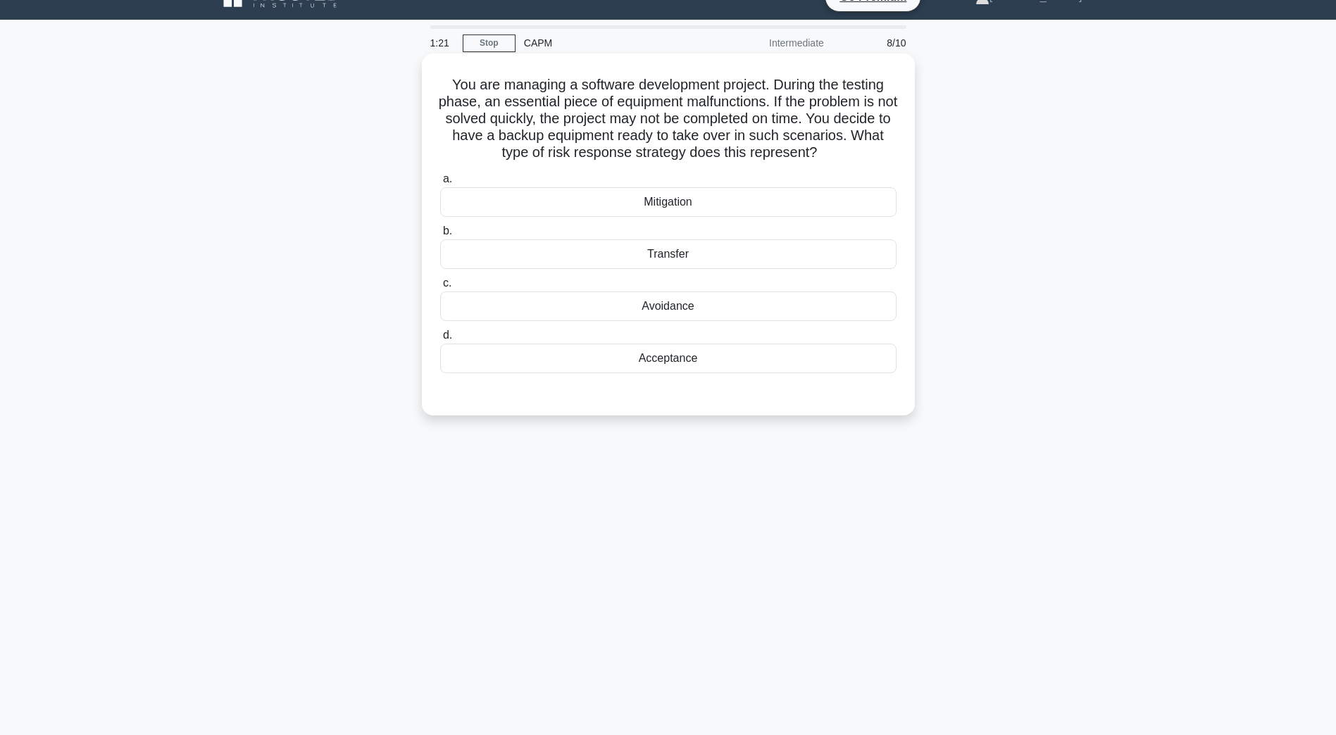
click at [640, 211] on div "Mitigation" at bounding box center [668, 202] width 456 height 30
click at [440, 184] on input "a. Mitigation" at bounding box center [440, 179] width 0 height 9
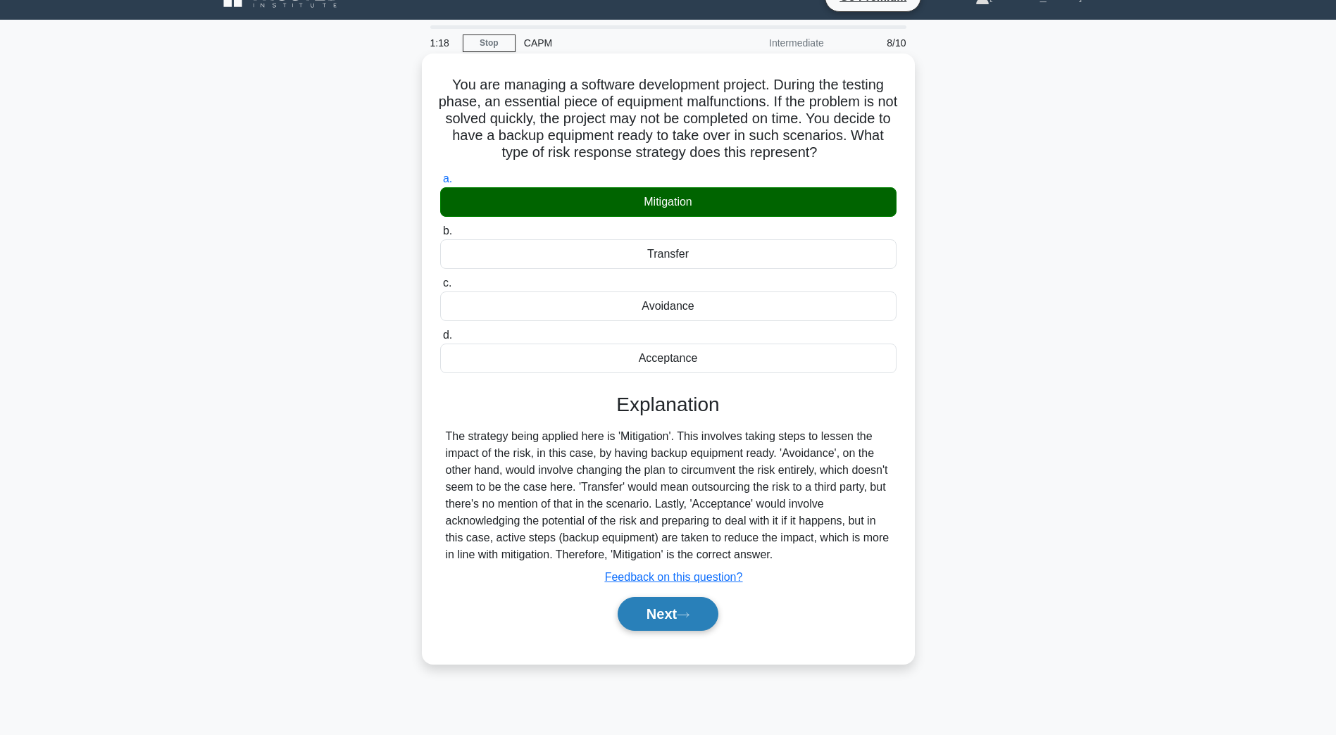
click at [679, 613] on button "Next" at bounding box center [668, 614] width 101 height 34
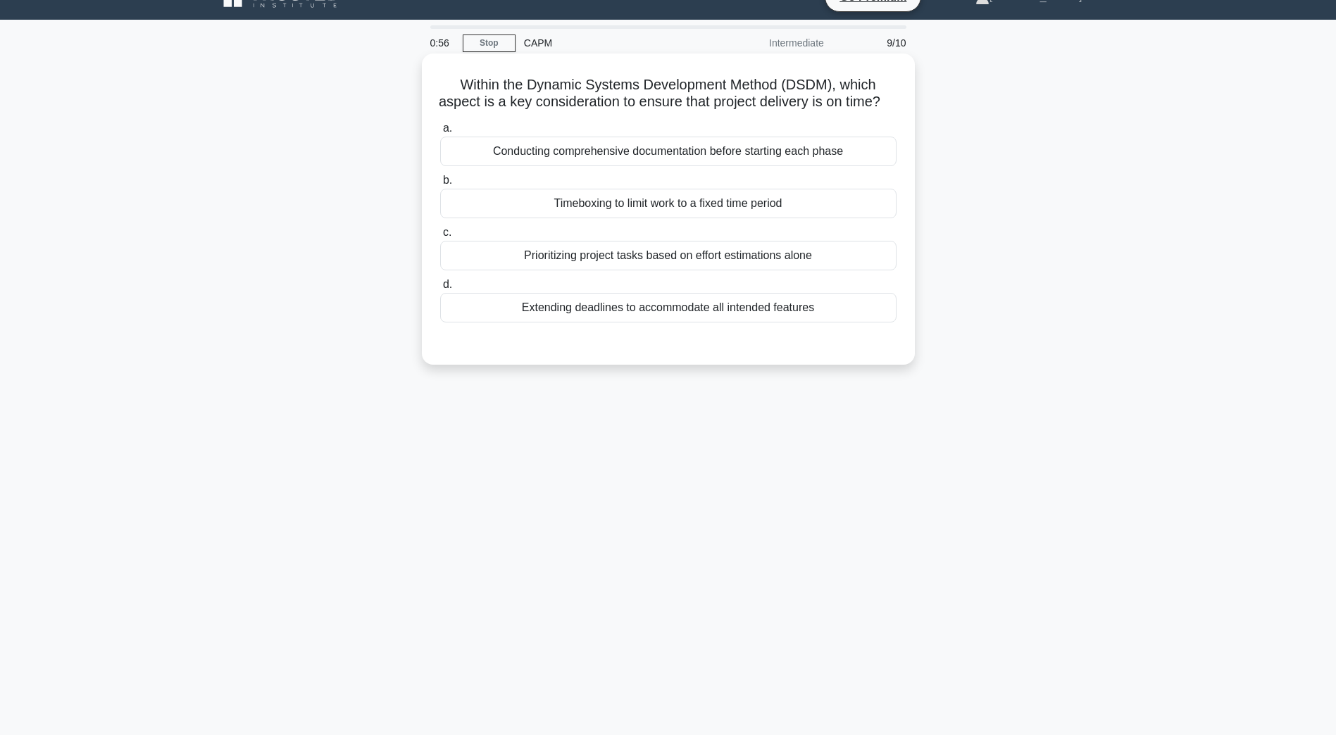
click at [716, 270] on div "Prioritizing project tasks based on effort estimations alone" at bounding box center [668, 256] width 456 height 30
click at [440, 237] on input "c. Prioritizing project tasks based on effort estimations alone" at bounding box center [440, 232] width 0 height 9
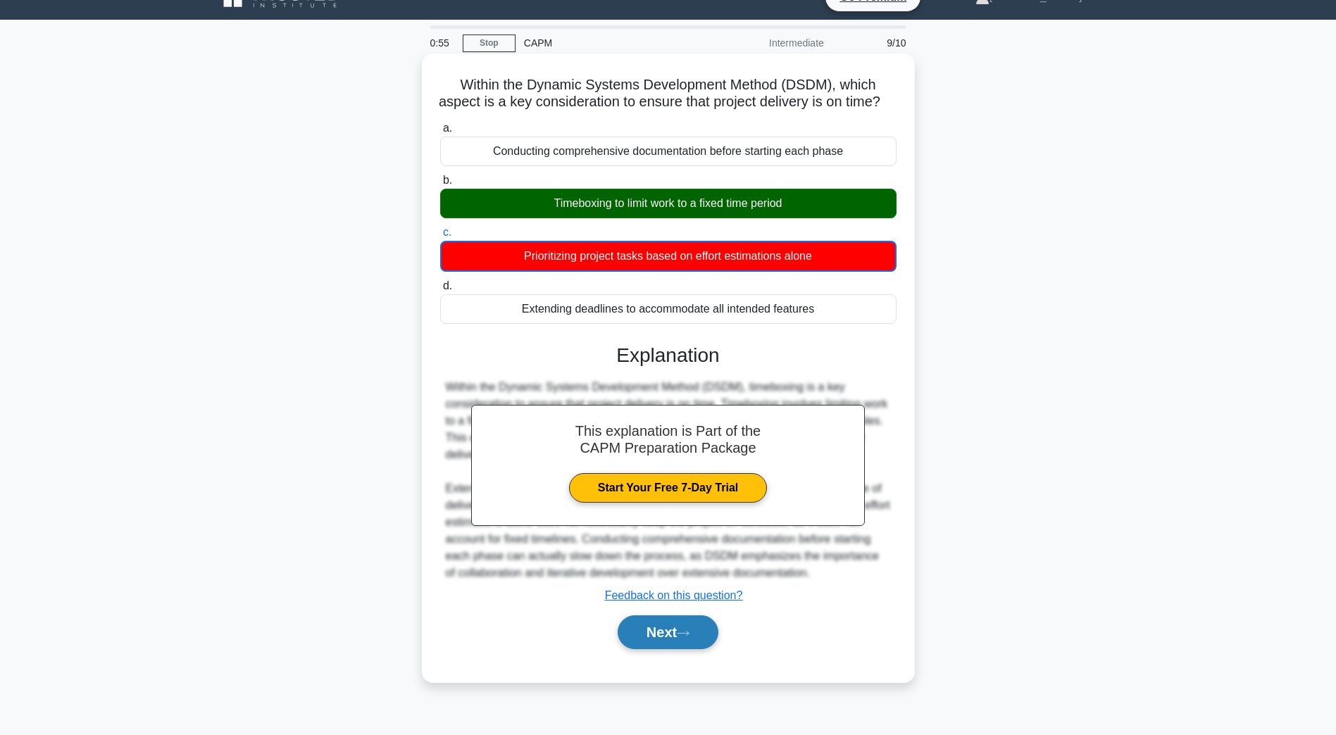
click at [627, 646] on button "Next" at bounding box center [668, 633] width 101 height 34
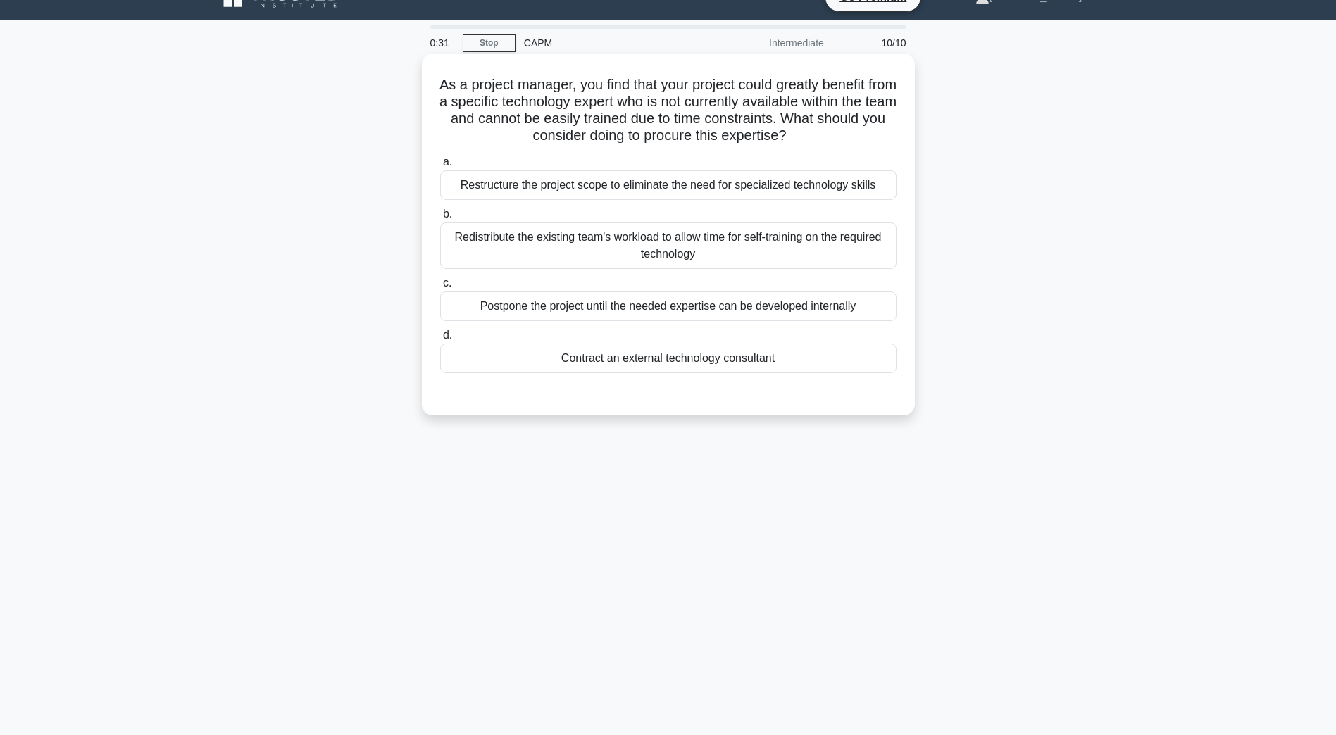
click at [621, 258] on div "Redistribute the existing team's workload to allow time for self-training on th…" at bounding box center [668, 246] width 456 height 46
click at [440, 219] on input "b. Redistribute the existing team's workload to allow time for self-training on…" at bounding box center [440, 214] width 0 height 9
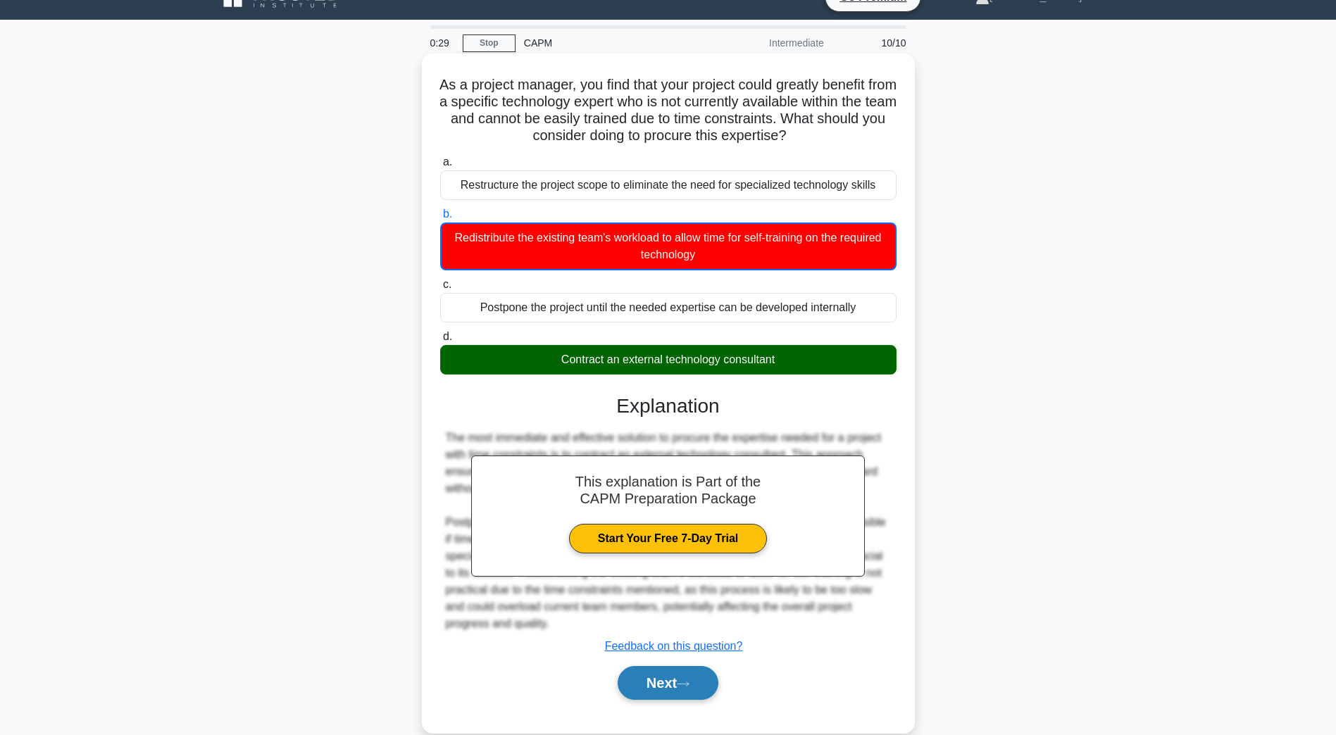
click at [673, 685] on button "Next" at bounding box center [668, 683] width 101 height 34
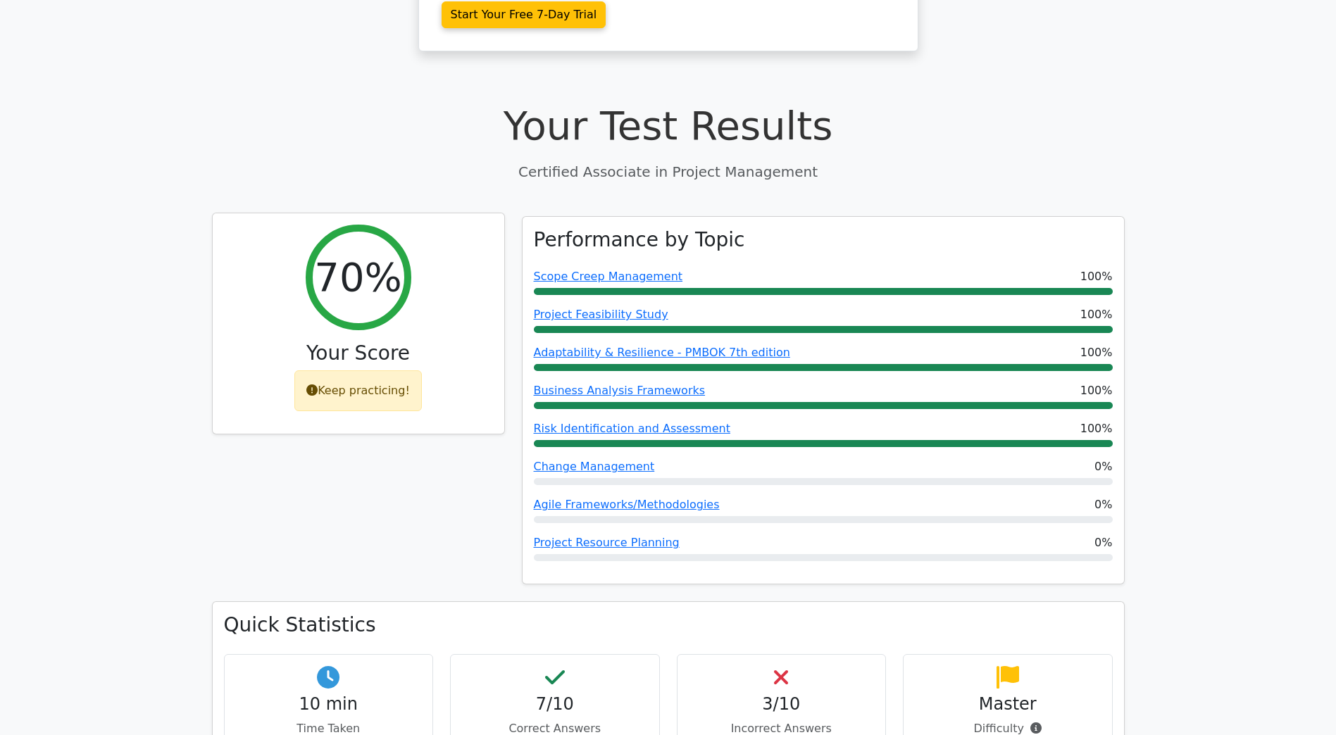
scroll to position [423, 0]
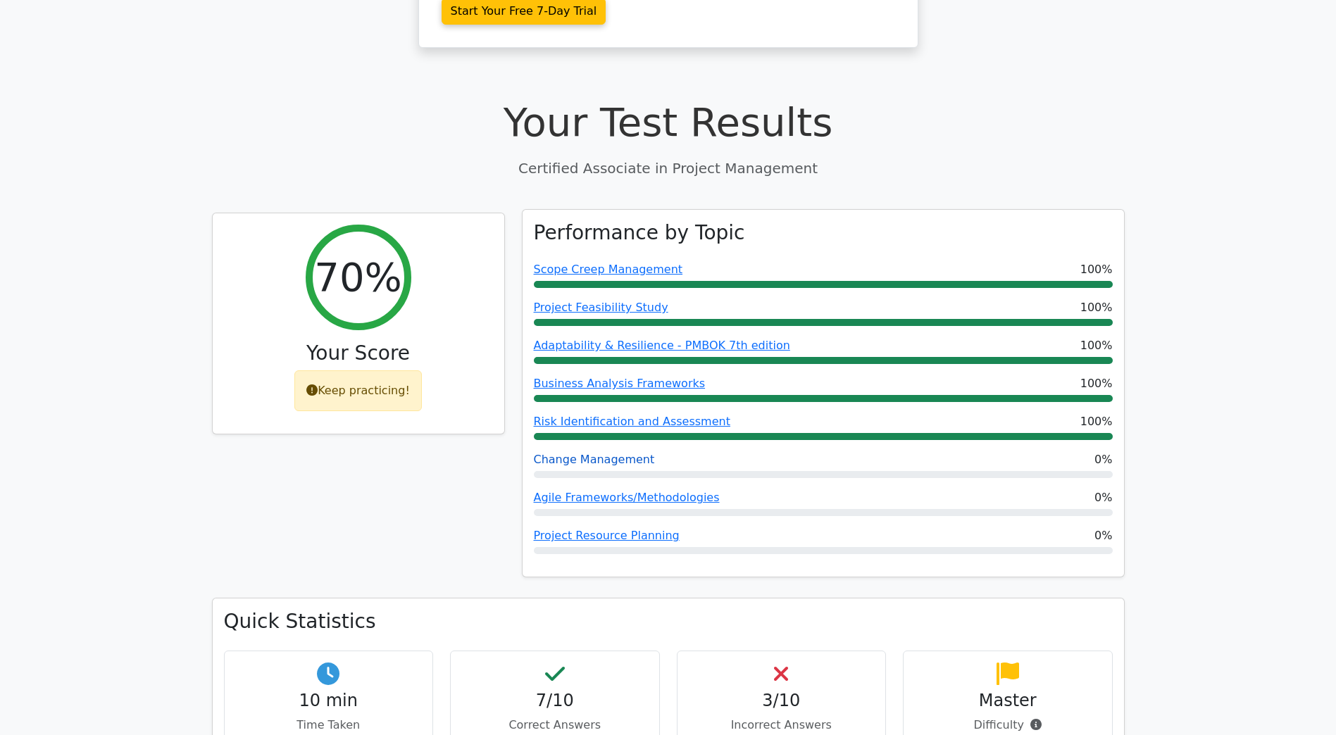
click at [583, 453] on link "Change Management" at bounding box center [594, 459] width 121 height 13
